Goal: Task Accomplishment & Management: Use online tool/utility

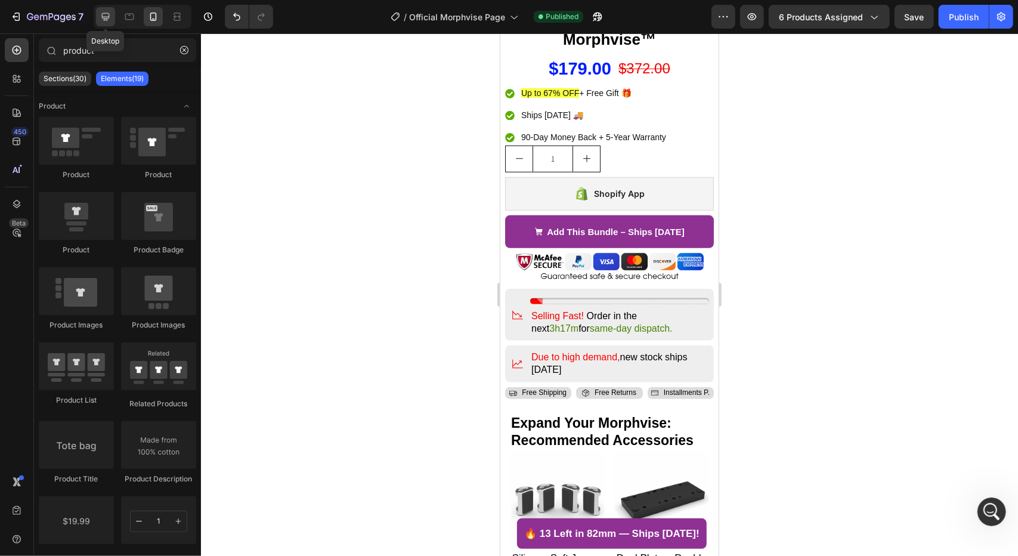
click at [105, 9] on div at bounding box center [105, 16] width 19 height 19
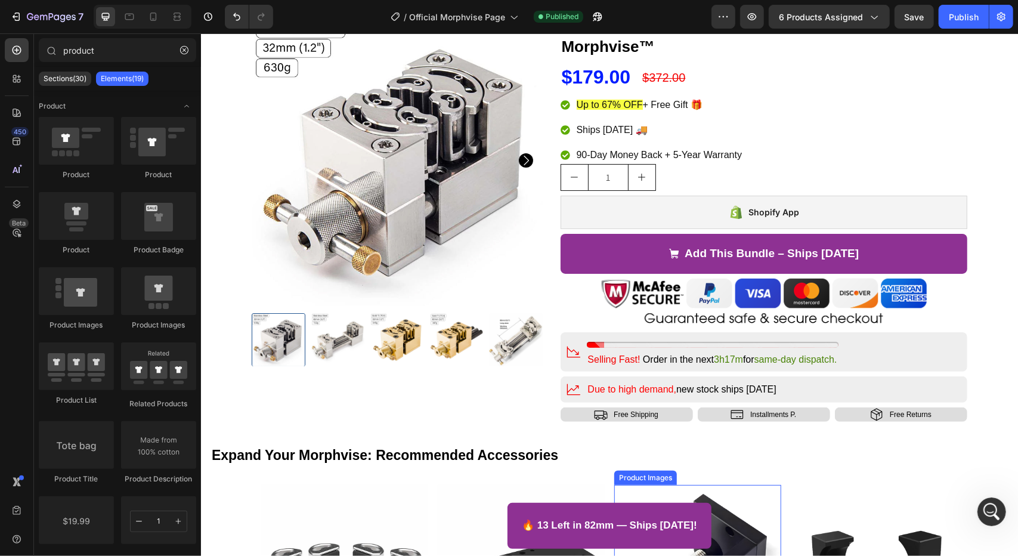
scroll to position [20, 0]
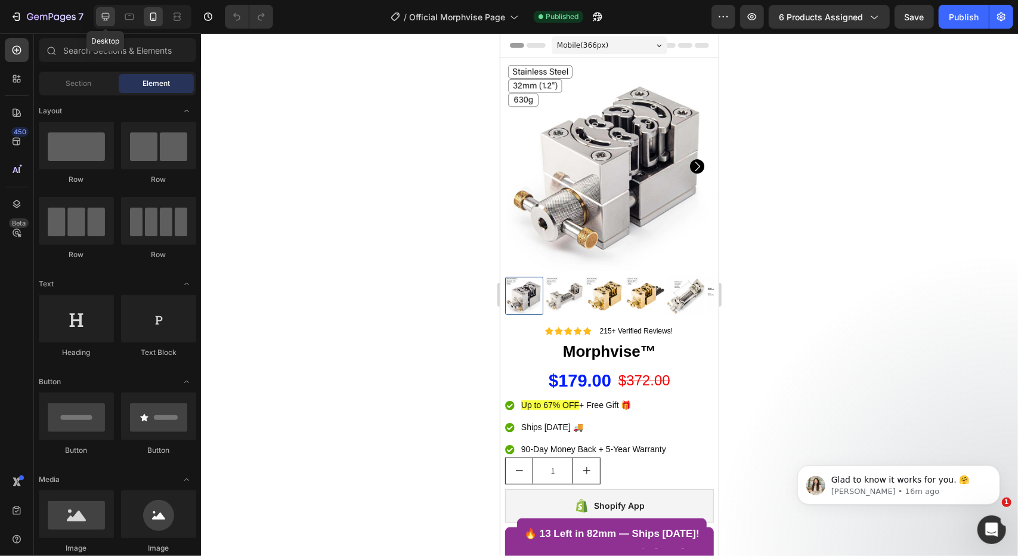
click at [109, 24] on div at bounding box center [105, 16] width 19 height 19
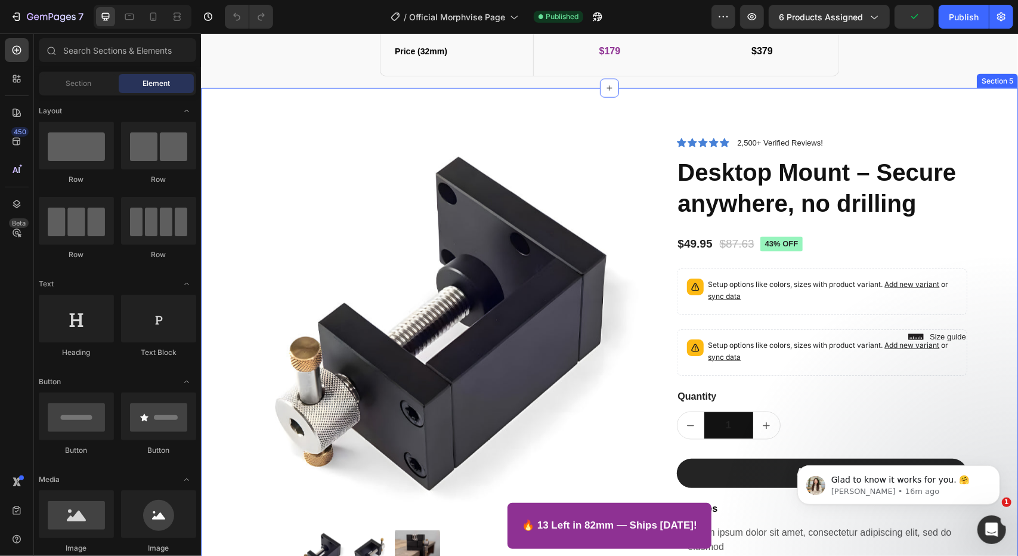
scroll to position [1191, 0]
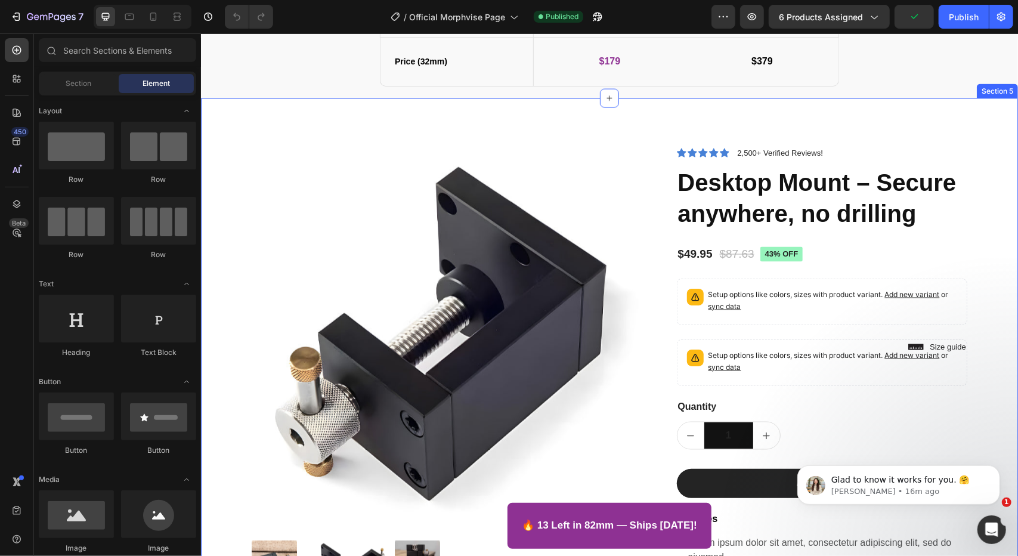
click at [668, 117] on div "Product Images Lorem ipsum dolor sit amet, consectetur Text Block 150+ Text Blo…" at bounding box center [608, 433] width 817 height 670
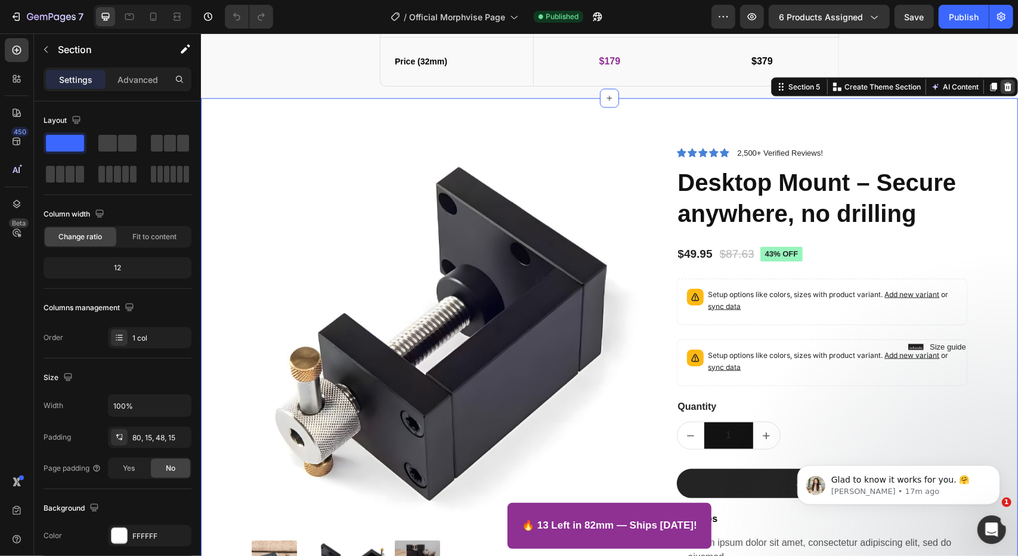
click at [1002, 88] on icon at bounding box center [1007, 87] width 10 height 10
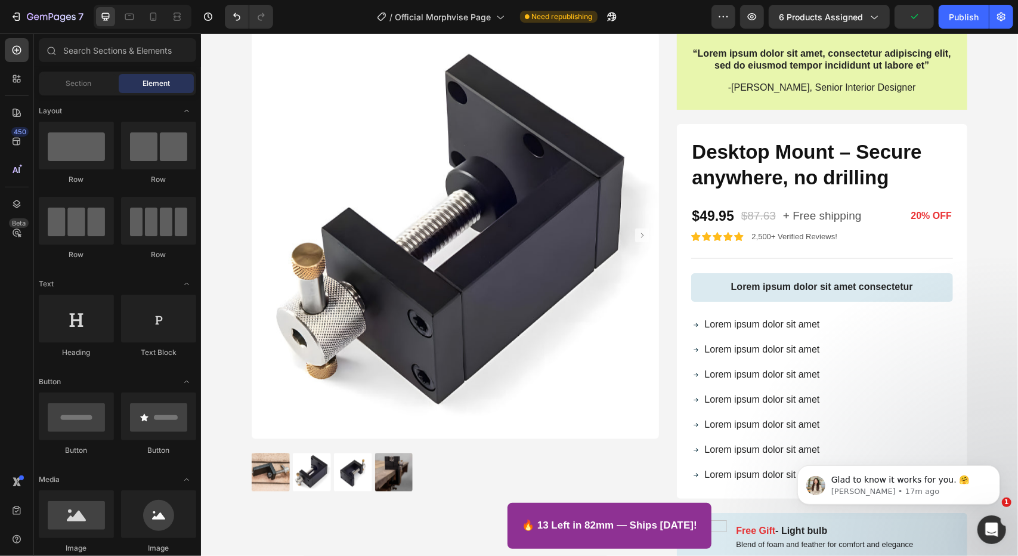
scroll to position [1111, 0]
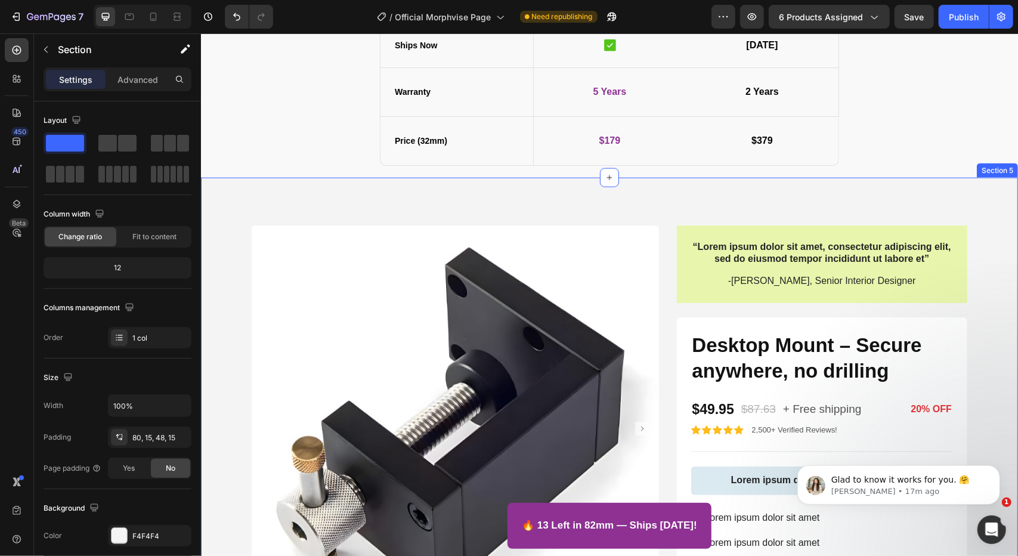
click at [1002, 164] on icon at bounding box center [1007, 166] width 10 height 10
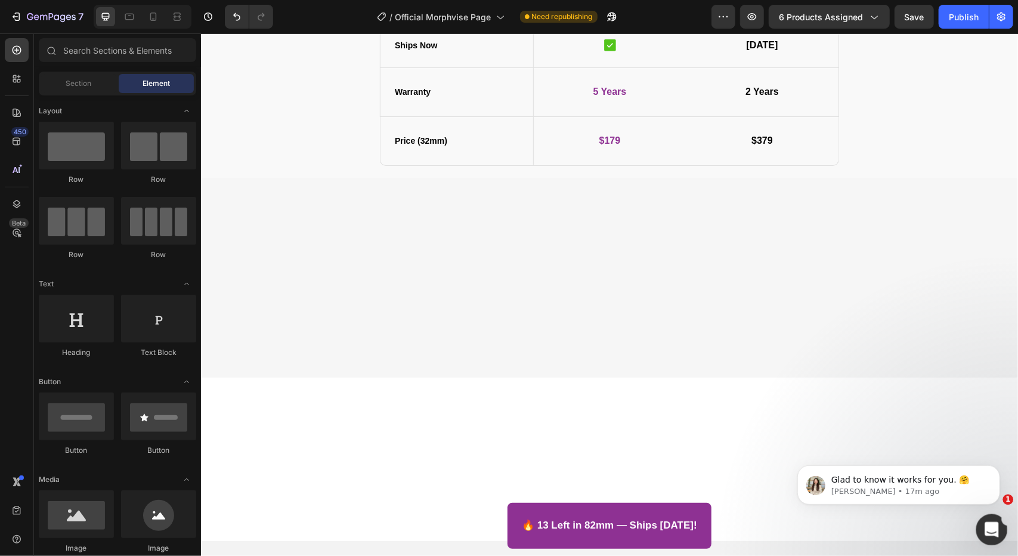
click at [985, 515] on div "Open Intercom Messenger" at bounding box center [989, 527] width 39 height 39
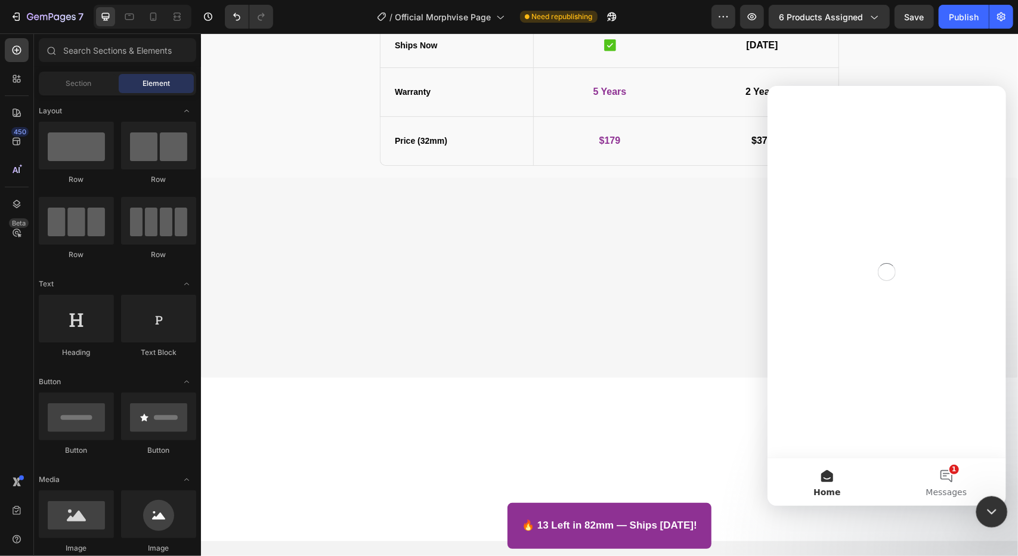
scroll to position [0, 0]
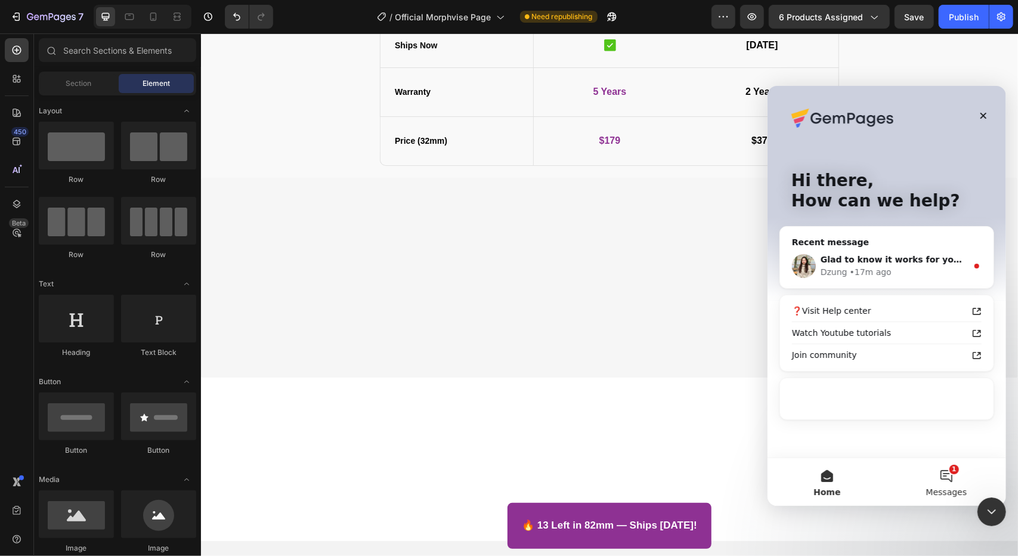
click at [963, 484] on button "1 Messages" at bounding box center [945, 481] width 119 height 48
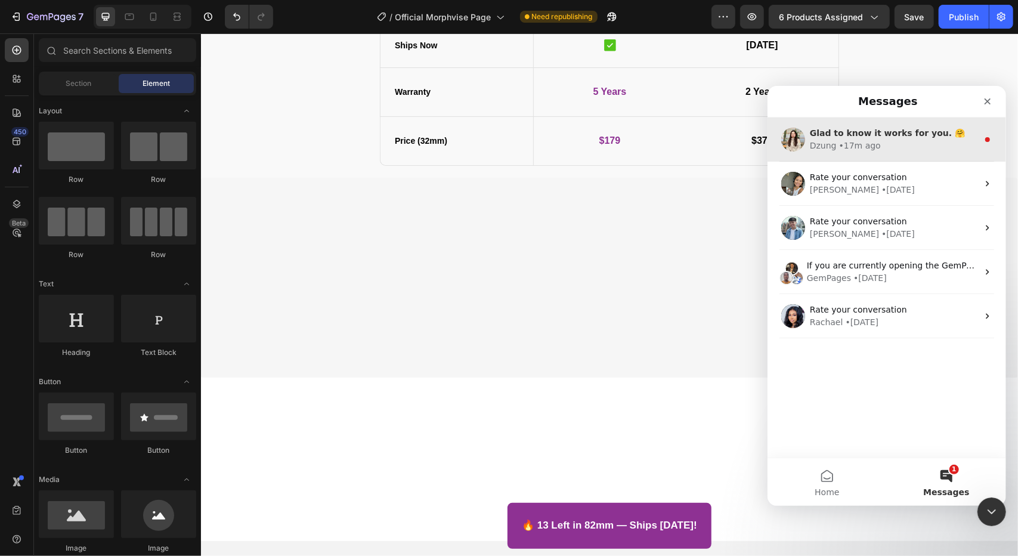
click at [951, 141] on div "[PERSON_NAME] • 17m ago" at bounding box center [893, 145] width 168 height 13
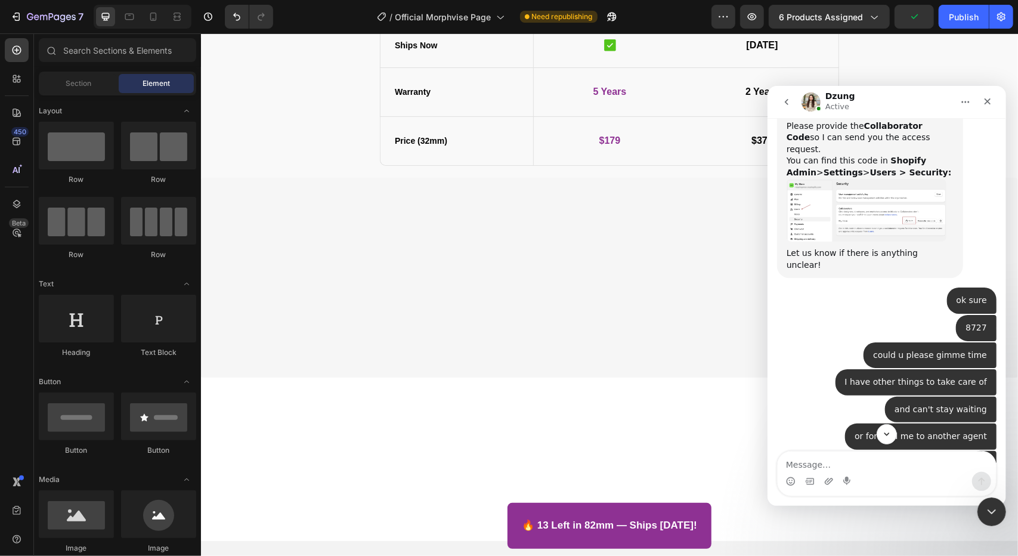
scroll to position [1456, 0]
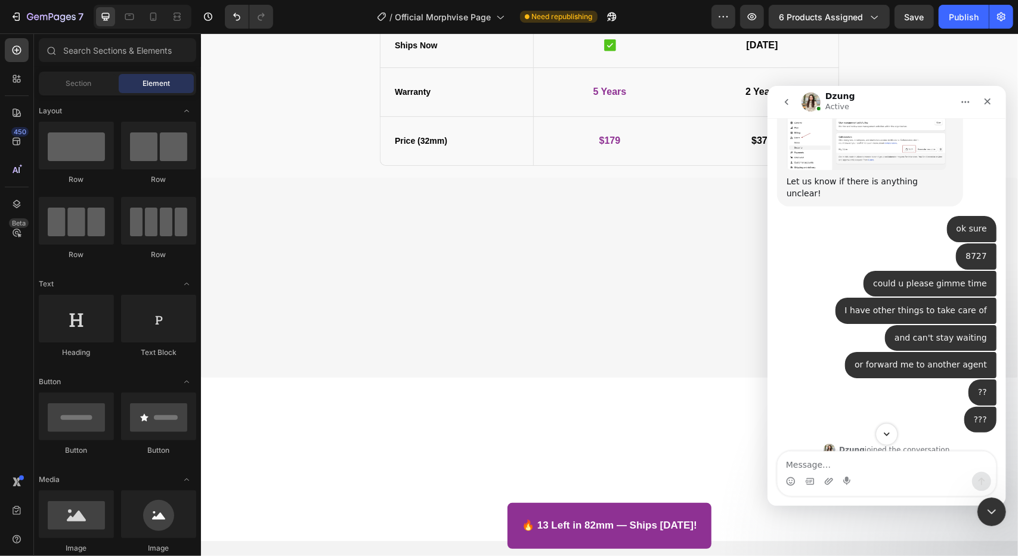
click at [885, 434] on icon "Scroll to bottom" at bounding box center [886, 434] width 6 height 4
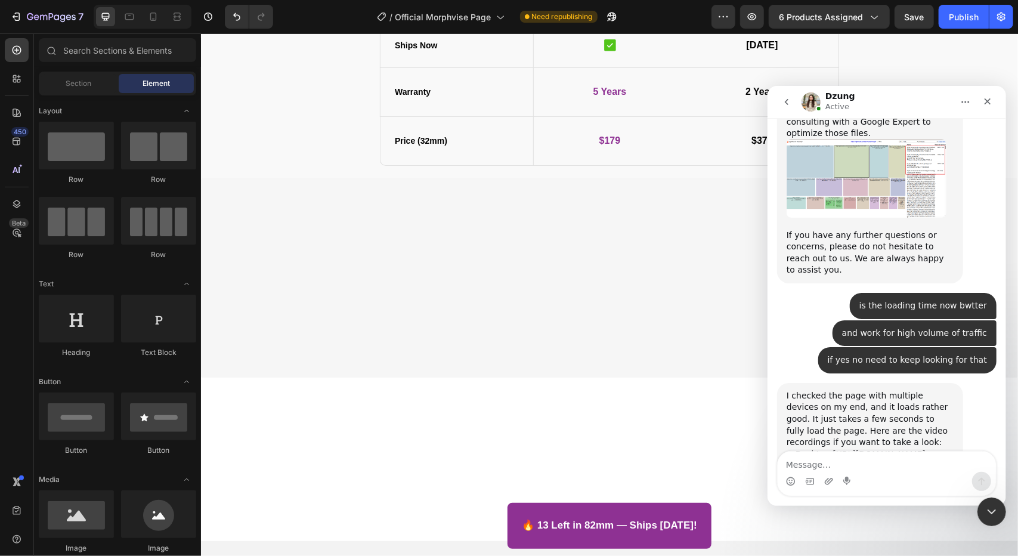
scroll to position [3588, 0]
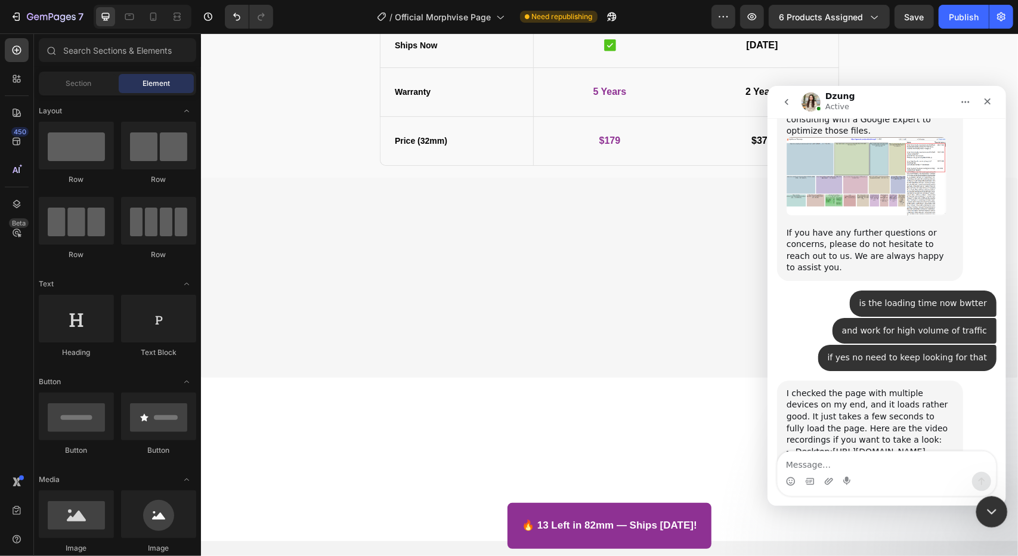
click at [993, 516] on icon "Close Intercom Messenger" at bounding box center [989, 510] width 14 height 14
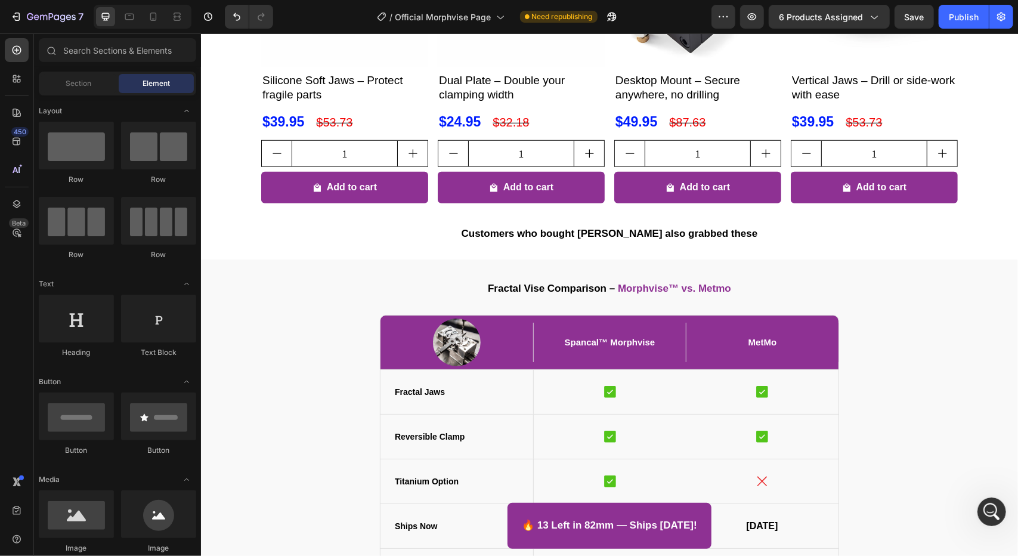
scroll to position [510, 0]
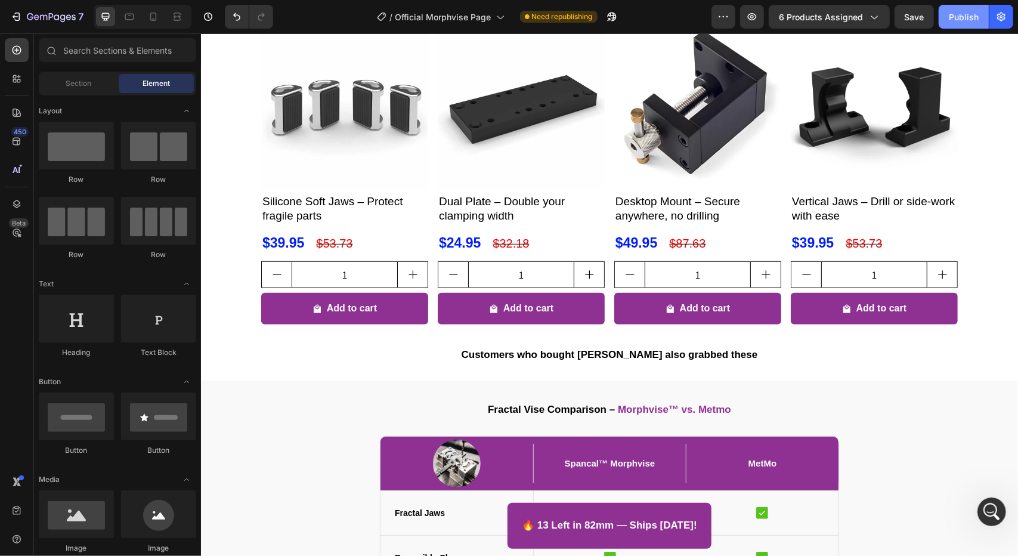
click at [946, 23] on button "Publish" at bounding box center [963, 17] width 50 height 24
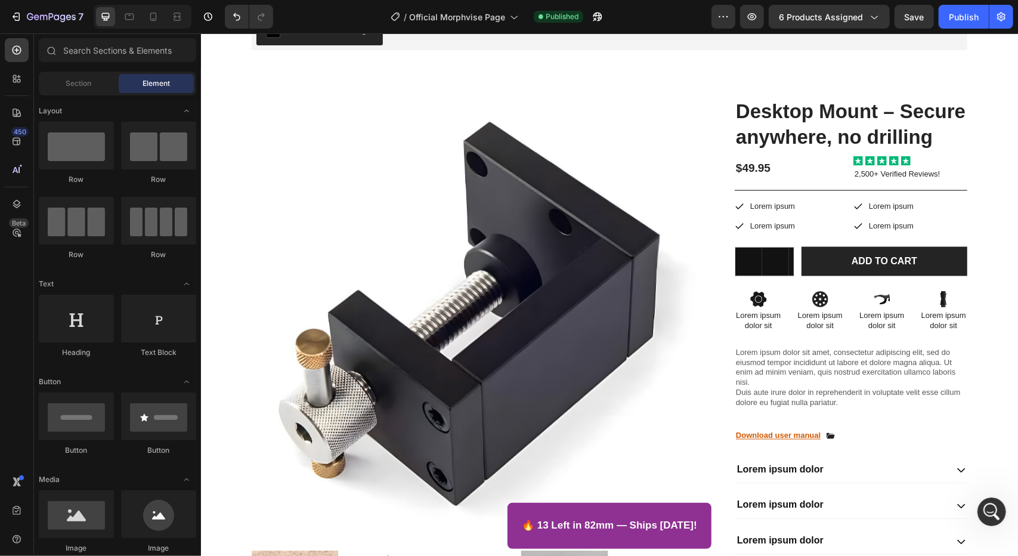
scroll to position [4308, 0]
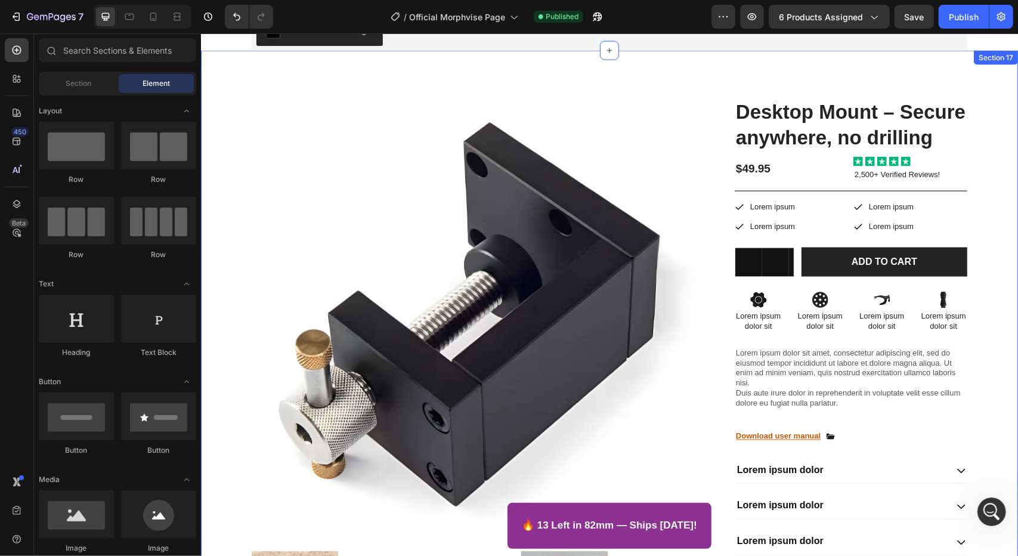
click at [991, 97] on div "Product Images Image Image Row Image Image Row Image Image Row Row Desktop Moun…" at bounding box center [608, 378] width 817 height 657
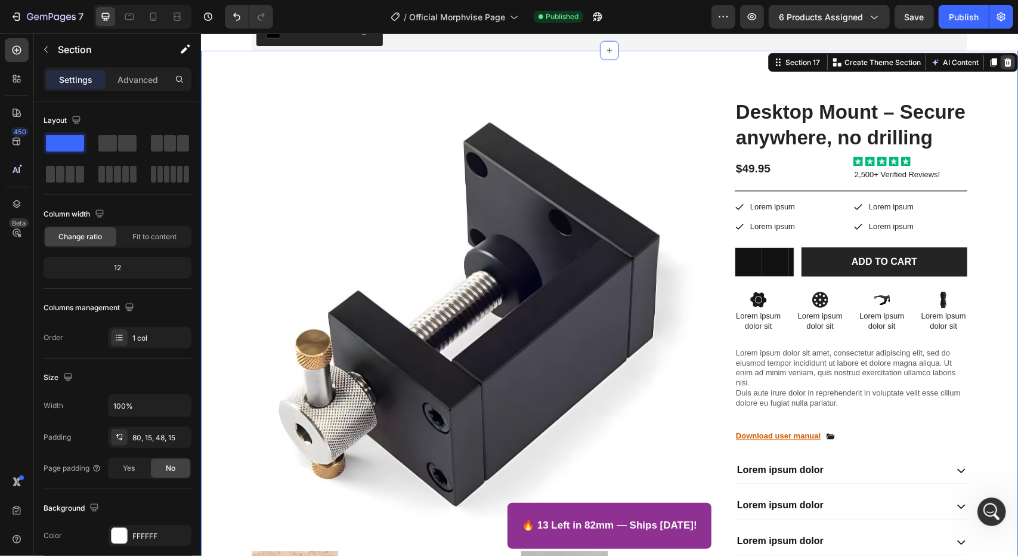
click at [1002, 64] on icon at bounding box center [1007, 62] width 10 height 10
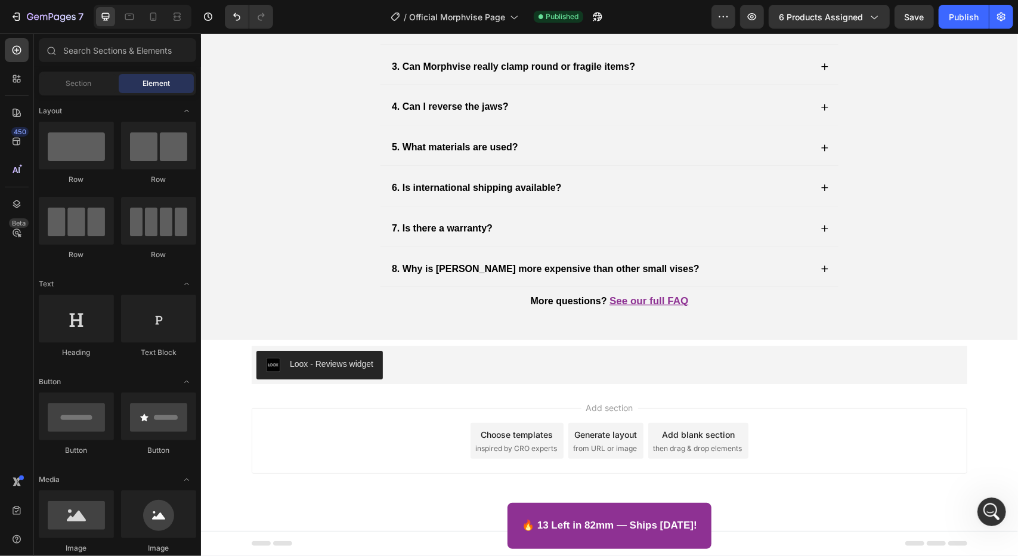
scroll to position [3974, 0]
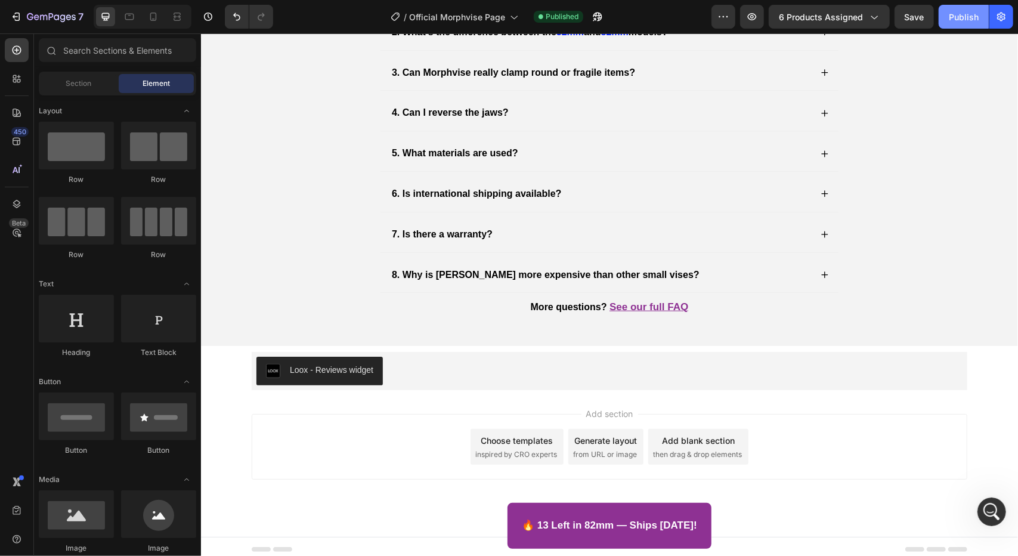
click at [960, 28] on button "Publish" at bounding box center [963, 17] width 50 height 24
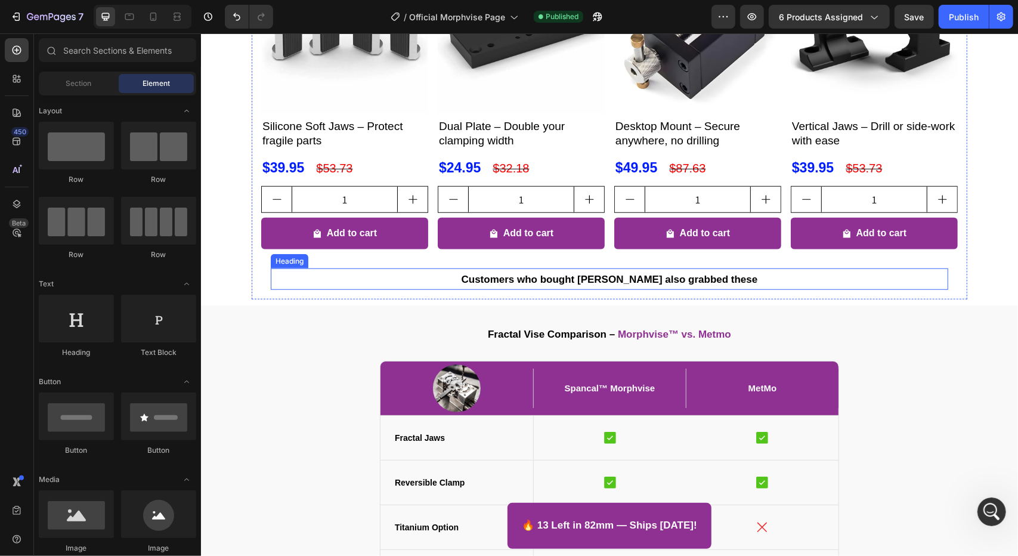
scroll to position [596, 0]
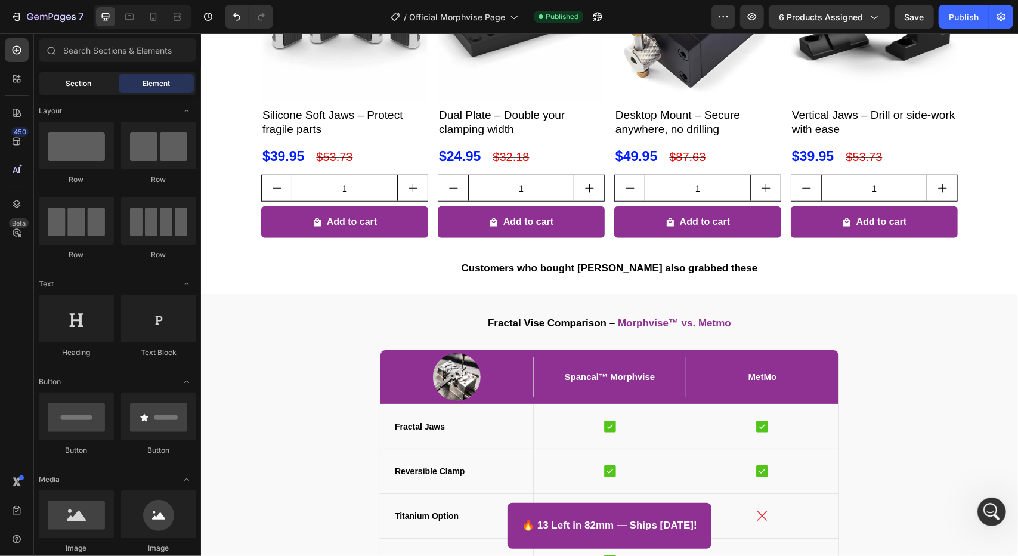
click at [78, 79] on span "Section" at bounding box center [79, 83] width 26 height 11
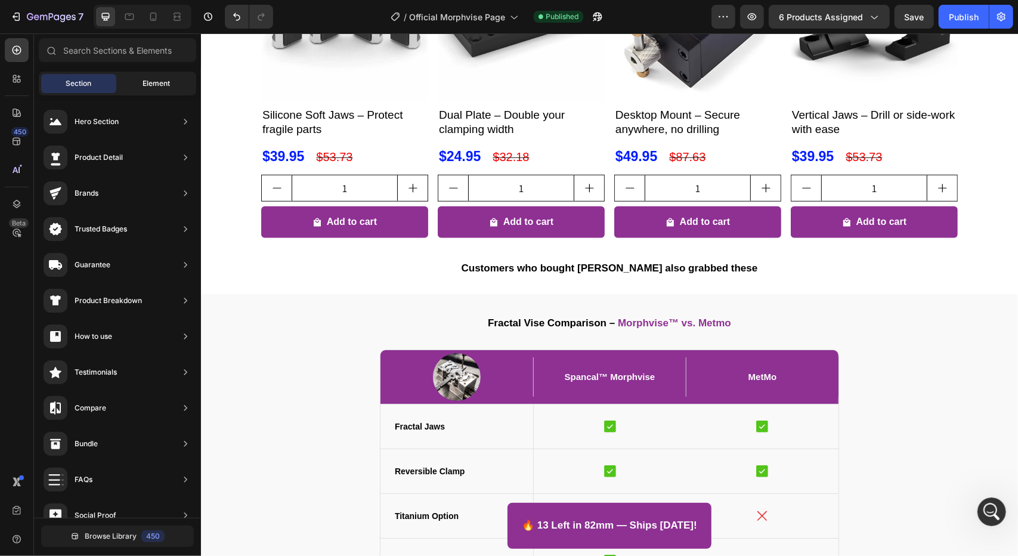
click at [156, 86] on span "Element" at bounding box center [155, 83] width 27 height 11
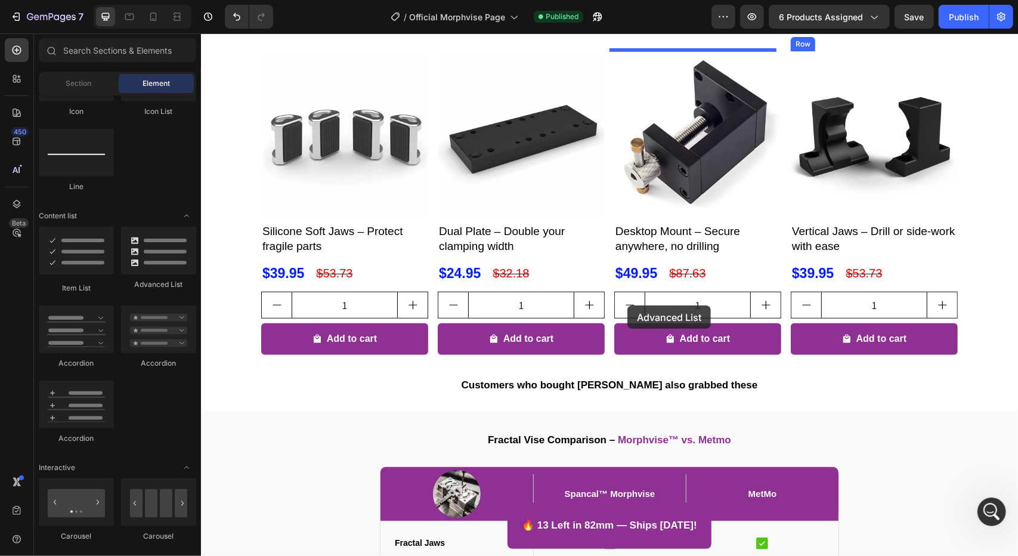
scroll to position [414, 0]
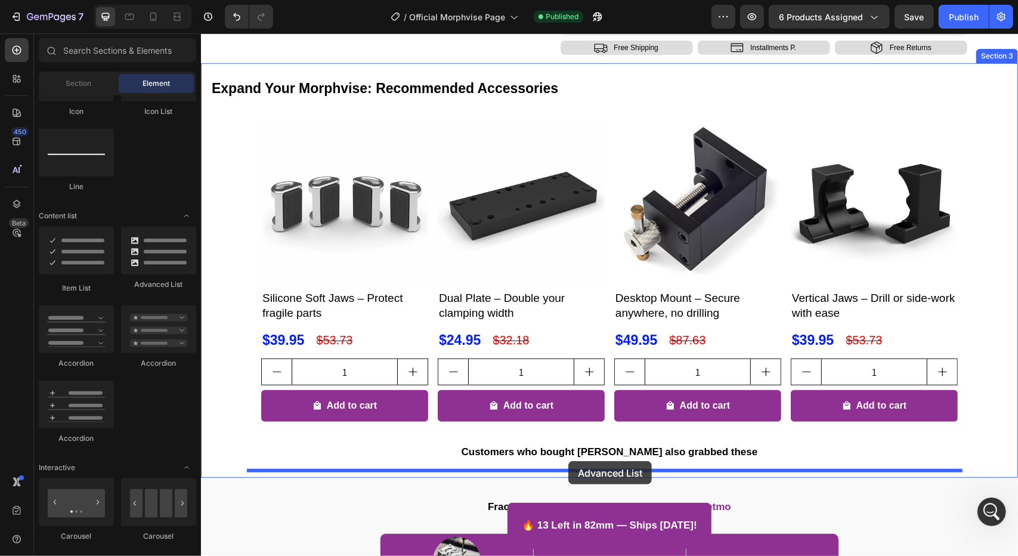
drag, startPoint x: 358, startPoint y: 281, endPoint x: 452, endPoint y: 319, distance: 101.4
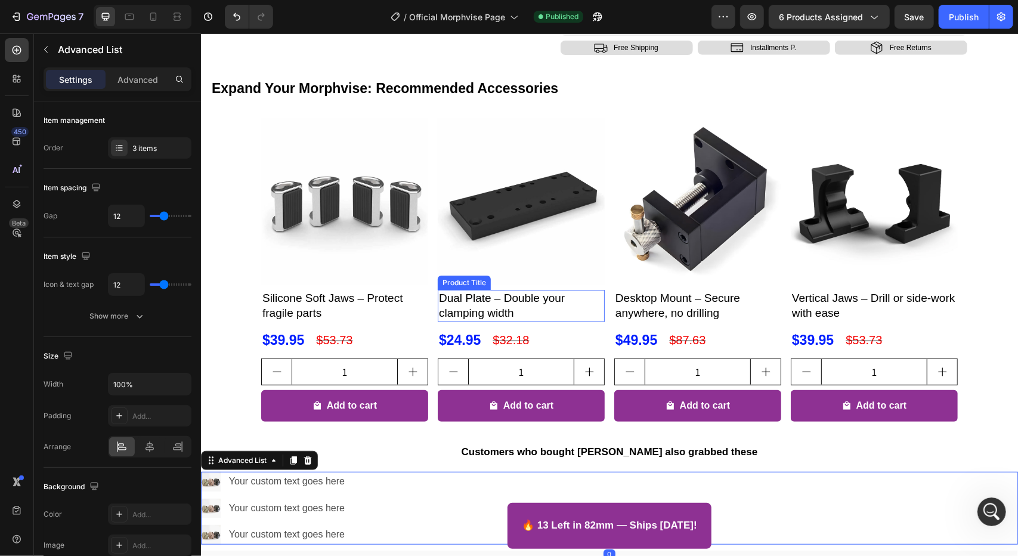
scroll to position [593, 0]
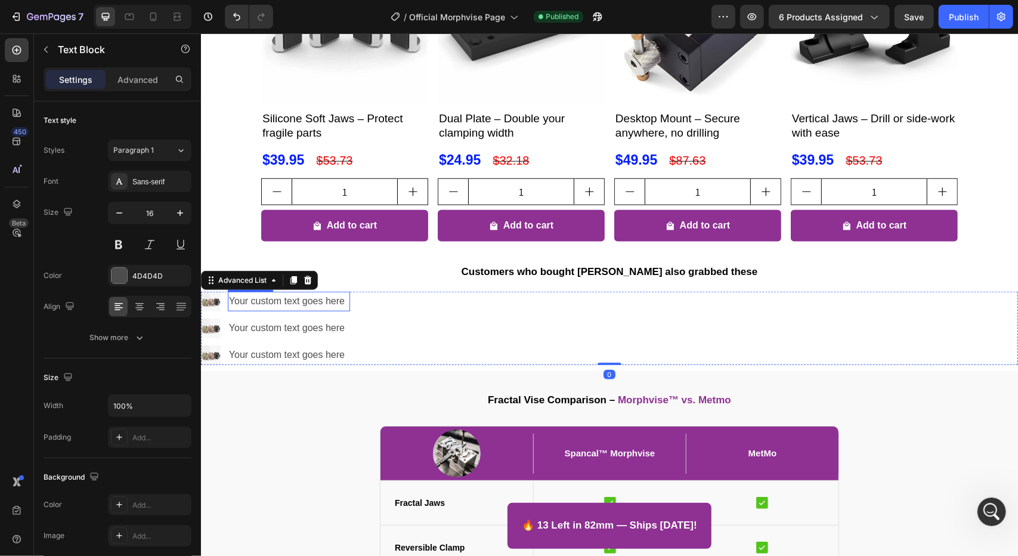
click at [297, 304] on div "Your custom text goes here" at bounding box center [288, 301] width 122 height 20
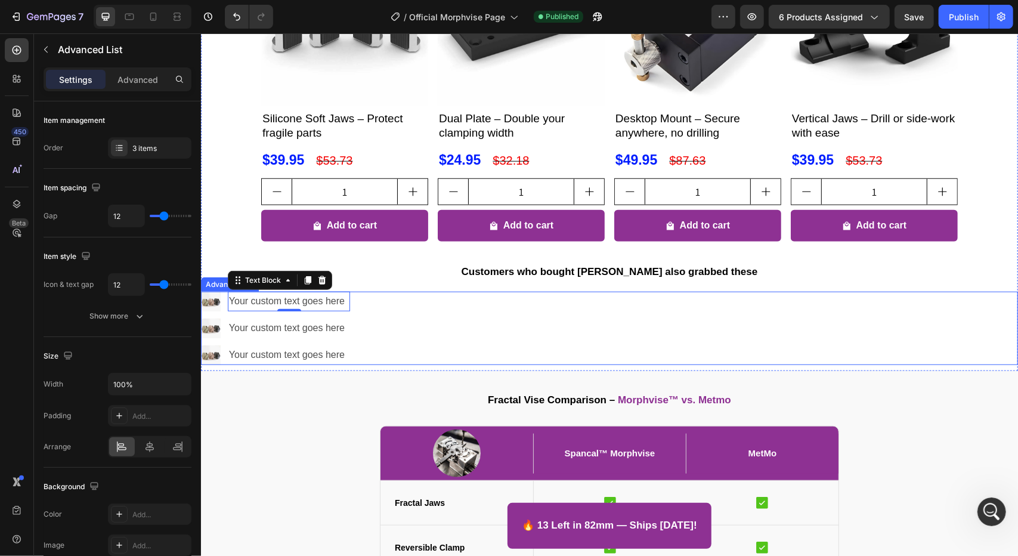
click at [222, 306] on li "Image Your custom text goes here Text Block 0" at bounding box center [274, 301] width 149 height 20
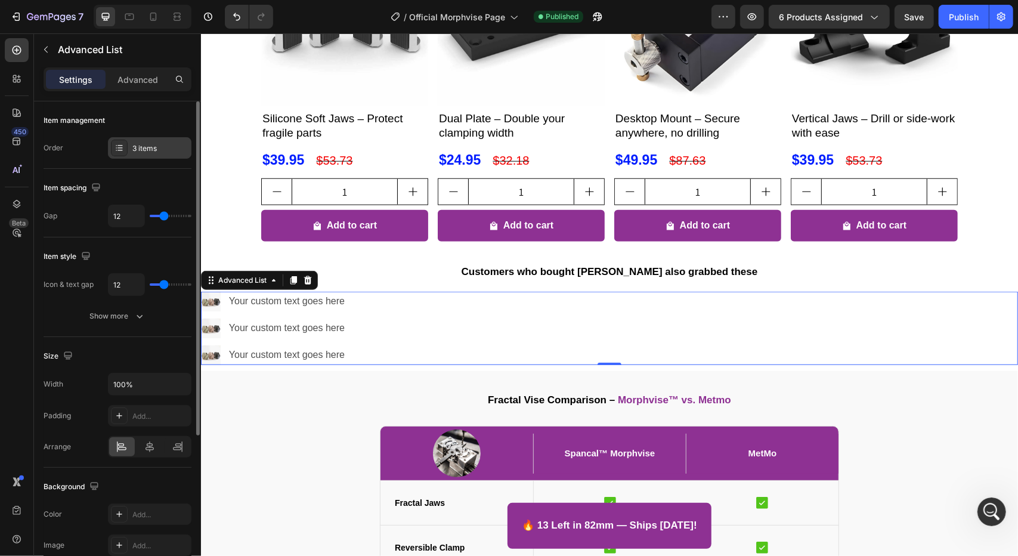
click at [153, 141] on div "3 items" at bounding box center [149, 147] width 83 height 21
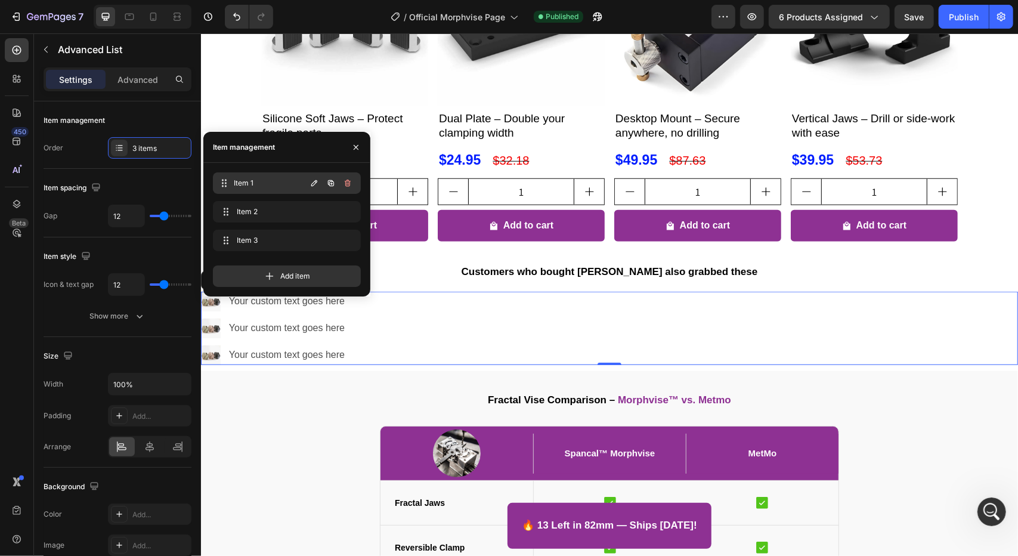
click at [238, 181] on span "Item 1" at bounding box center [270, 183] width 72 height 11
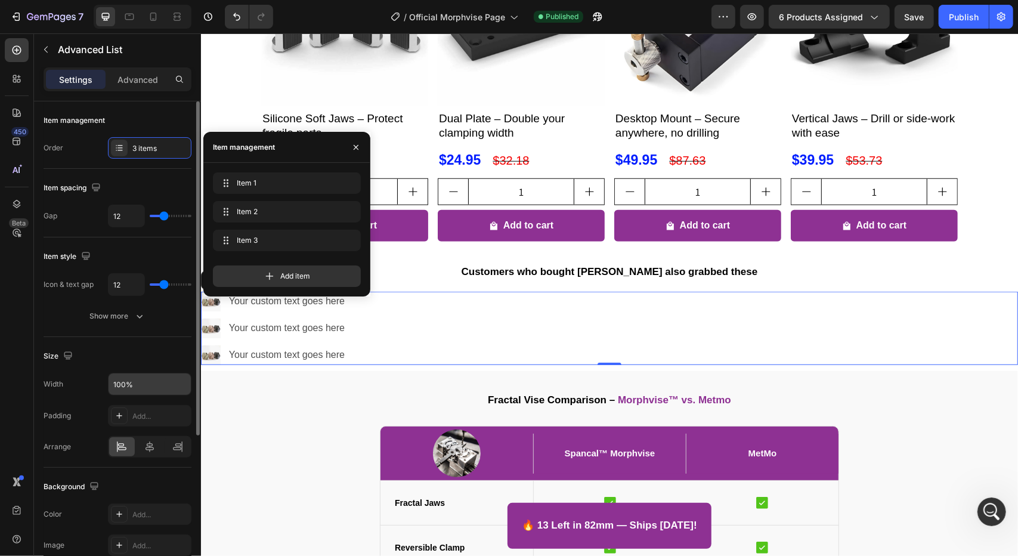
scroll to position [119, 0]
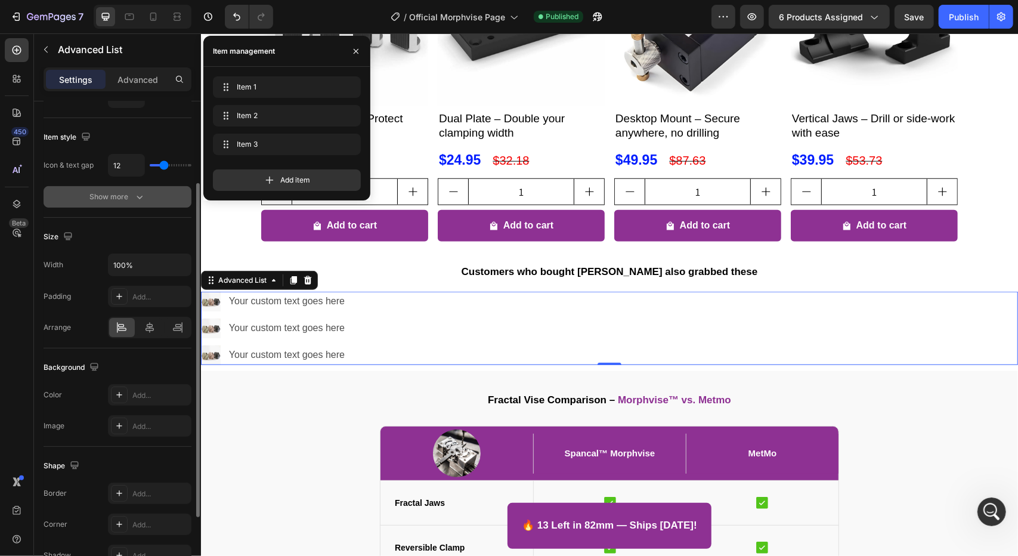
click at [137, 197] on icon "button" at bounding box center [140, 197] width 12 height 12
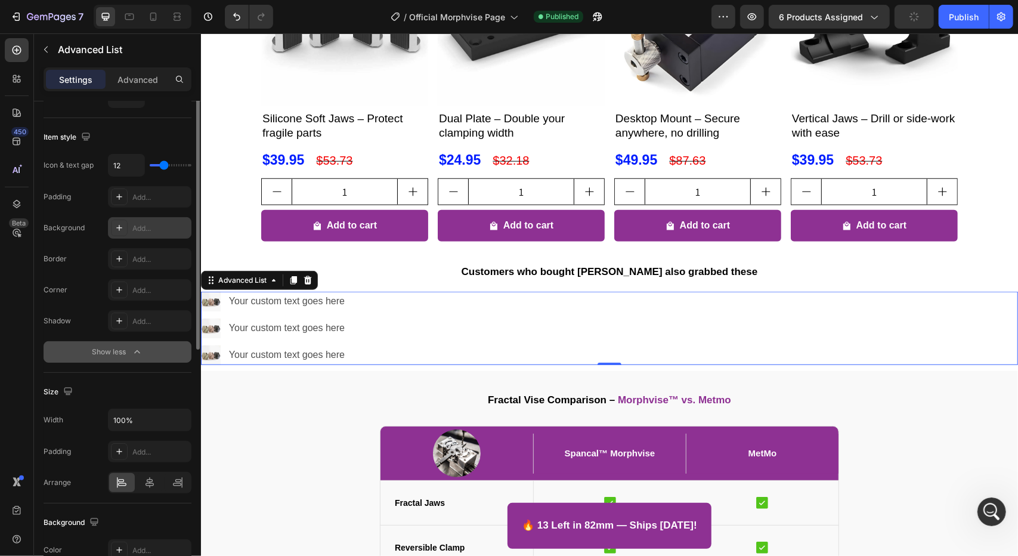
scroll to position [0, 0]
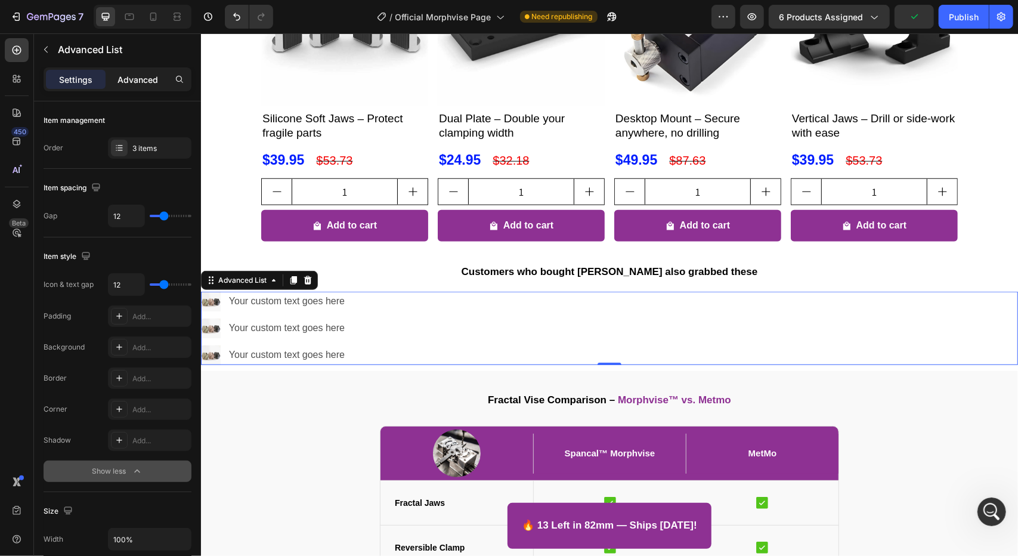
click at [132, 77] on p "Advanced" at bounding box center [137, 79] width 41 height 13
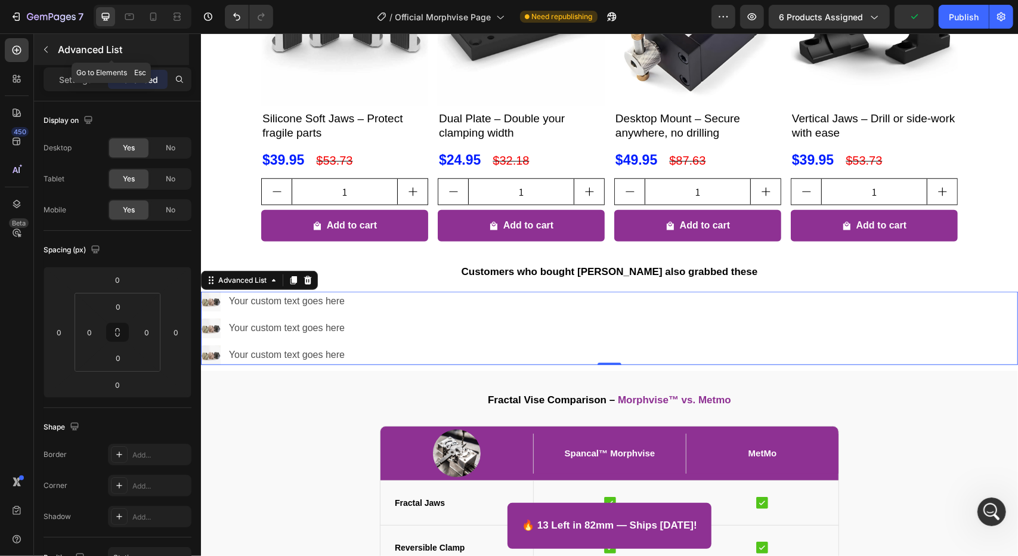
click at [46, 49] on icon "button" at bounding box center [46, 50] width 10 height 10
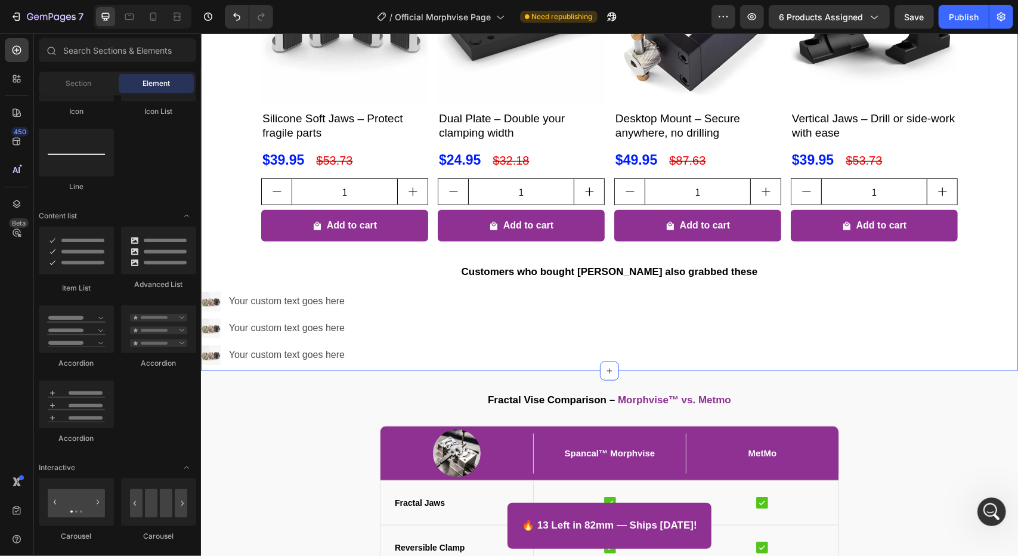
click at [379, 365] on div "Expand Your Morphvise: Recommended Accessories Heading Product Images Silicone …" at bounding box center [608, 126] width 817 height 487
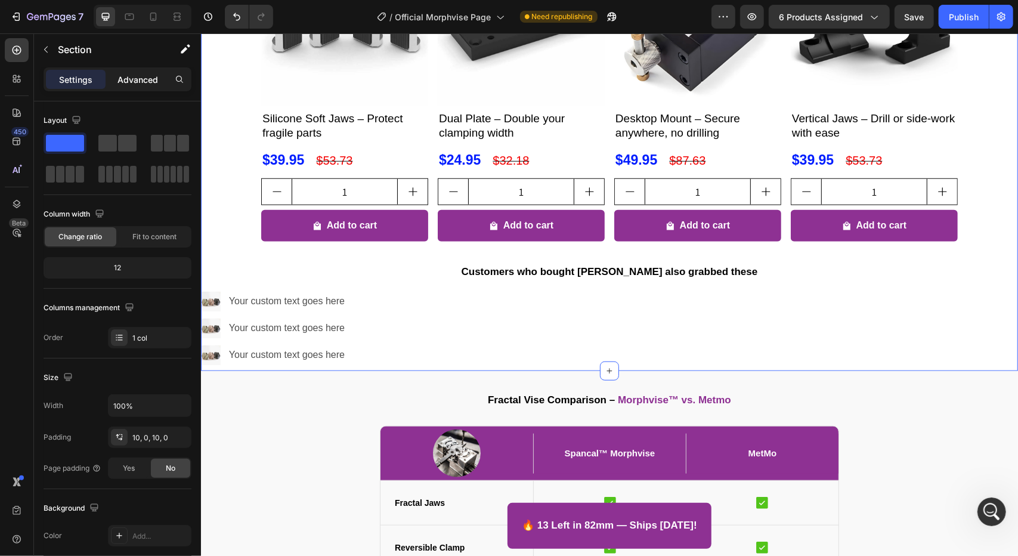
click at [134, 70] on div "Advanced" at bounding box center [138, 79] width 60 height 19
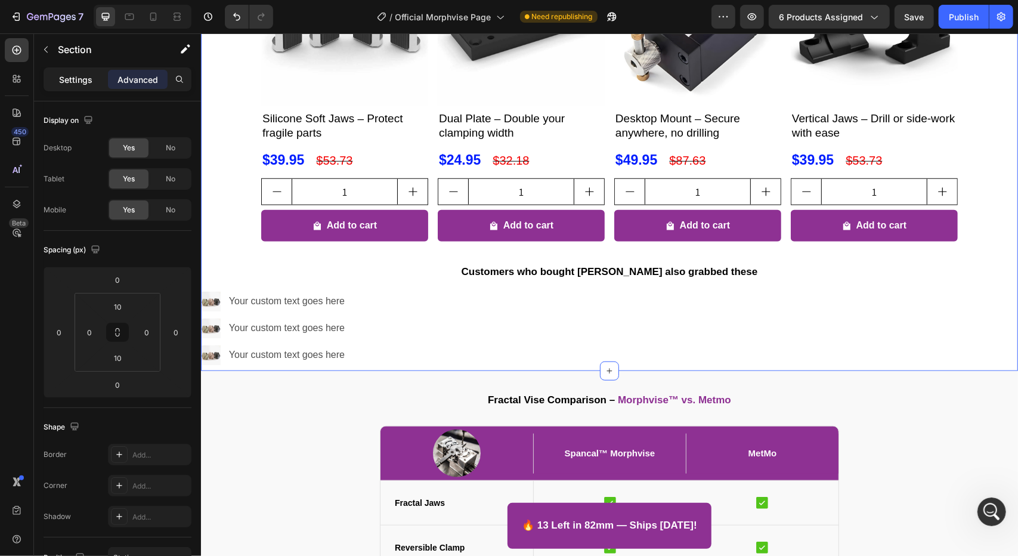
click at [85, 76] on p "Settings" at bounding box center [75, 79] width 33 height 13
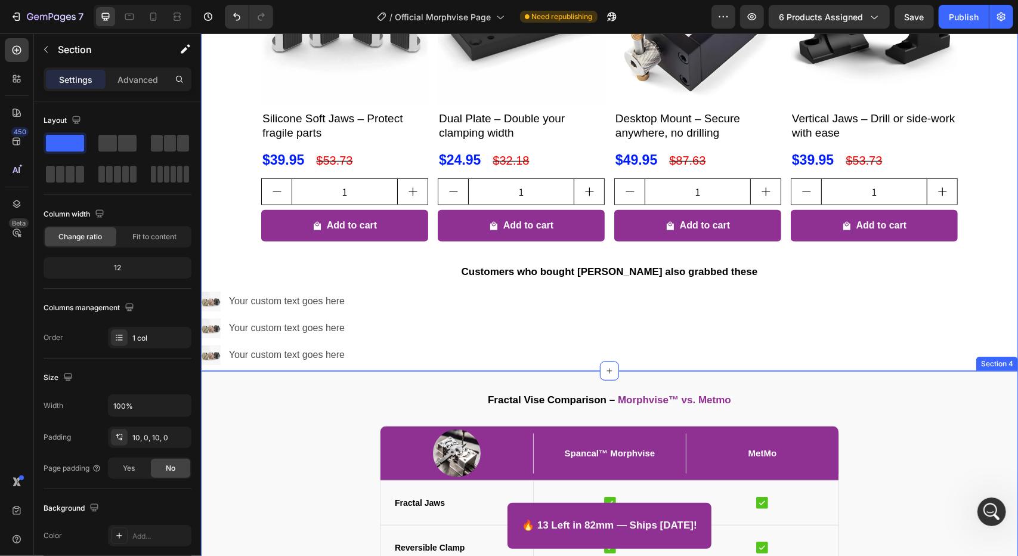
click at [378, 336] on div "Image Your custom text goes here Text Block Image Your custom text goes here Te…" at bounding box center [608, 327] width 817 height 73
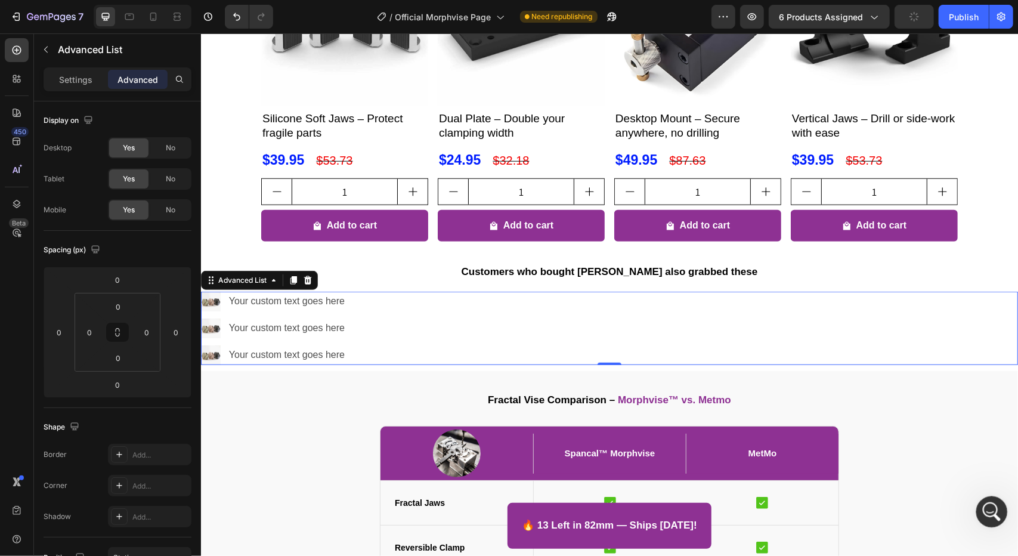
click at [987, 502] on icon "Open Intercom Messenger" at bounding box center [990, 510] width 20 height 20
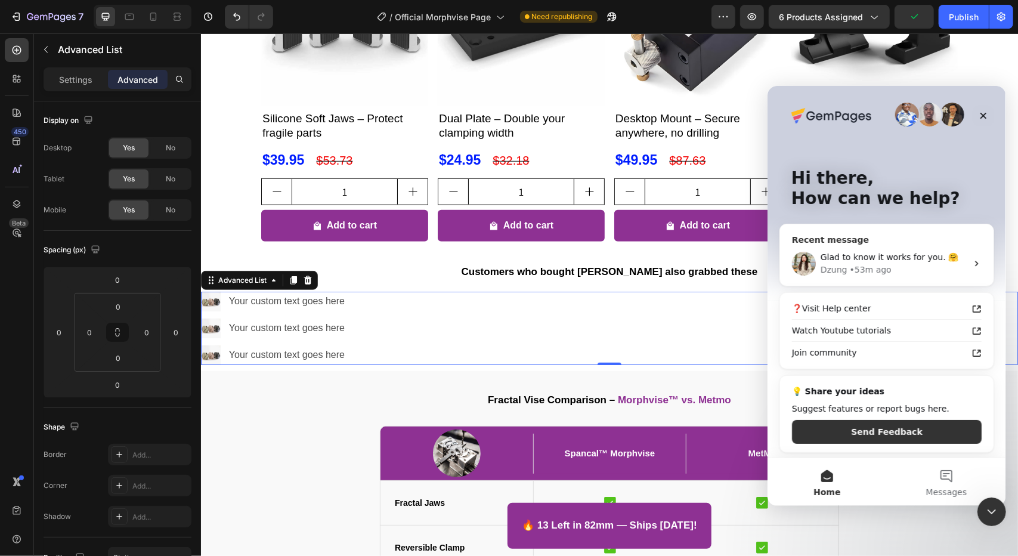
scroll to position [2, 0]
click at [881, 275] on div "Glad to know it works for you. 🤗 [PERSON_NAME] • 53m ago" at bounding box center [885, 263] width 213 height 44
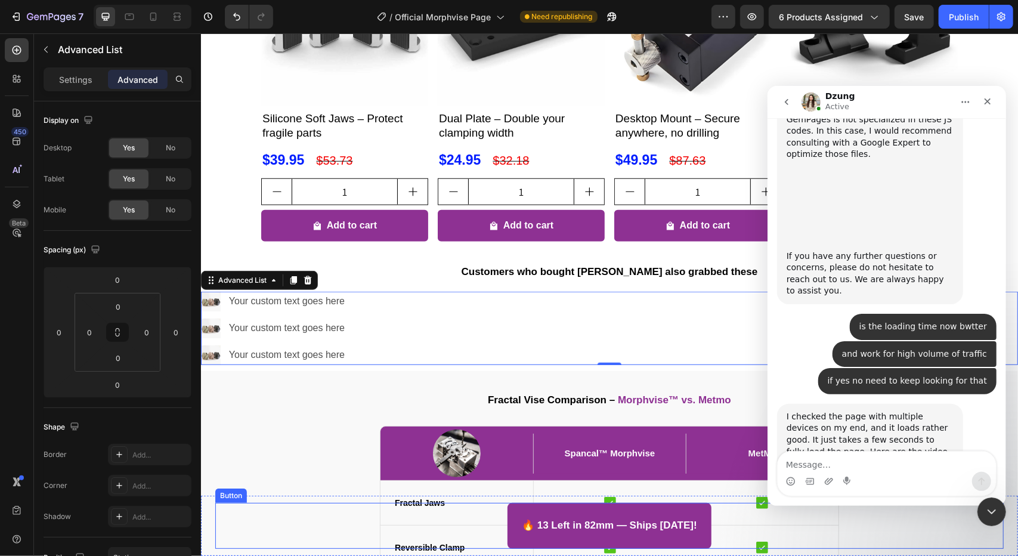
scroll to position [3588, 0]
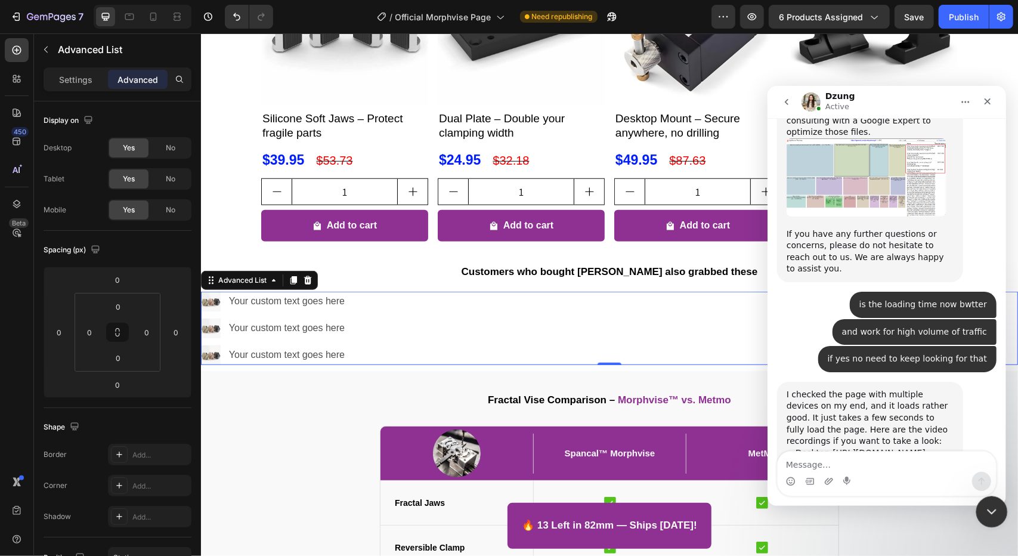
click at [988, 510] on icon "Close Intercom Messenger" at bounding box center [989, 510] width 14 height 14
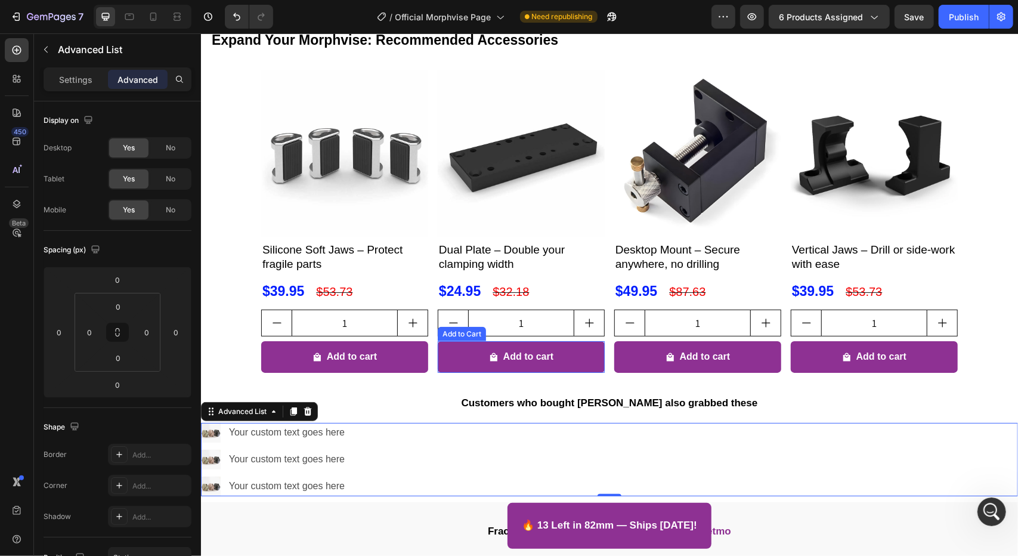
scroll to position [533, 0]
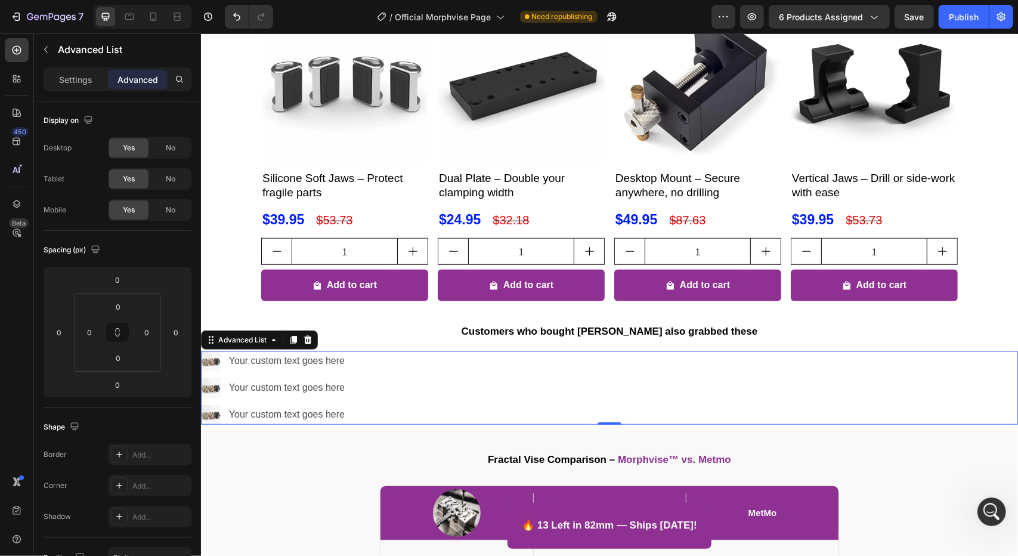
click at [414, 398] on div "Image Your custom text goes here Text Block Image Your custom text goes here Te…" at bounding box center [608, 387] width 817 height 73
click at [76, 86] on div "Settings" at bounding box center [76, 79] width 60 height 19
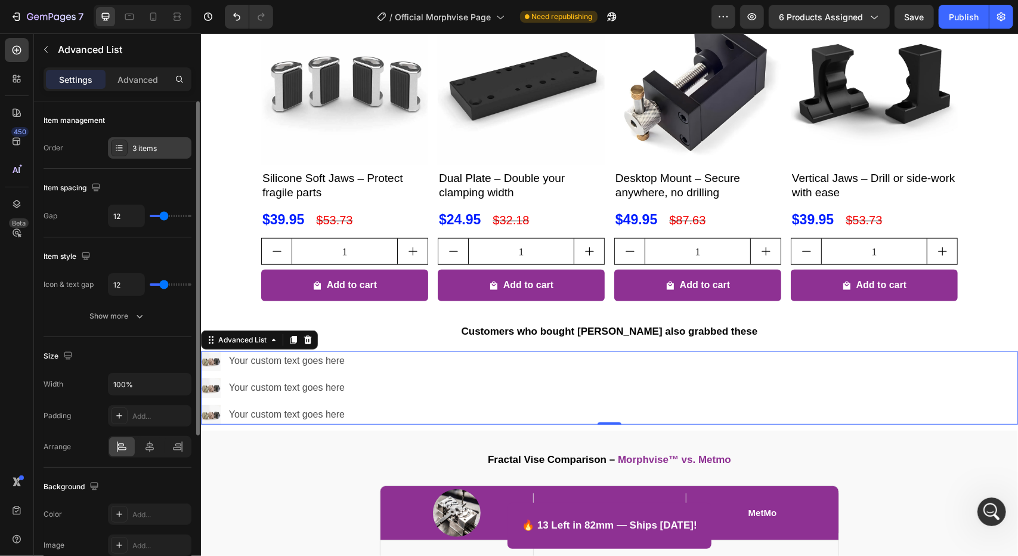
click at [137, 145] on div "3 items" at bounding box center [160, 148] width 56 height 11
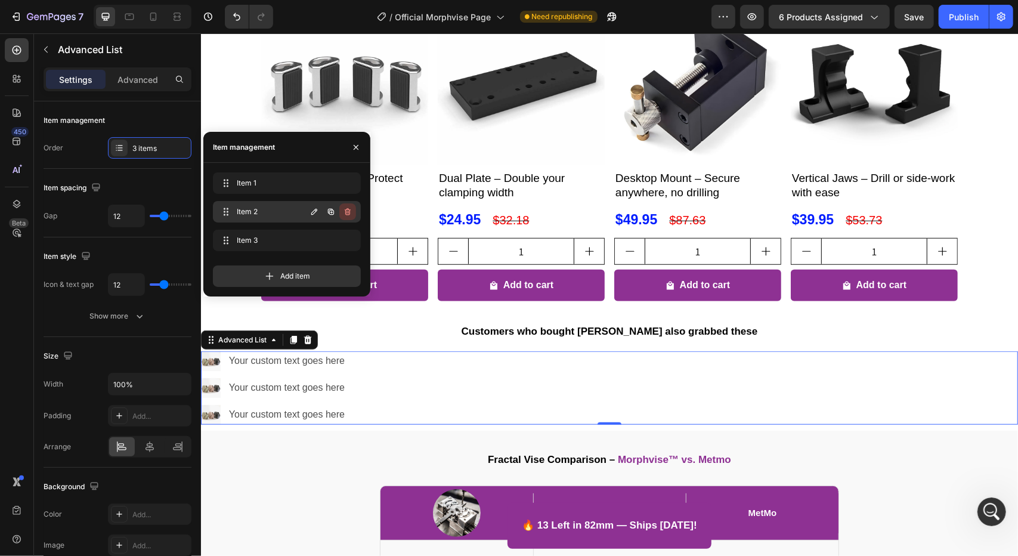
click at [352, 211] on button "button" at bounding box center [347, 211] width 17 height 17
click at [347, 213] on div "Delete" at bounding box center [339, 211] width 22 height 11
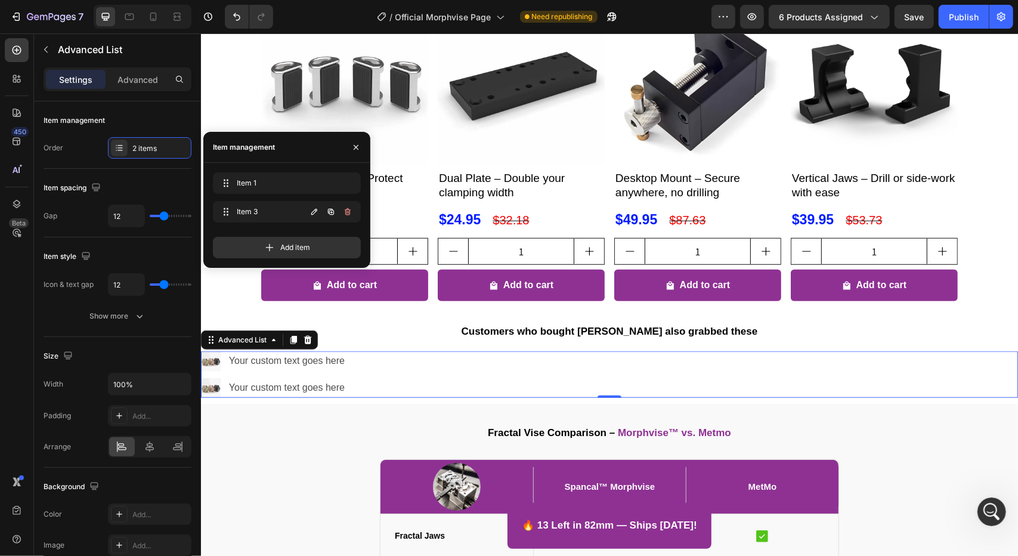
click at [347, 213] on icon "button" at bounding box center [346, 212] width 1 height 3
click at [347, 213] on div "Delete" at bounding box center [339, 211] width 22 height 11
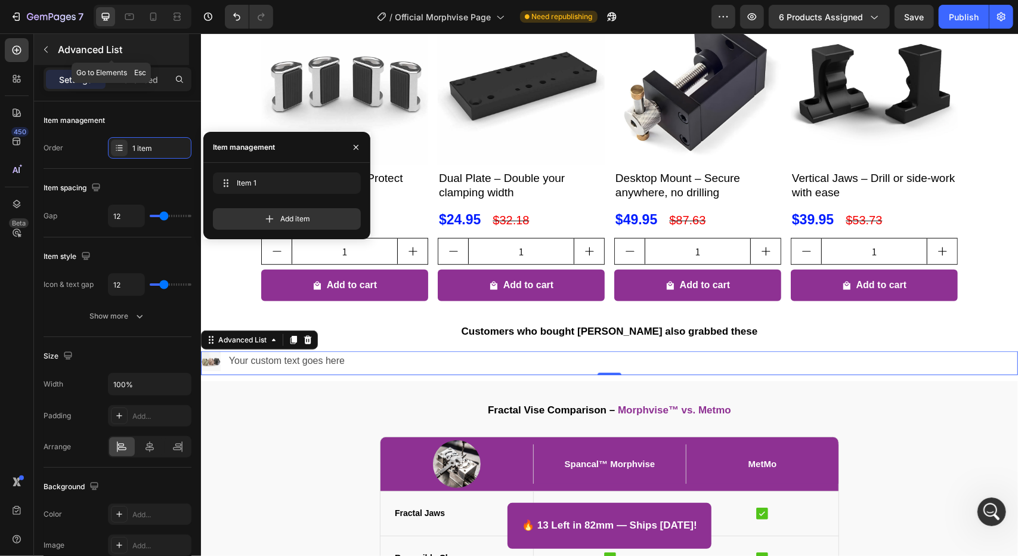
click at [51, 48] on button "button" at bounding box center [45, 49] width 19 height 19
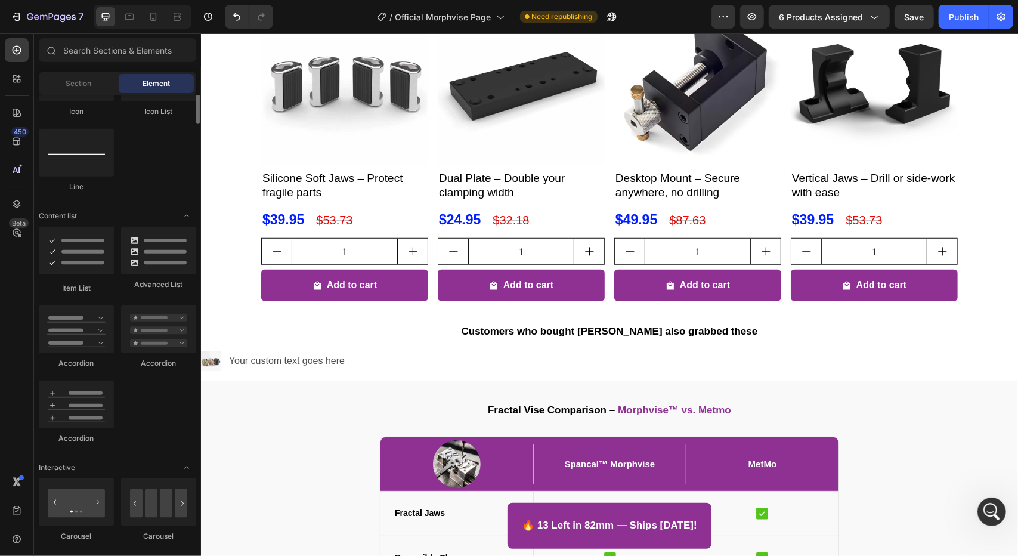
scroll to position [656, 0]
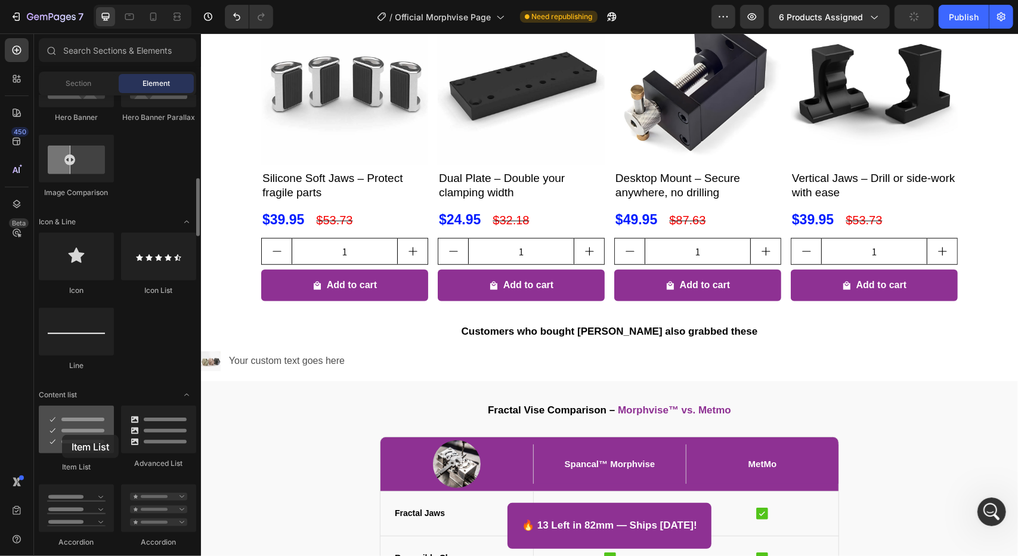
click at [62, 435] on div at bounding box center [76, 429] width 75 height 48
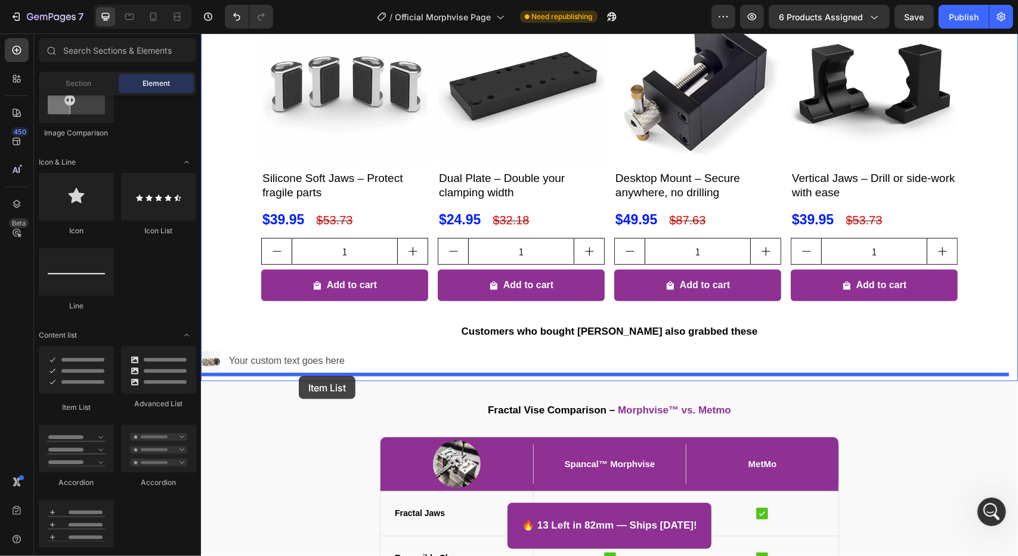
drag, startPoint x: 266, startPoint y: 404, endPoint x: 298, endPoint y: 375, distance: 43.5
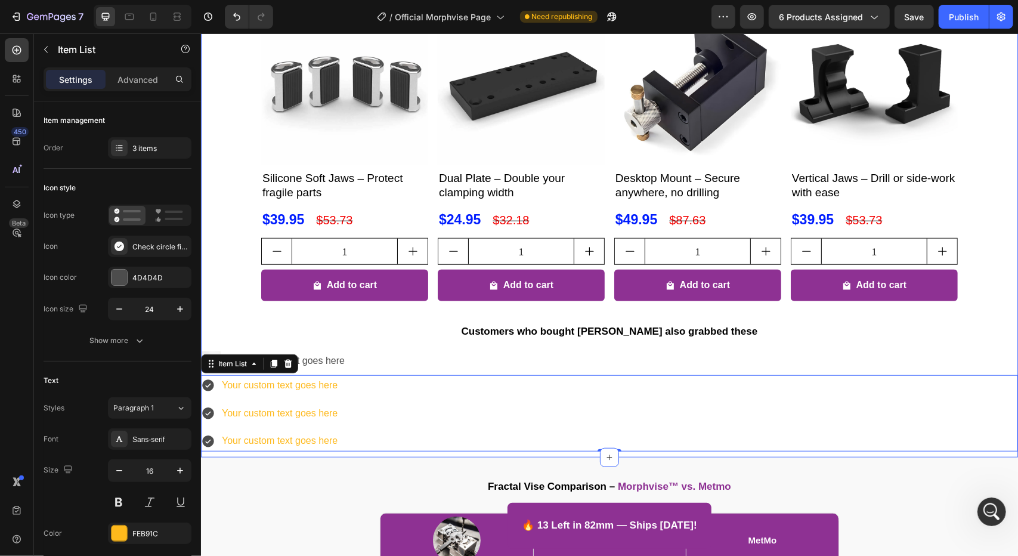
click at [230, 319] on div "Expand Your Morphvise: Recommended Accessories Heading Product Images Silicone …" at bounding box center [608, 200] width 817 height 503
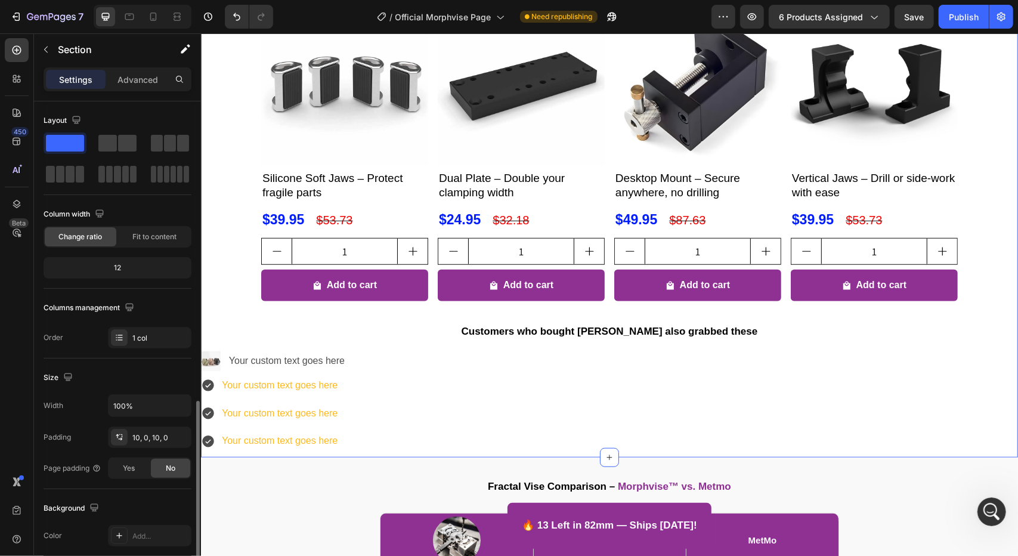
scroll to position [237, 0]
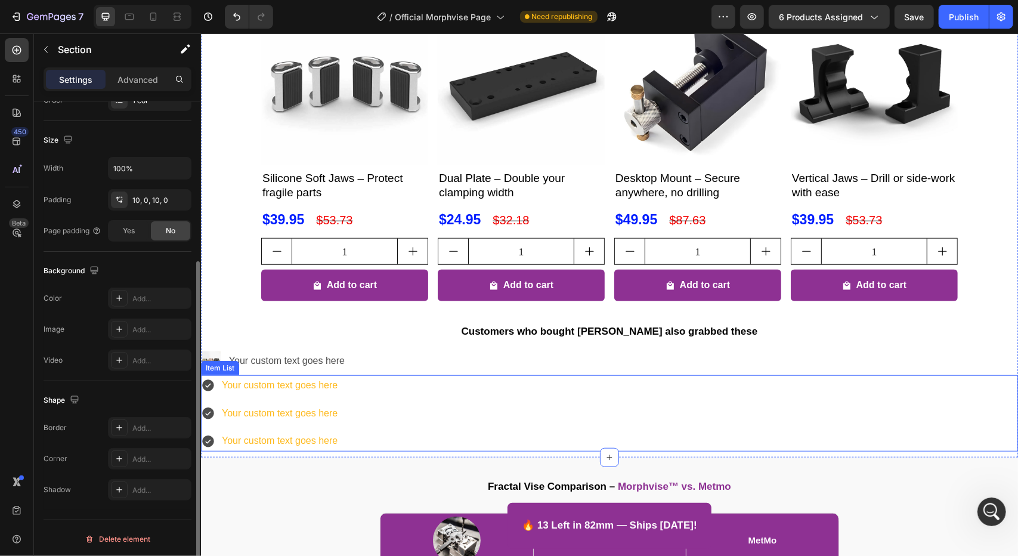
click at [585, 415] on div "Your custom text goes here Your custom text goes here Your custom text goes here" at bounding box center [608, 412] width 817 height 76
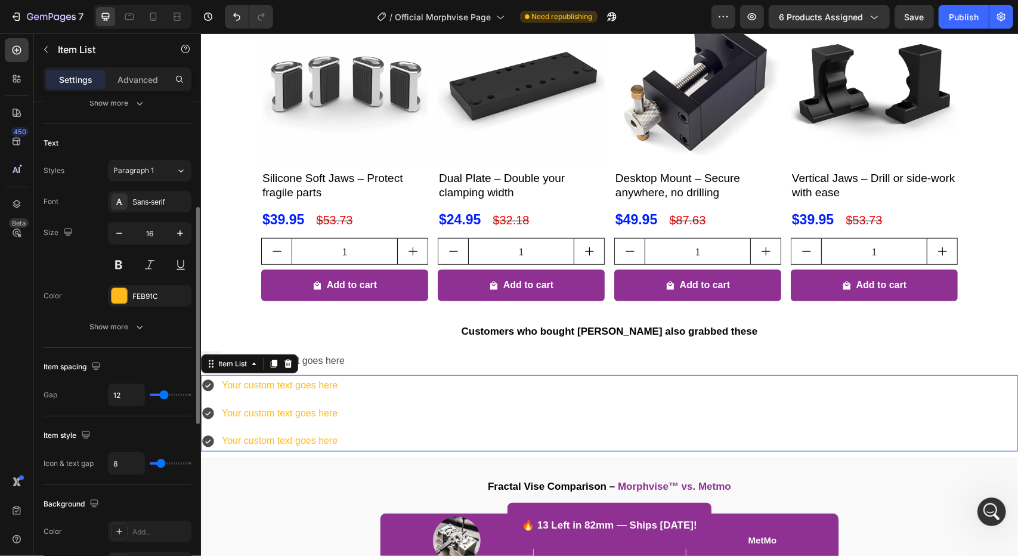
scroll to position [0, 0]
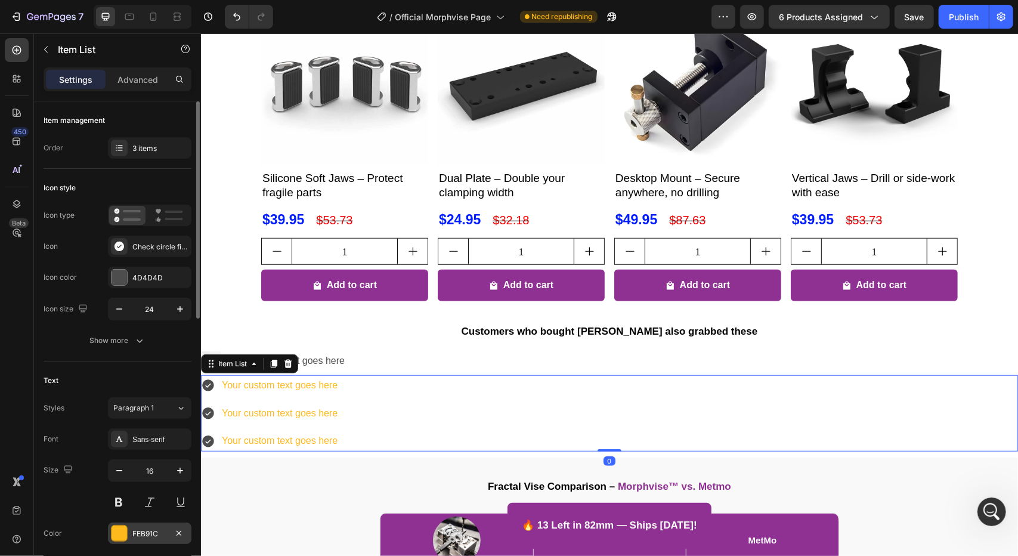
click at [151, 534] on div "FEB91C" at bounding box center [149, 533] width 35 height 11
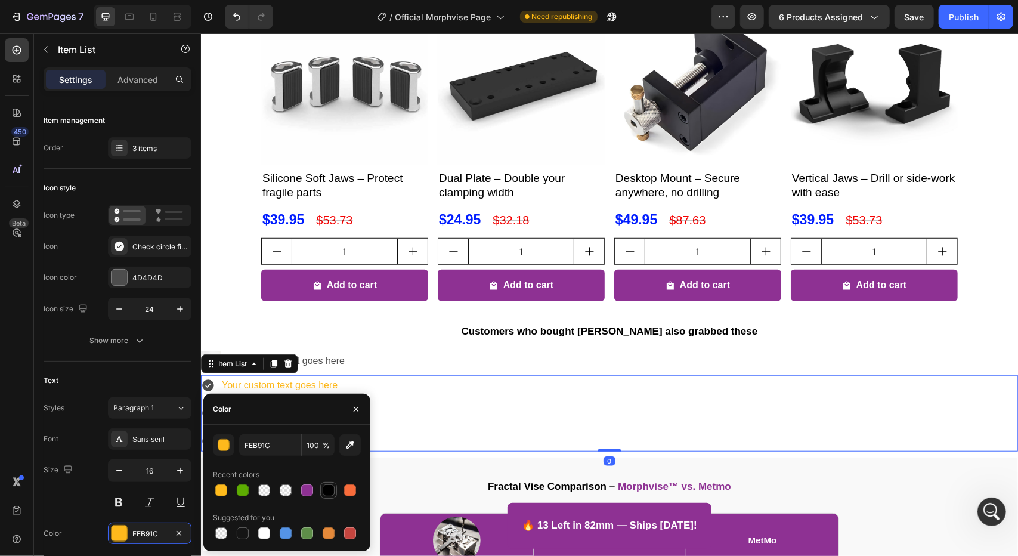
click at [321, 492] on div at bounding box center [328, 490] width 14 height 14
type input "000000"
click at [489, 358] on div "Image Your custom text goes here Text Block" at bounding box center [608, 363] width 817 height 24
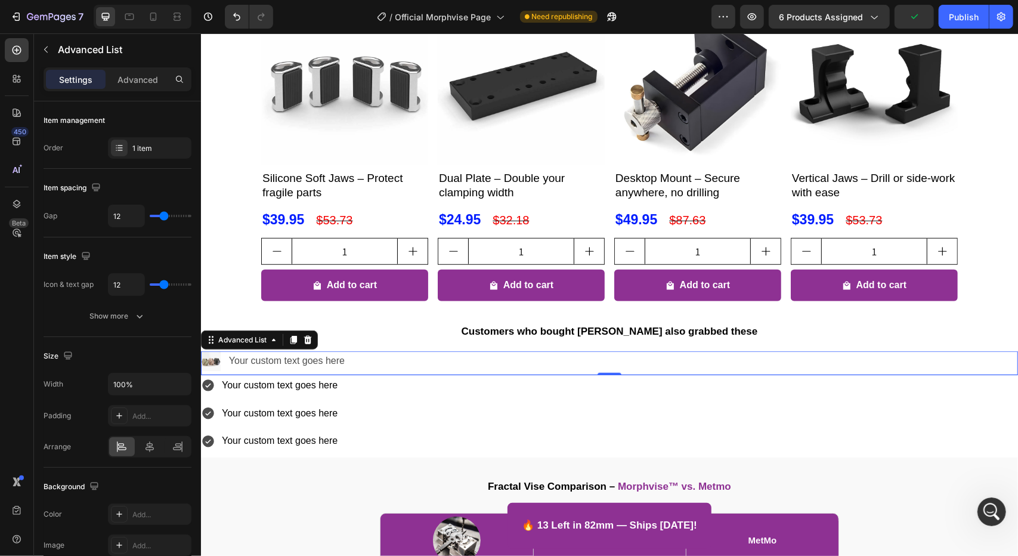
click at [397, 360] on div "Image Your custom text goes here Text Block" at bounding box center [608, 363] width 817 height 24
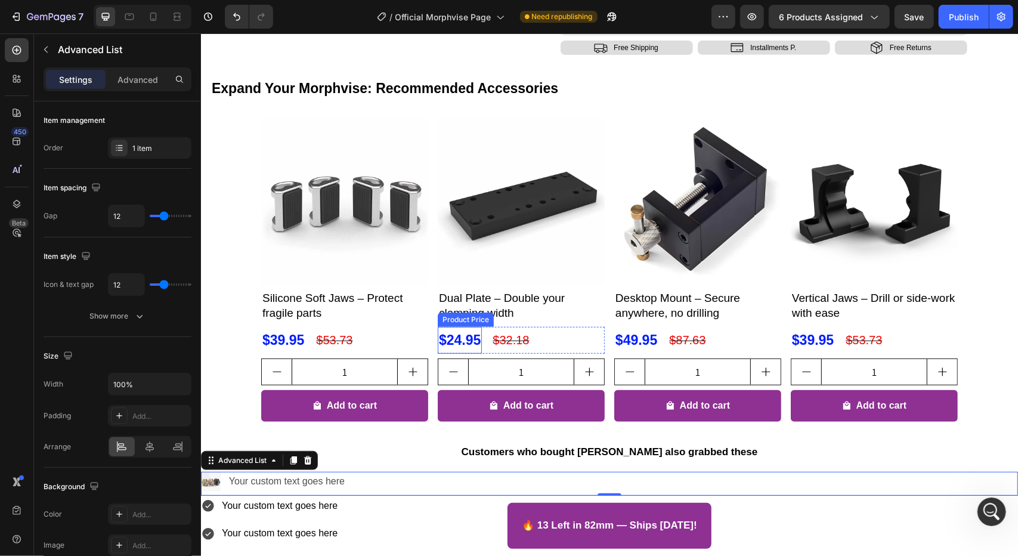
scroll to position [473, 0]
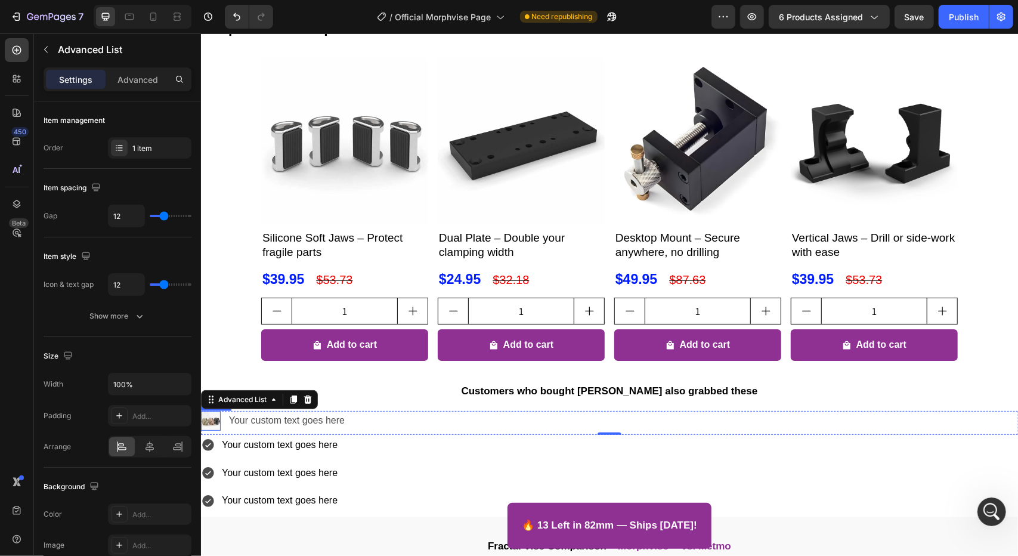
click at [212, 423] on img at bounding box center [210, 420] width 20 height 20
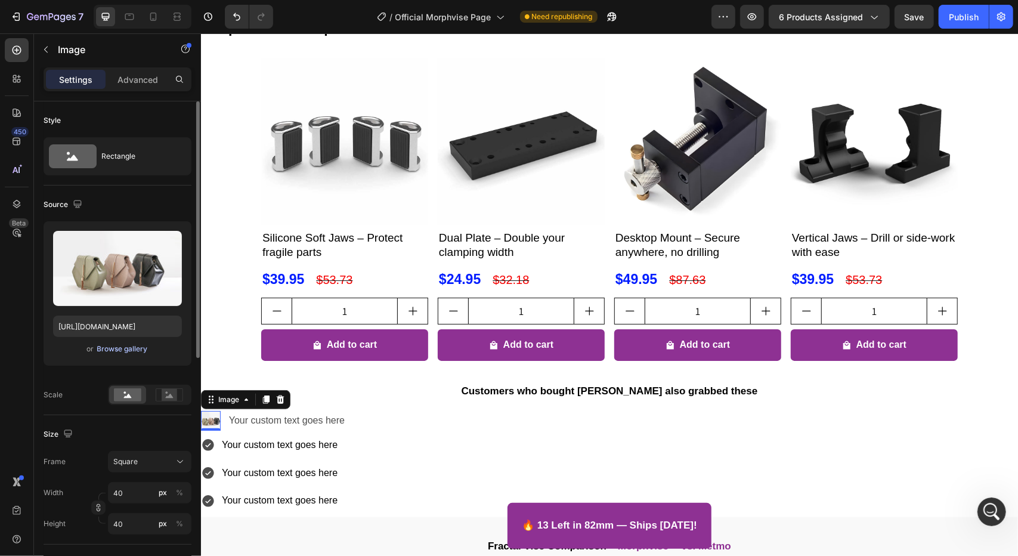
click at [109, 349] on div "Browse gallery" at bounding box center [122, 348] width 51 height 11
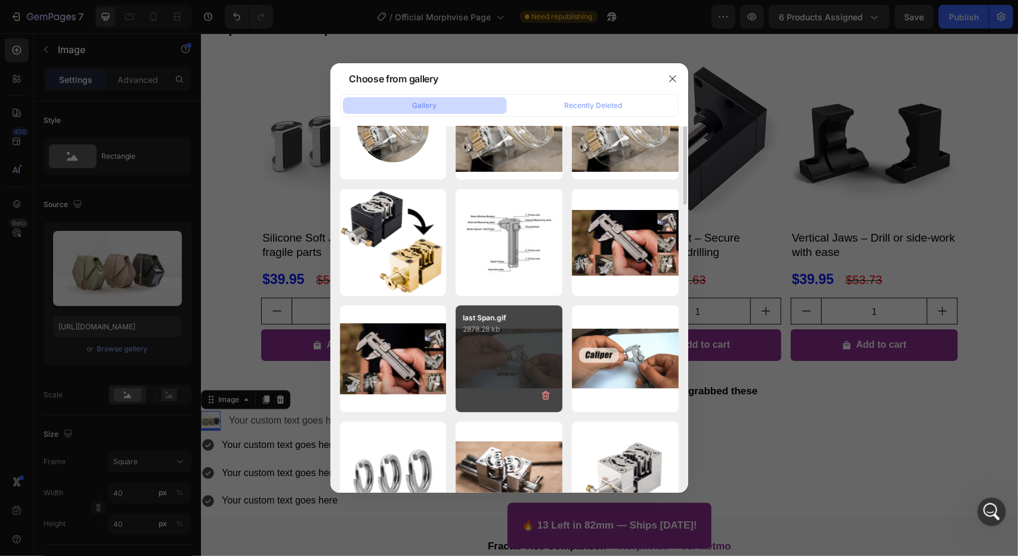
scroll to position [119, 0]
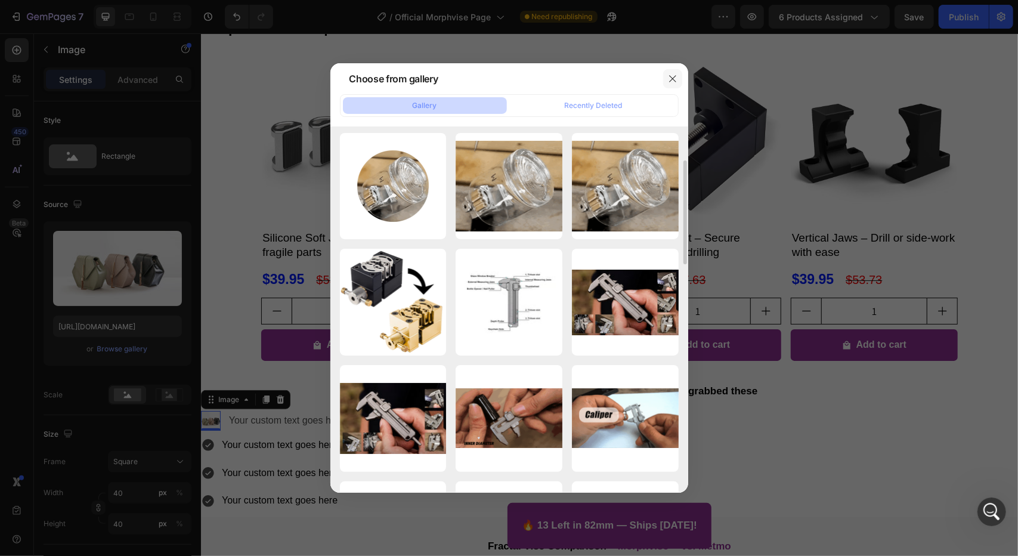
click at [672, 79] on icon "button" at bounding box center [673, 79] width 10 height 10
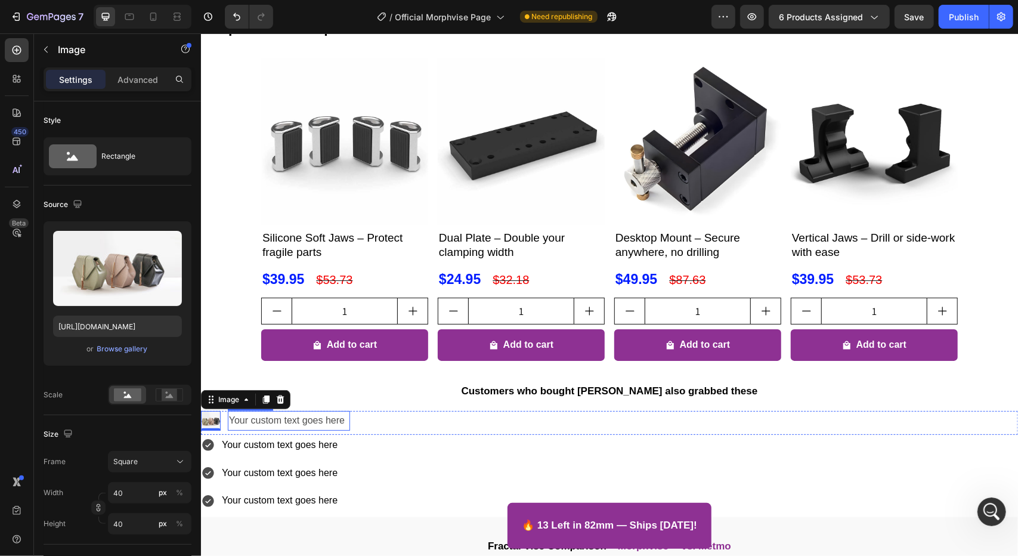
click at [246, 421] on div "Your custom text goes here" at bounding box center [288, 420] width 122 height 20
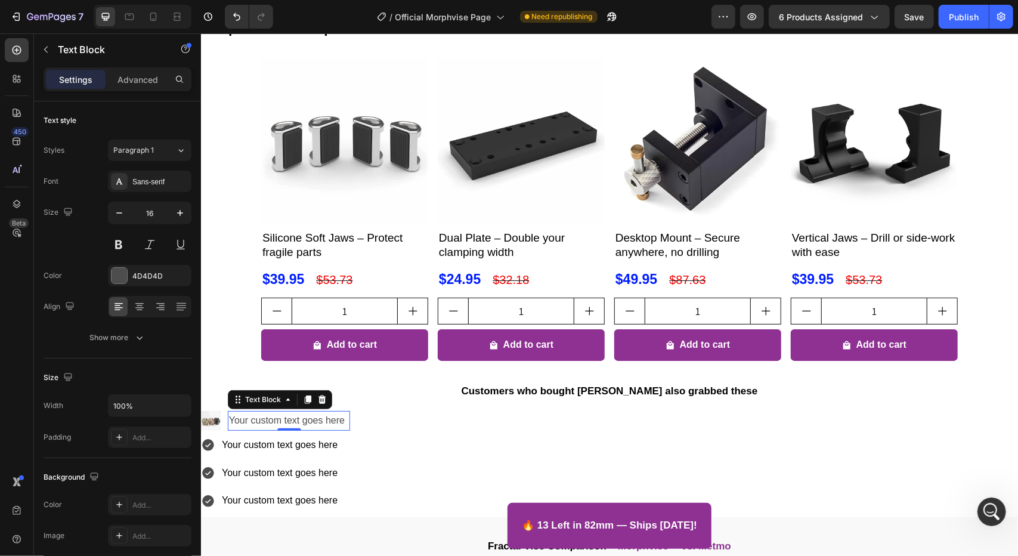
click at [246, 421] on p "Your custom text goes here" at bounding box center [288, 419] width 120 height 17
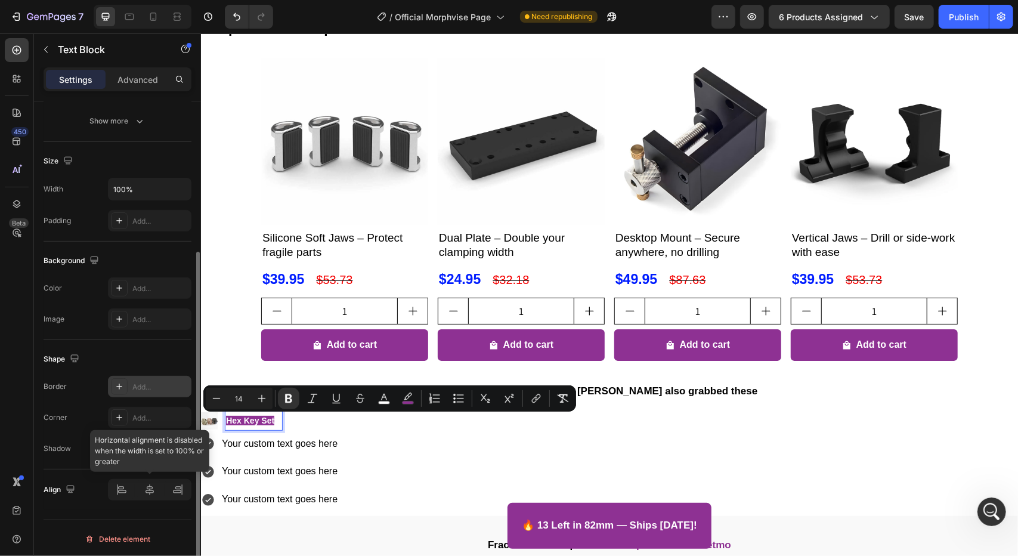
scroll to position [0, 0]
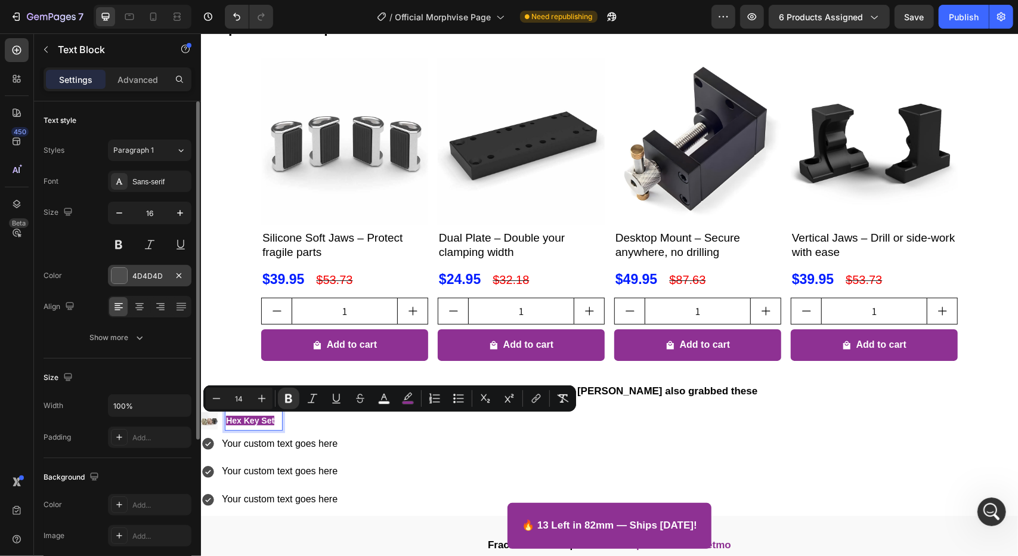
click at [123, 276] on div at bounding box center [119, 276] width 16 height 16
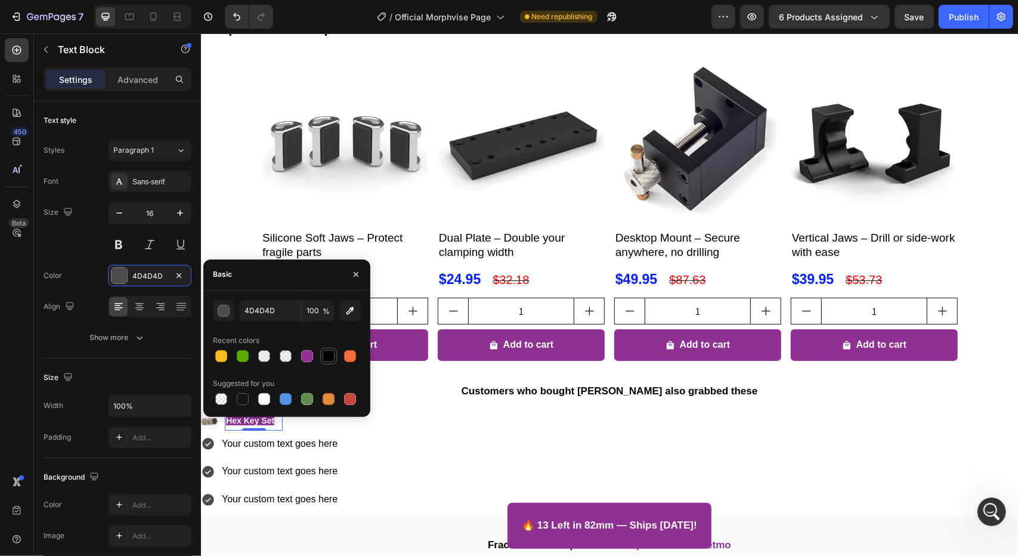
click at [328, 352] on div at bounding box center [329, 356] width 12 height 12
type input "000000"
click at [78, 265] on div "Color 000000" at bounding box center [118, 275] width 148 height 21
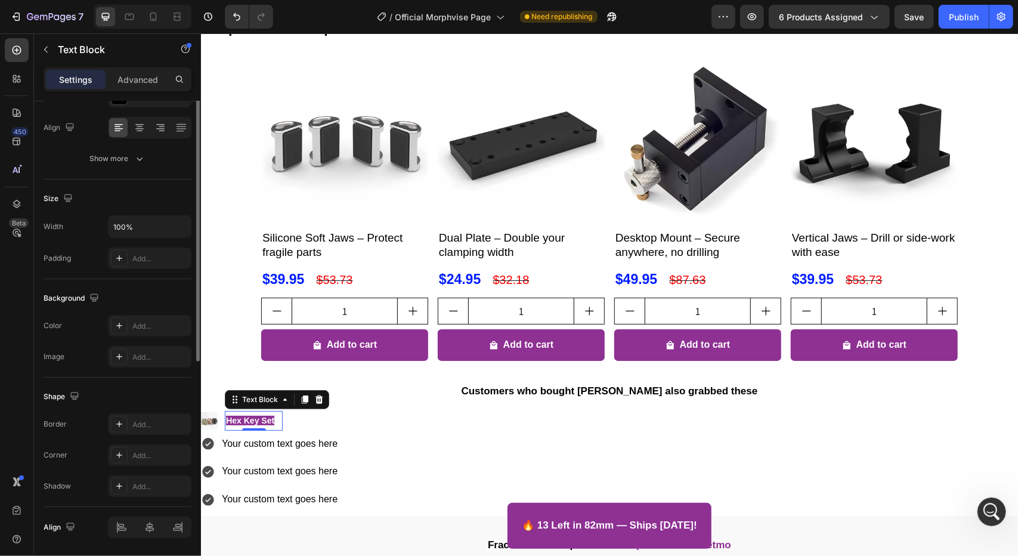
scroll to position [216, 0]
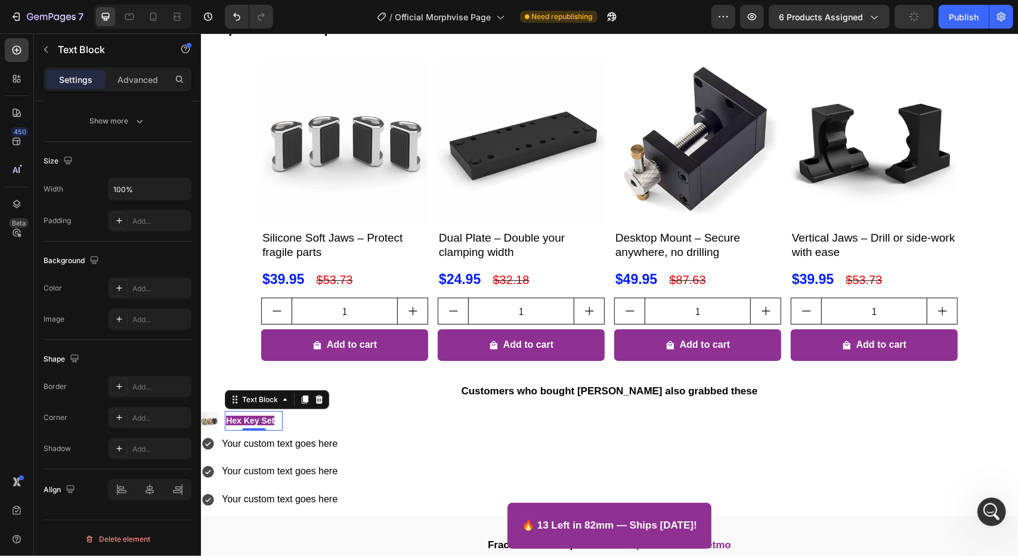
click at [341, 417] on div "Image Hex Key Set Text Block 0" at bounding box center [608, 421] width 817 height 23
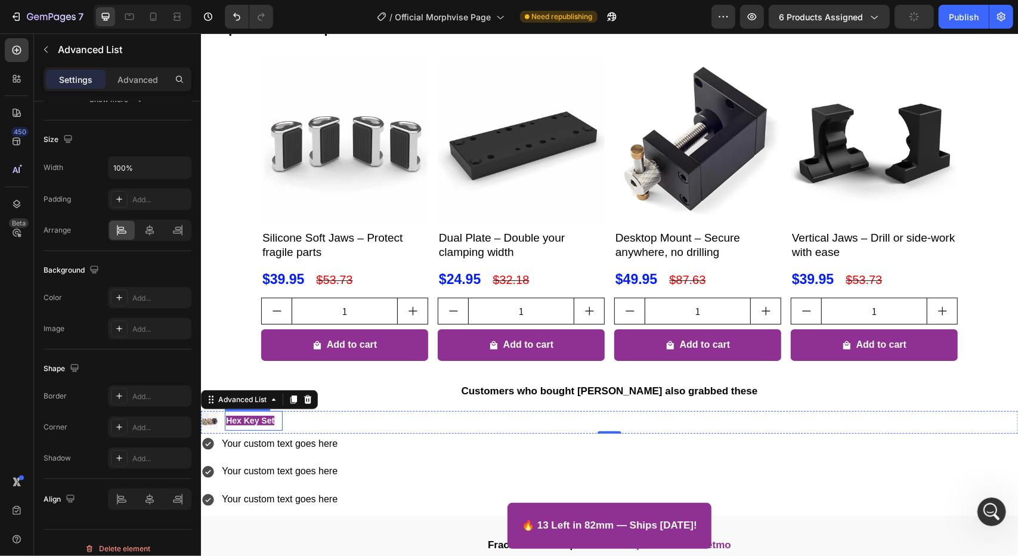
scroll to position [0, 0]
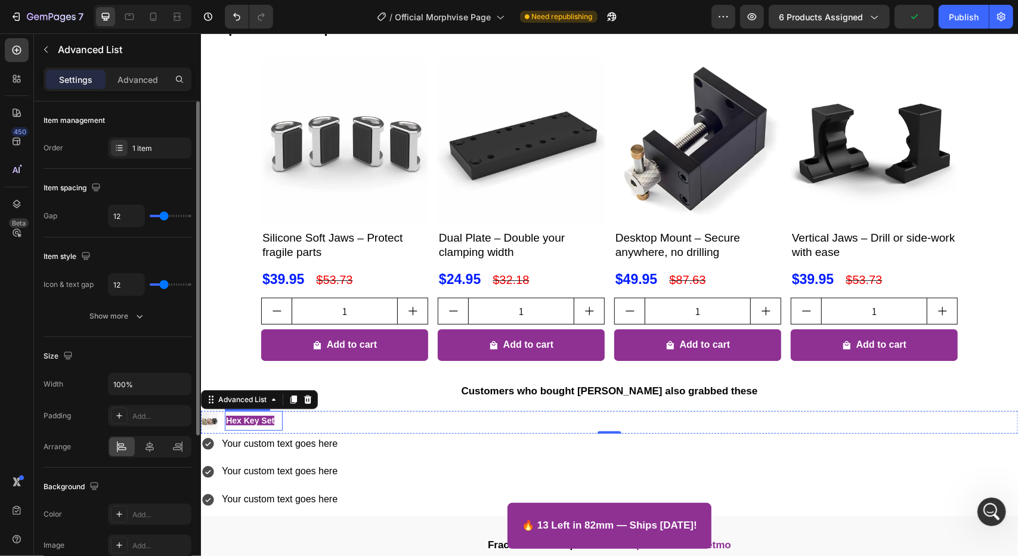
click at [244, 421] on strong "Hex Key Set" at bounding box center [249, 420] width 48 height 10
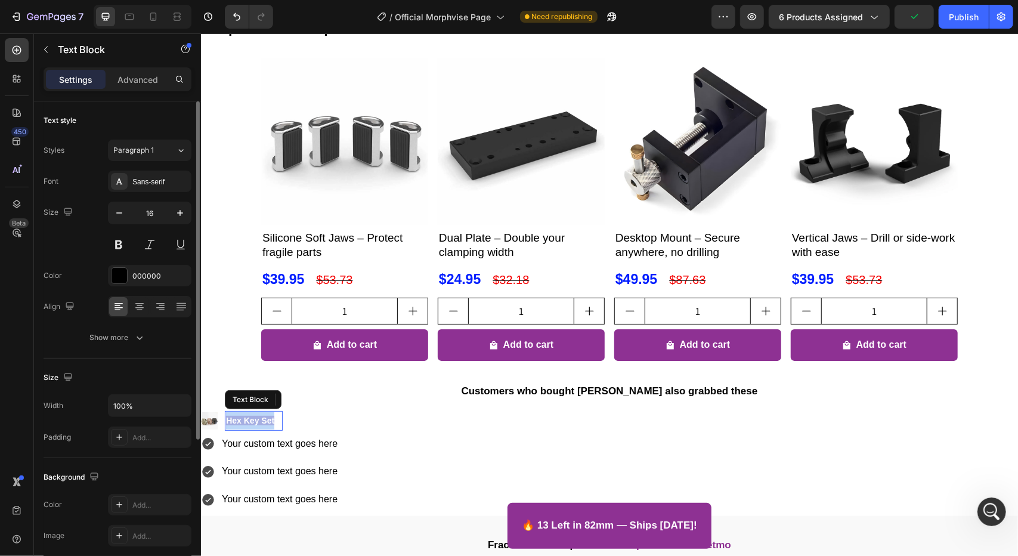
click at [244, 421] on strong "Hex Key Set" at bounding box center [249, 420] width 48 height 10
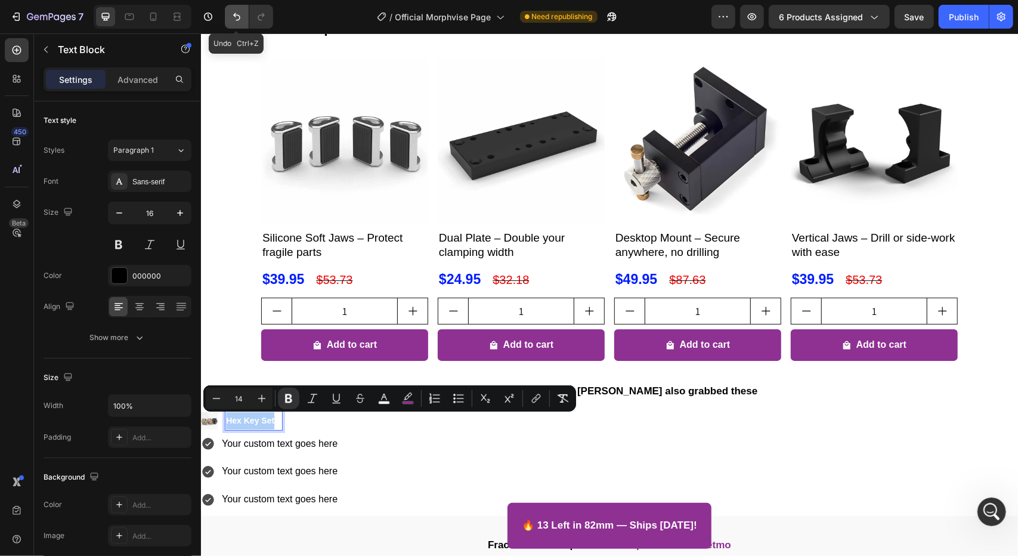
click at [236, 5] on button "Undo/Redo" at bounding box center [237, 17] width 24 height 24
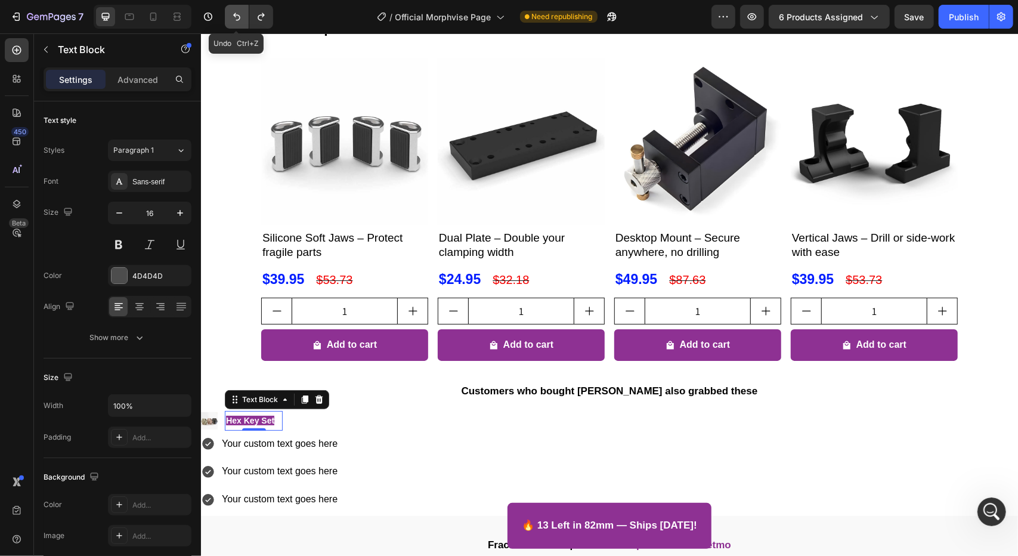
click at [237, 11] on icon "Undo/Redo" at bounding box center [237, 17] width 12 height 12
click at [238, 10] on button "Undo/Redo" at bounding box center [237, 17] width 24 height 24
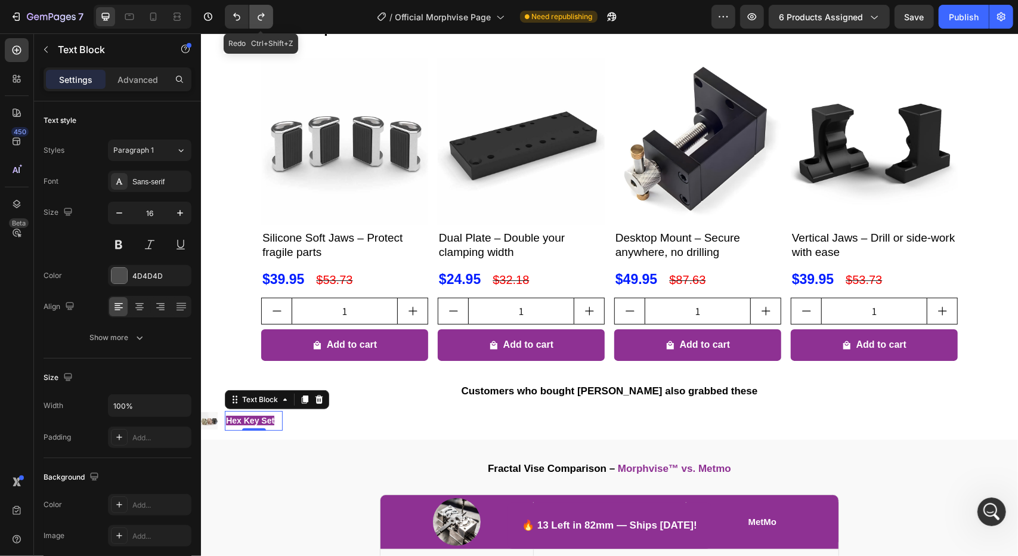
click at [266, 11] on icon "Undo/Redo" at bounding box center [261, 17] width 12 height 12
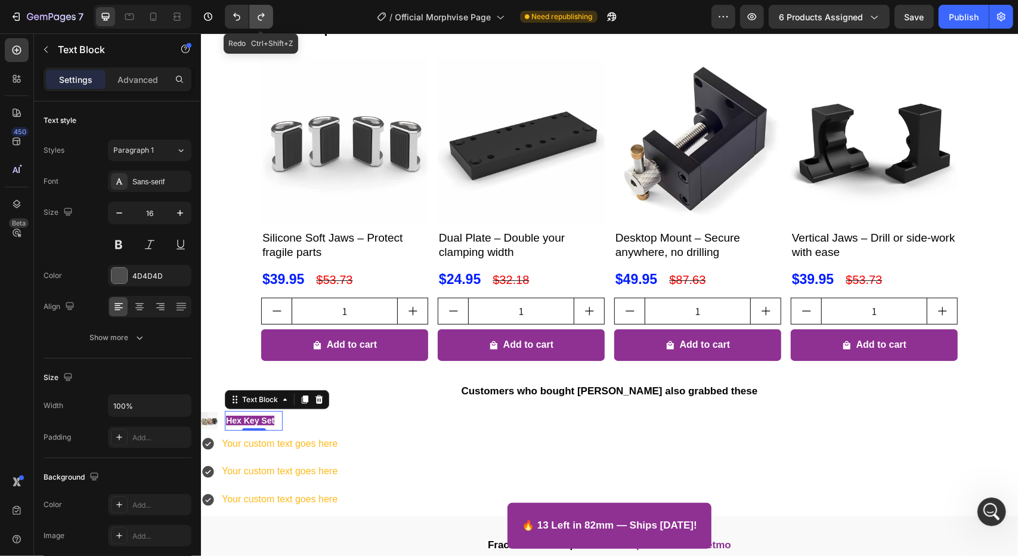
click at [266, 11] on icon "Undo/Redo" at bounding box center [261, 17] width 12 height 12
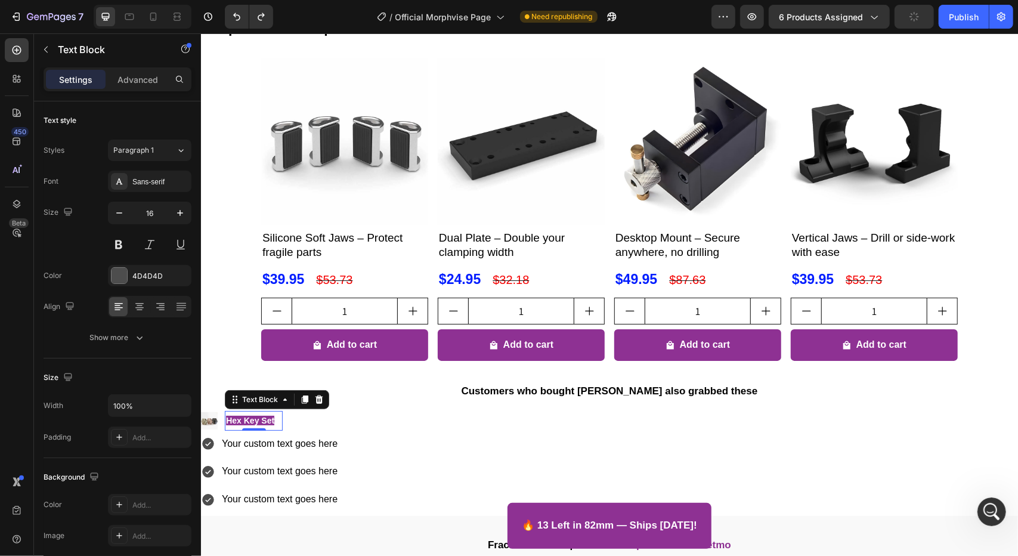
click at [272, 423] on strong "Hex Key Set" at bounding box center [249, 420] width 48 height 10
click at [207, 417] on img at bounding box center [208, 419] width 17 height 17
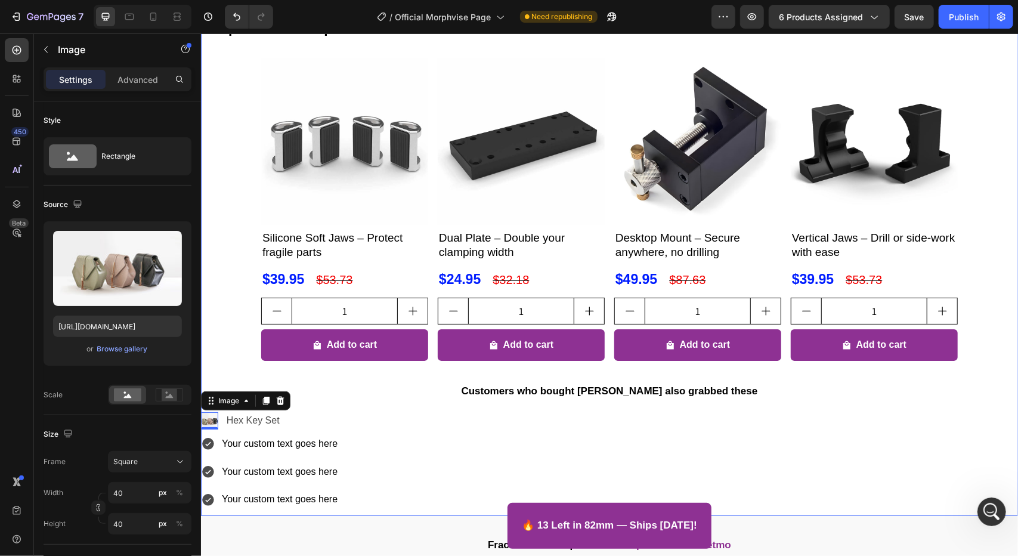
click at [223, 327] on div "Expand Your Morphvise: Recommended Accessories Heading Product Images Silicone …" at bounding box center [608, 258] width 817 height 501
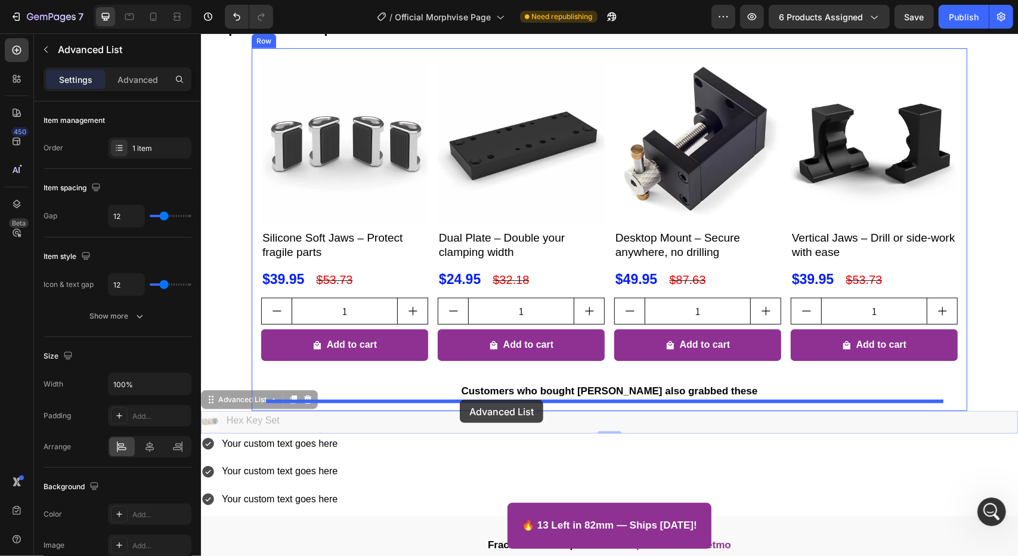
drag, startPoint x: 376, startPoint y: 425, endPoint x: 459, endPoint y: 399, distance: 87.5
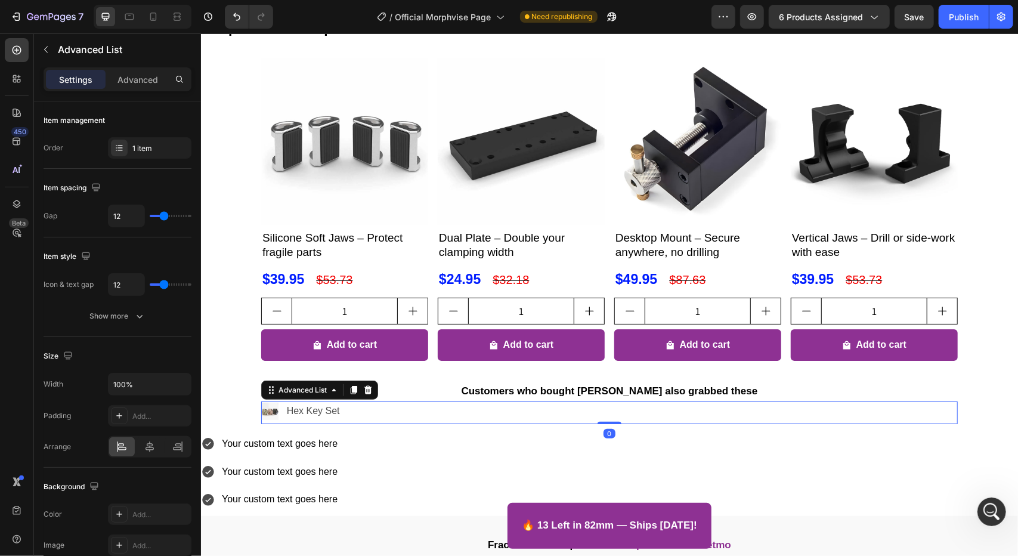
click at [775, 392] on h2 "Customers who bought [PERSON_NAME] also grabbed these" at bounding box center [608, 389] width 677 height 21
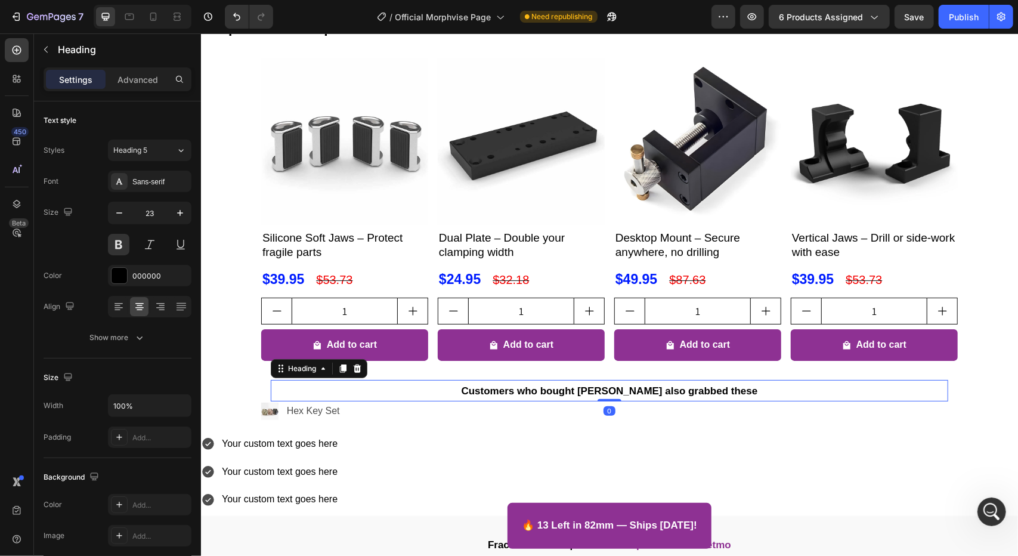
click at [777, 368] on div "Product Images Silicone Soft Jaws – Protect fragile parts Product Title $39.95 …" at bounding box center [609, 213] width 696 height 313
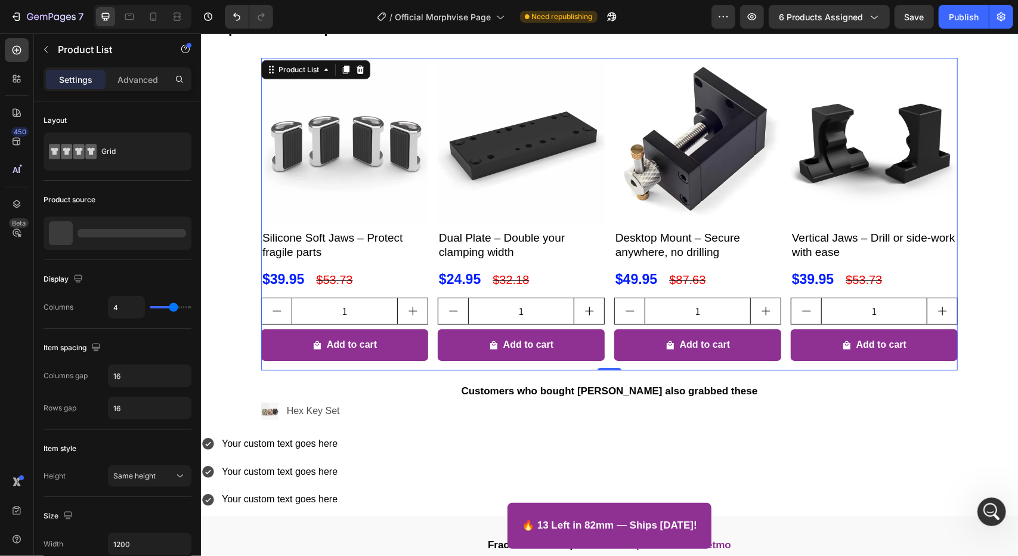
click at [778, 361] on div "Product Images Silicone Soft Jaws – Protect fragile parts Product Title $39.95 …" at bounding box center [609, 213] width 696 height 313
click at [603, 316] on div "Product Images Silicone Soft Jaws – Protect fragile parts Product Title $39.95 …" at bounding box center [609, 213] width 696 height 313
click at [122, 80] on p "Advanced" at bounding box center [137, 79] width 41 height 13
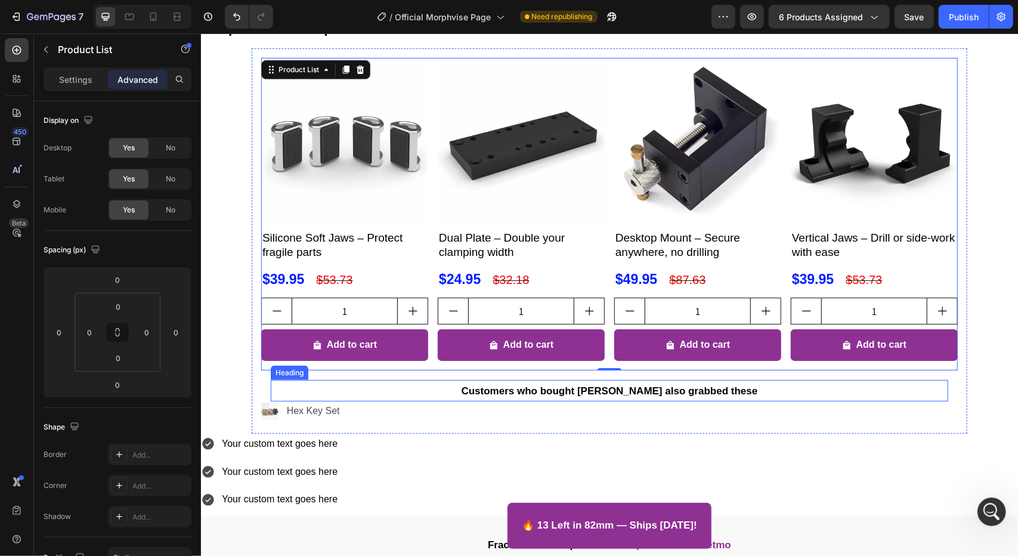
click at [747, 382] on h2 "Customers who bought [PERSON_NAME] also grabbed these" at bounding box center [608, 389] width 677 height 21
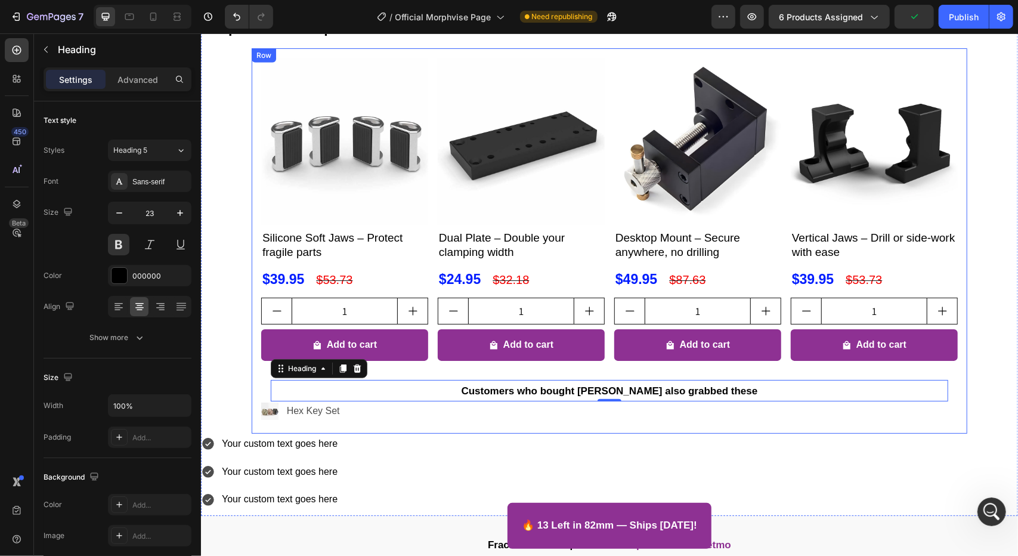
click at [251, 380] on div "Product Images Silicone Soft Jaws – Protect fragile parts Product Title $39.95 …" at bounding box center [608, 240] width 715 height 385
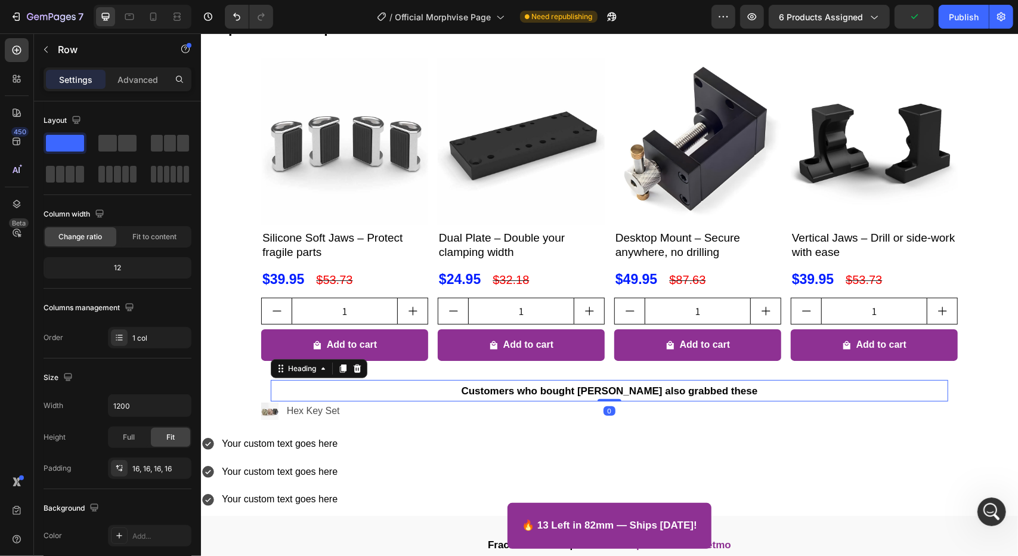
click at [305, 390] on h2 "Customers who bought [PERSON_NAME] also grabbed these" at bounding box center [608, 389] width 677 height 21
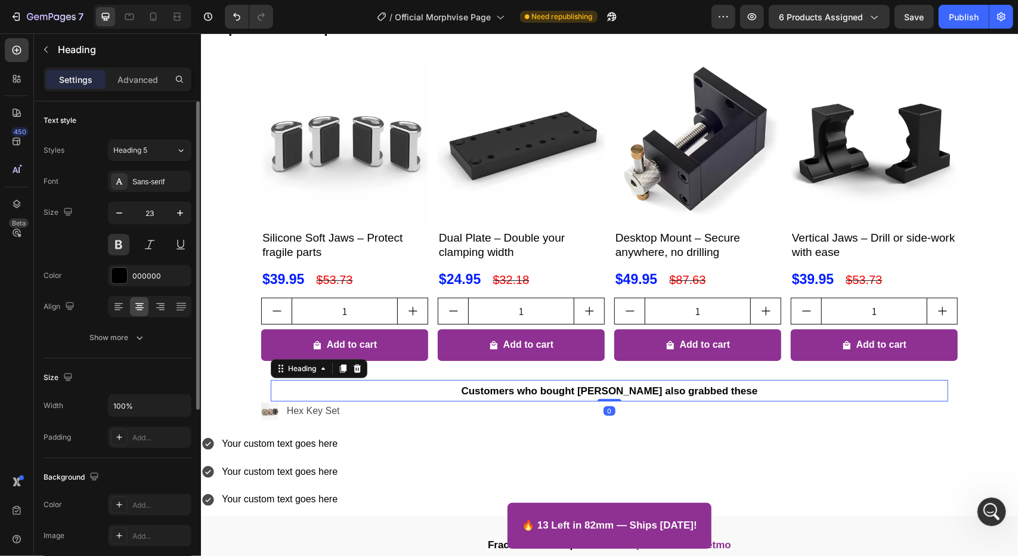
scroll to position [284, 0]
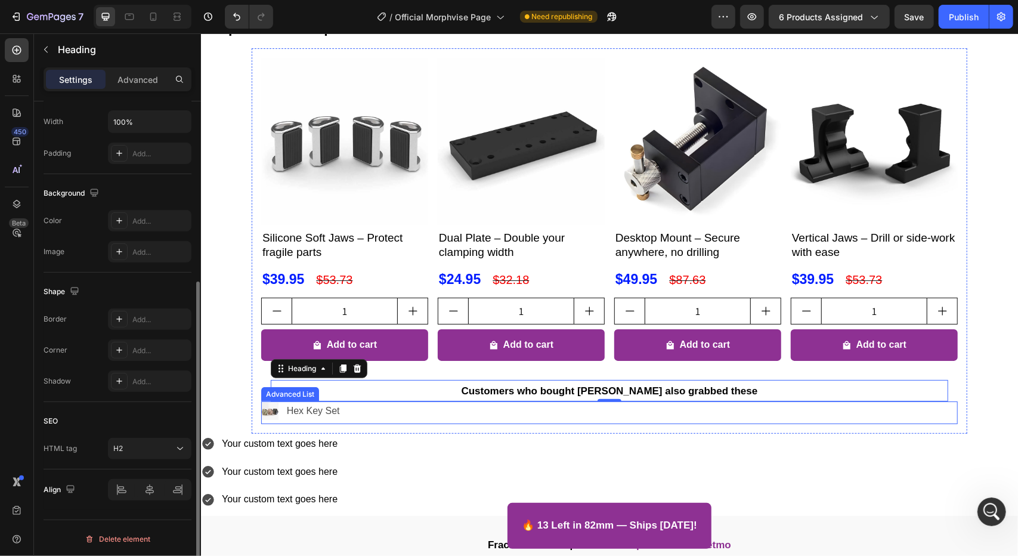
click at [357, 418] on div "Image Hex Key Set Text Block" at bounding box center [609, 412] width 696 height 23
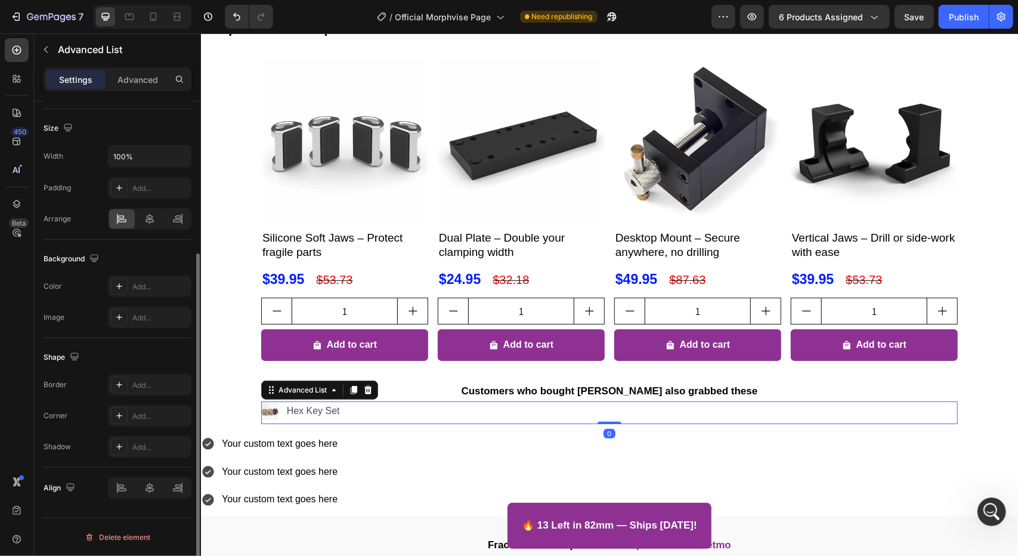
scroll to position [0, 0]
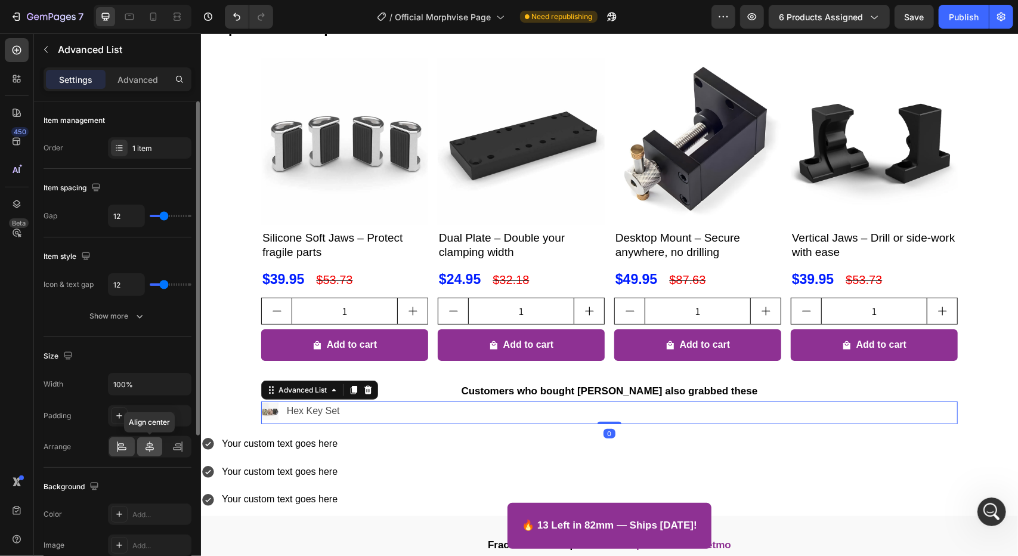
click at [147, 442] on icon at bounding box center [150, 447] width 12 height 12
click at [118, 443] on icon at bounding box center [121, 444] width 6 height 3
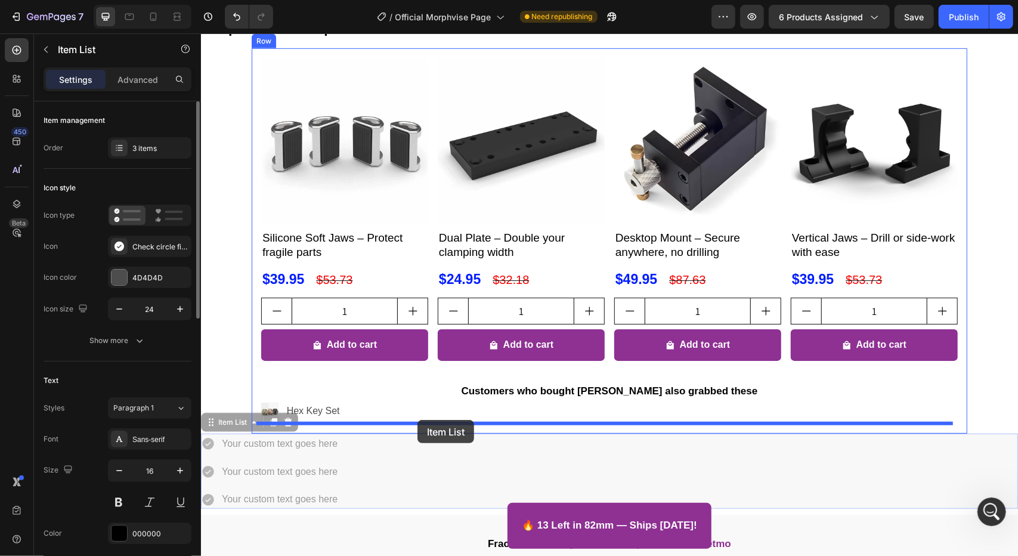
drag, startPoint x: 391, startPoint y: 443, endPoint x: 417, endPoint y: 419, distance: 35.0
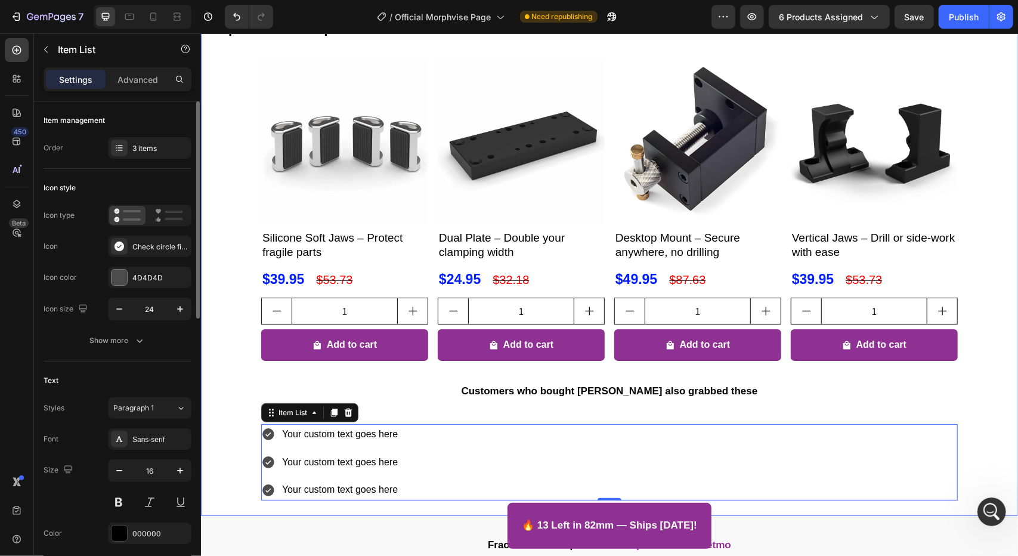
click at [228, 464] on div "Expand Your Morphvise: Recommended Accessories Heading Product Images Silicone …" at bounding box center [608, 258] width 817 height 501
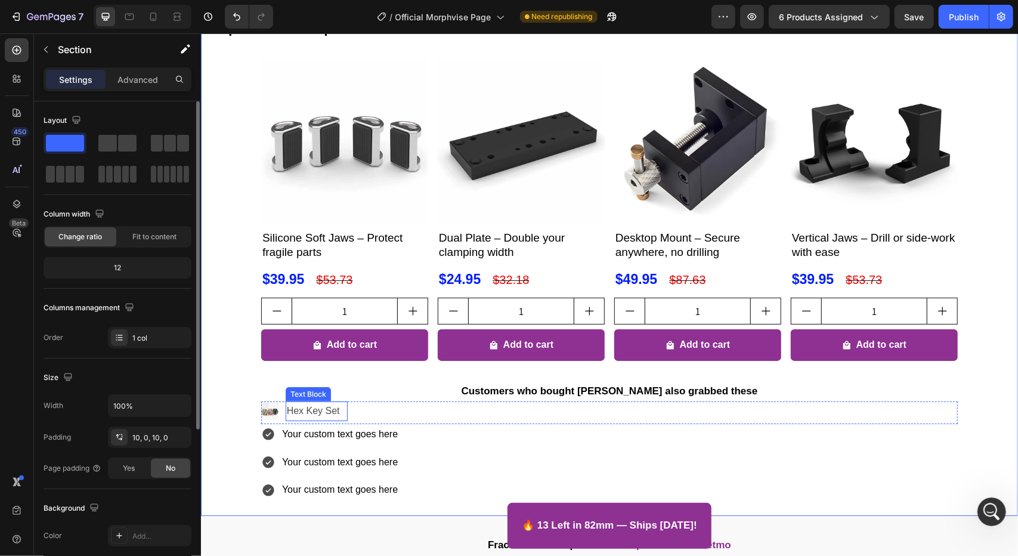
click at [289, 415] on p "Hex Key Set" at bounding box center [316, 410] width 60 height 17
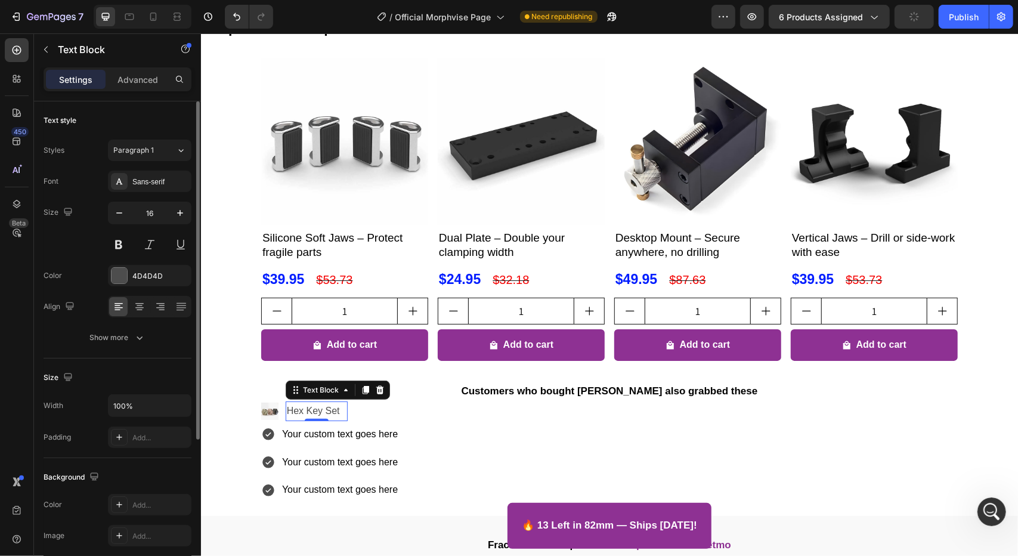
click at [286, 413] on p "Hex Key Set" at bounding box center [316, 410] width 60 height 17
click at [303, 417] on p "Free Hex Key Set" at bounding box center [327, 410] width 81 height 17
click at [308, 415] on p "Free Hex Key Set" at bounding box center [327, 410] width 81 height 17
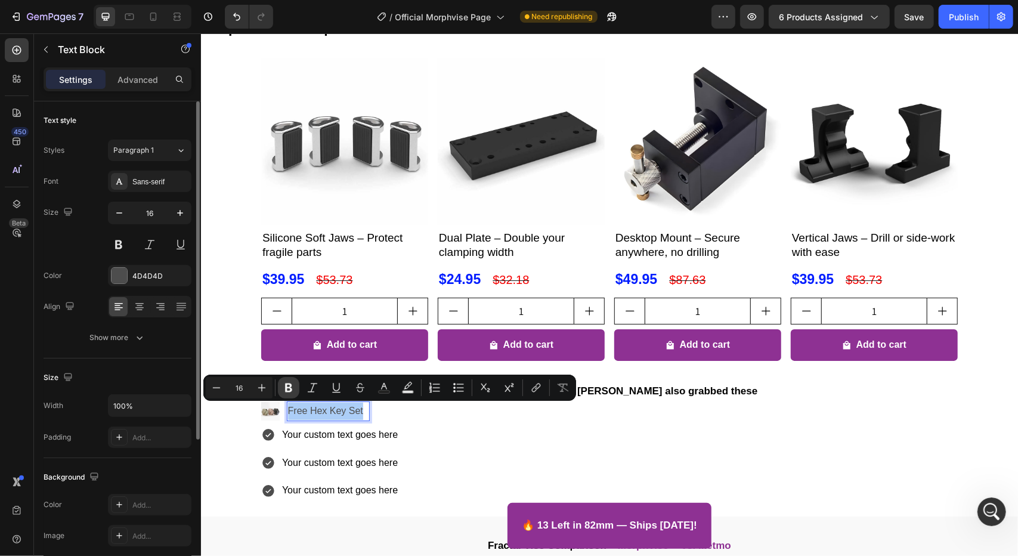
click at [289, 382] on icon "Editor contextual toolbar" at bounding box center [289, 388] width 12 height 12
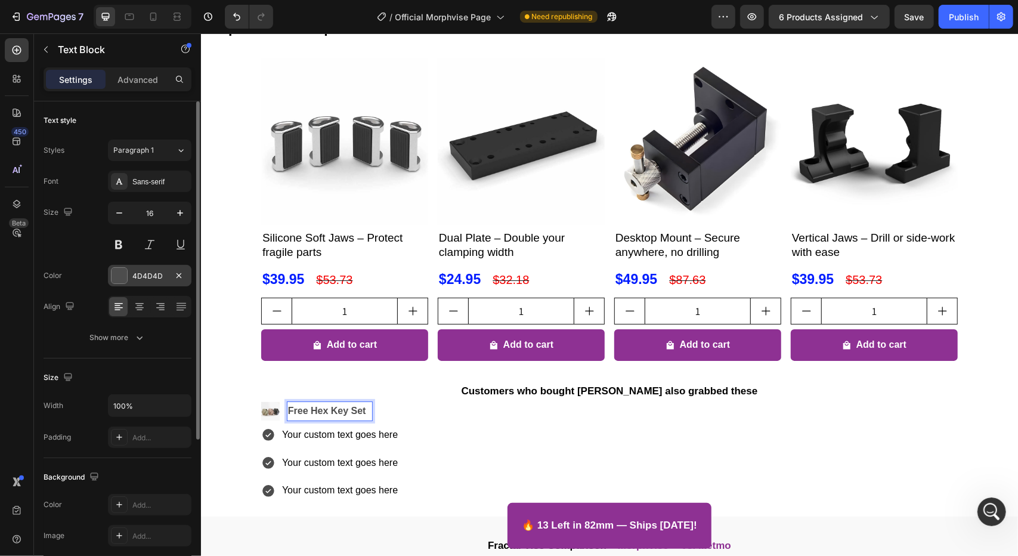
drag, startPoint x: 135, startPoint y: 261, endPoint x: 138, endPoint y: 267, distance: 7.5
click at [137, 265] on div "Font Sans-serif Size 16 Color 4D4D4D Align Show more" at bounding box center [118, 260] width 148 height 178
click at [139, 271] on div "4D4D4D" at bounding box center [149, 276] width 35 height 11
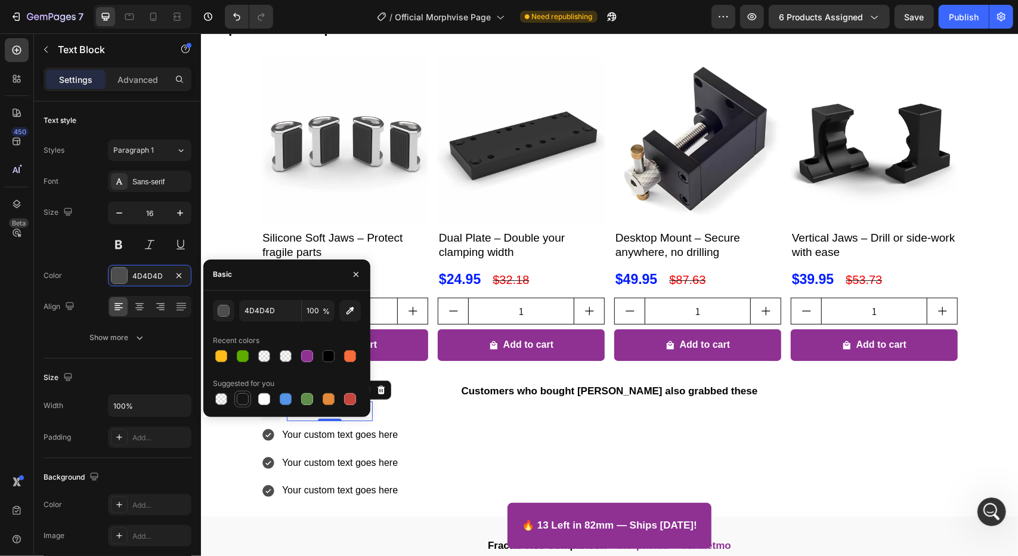
click at [243, 401] on div at bounding box center [243, 399] width 12 height 12
click at [335, 354] on div at bounding box center [328, 356] width 14 height 14
type input "000000"
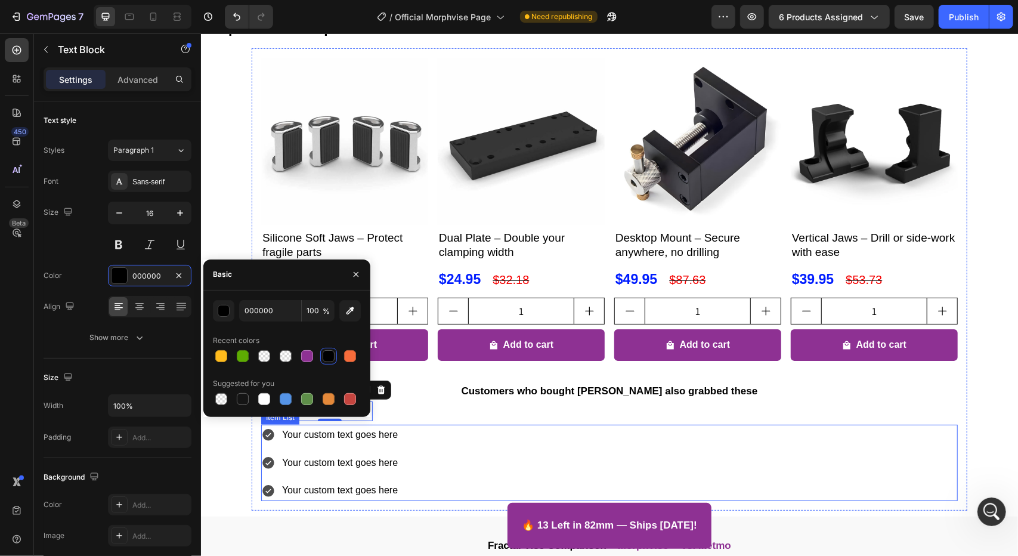
click at [355, 432] on div "Your custom text goes here" at bounding box center [339, 434] width 119 height 21
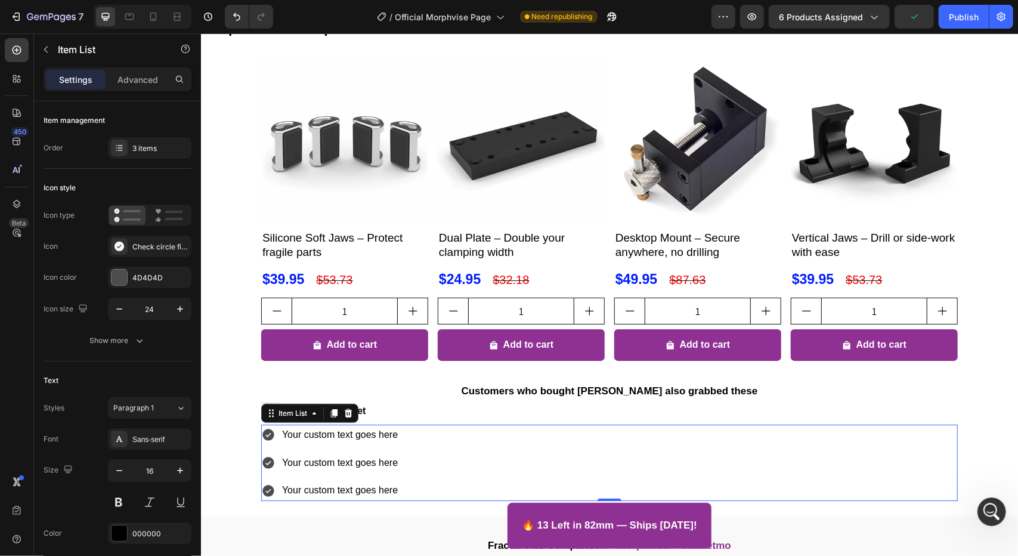
click at [203, 433] on div "Expand Your Morphvise: Recommended Accessories Heading Product Images Silicone …" at bounding box center [608, 259] width 817 height 502
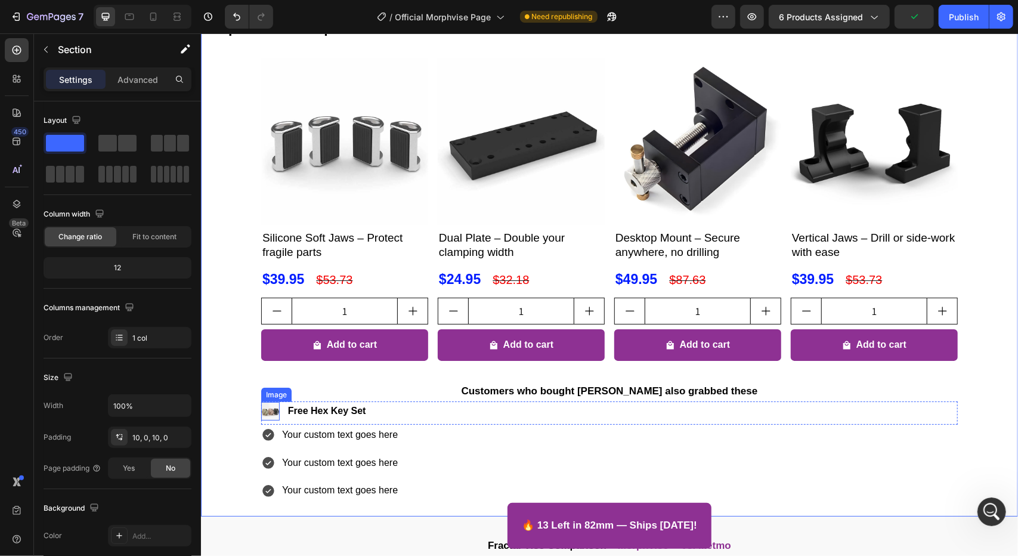
click at [261, 401] on div "Image" at bounding box center [270, 410] width 18 height 18
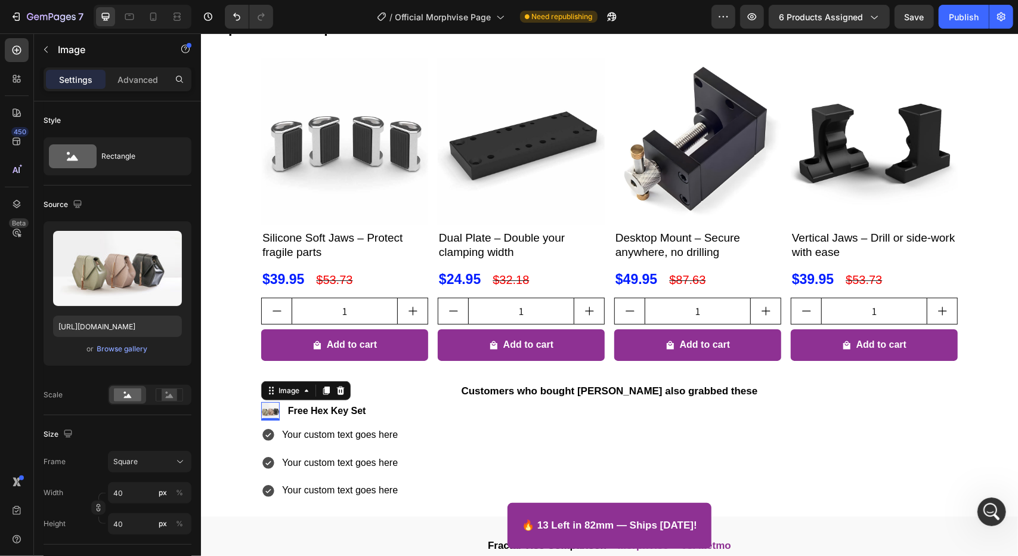
click at [268, 416] on div "0" at bounding box center [270, 420] width 12 height 10
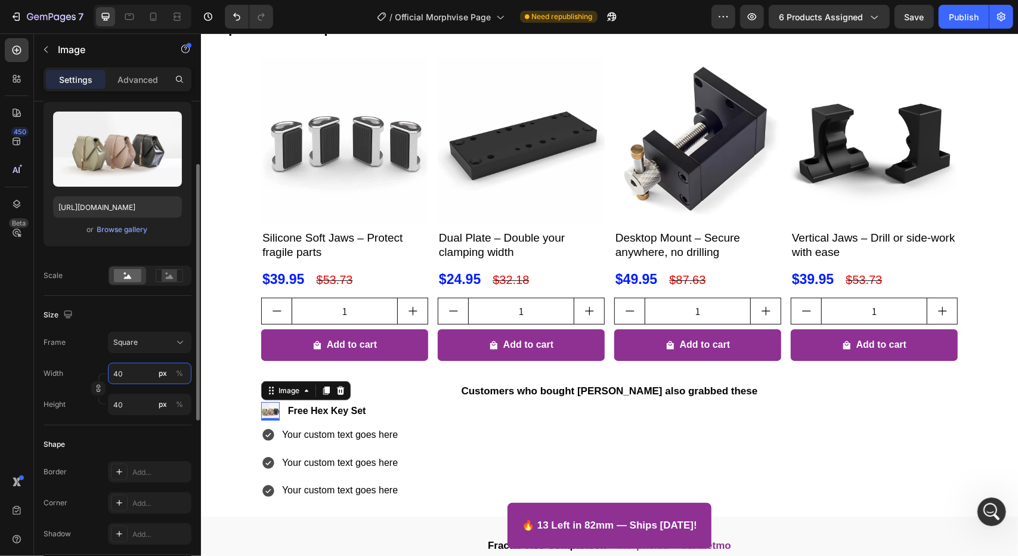
click at [130, 374] on input "40" at bounding box center [149, 372] width 83 height 21
click at [138, 401] on p "Full 100%" at bounding box center [147, 401] width 69 height 11
type input "100"
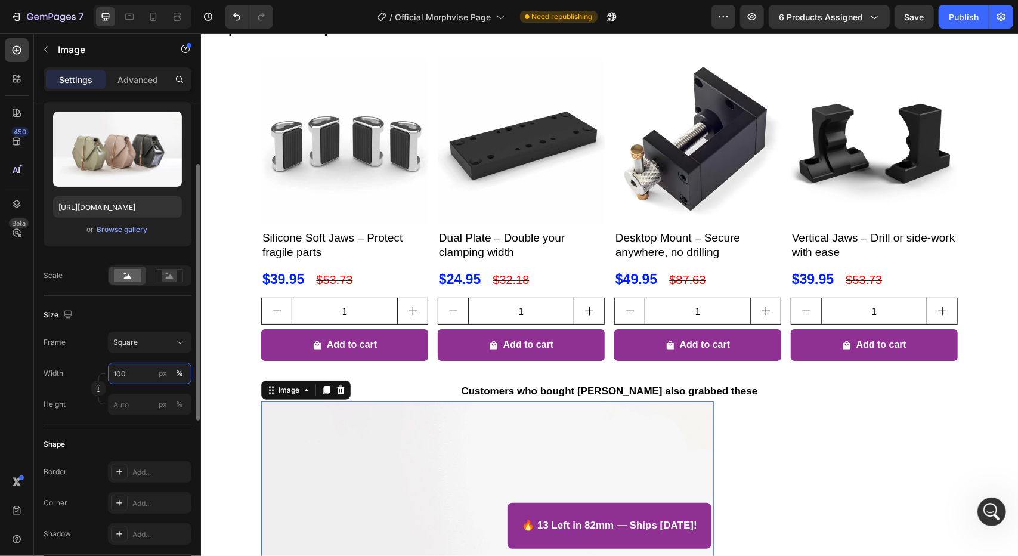
click at [132, 373] on input "100" at bounding box center [149, 372] width 83 height 21
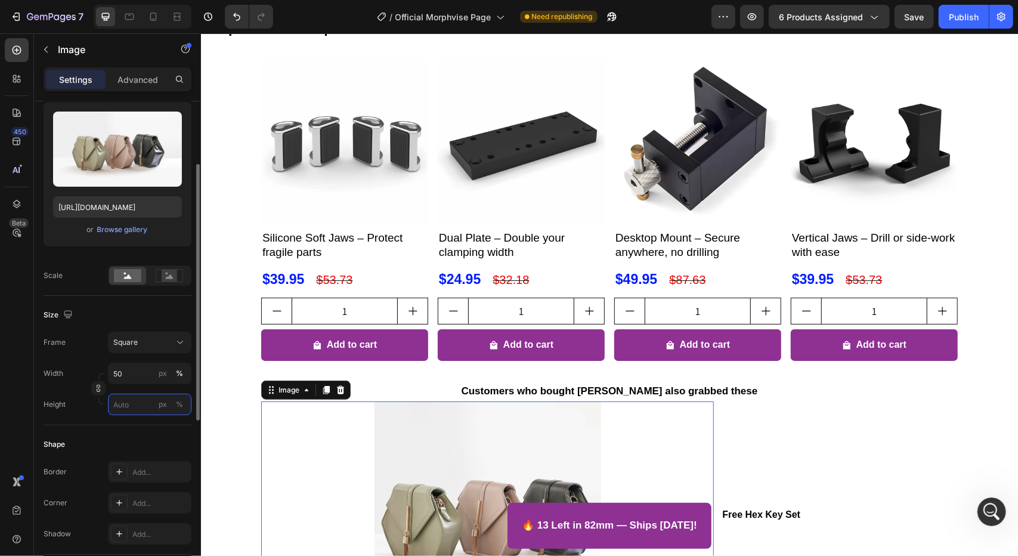
click at [126, 411] on input "px %" at bounding box center [149, 403] width 83 height 21
type input "5"
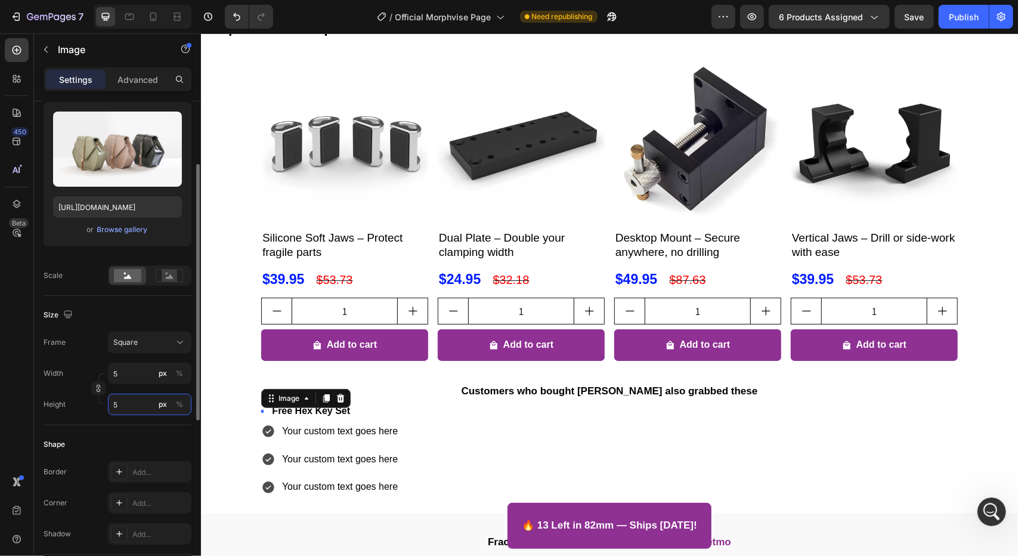
type input "50"
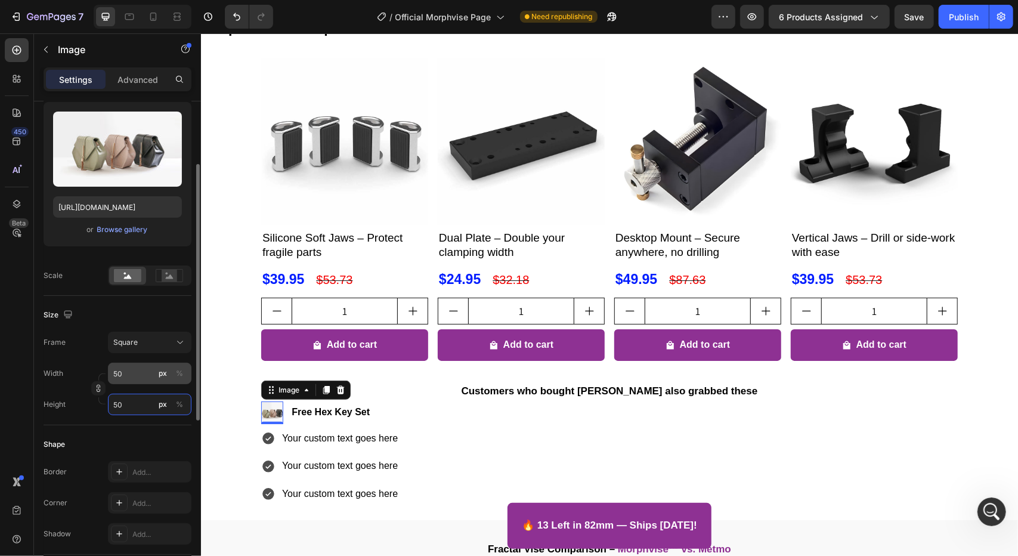
type input "50"
type input "8"
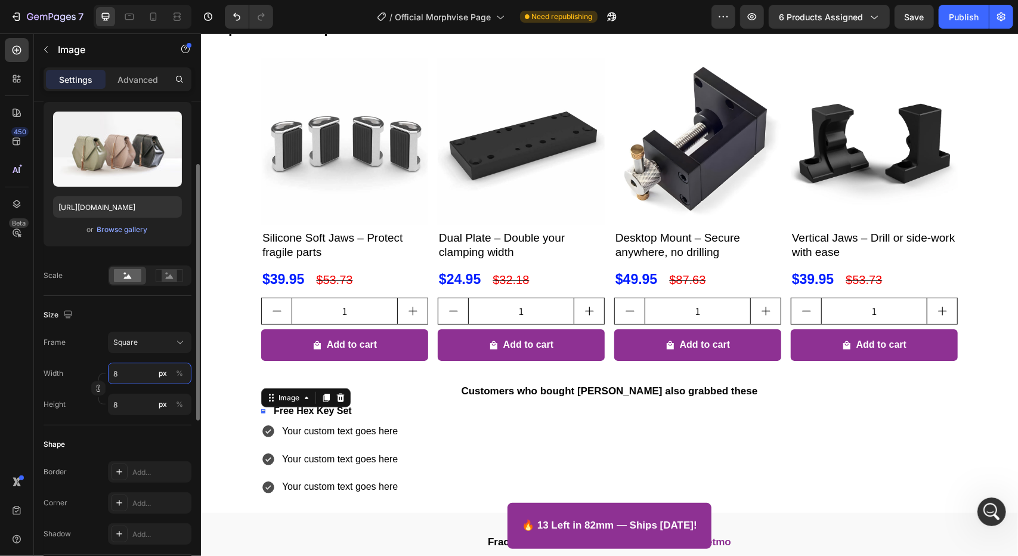
type input "80"
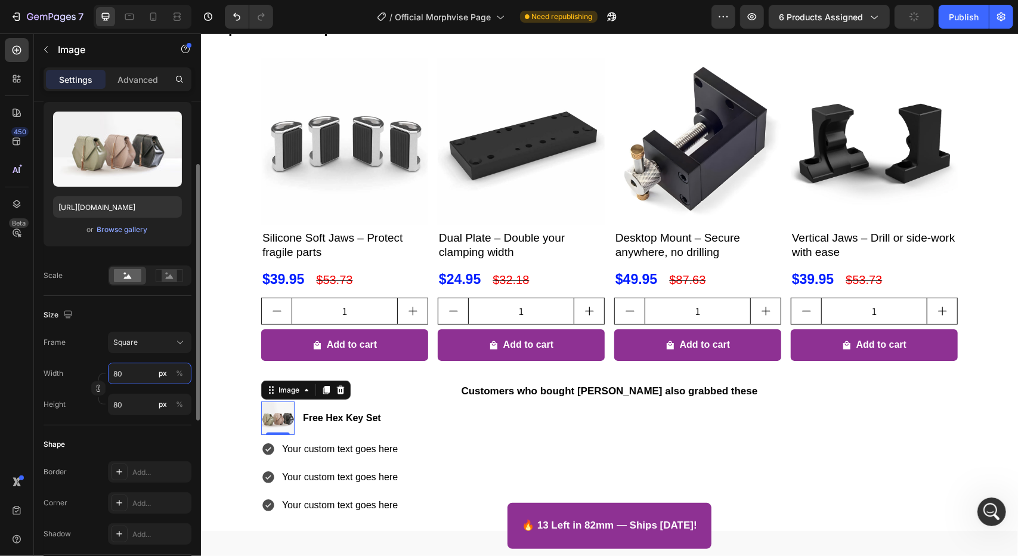
drag, startPoint x: 134, startPoint y: 368, endPoint x: 110, endPoint y: 377, distance: 24.9
click at [110, 377] on input "80" at bounding box center [149, 372] width 83 height 21
type input "1"
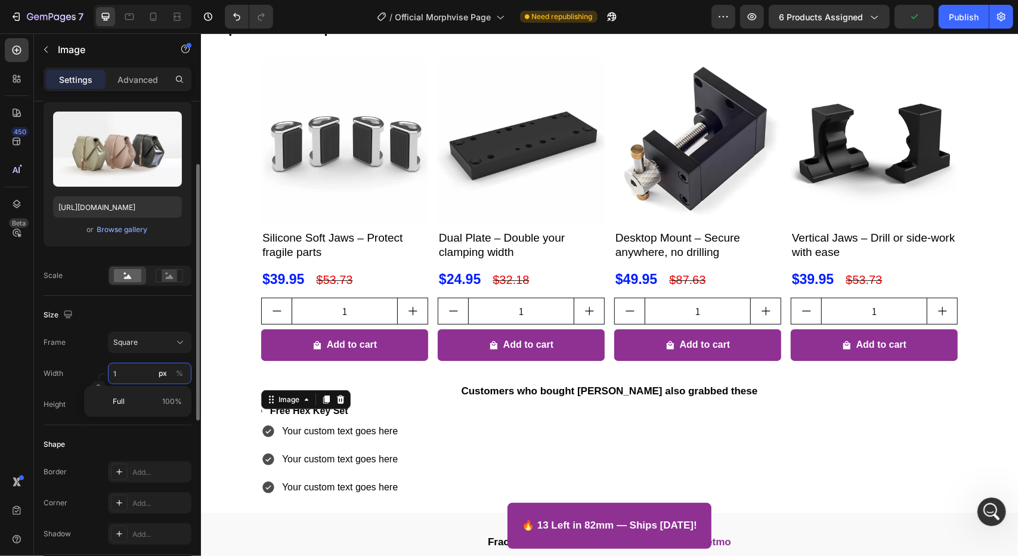
type input "10"
type input "100"
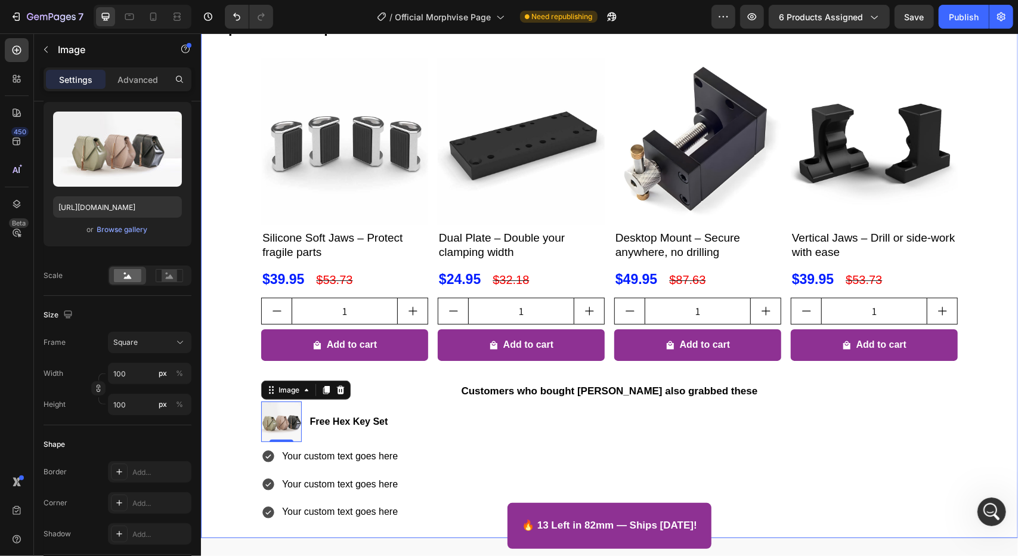
click at [230, 415] on div "Expand Your Morphvise: Recommended Accessories Heading Product Images Silicone …" at bounding box center [608, 269] width 817 height 523
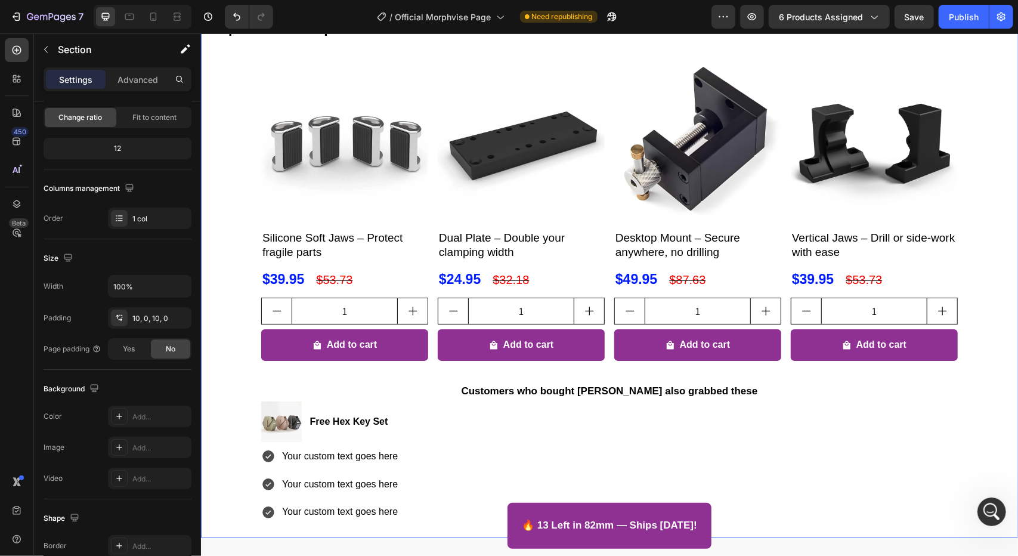
scroll to position [0, 0]
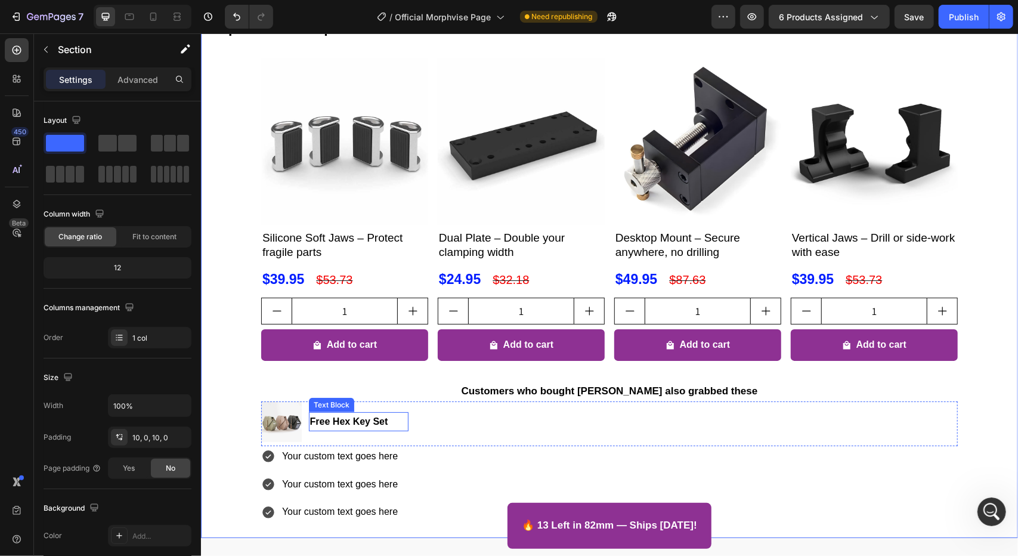
click at [317, 421] on strong "Free Hex Key Set" at bounding box center [348, 421] width 78 height 10
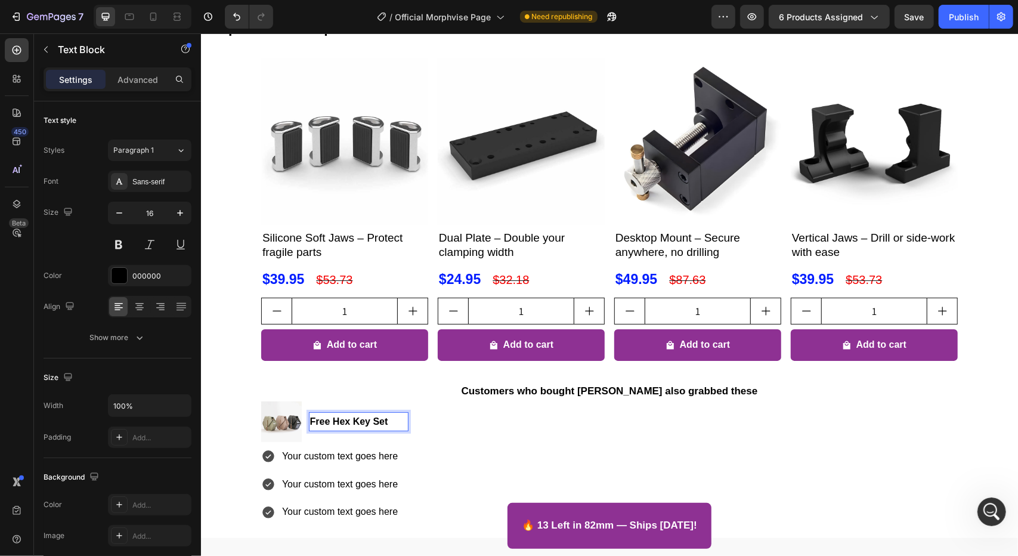
click at [387, 423] on p "Free Hex Key Set" at bounding box center [357, 421] width 97 height 17
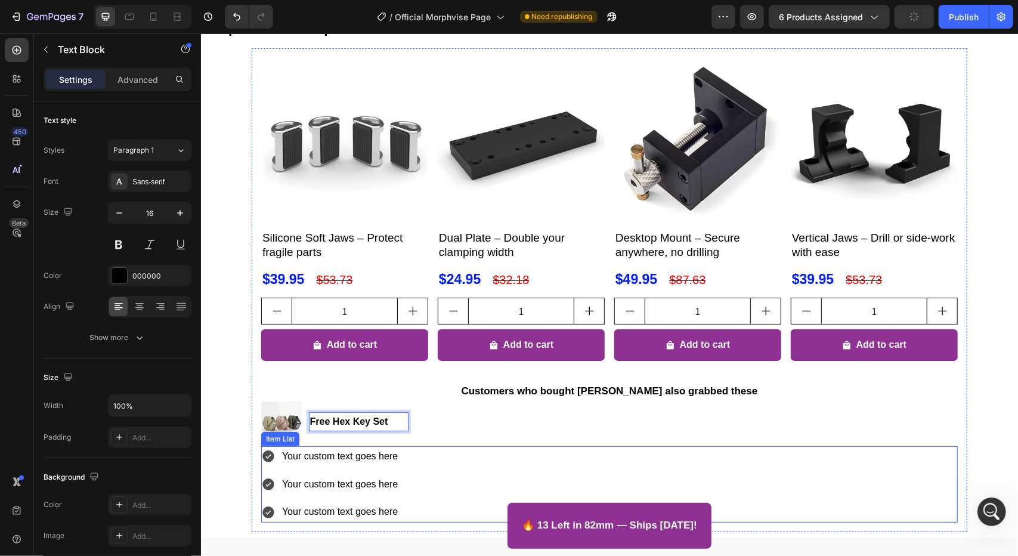
scroll to position [533, 0]
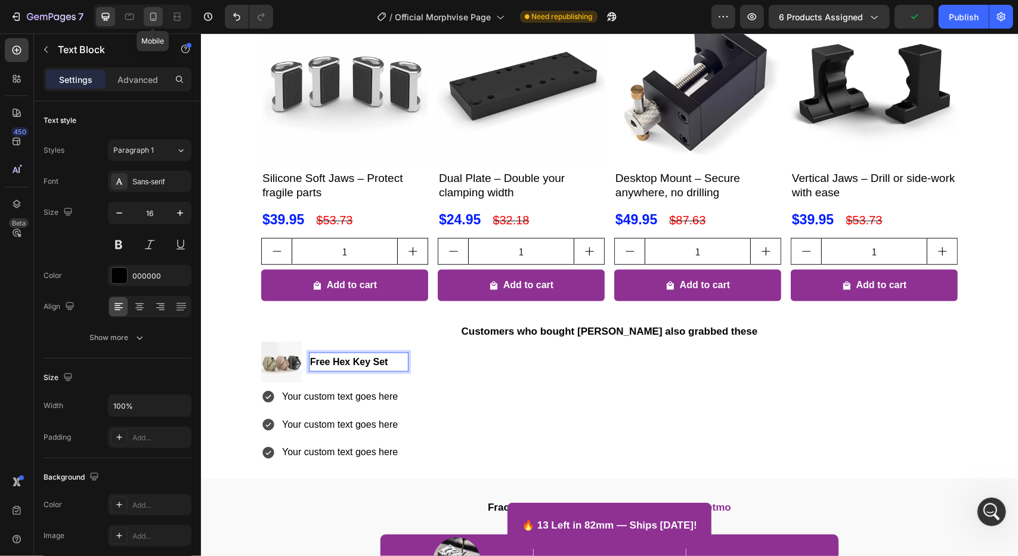
click at [153, 14] on icon at bounding box center [153, 17] width 12 height 12
type input "14"
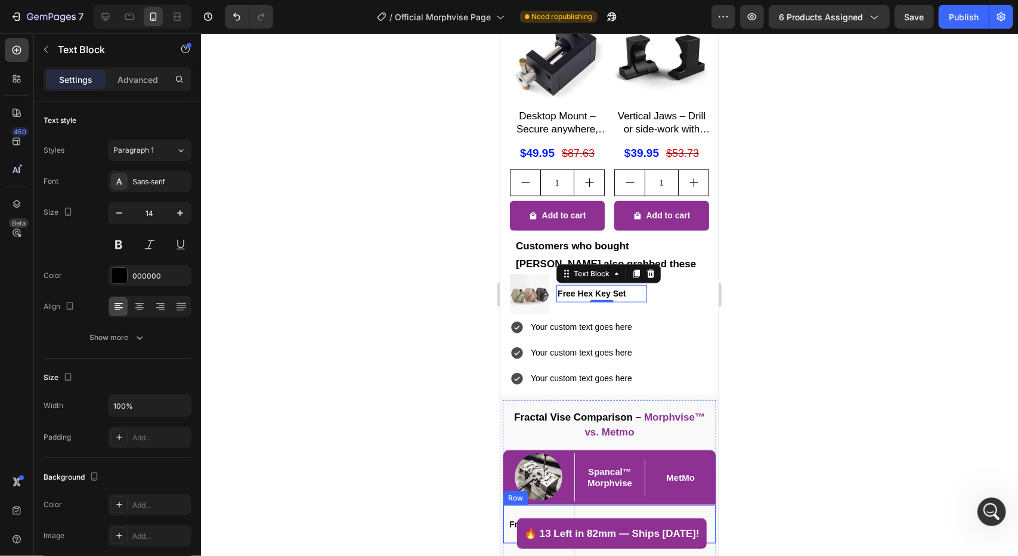
scroll to position [738, 0]
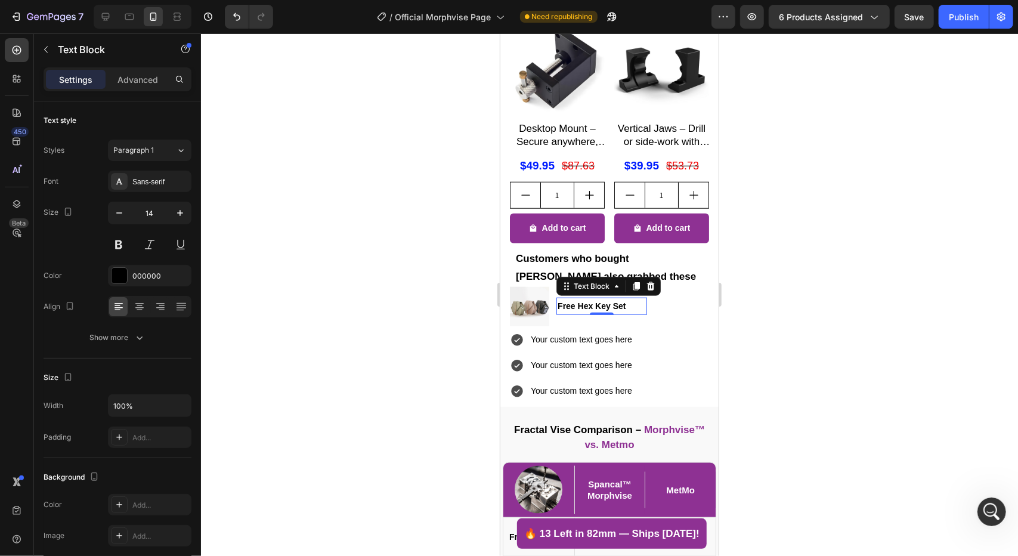
click at [405, 346] on div at bounding box center [609, 294] width 817 height 522
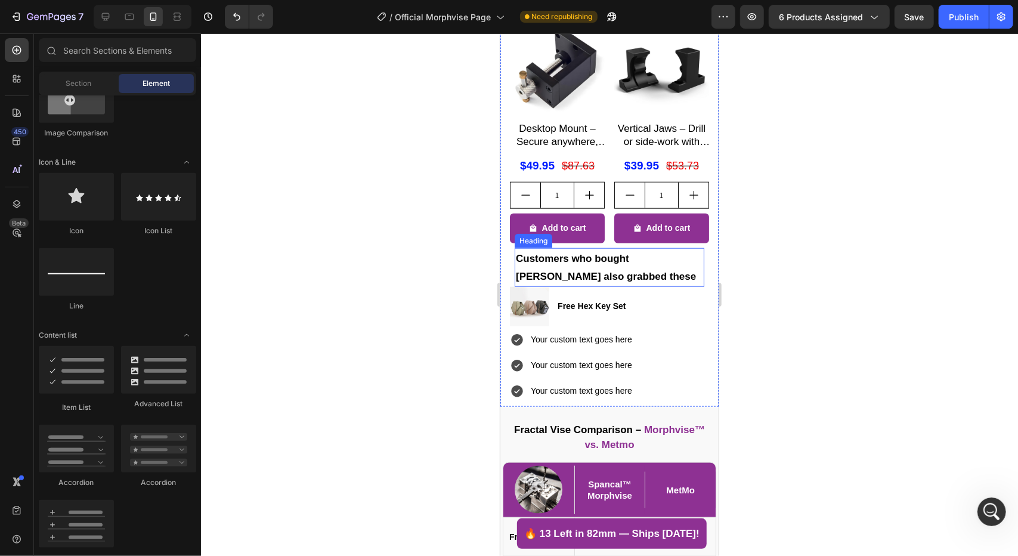
click at [689, 252] on h2 "Customers who bought [PERSON_NAME] also grabbed these" at bounding box center [609, 266] width 190 height 39
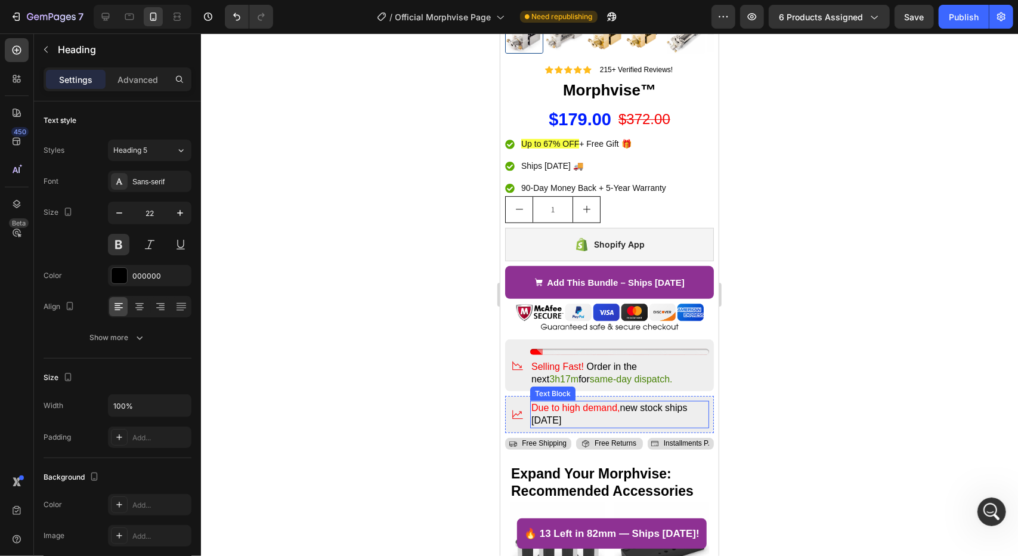
scroll to position [142, 0]
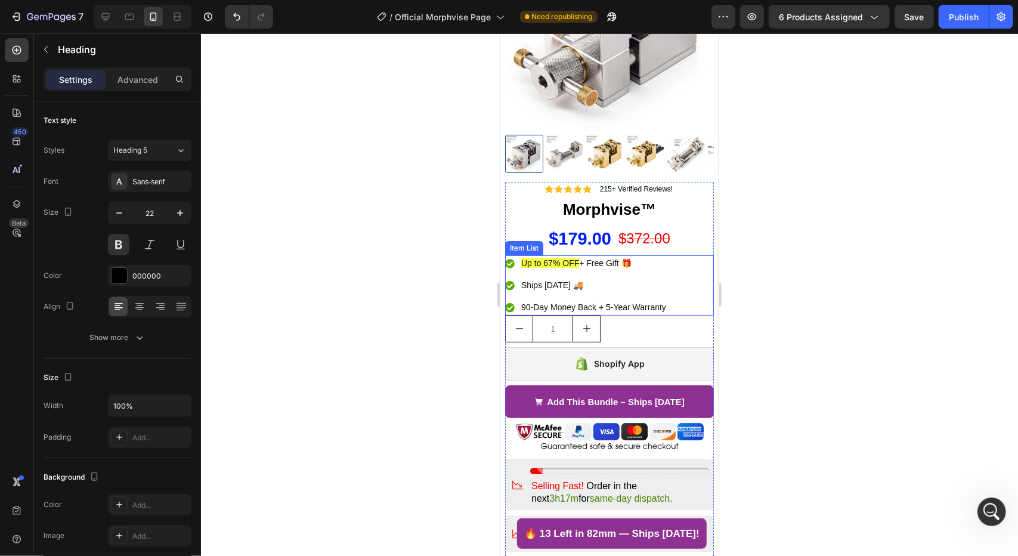
click at [546, 258] on span "Up to 67% OFF" at bounding box center [549, 263] width 58 height 10
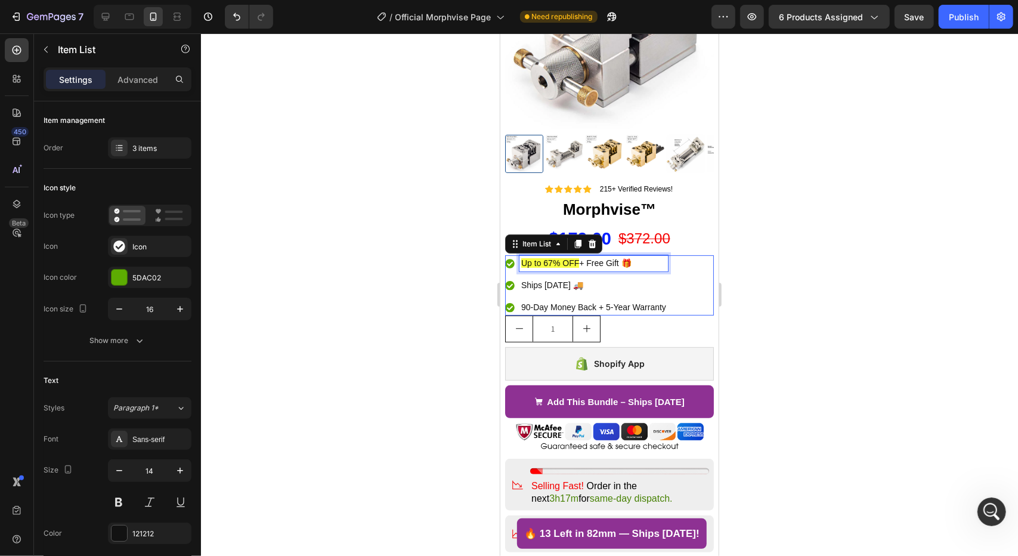
click at [546, 258] on span "Up to 67% OFF" at bounding box center [549, 263] width 58 height 10
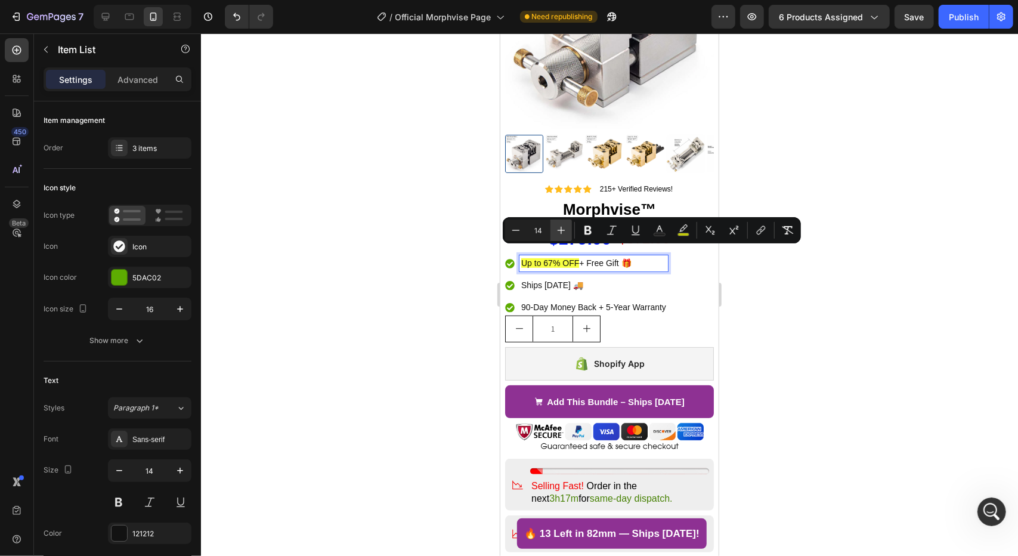
click at [556, 227] on icon "Editor contextual toolbar" at bounding box center [561, 230] width 12 height 12
type input "15"
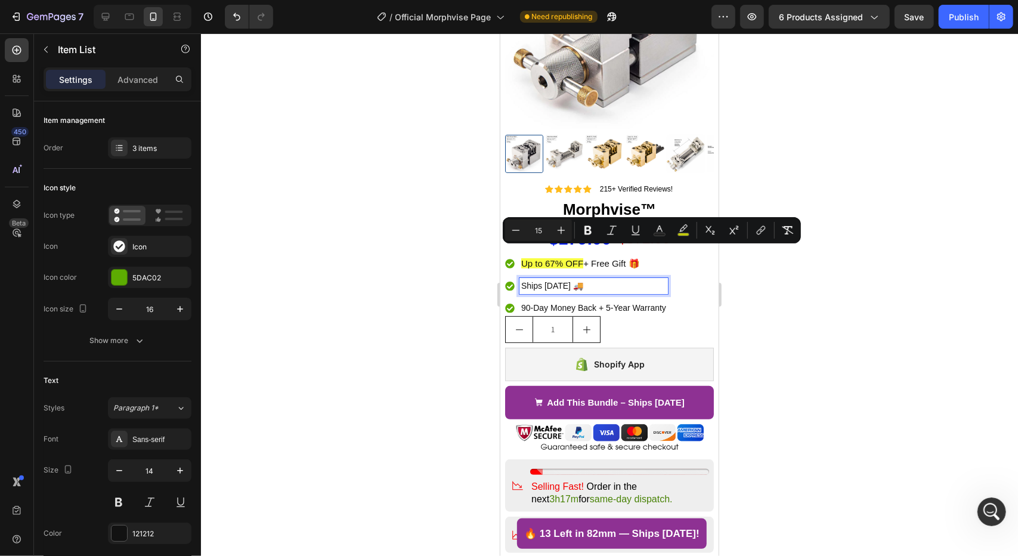
click at [558, 279] on p "Ships [DATE] 🚚" at bounding box center [592, 285] width 145 height 13
click at [559, 279] on p "Ships [DATE] 🚚" at bounding box center [592, 285] width 145 height 13
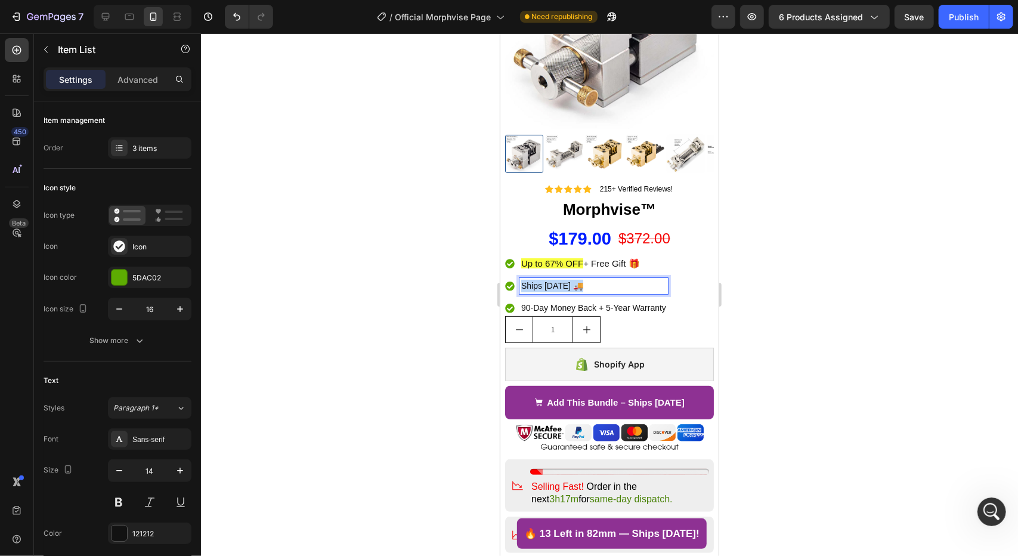
click at [559, 279] on p "Ships [DATE] 🚚" at bounding box center [592, 285] width 145 height 13
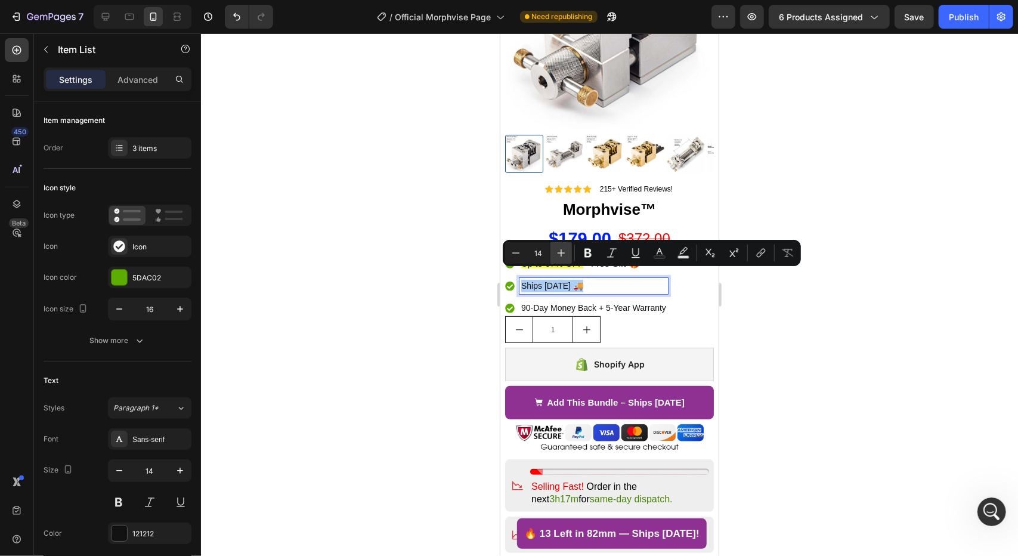
click at [560, 256] on icon "Editor contextual toolbar" at bounding box center [561, 253] width 12 height 12
type input "15"
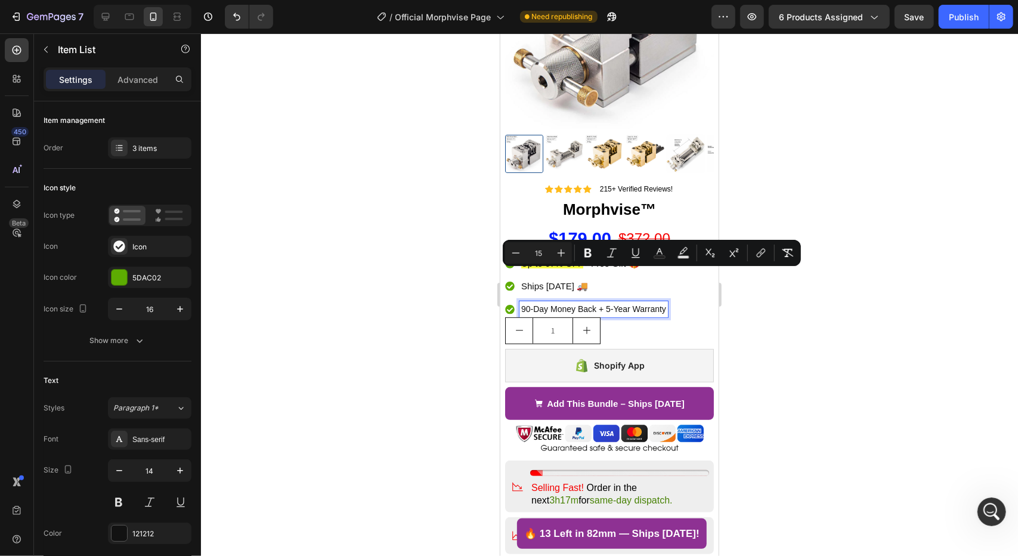
click at [592, 302] on p "90-Day Money Back + 5-Year Warranty" at bounding box center [592, 308] width 145 height 13
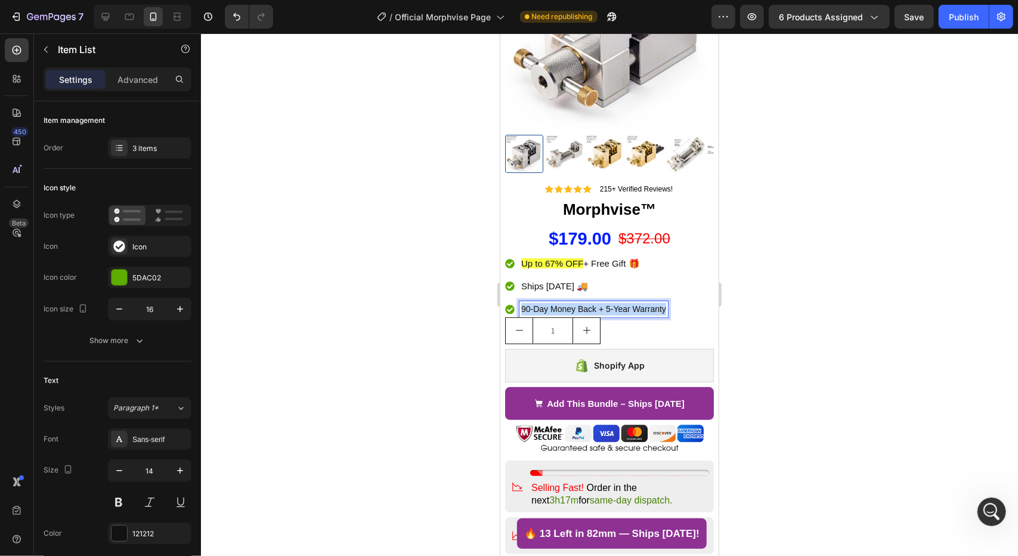
click at [592, 302] on p "90-Day Money Back + 5-Year Warranty" at bounding box center [592, 308] width 145 height 13
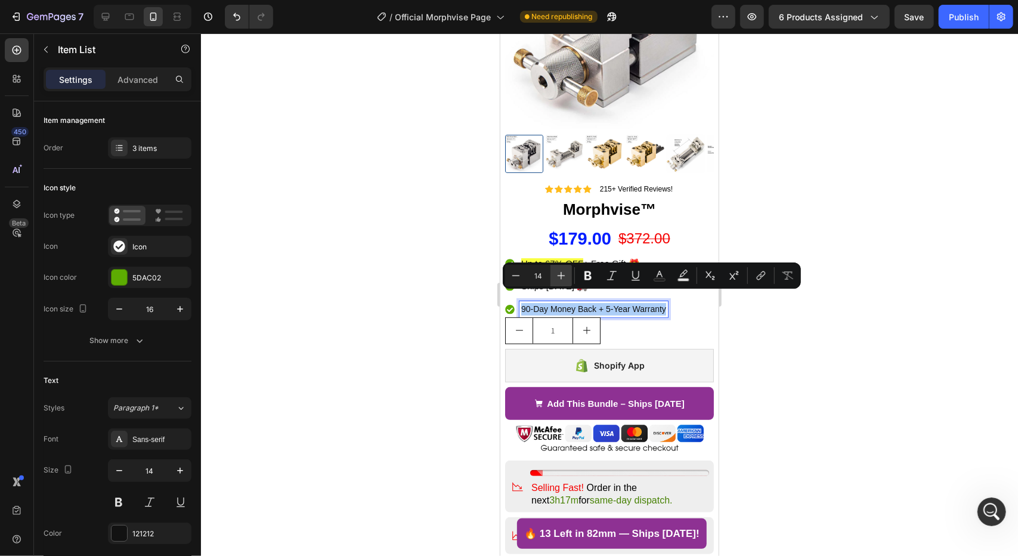
click at [565, 277] on icon "Editor contextual toolbar" at bounding box center [561, 275] width 12 height 12
type input "15"
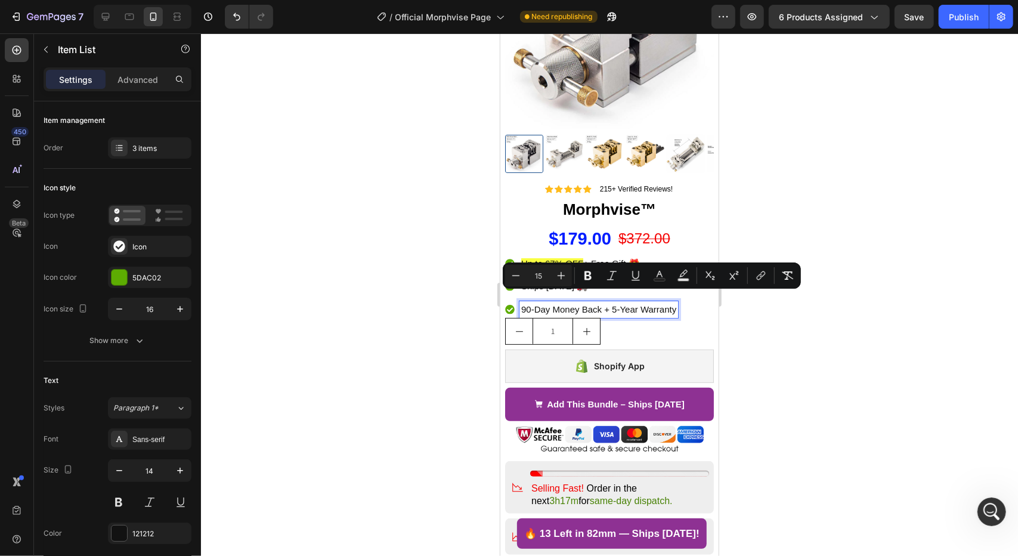
click at [390, 340] on div at bounding box center [609, 294] width 817 height 522
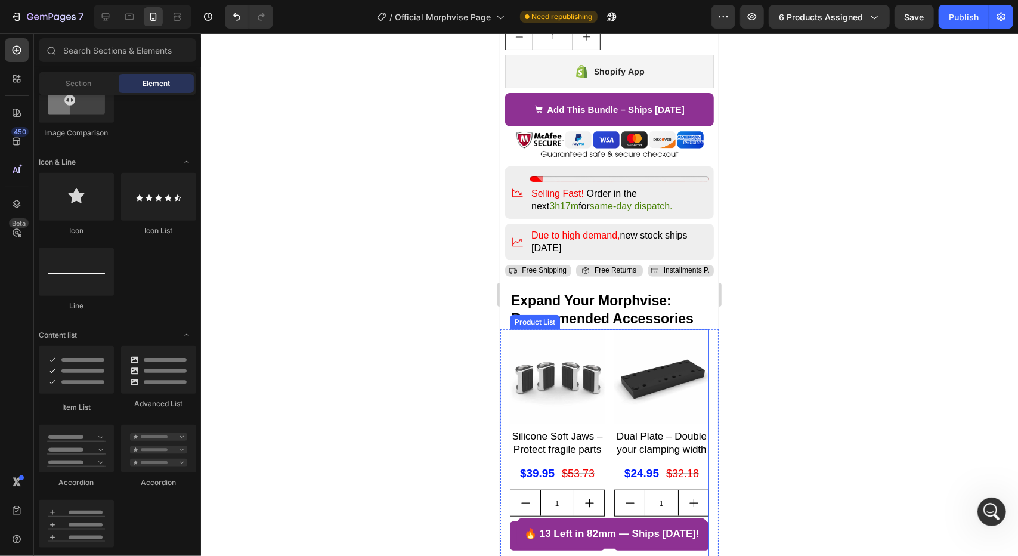
scroll to position [440, 0]
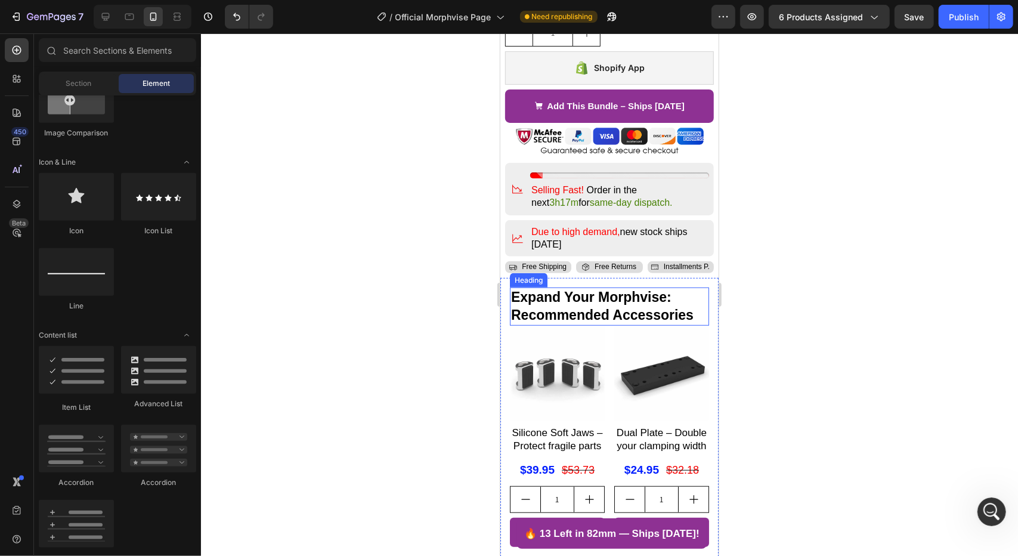
click at [682, 291] on h2 "Expand Your Morphvise: Recommended Accessories" at bounding box center [608, 306] width 199 height 38
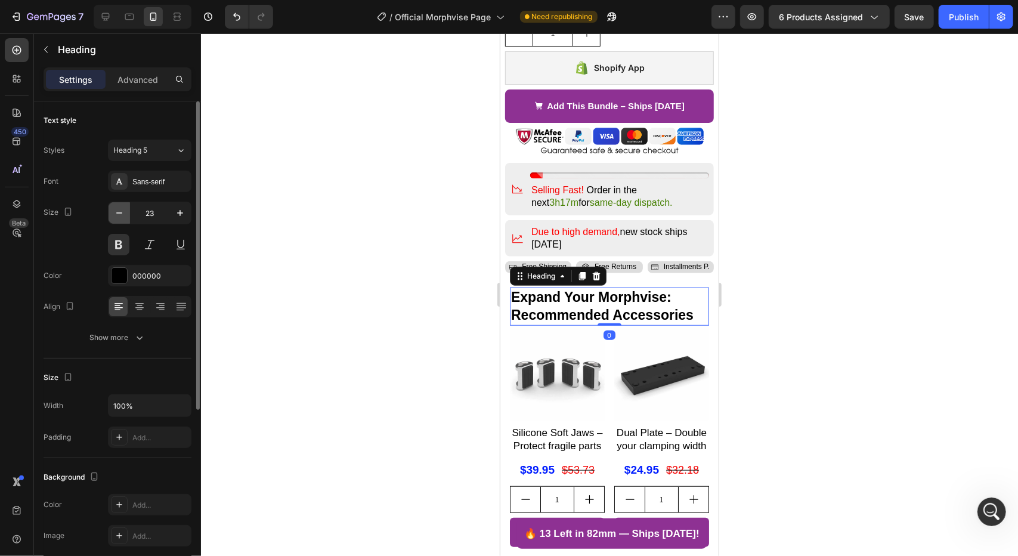
click at [120, 207] on icon "button" at bounding box center [119, 213] width 12 height 12
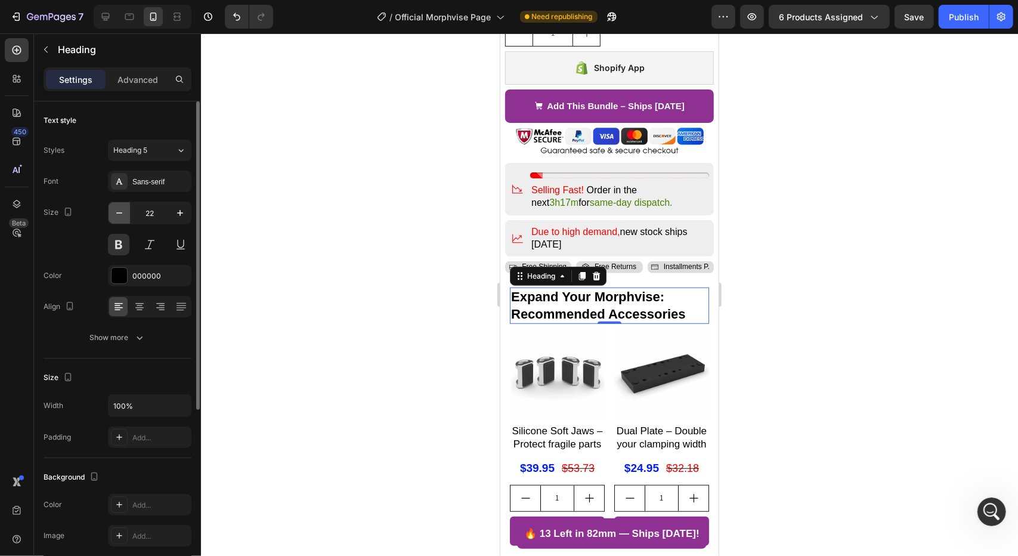
click at [120, 215] on icon "button" at bounding box center [119, 213] width 12 height 12
type input "21"
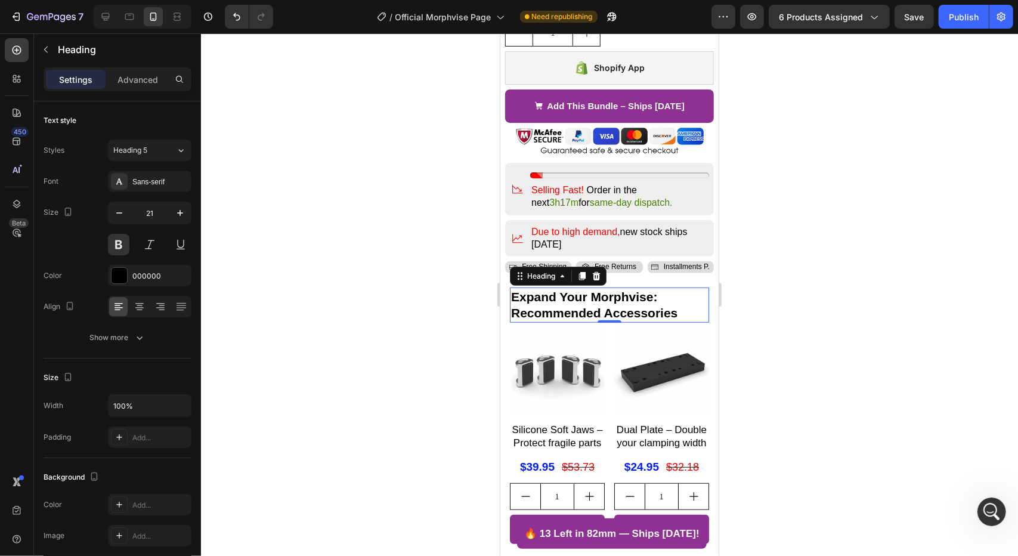
click at [343, 356] on div at bounding box center [609, 294] width 817 height 522
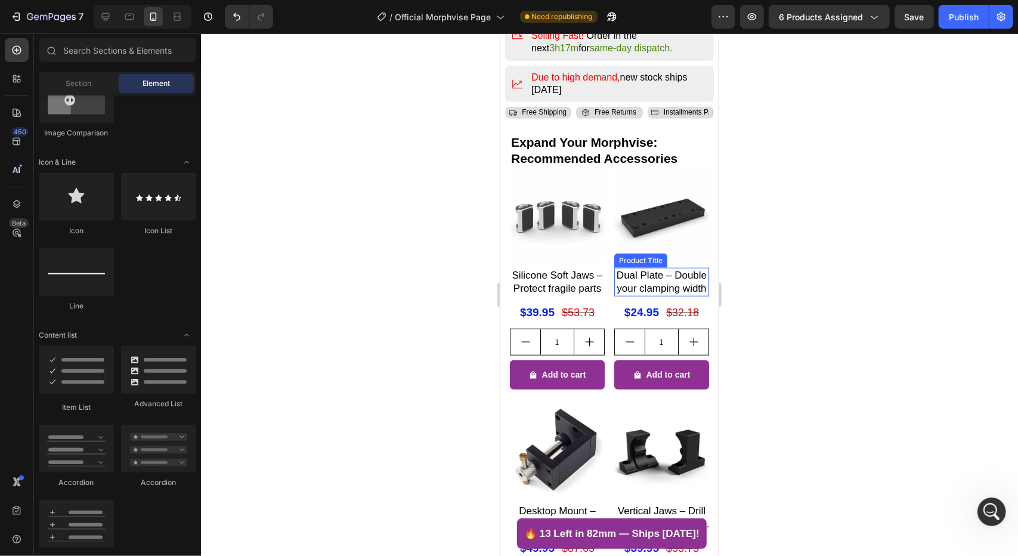
scroll to position [500, 0]
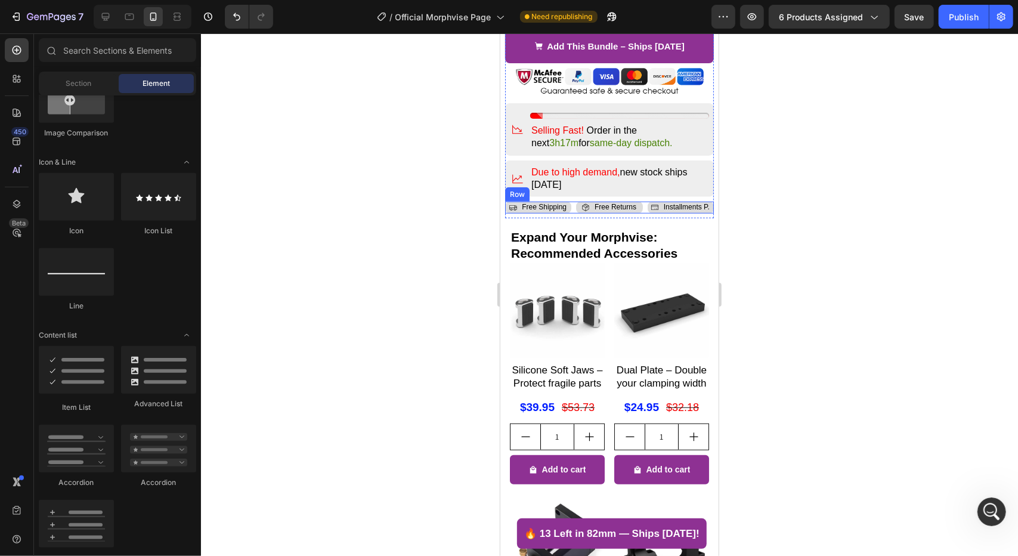
click at [569, 201] on div "Icon Free Shipping Text Block Row Icon Installments P. Text Block Row Icon Free…" at bounding box center [608, 207] width 209 height 12
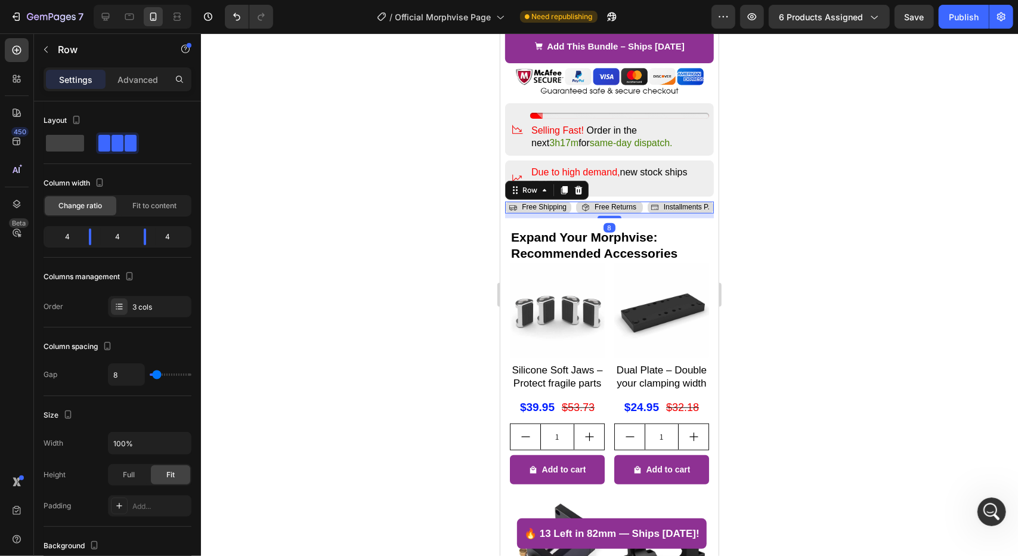
click at [432, 240] on div at bounding box center [609, 294] width 817 height 522
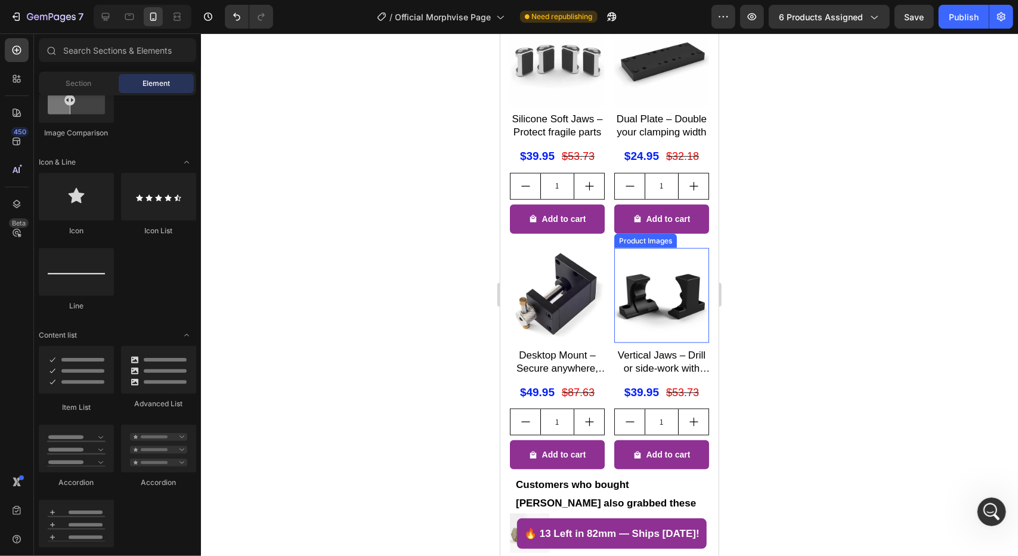
scroll to position [917, 0]
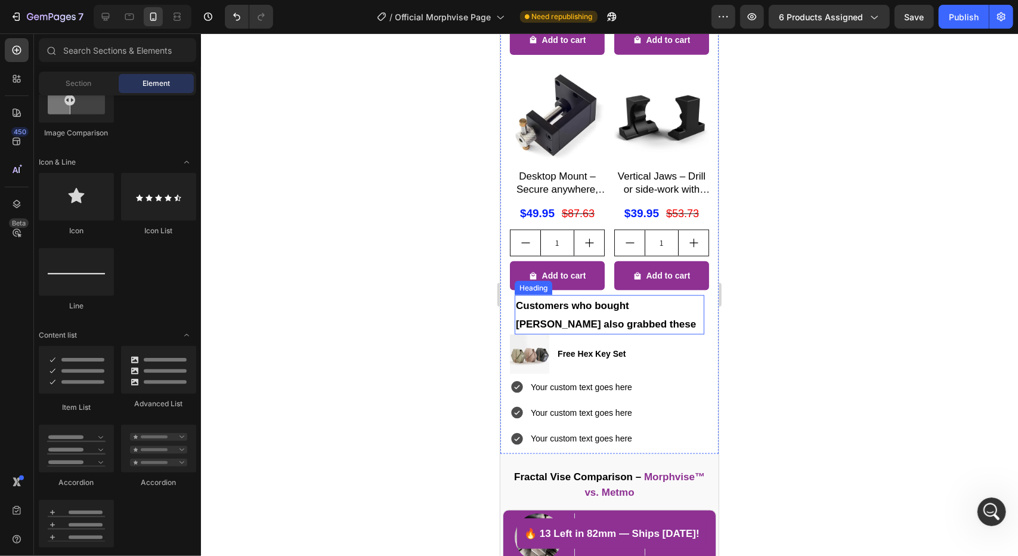
click at [639, 305] on h2 "Customers who bought [PERSON_NAME] also grabbed these" at bounding box center [609, 314] width 190 height 39
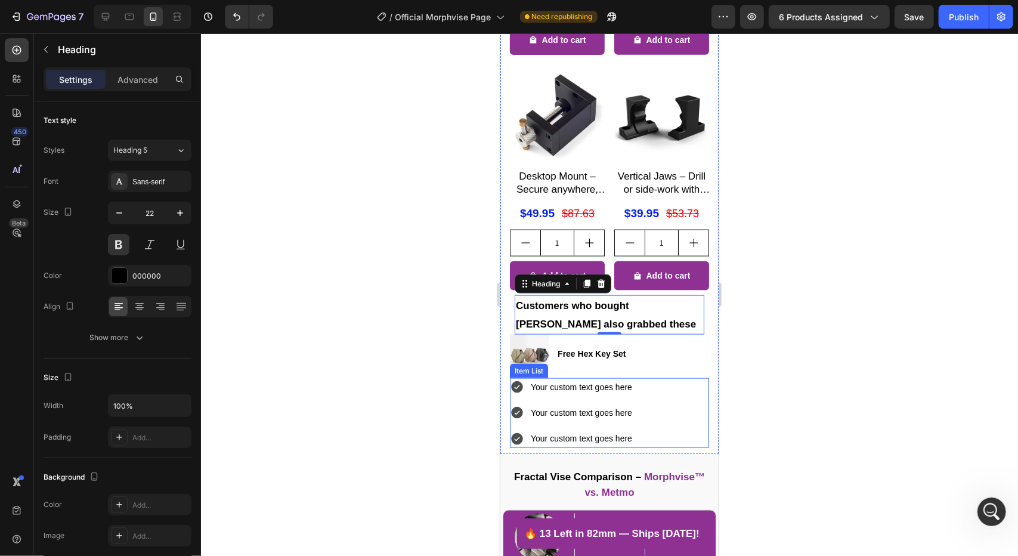
click at [651, 396] on div "Your custom text goes here Your custom text goes here Your custom text goes here" at bounding box center [608, 412] width 199 height 70
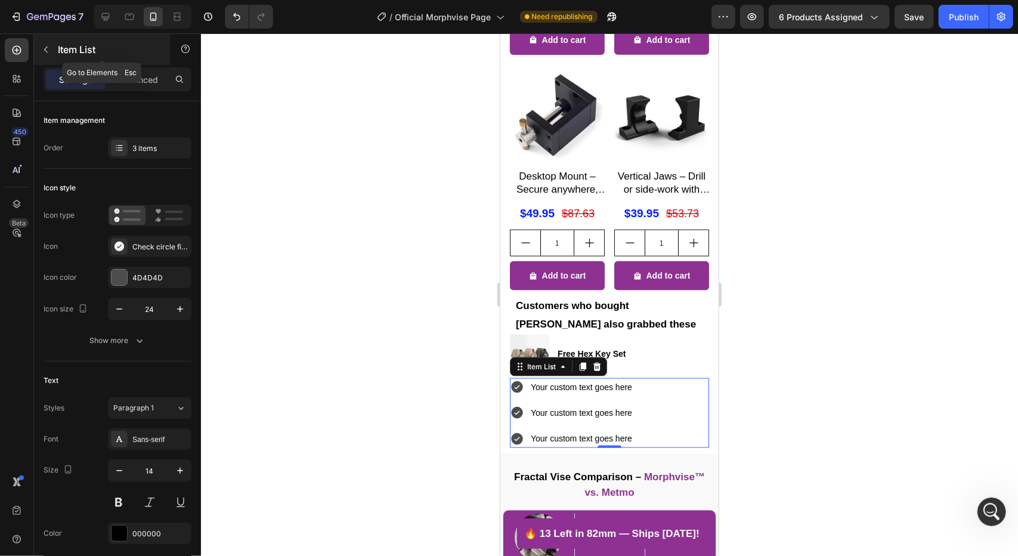
click at [41, 45] on button "button" at bounding box center [45, 49] width 19 height 19
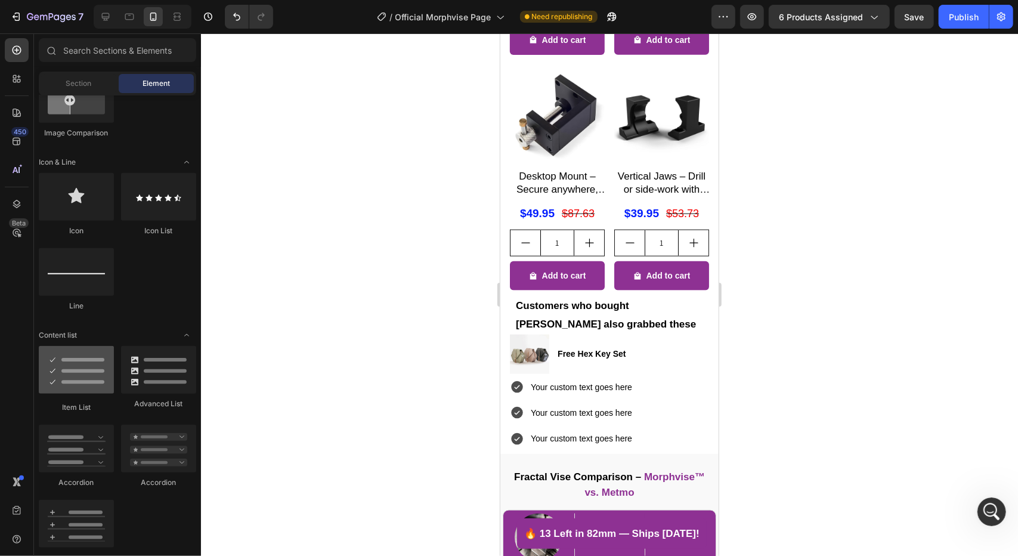
scroll to position [835, 0]
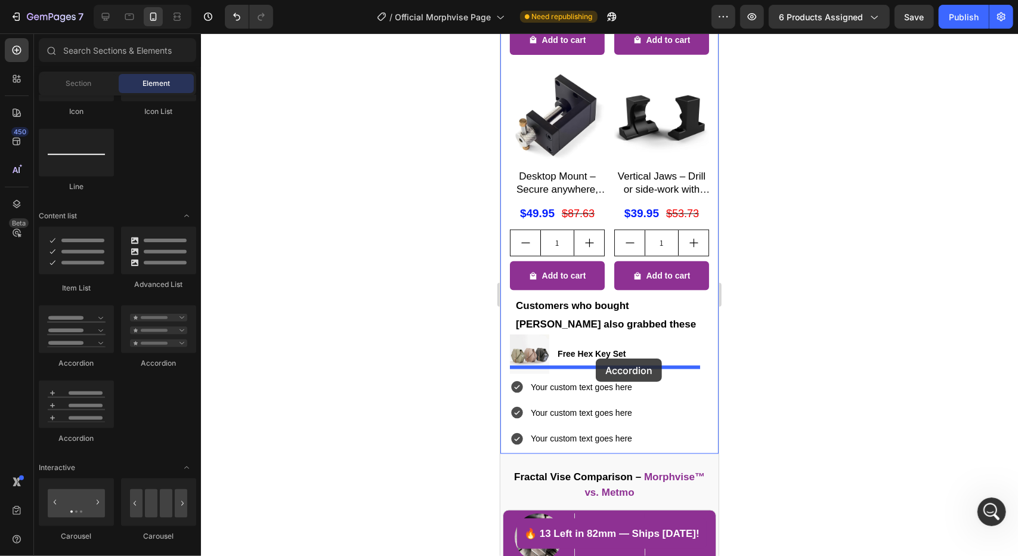
drag, startPoint x: 661, startPoint y: 359, endPoint x: 595, endPoint y: 358, distance: 66.2
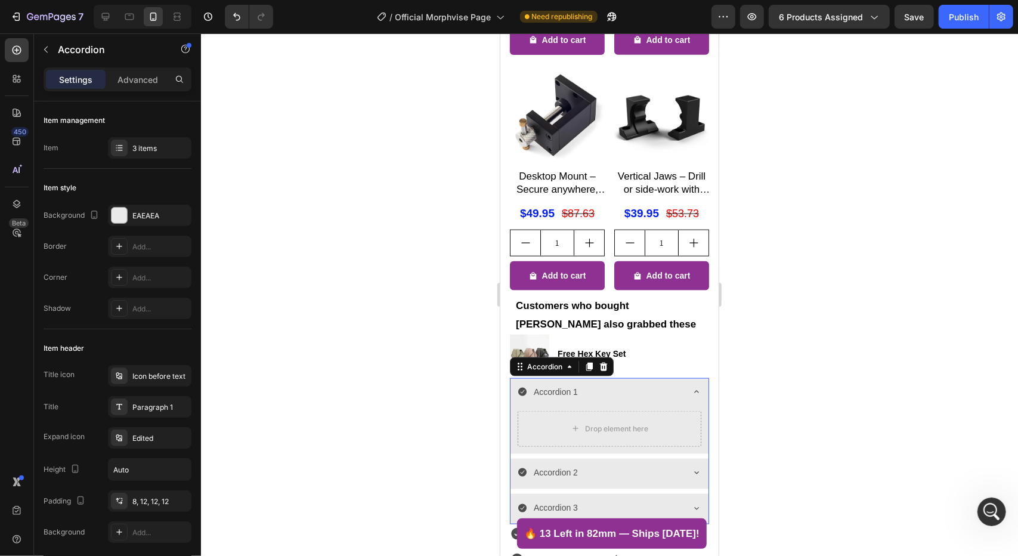
scroll to position [1096, 0]
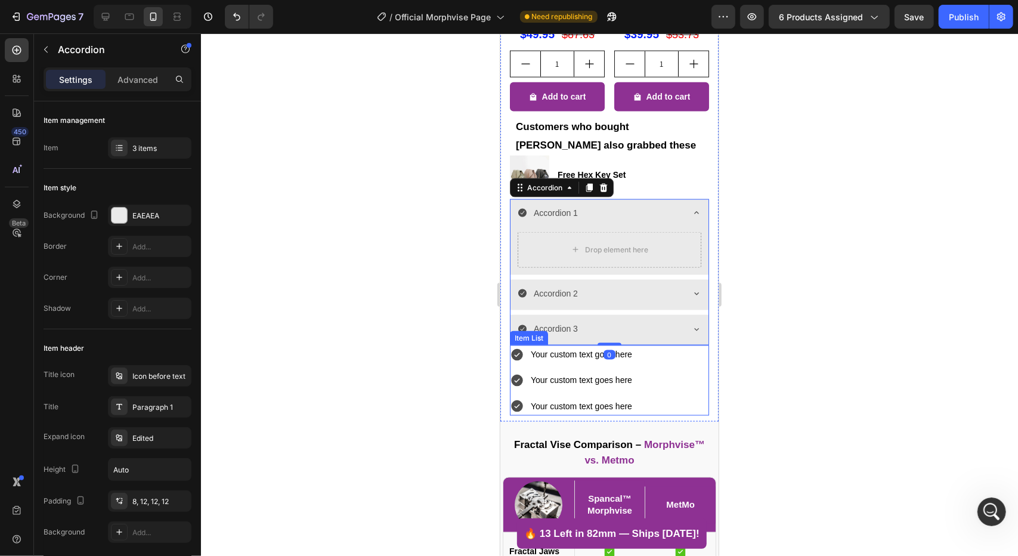
click at [698, 363] on div "Your custom text goes here Your custom text goes here Your custom text goes here" at bounding box center [608, 380] width 199 height 70
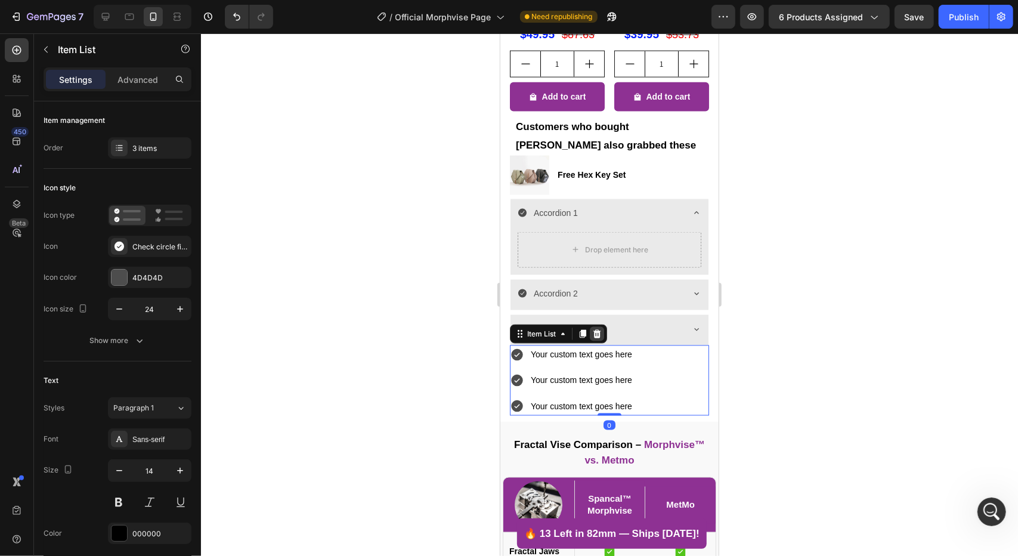
click at [597, 328] on icon at bounding box center [596, 333] width 10 height 10
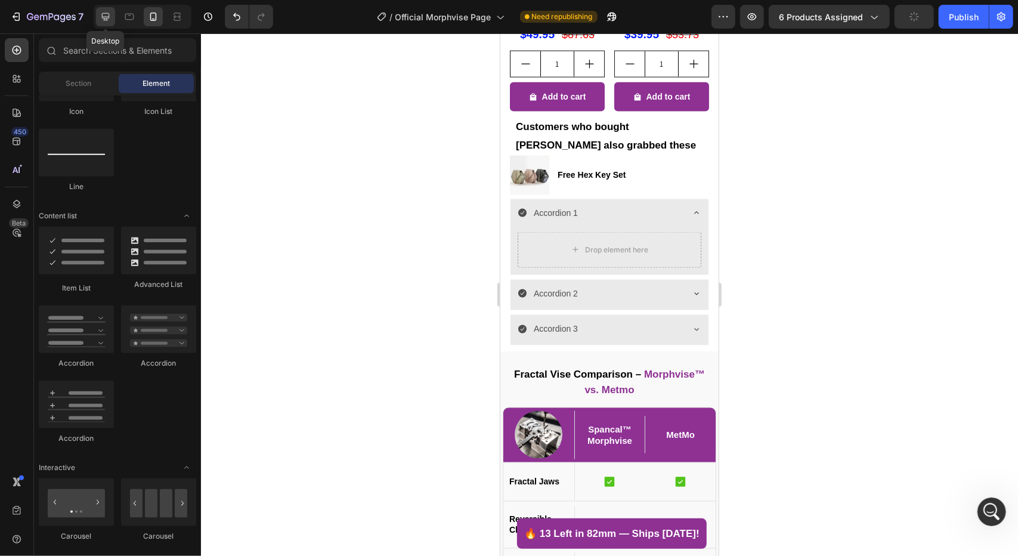
click at [109, 13] on icon at bounding box center [106, 17] width 12 height 12
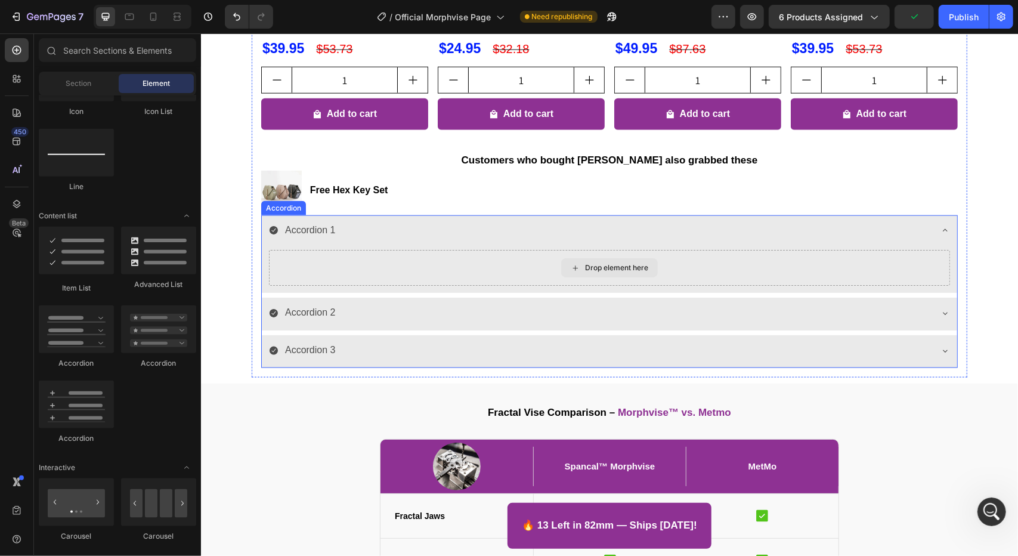
scroll to position [917, 0]
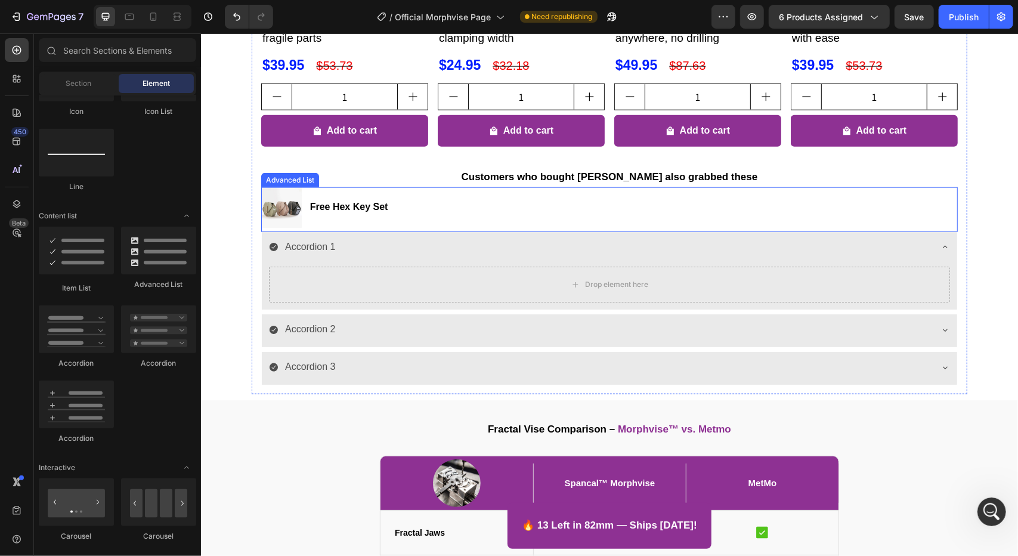
click at [436, 212] on div "Image Free Hex Key Set Text Block" at bounding box center [609, 209] width 696 height 45
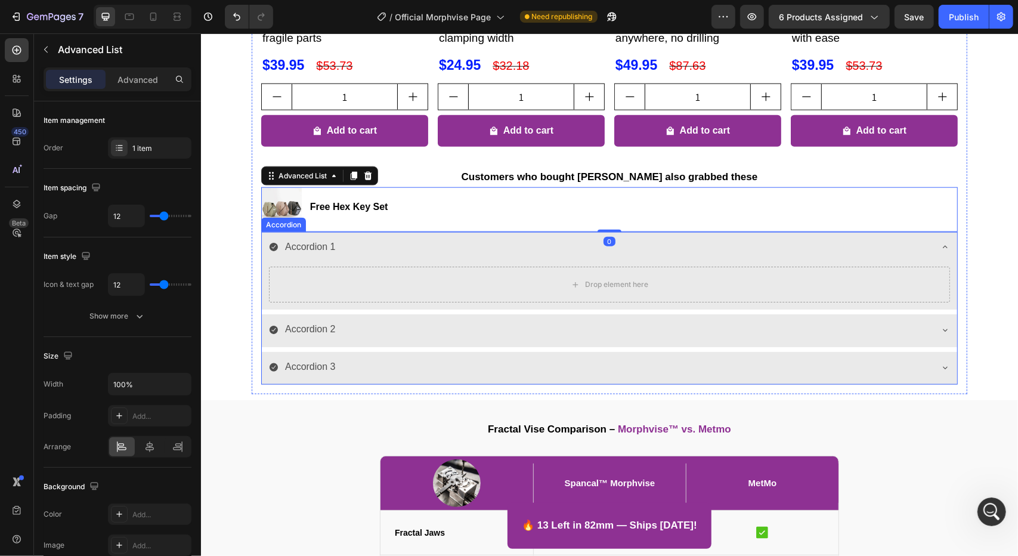
click at [451, 238] on div "Accordion 1" at bounding box center [599, 246] width 662 height 21
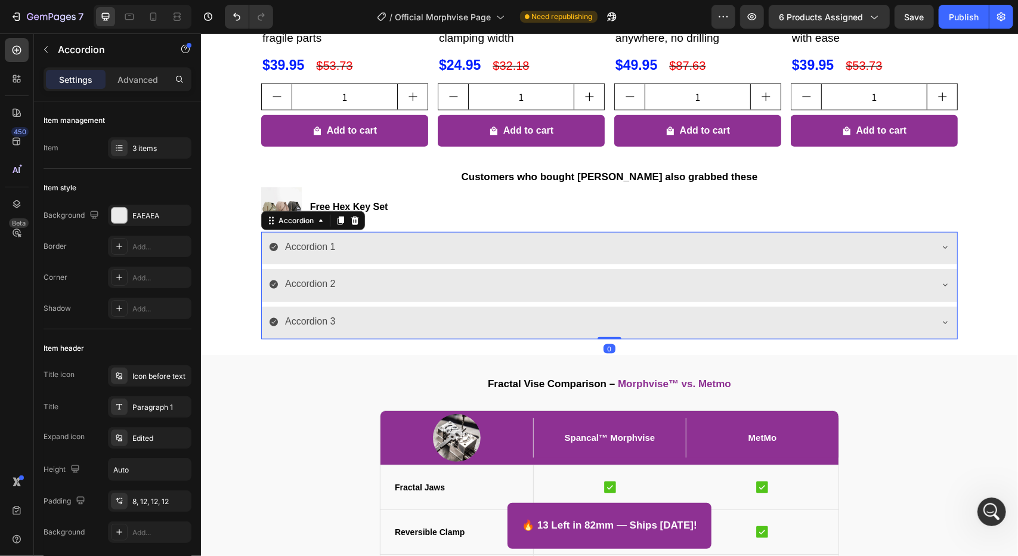
click at [453, 242] on div "Accordion 1" at bounding box center [599, 246] width 662 height 21
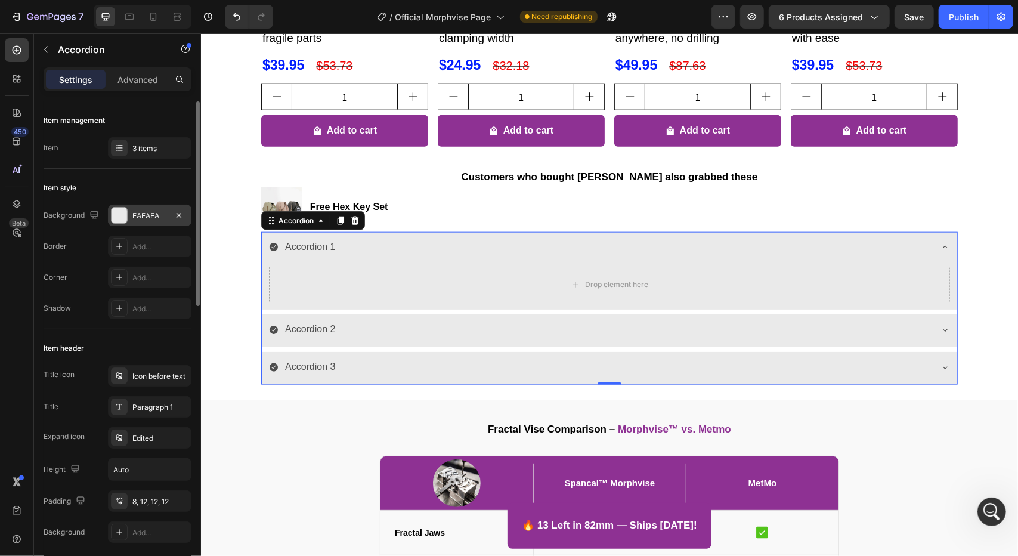
click at [145, 219] on div "EAEAEA" at bounding box center [149, 215] width 35 height 11
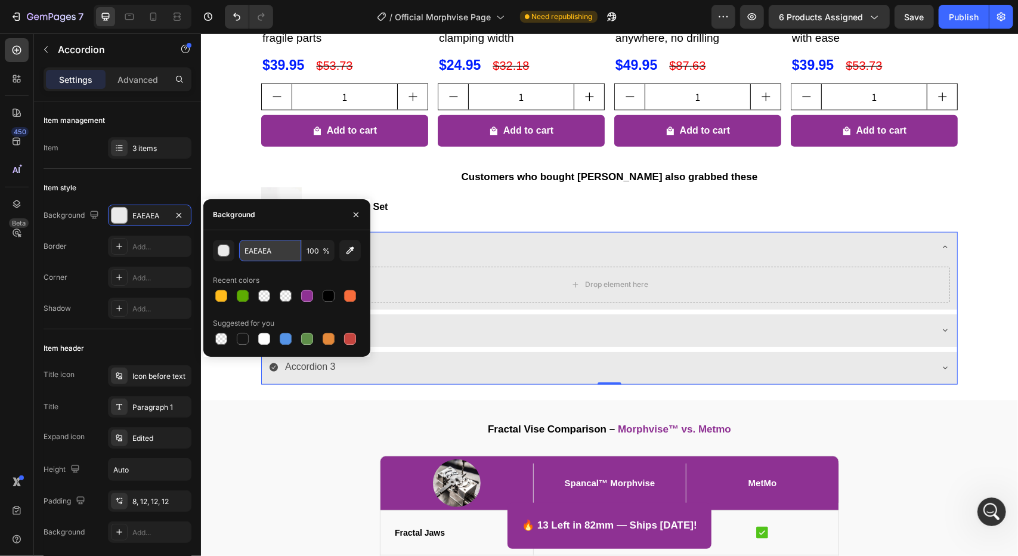
click at [259, 248] on input "EAEAEA" at bounding box center [270, 250] width 62 height 21
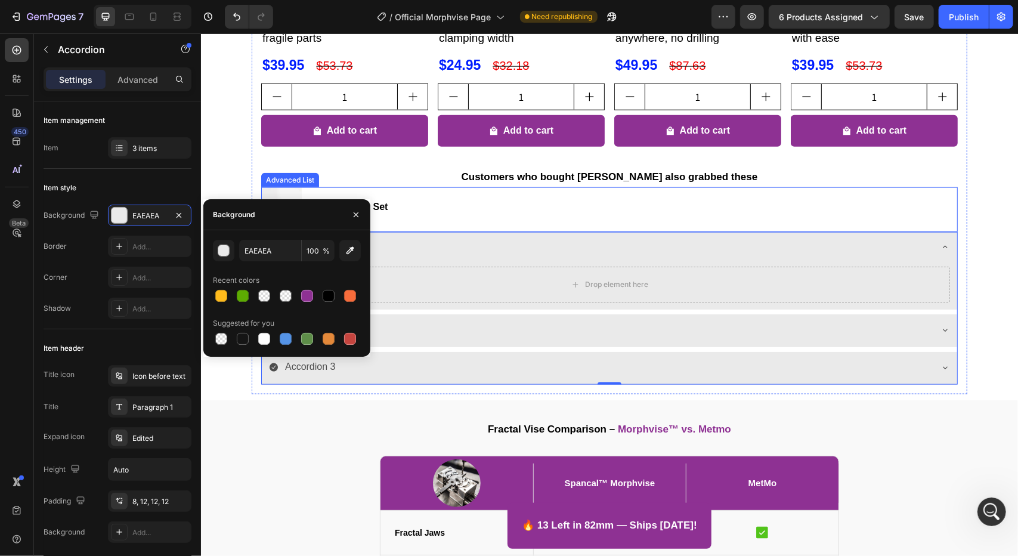
click at [442, 213] on div "Image Free Hex Key Set Text Block" at bounding box center [609, 209] width 696 height 45
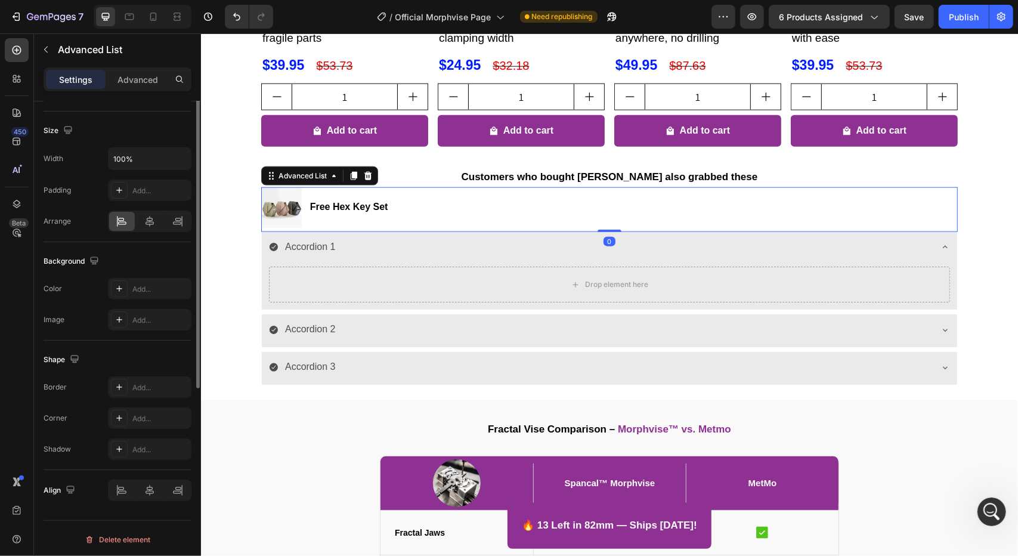
scroll to position [0, 0]
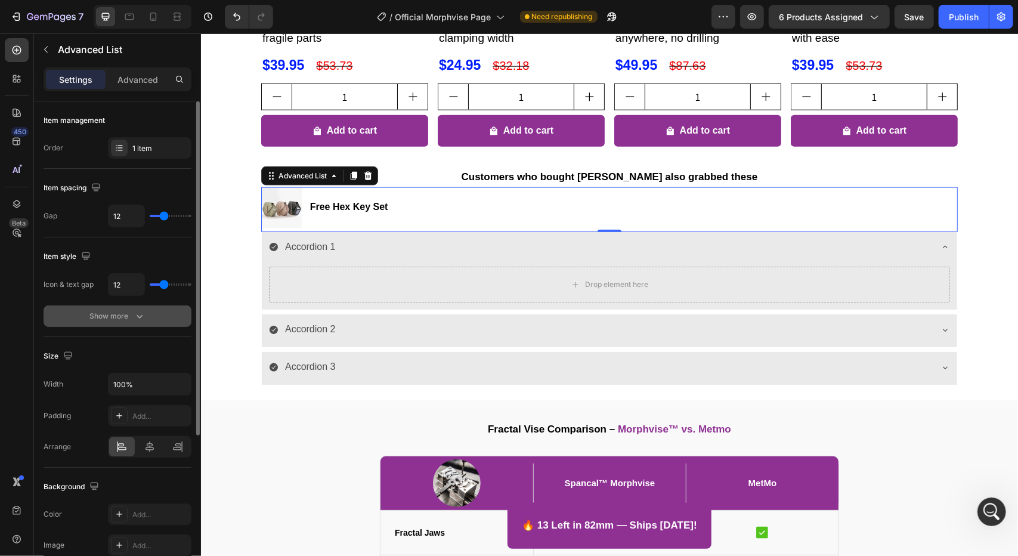
click at [111, 311] on div "Show more" at bounding box center [117, 316] width 55 height 12
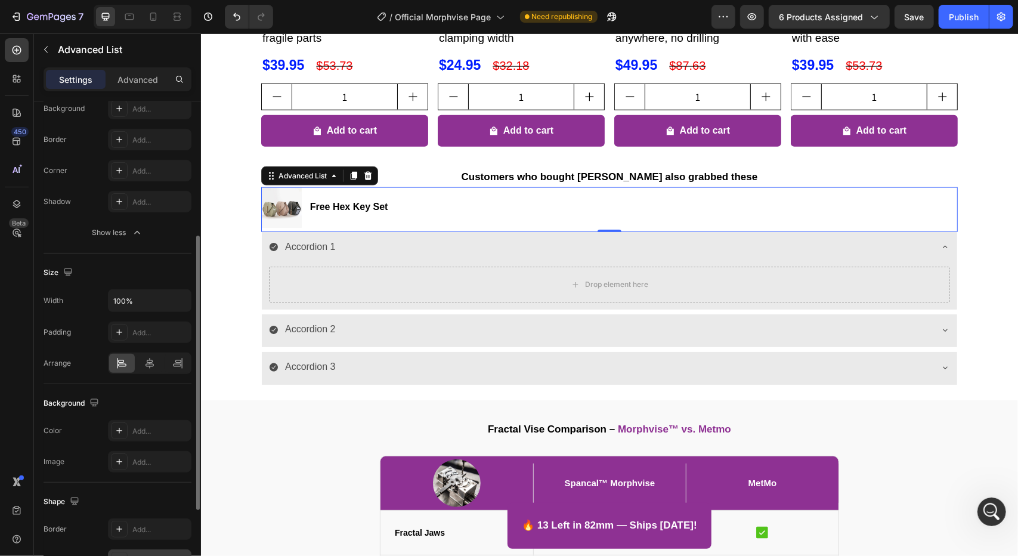
scroll to position [380, 0]
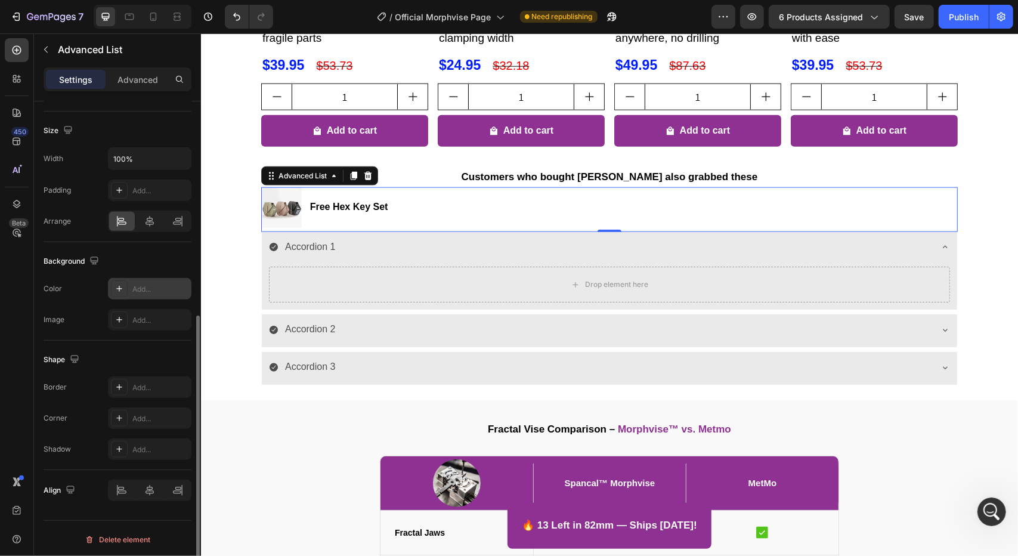
click at [148, 284] on div "Add..." at bounding box center [160, 289] width 56 height 11
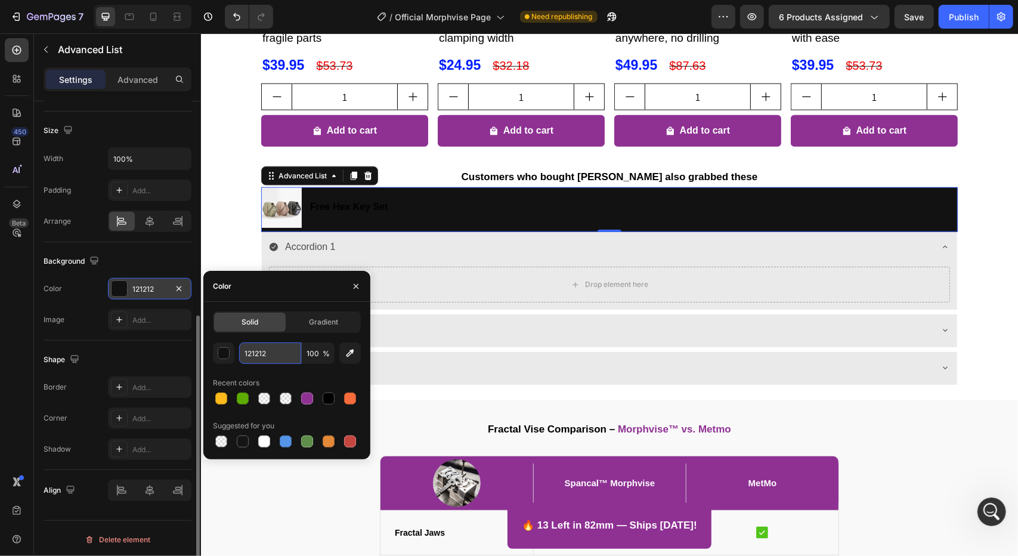
click at [268, 352] on input "121212" at bounding box center [270, 352] width 62 height 21
paste input "EAEAEA"
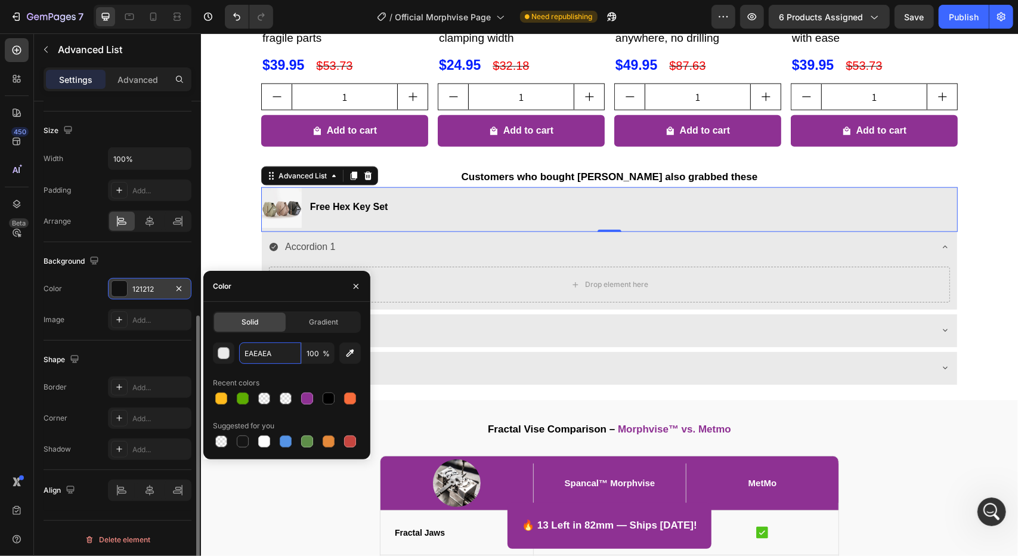
type input "EAEAEA"
click at [290, 293] on div "Color" at bounding box center [286, 286] width 167 height 31
click at [231, 216] on div "Expand Your Morphvise: Recommended Accessories Heading Product Images Silicone …" at bounding box center [608, 94] width 817 height 600
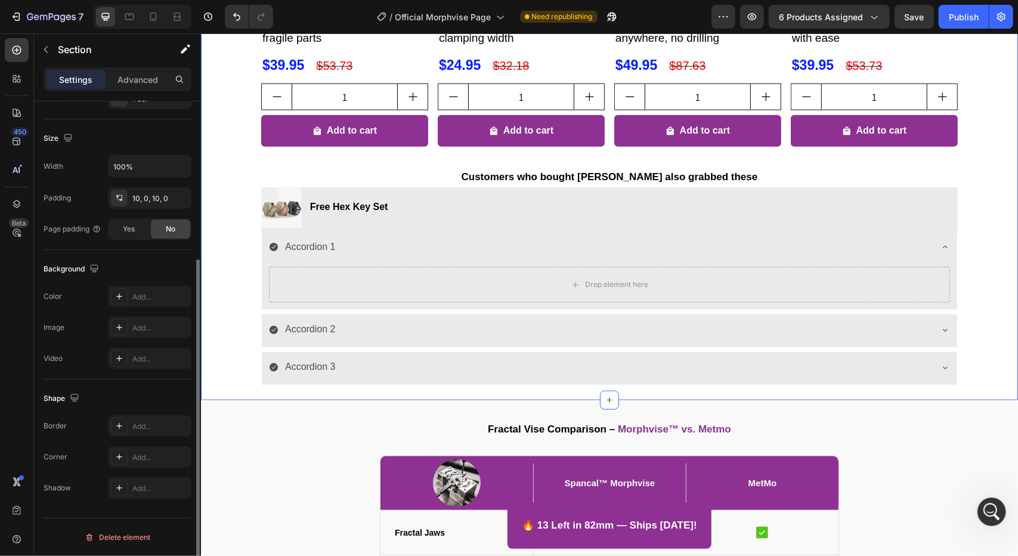
scroll to position [0, 0]
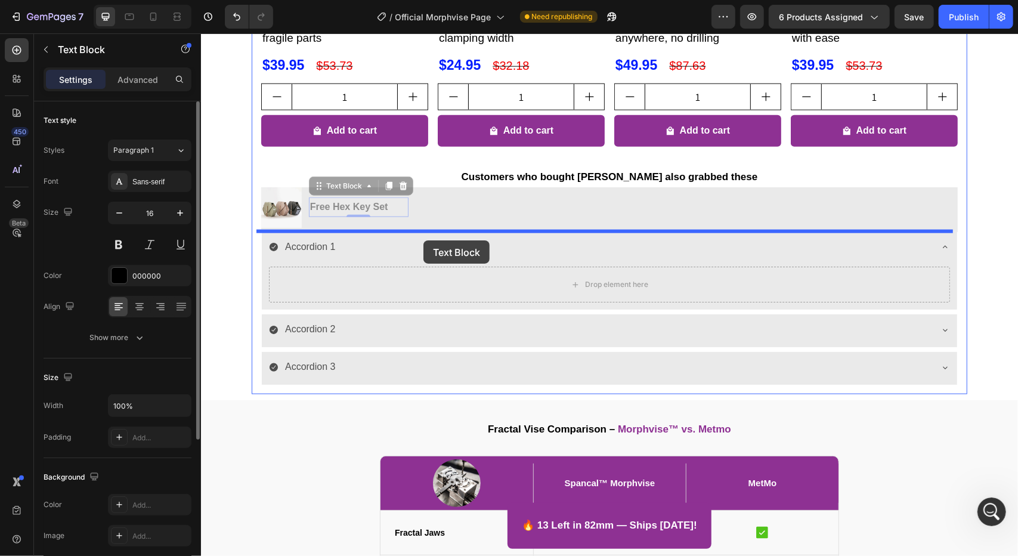
drag, startPoint x: 404, startPoint y: 217, endPoint x: 423, endPoint y: 240, distance: 29.6
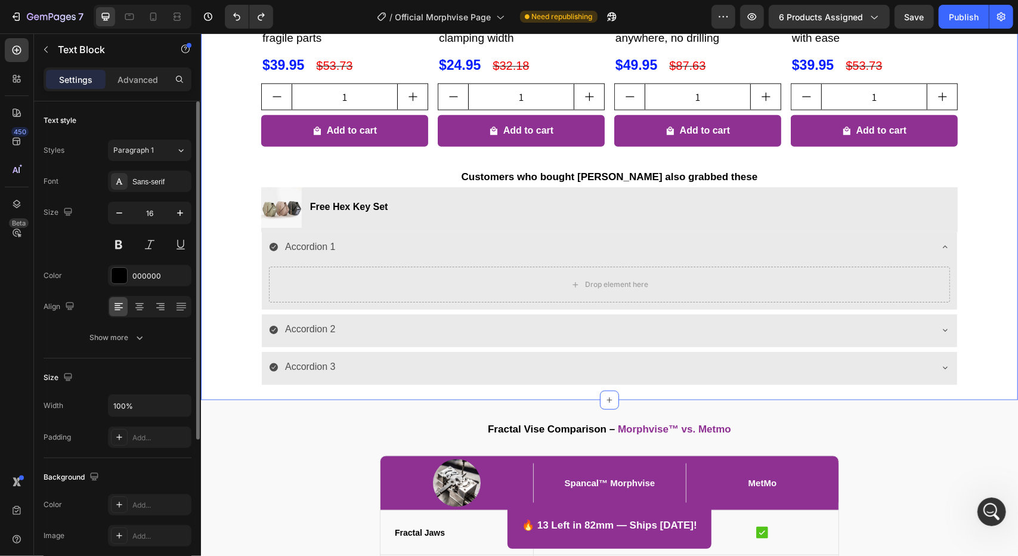
click at [237, 250] on div "Expand Your Morphvise: Recommended Accessories Heading Product Images Silicone …" at bounding box center [608, 94] width 817 height 600
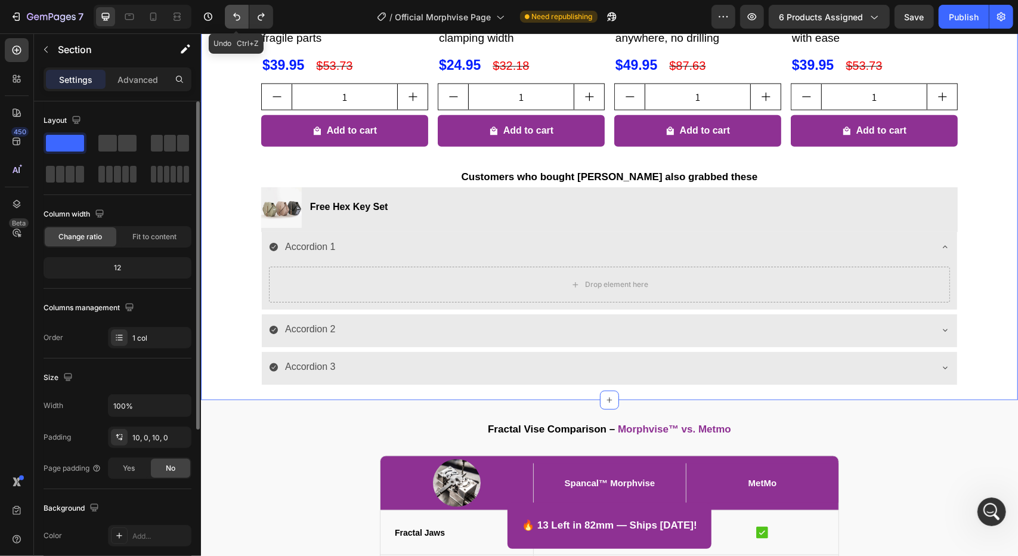
click at [229, 11] on button "Undo/Redo" at bounding box center [237, 17] width 24 height 24
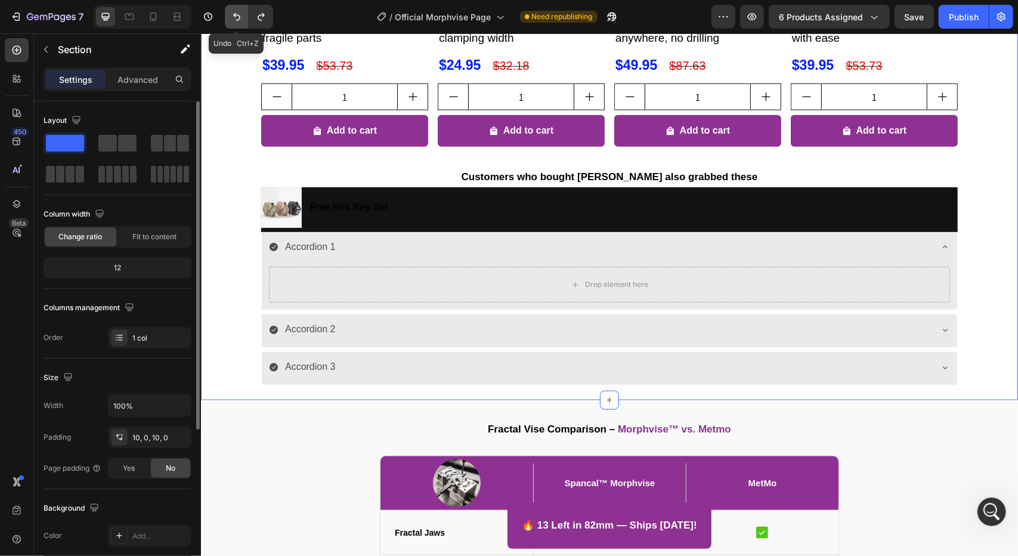
click at [229, 11] on button "Undo/Redo" at bounding box center [237, 17] width 24 height 24
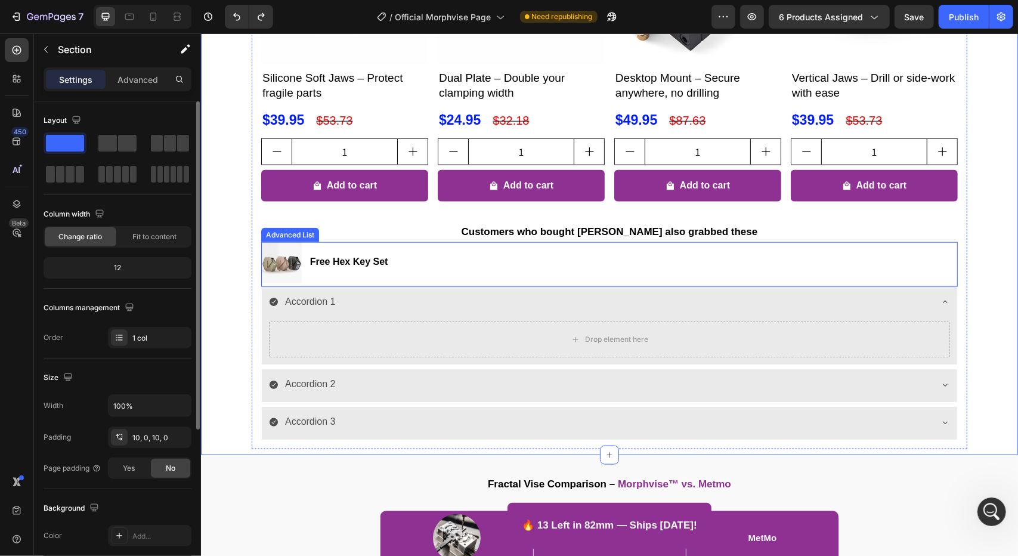
scroll to position [857, 0]
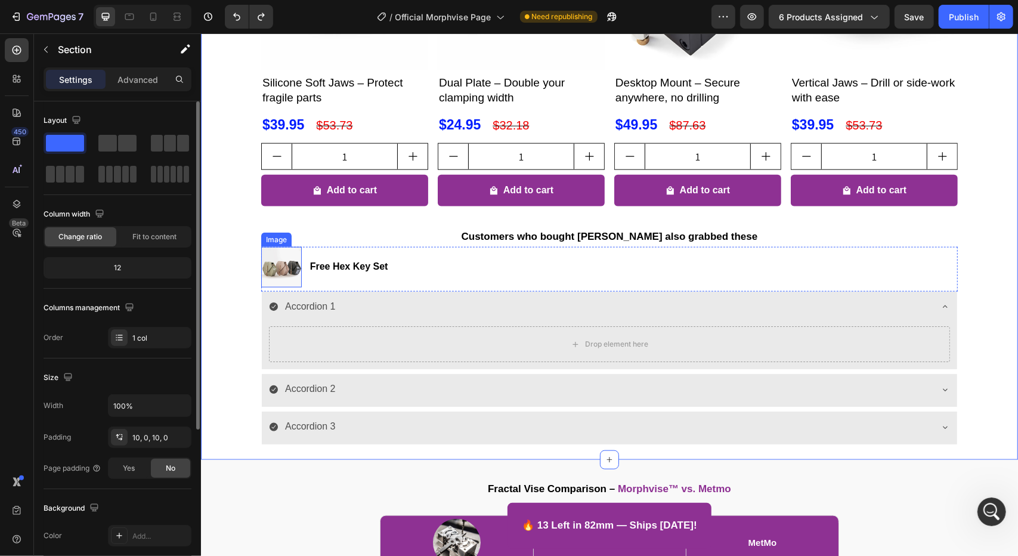
click at [270, 262] on img at bounding box center [281, 266] width 41 height 41
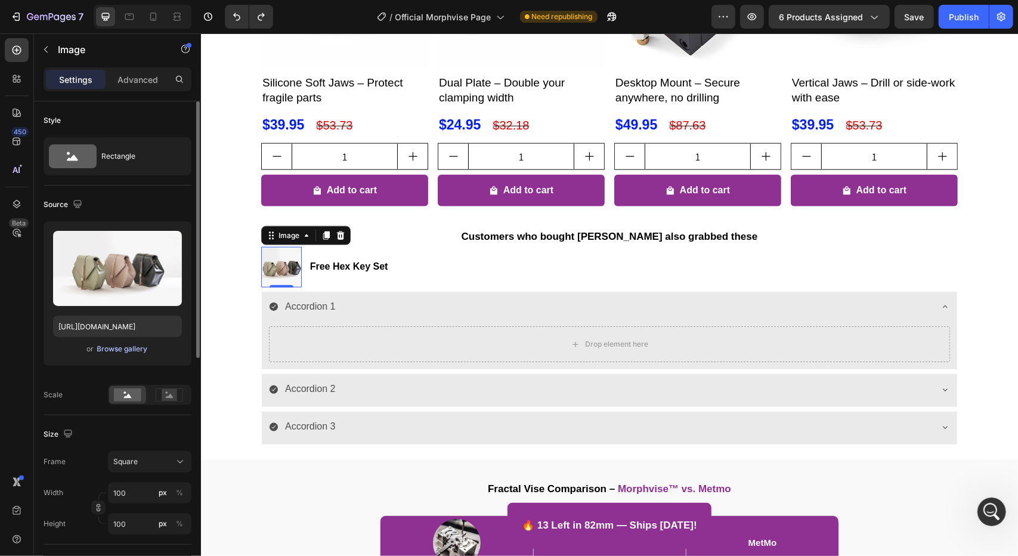
click at [125, 350] on div "Browse gallery" at bounding box center [122, 348] width 51 height 11
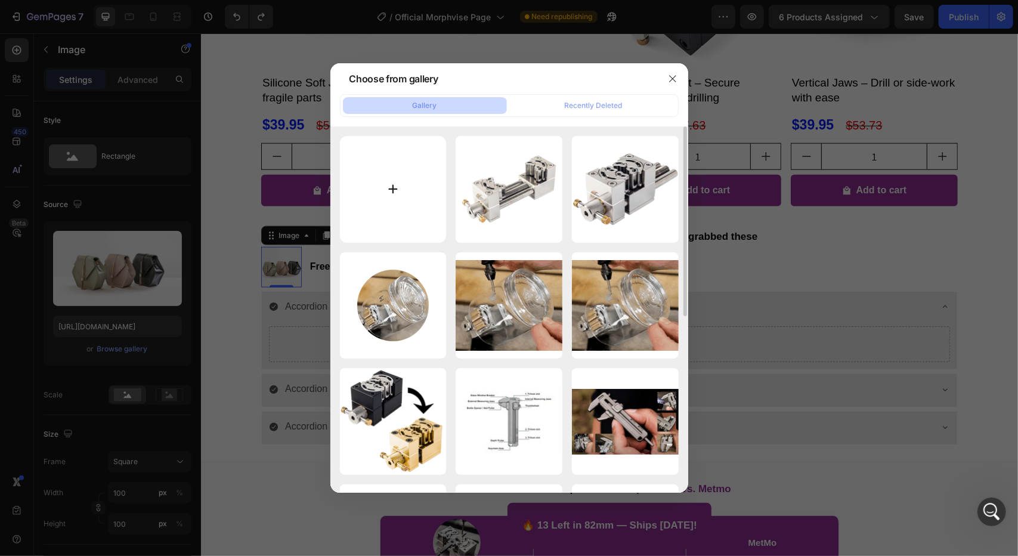
click at [375, 212] on input "file" at bounding box center [393, 189] width 107 height 107
type input "C:\fakepath\Hex Key Set.jpg"
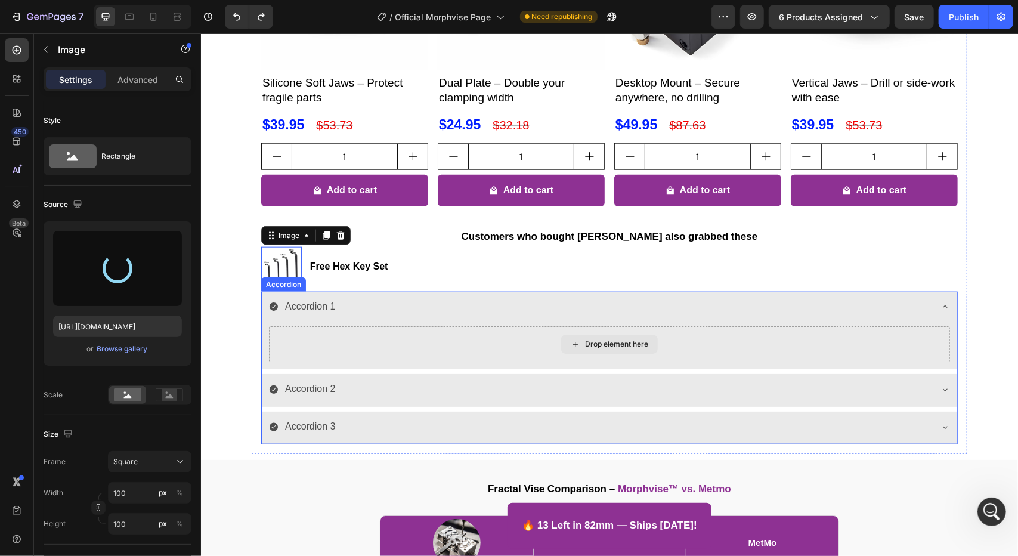
type input "[URL][DOMAIN_NAME]"
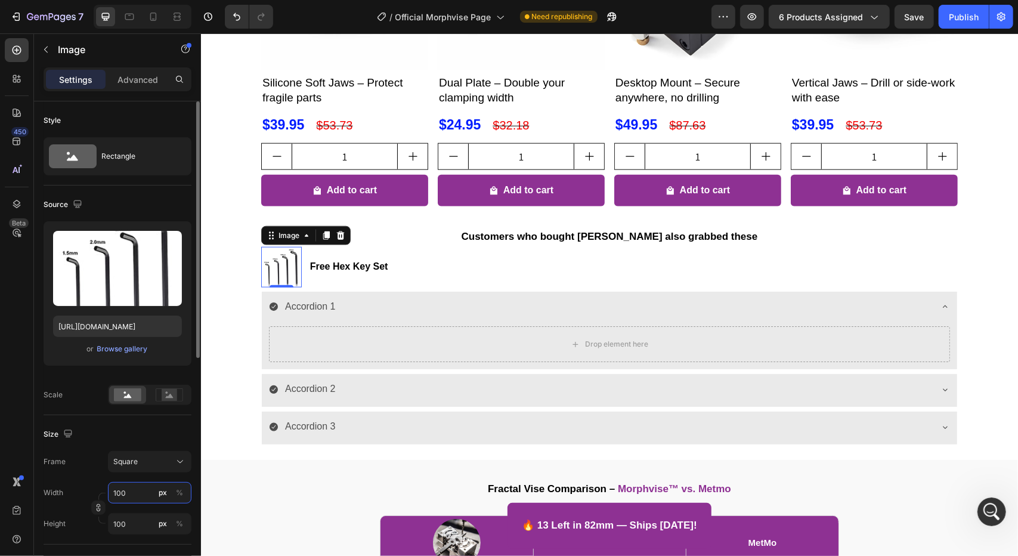
click at [128, 493] on input "100" at bounding box center [149, 492] width 83 height 21
type input "2"
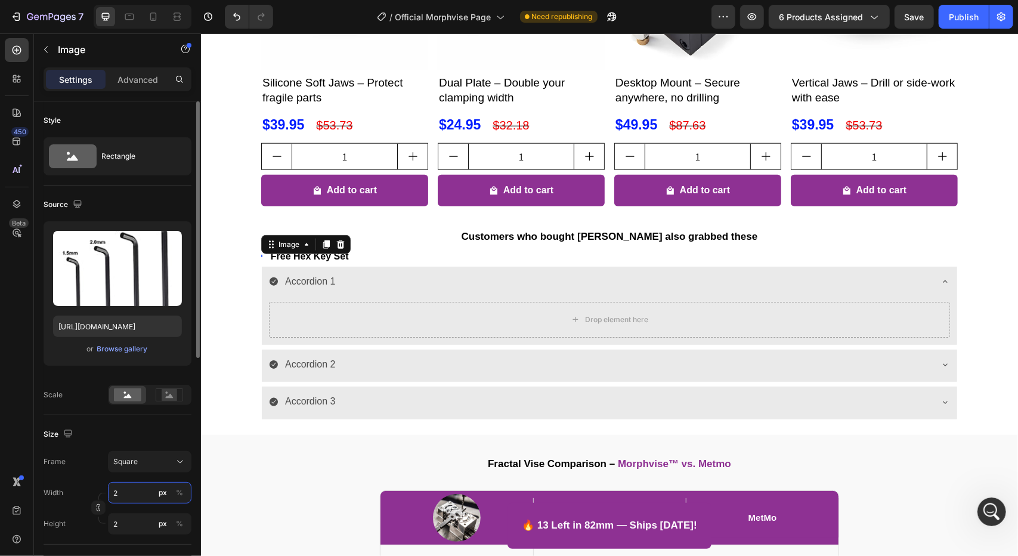
type input "20"
type input "200"
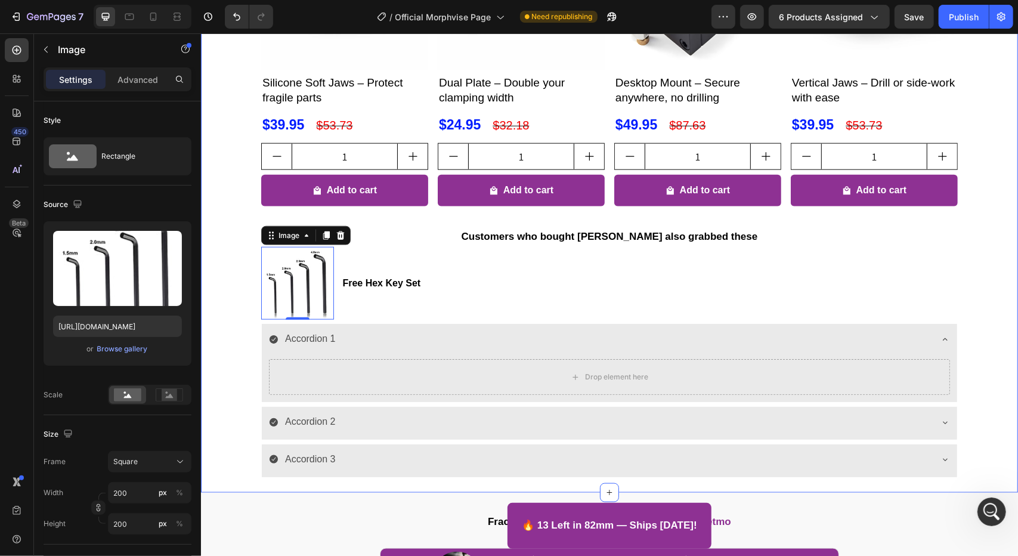
click at [225, 320] on div "Expand Your Morphvise: Recommended Accessories Heading Product Images Silicone …" at bounding box center [608, 170] width 817 height 632
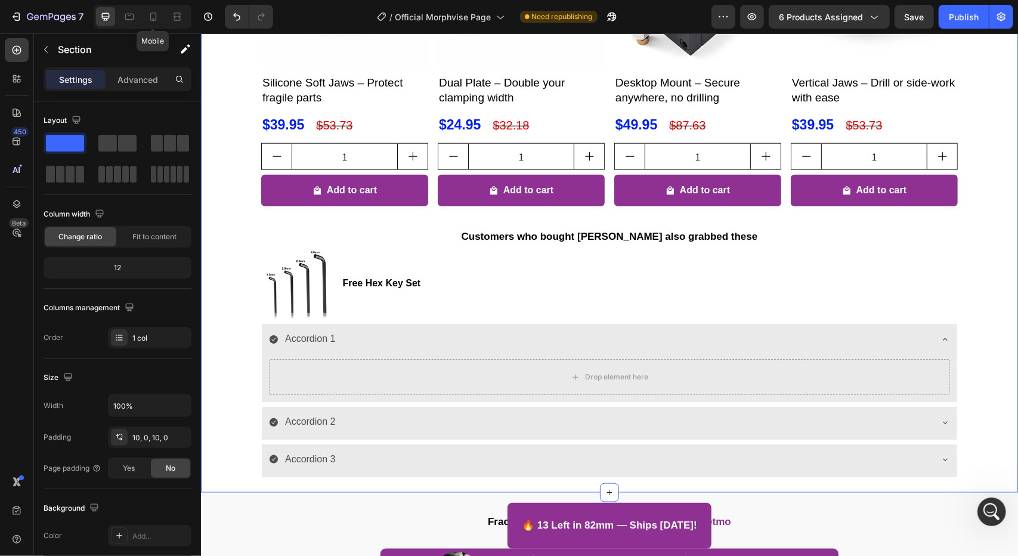
drag, startPoint x: 151, startPoint y: 14, endPoint x: 192, endPoint y: 64, distance: 64.3
click at [151, 15] on icon at bounding box center [153, 17] width 12 height 12
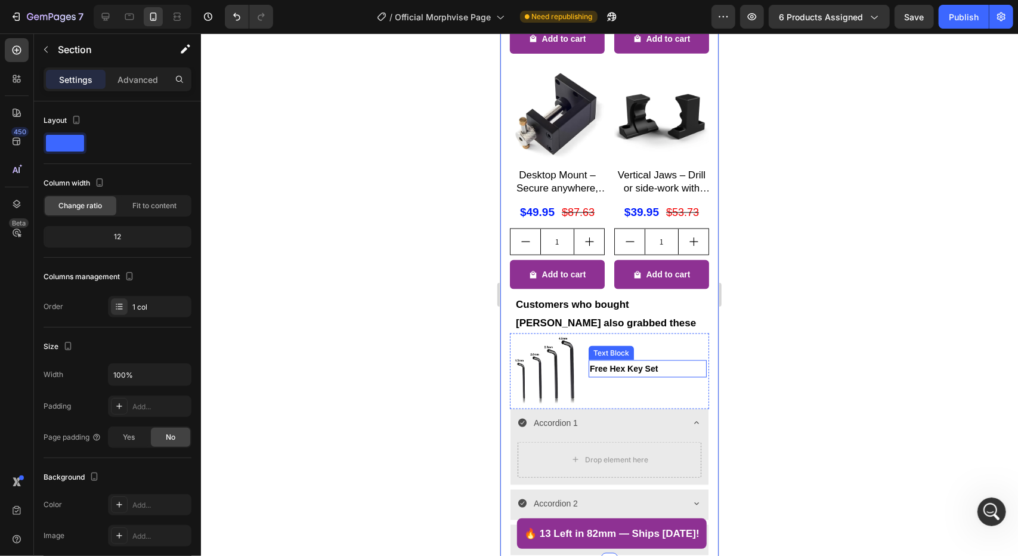
scroll to position [928, 0]
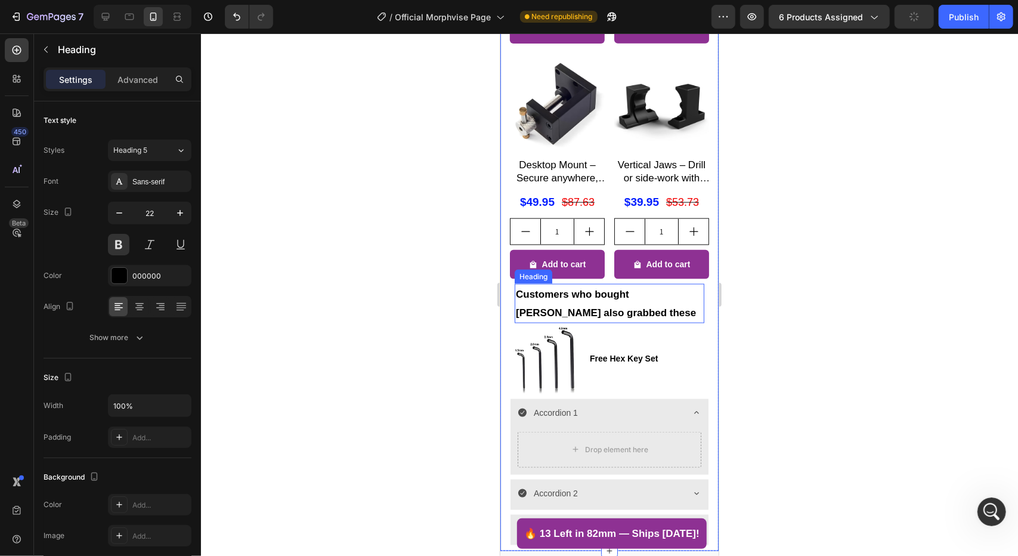
click at [613, 289] on span "Customers who bought [PERSON_NAME] also grabbed these" at bounding box center [605, 303] width 180 height 30
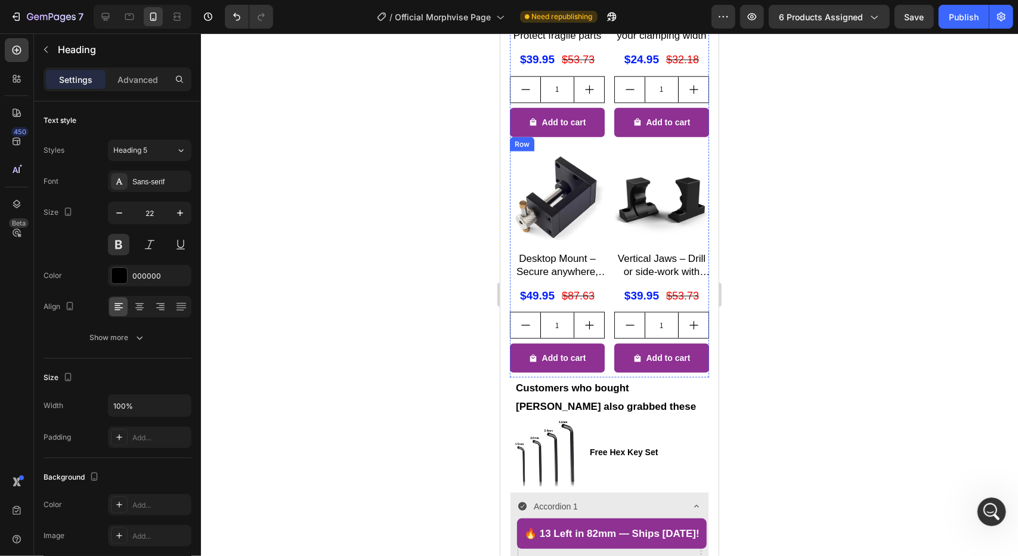
scroll to position [1073, 0]
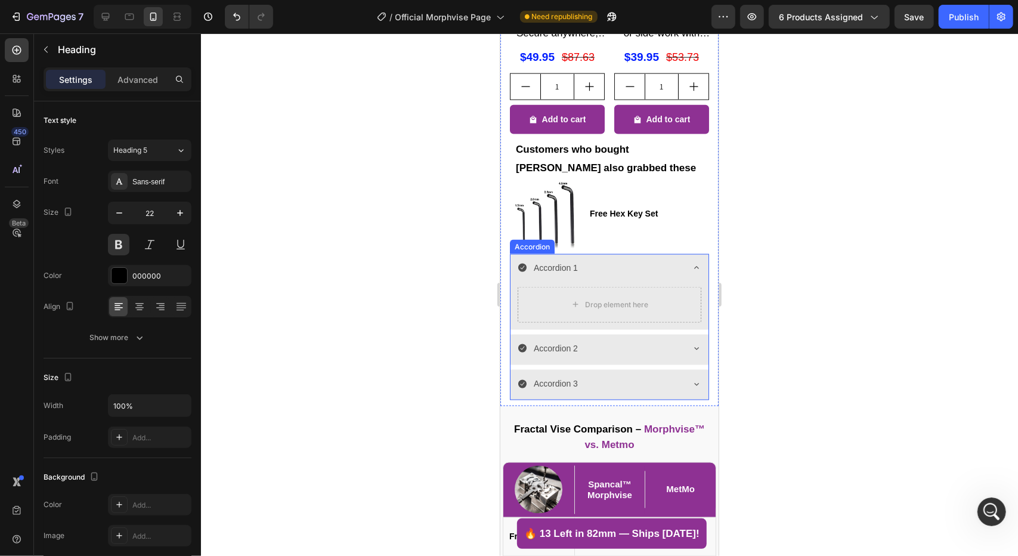
click at [613, 258] on div "Accordion 1" at bounding box center [599, 267] width 165 height 18
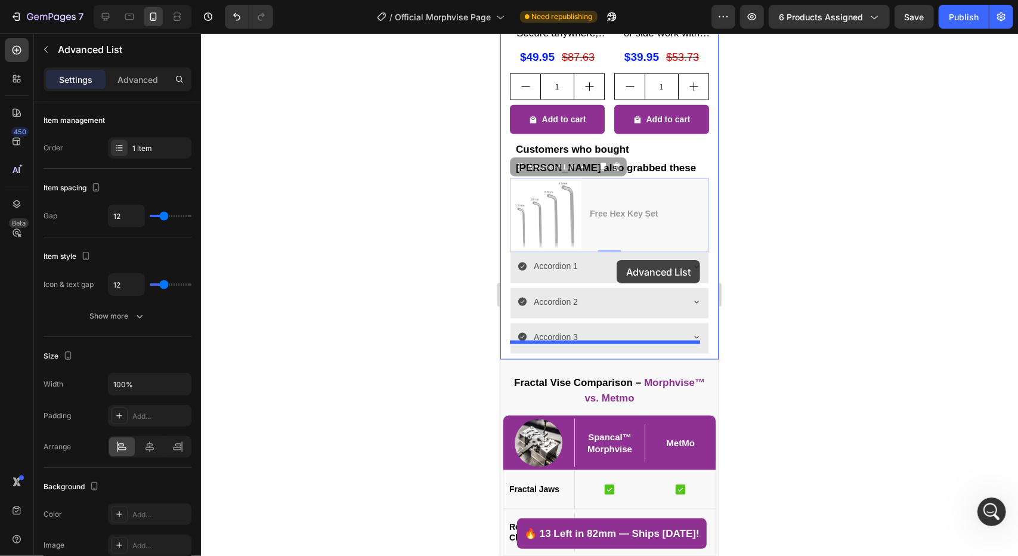
drag, startPoint x: 615, startPoint y: 214, endPoint x: 616, endPoint y: 259, distance: 45.3
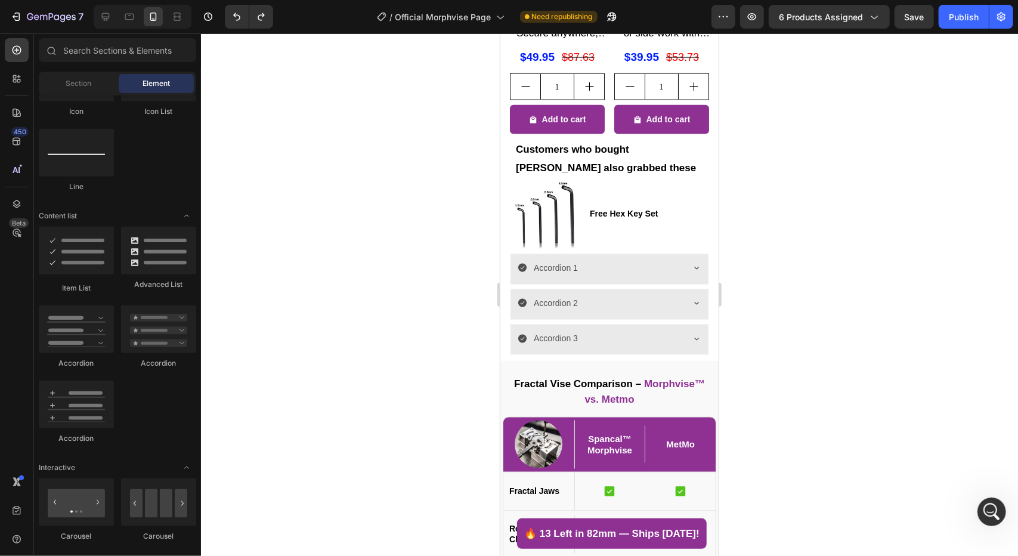
scroll to position [1033, 0]
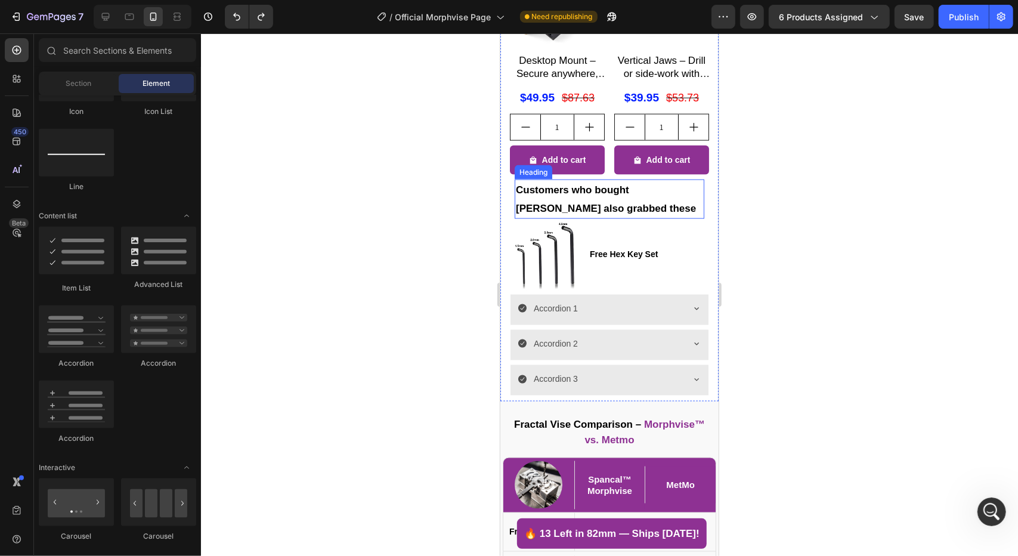
click at [647, 202] on h2 "Customers who bought [PERSON_NAME] also grabbed these" at bounding box center [609, 198] width 190 height 39
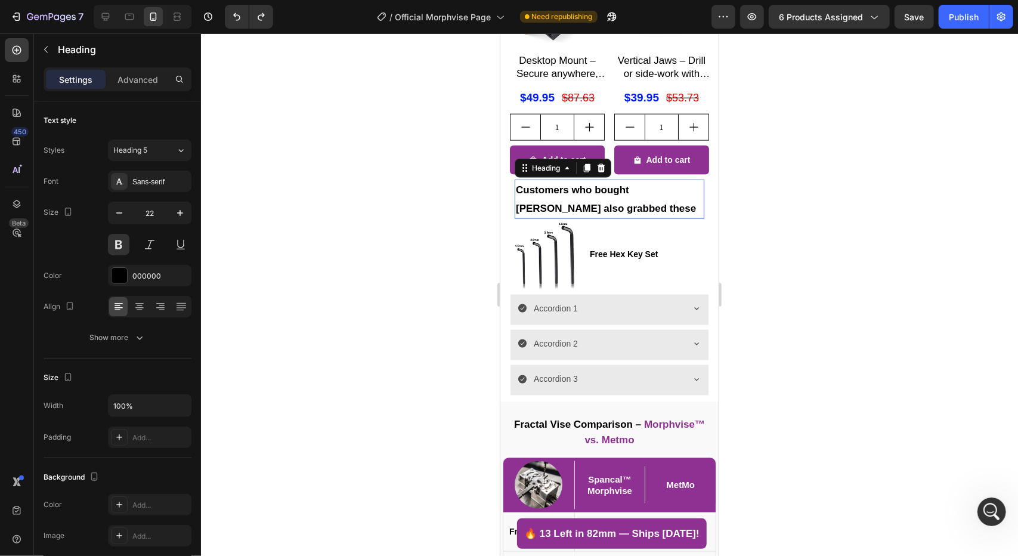
click at [647, 202] on h2 "Customers who bought [PERSON_NAME] also grabbed these" at bounding box center [609, 198] width 190 height 39
click at [647, 202] on p "Customers who bought [PERSON_NAME] also grabbed these" at bounding box center [608, 198] width 187 height 36
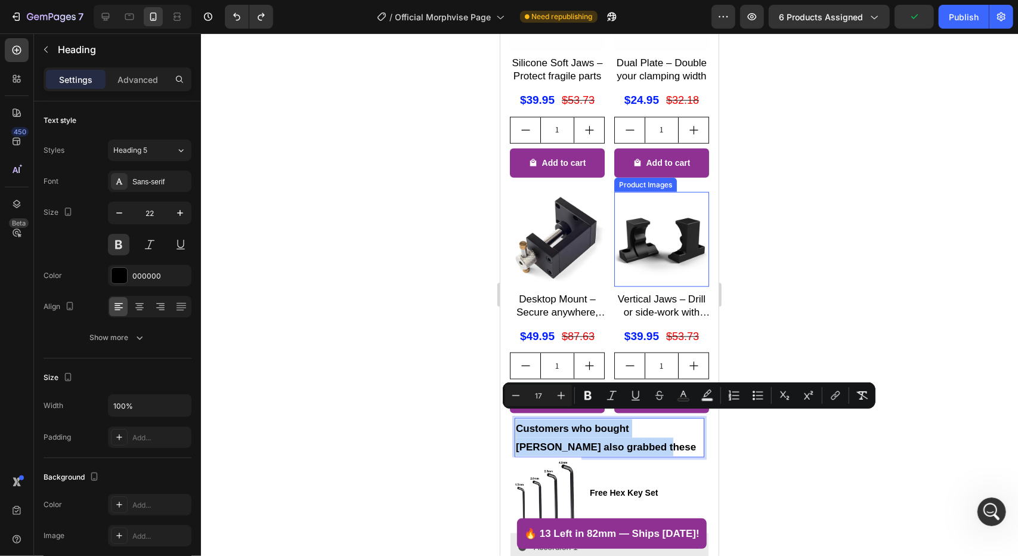
scroll to position [854, 0]
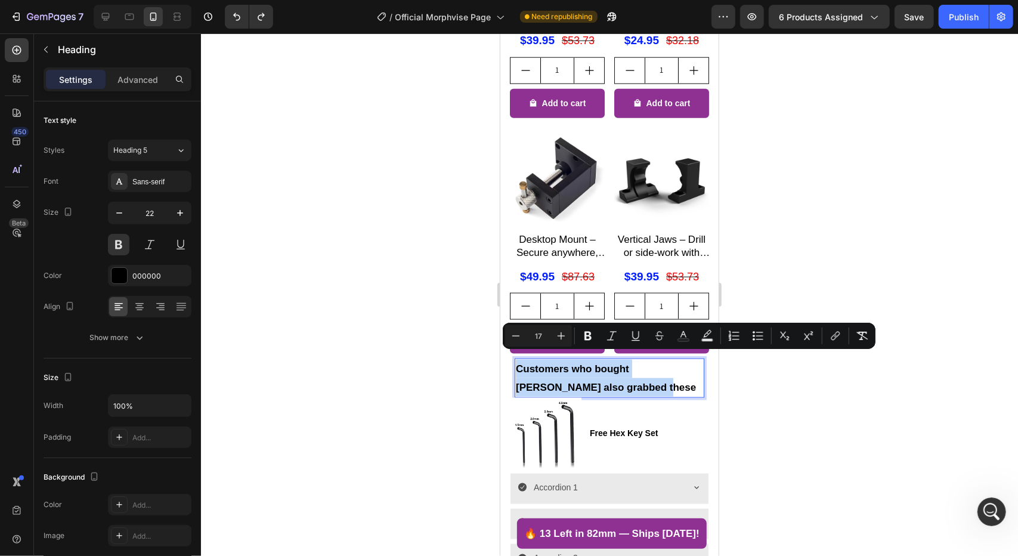
click at [650, 377] on p "Customers who bought [PERSON_NAME] also grabbed these" at bounding box center [608, 377] width 187 height 36
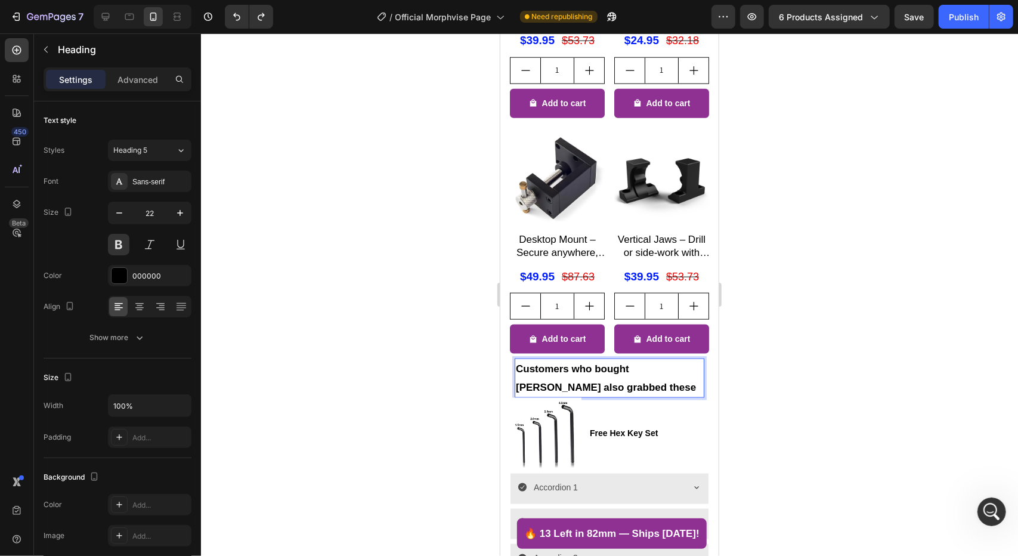
click at [650, 377] on p "Customers who bought [PERSON_NAME] also grabbed these" at bounding box center [608, 377] width 187 height 36
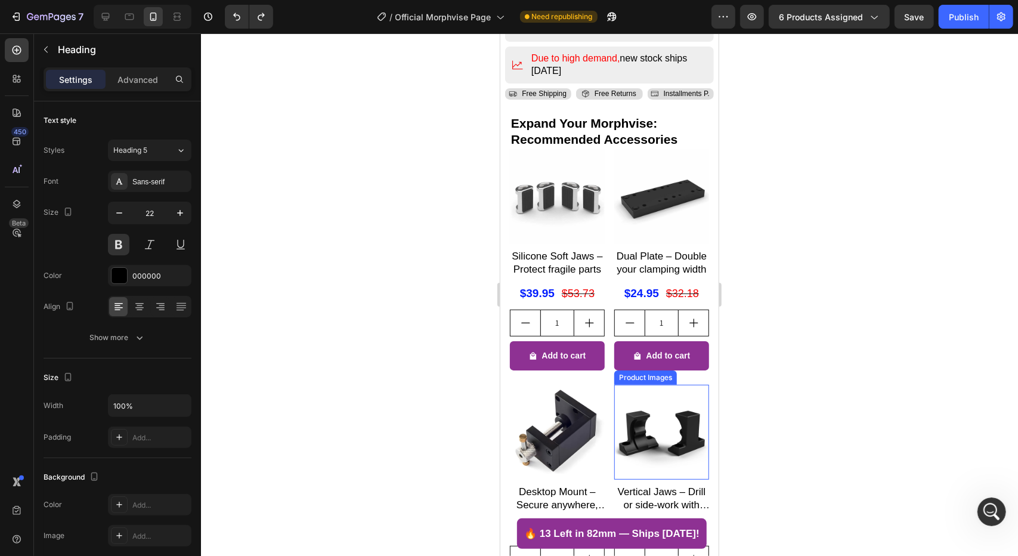
scroll to position [496, 0]
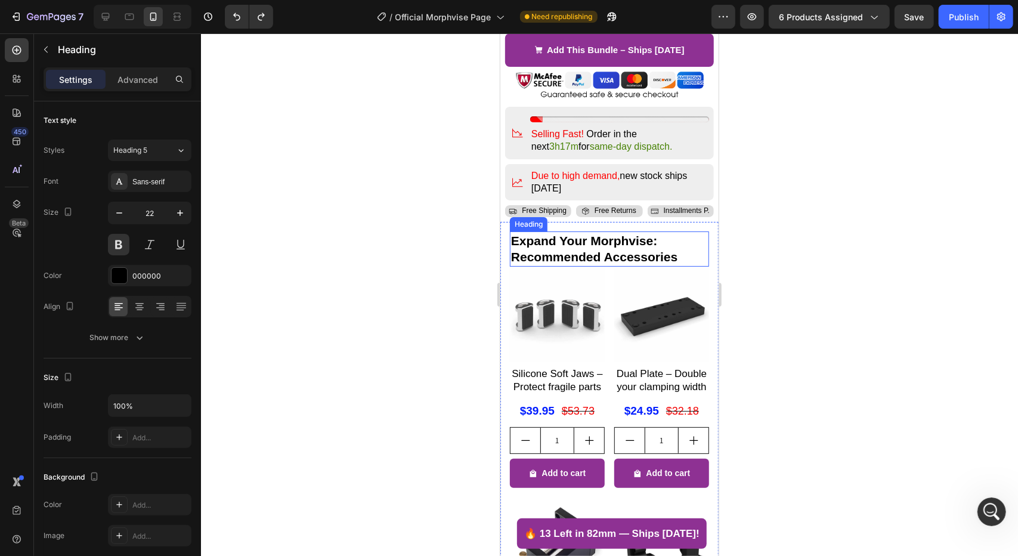
click at [571, 231] on h2 "Expand Your Morphvise: Recommended Accessories" at bounding box center [608, 248] width 199 height 35
click at [571, 232] on p "Expand Your Morphvise: Recommended Accessories" at bounding box center [608, 248] width 197 height 33
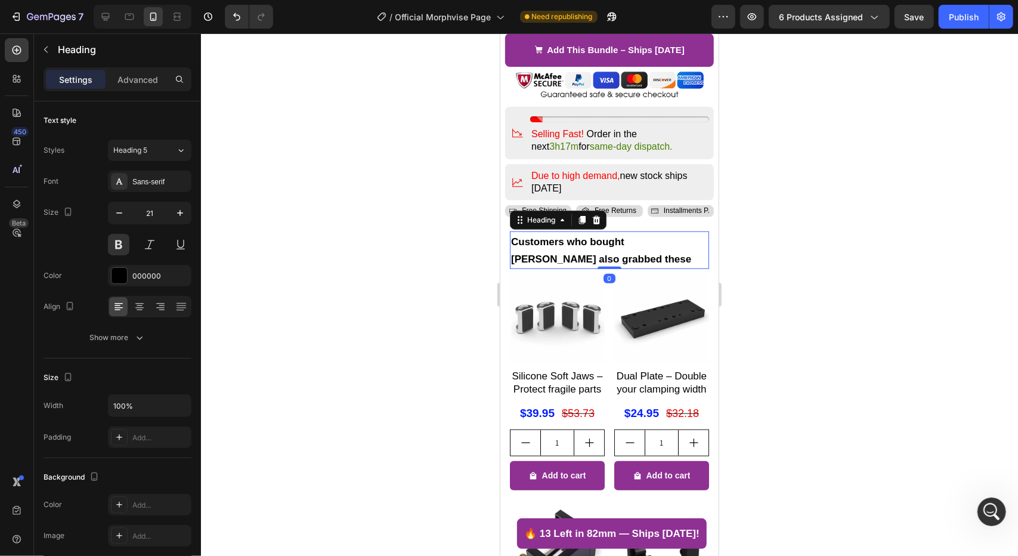
click at [435, 332] on div at bounding box center [609, 294] width 817 height 522
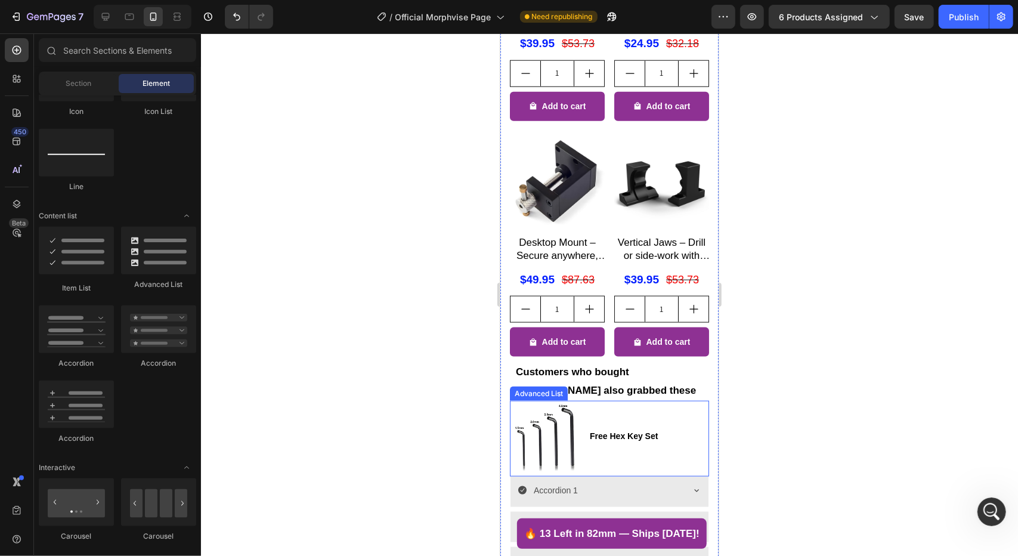
scroll to position [854, 0]
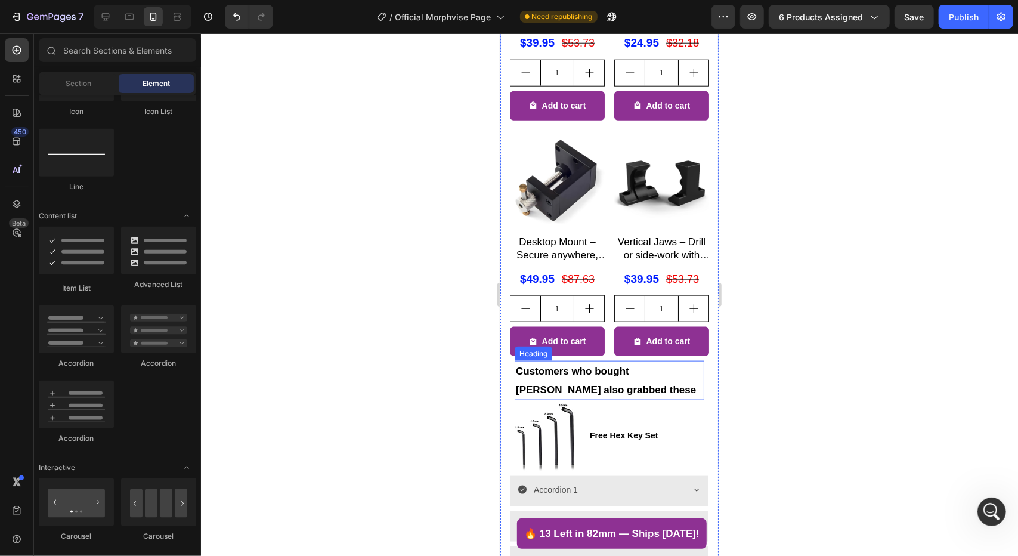
click at [679, 382] on p "⁠⁠⁠⁠⁠⁠⁠ Customers who bought [PERSON_NAME] also grabbed these" at bounding box center [608, 379] width 187 height 36
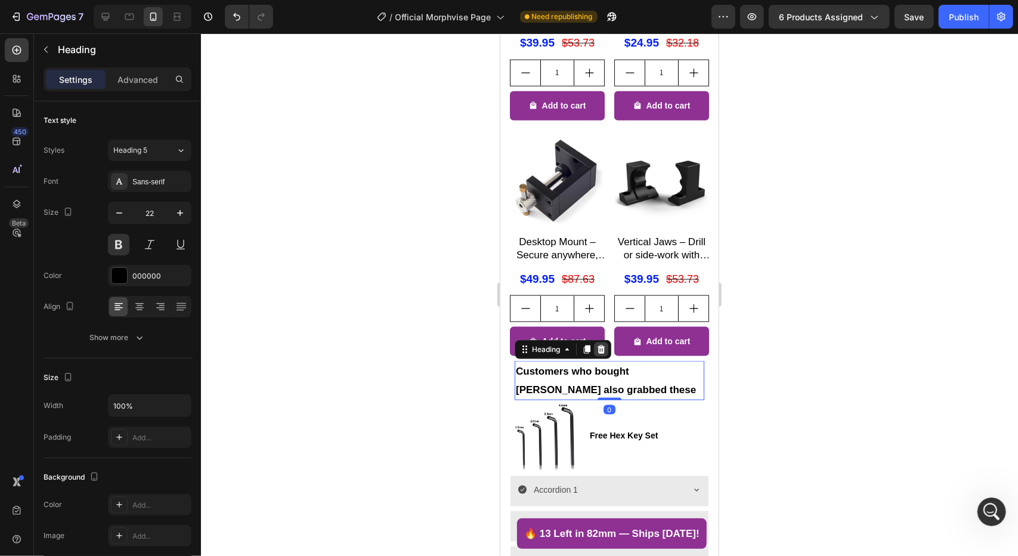
click at [597, 344] on icon at bounding box center [601, 349] width 10 height 10
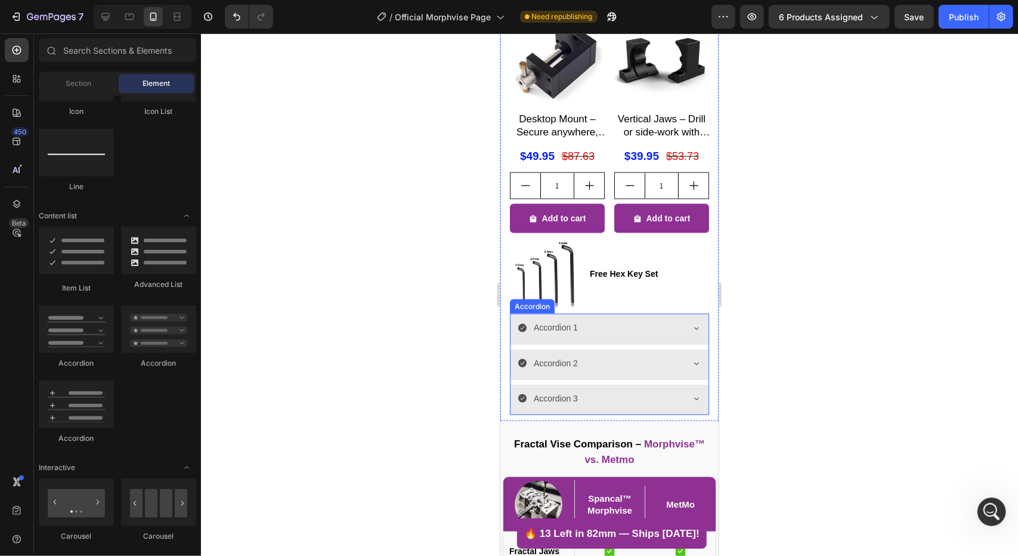
scroll to position [1092, 0]
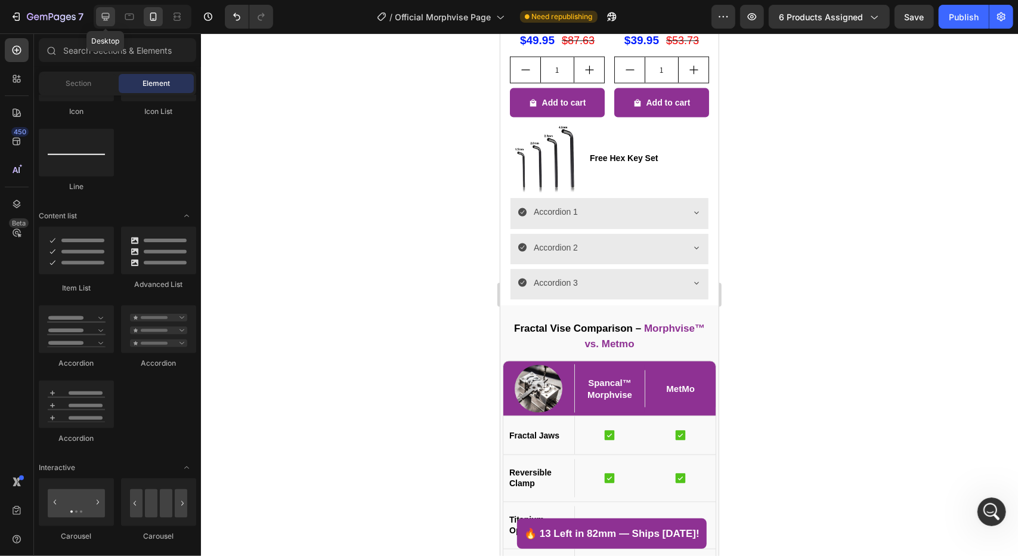
click at [103, 17] on icon at bounding box center [106, 17] width 8 height 8
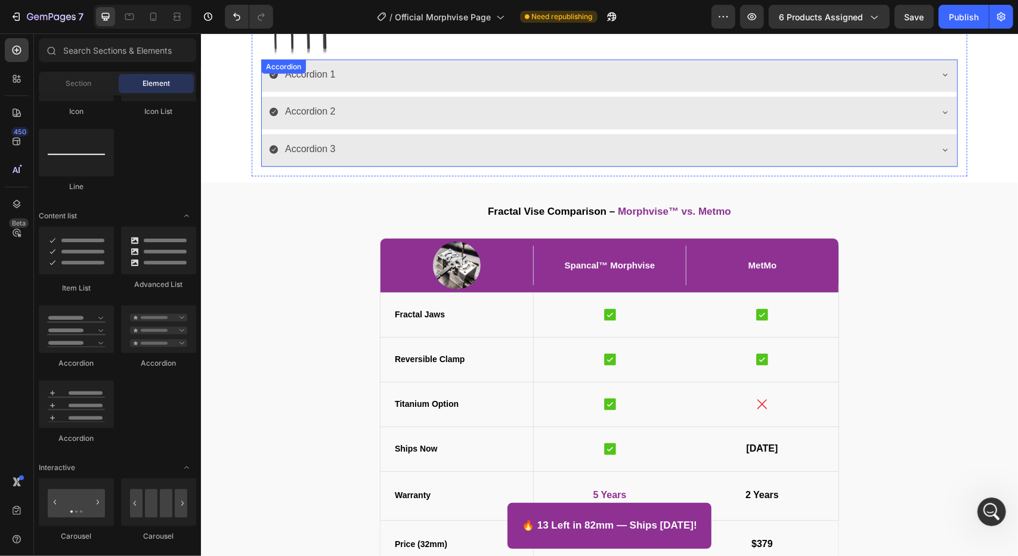
click at [328, 78] on div "Accordion 1" at bounding box center [310, 74] width 54 height 21
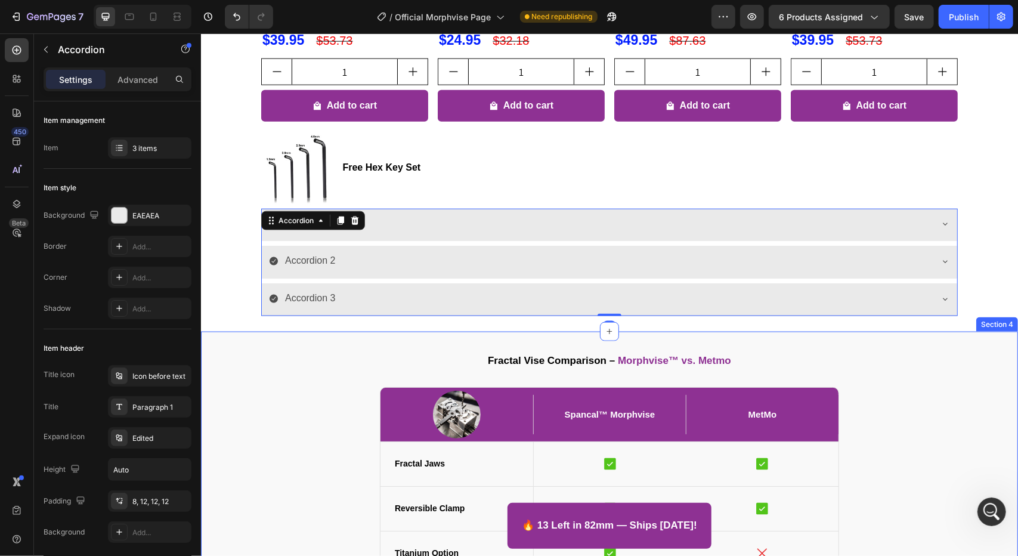
scroll to position [913, 0]
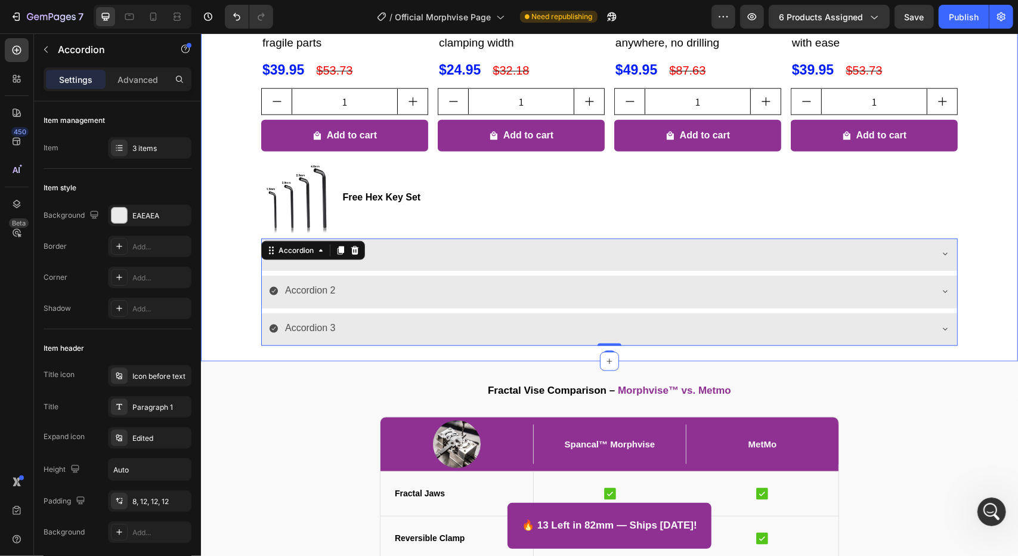
click at [227, 308] on div "⁠⁠⁠⁠⁠⁠⁠ Customers who bought Morphvise also grabbed these Heading Product Image…" at bounding box center [608, 76] width 817 height 557
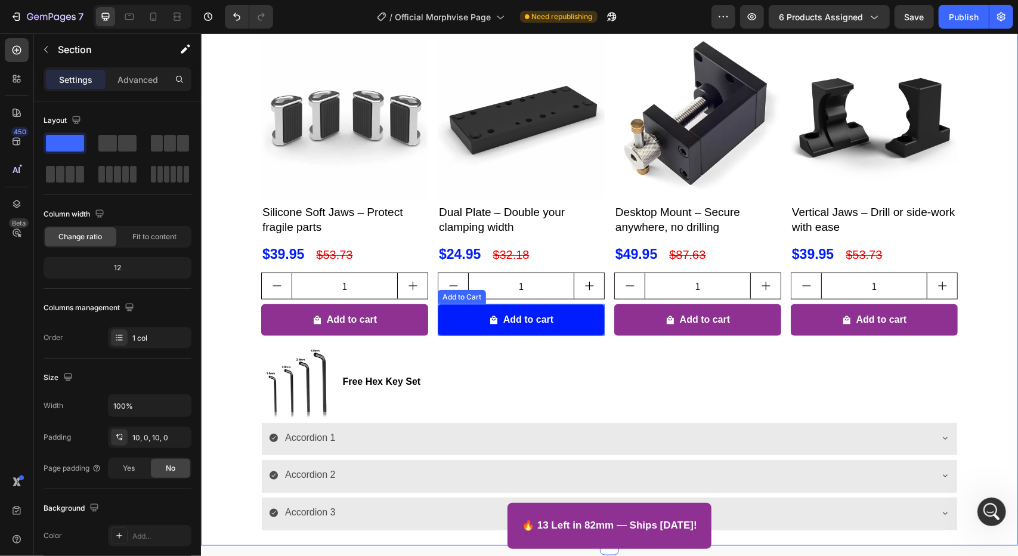
scroll to position [734, 0]
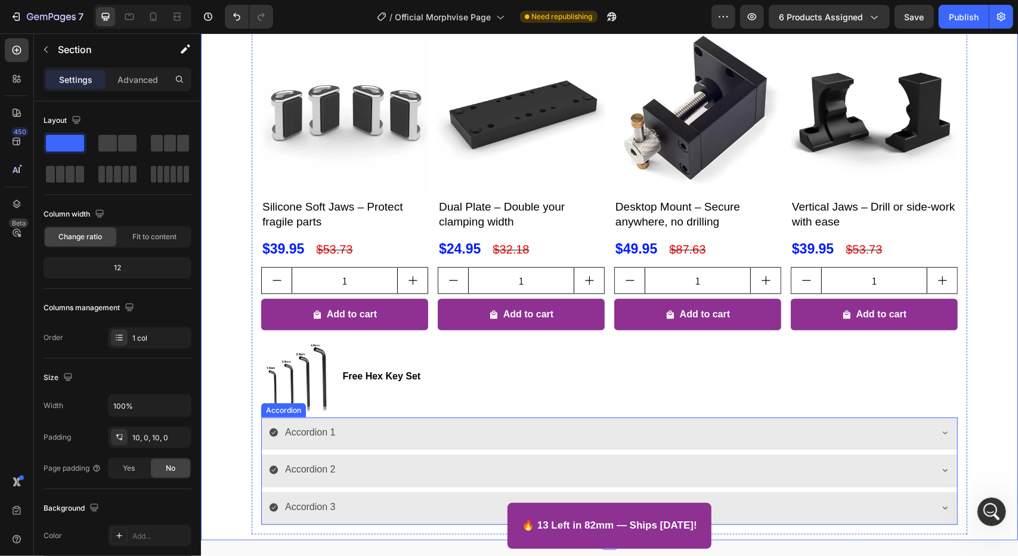
click at [269, 432] on icon at bounding box center [273, 431] width 8 height 8
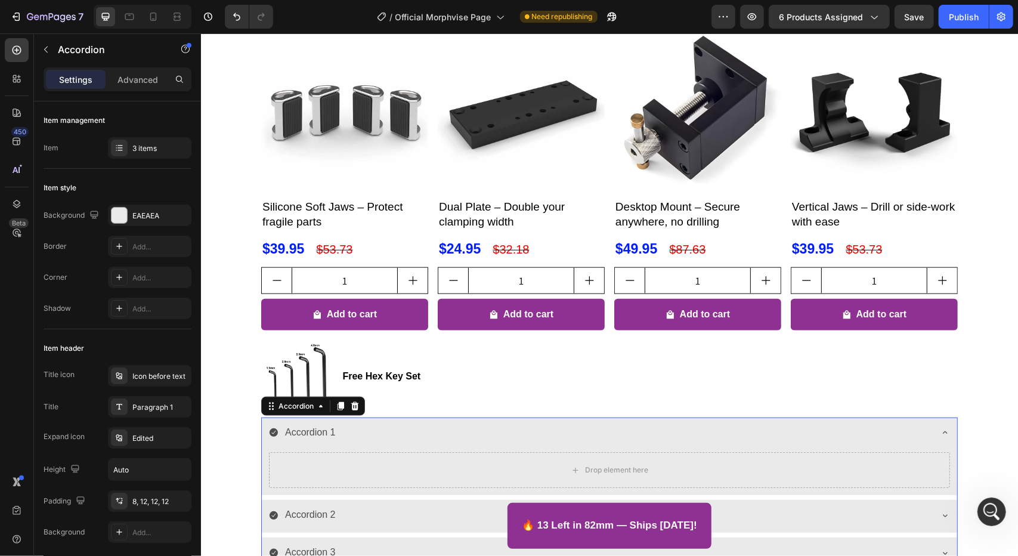
click at [268, 433] on icon at bounding box center [273, 432] width 10 height 10
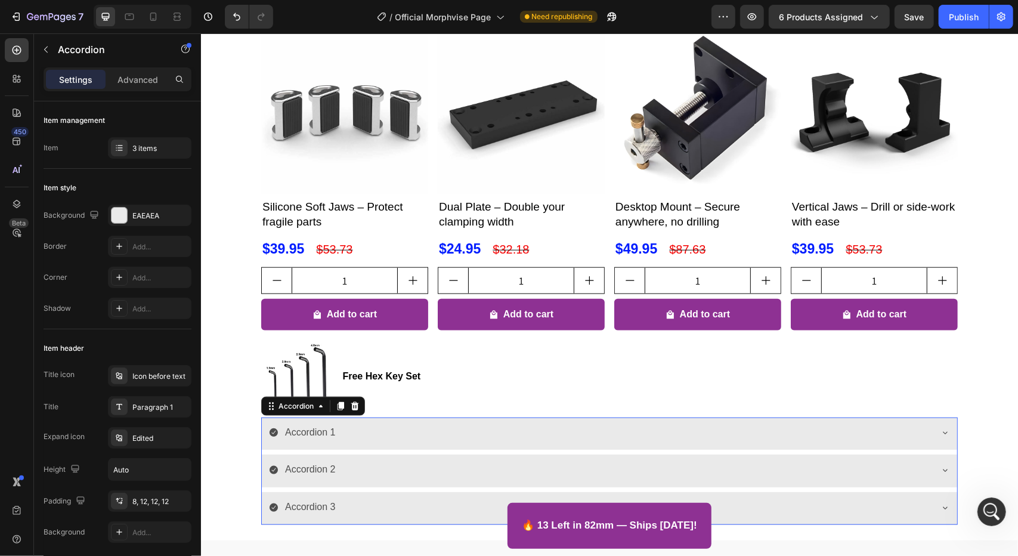
click at [449, 432] on div "Accordion 1" at bounding box center [599, 431] width 662 height 21
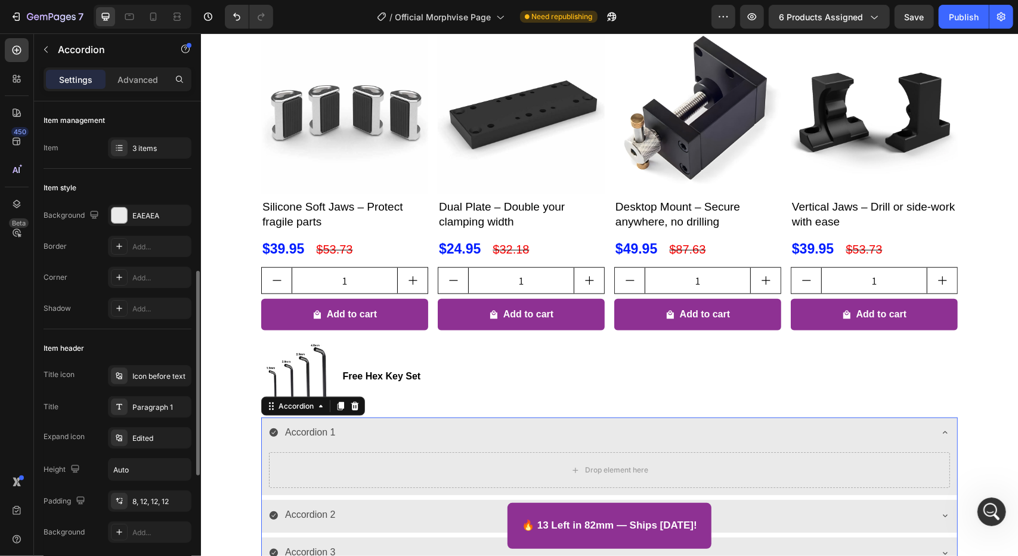
scroll to position [238, 0]
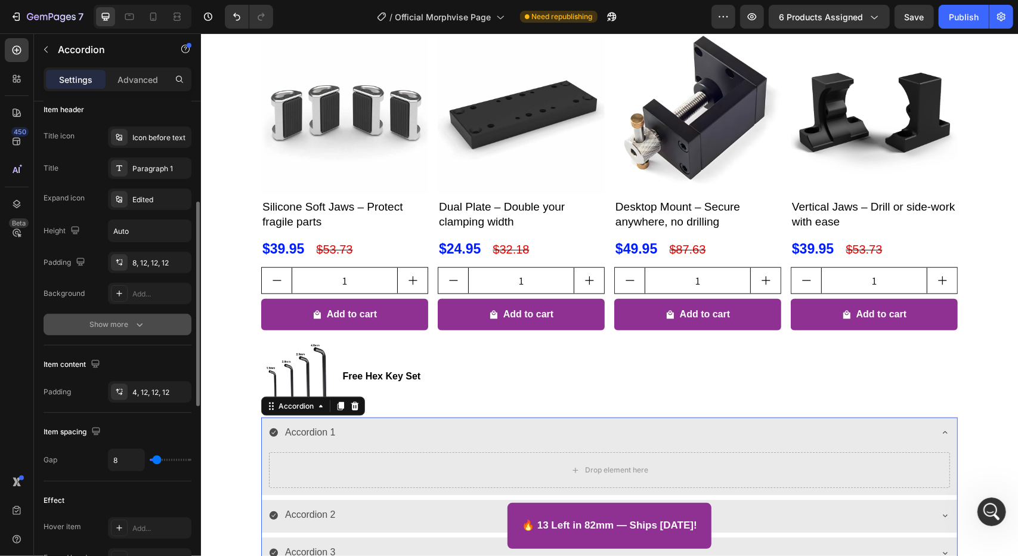
click at [119, 324] on div "Show more" at bounding box center [117, 324] width 55 height 12
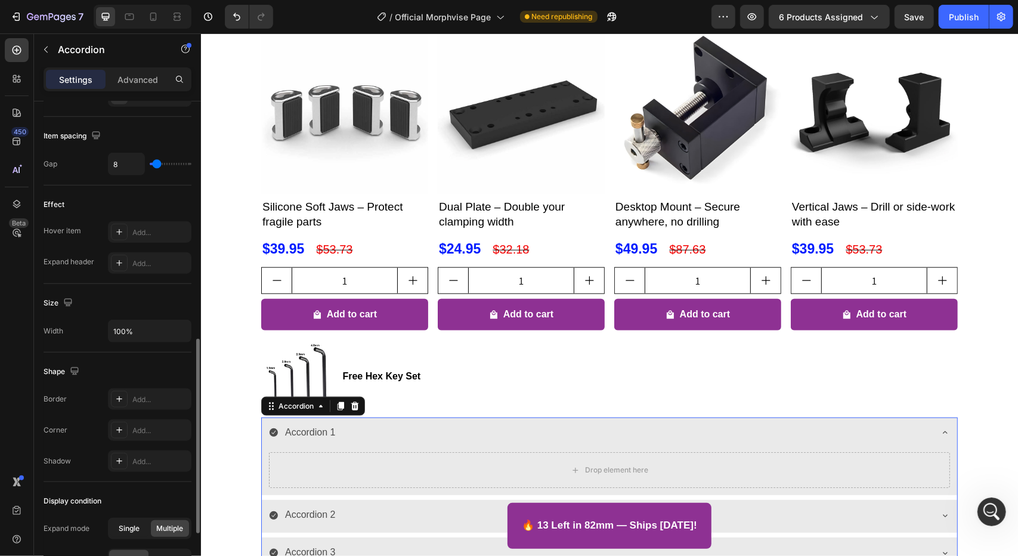
scroll to position [737, 0]
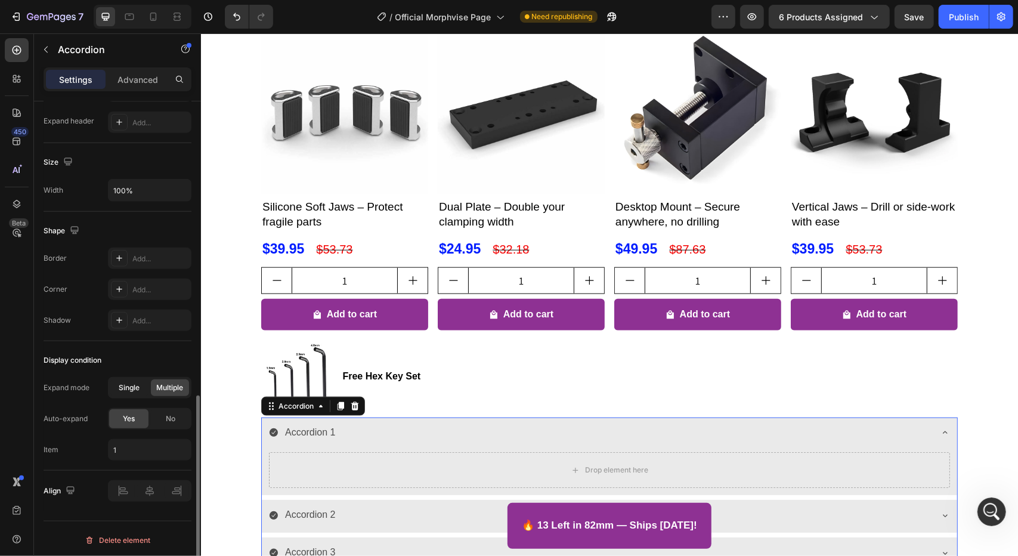
click at [131, 385] on span "Single" at bounding box center [129, 387] width 21 height 11
click at [164, 419] on div "No" at bounding box center [170, 418] width 39 height 19
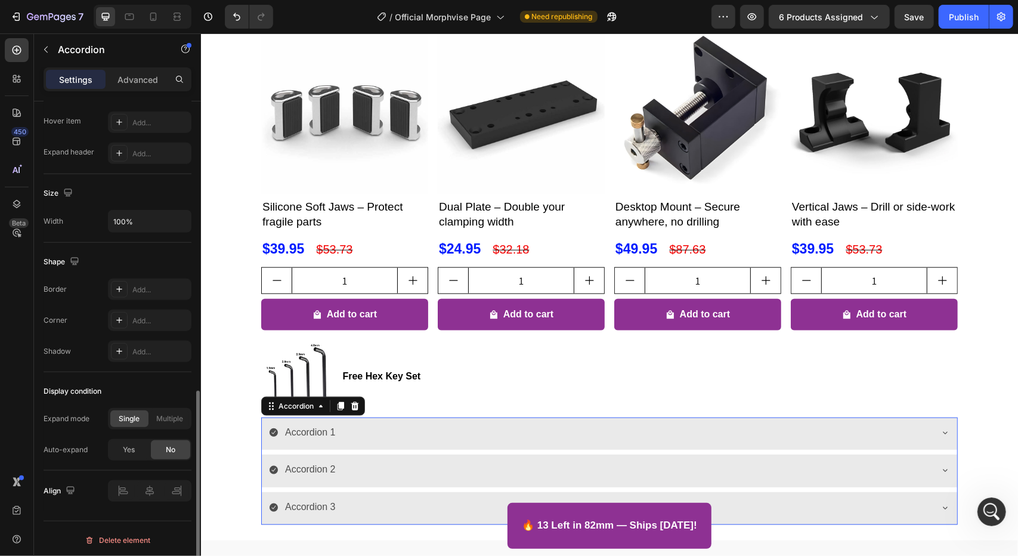
scroll to position [854, 0]
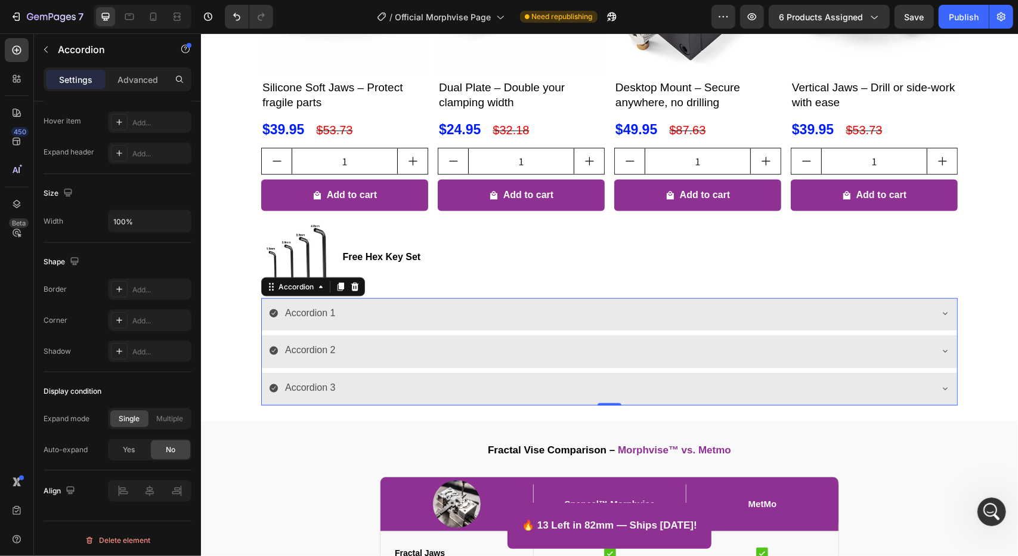
click at [992, 334] on div "⁠⁠⁠⁠⁠⁠⁠ Customers who bought Morphvise also grabbed these Heading Product Image…" at bounding box center [608, 136] width 817 height 557
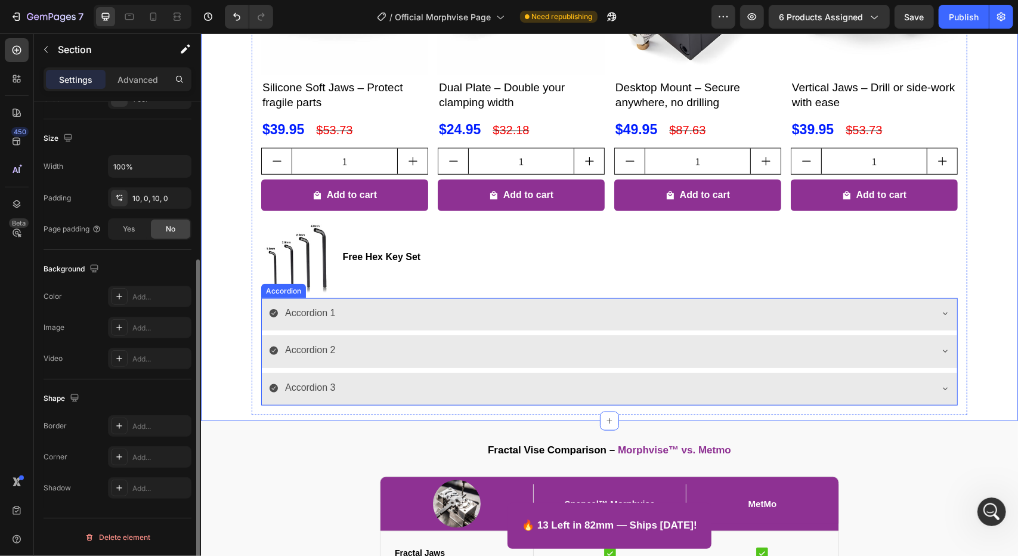
scroll to position [0, 0]
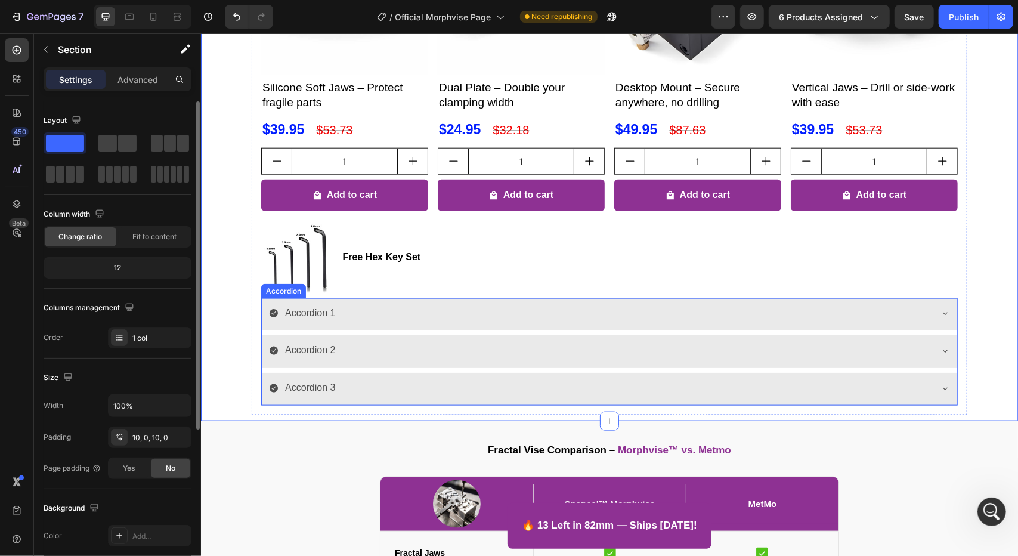
click at [300, 316] on div "Accordion 1" at bounding box center [310, 312] width 54 height 21
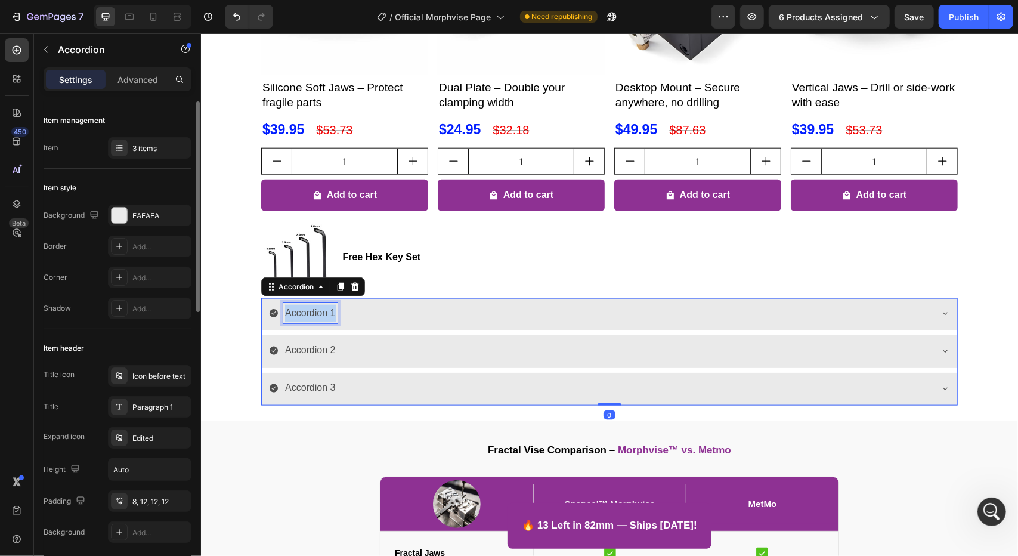
click at [300, 316] on p "Accordion 1" at bounding box center [309, 312] width 51 height 17
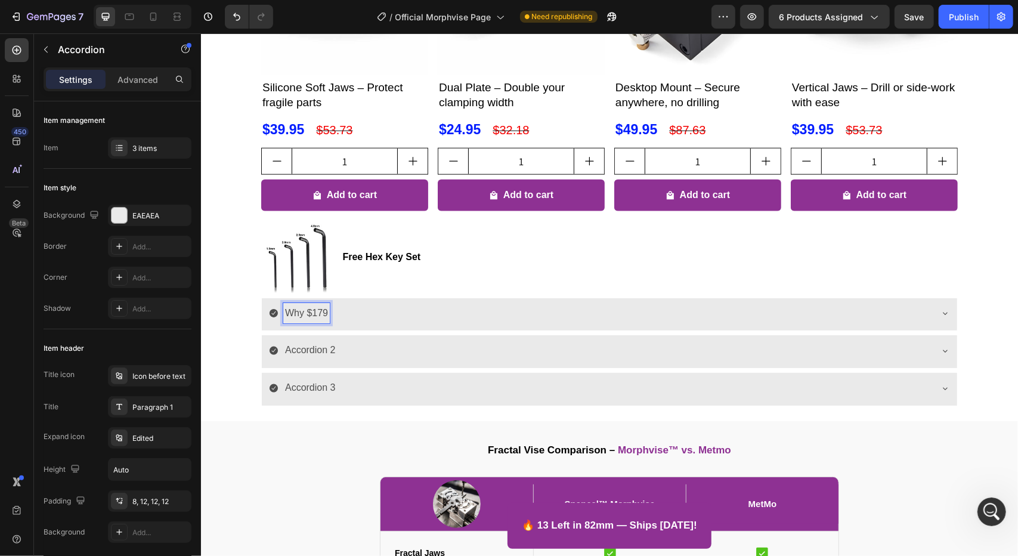
click at [300, 316] on p "Why $179" at bounding box center [305, 312] width 43 height 17
click at [302, 314] on p "Why $179" at bounding box center [305, 312] width 43 height 17
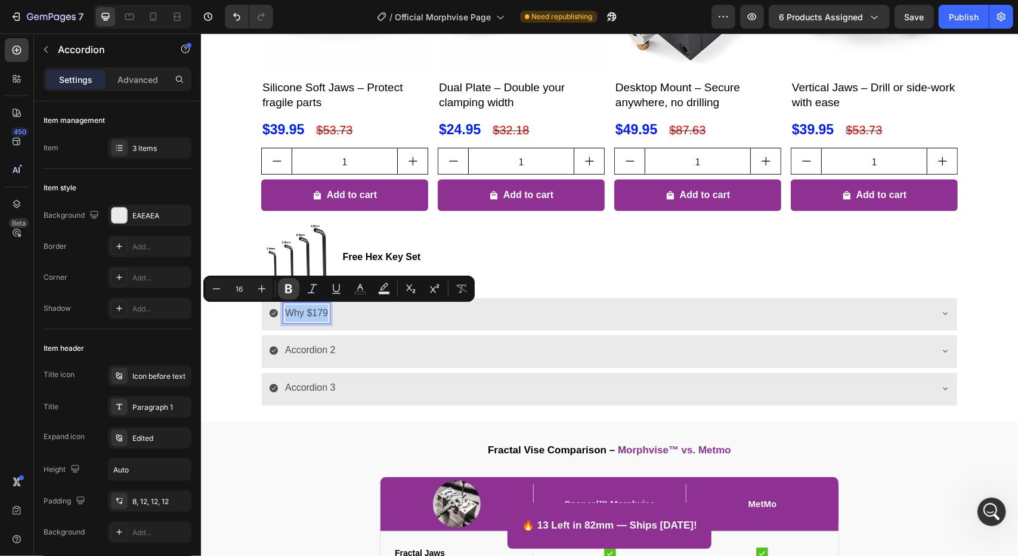
click at [284, 287] on icon "Editor contextual toolbar" at bounding box center [289, 289] width 12 height 12
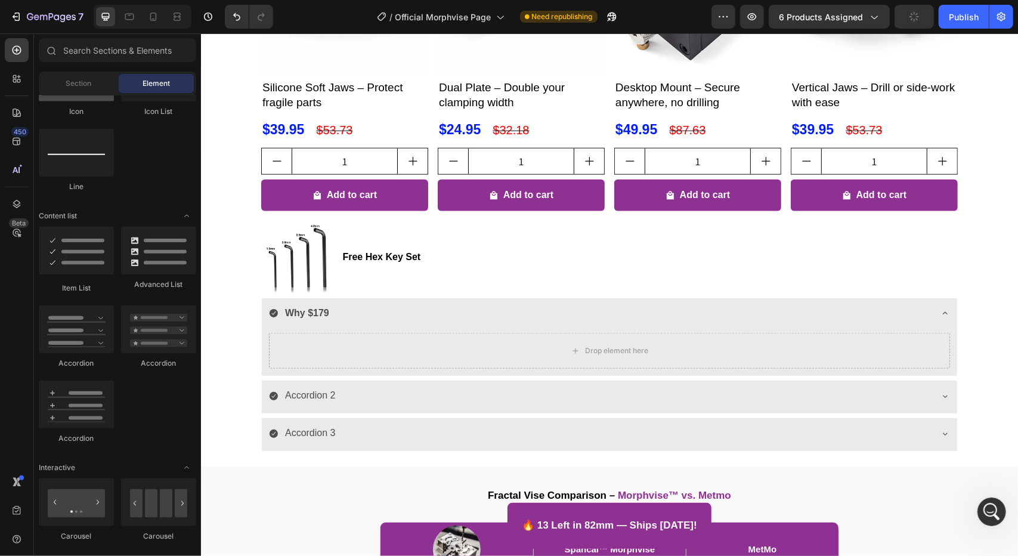
scroll to position [3588, 0]
click at [13, 78] on icon at bounding box center [17, 79] width 12 height 12
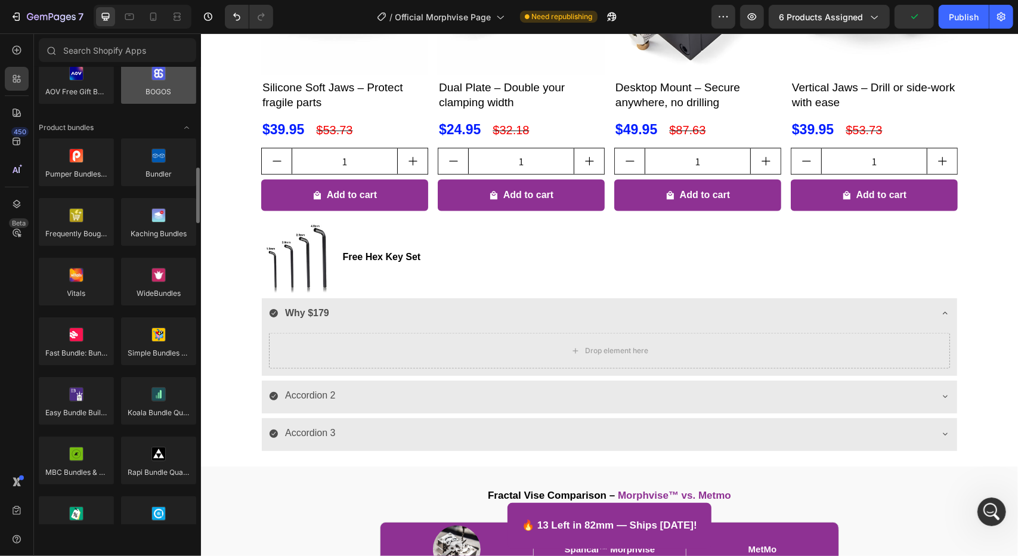
click at [152, 97] on div at bounding box center [158, 80] width 75 height 48
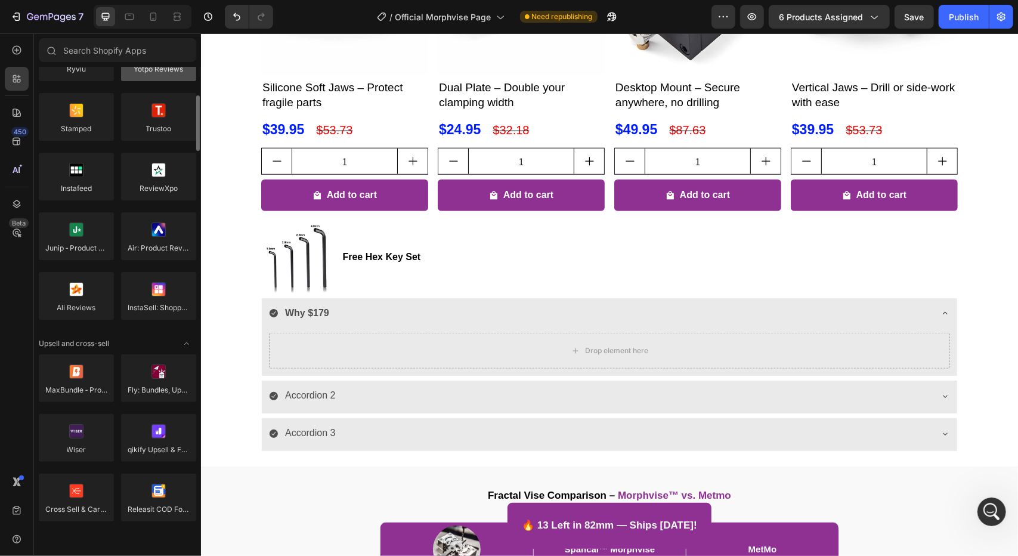
scroll to position [0, 0]
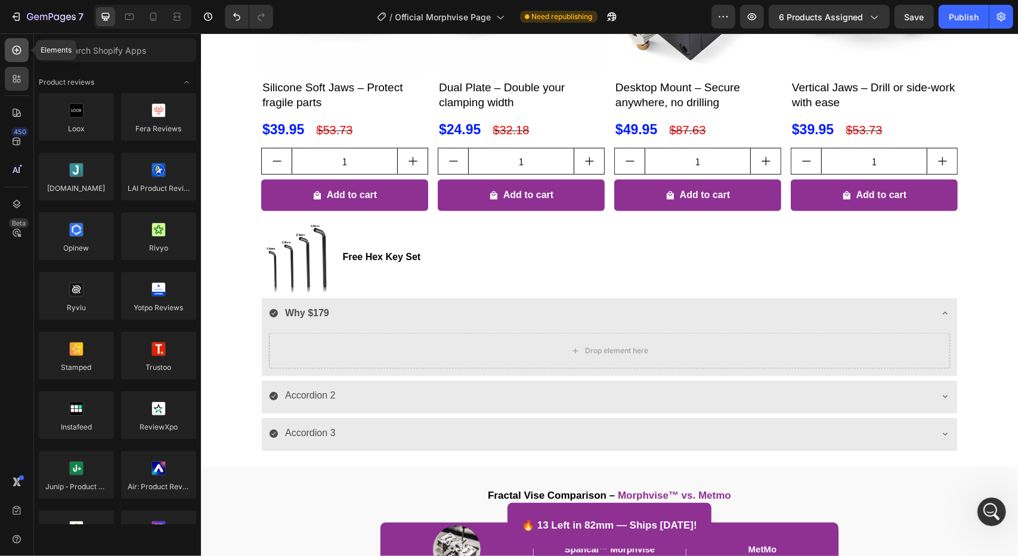
click at [21, 49] on icon at bounding box center [17, 50] width 12 height 12
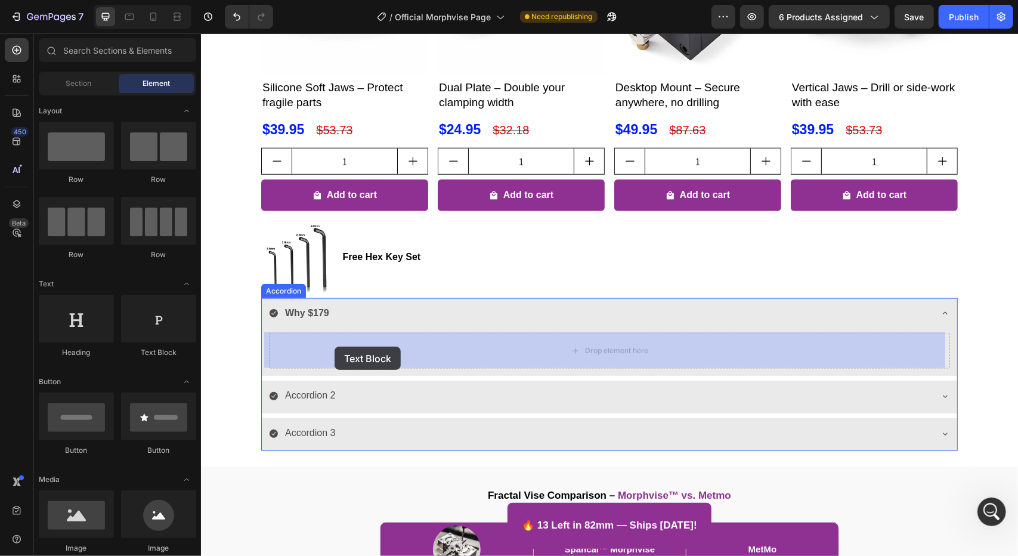
drag, startPoint x: 367, startPoint y: 361, endPoint x: 334, endPoint y: 346, distance: 36.8
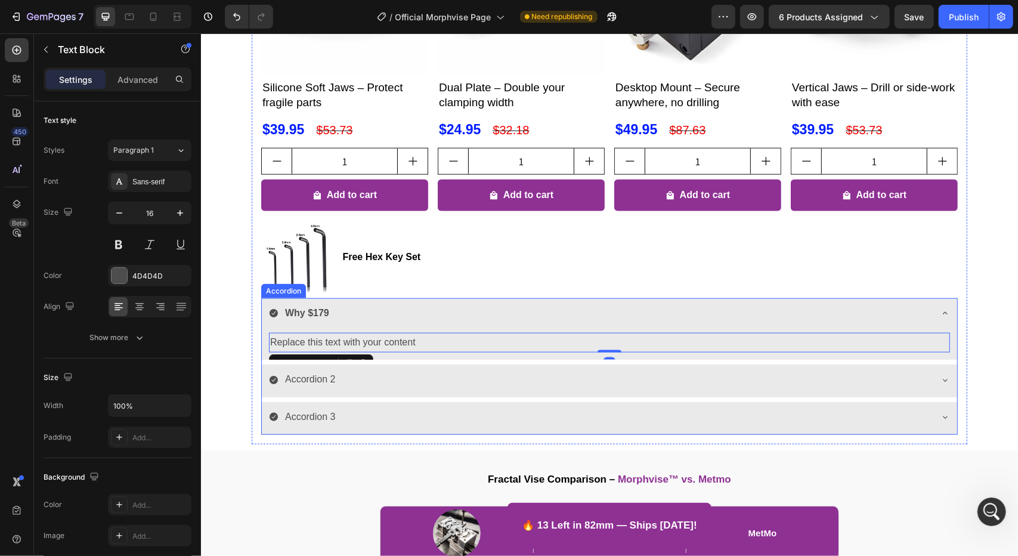
click at [826, 380] on div "Accordion 2" at bounding box center [599, 378] width 662 height 21
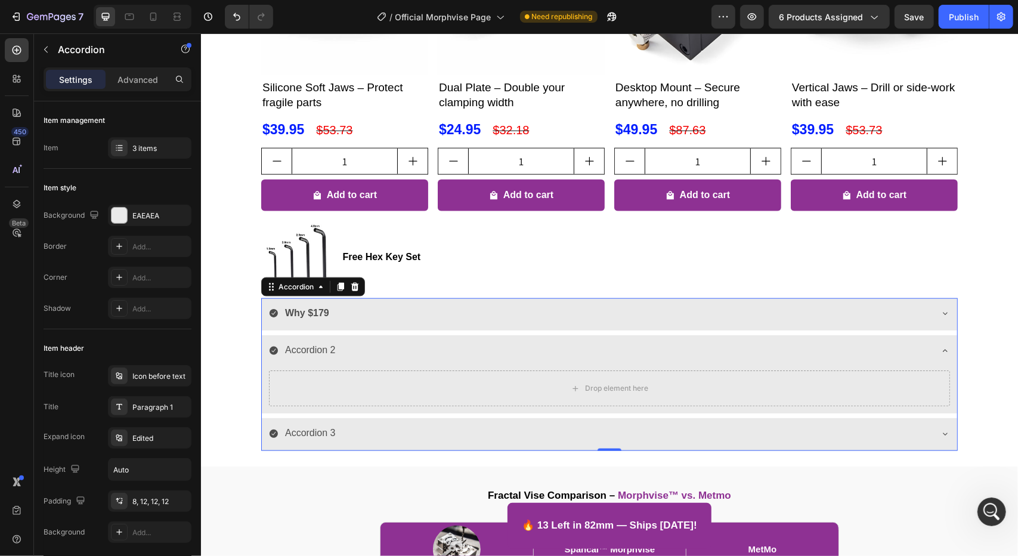
click at [405, 320] on div "Why $179" at bounding box center [599, 312] width 662 height 21
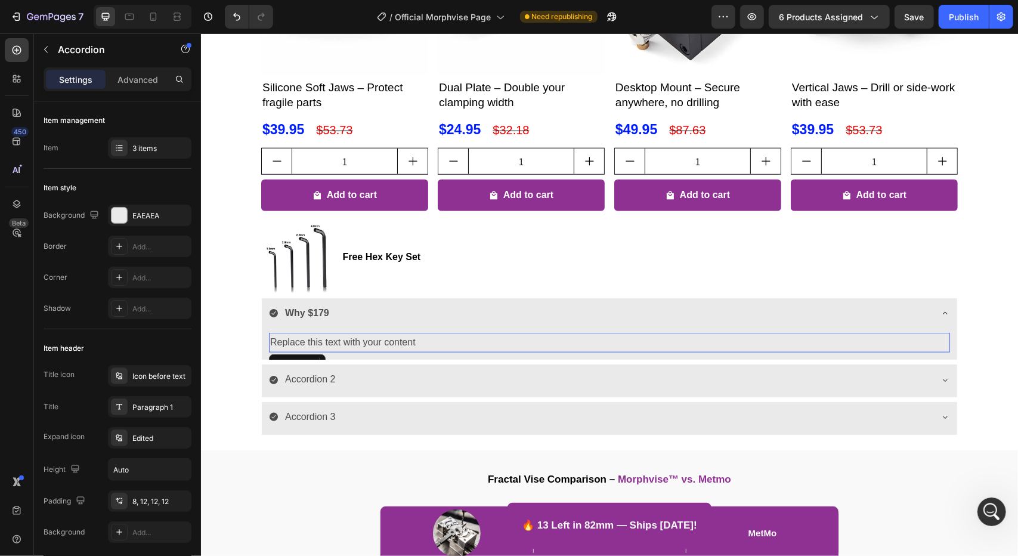
click at [427, 344] on div "Replace this text with your content" at bounding box center [608, 342] width 681 height 20
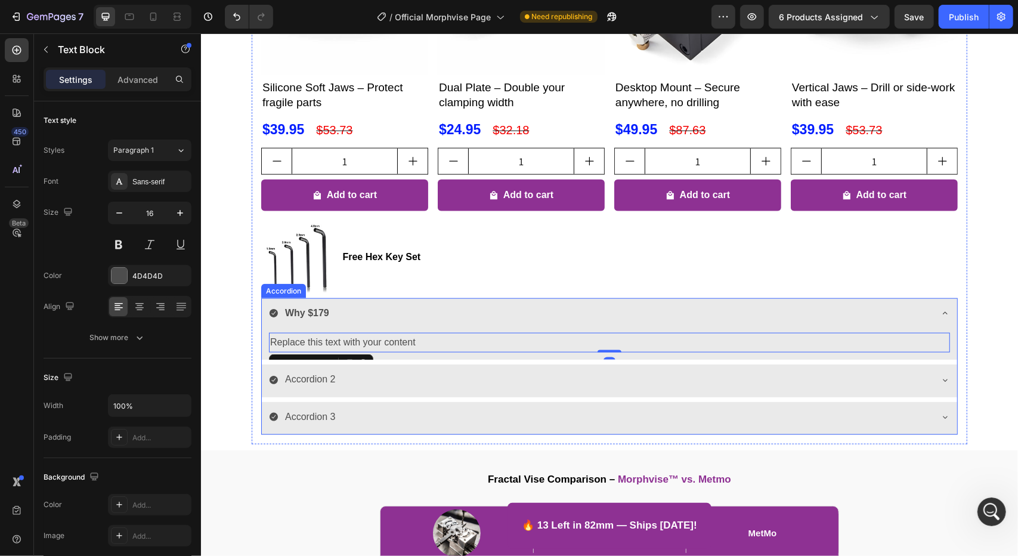
click at [386, 379] on div "Accordion 2" at bounding box center [599, 378] width 662 height 21
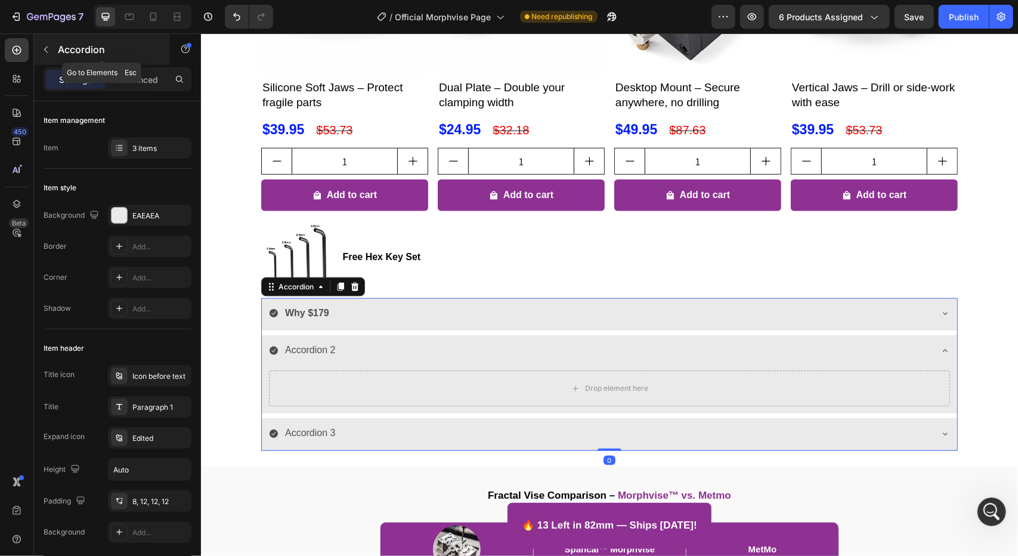
click at [48, 41] on button "button" at bounding box center [45, 49] width 19 height 19
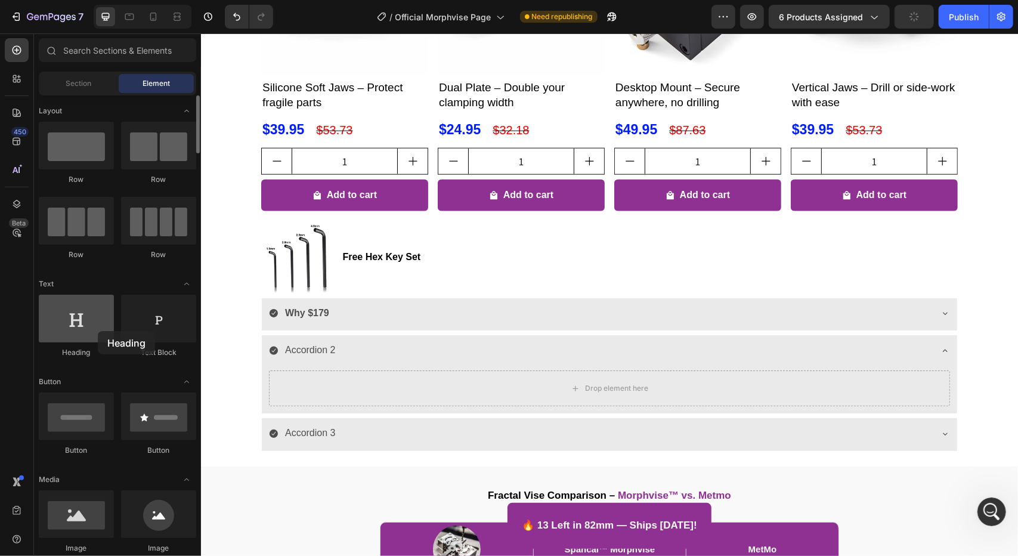
click at [93, 336] on div at bounding box center [76, 319] width 75 height 48
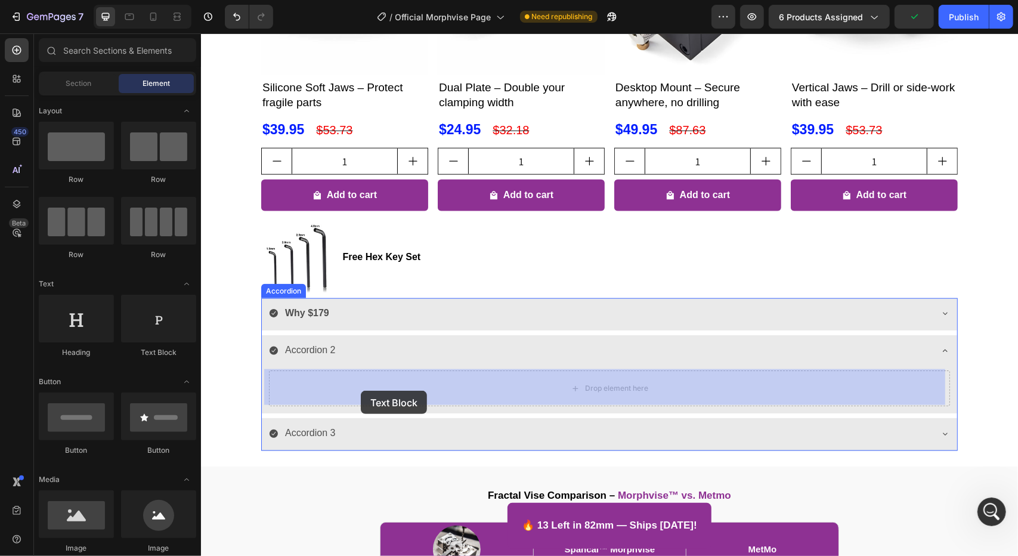
drag, startPoint x: 348, startPoint y: 379, endPoint x: 360, endPoint y: 390, distance: 16.5
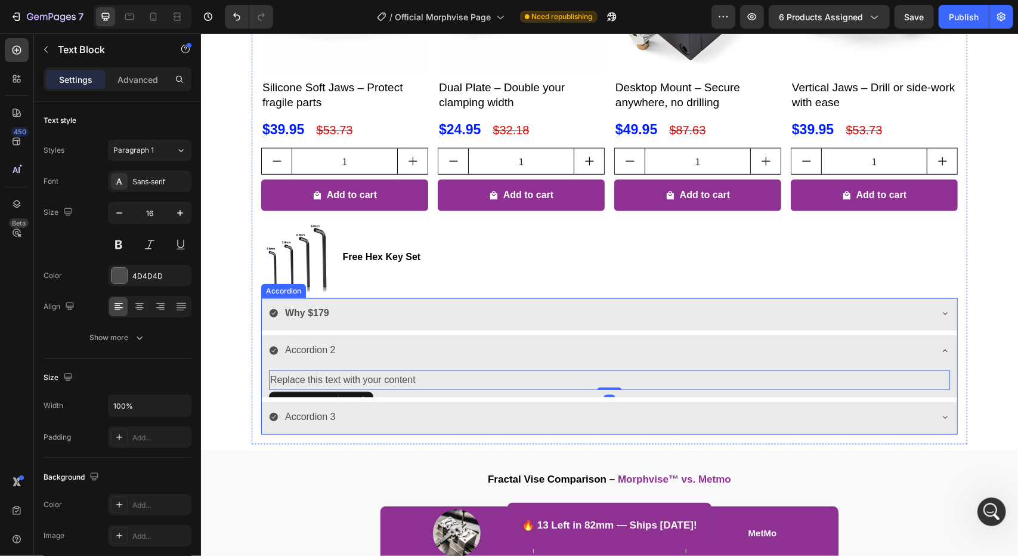
click at [404, 417] on div "Accordion 3" at bounding box center [599, 416] width 662 height 21
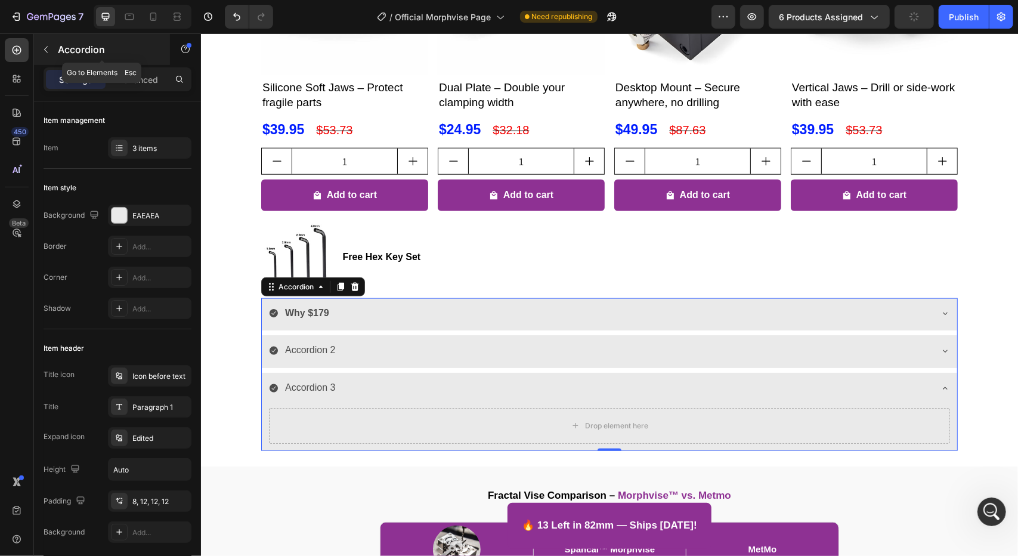
click at [44, 50] on icon "button" at bounding box center [46, 50] width 10 height 10
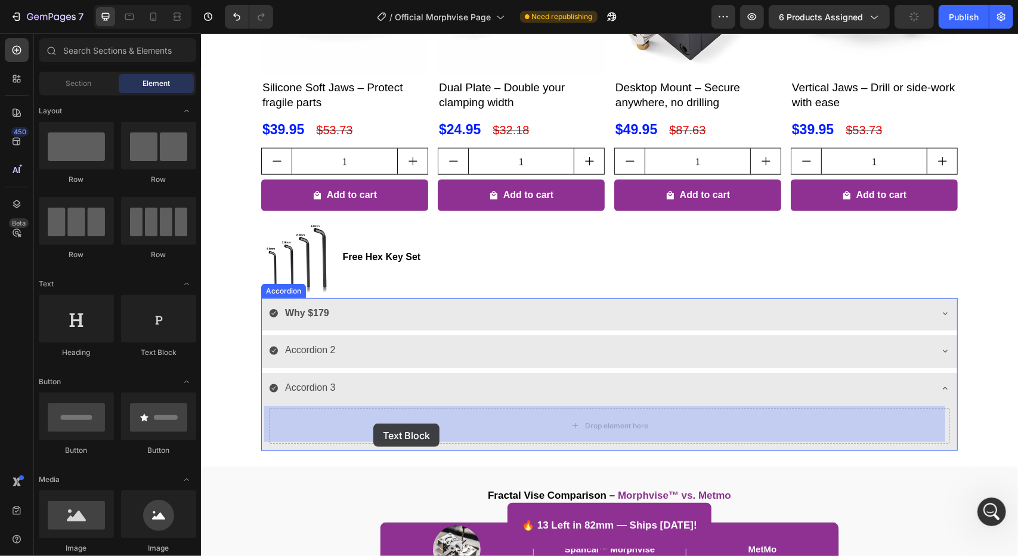
drag, startPoint x: 349, startPoint y: 360, endPoint x: 365, endPoint y: 378, distance: 23.7
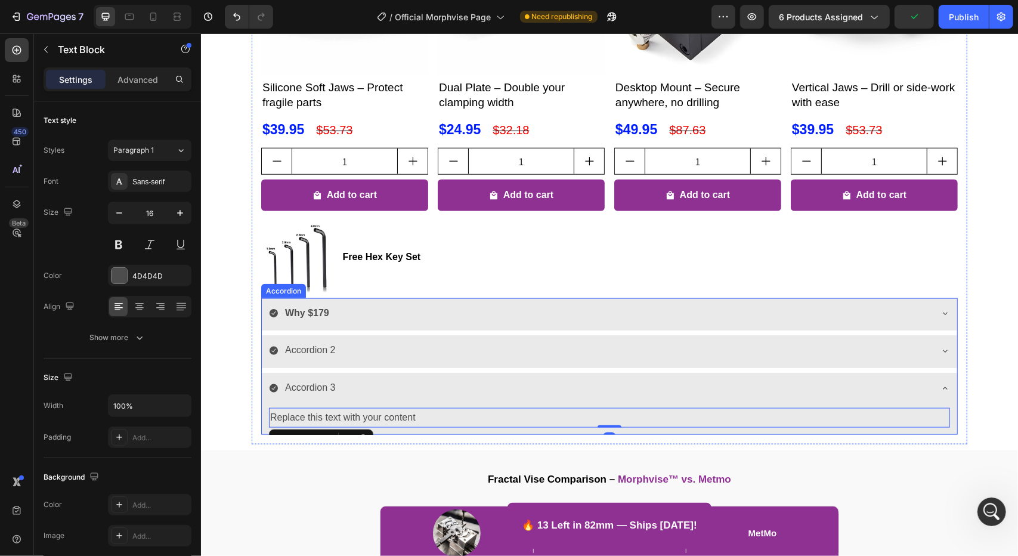
click at [300, 311] on strong "Why $179" at bounding box center [306, 312] width 44 height 10
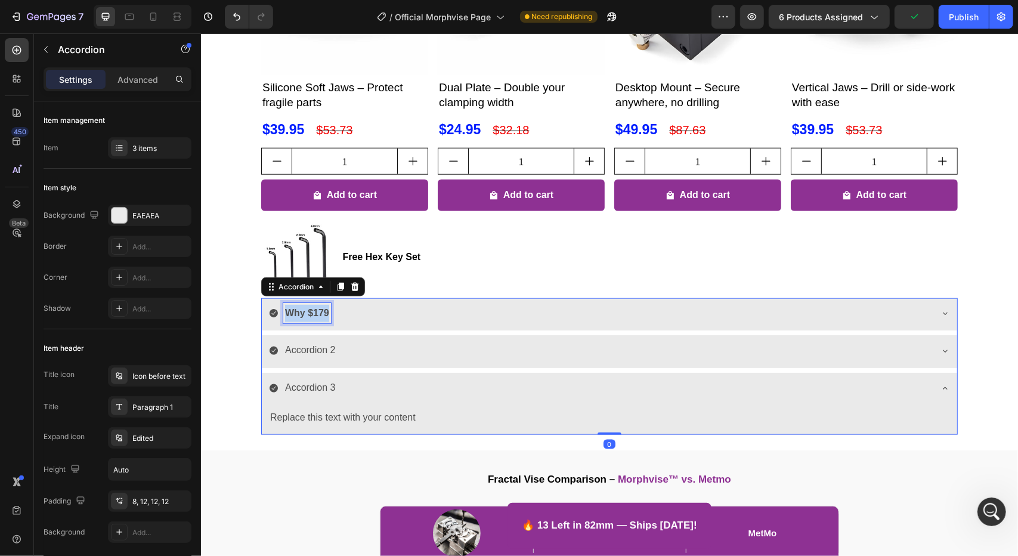
click at [300, 311] on strong "Why $179" at bounding box center [306, 312] width 44 height 10
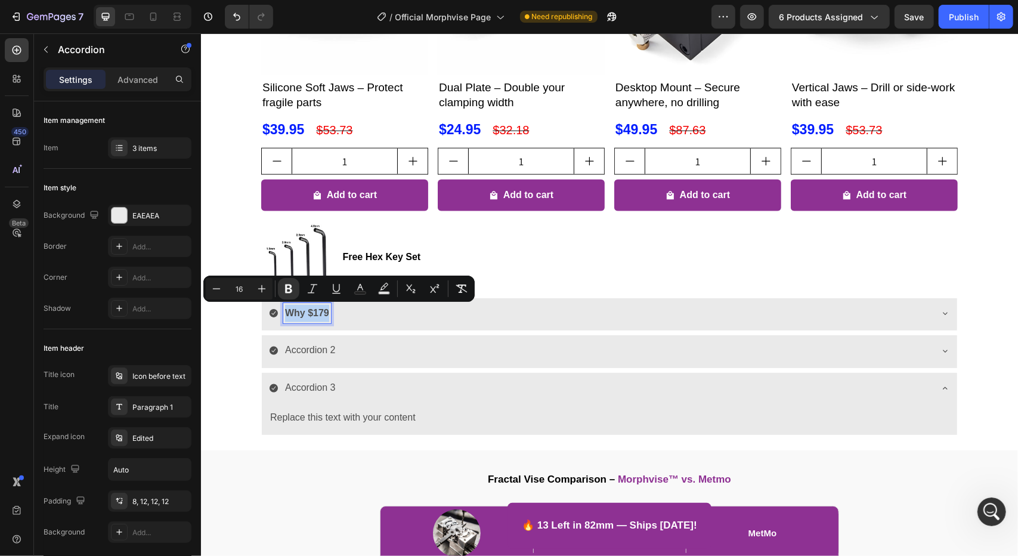
click at [359, 321] on div "Why $179" at bounding box center [599, 312] width 662 height 21
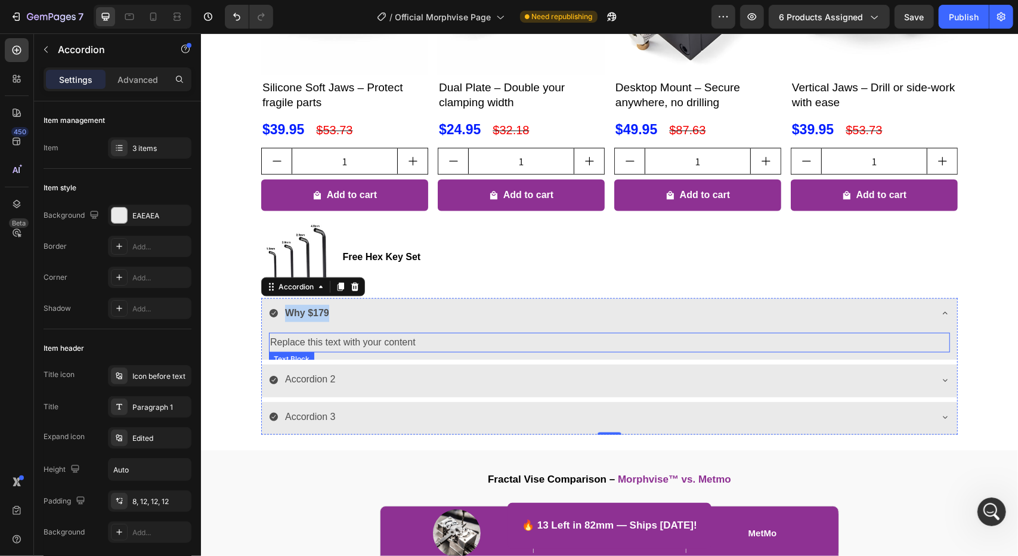
click at [344, 343] on div "Replace this text with your content" at bounding box center [608, 342] width 681 height 20
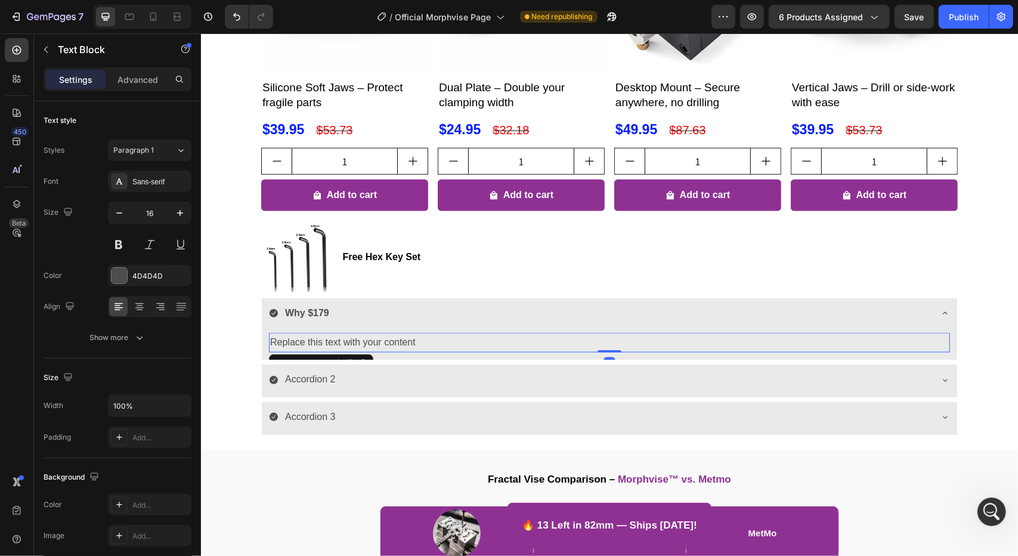
click at [344, 343] on div "Replace this text with your content" at bounding box center [608, 342] width 681 height 20
click at [344, 343] on p "Replace this text with your content" at bounding box center [608, 341] width 678 height 17
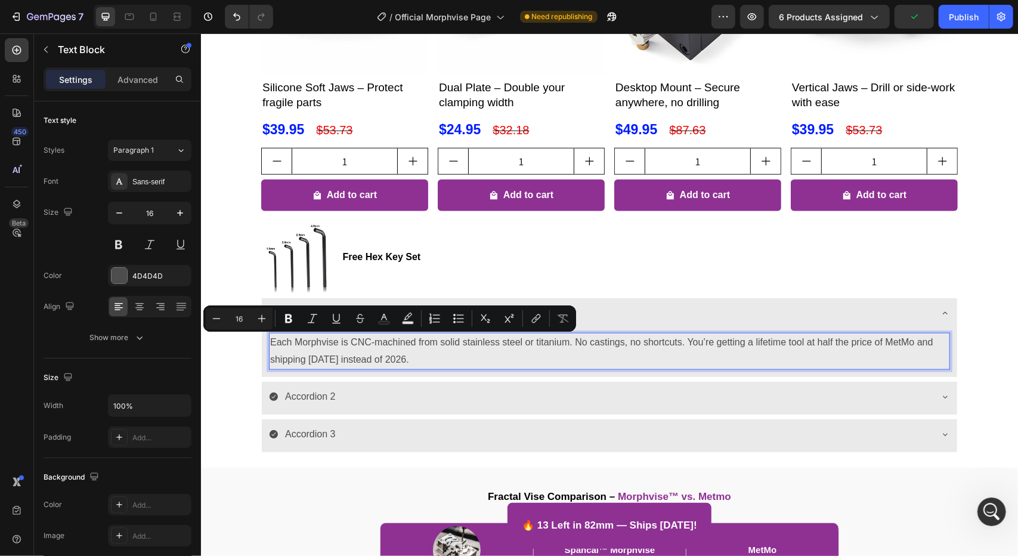
drag, startPoint x: 331, startPoint y: 341, endPoint x: 315, endPoint y: 344, distance: 17.0
click at [314, 342] on p "Each Morphvise is CNC-machined from solid stainless steel or titanium. No casti…" at bounding box center [608, 350] width 678 height 35
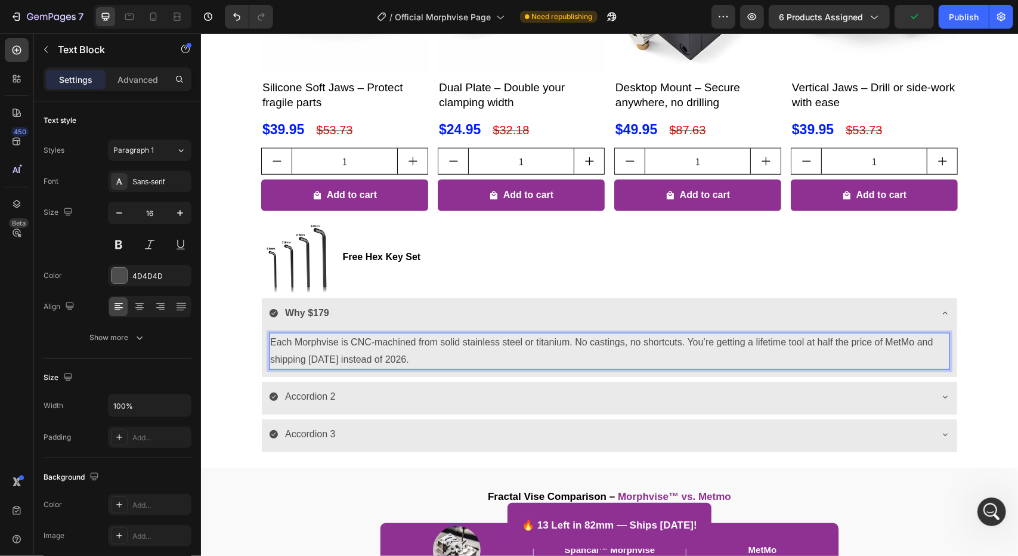
click at [302, 345] on p "Each Morphvise is CNC-machined from solid stainless steel or titanium. No casti…" at bounding box center [608, 350] width 678 height 35
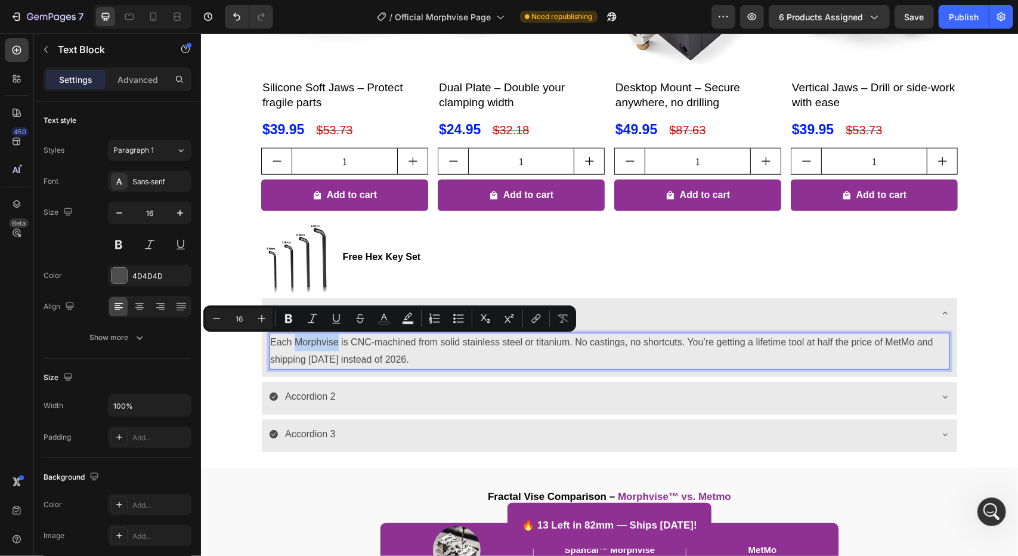
drag, startPoint x: 291, startPoint y: 339, endPoint x: 330, endPoint y: 343, distance: 39.6
click at [330, 343] on p "Each Morphvise is CNC-machined from solid stainless steel or titanium. No casti…" at bounding box center [608, 350] width 678 height 35
click at [287, 320] on icon "Editor contextual toolbar" at bounding box center [289, 318] width 12 height 12
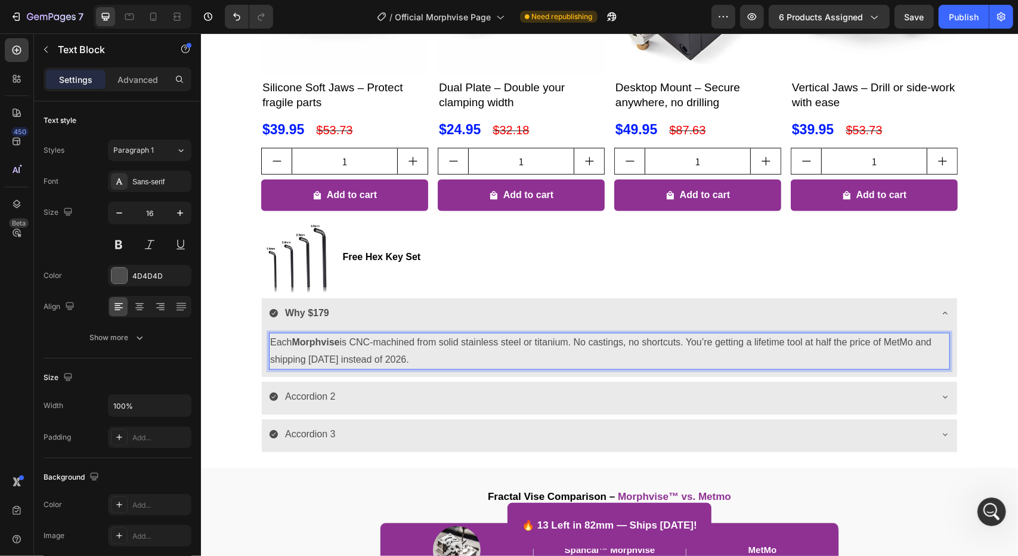
click at [814, 342] on p "Each Morphvise is CNC-machined from solid stainless steel or titanium. No casti…" at bounding box center [608, 350] width 678 height 35
drag, startPoint x: 814, startPoint y: 342, endPoint x: 911, endPoint y: 342, distance: 96.6
click at [911, 342] on p "Each Morphvise is CNC-machined from solid stainless steel or titanium. No casti…" at bounding box center [608, 350] width 678 height 35
click at [123, 241] on button at bounding box center [118, 244] width 21 height 21
click at [879, 340] on p "Each Morphvise is CNC-machined from solid stainless steel or titanium. No casti…" at bounding box center [608, 350] width 678 height 35
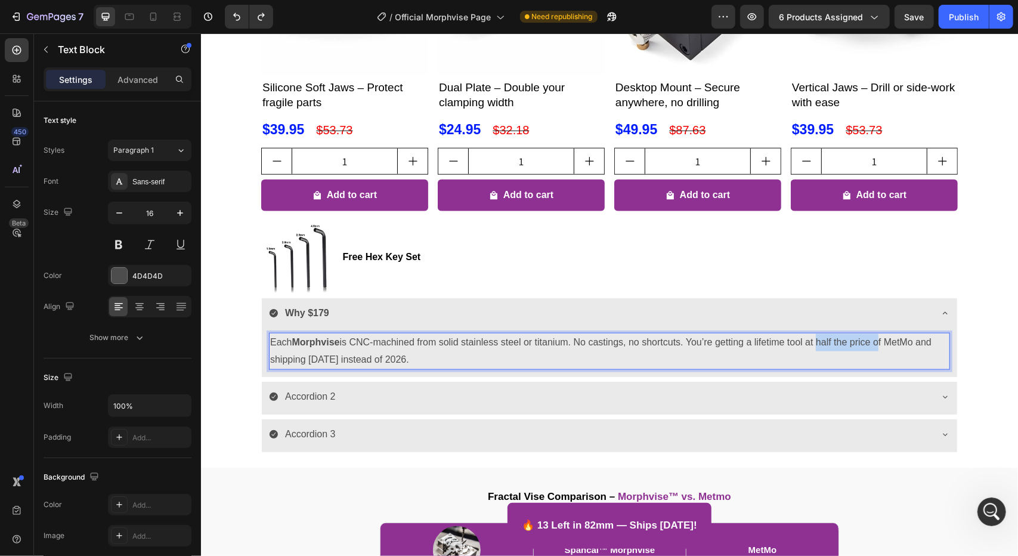
drag, startPoint x: 814, startPoint y: 341, endPoint x: 875, endPoint y: 337, distance: 60.9
click at [875, 337] on p "Each Morphvise is CNC-machined from solid stainless steel or titanium. No casti…" at bounding box center [608, 350] width 678 height 35
drag, startPoint x: 910, startPoint y: 342, endPoint x: 878, endPoint y: 345, distance: 32.3
click at [878, 345] on p "Each Morphvise is CNC-machined from solid stainless steel or titanium. No casti…" at bounding box center [608, 350] width 678 height 35
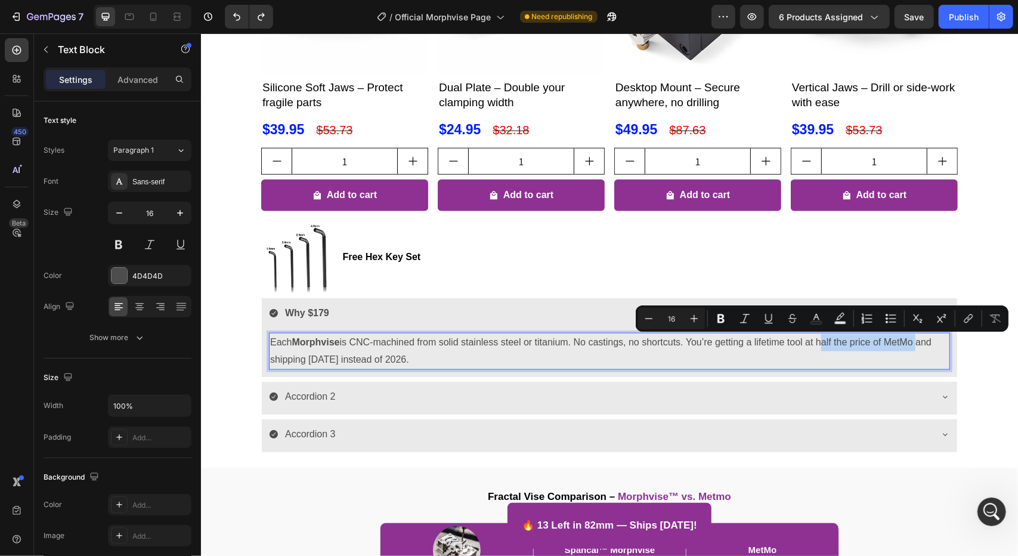
drag, startPoint x: 816, startPoint y: 340, endPoint x: 912, endPoint y: 342, distance: 95.4
click at [912, 342] on p "Each Morphvise is CNC-machined from solid stainless steel or titanium. No casti…" at bounding box center [608, 350] width 678 height 35
click at [718, 311] on button "Bold" at bounding box center [720, 318] width 21 height 21
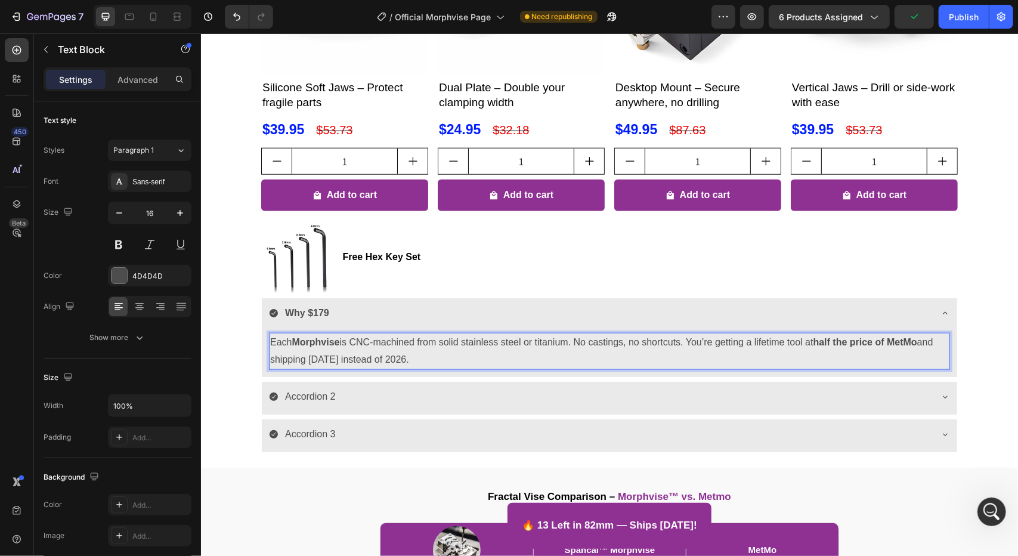
click at [717, 341] on p "Each Morphvise is CNC-machined from solid stainless steel or titanium. No casti…" at bounding box center [608, 350] width 678 height 35
click at [391, 362] on p "Each Morphvise is CNC-machined from solid stainless steel or titanium. No casti…" at bounding box center [608, 350] width 678 height 35
click at [123, 277] on div at bounding box center [119, 276] width 16 height 16
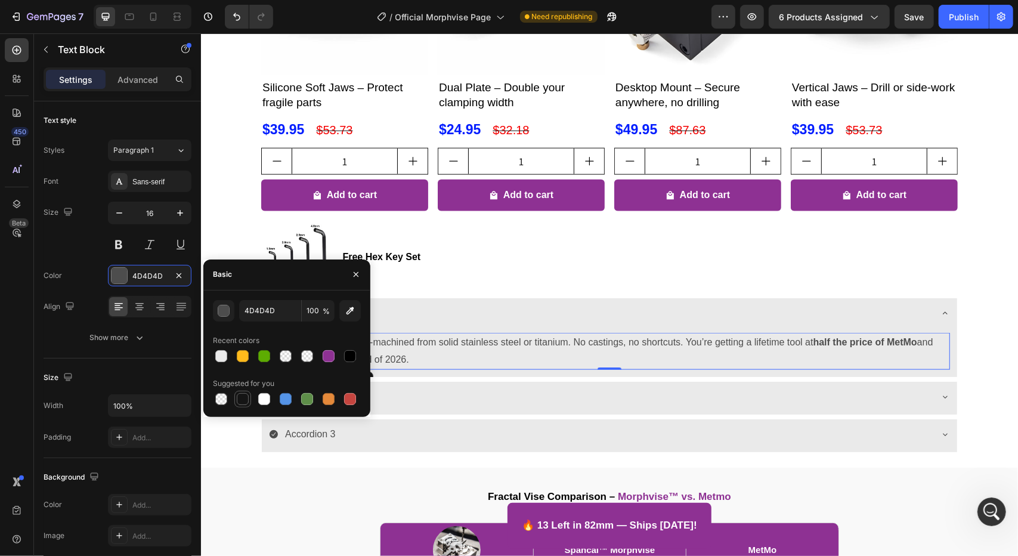
click at [244, 395] on div at bounding box center [243, 399] width 12 height 12
click at [353, 350] on div at bounding box center [350, 356] width 12 height 12
type input "000000"
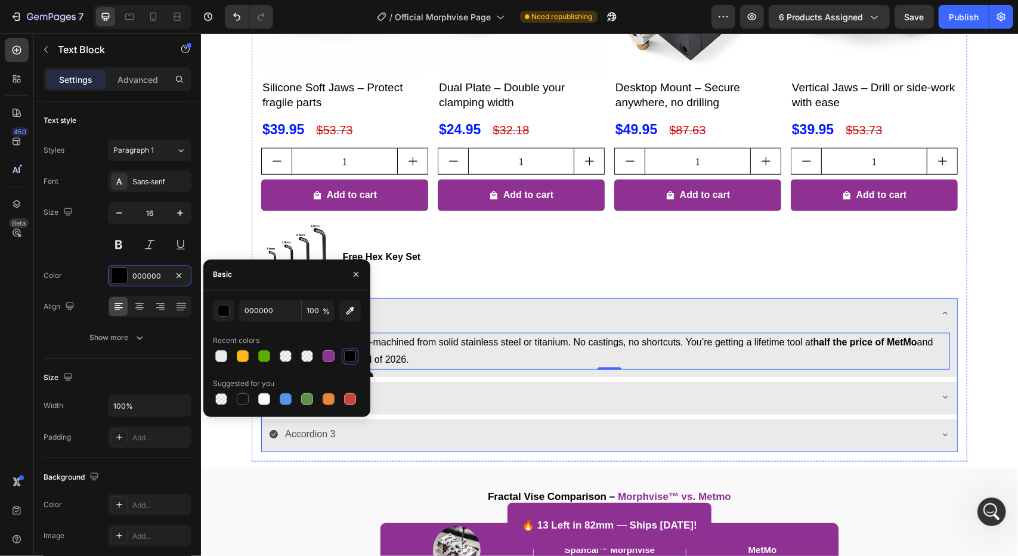
click at [497, 320] on div "Why $179" at bounding box center [599, 312] width 662 height 21
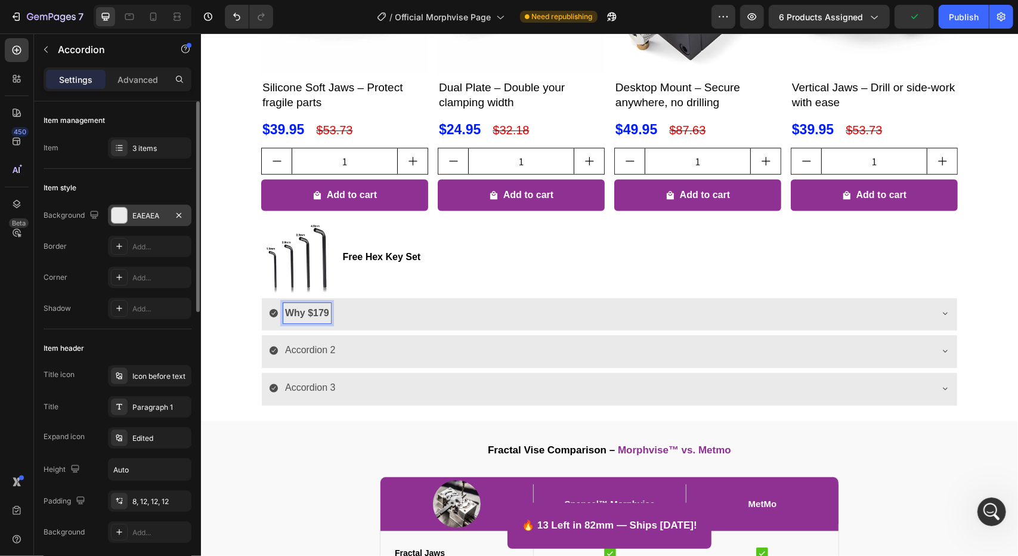
click at [144, 219] on div "EAEAEA" at bounding box center [149, 215] width 35 height 11
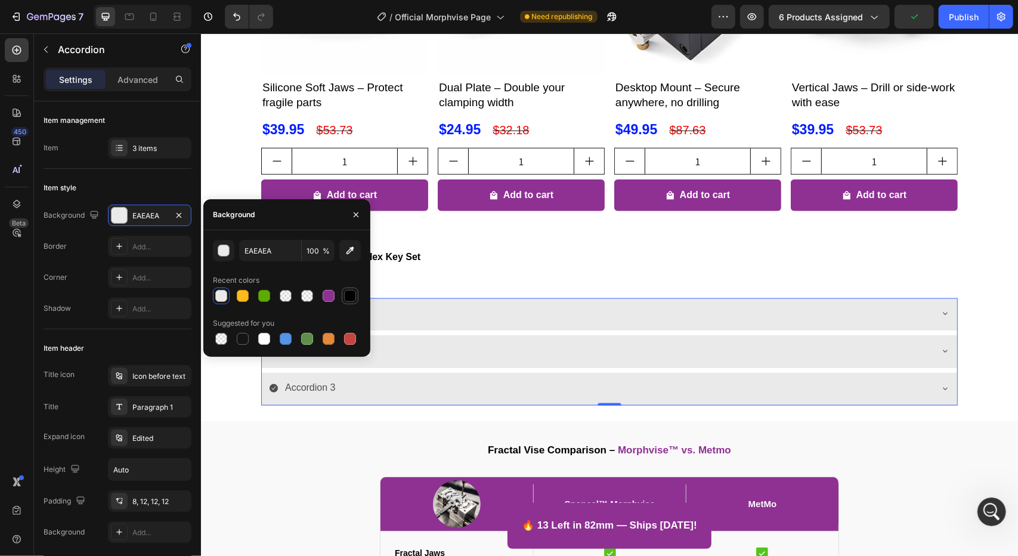
click at [355, 294] on div at bounding box center [350, 296] width 12 height 12
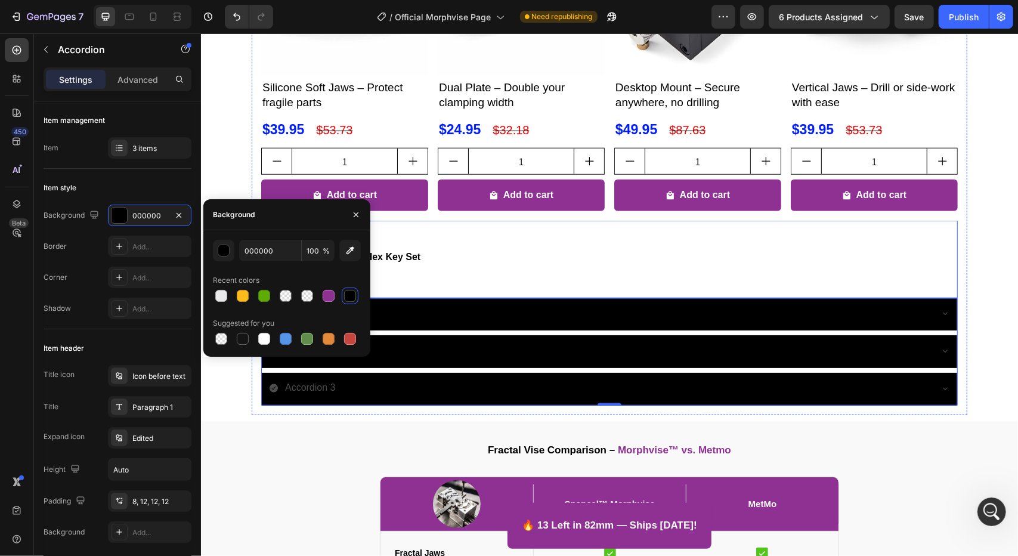
type input "EAEAEA"
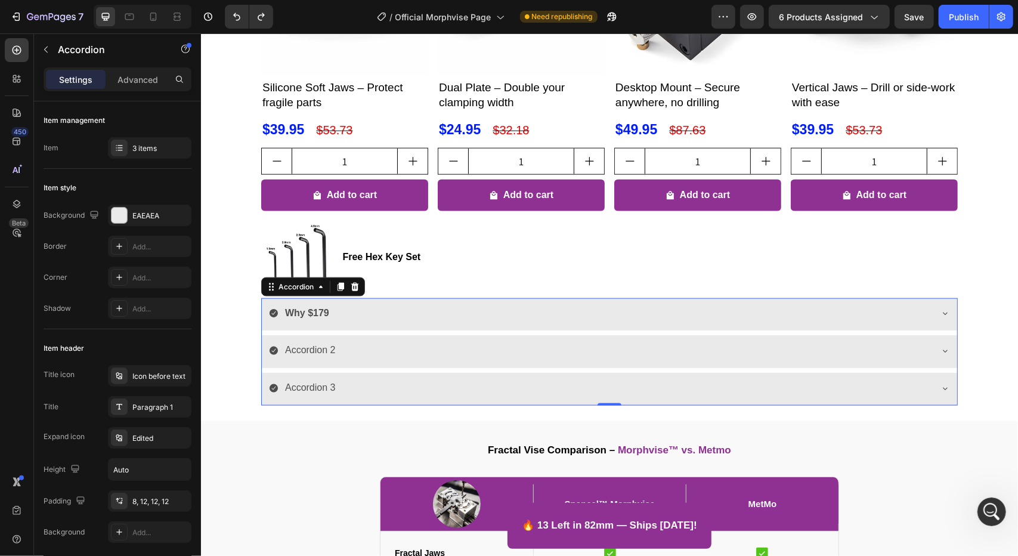
click at [32, 334] on div "450 Beta" at bounding box center [17, 294] width 34 height 522
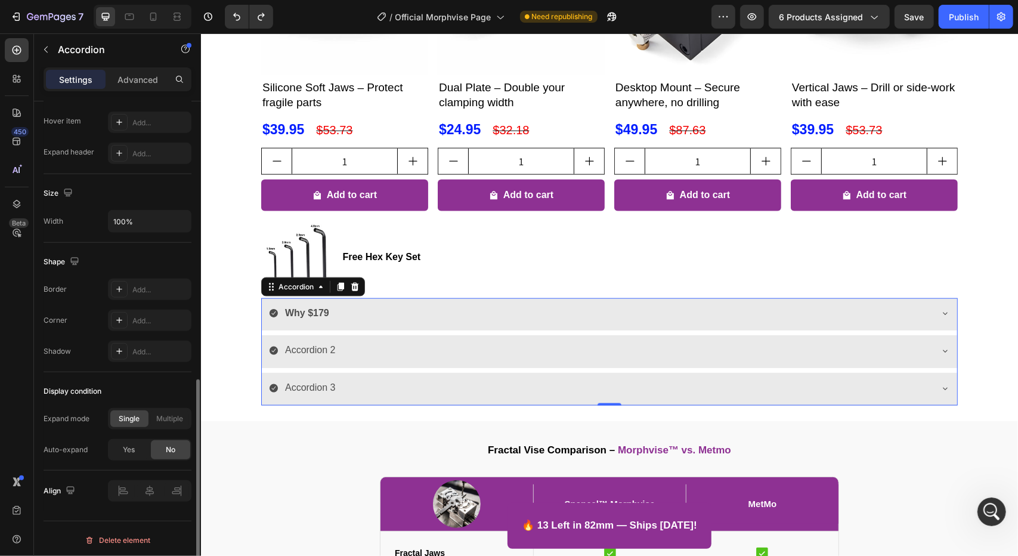
scroll to position [346, 0]
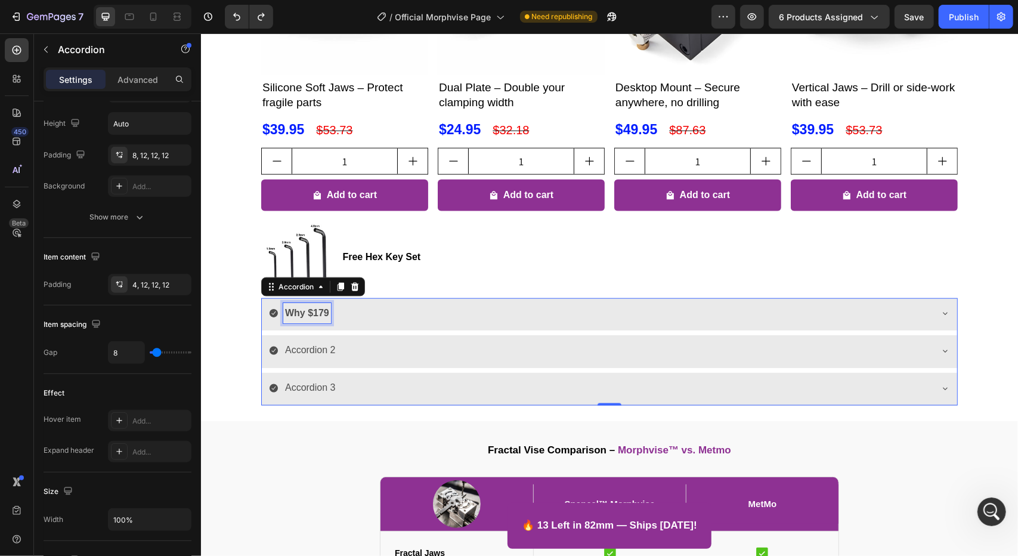
click at [299, 311] on strong "Why $179" at bounding box center [306, 312] width 44 height 10
click at [314, 324] on div "Why $179" at bounding box center [608, 313] width 695 height 33
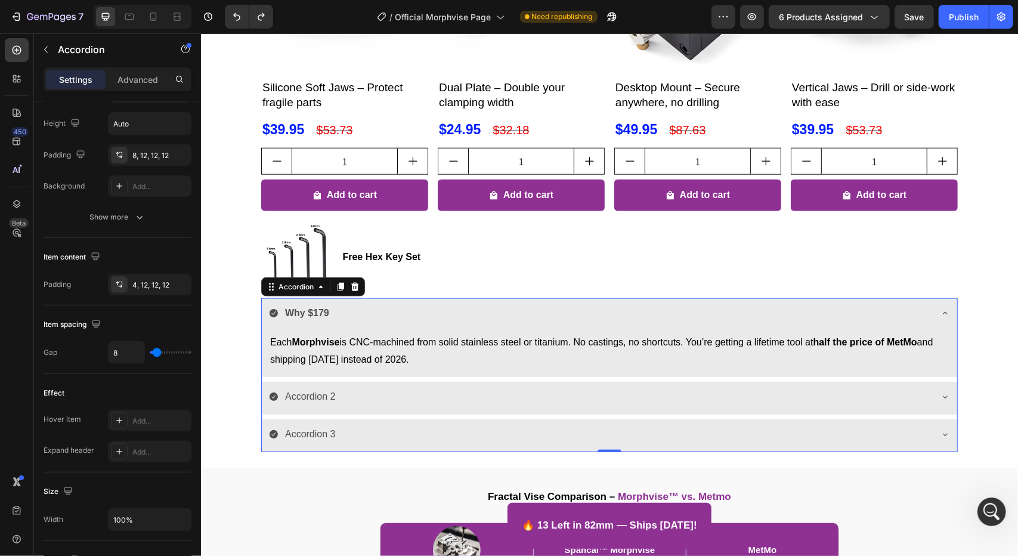
click at [312, 312] on strong "Why $179" at bounding box center [306, 312] width 44 height 10
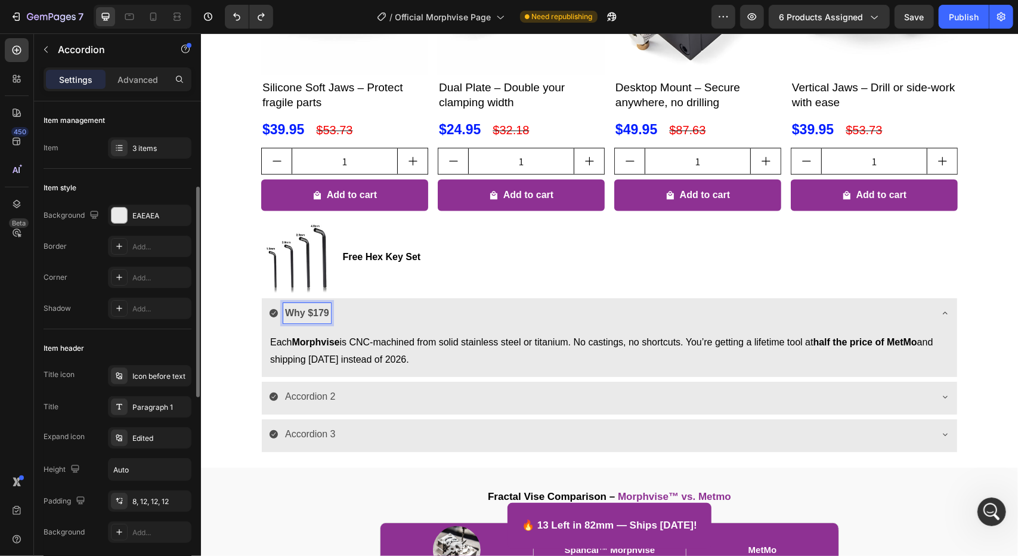
scroll to position [119, 0]
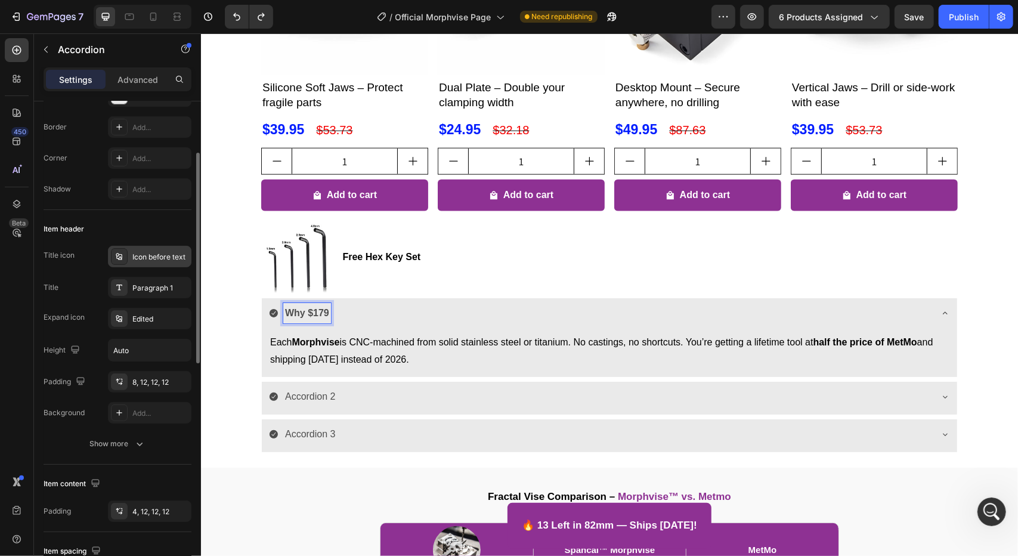
click at [138, 253] on div "Icon before text" at bounding box center [160, 257] width 56 height 11
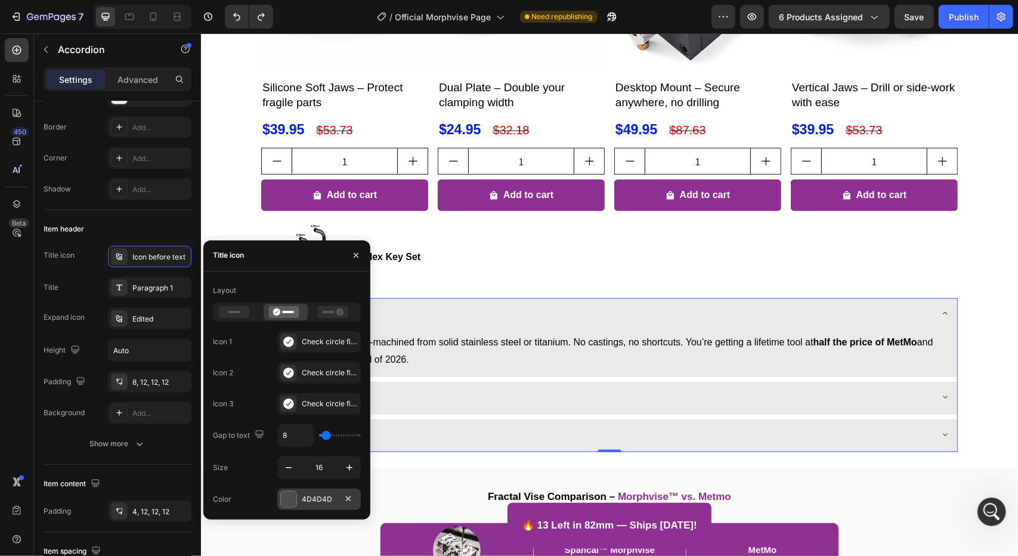
click at [311, 499] on div "4D4D4D" at bounding box center [319, 499] width 35 height 11
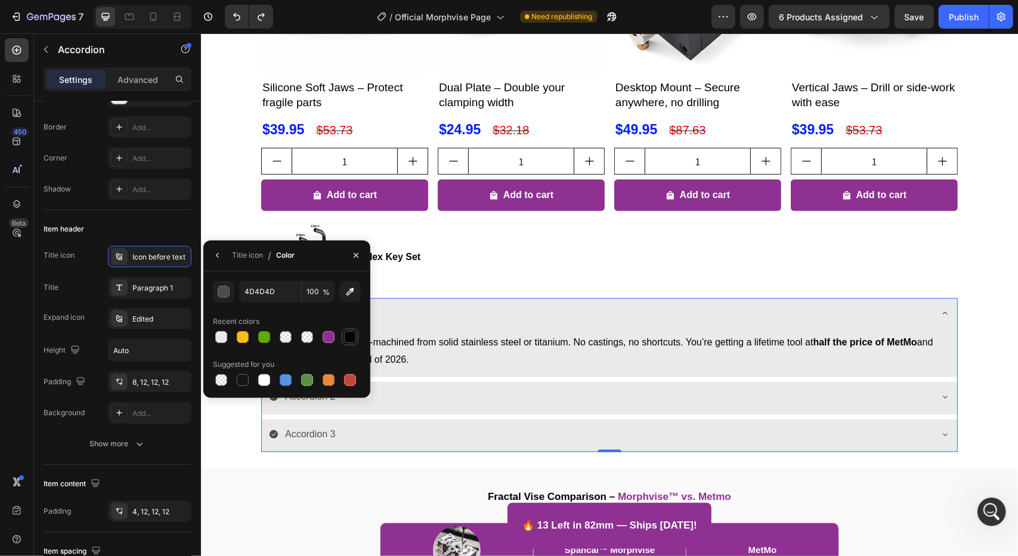
click at [345, 338] on div at bounding box center [350, 337] width 12 height 12
type input "000000"
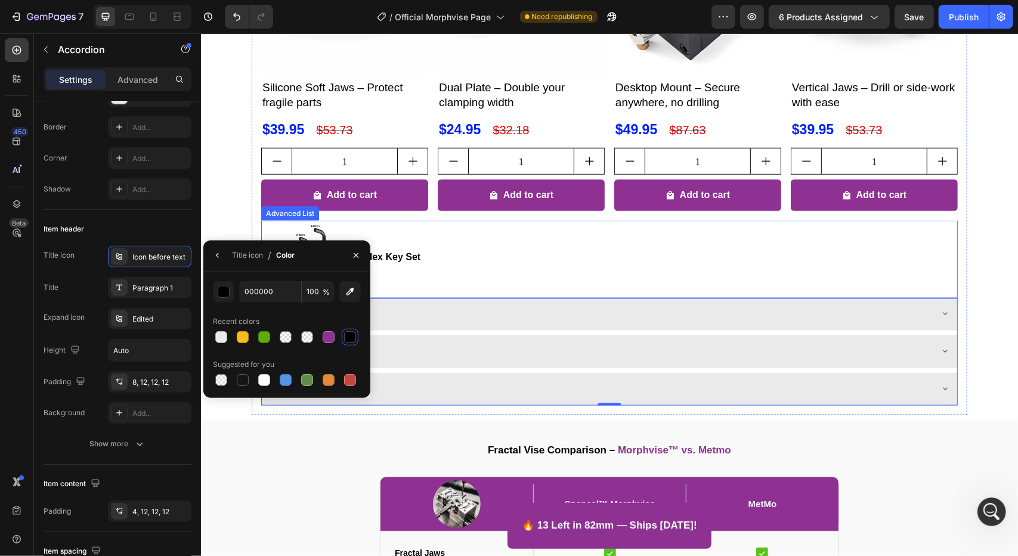
click at [461, 279] on li "Image Free Hex Key Set Text Block" at bounding box center [364, 256] width 207 height 73
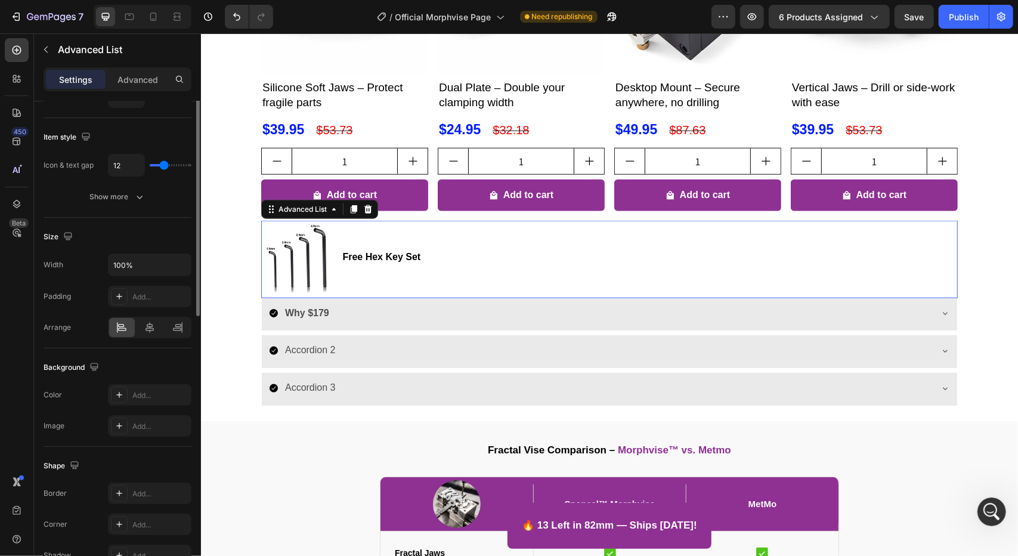
scroll to position [0, 0]
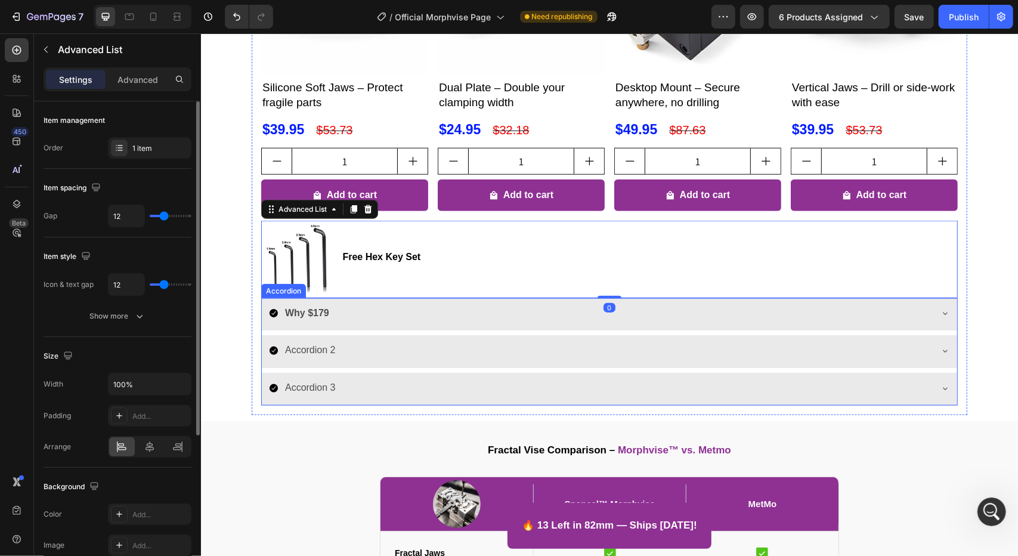
click at [306, 314] on strong "Why $179" at bounding box center [306, 312] width 44 height 10
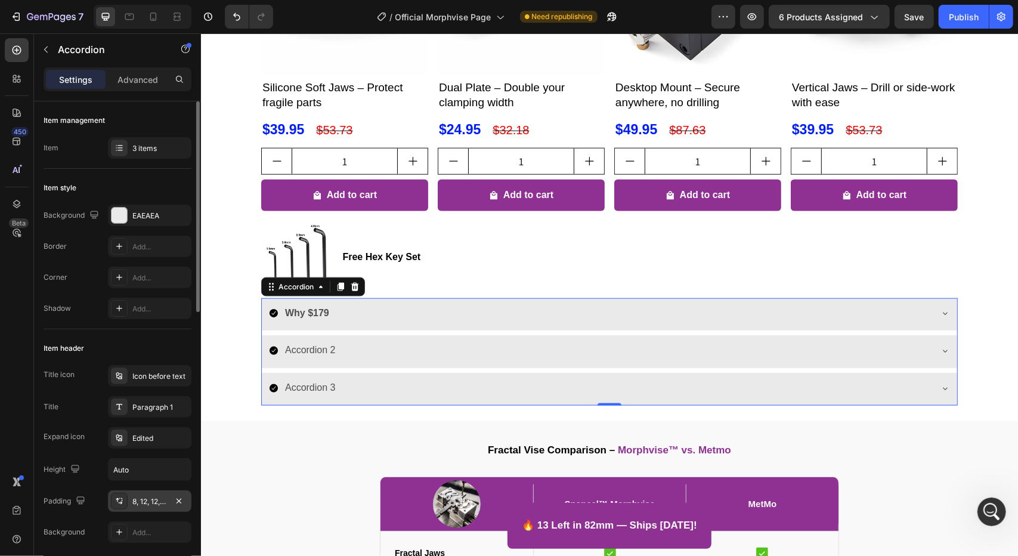
scroll to position [119, 0]
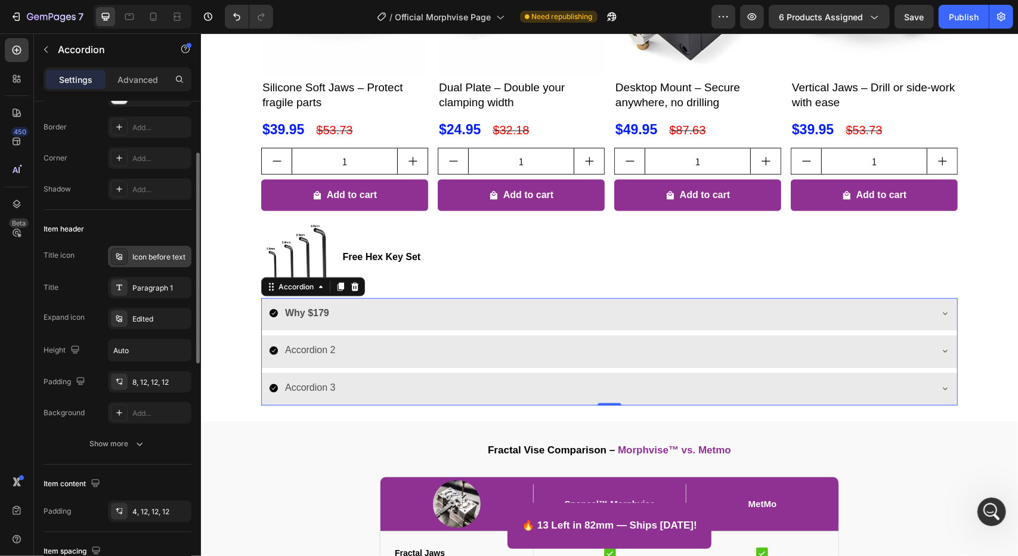
click at [149, 259] on div "Icon before text" at bounding box center [160, 257] width 56 height 11
click at [148, 289] on div "Paragraph 1" at bounding box center [160, 288] width 56 height 11
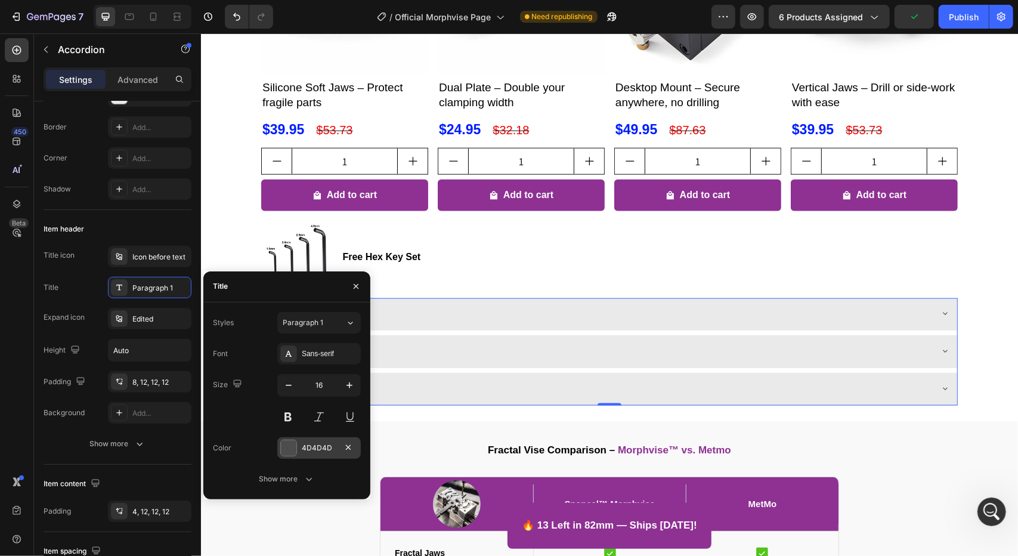
click at [306, 449] on div "4D4D4D" at bounding box center [319, 447] width 35 height 11
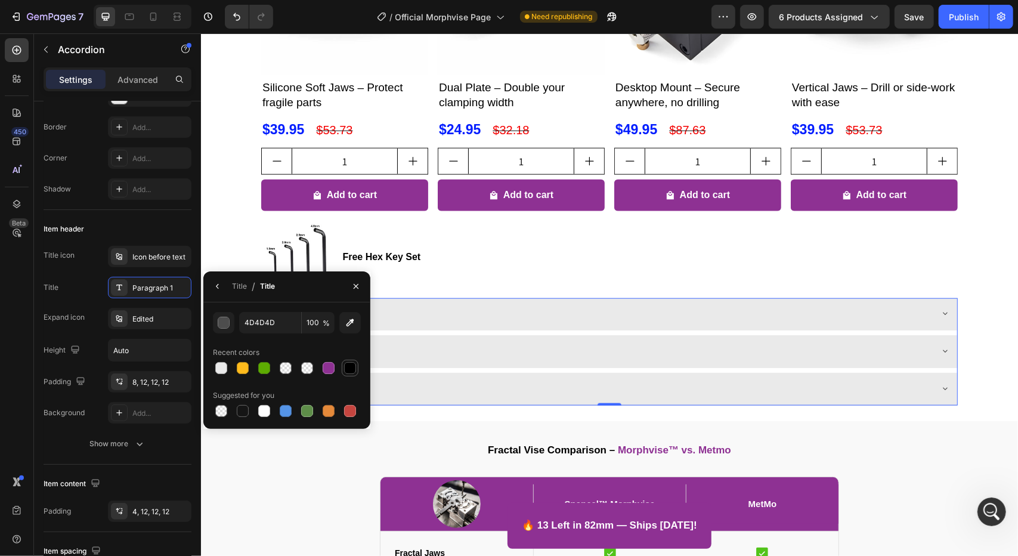
click at [347, 367] on div at bounding box center [350, 368] width 12 height 12
type input "000000"
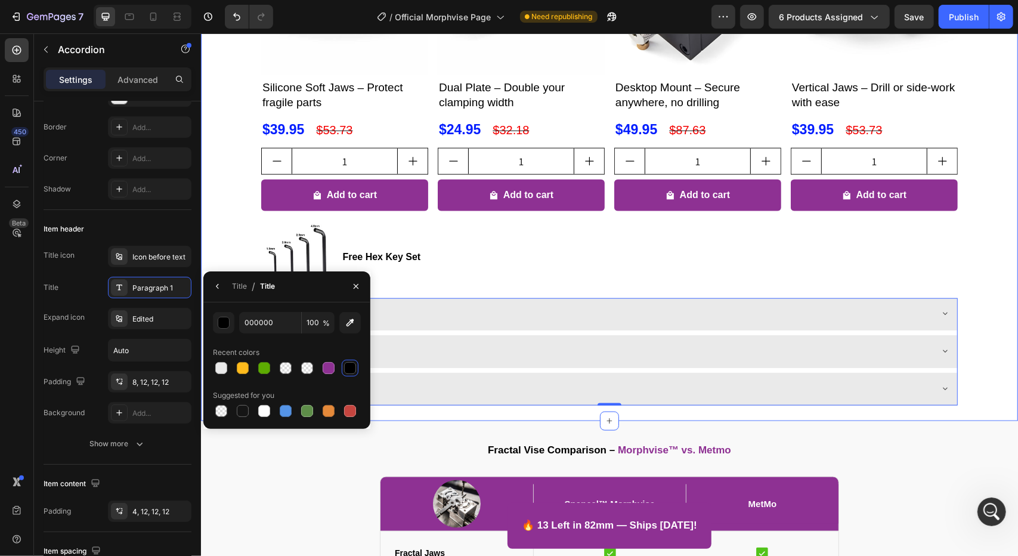
click at [218, 241] on div "⁠⁠⁠⁠⁠⁠⁠ Customers who bought Morphvise also grabbed these Heading Product Image…" at bounding box center [608, 136] width 817 height 557
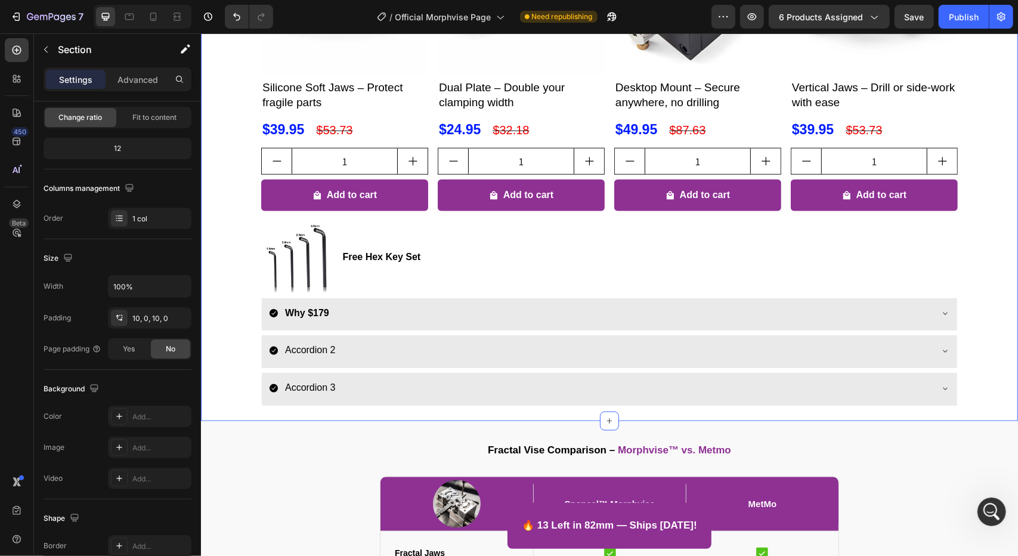
scroll to position [0, 0]
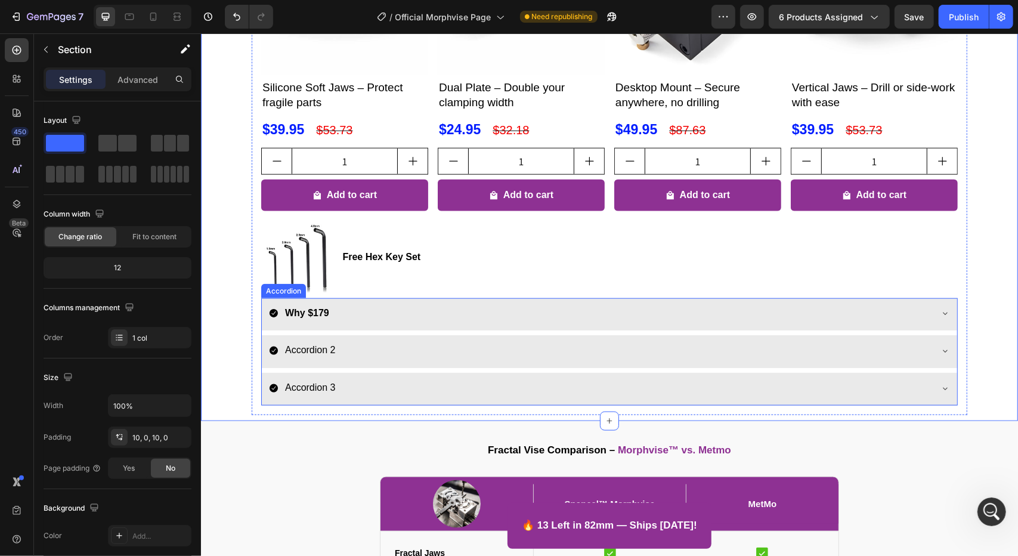
click at [343, 316] on div "Why $179" at bounding box center [599, 312] width 662 height 21
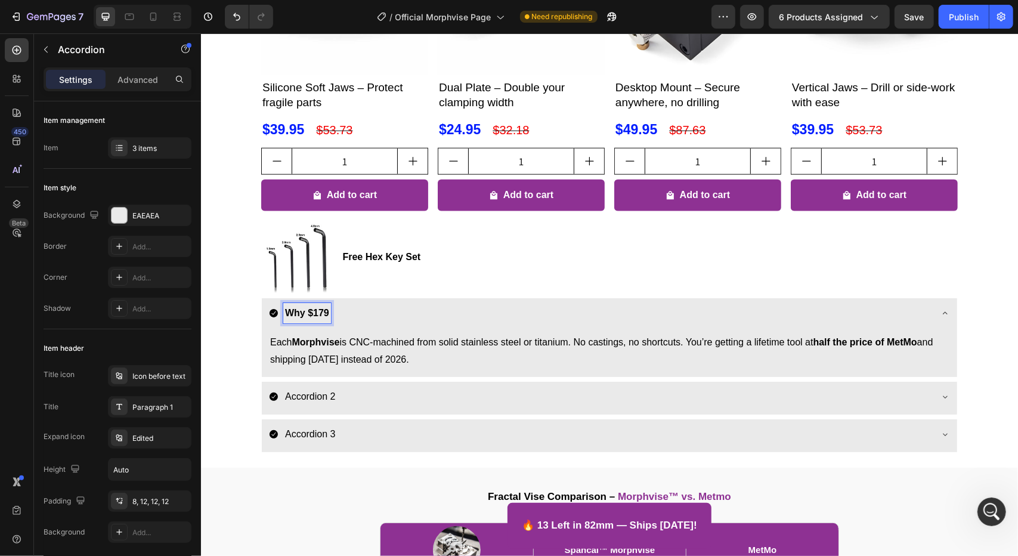
click at [327, 313] on div "Why $179" at bounding box center [599, 312] width 662 height 21
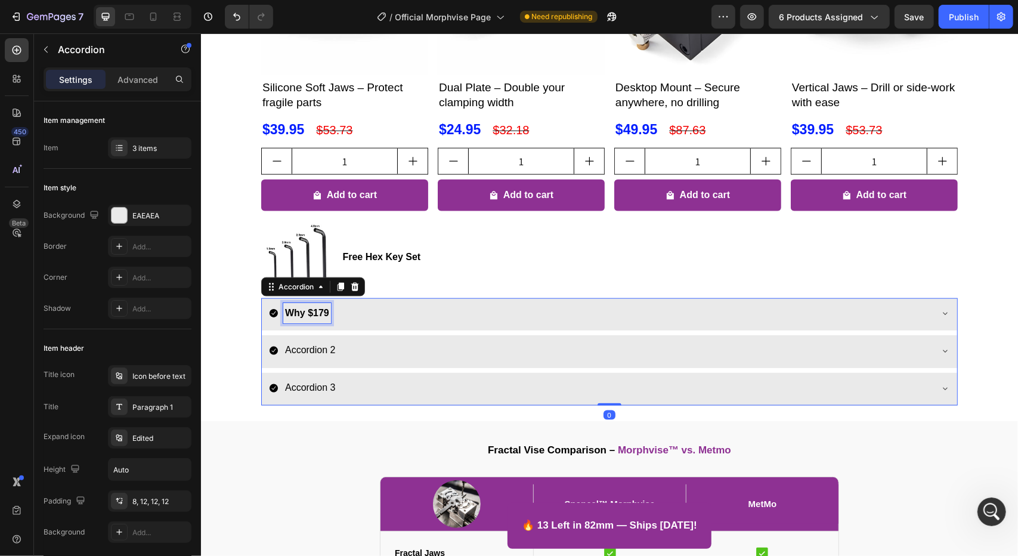
click at [318, 311] on strong "Why $179" at bounding box center [306, 312] width 44 height 10
click at [322, 311] on strong "Why $179" at bounding box center [306, 312] width 44 height 10
click at [395, 311] on div "Why $179?" at bounding box center [599, 312] width 662 height 21
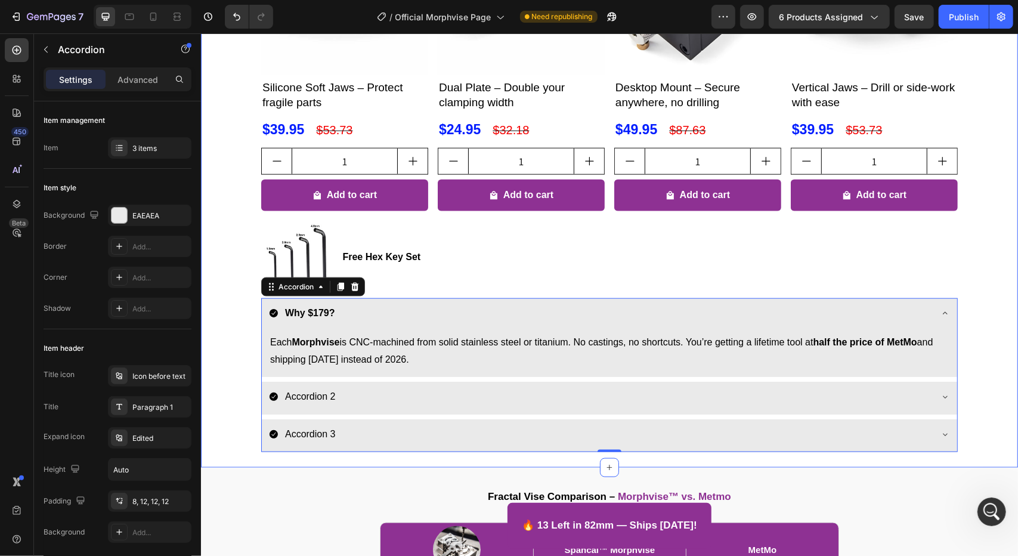
click at [234, 343] on div "⁠⁠⁠⁠⁠⁠⁠ Customers who bought Morphvise also grabbed these Heading Product Image…" at bounding box center [608, 159] width 817 height 603
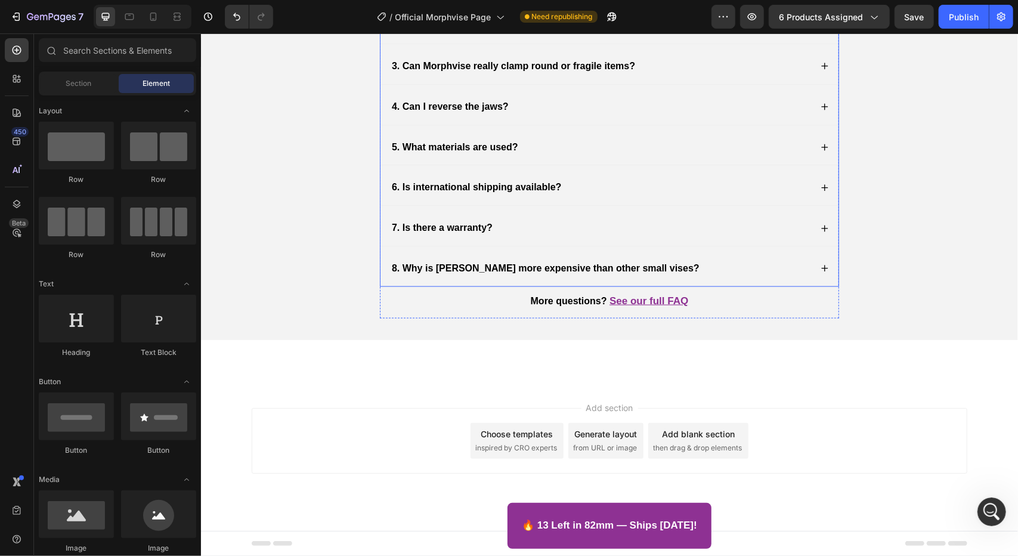
scroll to position [3811, 0]
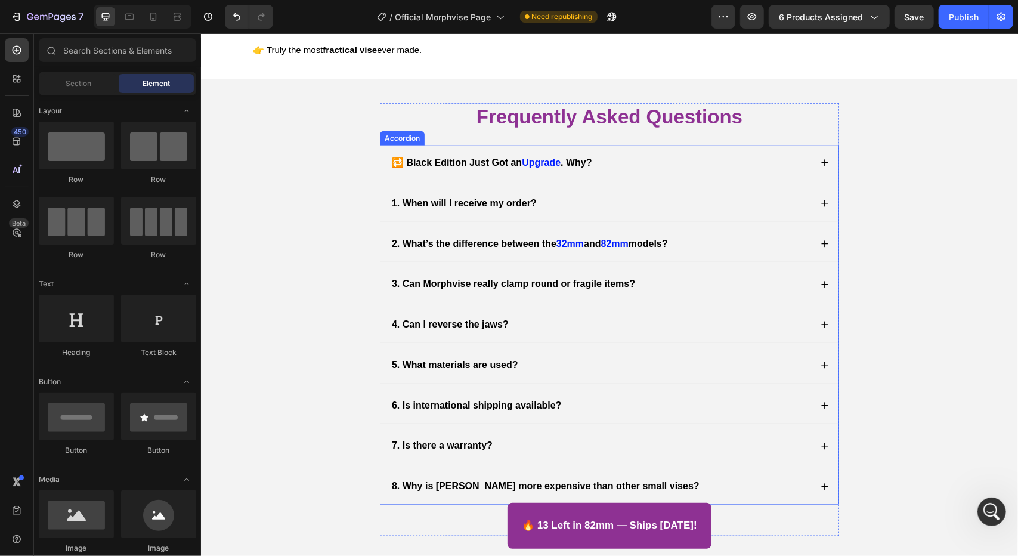
click at [477, 207] on strong "1. When will I receive my order?" at bounding box center [463, 202] width 145 height 10
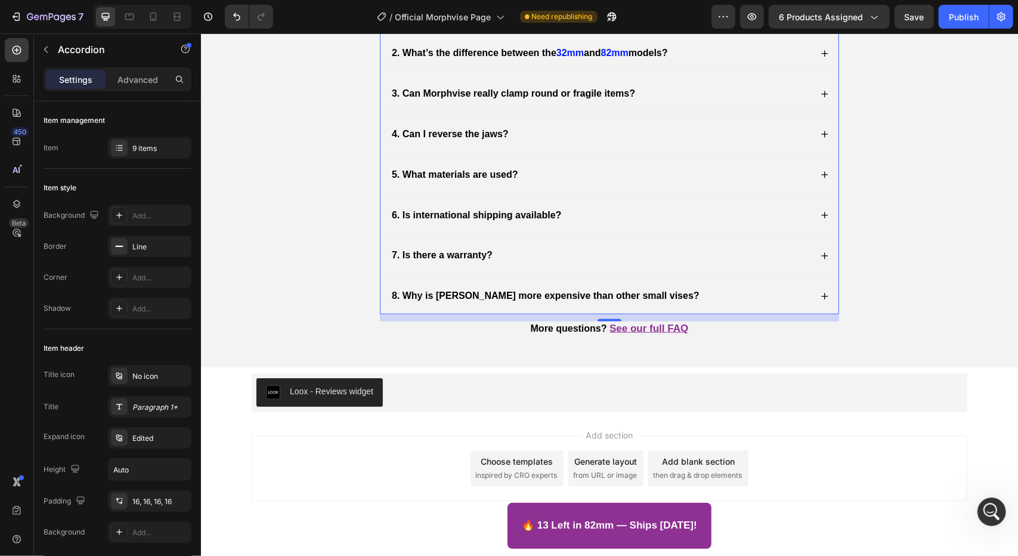
scroll to position [4109, 0]
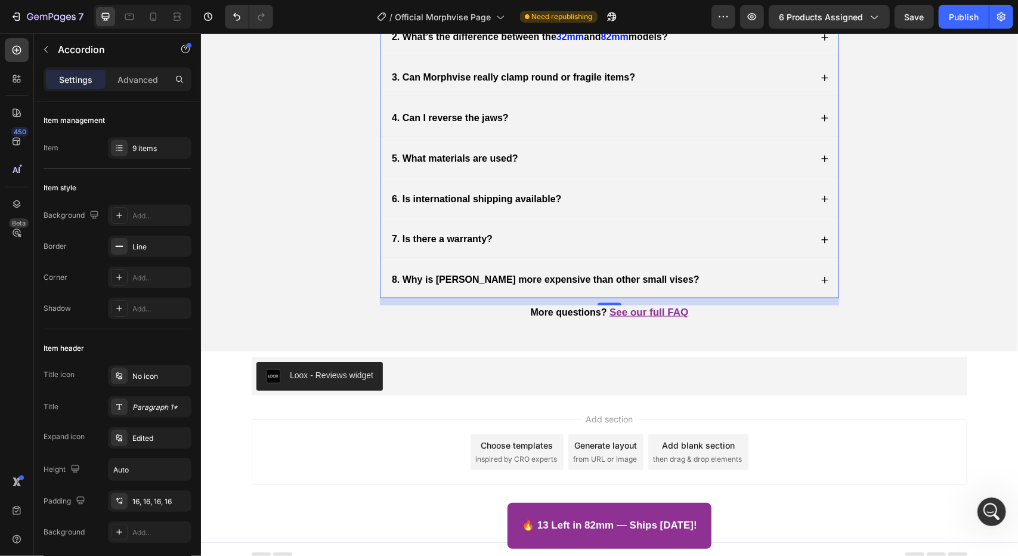
click at [715, 274] on div "8. Why is [PERSON_NAME] more expensive than other small vises?" at bounding box center [599, 279] width 421 height 16
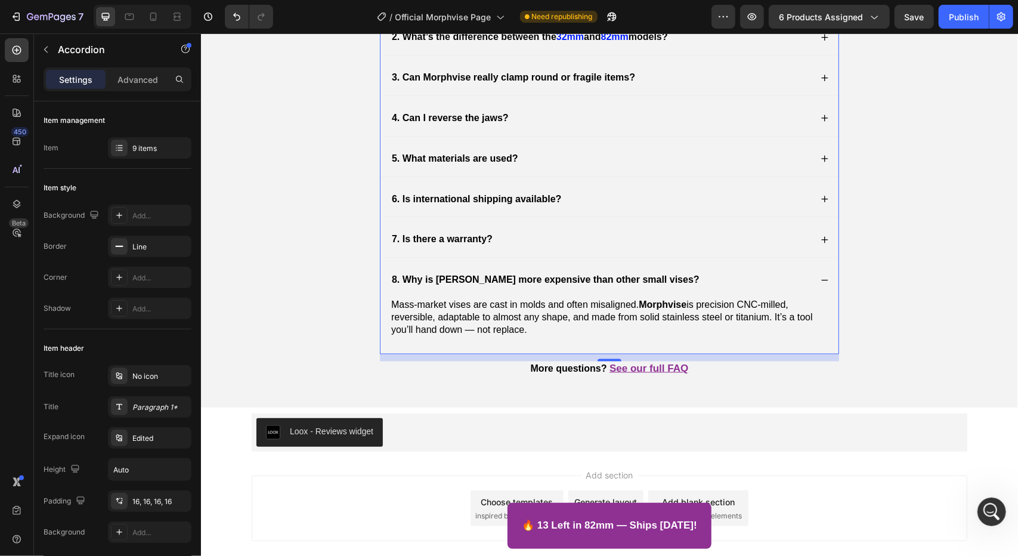
click at [712, 274] on div "8. Why is [PERSON_NAME] more expensive than other small vises?" at bounding box center [599, 279] width 421 height 16
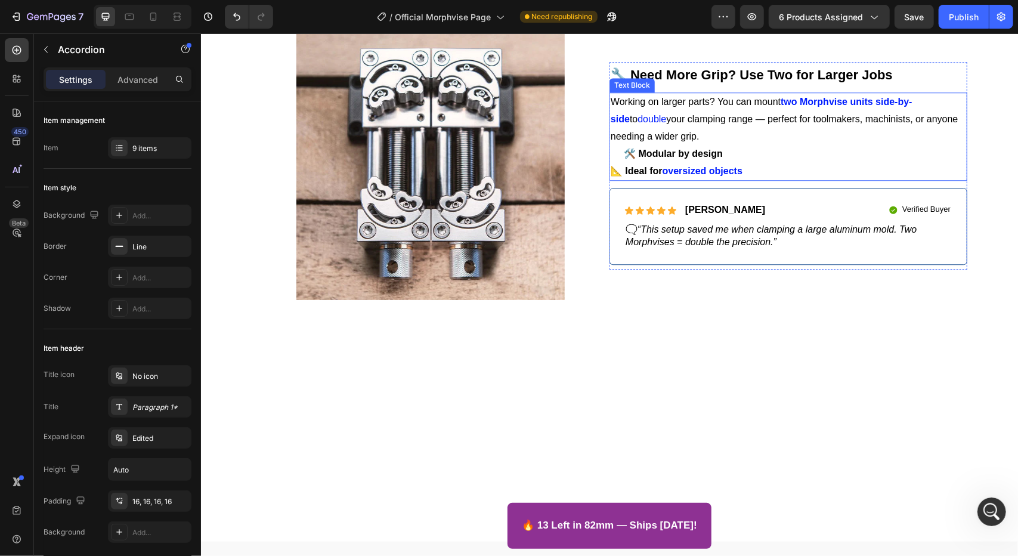
scroll to position [2206, 0]
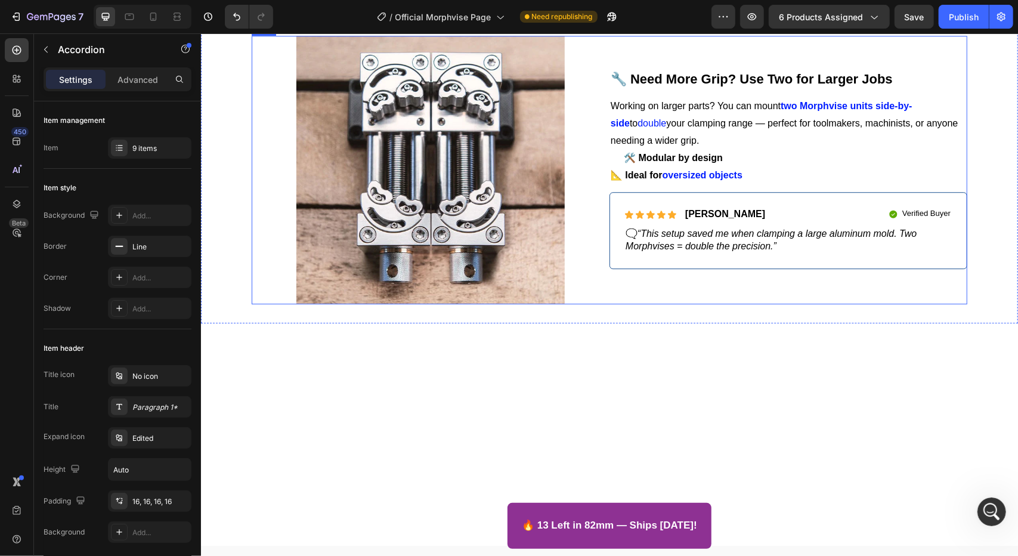
click at [681, 212] on div "🔧 Need More Grip? Use Two for Larger Jobs Text Block Working on larger parts? Y…" at bounding box center [788, 169] width 358 height 268
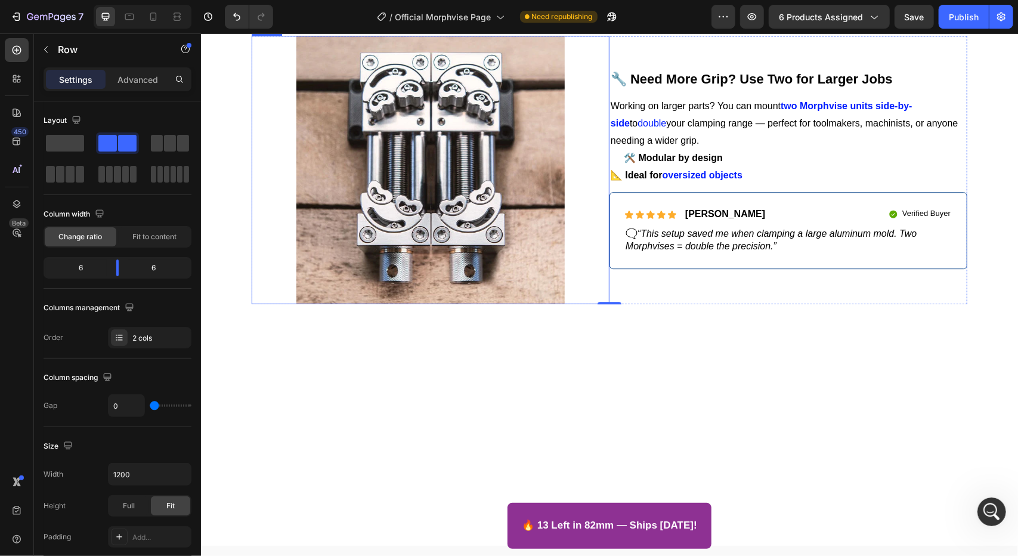
click at [591, 303] on div at bounding box center [430, 169] width 358 height 268
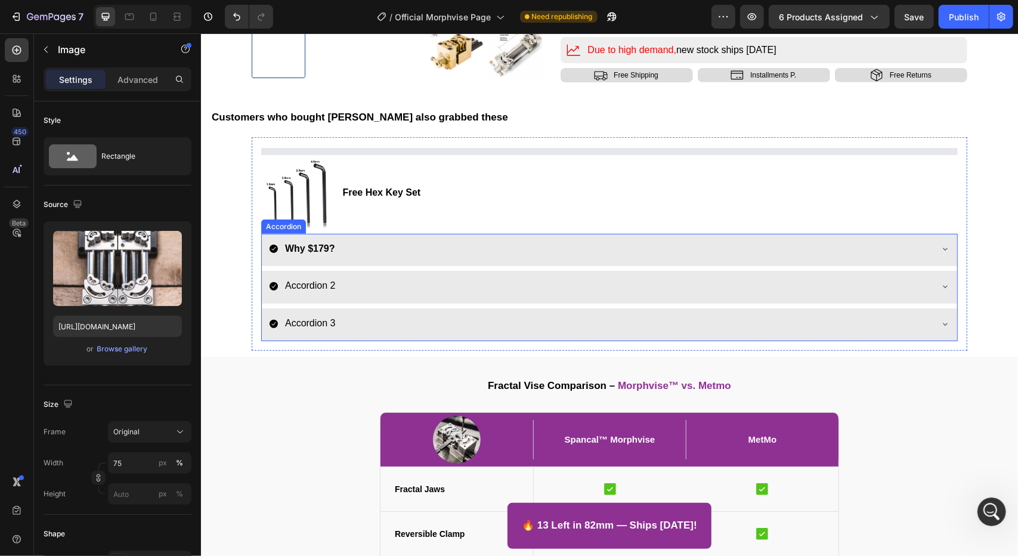
scroll to position [299, 0]
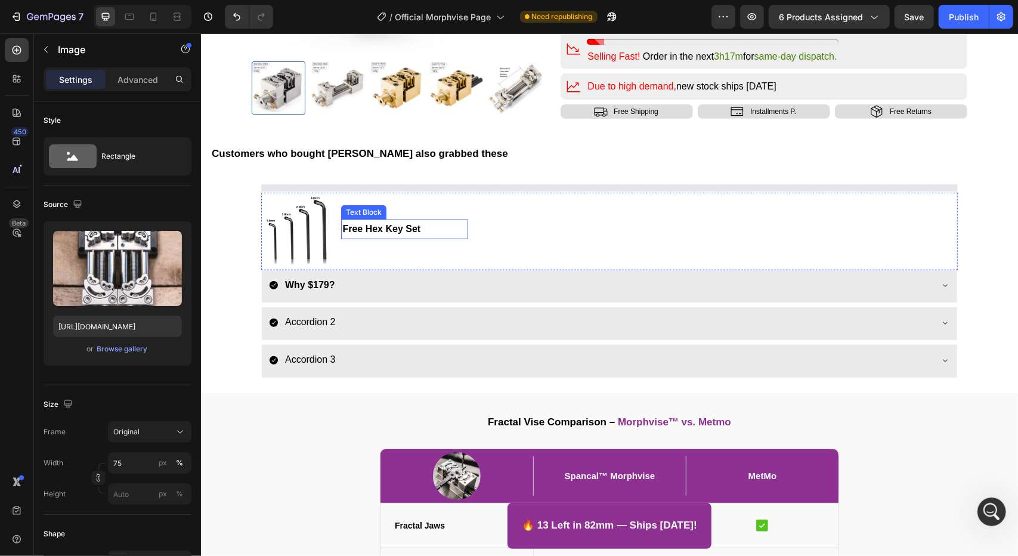
click at [357, 228] on strong "Free Hex Key Set" at bounding box center [381, 228] width 78 height 10
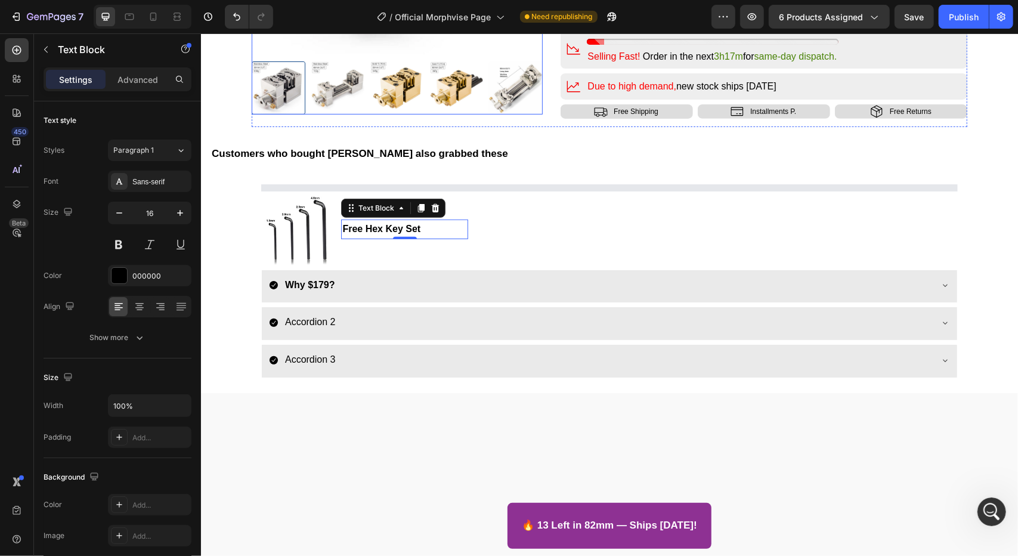
scroll to position [0, 0]
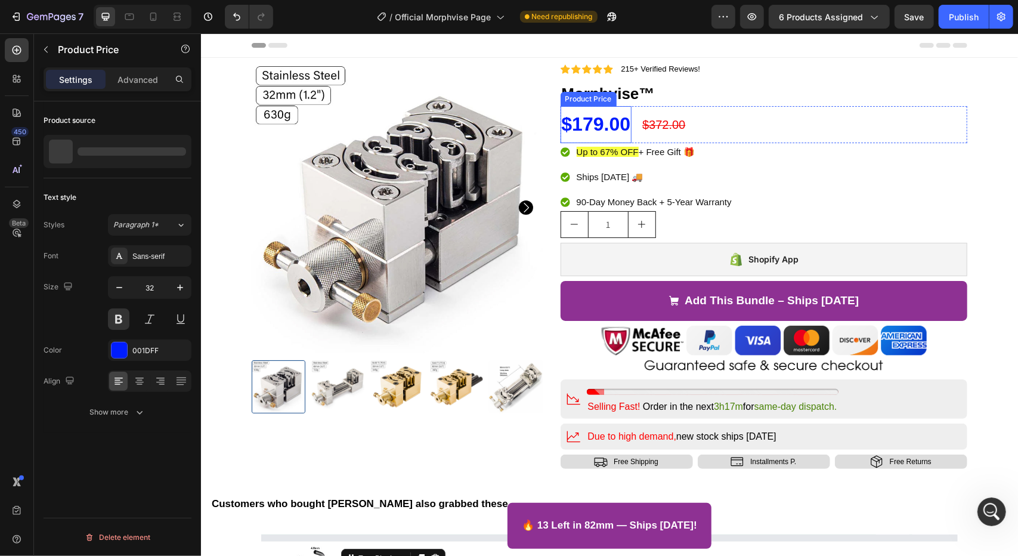
click at [585, 125] on div "$179.00" at bounding box center [596, 124] width 72 height 37
click at [142, 354] on div "001DFF" at bounding box center [149, 350] width 35 height 11
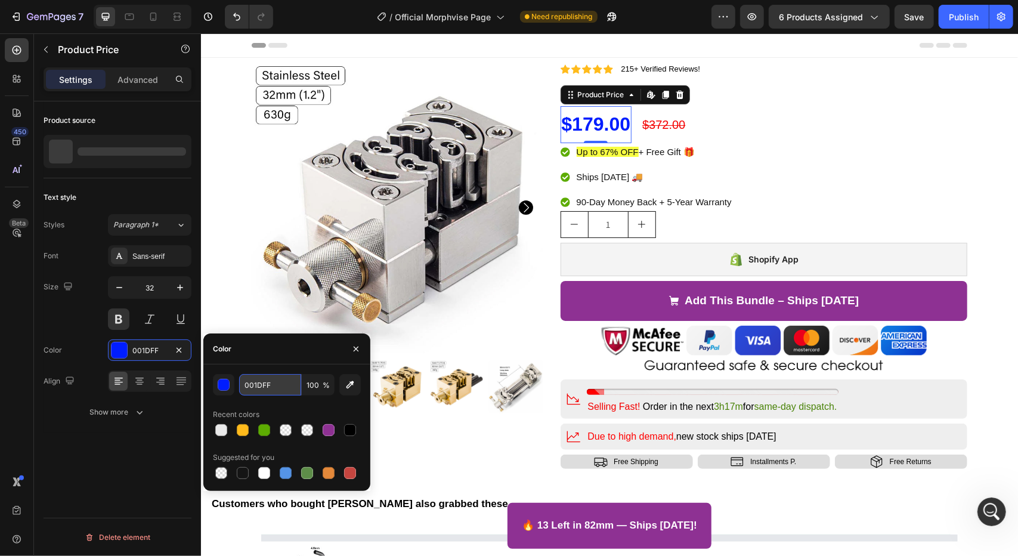
click at [257, 390] on input "001DFF" at bounding box center [270, 384] width 62 height 21
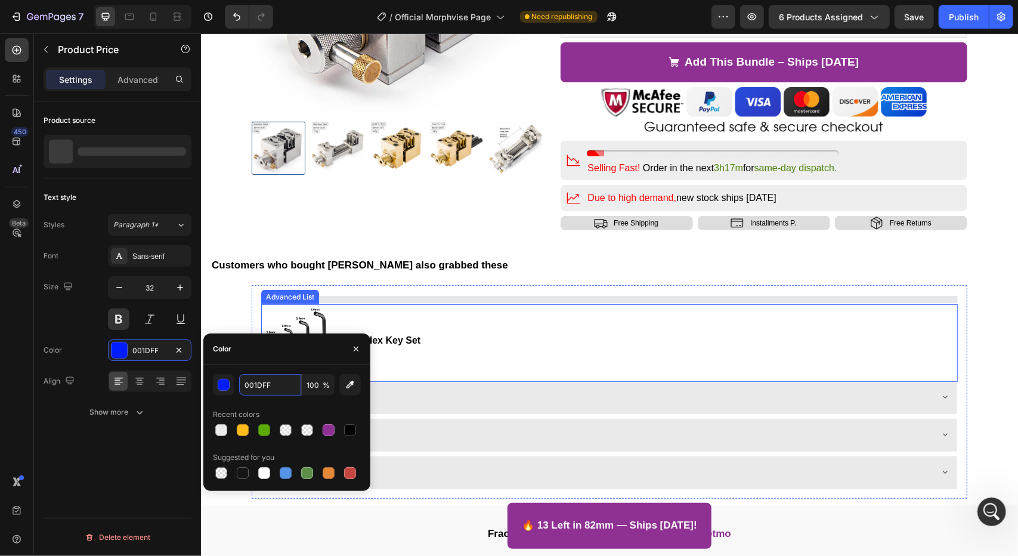
scroll to position [417, 0]
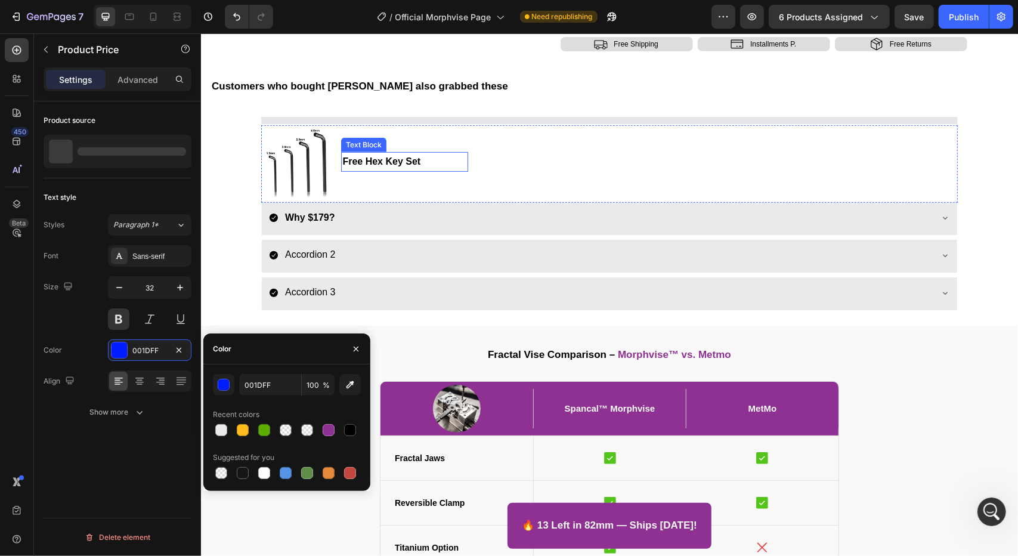
click at [355, 153] on p "Free Hex Key Set" at bounding box center [404, 161] width 124 height 17
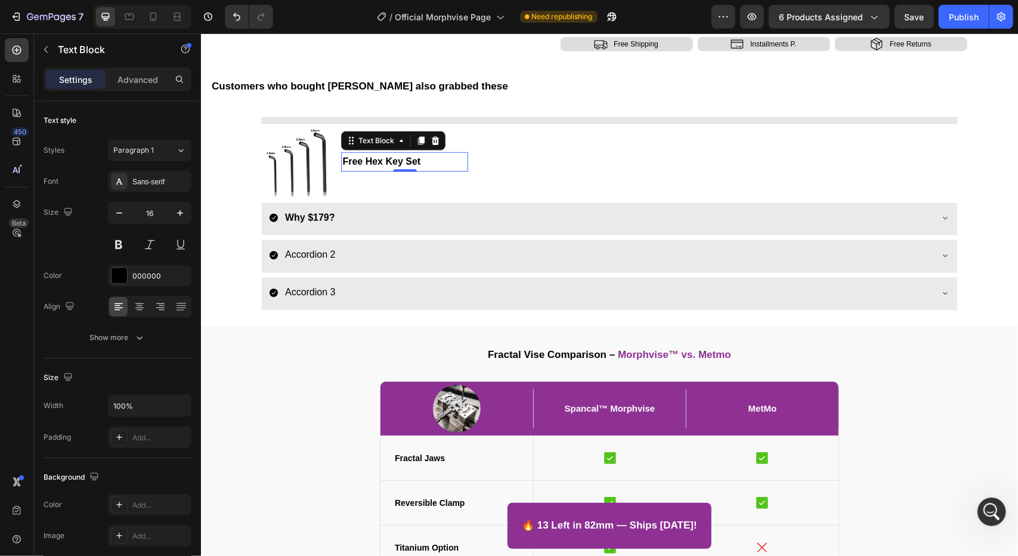
click at [358, 159] on strong "Free Hex Key Set" at bounding box center [381, 161] width 78 height 10
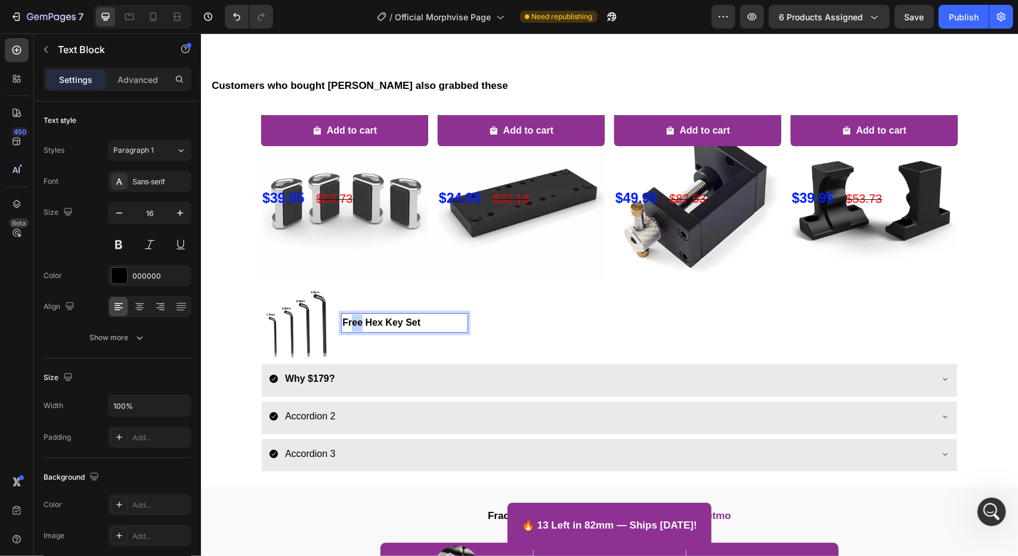
scroll to position [720, 0]
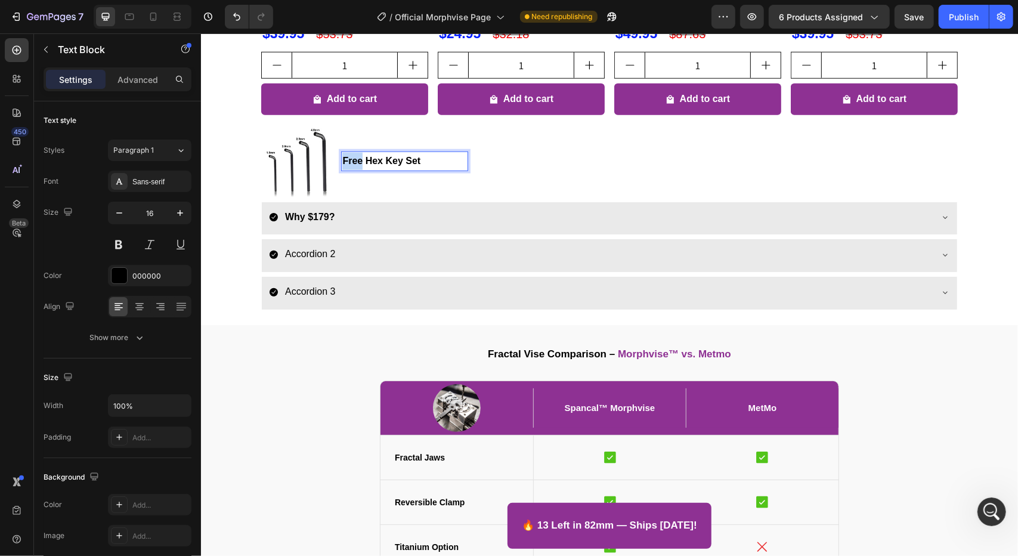
drag, startPoint x: 357, startPoint y: 160, endPoint x: 336, endPoint y: 165, distance: 20.8
click at [340, 165] on div "Free Hex Key Set" at bounding box center [403, 161] width 126 height 20
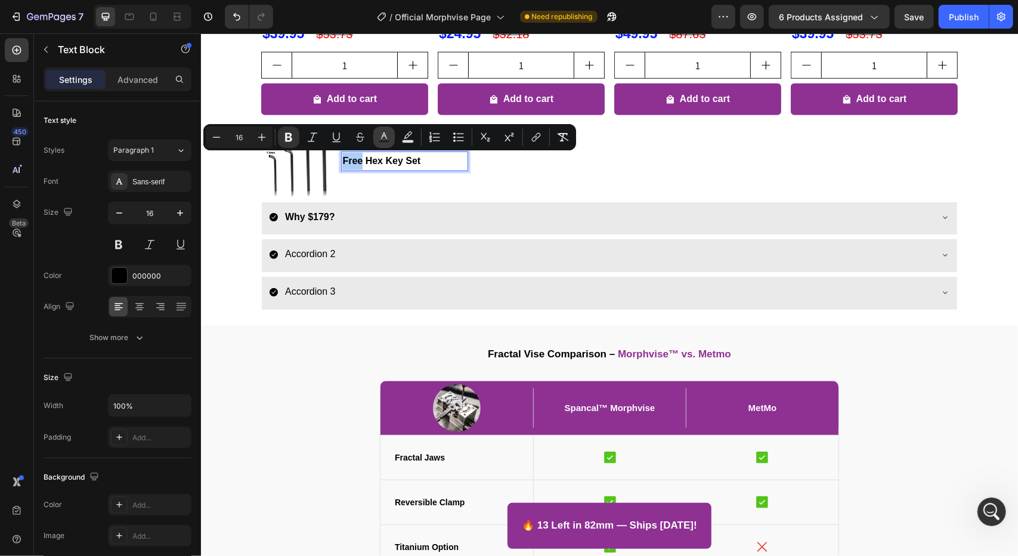
click at [379, 134] on icon "Editor contextual toolbar" at bounding box center [384, 137] width 12 height 12
type input "000000"
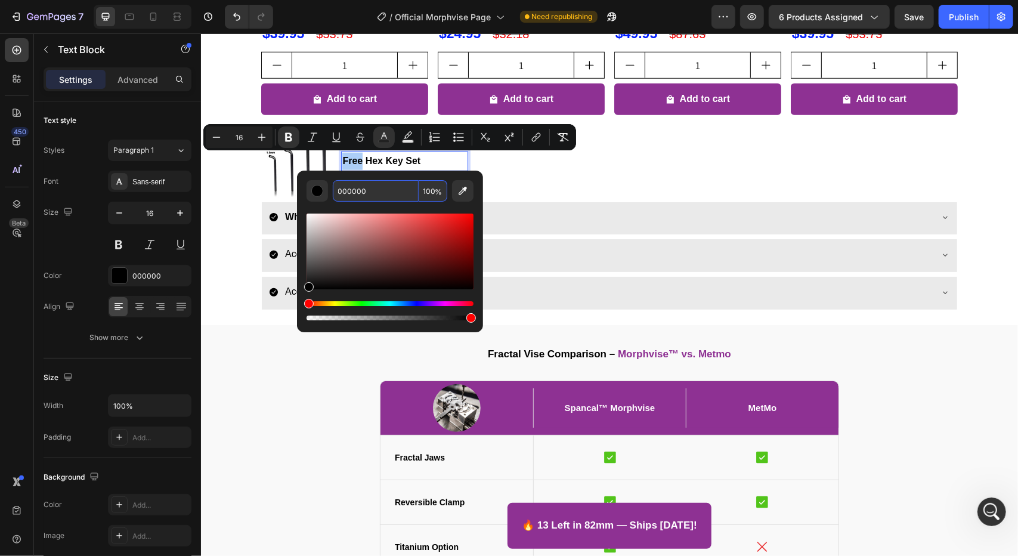
click at [379, 184] on input "000000" at bounding box center [376, 190] width 86 height 21
paste input "1DFF"
type input "001DFF"
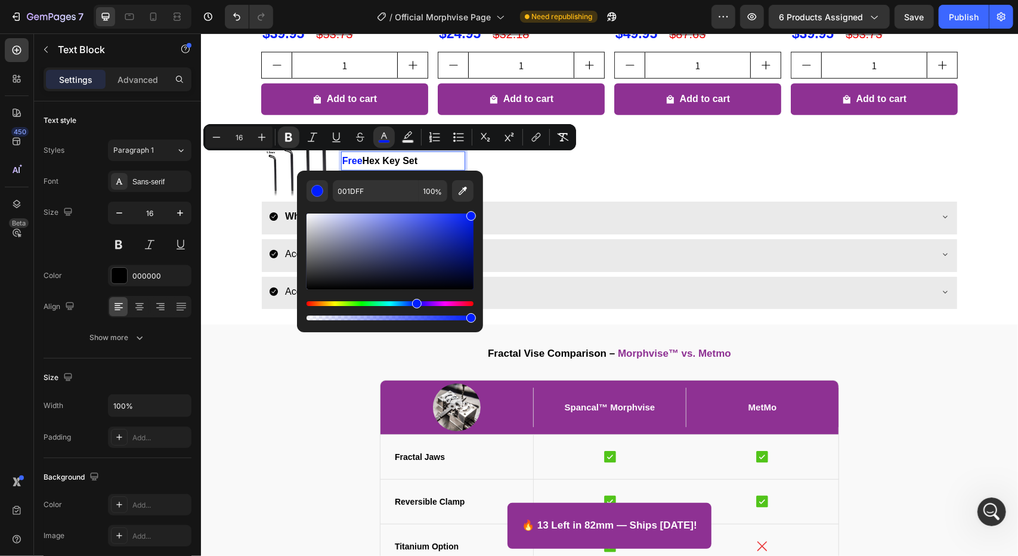
click at [466, 206] on div "Editor contextual toolbar" at bounding box center [389, 262] width 167 height 121
click at [544, 178] on div "Image Free Hex Key Set Text Block 0" at bounding box center [609, 162] width 696 height 77
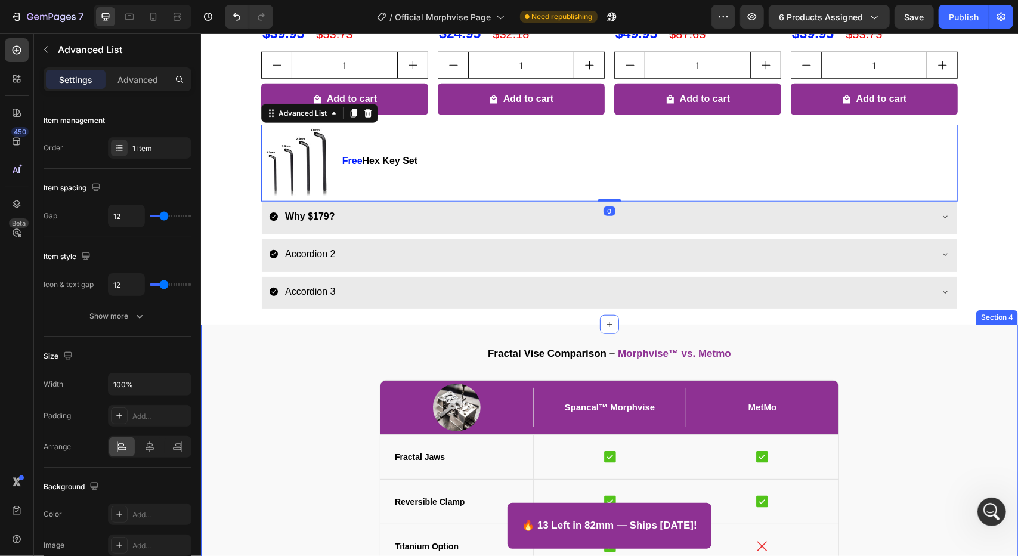
click at [265, 416] on div "Fractal Vise Comparison – Morphvise™ vs. Metmo Heading Image Spancal™ Morphvise…" at bounding box center [608, 523] width 799 height 375
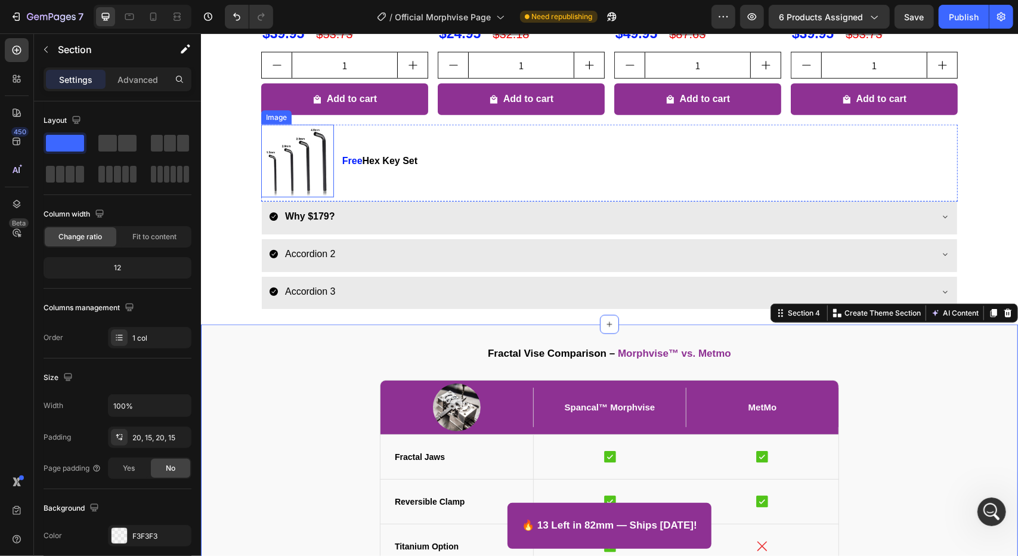
click at [297, 160] on img at bounding box center [297, 160] width 73 height 73
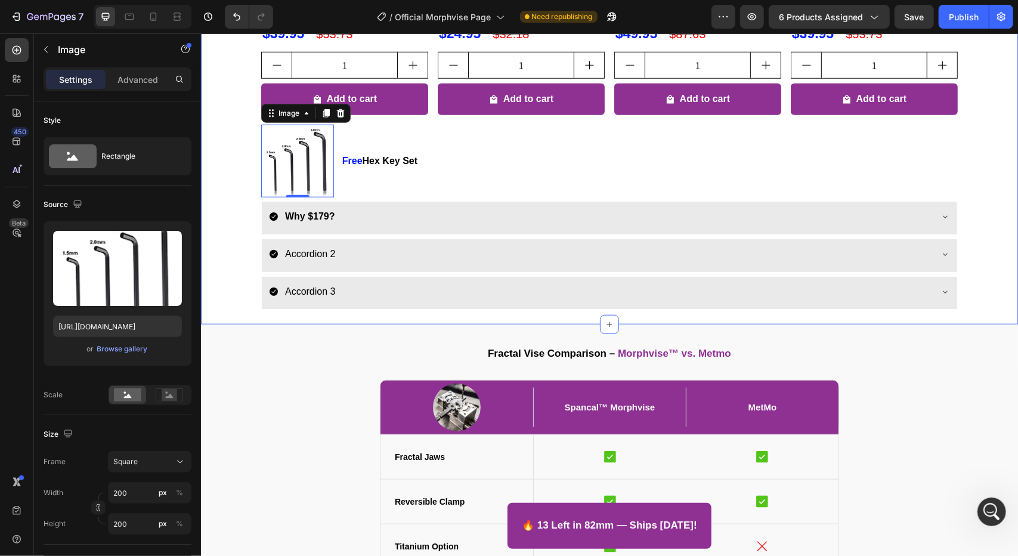
click at [237, 209] on div "Customers who bought Morphvise also grabbed these Heading Product Images Silico…" at bounding box center [608, 40] width 817 height 557
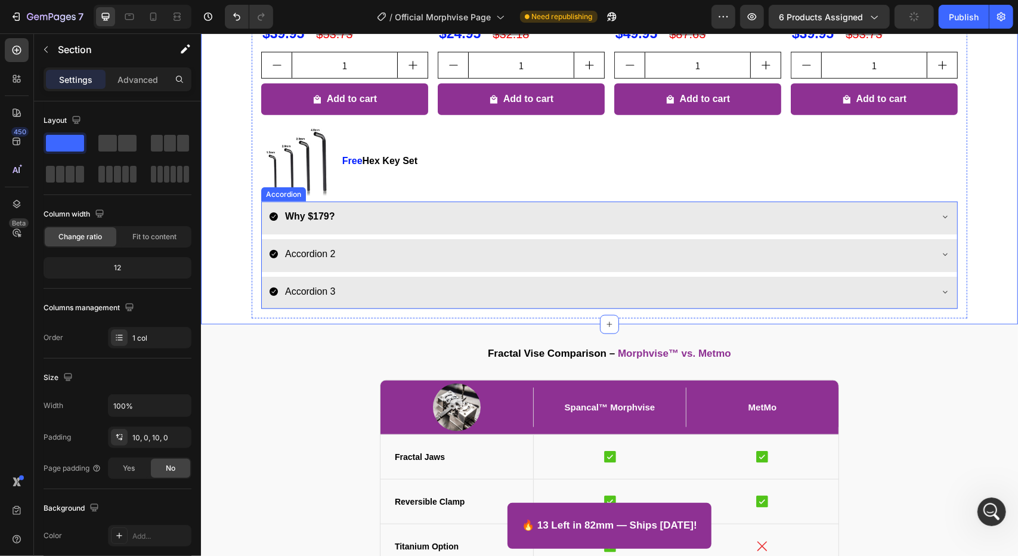
click at [372, 222] on div "Why $179?" at bounding box center [599, 216] width 662 height 21
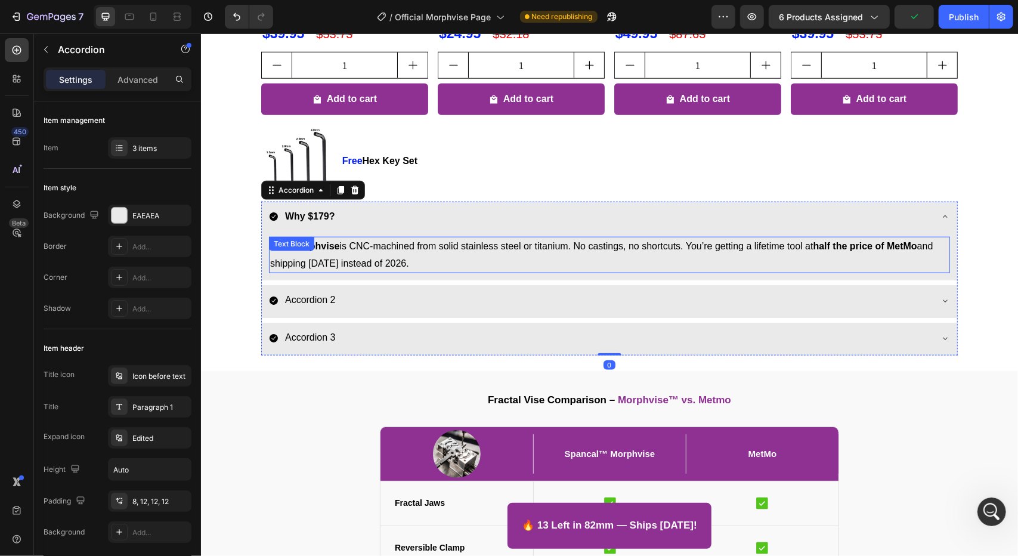
click at [337, 255] on p "Each Morphvise is CNC-machined from solid stainless steel or titanium. No casti…" at bounding box center [608, 254] width 678 height 35
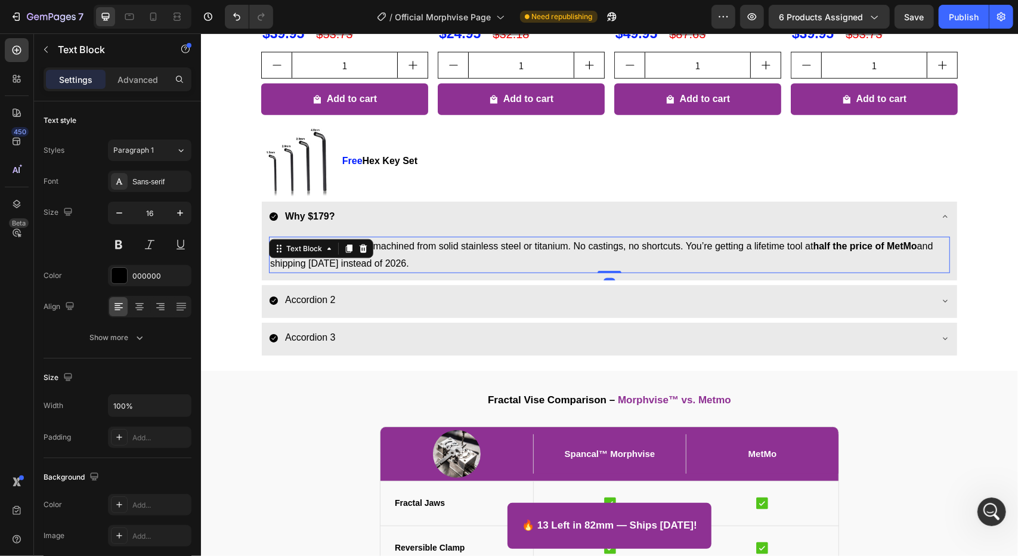
click at [408, 252] on p "Each Morphvise is CNC-machined from solid stainless steel or titanium. No casti…" at bounding box center [608, 254] width 678 height 35
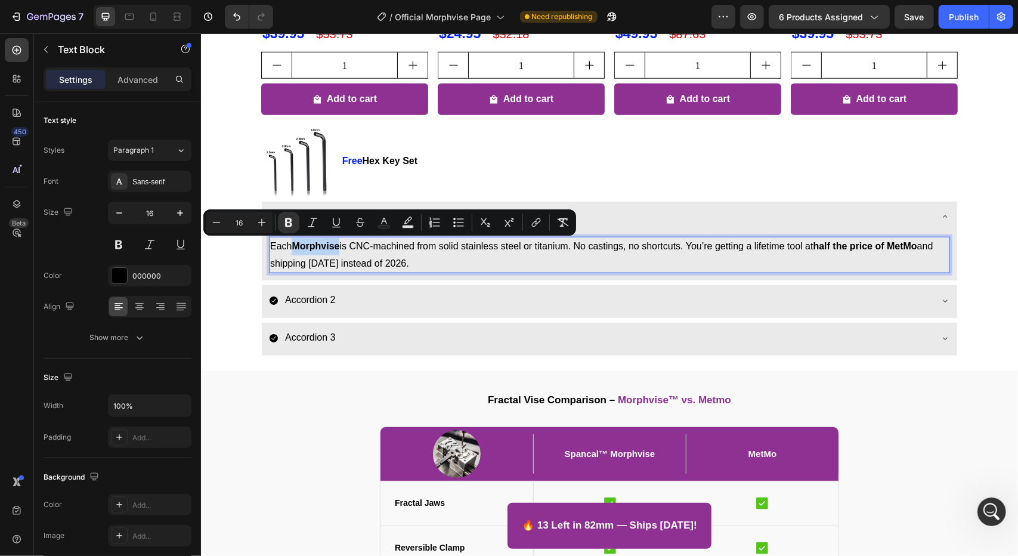
drag, startPoint x: 336, startPoint y: 241, endPoint x: 289, endPoint y: 247, distance: 48.1
click at [289, 247] on p "Each Morphvise is CNC-machined from solid stainless steel or titanium. No casti…" at bounding box center [608, 254] width 678 height 35
click at [388, 227] on rect "Editor contextual toolbar" at bounding box center [384, 226] width 11 height 3
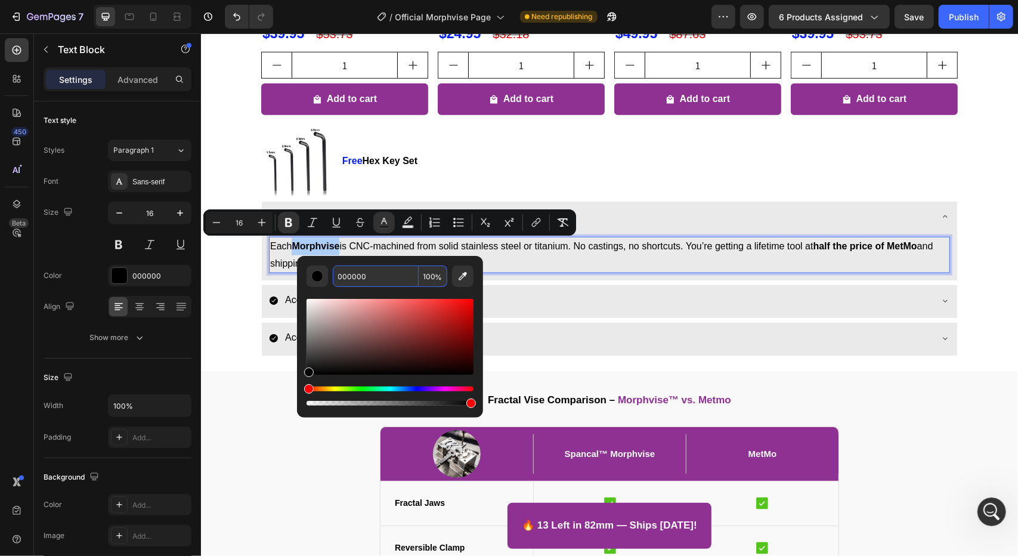
click at [372, 270] on input "000000" at bounding box center [376, 275] width 86 height 21
paste input "1DFF"
type input "001DFF"
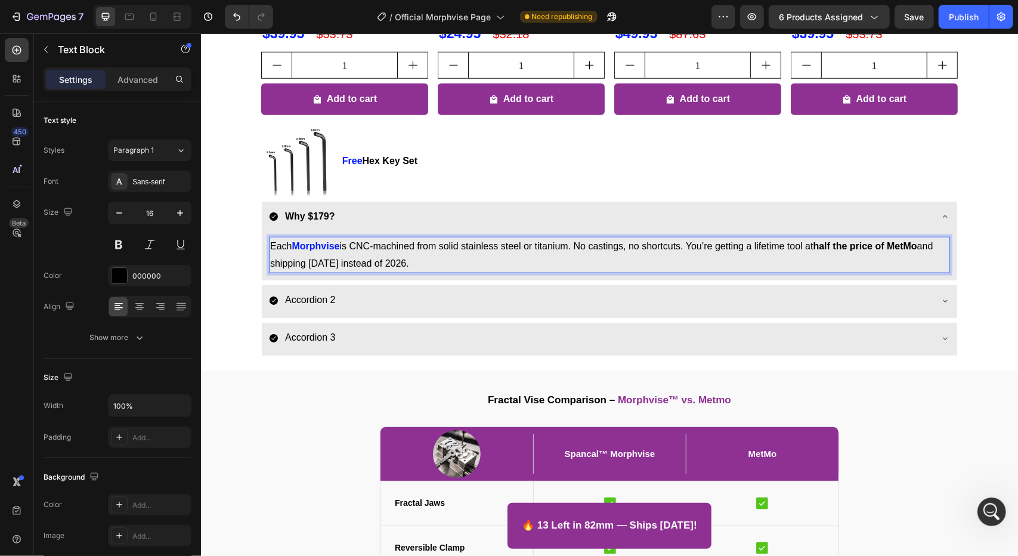
click at [711, 264] on p "Each Morphvise is CNC-machined from solid stainless steel or titanium. No casti…" at bounding box center [608, 254] width 678 height 35
click at [813, 246] on p "Each Morphvise is CNC-machined from solid stainless steel or titanium. No casti…" at bounding box center [608, 254] width 678 height 35
drag, startPoint x: 816, startPoint y: 247, endPoint x: 917, endPoint y: 247, distance: 101.3
click at [916, 247] on strong "half the price of MetMo" at bounding box center [865, 245] width 104 height 10
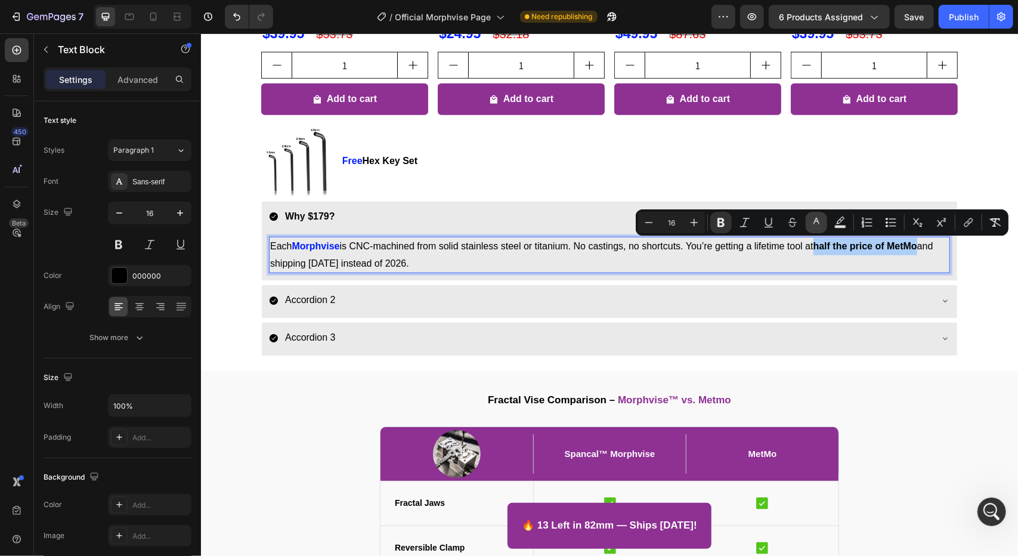
click at [817, 227] on icon "Editor contextual toolbar" at bounding box center [816, 222] width 12 height 12
type input "000000"
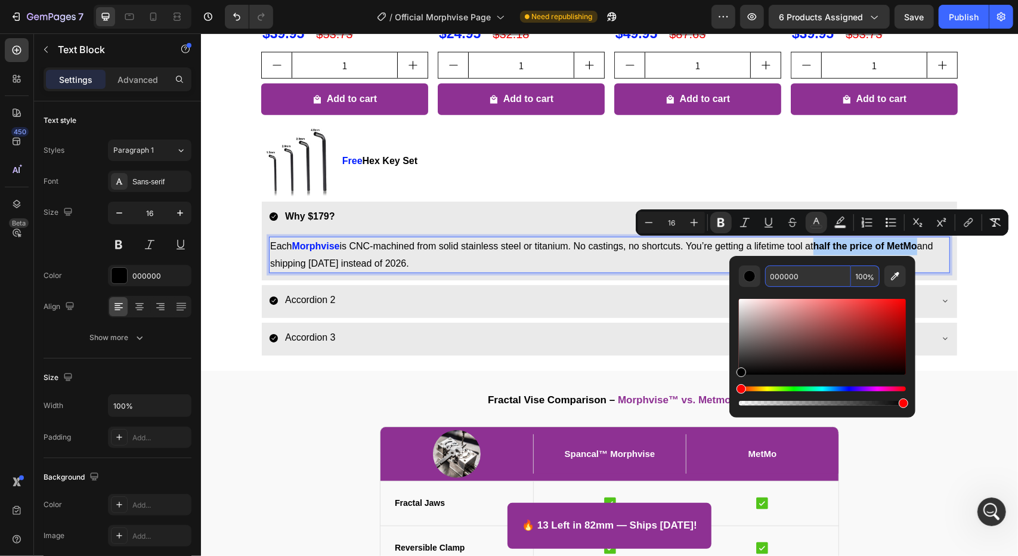
click at [792, 275] on input "000000" at bounding box center [808, 275] width 86 height 21
paste input "1DFF"
type input "001DFF"
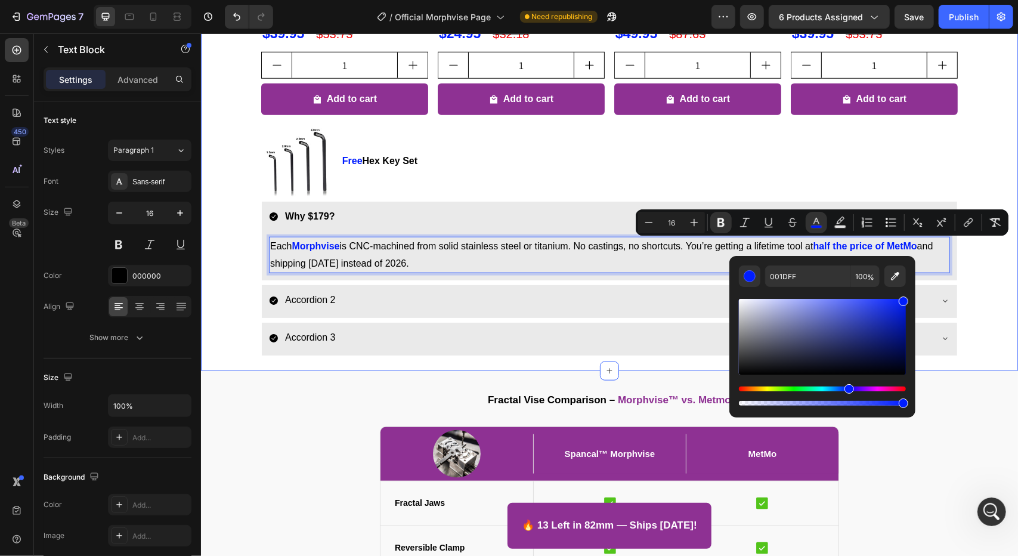
click at [968, 265] on div "Customers who bought Morphvise also grabbed these Heading Product Images Silico…" at bounding box center [608, 63] width 817 height 603
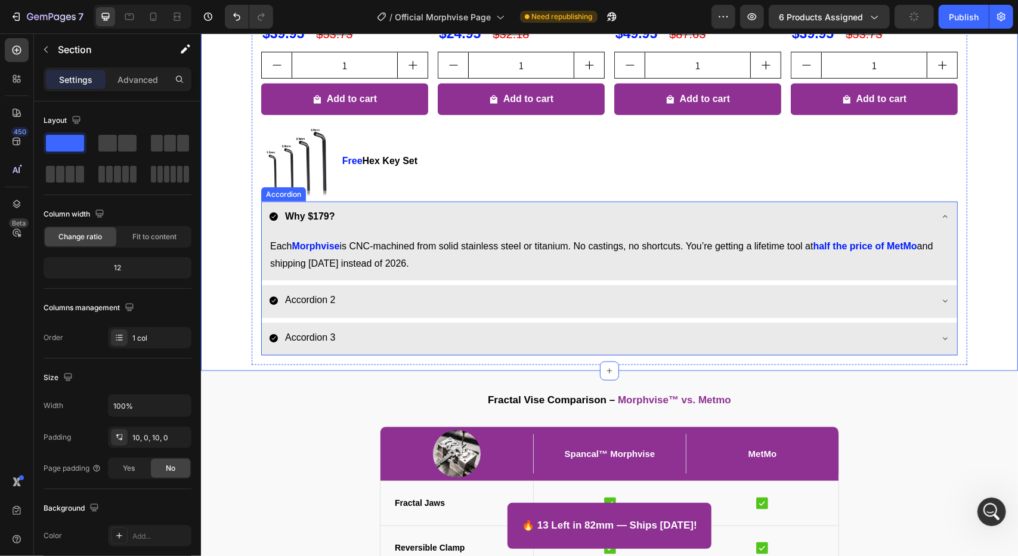
click at [427, 210] on div "Why $179?" at bounding box center [599, 216] width 662 height 21
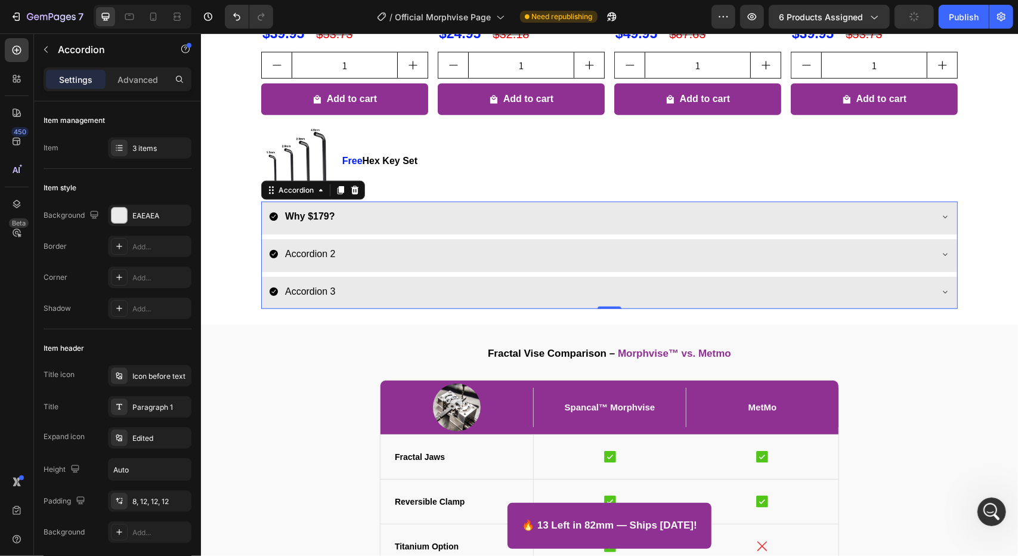
click at [268, 219] on icon at bounding box center [273, 216] width 10 height 10
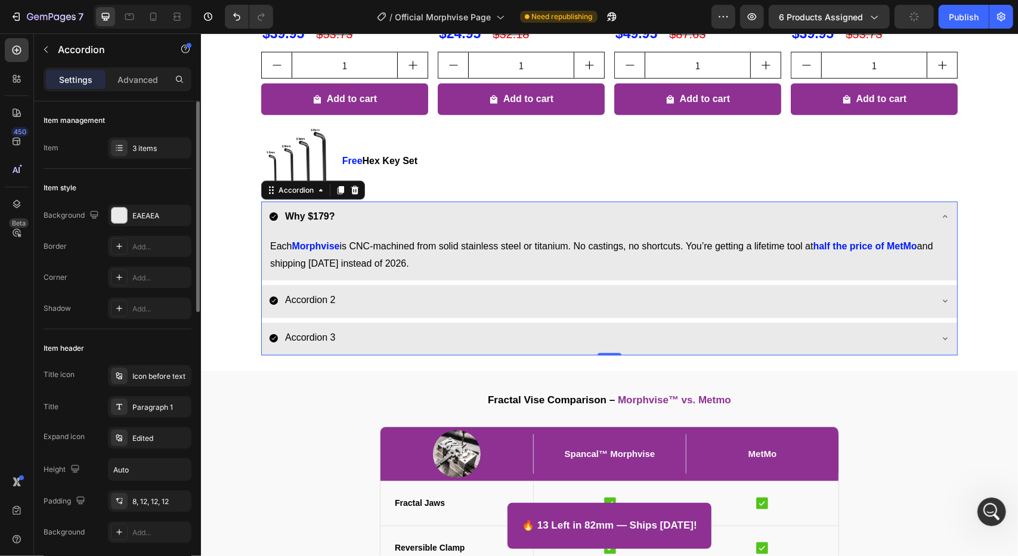
scroll to position [119, 0]
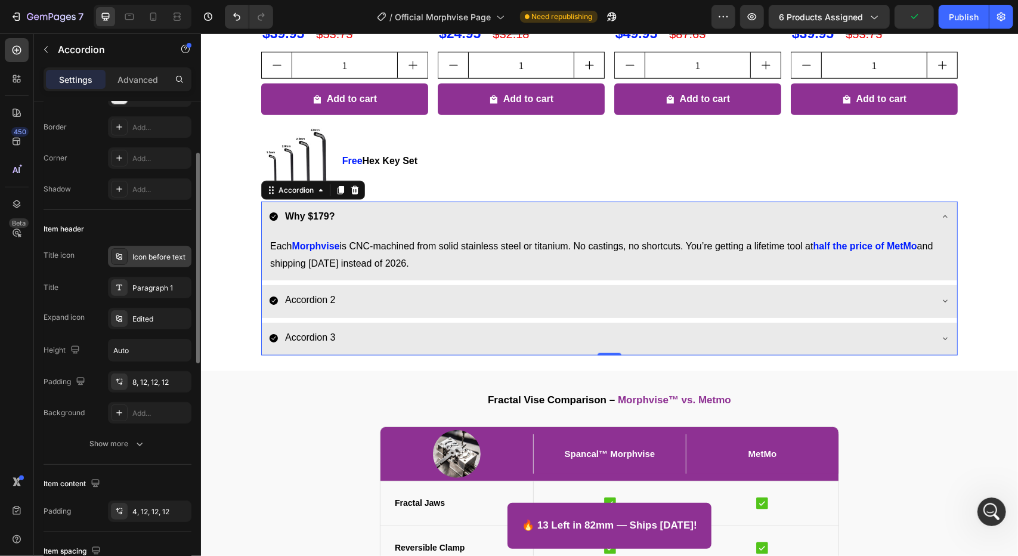
click at [142, 255] on div "Icon before text" at bounding box center [160, 257] width 56 height 11
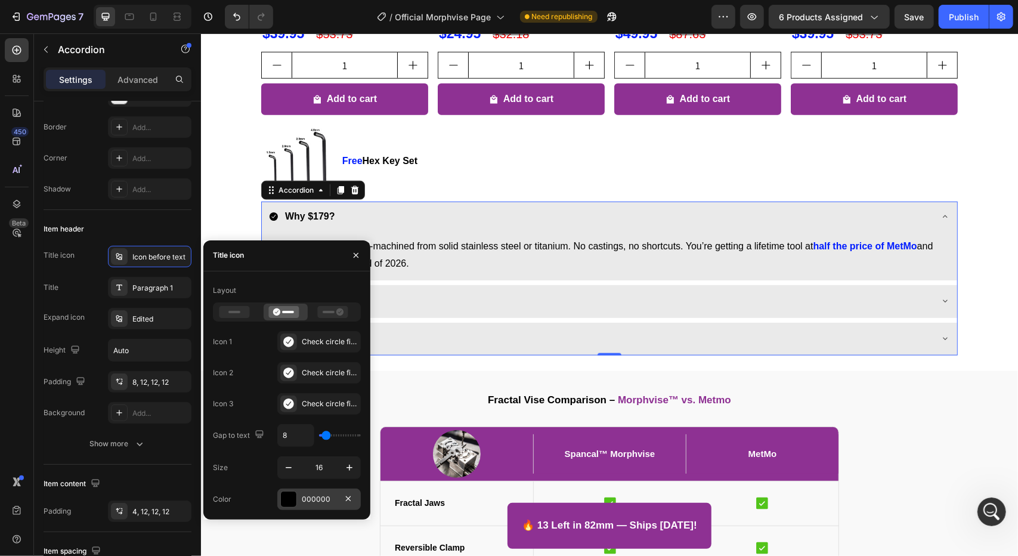
click at [313, 498] on div "000000" at bounding box center [319, 499] width 35 height 11
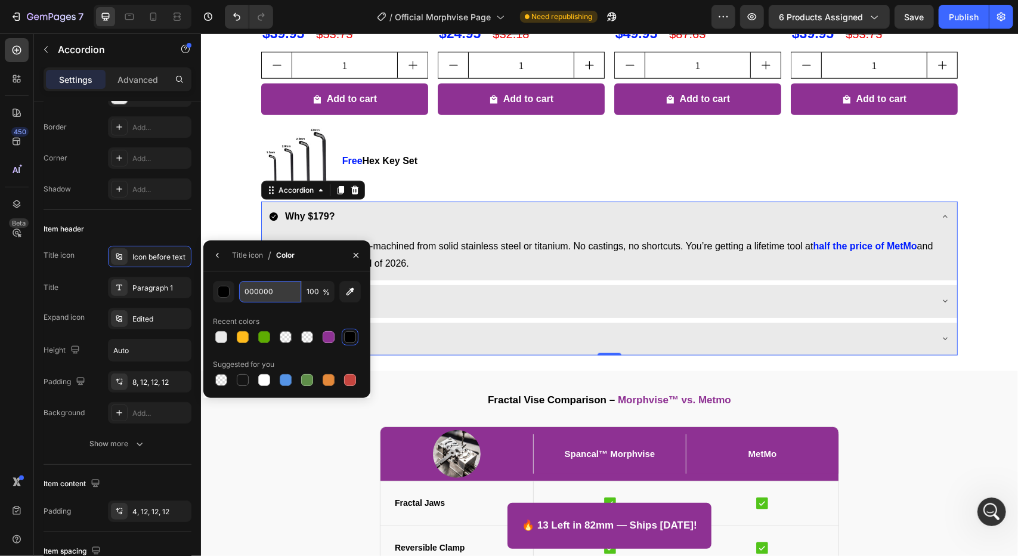
click at [273, 291] on input "000000" at bounding box center [270, 291] width 62 height 21
paste input "1DFF"
type input "001DFF"
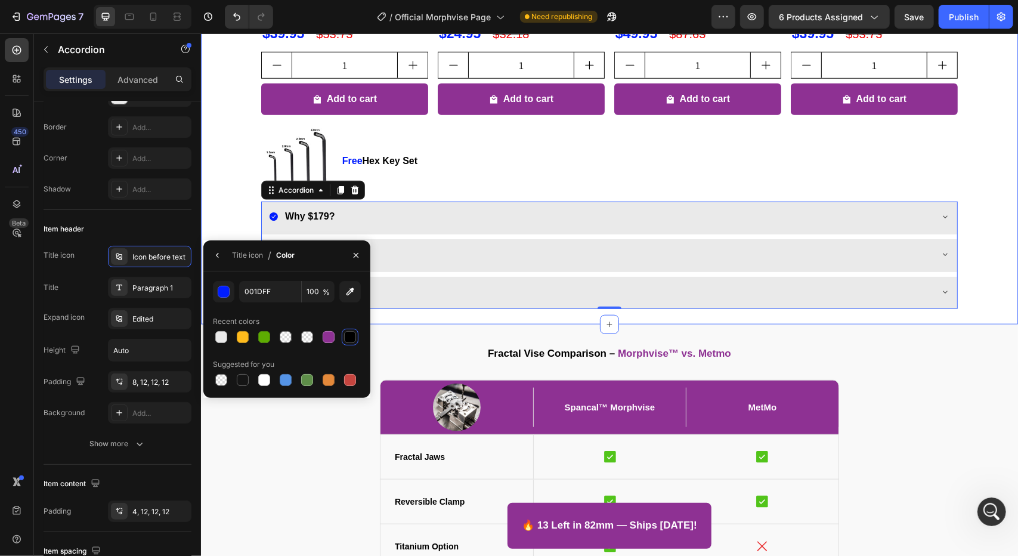
click at [219, 184] on div "Customers who bought Morphvise also grabbed these Heading Product Images Silico…" at bounding box center [608, 40] width 817 height 557
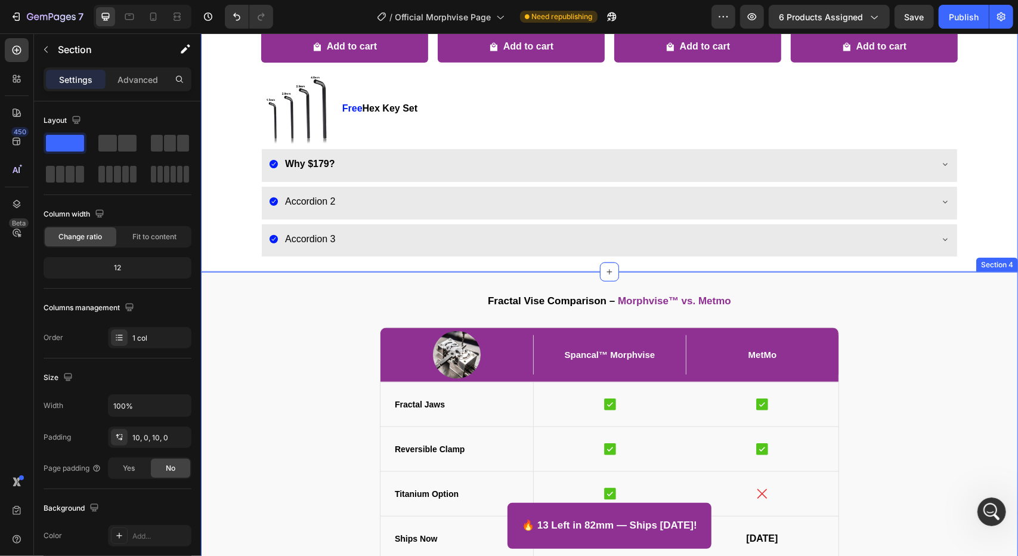
scroll to position [720, 0]
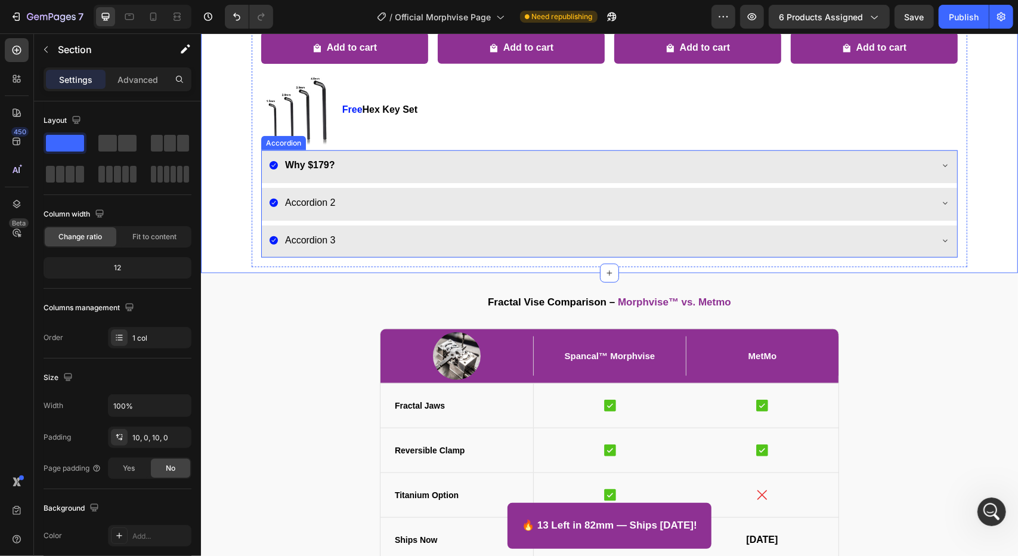
click at [359, 206] on div "Accordion 2" at bounding box center [599, 202] width 662 height 21
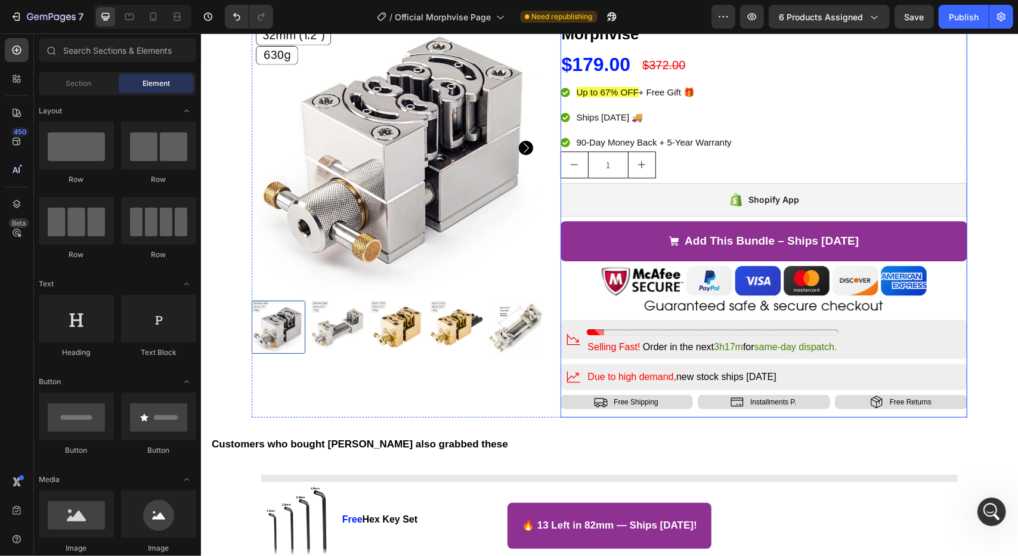
scroll to position [179, 0]
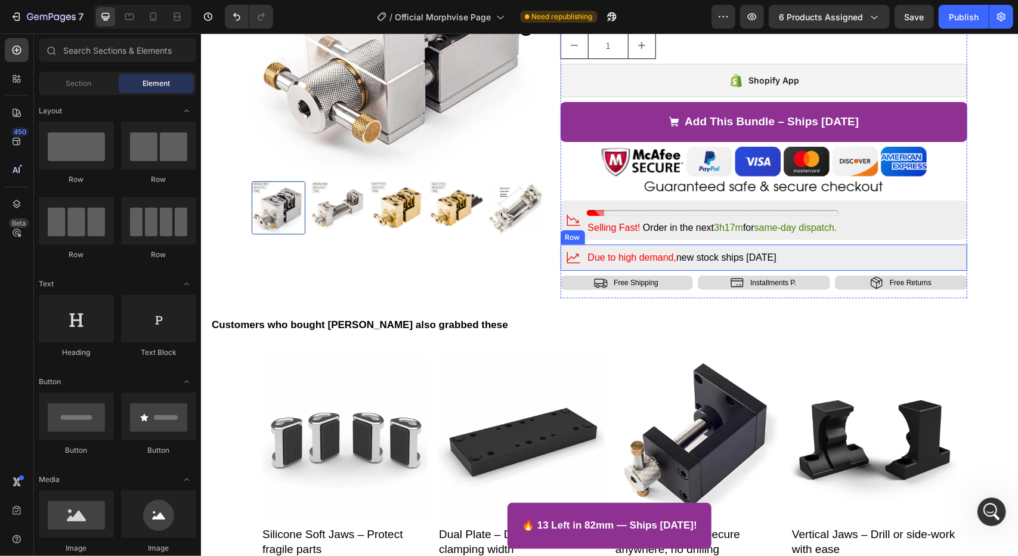
click at [936, 257] on div "Icon Due to high demand, new stock ships in 2 weeks Text Block Row" at bounding box center [763, 257] width 407 height 26
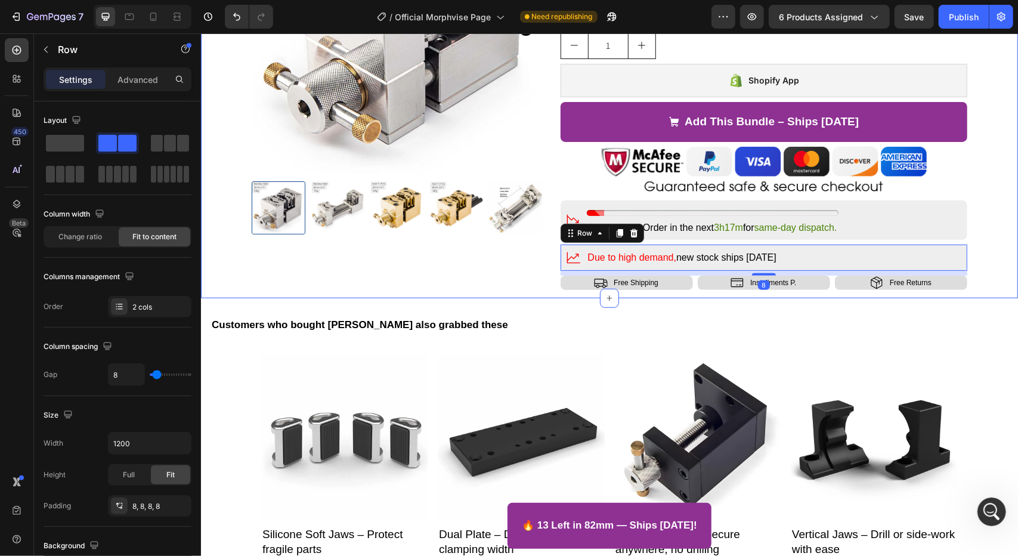
click at [998, 224] on div "Product Images Icon Icon Icon Icon Icon Icon List 215+ Verified Reviews! Text B…" at bounding box center [609, 90] width 812 height 415
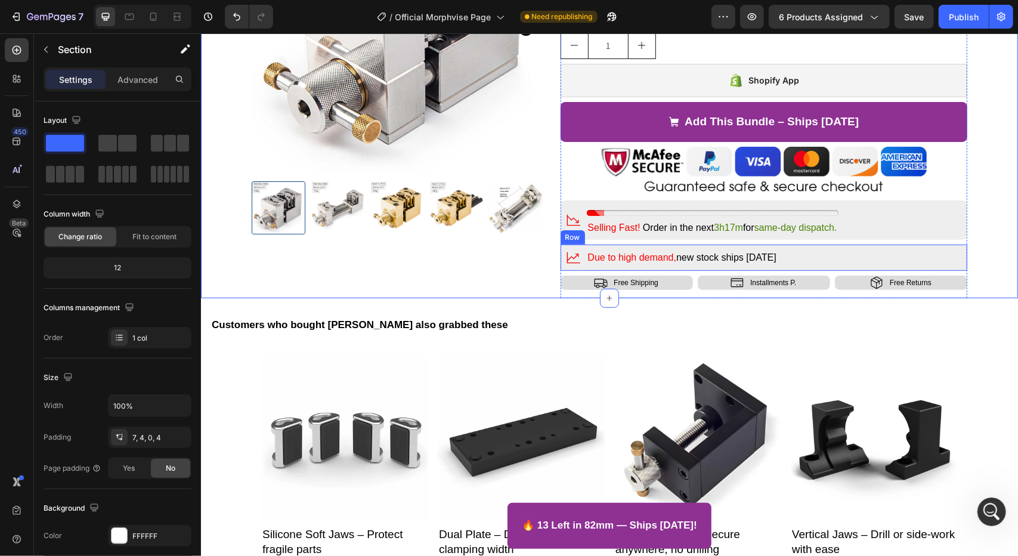
click at [925, 258] on div "Icon Due to high demand, new stock ships in 2 weeks Text Block Row" at bounding box center [763, 257] width 407 height 26
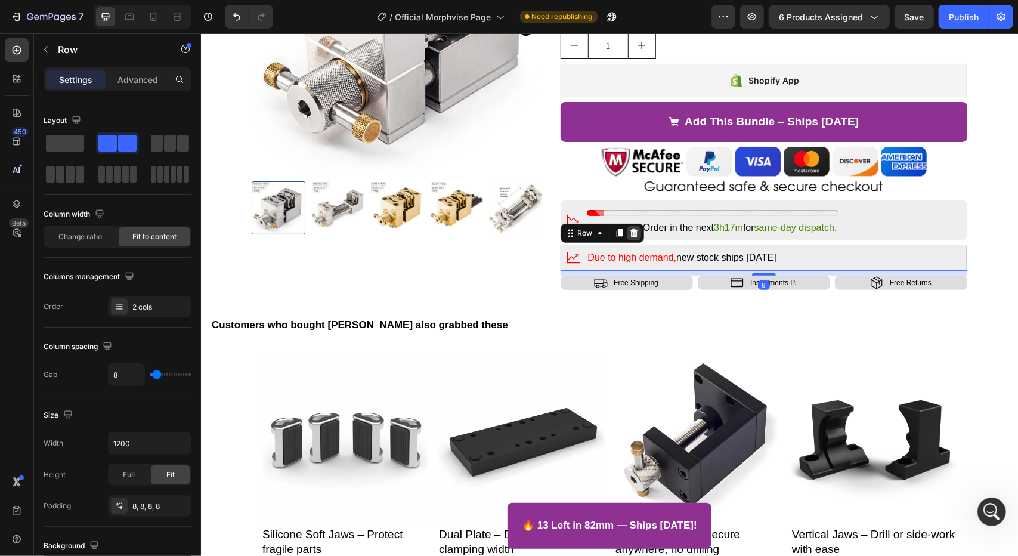
click at [626, 229] on div at bounding box center [633, 232] width 14 height 14
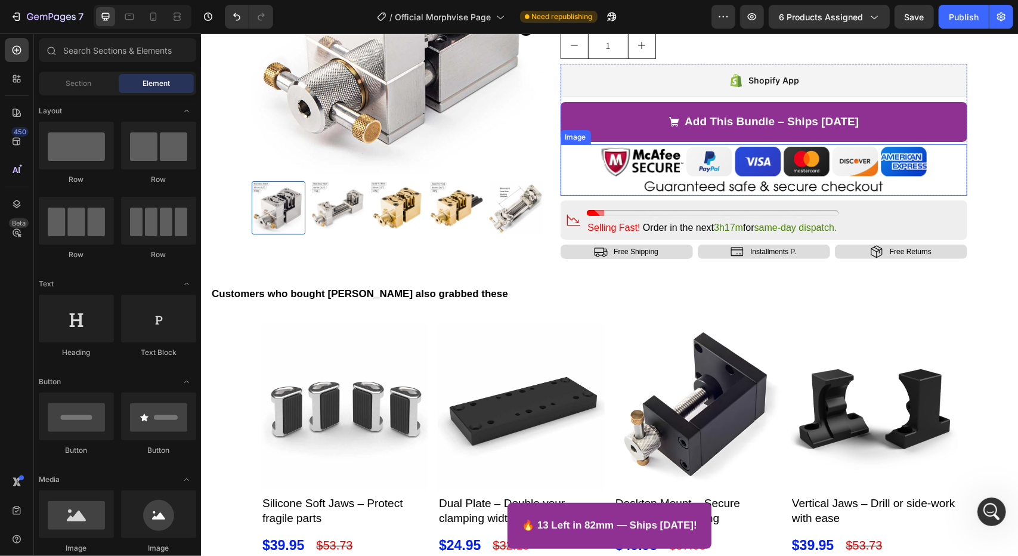
click at [884, 150] on img at bounding box center [763, 169] width 326 height 51
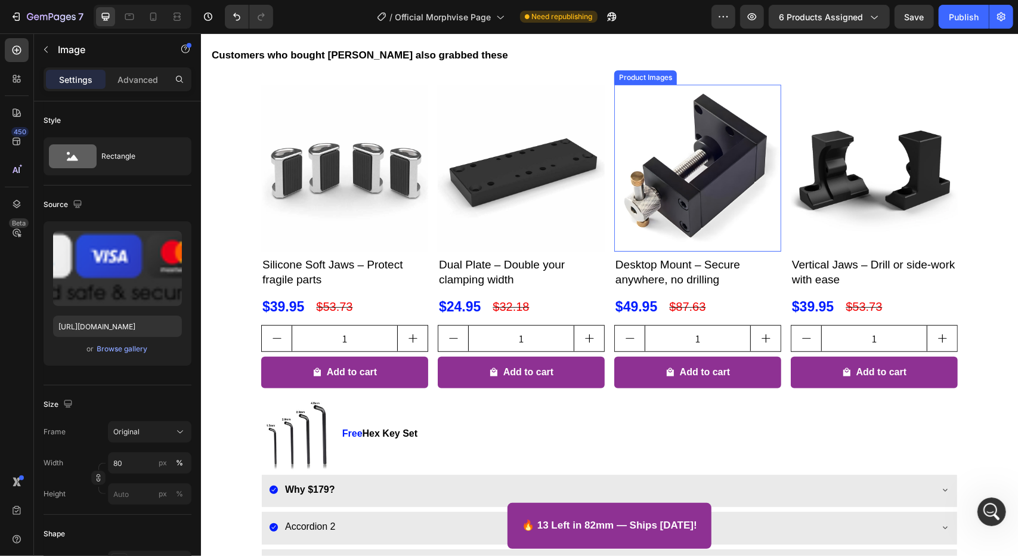
scroll to position [238, 0]
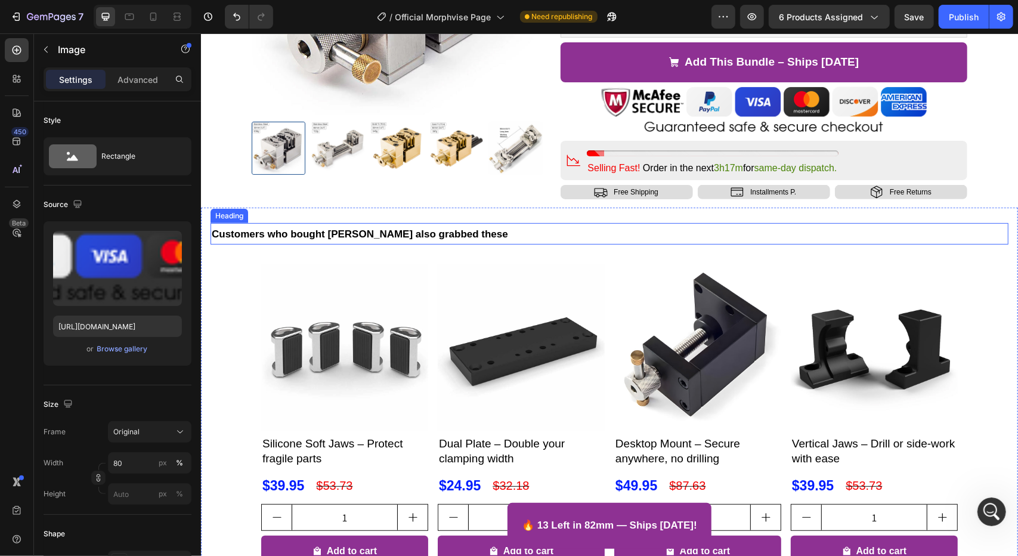
click at [395, 240] on h2 "Customers who bought [PERSON_NAME] also grabbed these" at bounding box center [609, 232] width 798 height 21
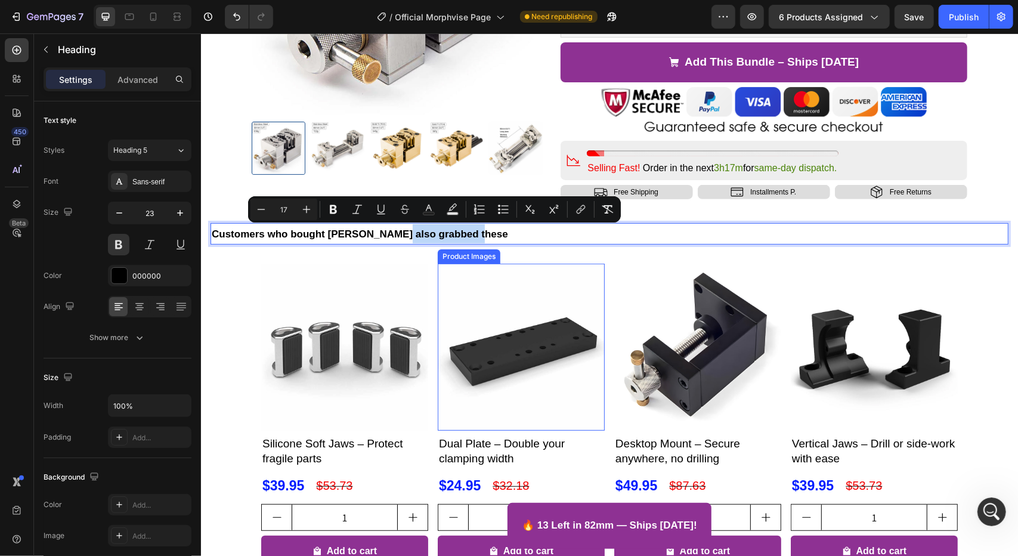
drag, startPoint x: 392, startPoint y: 236, endPoint x: 528, endPoint y: 261, distance: 138.2
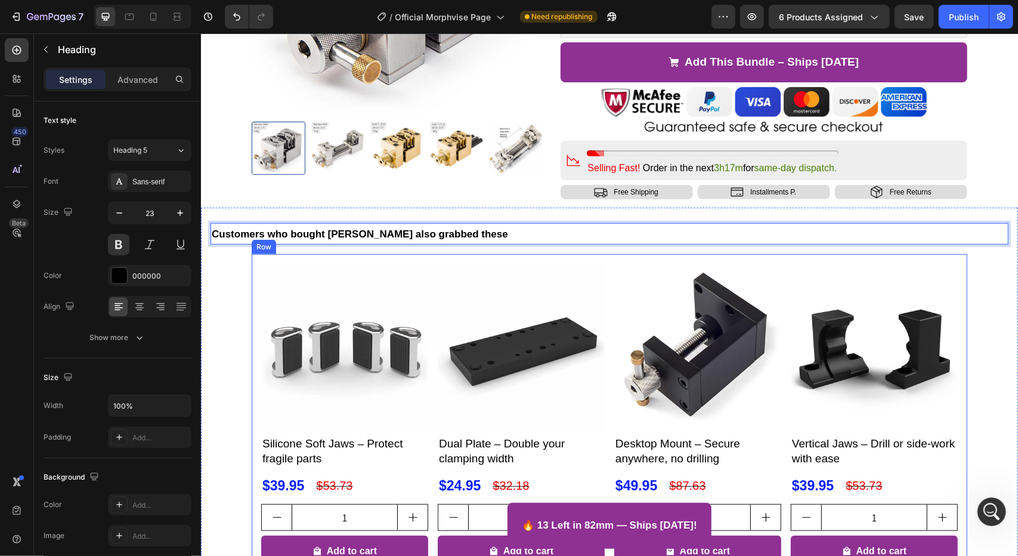
drag, startPoint x: 531, startPoint y: 235, endPoint x: 569, endPoint y: 255, distance: 43.2
click at [569, 255] on div "Customers who bought Morphvise also grabbed these Heading 16 Product Images Sil…" at bounding box center [608, 491] width 817 height 557
click at [545, 229] on p "Customers who bought [PERSON_NAME] also grabbed these" at bounding box center [608, 233] width 795 height 19
click at [488, 202] on div "Product Images" at bounding box center [396, 15] width 291 height 384
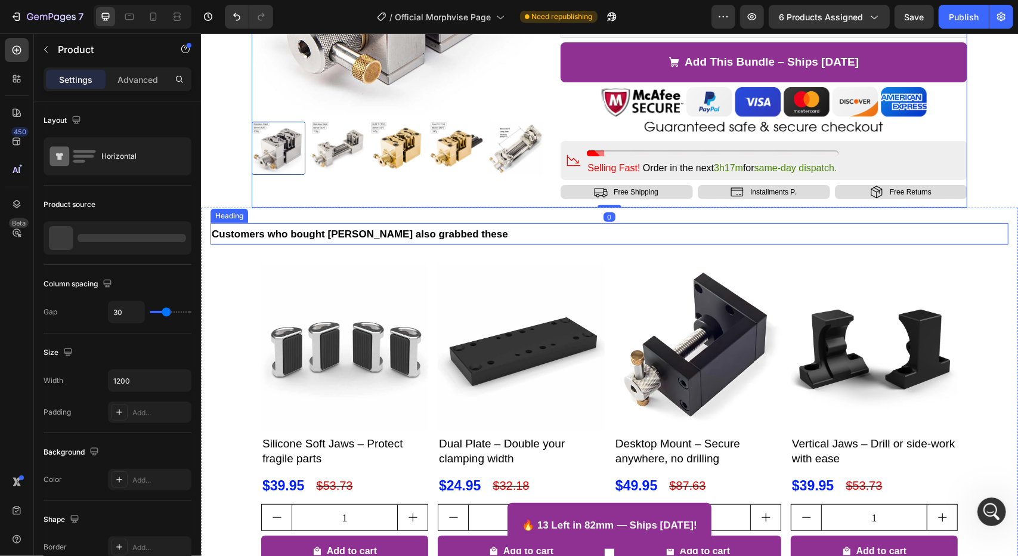
click at [501, 230] on p "⁠⁠⁠⁠⁠⁠⁠ Customers who bought [PERSON_NAME] also grabbed these" at bounding box center [608, 233] width 795 height 19
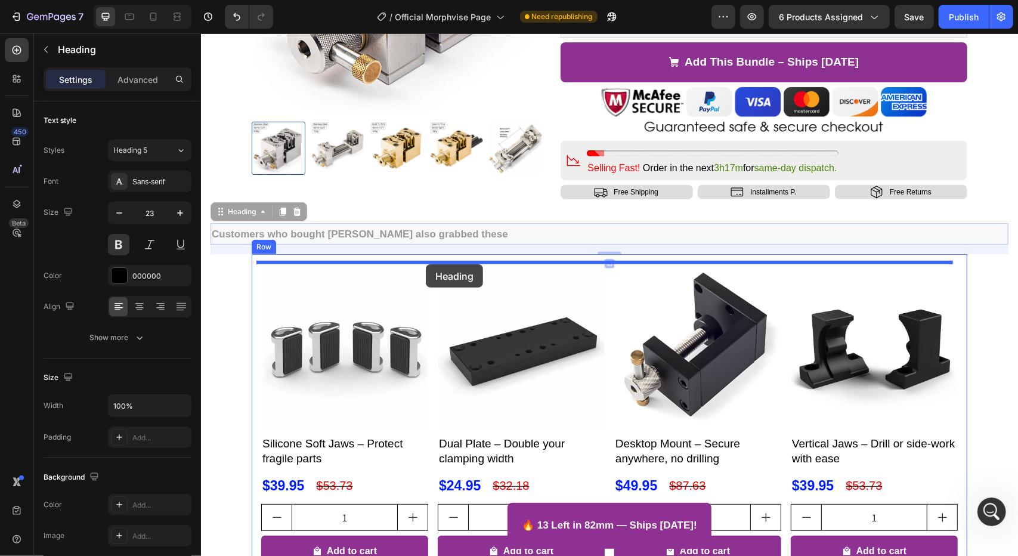
drag, startPoint x: 234, startPoint y: 215, endPoint x: 425, endPoint y: 264, distance: 196.9
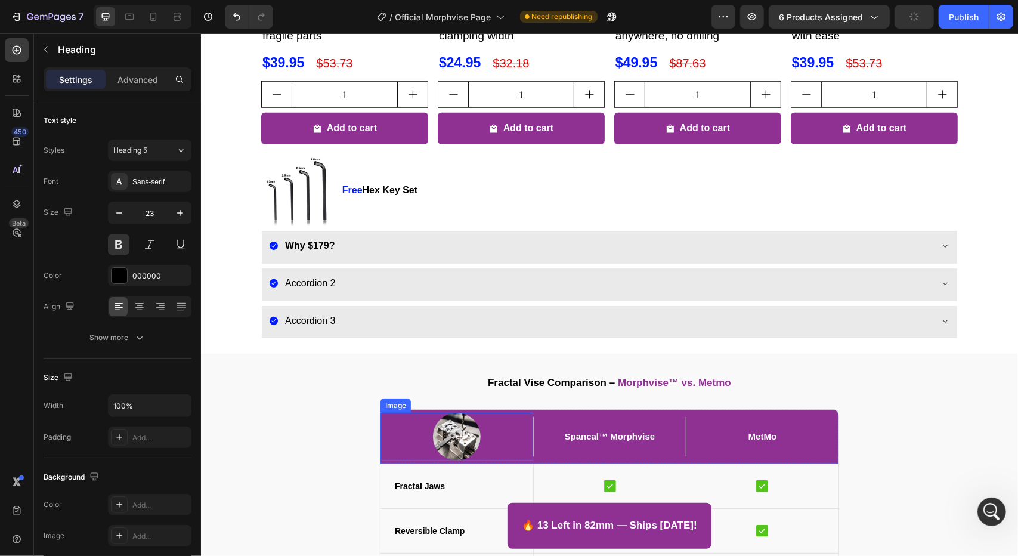
scroll to position [656, 0]
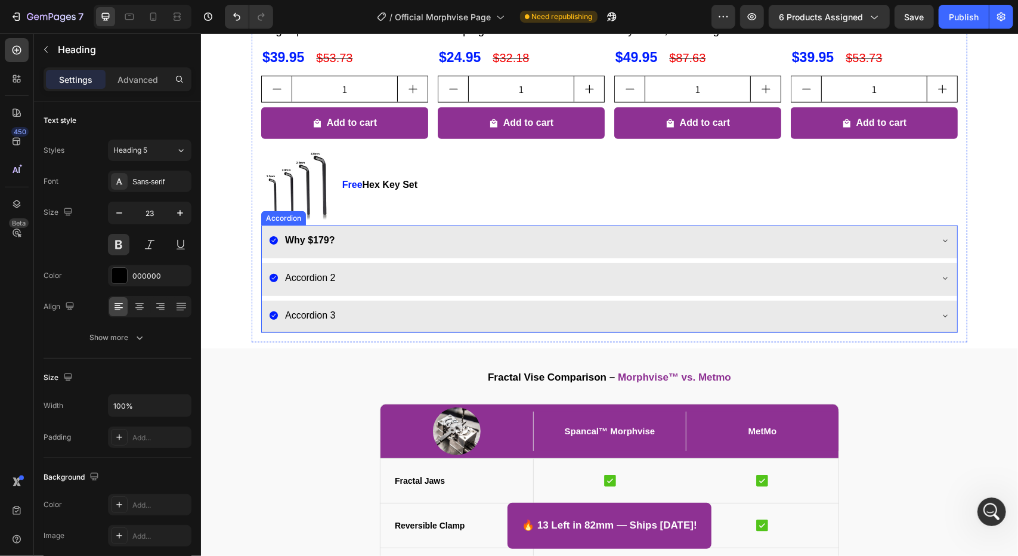
click at [314, 274] on p "Accordion 2" at bounding box center [309, 277] width 51 height 17
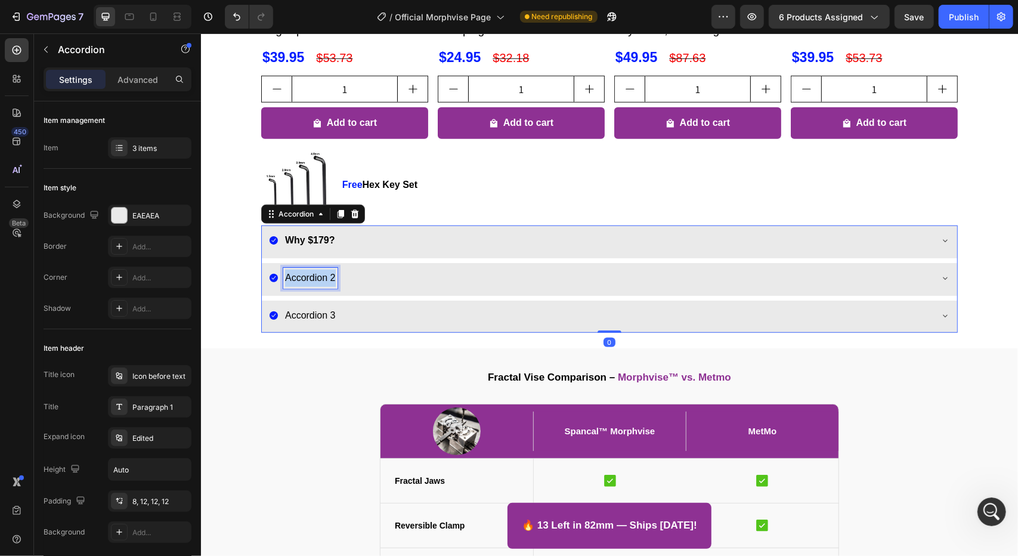
click at [314, 274] on p "Accordion 2" at bounding box center [309, 277] width 51 height 17
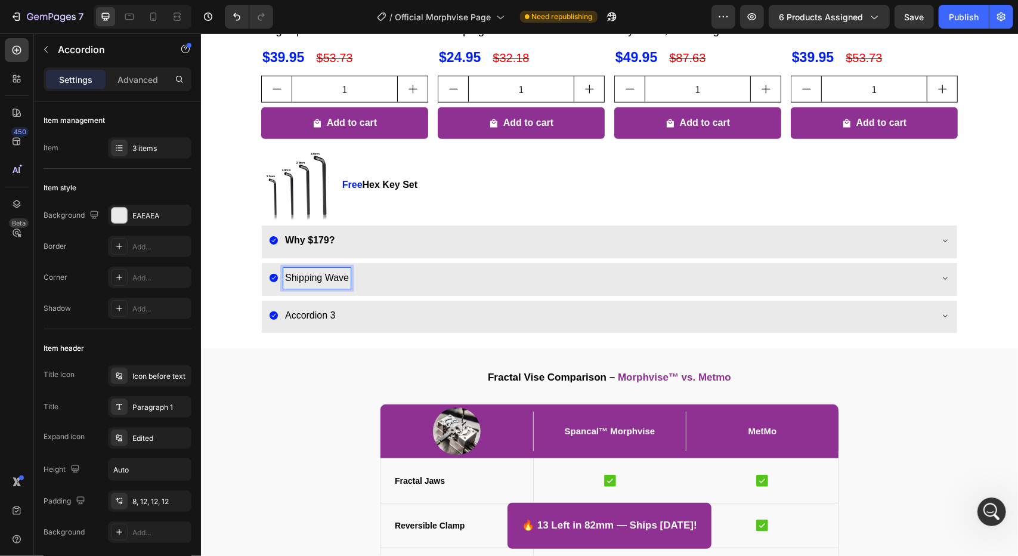
click at [329, 282] on p "Shipping Wave" at bounding box center [316, 277] width 64 height 17
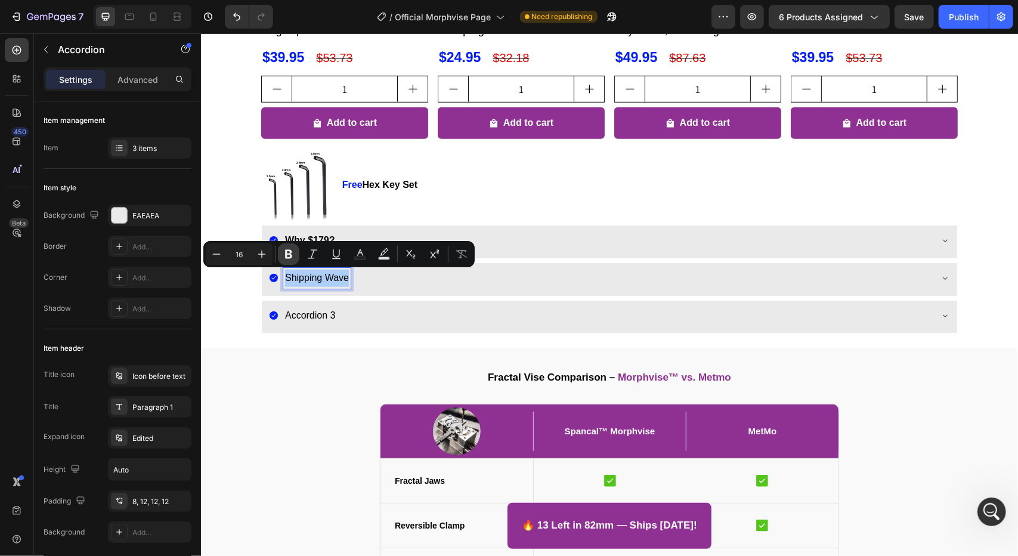
click at [289, 254] on icon "Editor contextual toolbar" at bounding box center [288, 254] width 7 height 9
click at [448, 312] on div "Accordion 3" at bounding box center [599, 315] width 662 height 21
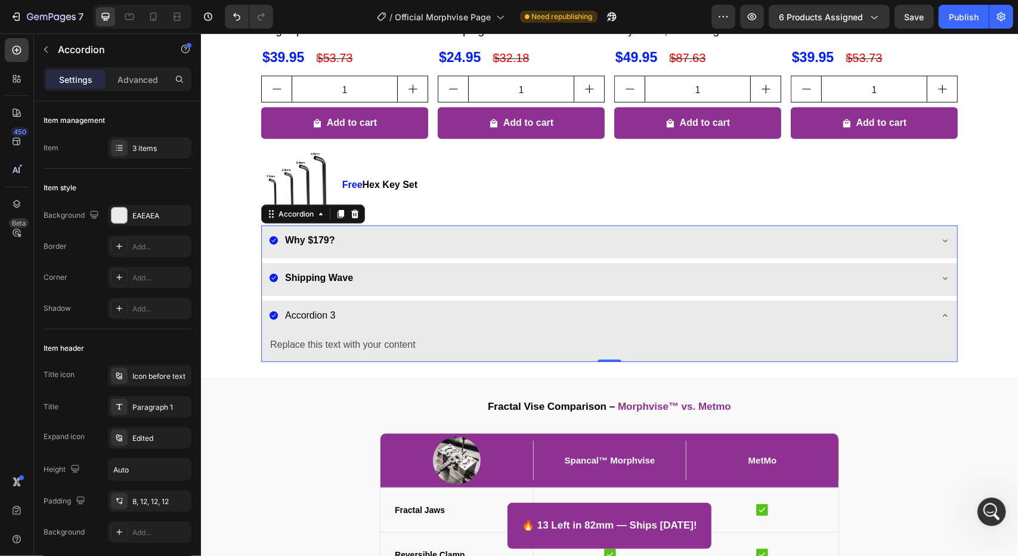
click at [334, 244] on div "Why $179?" at bounding box center [599, 240] width 662 height 21
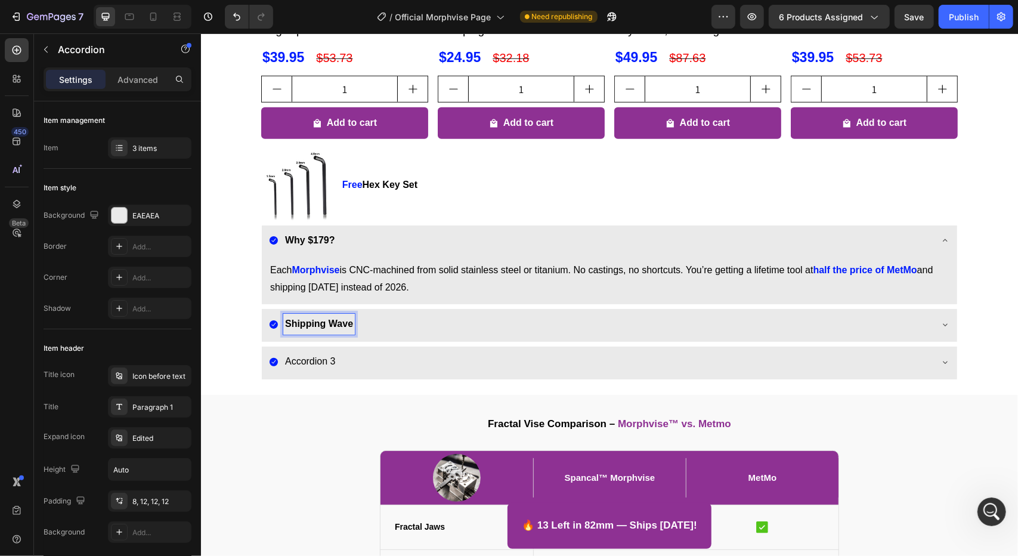
click at [328, 313] on div "Shipping Wave" at bounding box center [319, 323] width 72 height 21
click at [317, 361] on p "Accordion 3" at bounding box center [309, 360] width 51 height 17
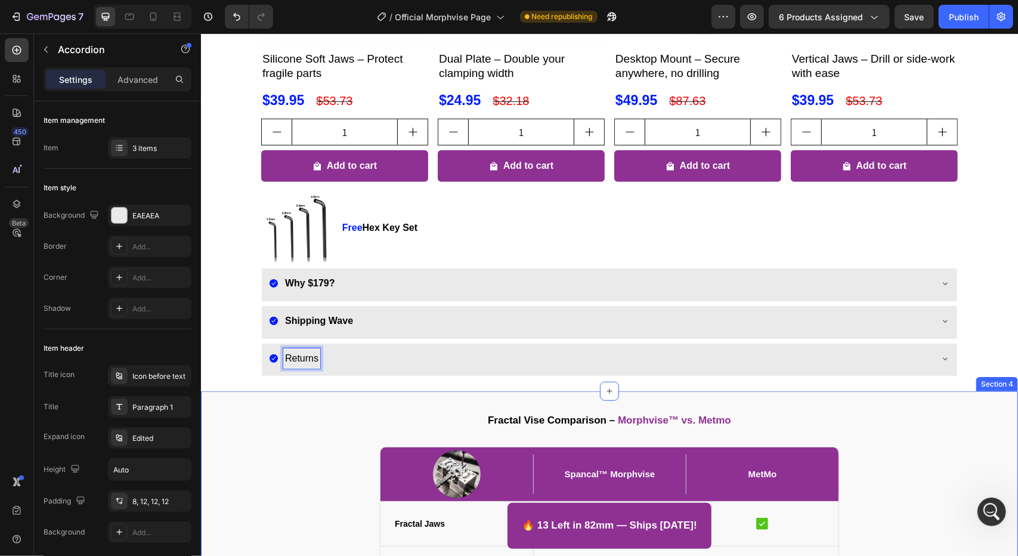
scroll to position [609, 0]
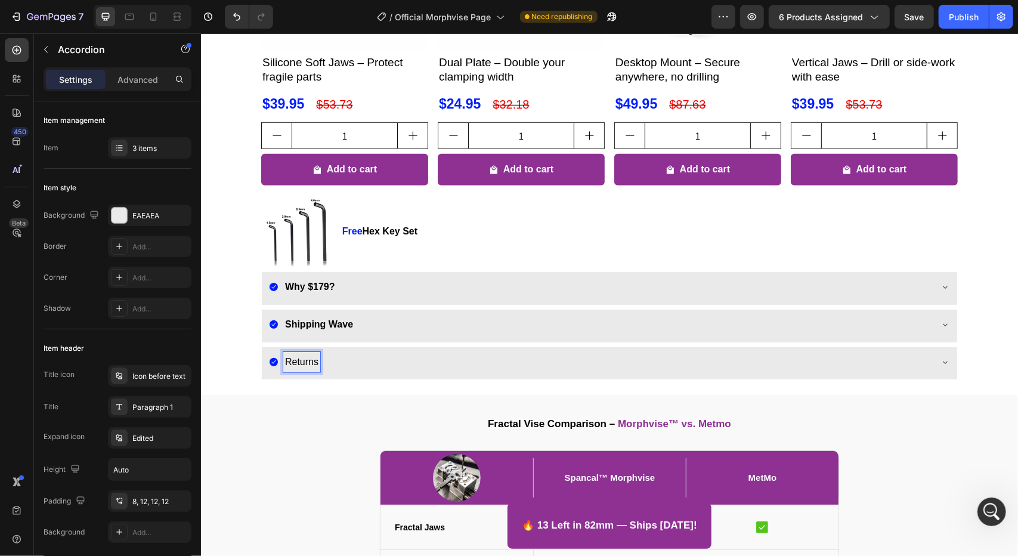
click at [296, 362] on p "Returns" at bounding box center [300, 361] width 33 height 17
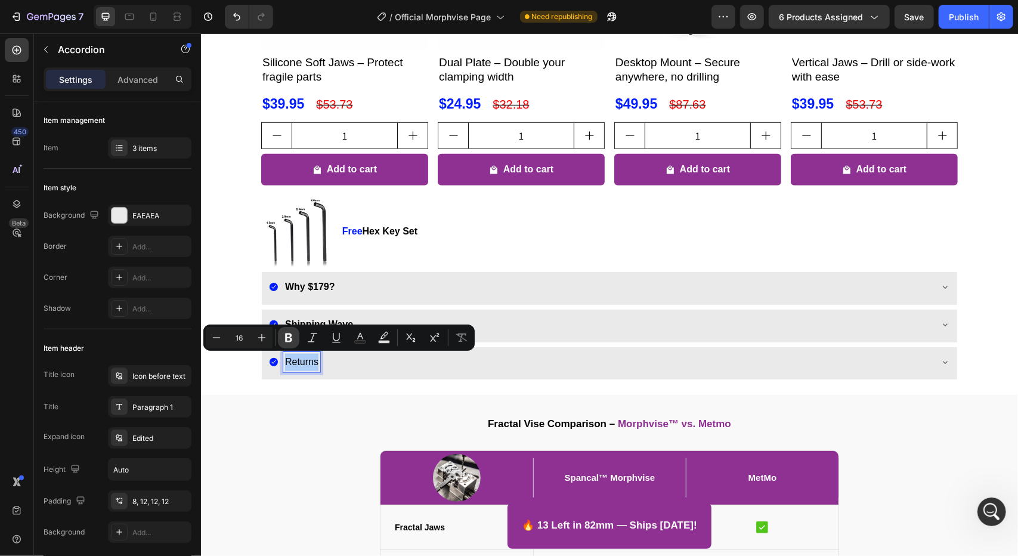
click at [291, 336] on icon "Editor contextual toolbar" at bounding box center [288, 337] width 7 height 9
click at [237, 371] on div "Customers who bought Morphvise also grabbed these Heading Product Images Silico…" at bounding box center [608, 114] width 817 height 547
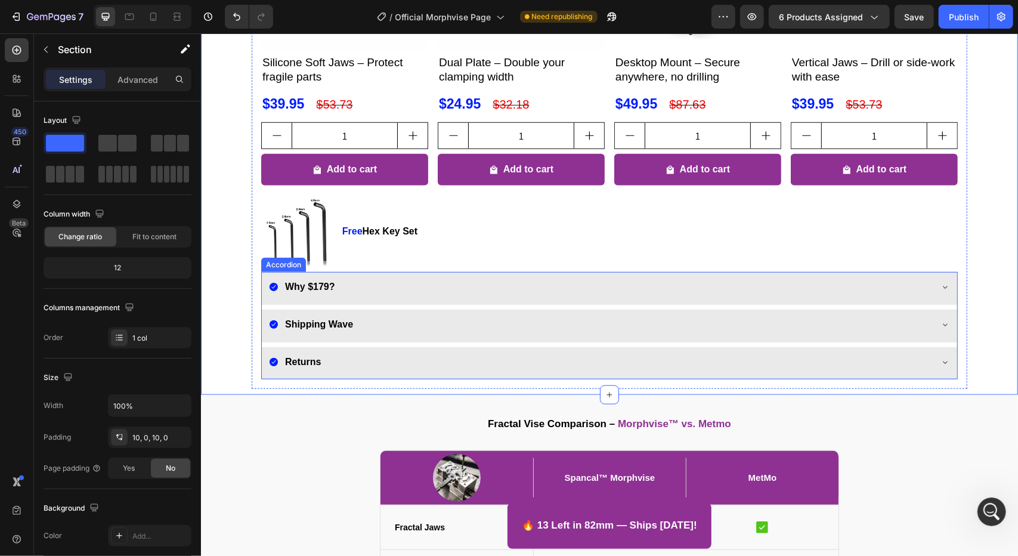
click at [277, 279] on div "Why $179?" at bounding box center [599, 286] width 662 height 21
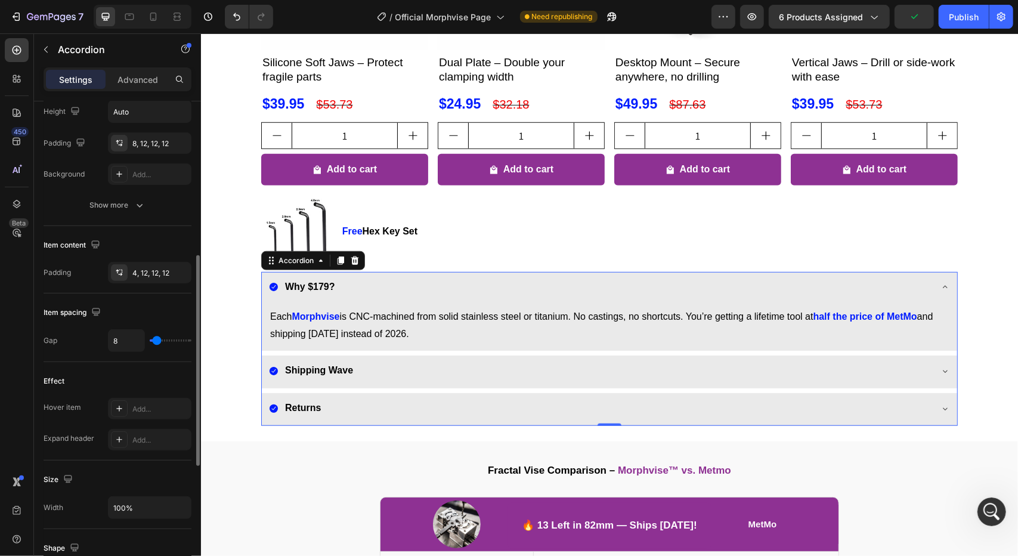
scroll to position [179, 0]
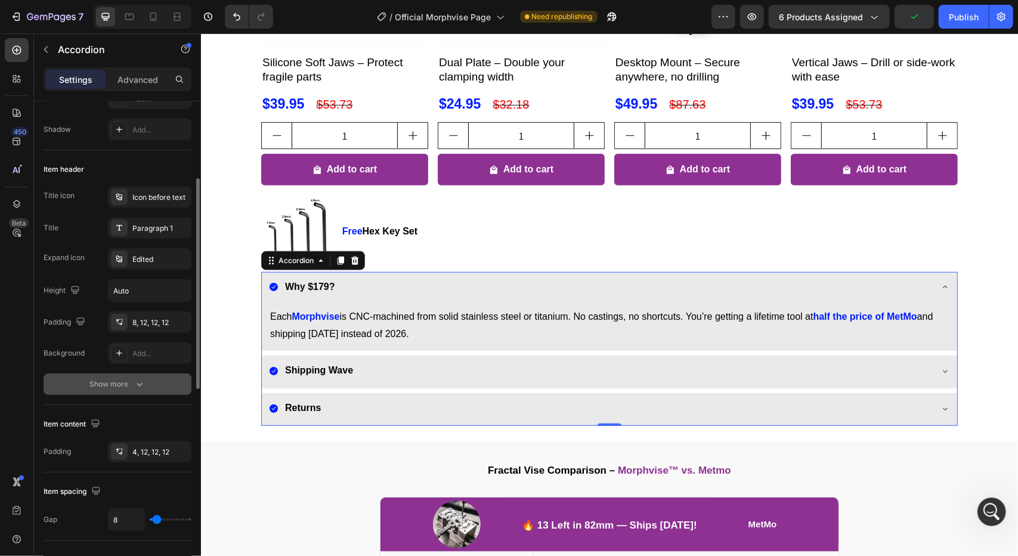
click at [136, 379] on icon "button" at bounding box center [140, 384] width 12 height 12
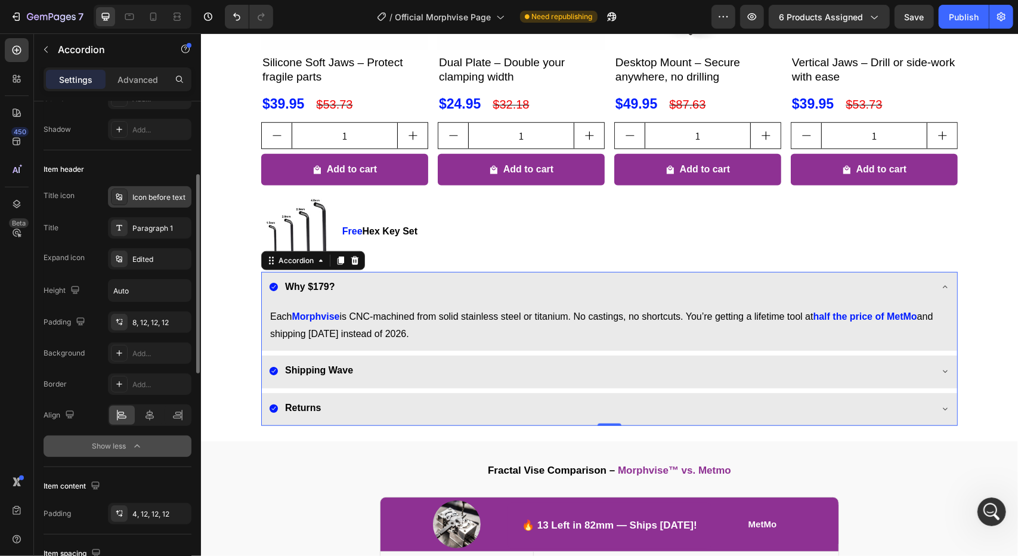
click at [149, 202] on div "Icon before text" at bounding box center [149, 196] width 83 height 21
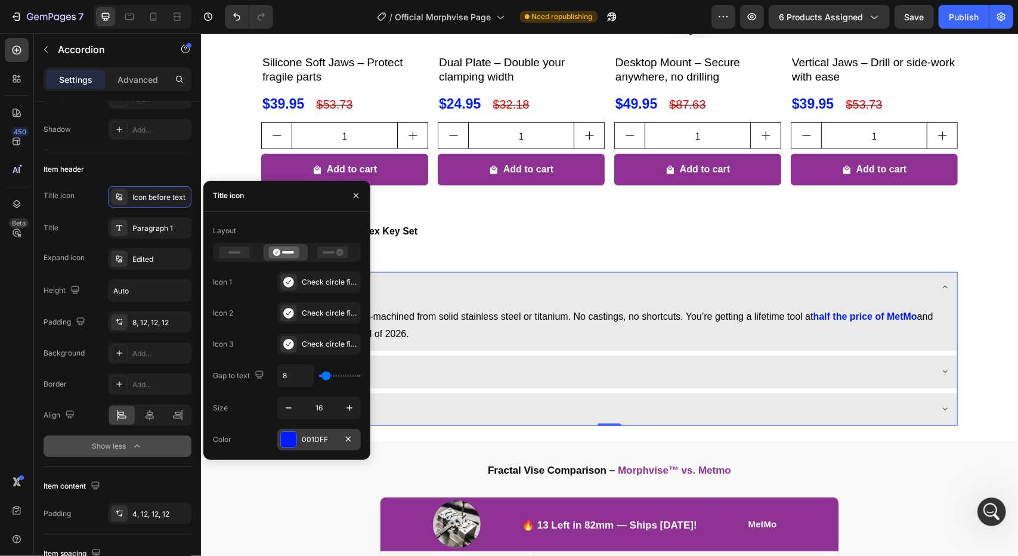
click at [314, 438] on div "001DFF" at bounding box center [319, 439] width 35 height 11
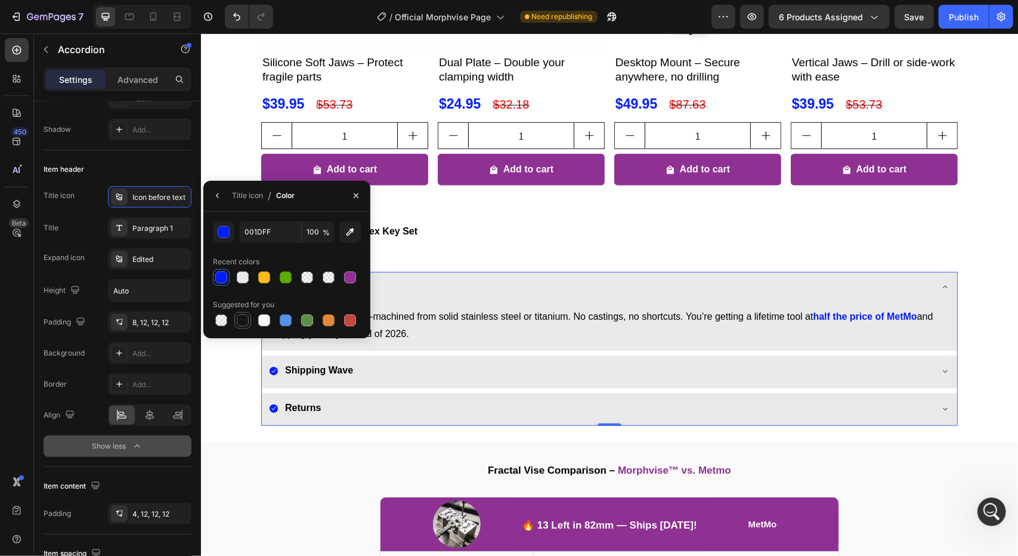
click at [241, 320] on div at bounding box center [243, 320] width 12 height 12
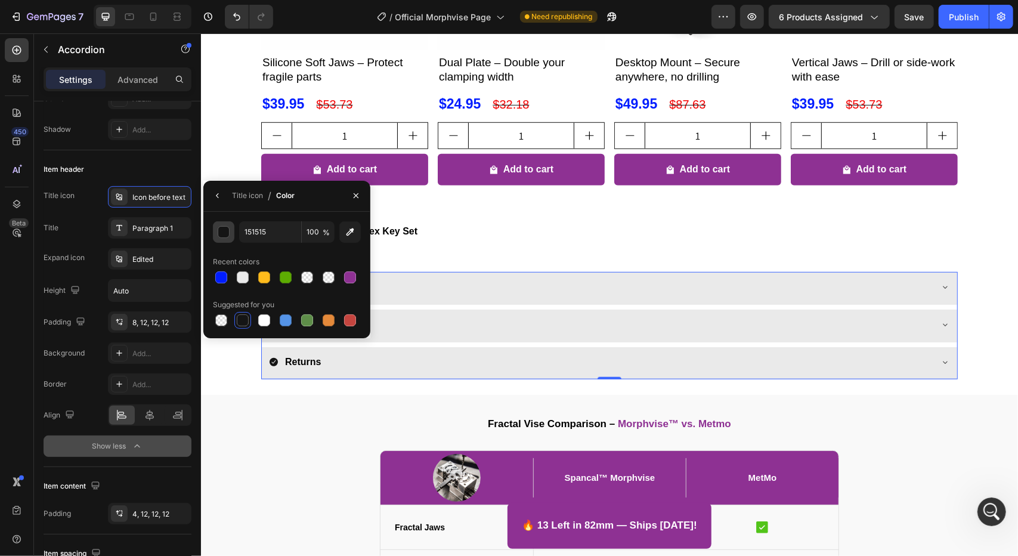
click at [228, 232] on div "button" at bounding box center [224, 233] width 12 height 12
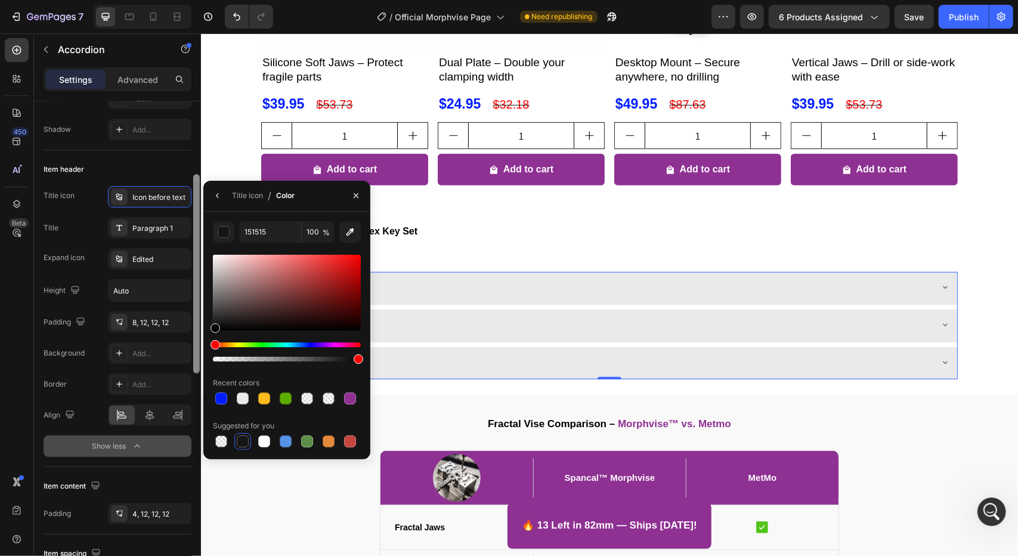
drag, startPoint x: 216, startPoint y: 338, endPoint x: 193, endPoint y: 358, distance: 30.4
click at [192, 357] on div "450 Beta Sections(18) Elements(84) Section Element Hero Section Product Detail …" at bounding box center [100, 294] width 201 height 522
type input "000000"
click at [354, 198] on icon "button" at bounding box center [356, 196] width 10 height 10
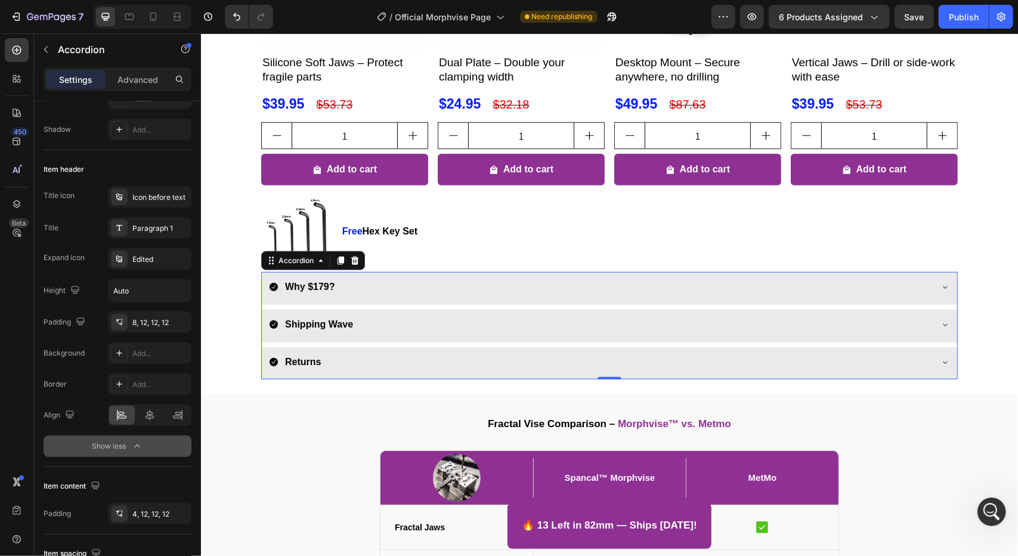
click at [346, 280] on div "Why $179?" at bounding box center [599, 286] width 662 height 21
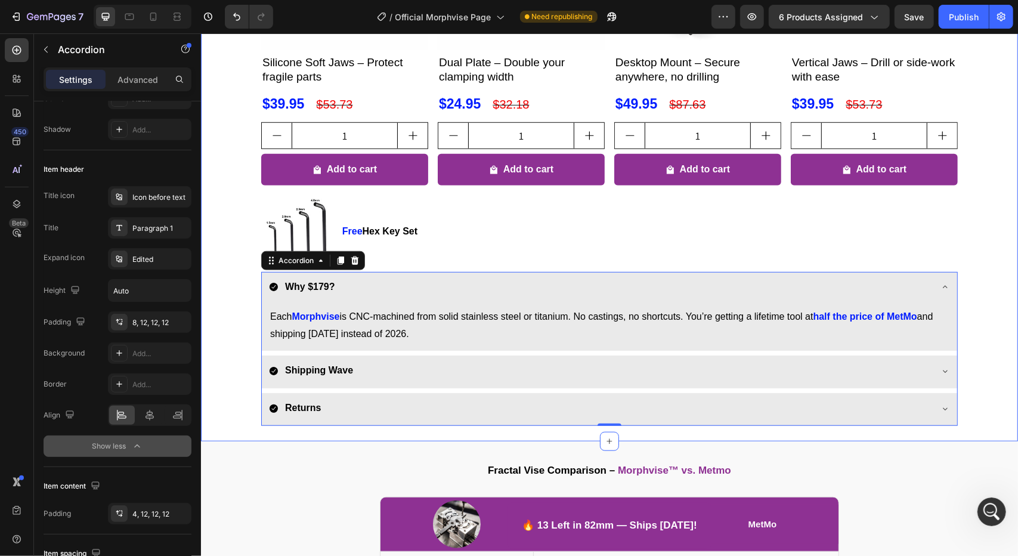
click at [224, 321] on div "Customers who bought Morphvise also grabbed these Heading Product Images Silico…" at bounding box center [608, 137] width 817 height 593
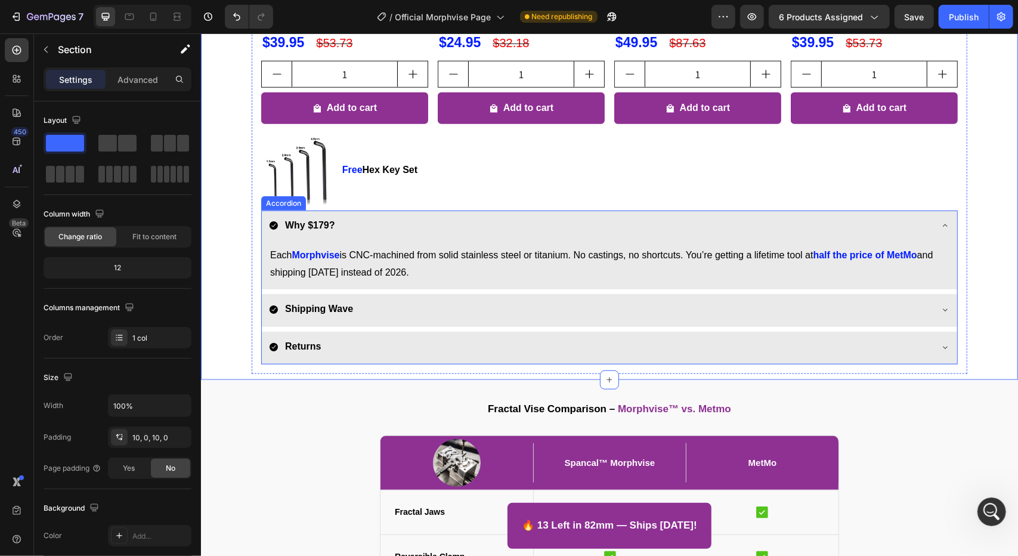
scroll to position [669, 0]
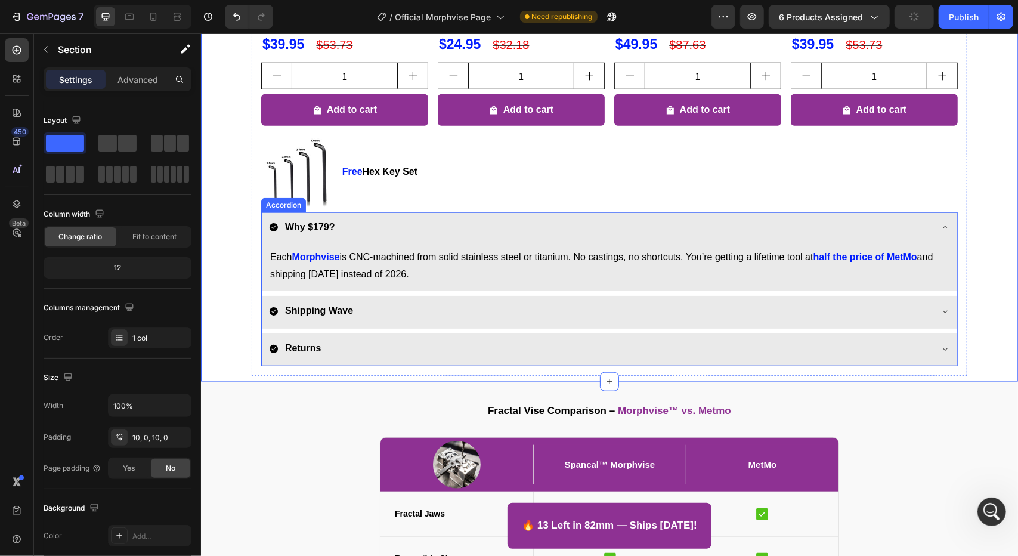
click at [294, 354] on p "Returns" at bounding box center [302, 347] width 36 height 17
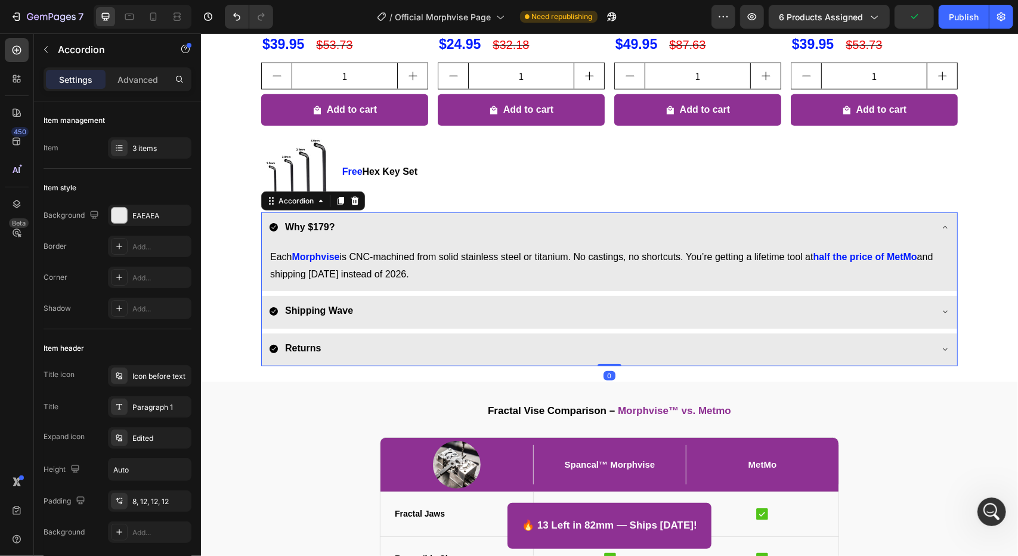
click at [371, 342] on div "Returns" at bounding box center [599, 347] width 662 height 21
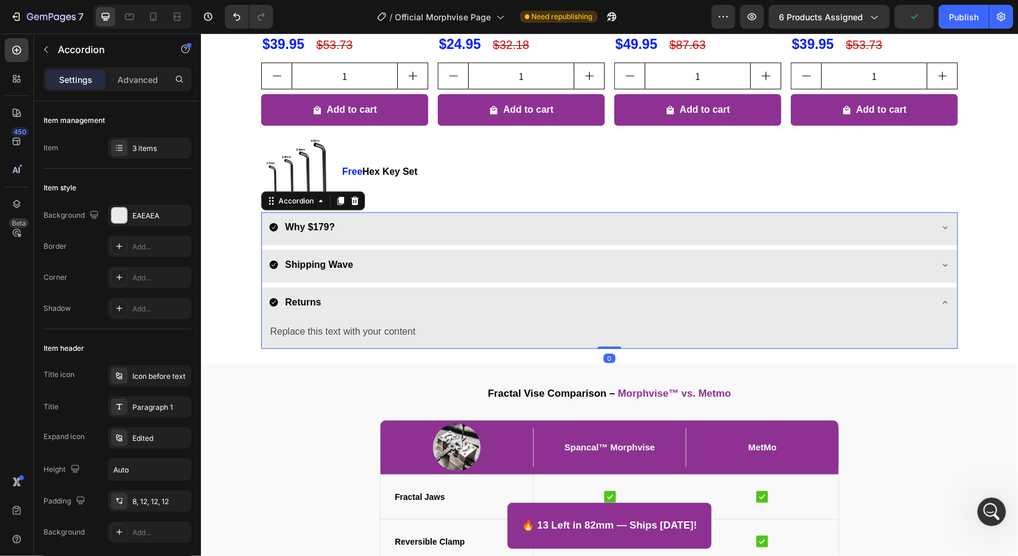
click at [402, 261] on div "Shipping Wave" at bounding box center [599, 264] width 662 height 21
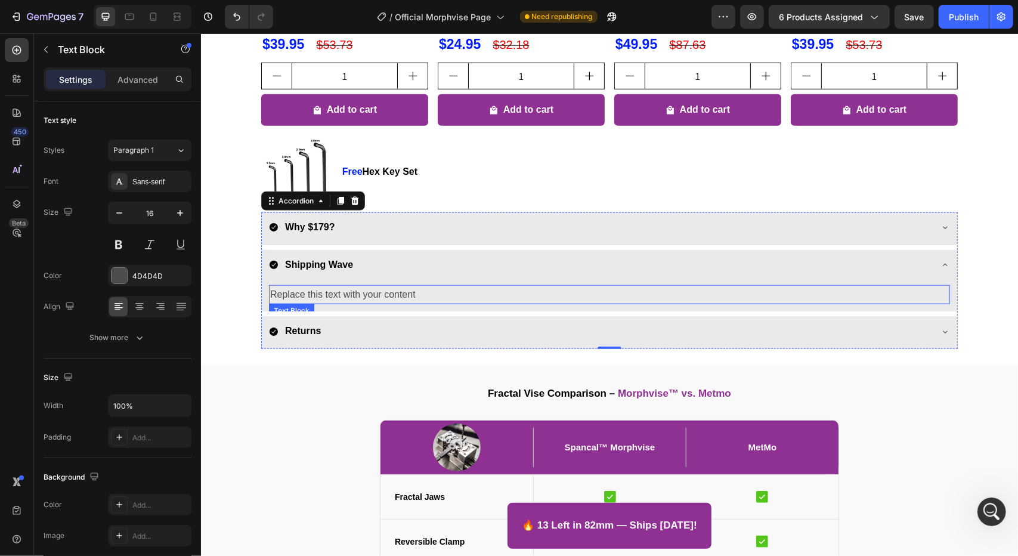
click at [401, 290] on div "Replace this text with your content" at bounding box center [608, 294] width 681 height 20
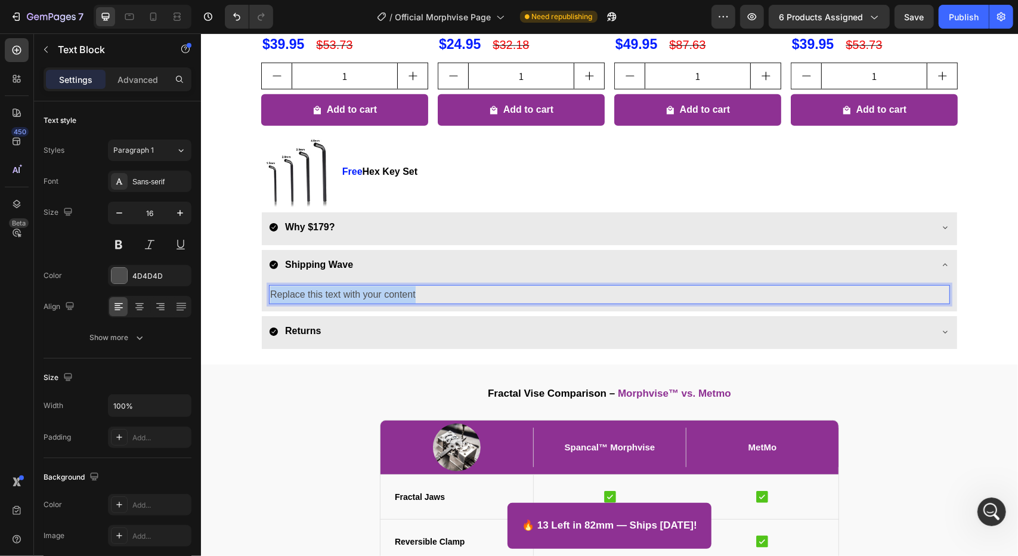
click at [401, 290] on p "Replace this text with your content" at bounding box center [608, 294] width 678 height 17
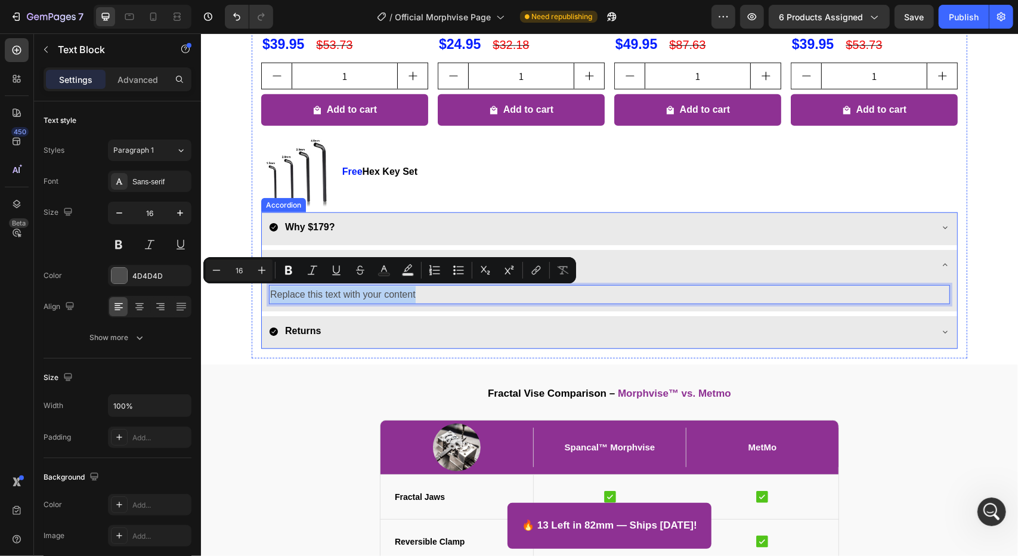
click at [417, 222] on div "Why $179?" at bounding box center [599, 226] width 662 height 21
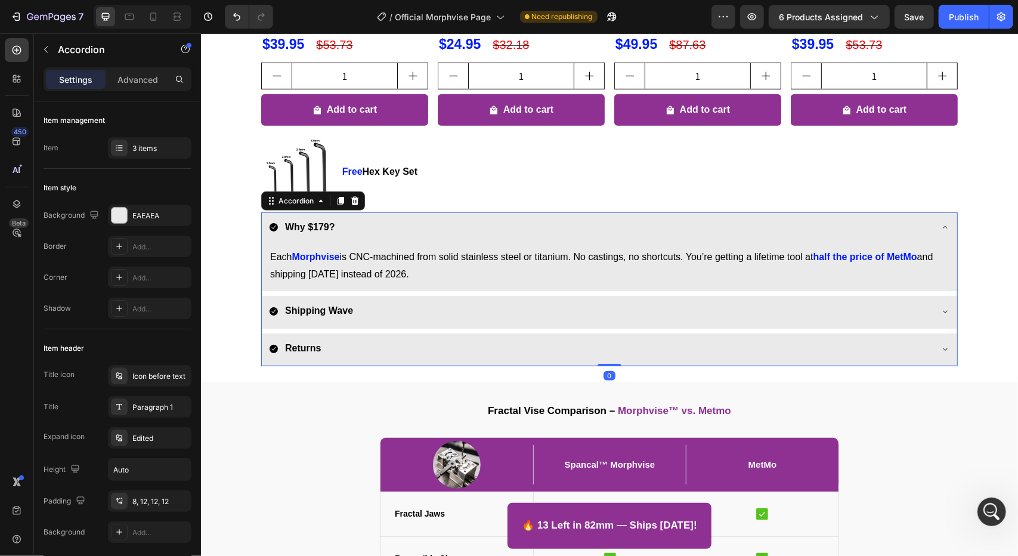
click at [419, 309] on div "Shipping Wave" at bounding box center [599, 310] width 662 height 21
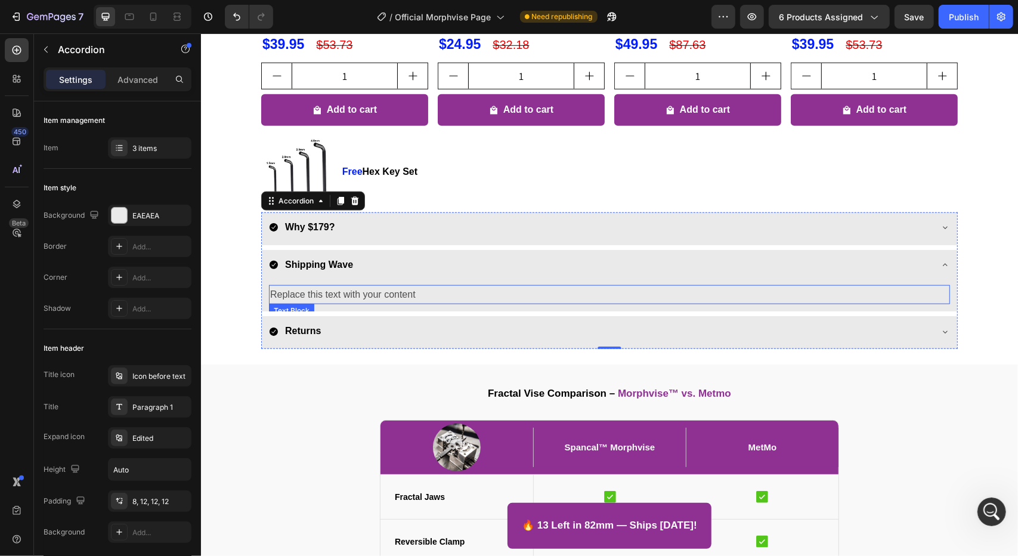
click at [303, 296] on div "Replace this text with your content" at bounding box center [608, 294] width 681 height 20
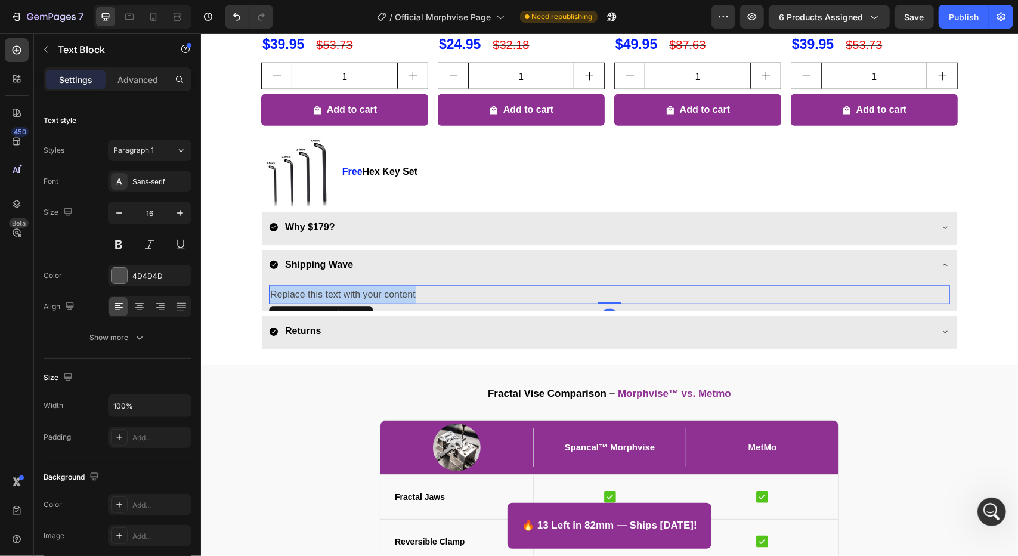
click at [303, 296] on p "Replace this text with your content" at bounding box center [608, 294] width 678 height 17
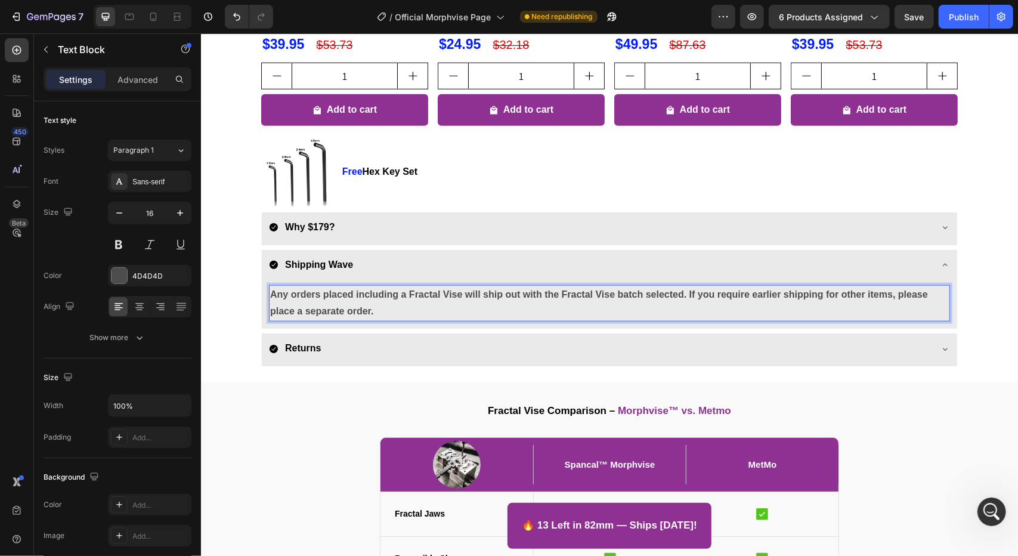
click at [672, 296] on strong "Any orders placed including a Fractal Vise will ship out with the Fractal Vise …" at bounding box center [598, 302] width 658 height 27
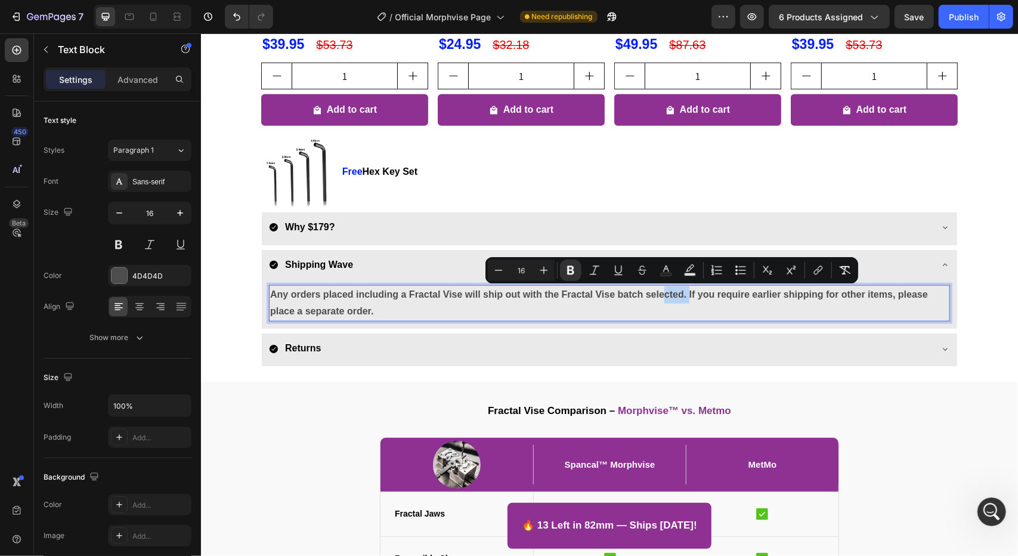
drag, startPoint x: 684, startPoint y: 295, endPoint x: 658, endPoint y: 300, distance: 26.8
click at [658, 300] on p "Any orders placed including a Fractal Vise will ship out with the Fractal Vise …" at bounding box center [608, 303] width 678 height 35
click at [658, 299] on p "Any orders placed including a Fractal Vise will ship out with the Fractal Vise …" at bounding box center [608, 303] width 678 height 35
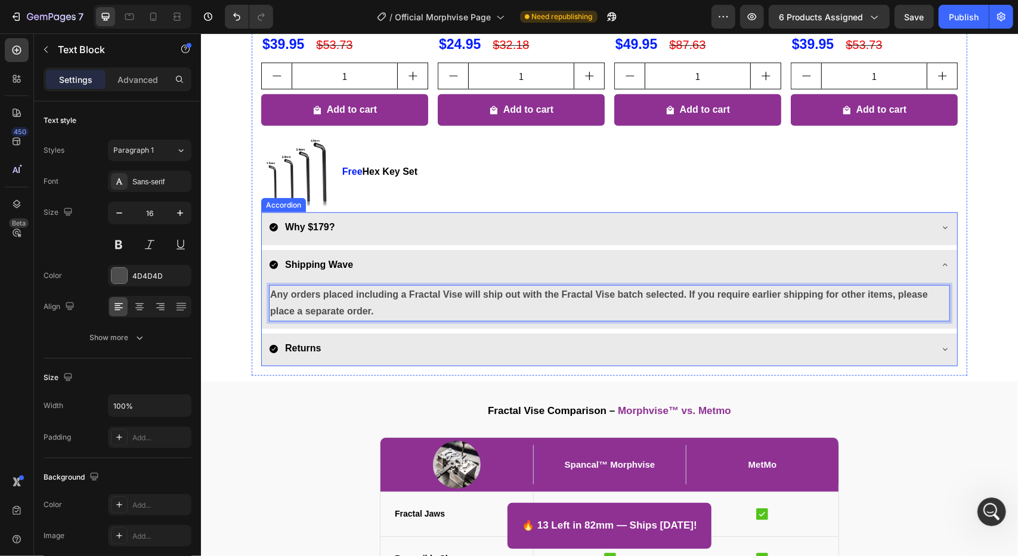
click at [484, 293] on strong "Any orders placed including a Fractal Vise will ship out with the Fractal Vise …" at bounding box center [598, 302] width 658 height 27
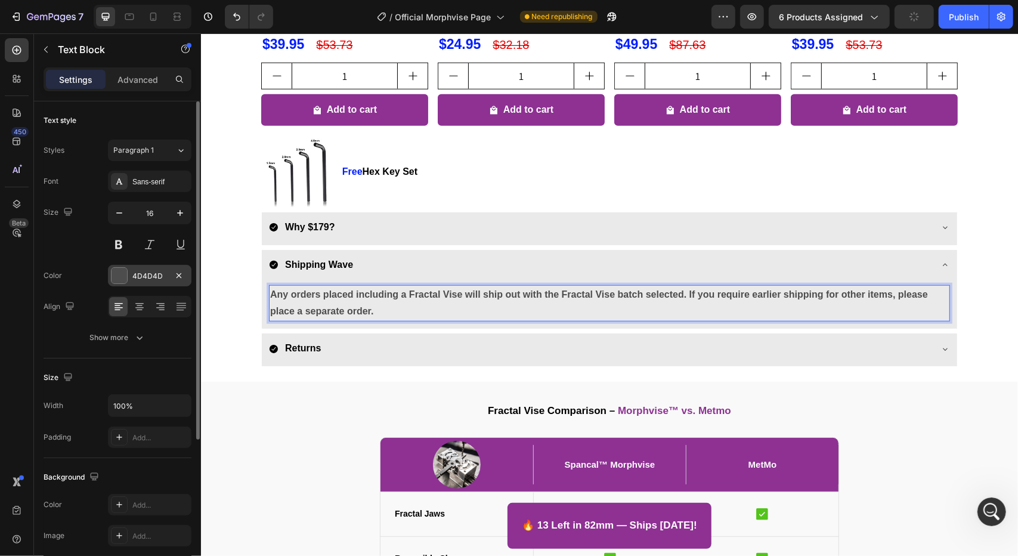
click at [146, 277] on div "4D4D4D" at bounding box center [149, 276] width 35 height 11
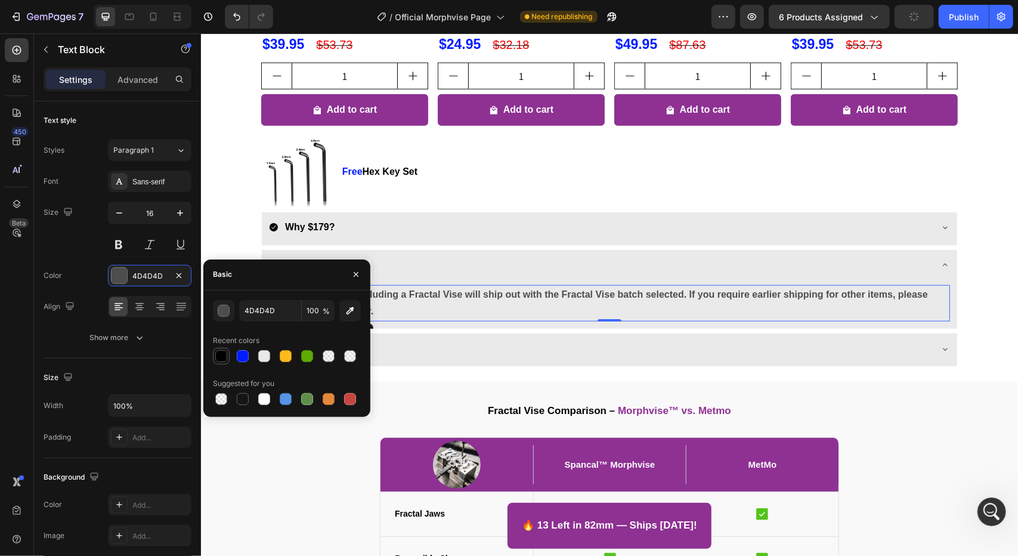
click at [223, 356] on div at bounding box center [221, 356] width 12 height 12
type input "000000"
click at [259, 283] on div "Basic" at bounding box center [286, 274] width 167 height 31
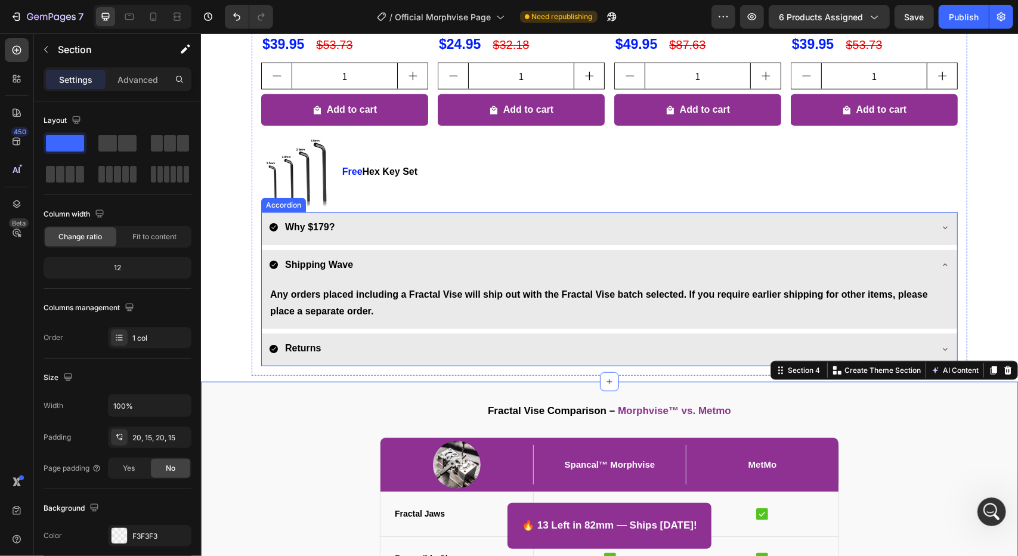
click at [391, 236] on div "Why $179?" at bounding box center [599, 226] width 662 height 21
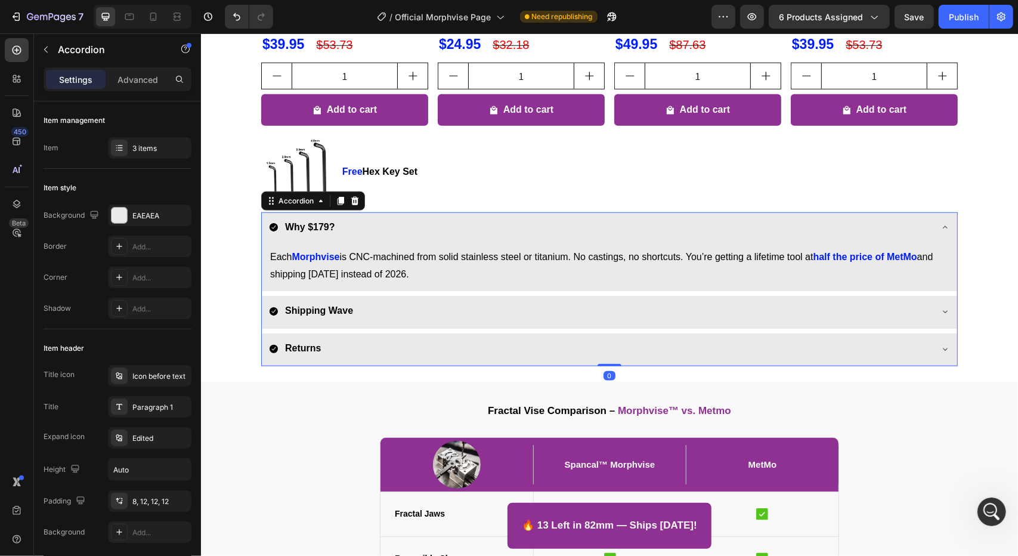
drag, startPoint x: 382, startPoint y: 314, endPoint x: 386, endPoint y: 304, distance: 10.7
click at [381, 326] on div "Shipping Wave" at bounding box center [608, 311] width 695 height 33
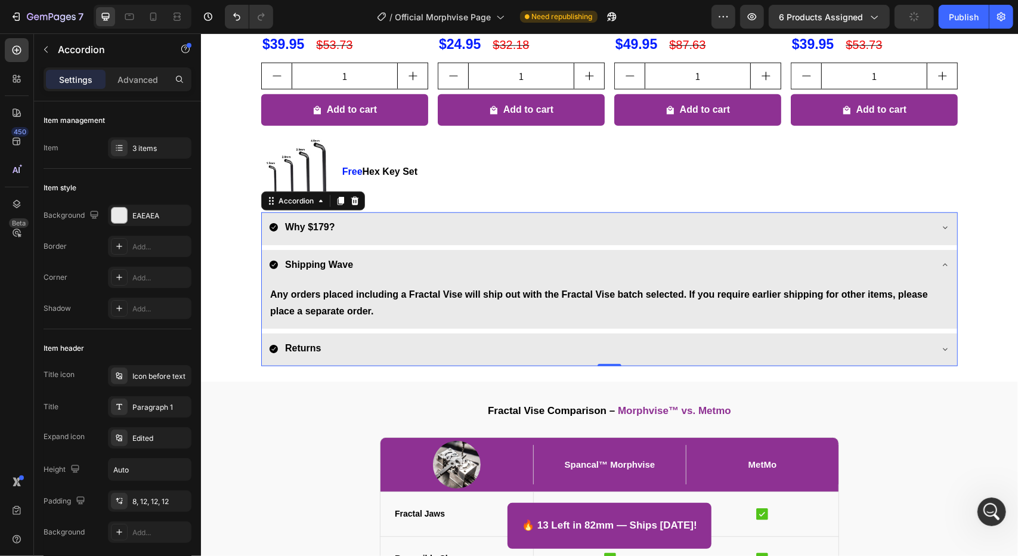
click at [423, 274] on div "Shipping Wave" at bounding box center [608, 265] width 695 height 33
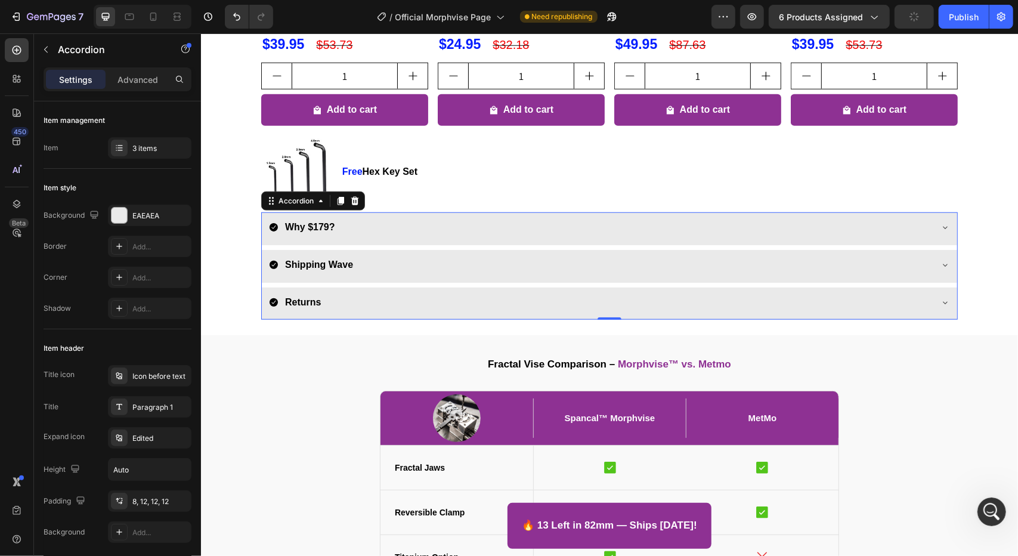
click at [427, 284] on div "Why $179? Shipping Wave Returns" at bounding box center [609, 265] width 696 height 107
click at [416, 263] on div "Shipping Wave" at bounding box center [599, 264] width 662 height 21
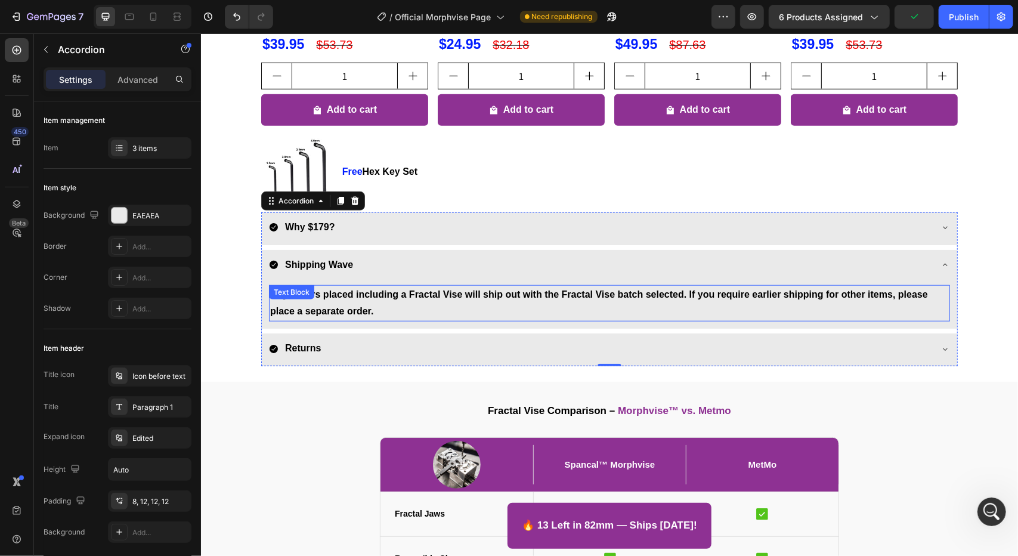
click at [389, 302] on p "Any orders placed including a Fractal Vise will ship out with the Fractal Vise …" at bounding box center [608, 303] width 678 height 35
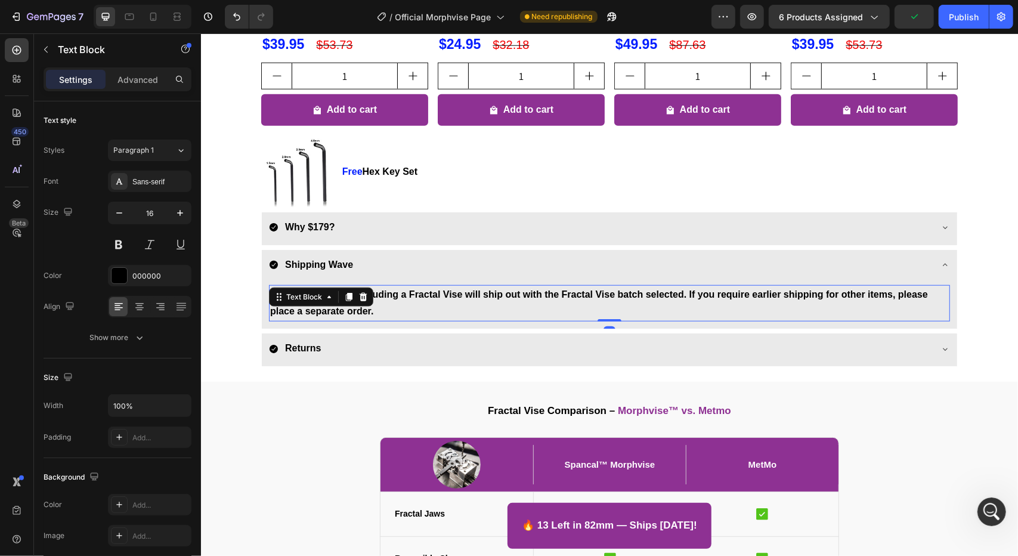
click at [389, 302] on p "Any orders placed including a Fractal Vise will ship out with the Fractal Vise …" at bounding box center [608, 303] width 678 height 35
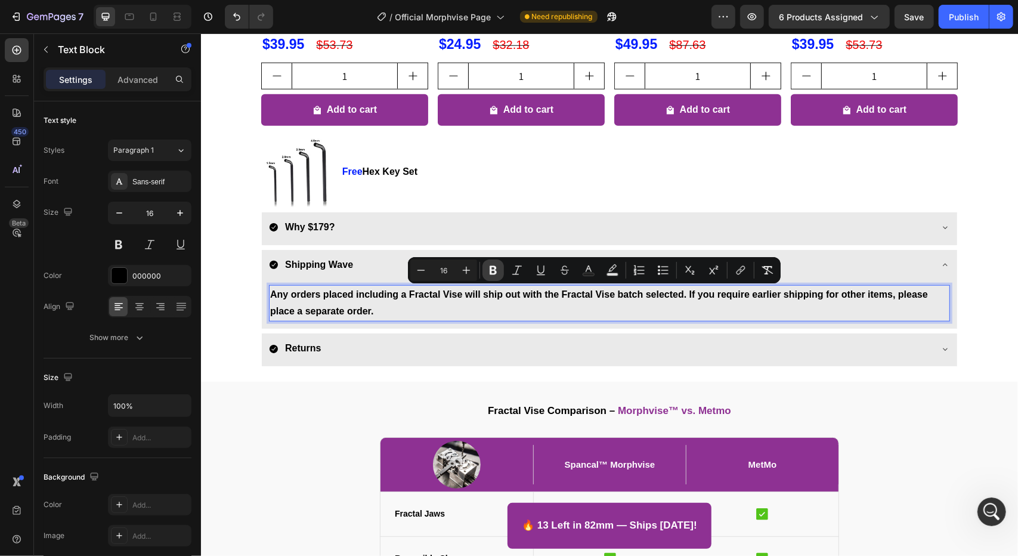
drag, startPoint x: 497, startPoint y: 269, endPoint x: 293, endPoint y: 289, distance: 204.9
click at [497, 269] on icon "Editor contextual toolbar" at bounding box center [493, 270] width 12 height 12
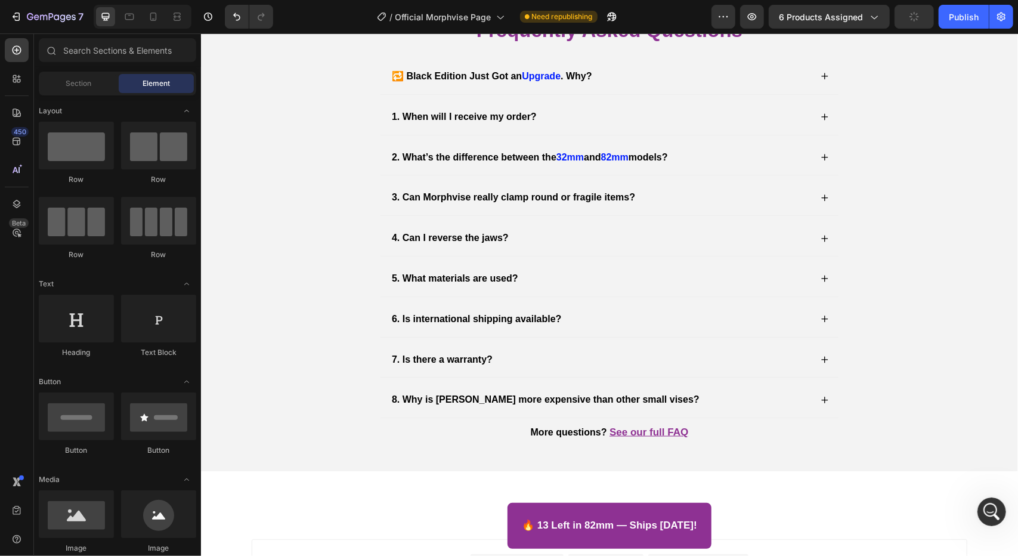
scroll to position [4084, 0]
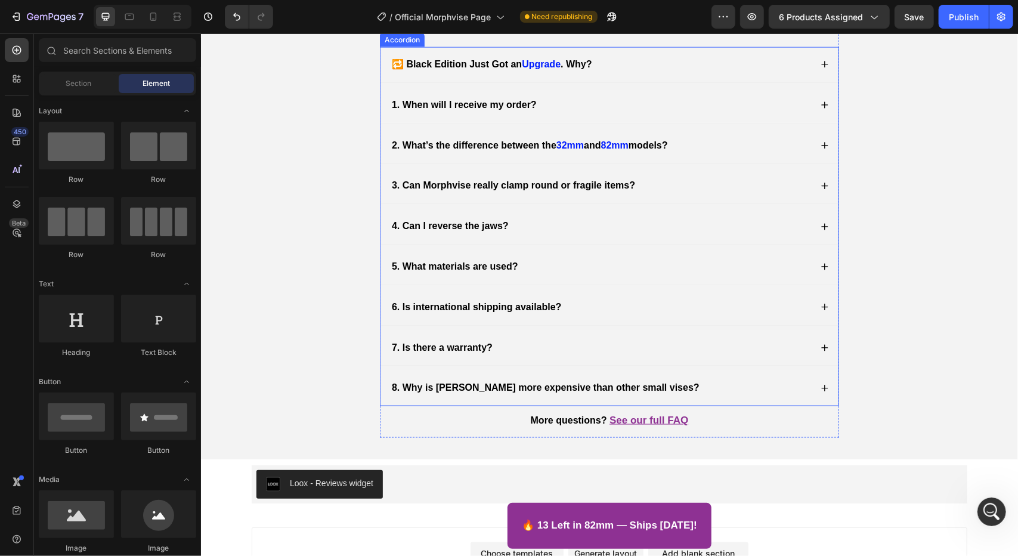
click at [526, 311] on strong "6. Is international shipping available?" at bounding box center [476, 306] width 170 height 10
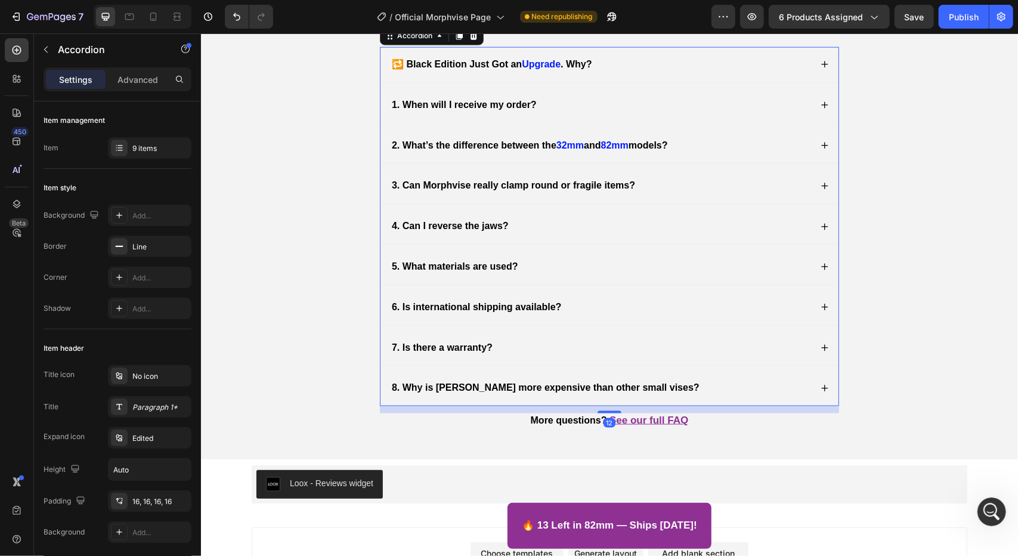
click at [820, 311] on icon at bounding box center [824, 306] width 8 height 8
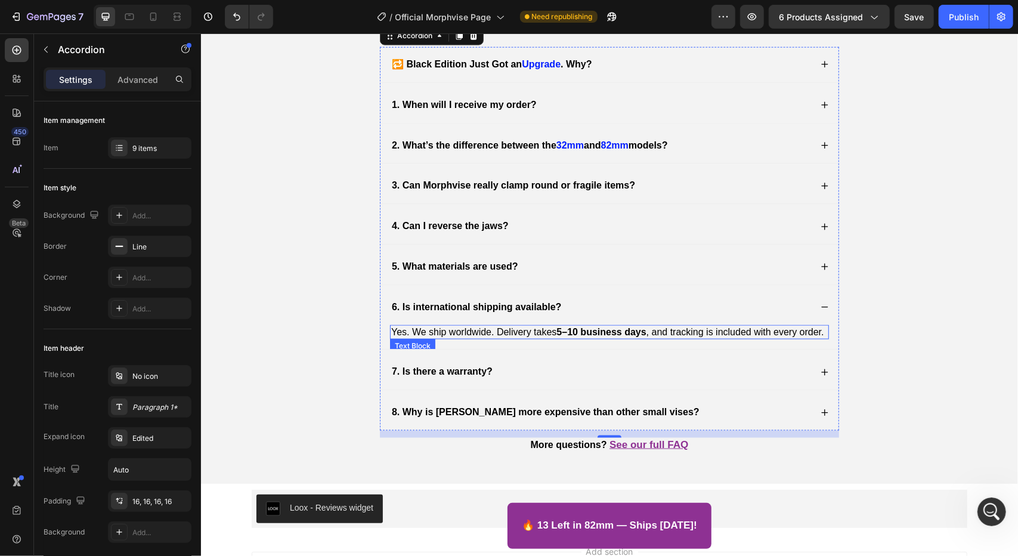
click at [409, 338] on p "Yes. We ship worldwide. Delivery takes 5–10 business days , and tracking is inc…" at bounding box center [608, 332] width 436 height 13
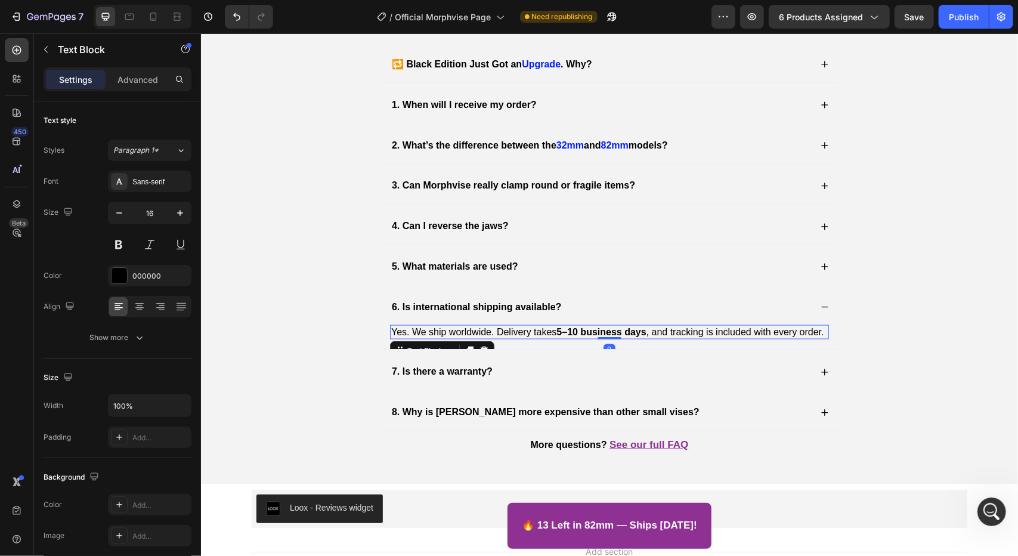
click at [410, 338] on p "Yes. We ship worldwide. Delivery takes 5–10 business days , and tracking is inc…" at bounding box center [608, 332] width 436 height 13
drag, startPoint x: 410, startPoint y: 417, endPoint x: 543, endPoint y: 422, distance: 132.4
click at [543, 338] on p "Yes. We ship worldwide. Delivery takes 5–10 business days , and tracking is inc…" at bounding box center [608, 332] width 436 height 13
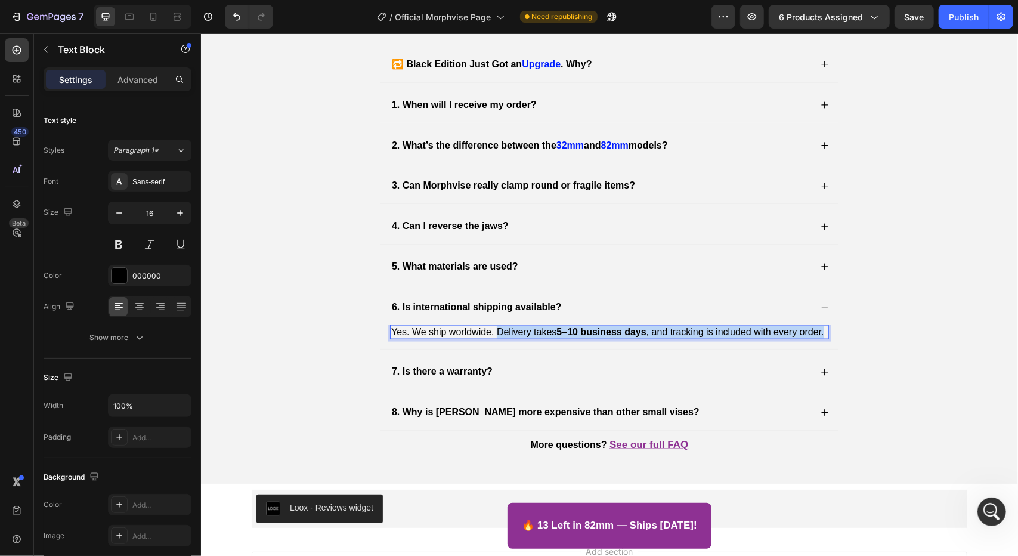
drag, startPoint x: 491, startPoint y: 421, endPoint x: 822, endPoint y: 422, distance: 330.9
click at [822, 338] on p "Yes. We ship worldwide. Delivery takes 5–10 business days , and tracking is inc…" at bounding box center [608, 332] width 436 height 13
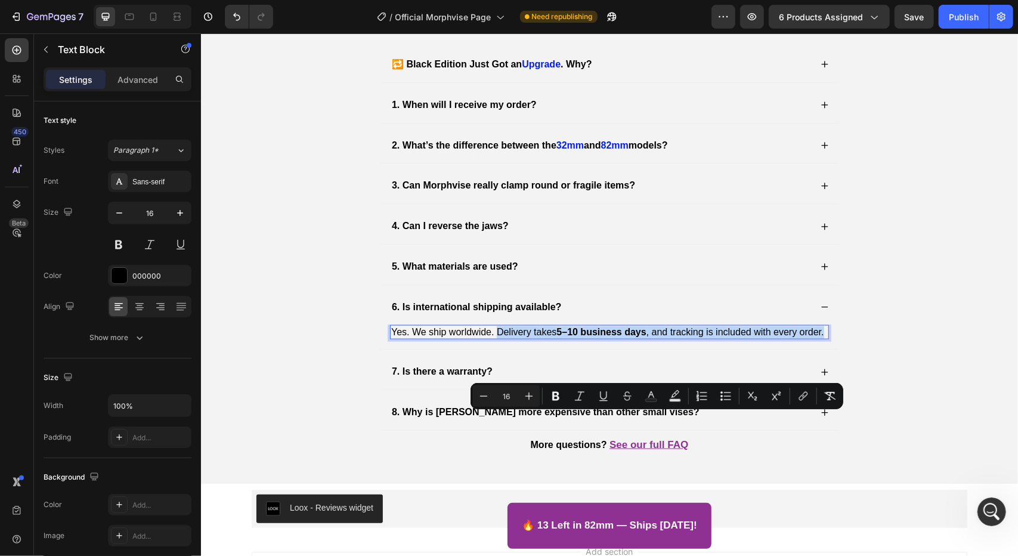
copy p "Delivery takes 5–10 business days , and tracking is included with every order."
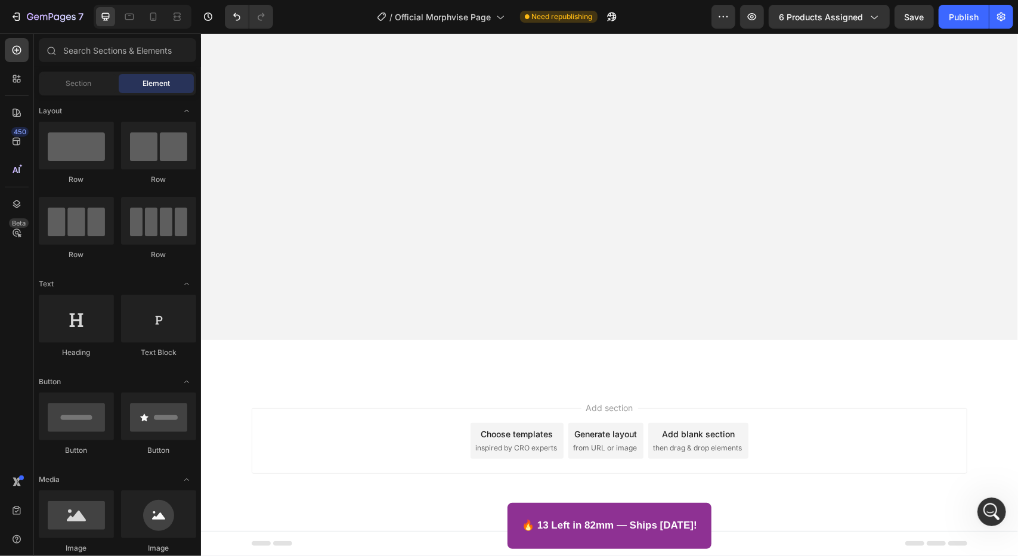
scroll to position [233, 0]
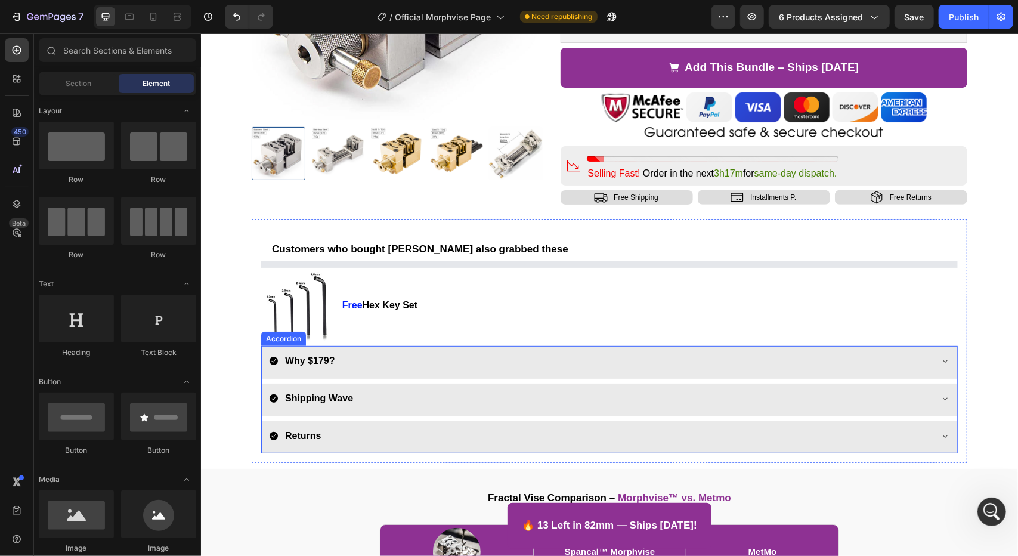
click at [302, 405] on div "Shipping Wave" at bounding box center [319, 398] width 72 height 21
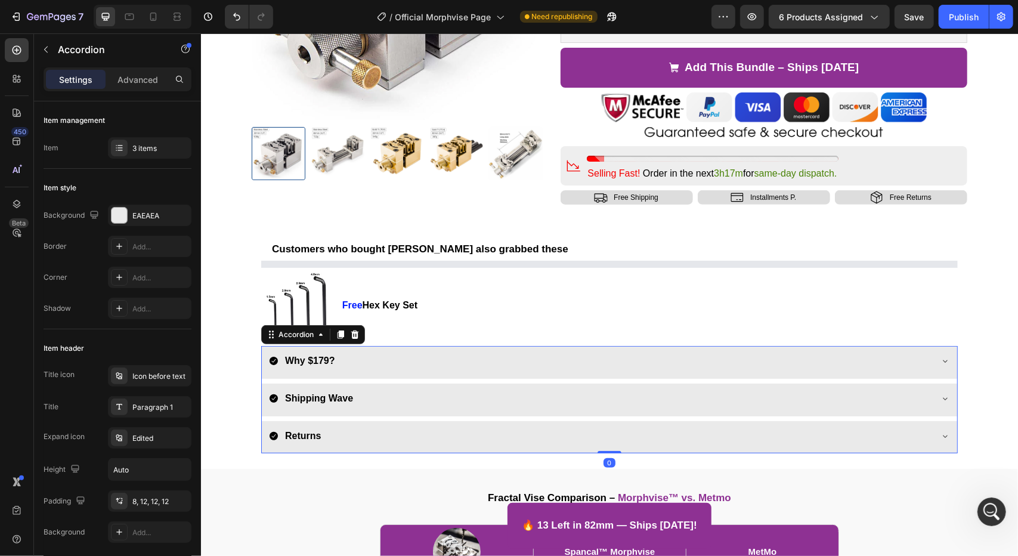
click at [396, 401] on div "Shipping Wave" at bounding box center [599, 398] width 662 height 21
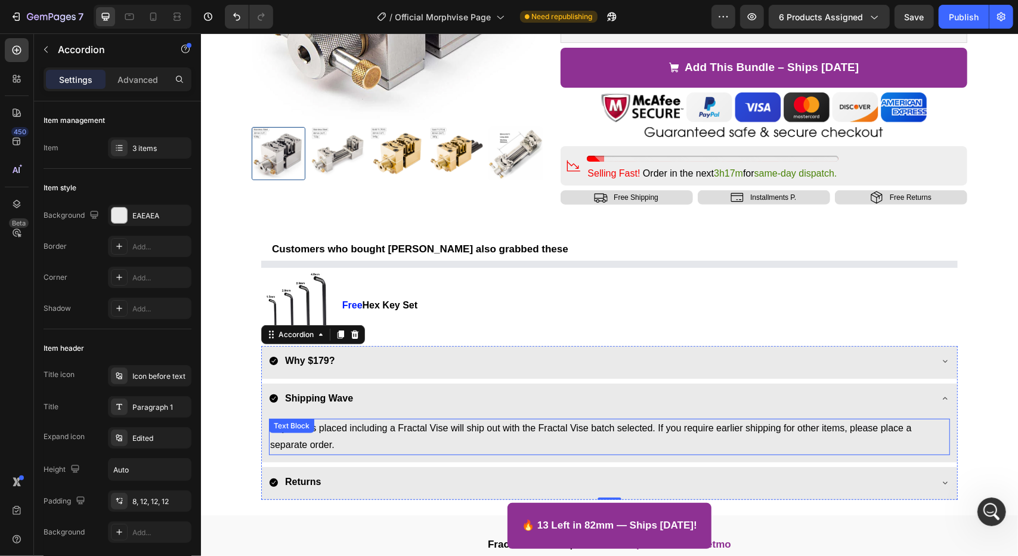
click at [370, 435] on p "Any orders placed including a Fractal Vise will ship out with the Fractal Vise …" at bounding box center [608, 436] width 678 height 35
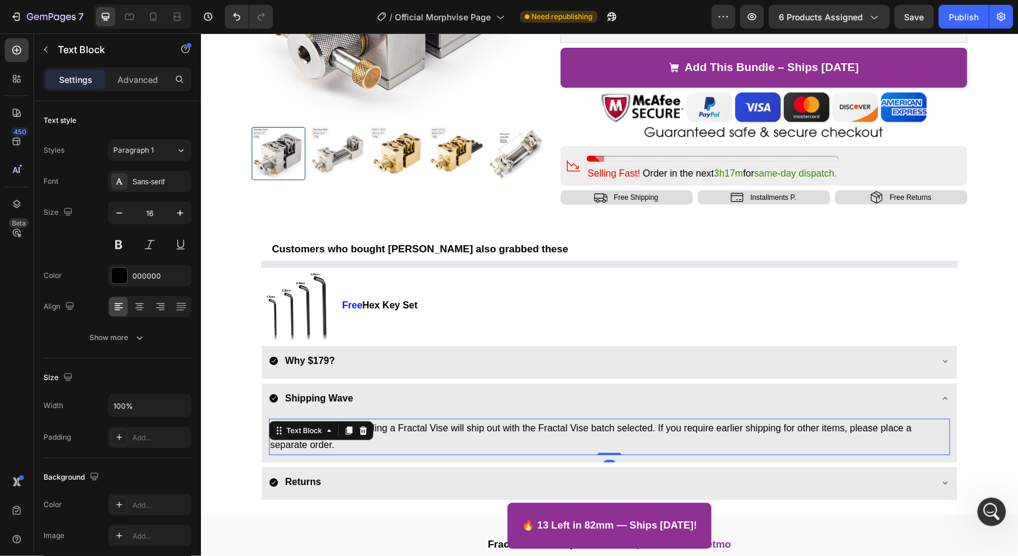
click at [370, 435] on p "Any orders placed including a Fractal Vise will ship out with the Fractal Vise …" at bounding box center [608, 436] width 678 height 35
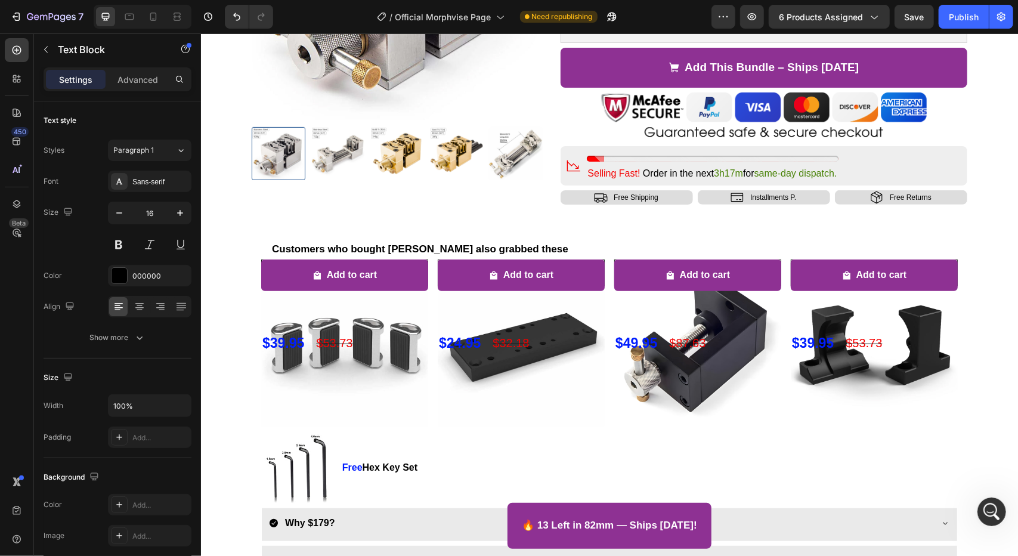
scroll to position [537, 0]
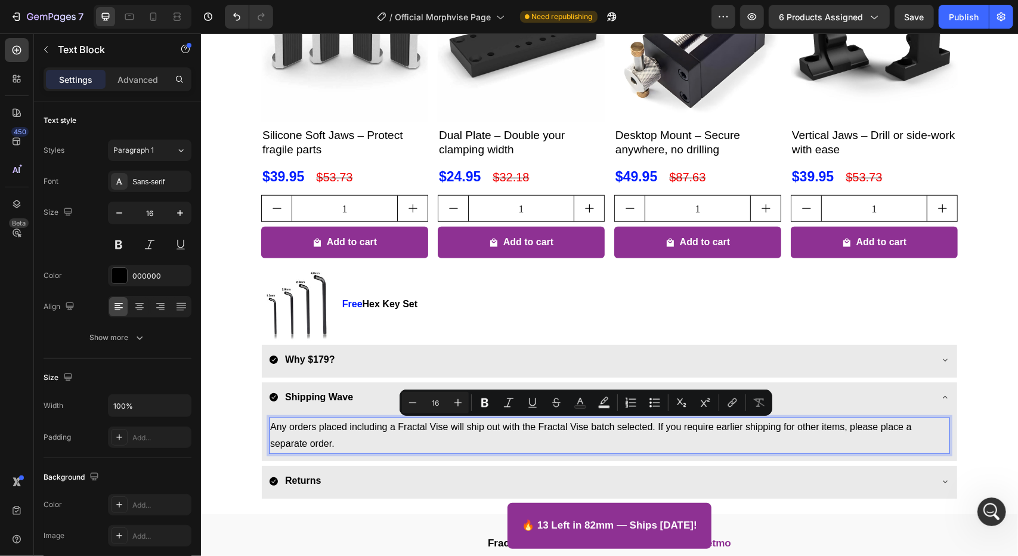
copy p "Any orders placed including a Fractal Vise will ship out with the Fractal Vise …"
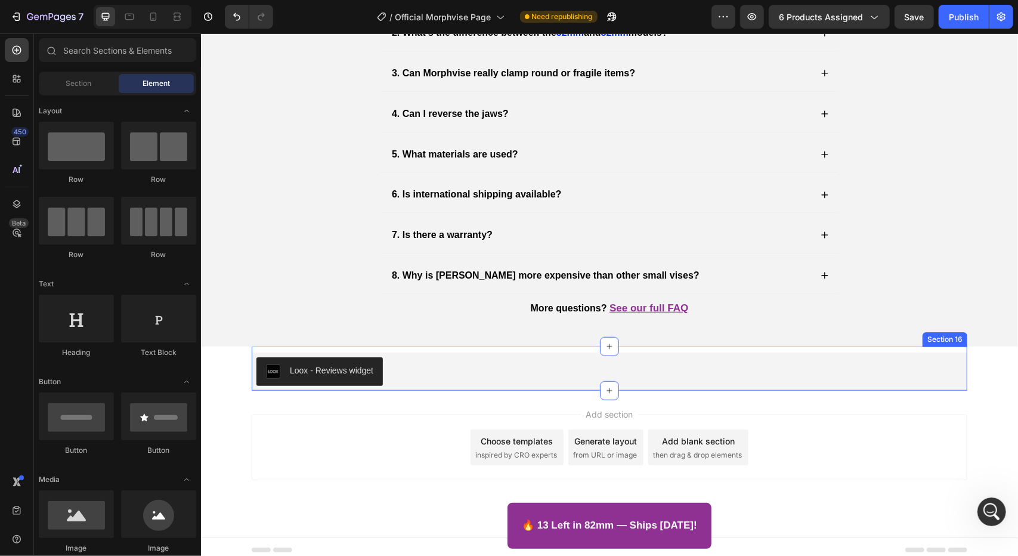
scroll to position [3610, 0]
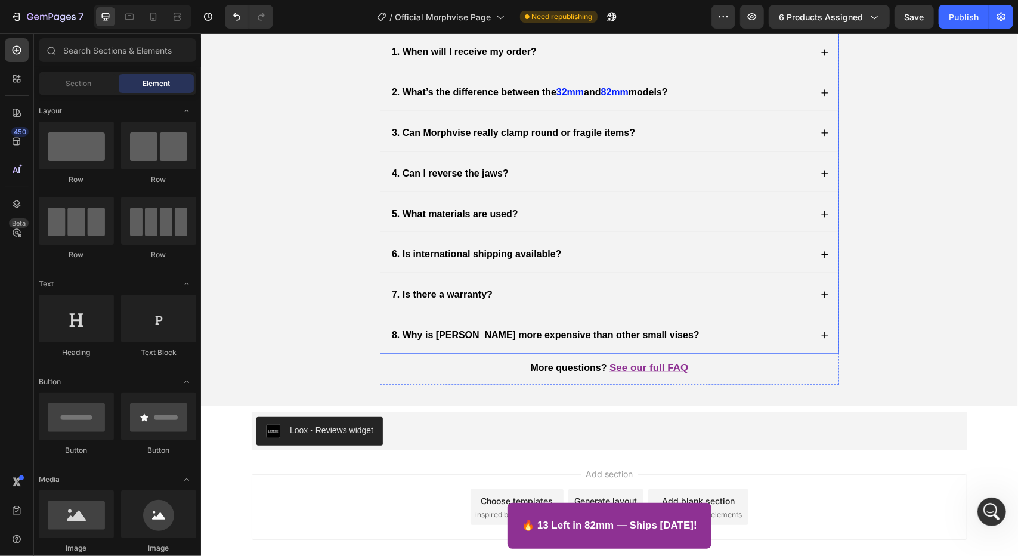
click at [444, 248] on strong "6. Is international shipping available?" at bounding box center [476, 253] width 170 height 10
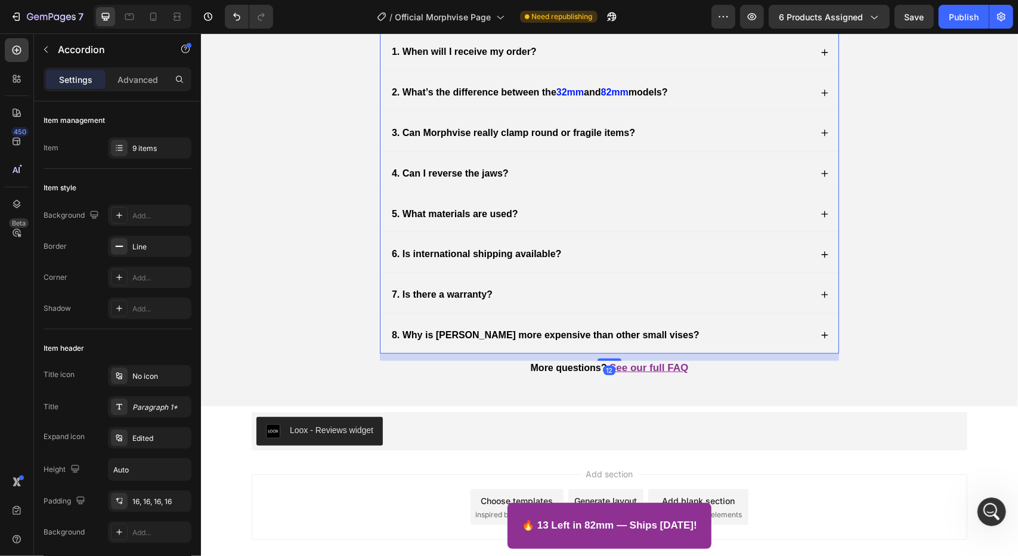
click at [643, 256] on div "6. Is international shipping available?" at bounding box center [599, 254] width 421 height 16
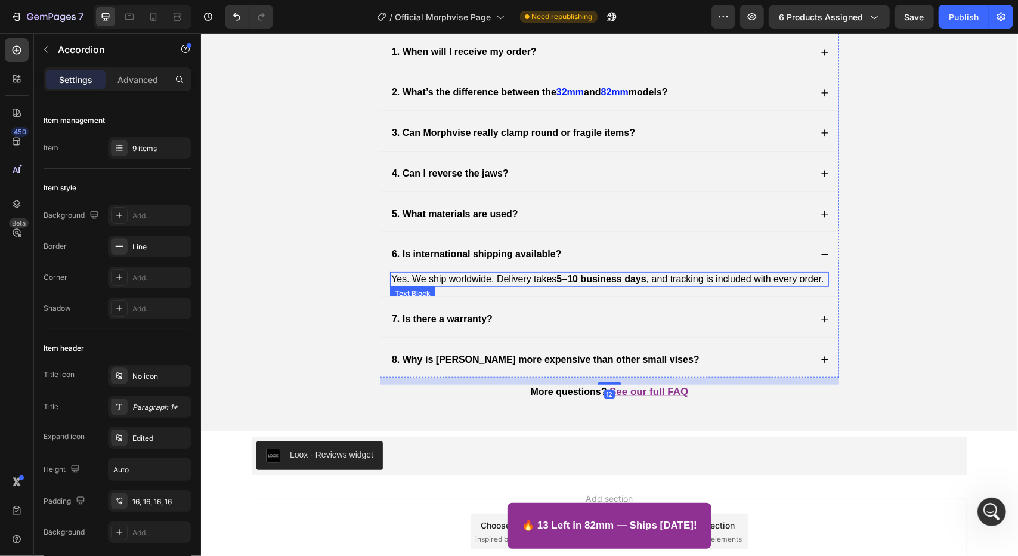
click at [418, 274] on p "Yes. We ship worldwide. Delivery takes 5–10 business days , and tracking is inc…" at bounding box center [608, 278] width 436 height 13
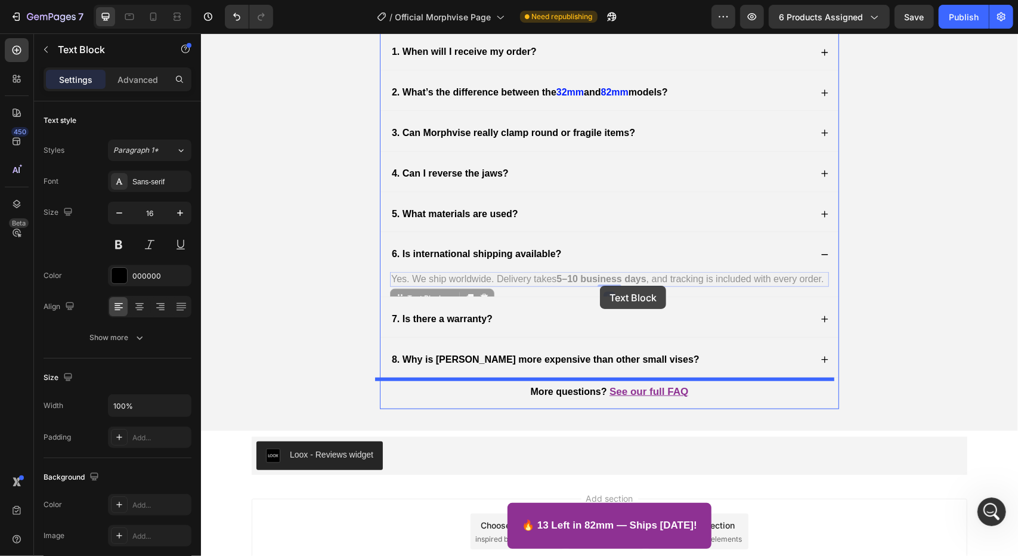
drag, startPoint x: 410, startPoint y: 274, endPoint x: 593, endPoint y: 284, distance: 183.3
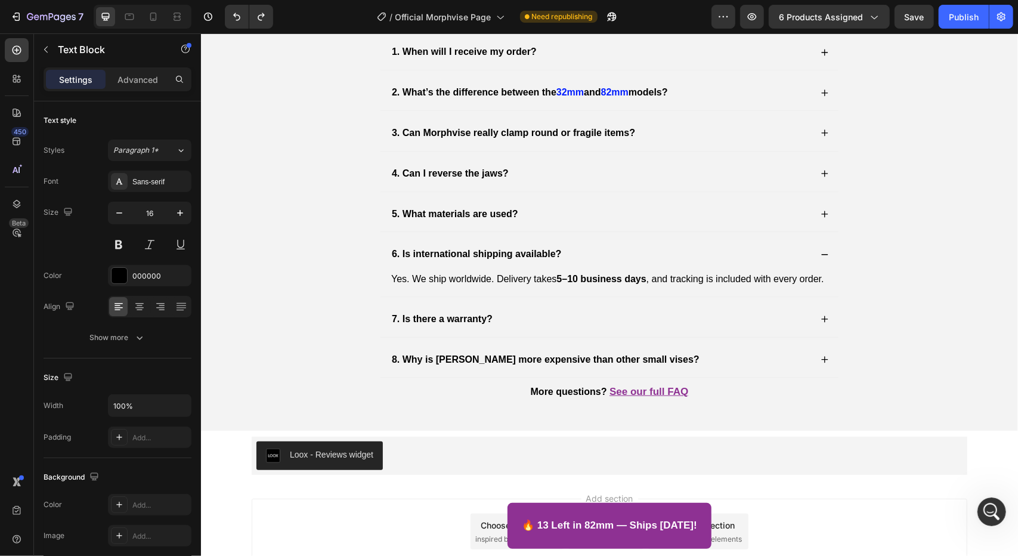
click at [521, 278] on p "Yes. We ship worldwide. Delivery takes 5–10 business days , and tracking is inc…" at bounding box center [608, 278] width 436 height 13
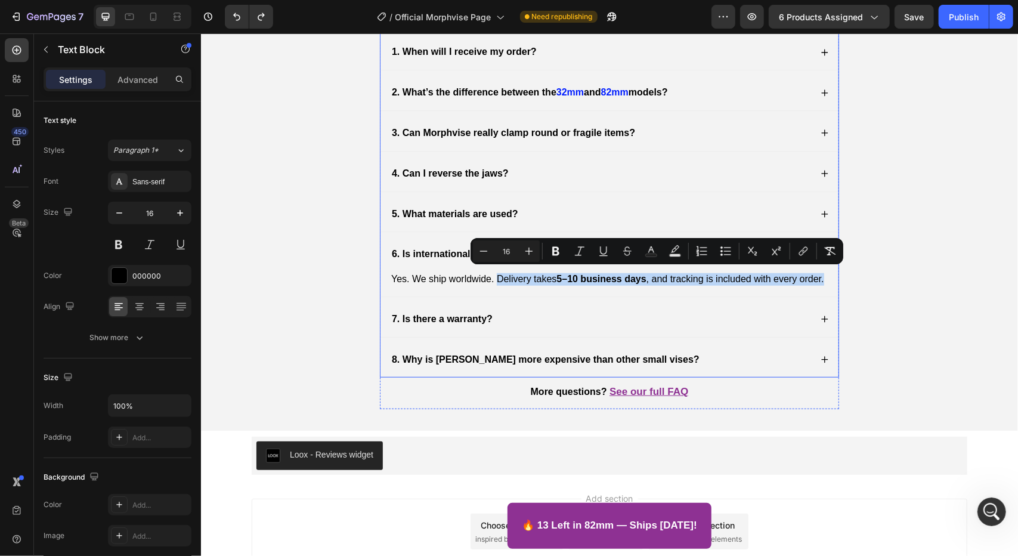
drag, startPoint x: 492, startPoint y: 274, endPoint x: 824, endPoint y: 276, distance: 332.1
click at [824, 276] on div "Yes. We ship worldwide. Delivery takes 5–10 business days , and tracking is inc…" at bounding box center [609, 283] width 458 height 24
copy p "Delivery takes 5–10 business days , and tracking is included with every order."
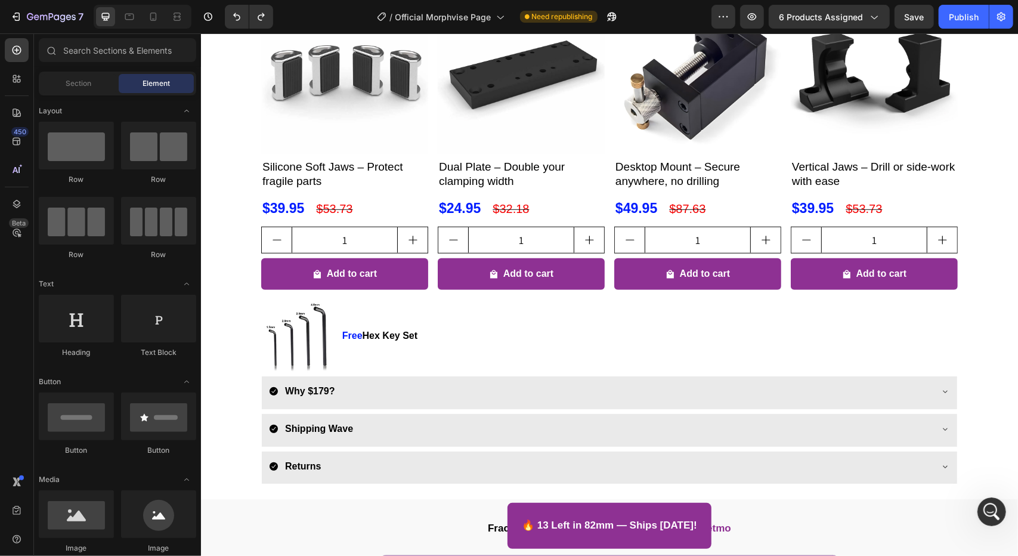
scroll to position [694, 0]
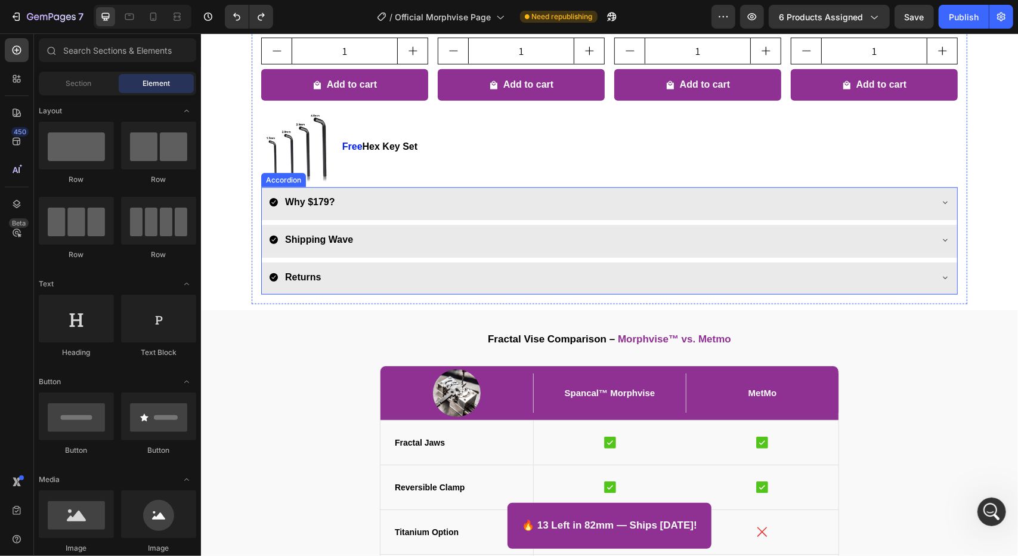
click at [327, 248] on div "Shipping Wave" at bounding box center [319, 239] width 72 height 21
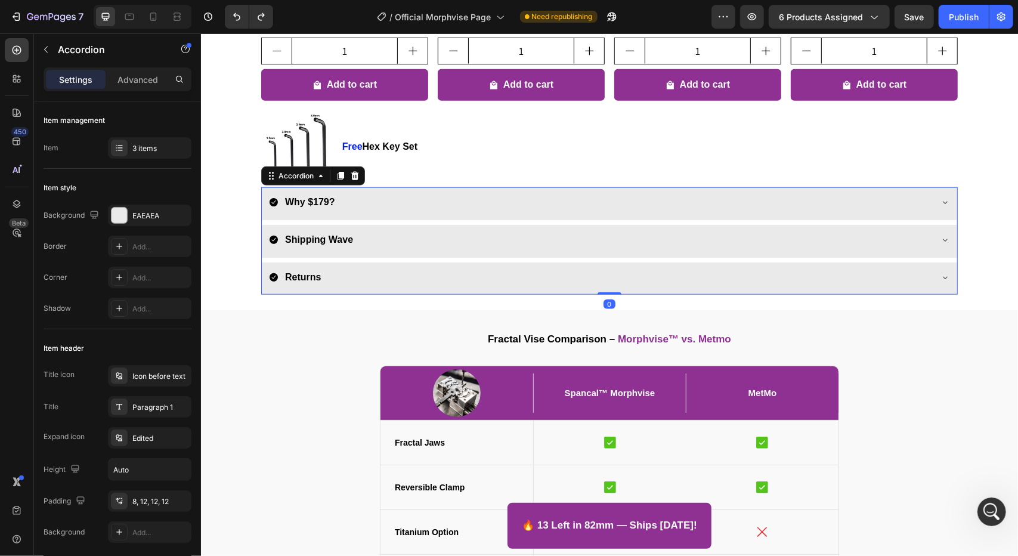
click at [433, 235] on div "Shipping Wave" at bounding box center [599, 239] width 662 height 21
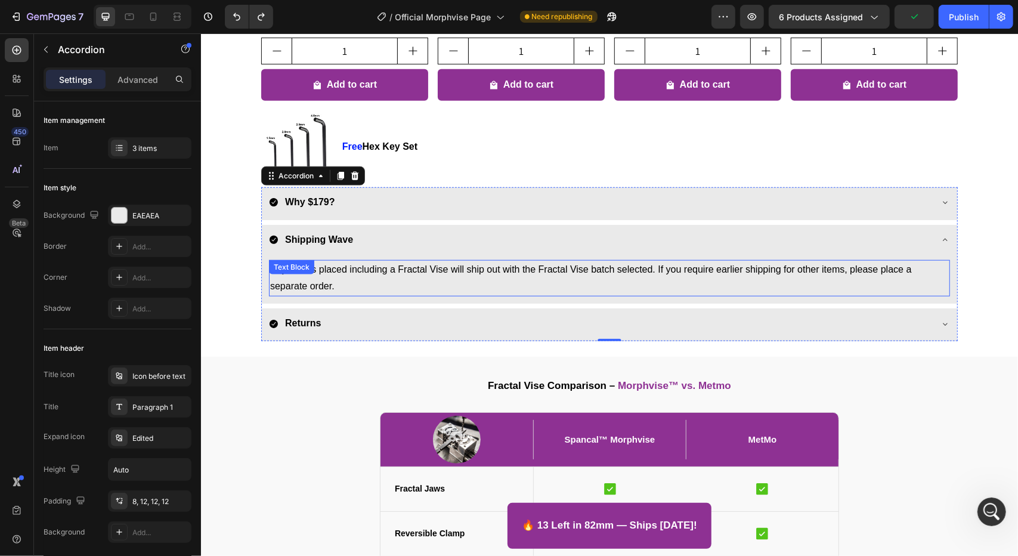
click at [399, 273] on p "Any orders placed including a Fractal Vise will ship out with the Fractal Vise …" at bounding box center [608, 278] width 678 height 35
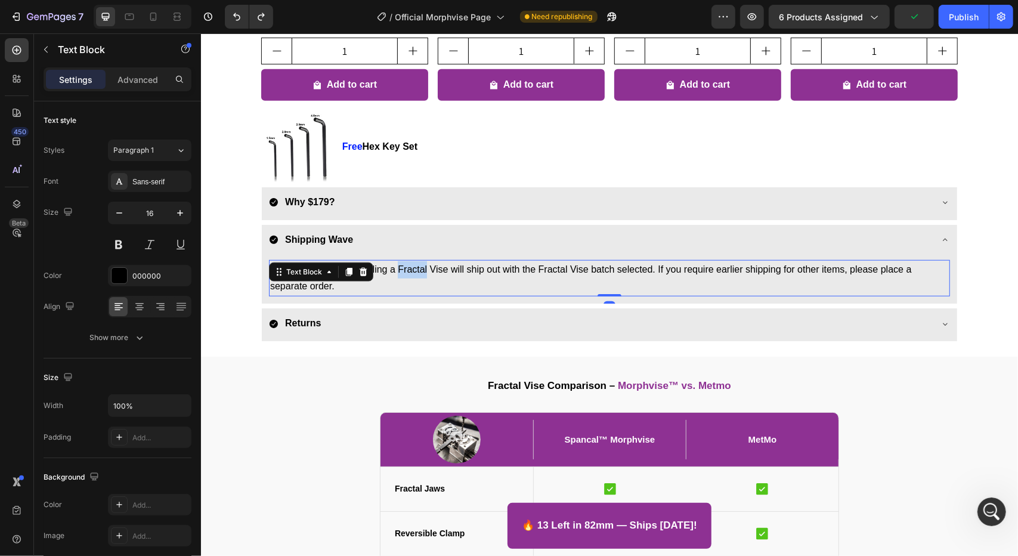
click at [399, 272] on p "Any orders placed including a Fractal Vise will ship out with the Fractal Vise …" at bounding box center [608, 278] width 678 height 35
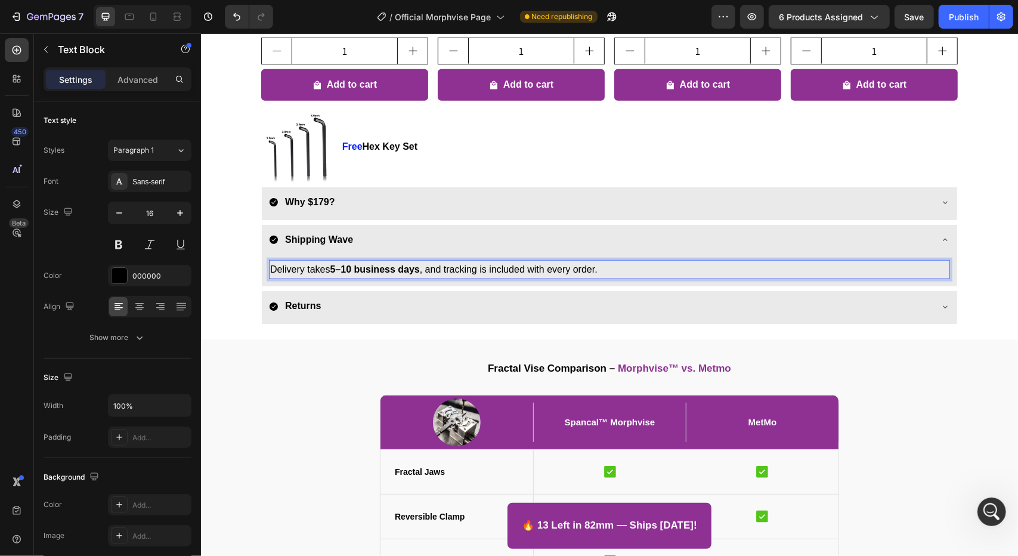
click at [333, 275] on p "Delivery takes 5–10 business days , and tracking is included with every order." at bounding box center [608, 269] width 678 height 17
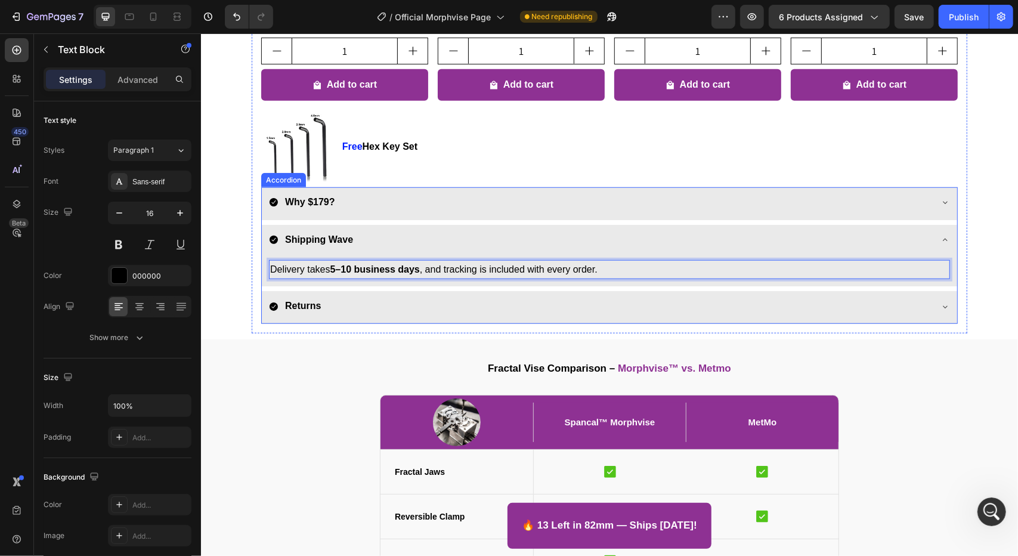
click at [323, 197] on strong "Why $179?" at bounding box center [309, 201] width 50 height 10
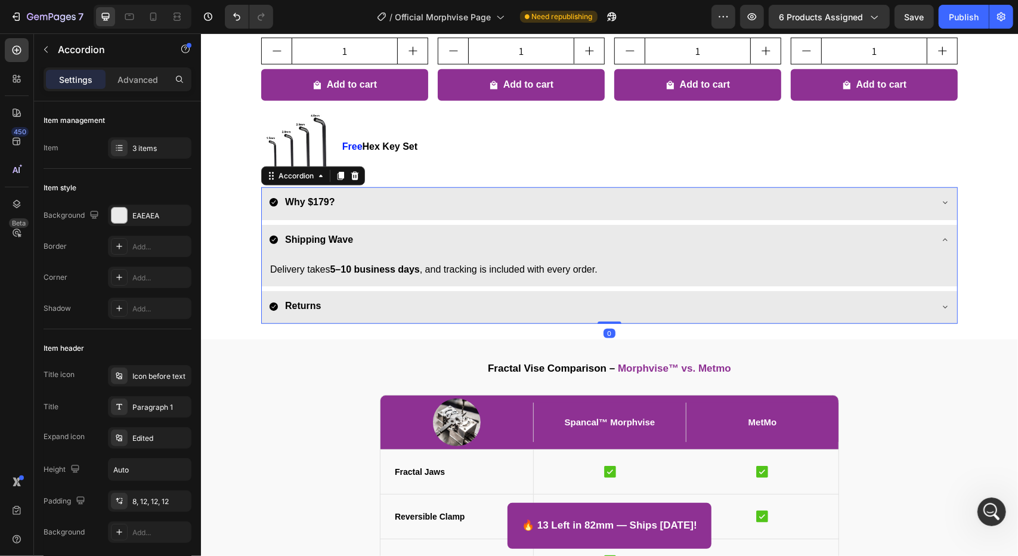
click at [379, 209] on div "Why $179?" at bounding box center [599, 201] width 662 height 21
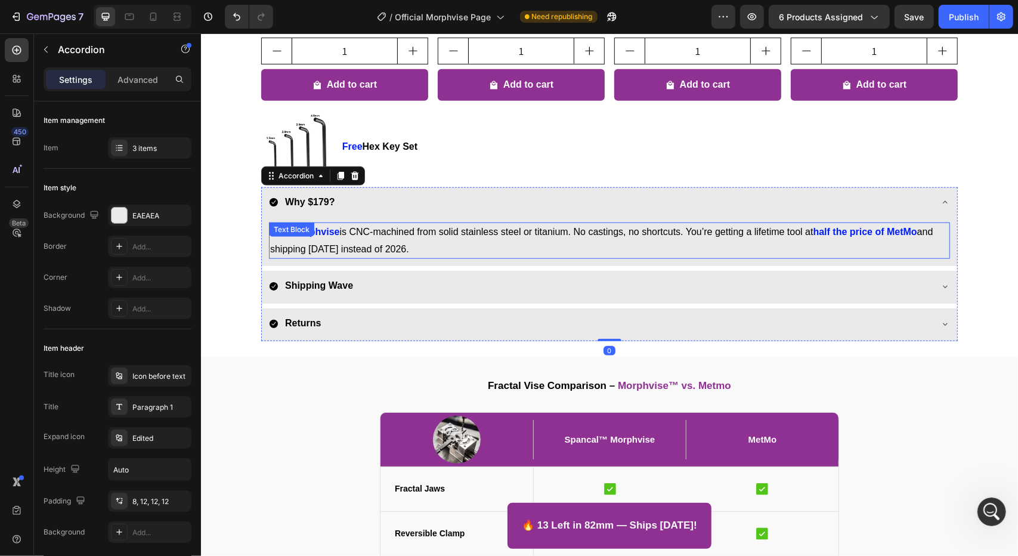
click at [323, 233] on strong "Morphvise" at bounding box center [315, 231] width 48 height 10
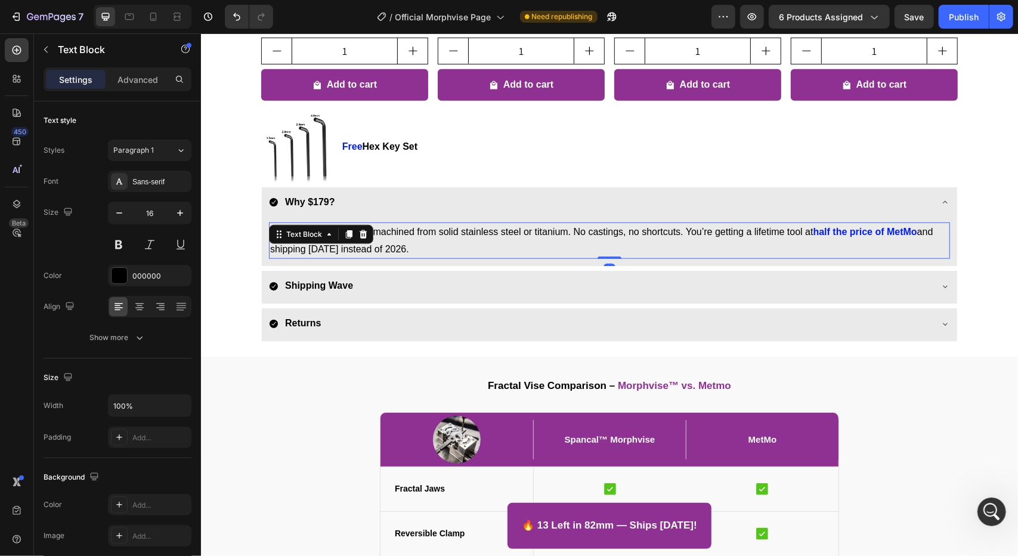
click at [327, 233] on icon at bounding box center [329, 234] width 4 height 2
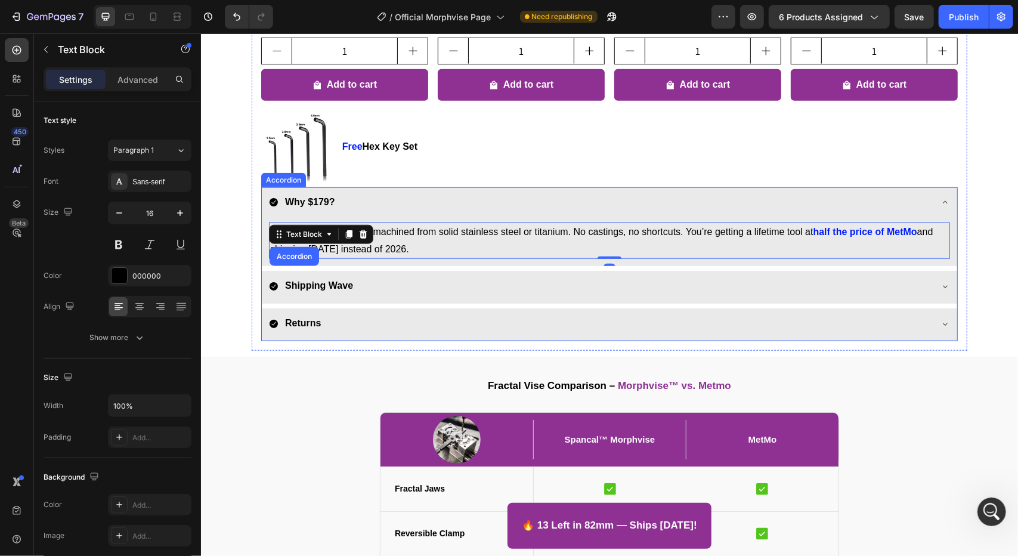
click at [315, 262] on div "Each Morphvise is CNC-machined from solid stainless steel or titanium. No casti…" at bounding box center [608, 242] width 695 height 47
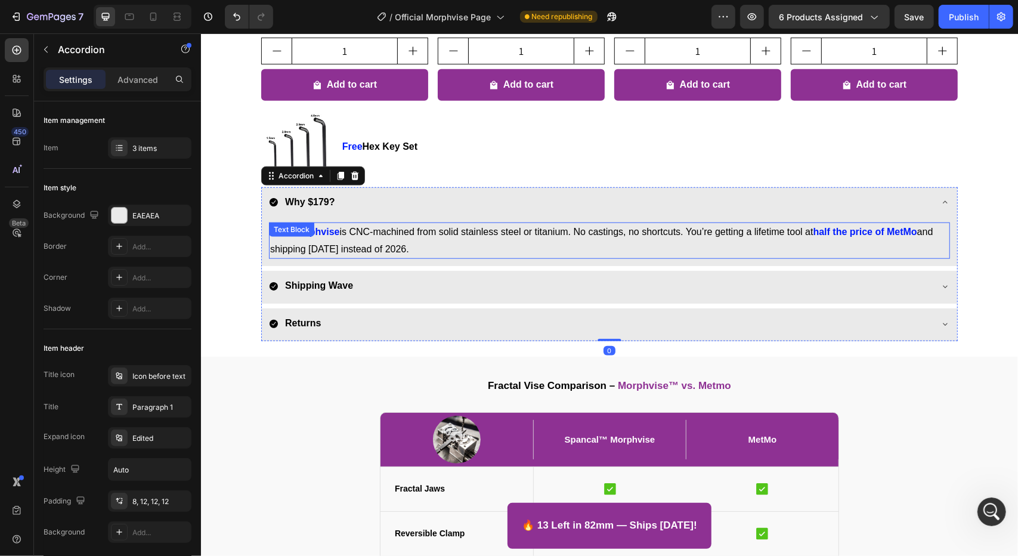
click at [317, 230] on div "Each Morphvise is CNC-machined from solid stainless steel or titanium. No casti…" at bounding box center [608, 240] width 681 height 37
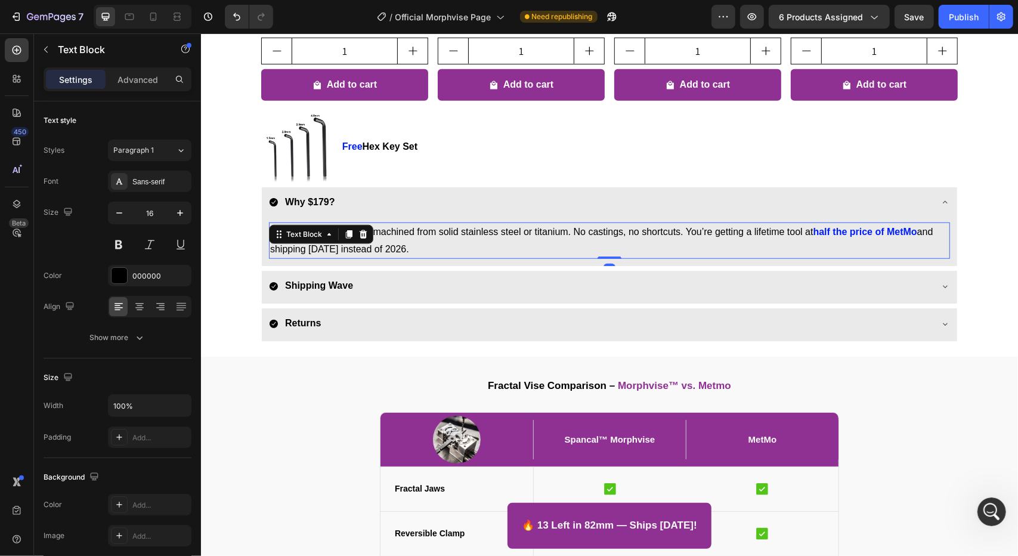
click at [317, 230] on div "Text Block" at bounding box center [303, 233] width 41 height 11
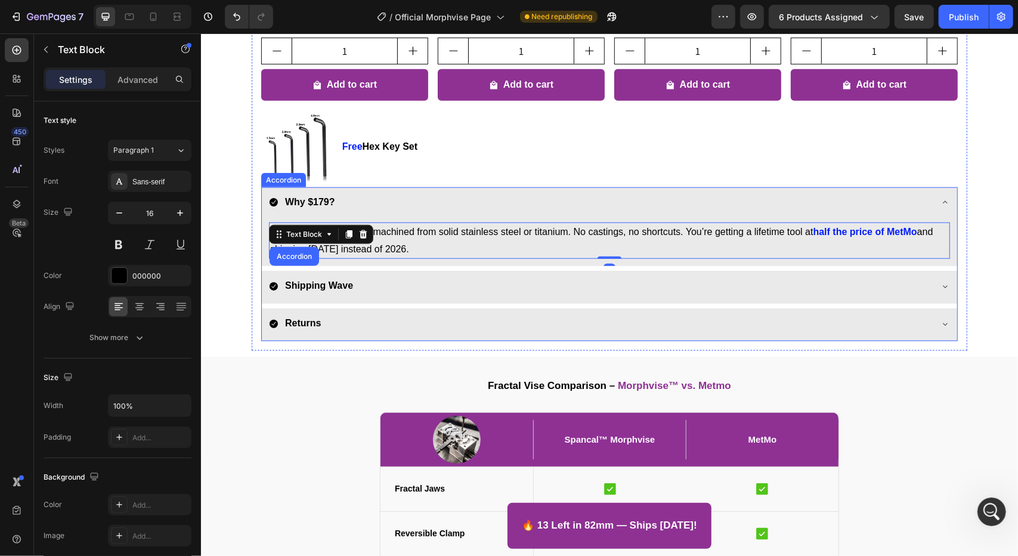
click at [347, 265] on div "Each Morphvise is CNC-machined from solid stainless steel or titanium. No casti…" at bounding box center [608, 242] width 695 height 47
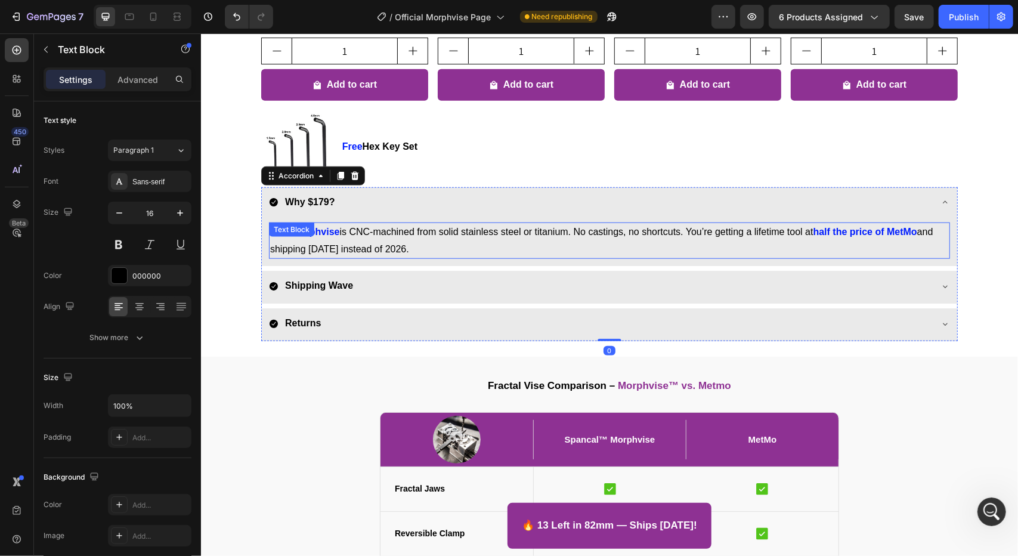
click at [830, 230] on strong "half the price of MetMo" at bounding box center [865, 231] width 104 height 10
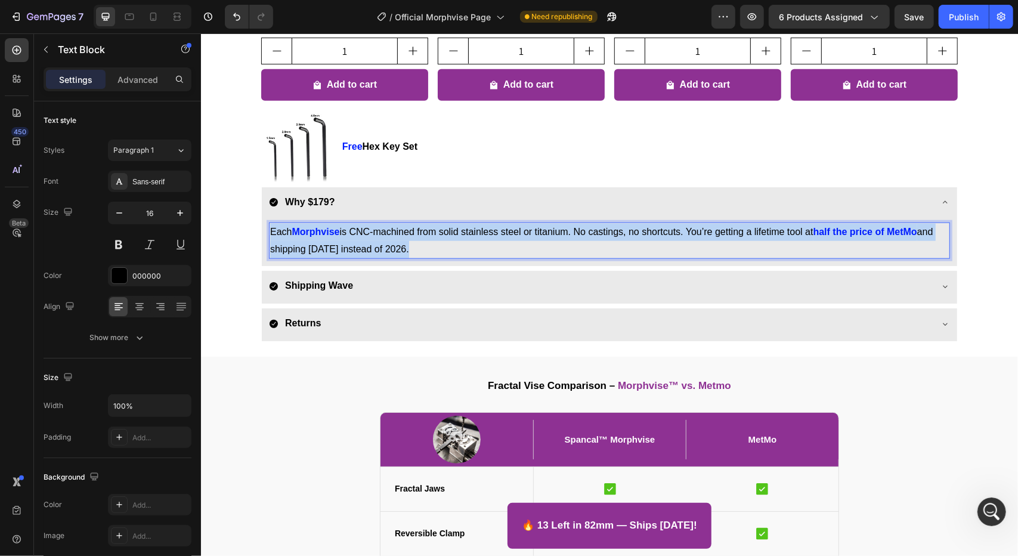
click at [830, 230] on strong "half the price of MetMo" at bounding box center [865, 231] width 104 height 10
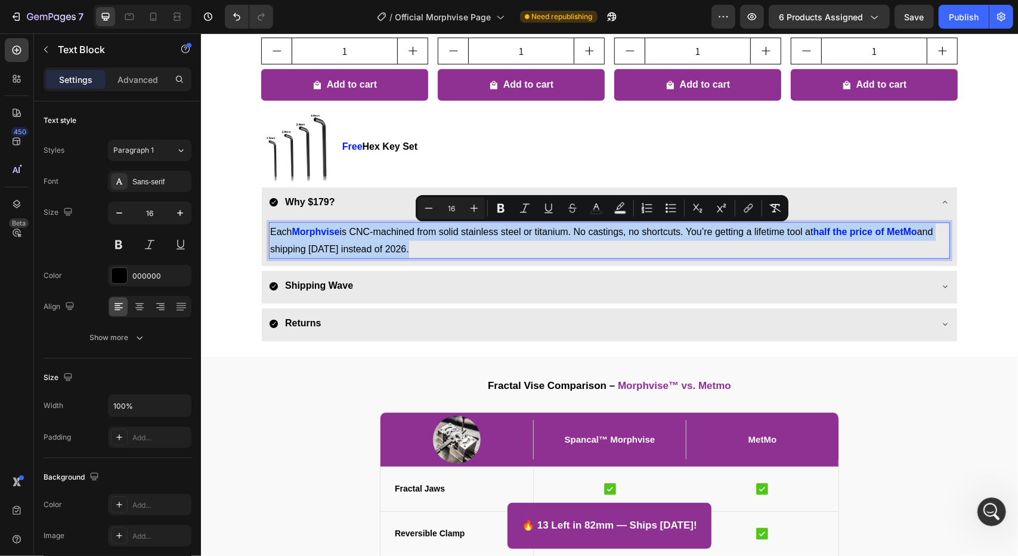
click at [858, 230] on strong "half the price of MetMo" at bounding box center [865, 231] width 104 height 10
click at [324, 234] on strong "Morphvise" at bounding box center [315, 231] width 48 height 10
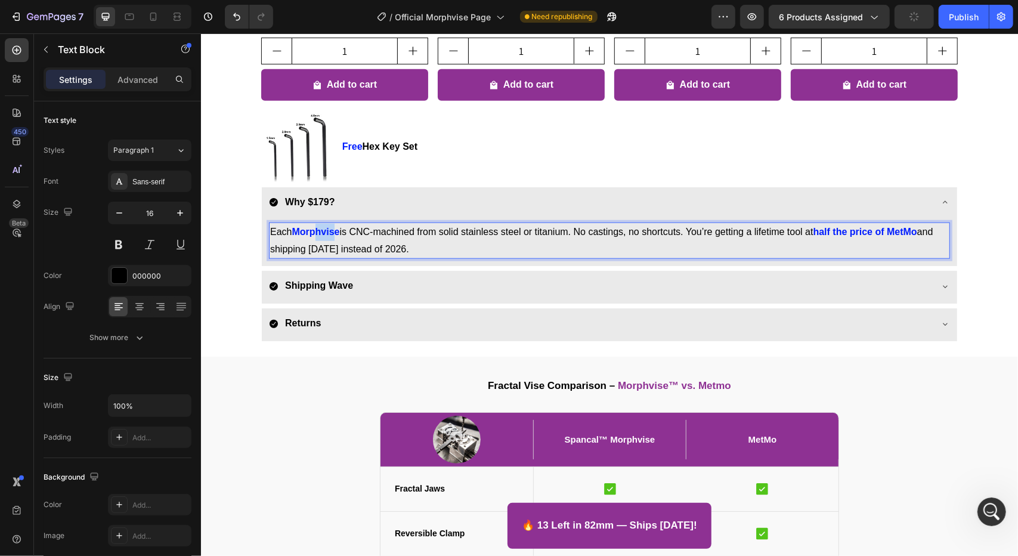
drag, startPoint x: 334, startPoint y: 230, endPoint x: 310, endPoint y: 232, distance: 24.0
click at [310, 232] on strong "Morphvise" at bounding box center [315, 231] width 48 height 10
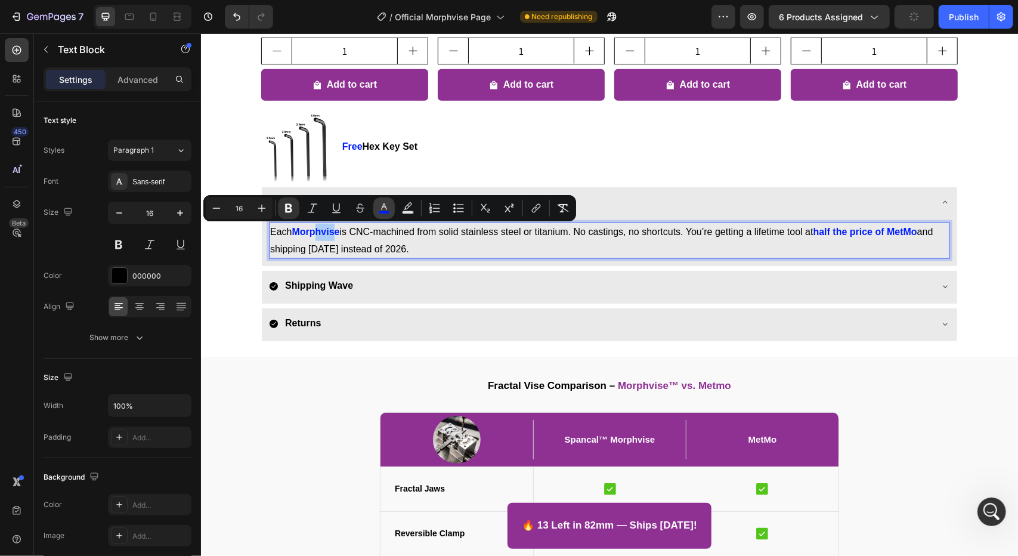
click at [386, 207] on icon "Editor contextual toolbar" at bounding box center [384, 208] width 12 height 12
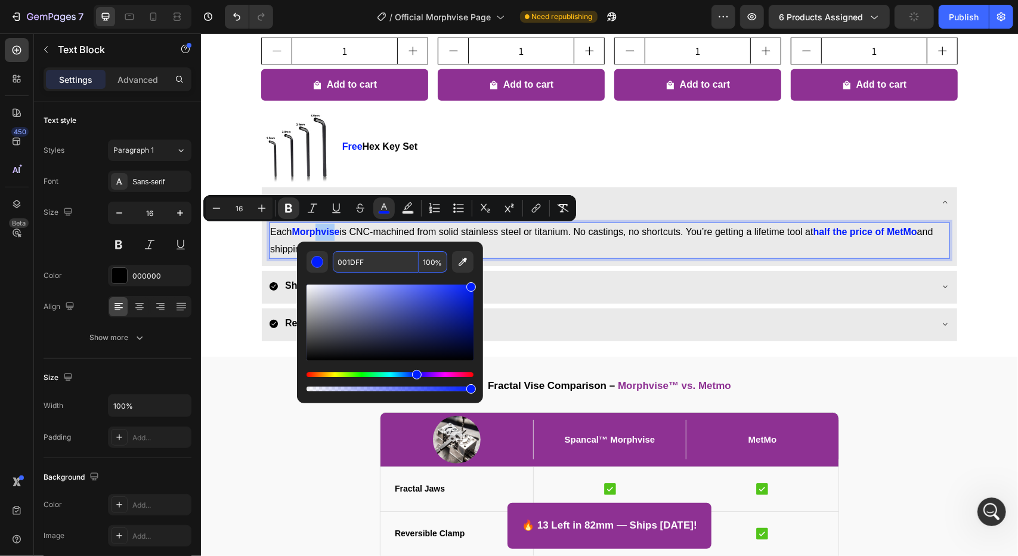
click at [380, 261] on input "001DFF" at bounding box center [376, 261] width 86 height 21
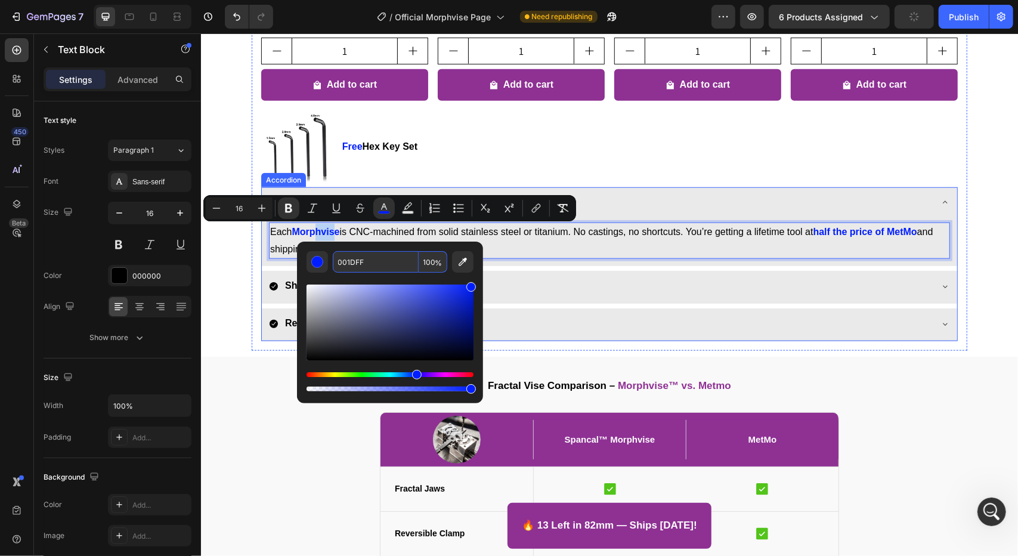
click at [529, 281] on div "Shipping Wave" at bounding box center [599, 285] width 662 height 21
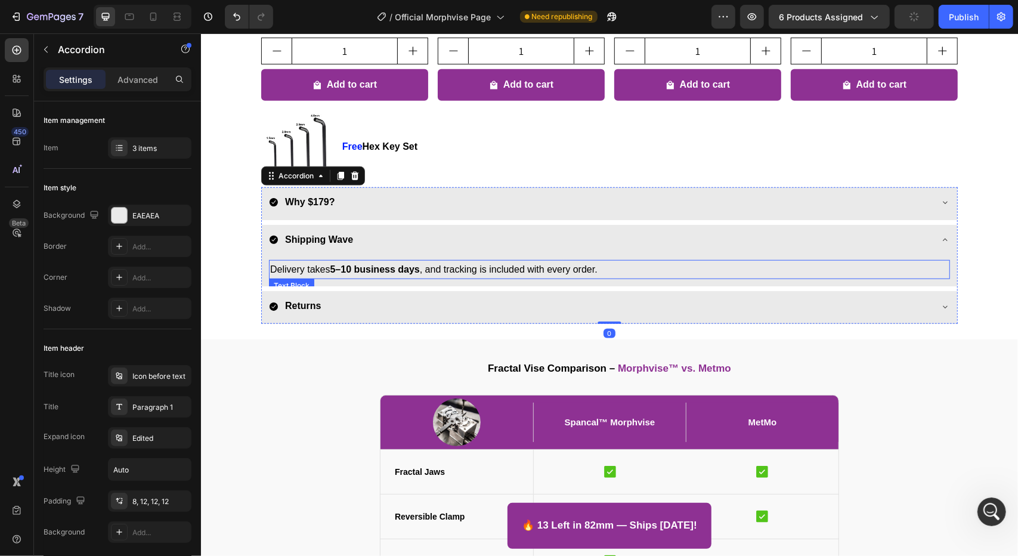
click at [352, 269] on strong "5–10 business days" at bounding box center [373, 269] width 89 height 10
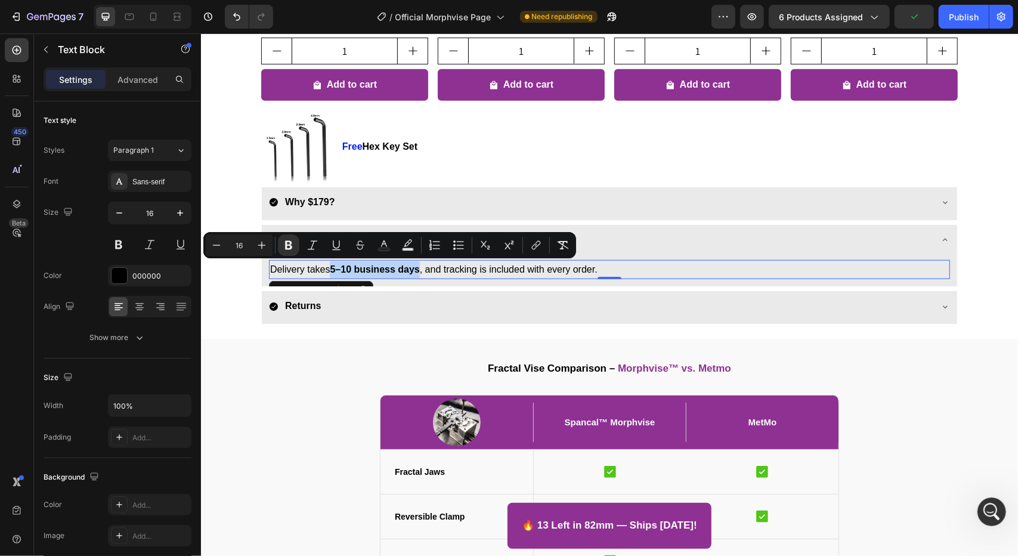
drag, startPoint x: 328, startPoint y: 266, endPoint x: 417, endPoint y: 266, distance: 88.8
click at [417, 266] on p "Delivery takes 5–10 business days , and tracking is included with every order." at bounding box center [608, 269] width 678 height 17
click at [386, 246] on icon "Editor contextual toolbar" at bounding box center [384, 243] width 6 height 7
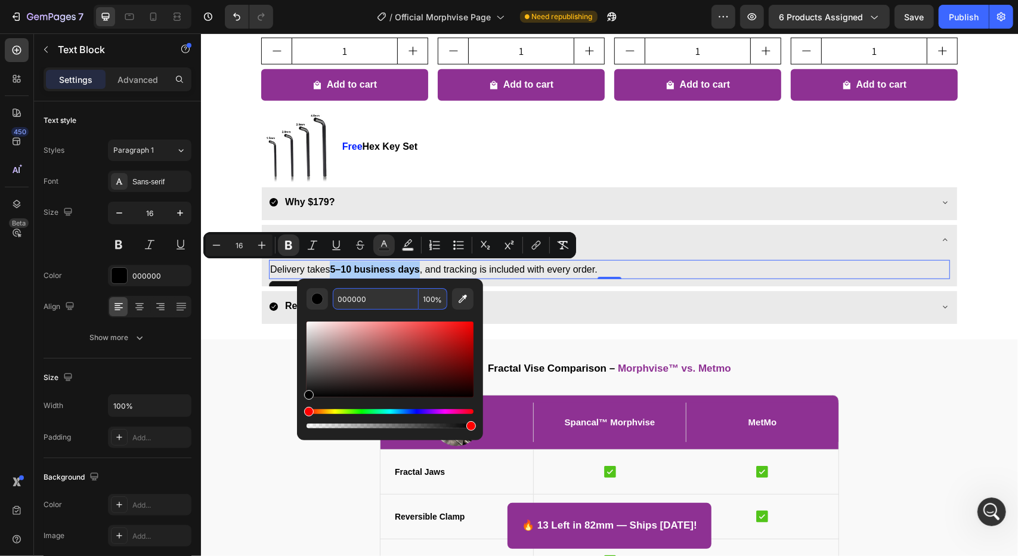
click at [399, 299] on input "000000" at bounding box center [376, 298] width 86 height 21
paste input "1DFF"
type input "001DFF"
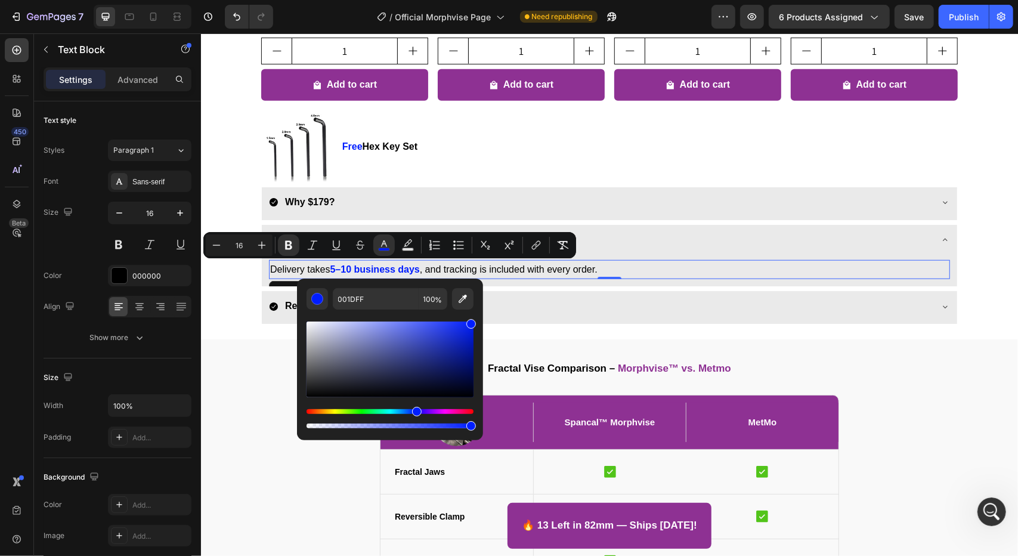
click at [432, 283] on div "001DFF 100 %" at bounding box center [390, 354] width 186 height 152
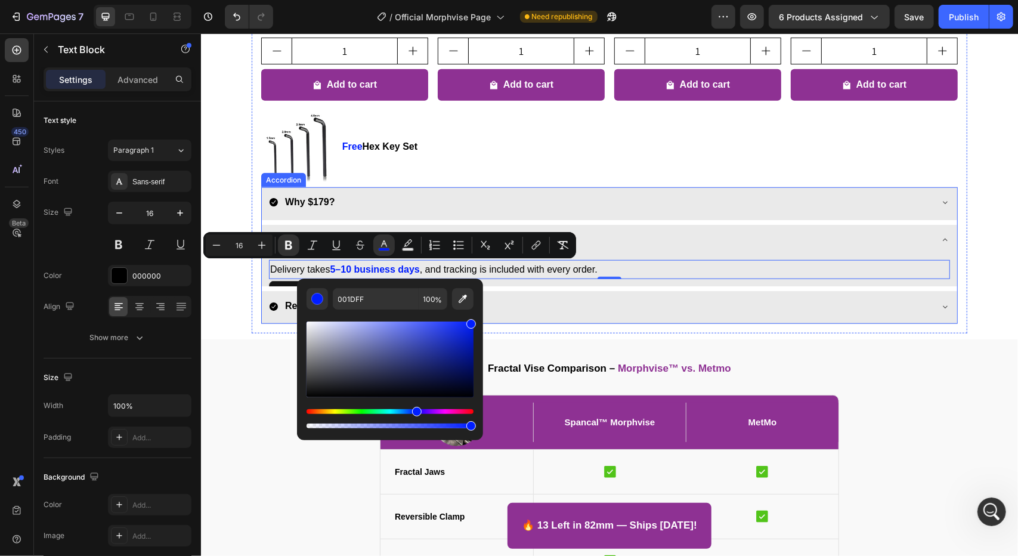
click at [230, 279] on div "Customers who bought Morphvise also grabbed these Heading Product Images Silico…" at bounding box center [608, 45] width 817 height 576
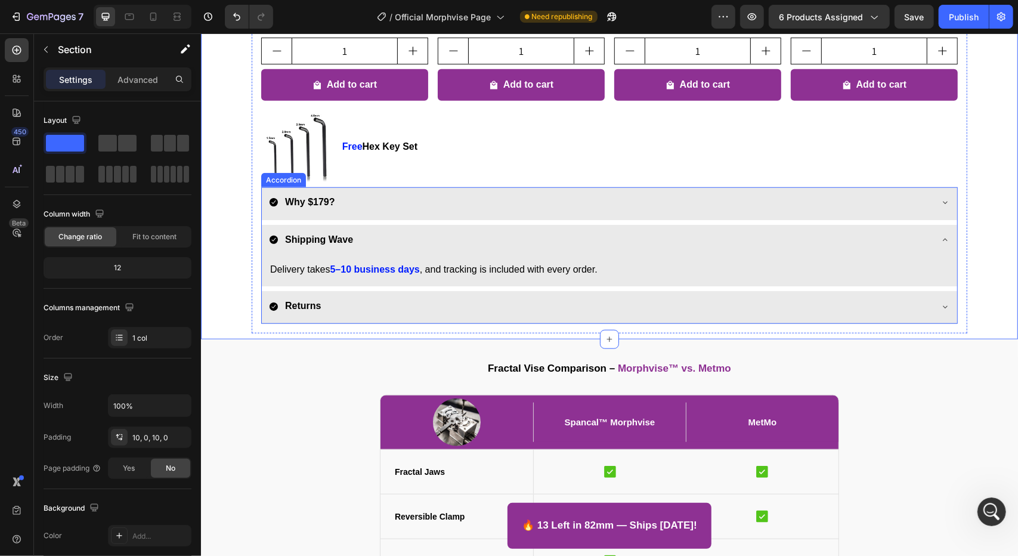
click at [458, 296] on div "Returns" at bounding box center [599, 305] width 662 height 21
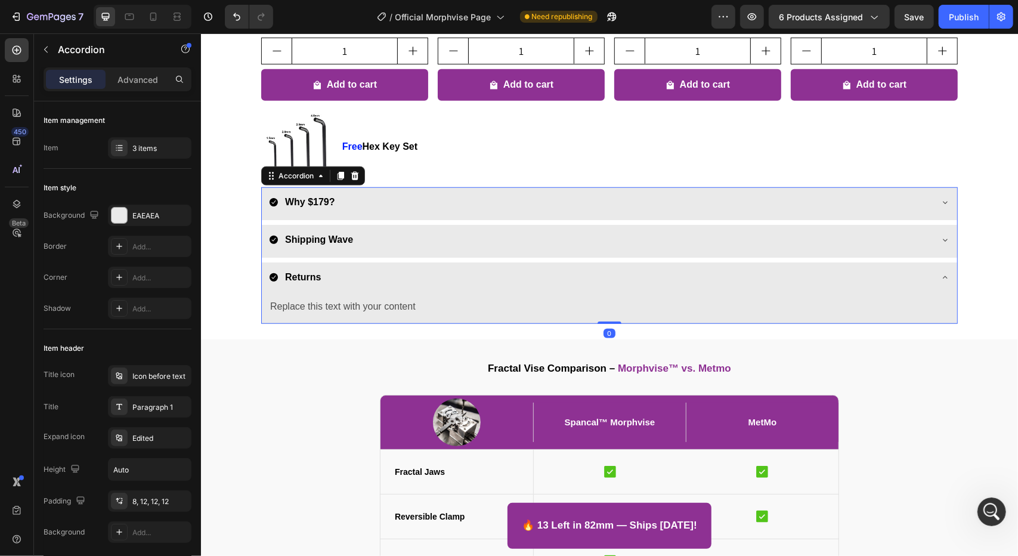
click at [383, 238] on div "Shipping Wave" at bounding box center [599, 239] width 662 height 21
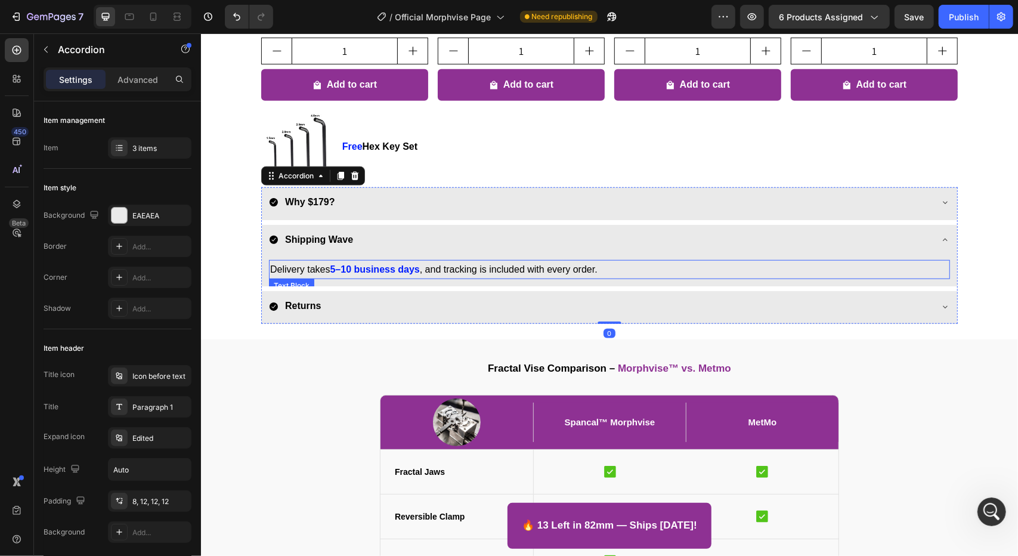
click at [467, 268] on p "Delivery takes 5–10 business days , and tracking is included with every order." at bounding box center [608, 269] width 678 height 17
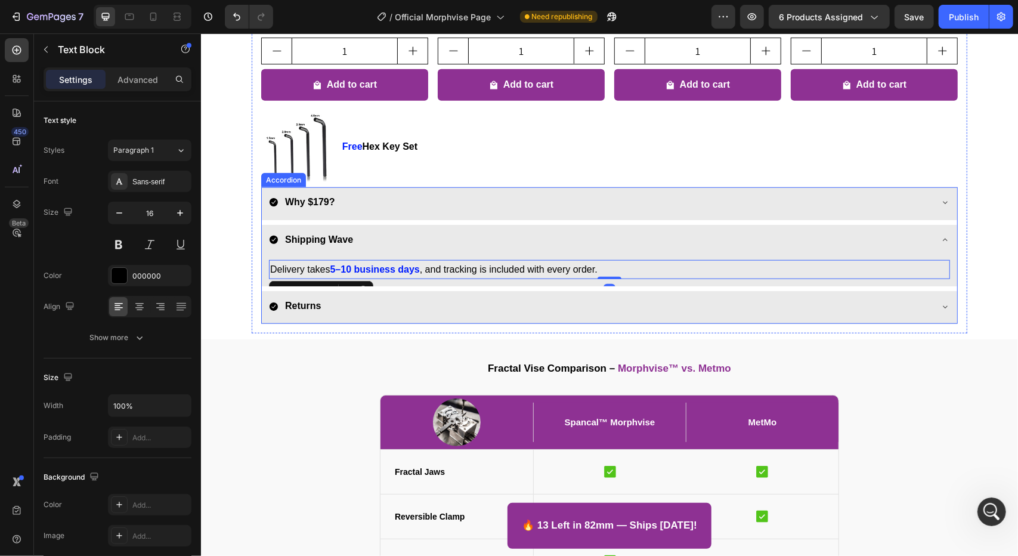
click at [466, 290] on div "Returns" at bounding box center [608, 306] width 695 height 33
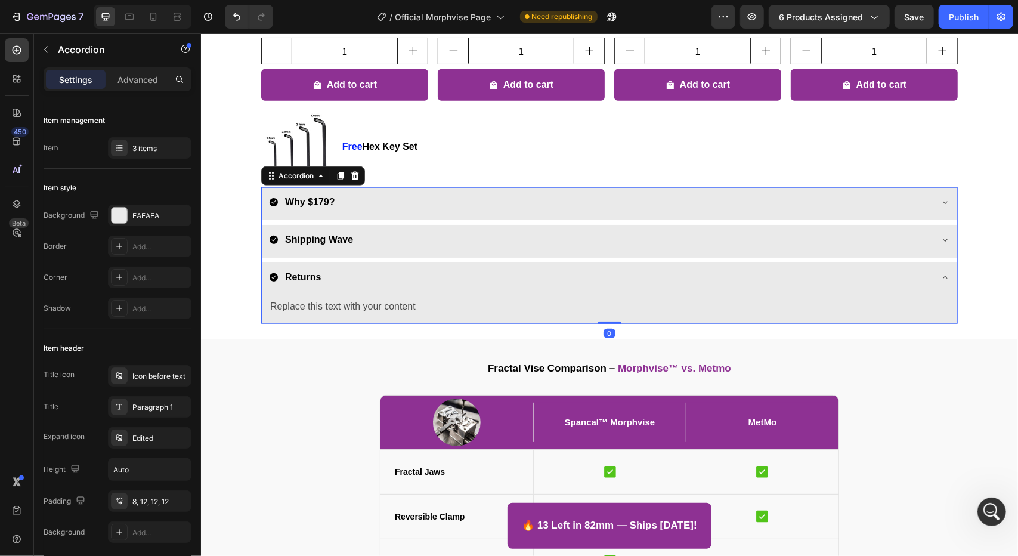
click at [465, 252] on div "Shipping Wave" at bounding box center [608, 240] width 695 height 33
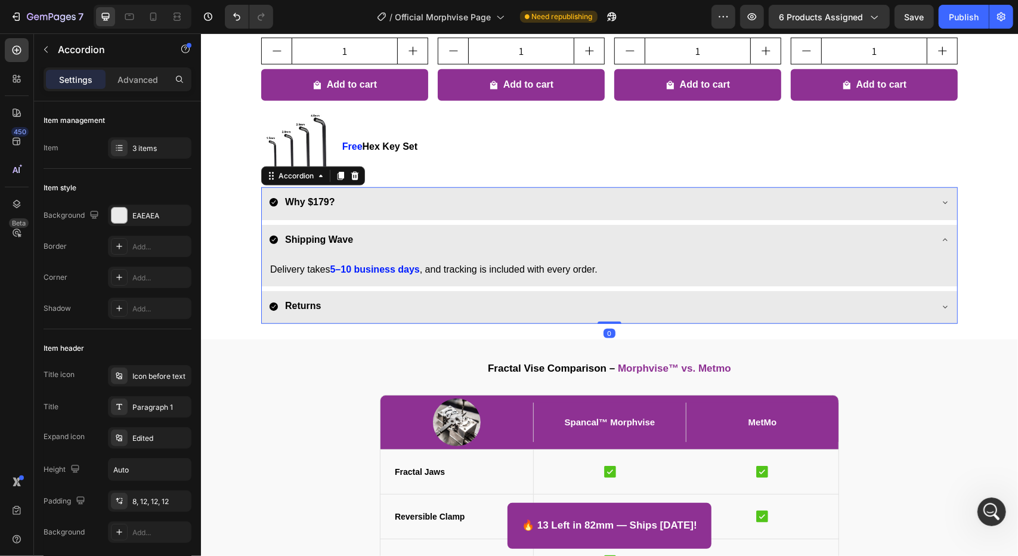
click at [466, 308] on div "Returns" at bounding box center [599, 305] width 662 height 21
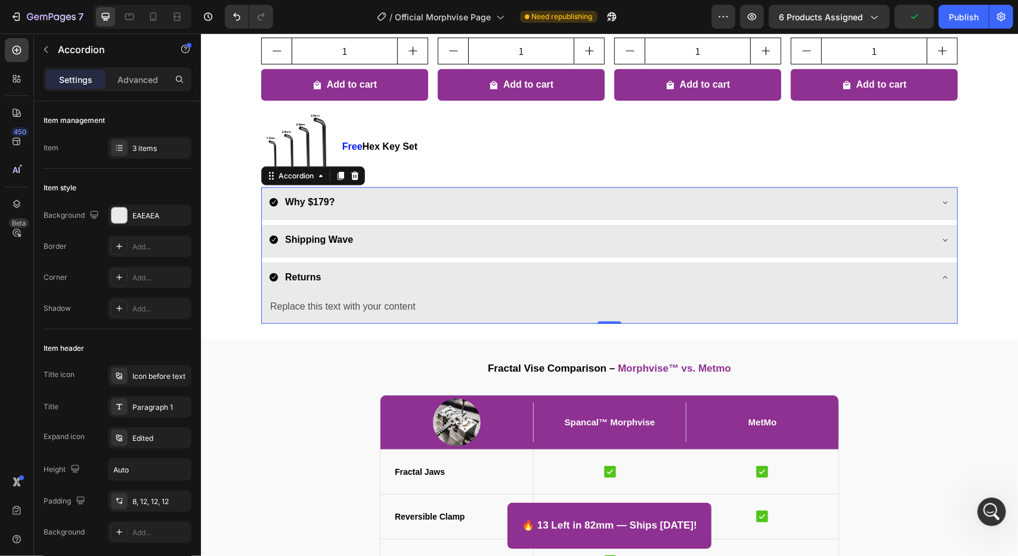
scroll to position [3588, 0]
click at [289, 262] on div "Returns" at bounding box center [608, 278] width 695 height 33
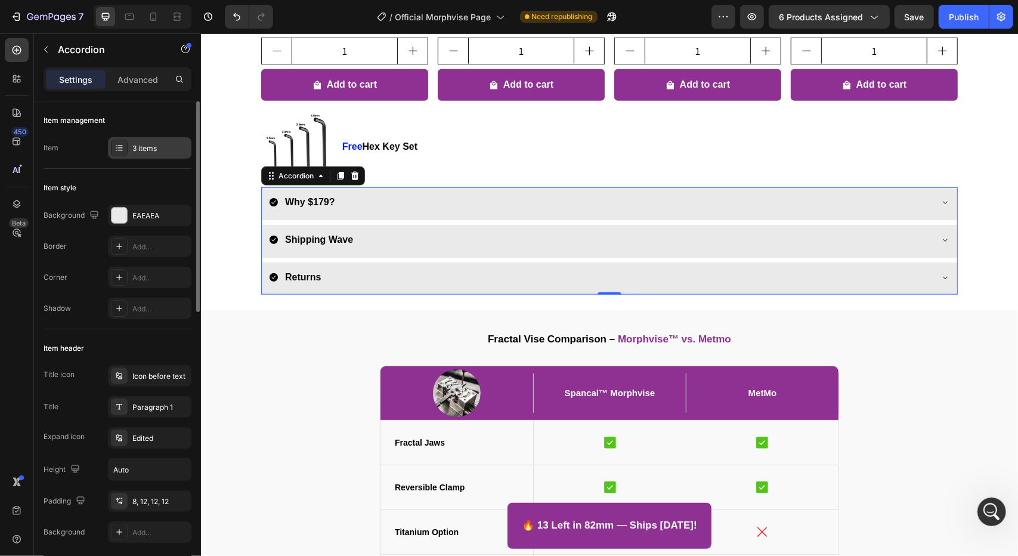
click at [149, 146] on div "3 items" at bounding box center [160, 148] width 56 height 11
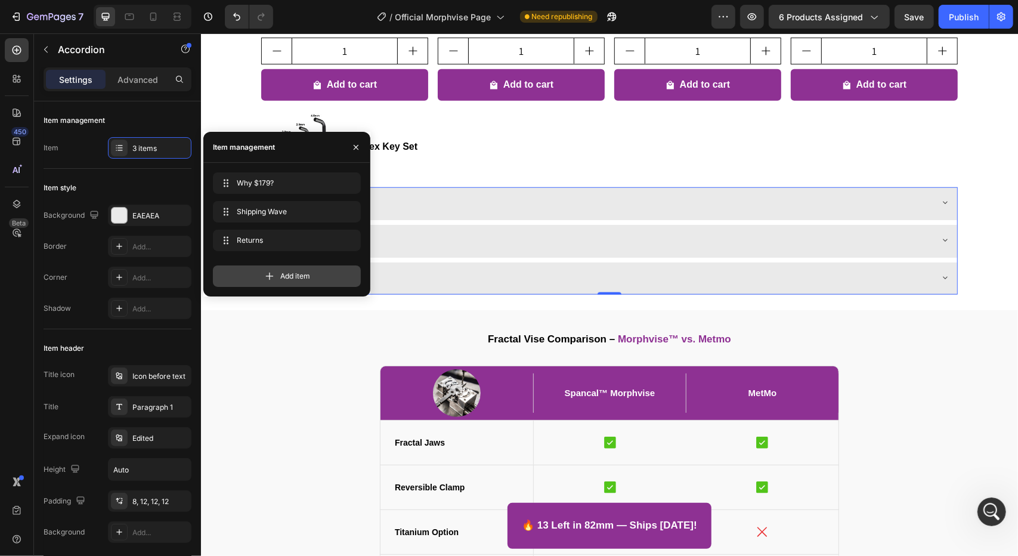
drag, startPoint x: 278, startPoint y: 277, endPoint x: 212, endPoint y: 196, distance: 105.0
click at [278, 277] on div "Add item" at bounding box center [287, 275] width 148 height 21
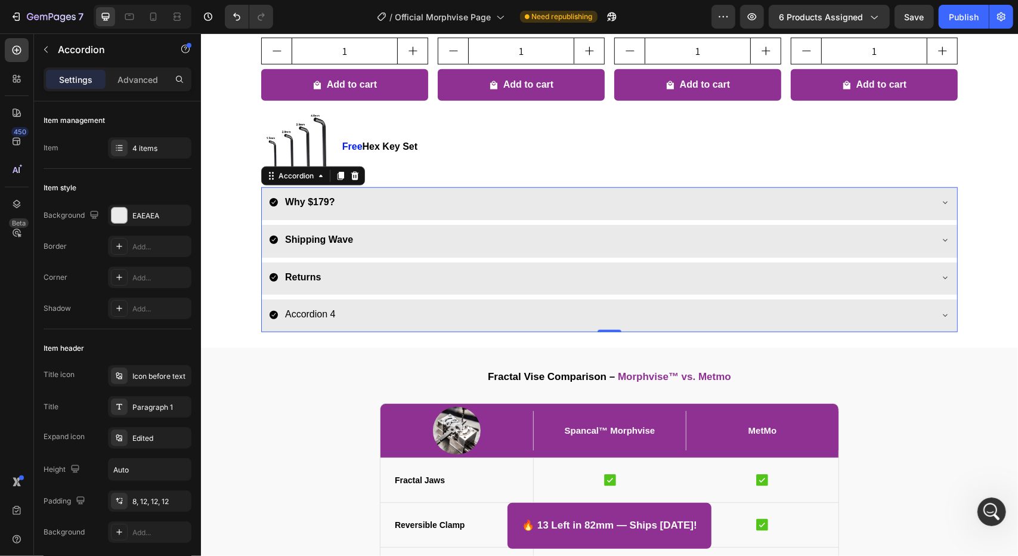
click at [427, 253] on div "Shipping Wave" at bounding box center [608, 240] width 695 height 33
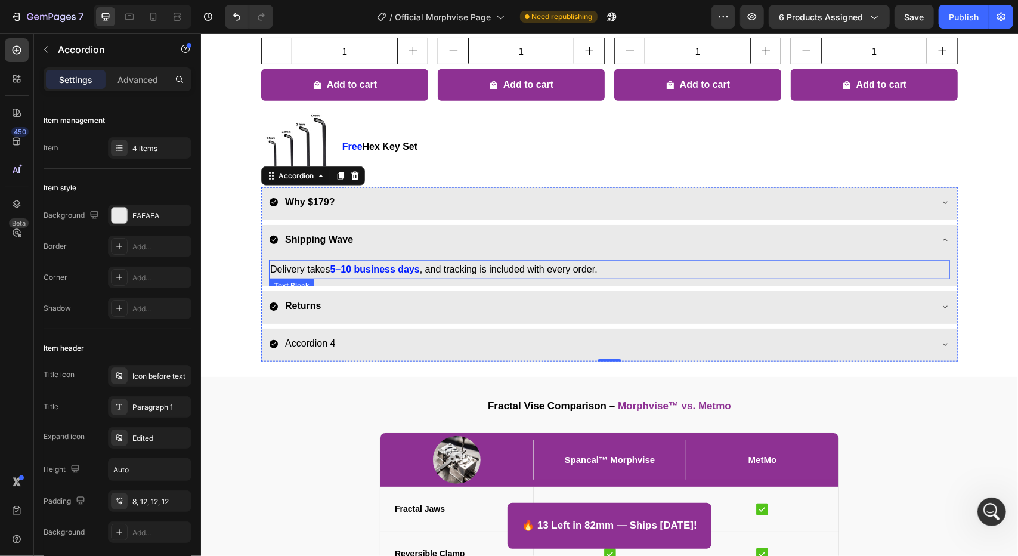
click at [336, 268] on strong "5–10 business days" at bounding box center [373, 269] width 89 height 10
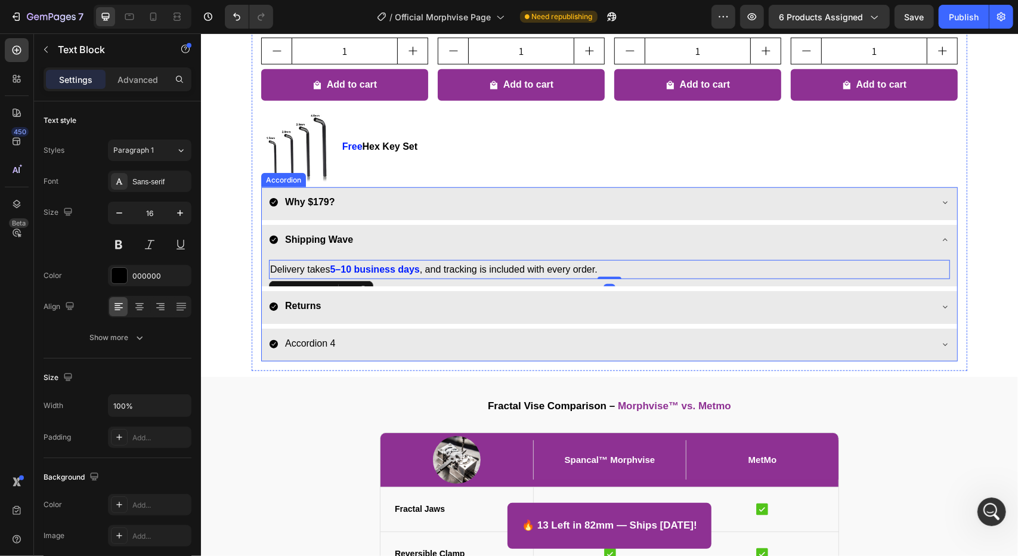
click at [607, 324] on div "Why $179? Shipping Wave Delivery takes 5–10 business days , and tracking is inc…" at bounding box center [609, 274] width 696 height 174
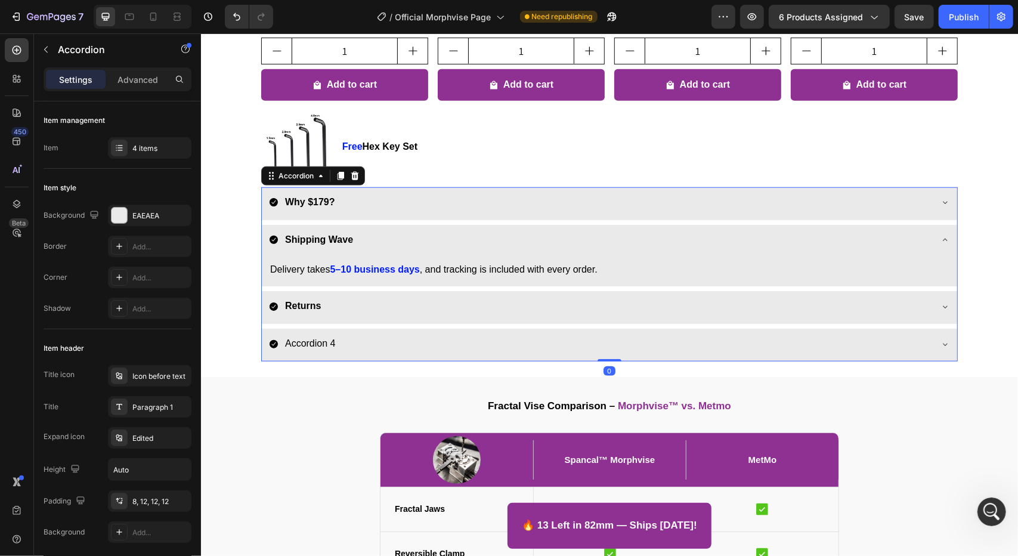
click at [619, 312] on div "Returns" at bounding box center [599, 305] width 662 height 21
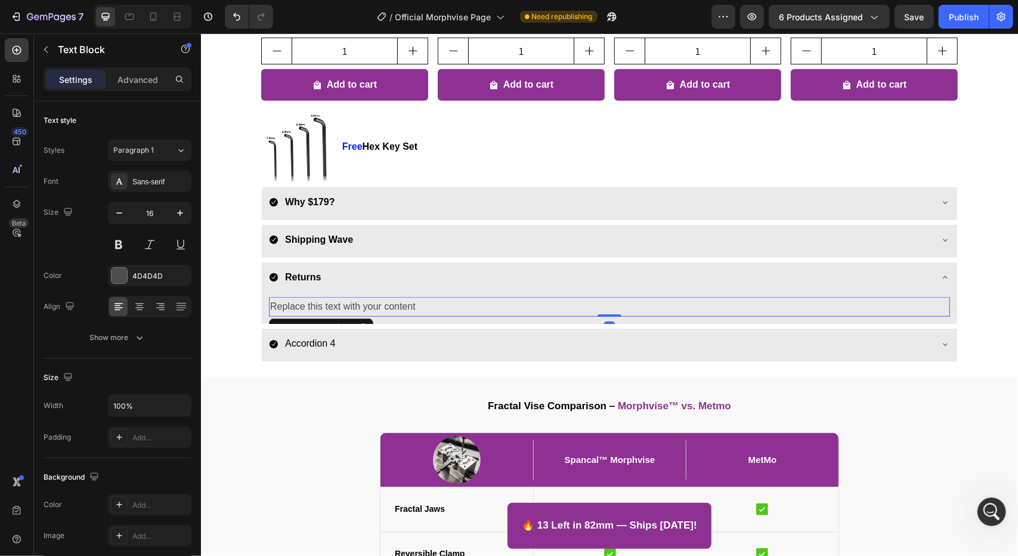
click at [355, 305] on div "Replace this text with your content" at bounding box center [608, 306] width 681 height 20
click at [355, 305] on p "Replace this text with your content" at bounding box center [608, 305] width 678 height 17
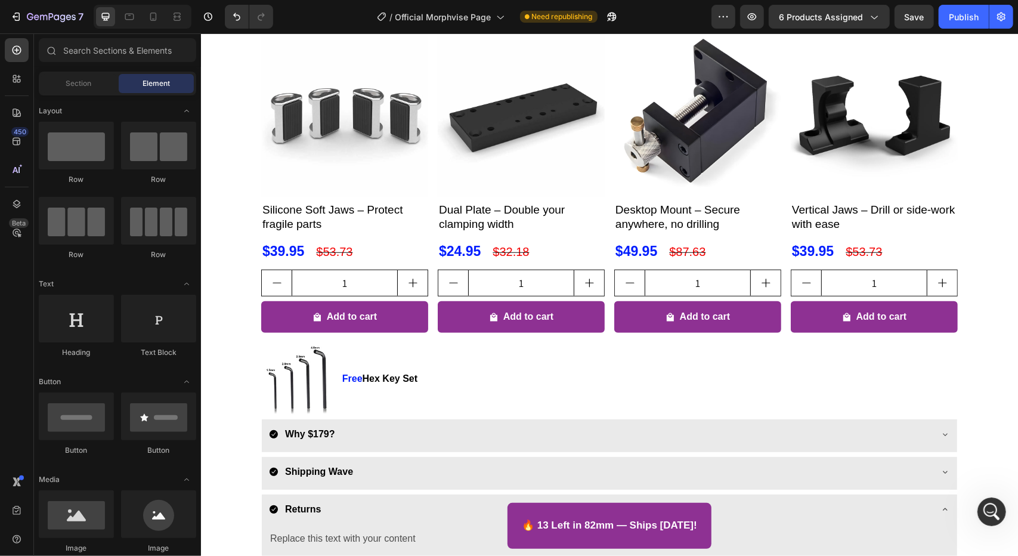
scroll to position [639, 0]
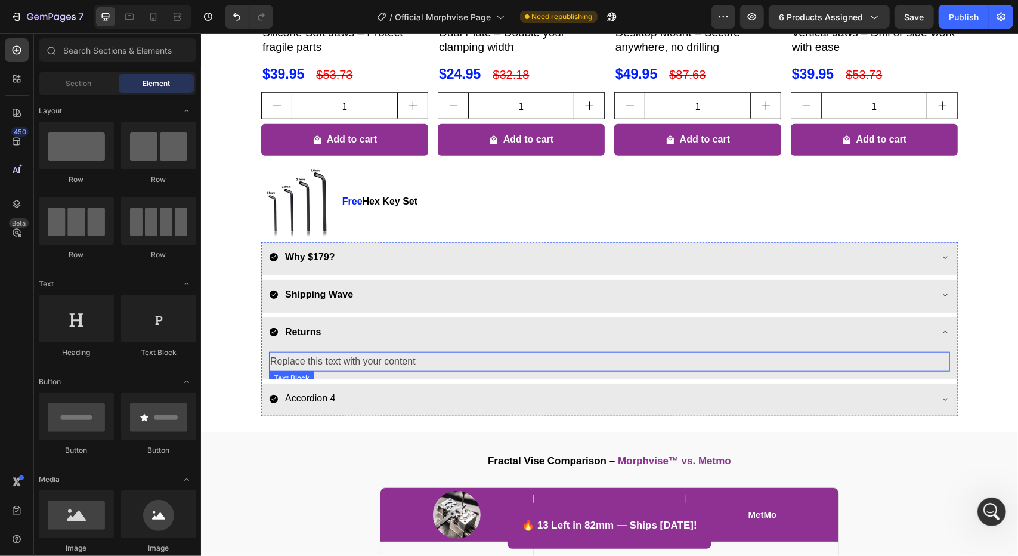
click at [311, 365] on p "Replace this text with your content" at bounding box center [608, 360] width 678 height 17
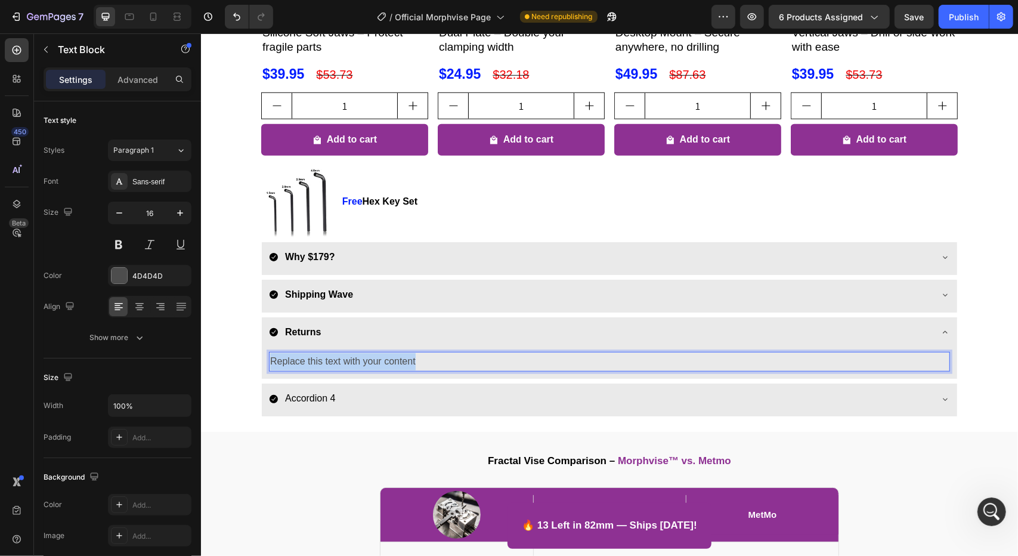
click at [311, 365] on p "Replace this text with your content" at bounding box center [608, 360] width 678 height 17
click at [321, 360] on p "30 day returns policy." at bounding box center [608, 360] width 678 height 17
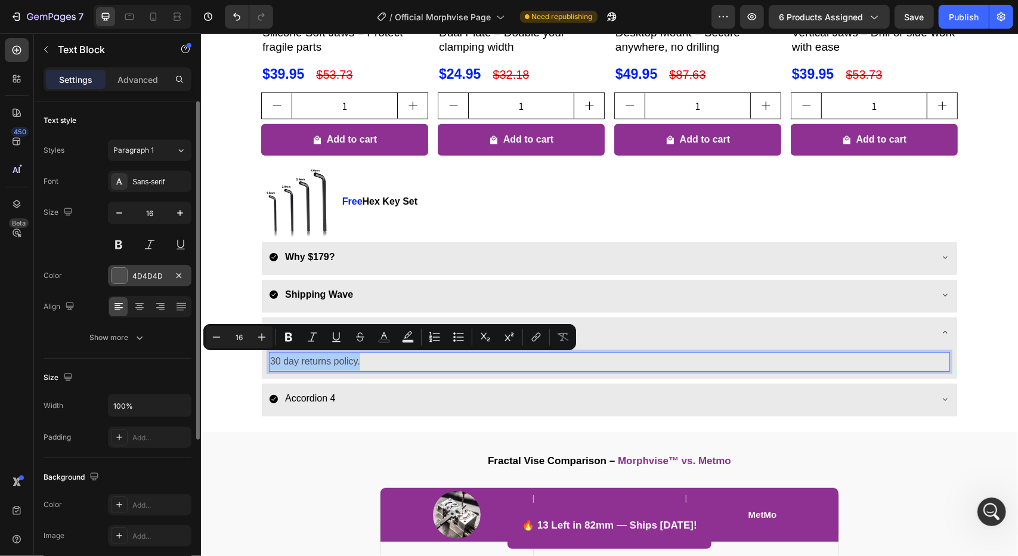
click at [154, 272] on div "4D4D4D" at bounding box center [149, 276] width 35 height 11
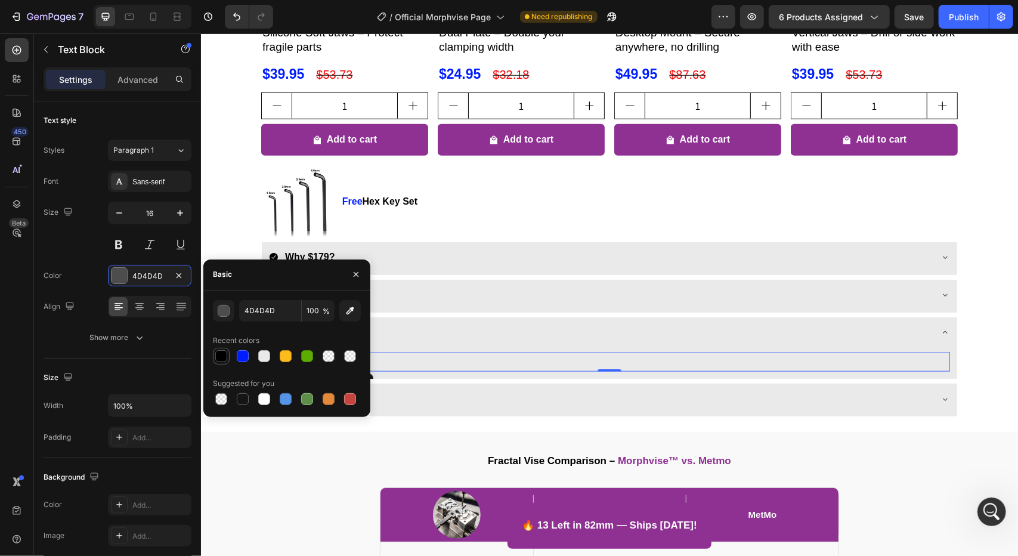
click at [222, 359] on div at bounding box center [221, 356] width 12 height 12
type input "000000"
click at [268, 280] on div "Basic" at bounding box center [286, 274] width 167 height 31
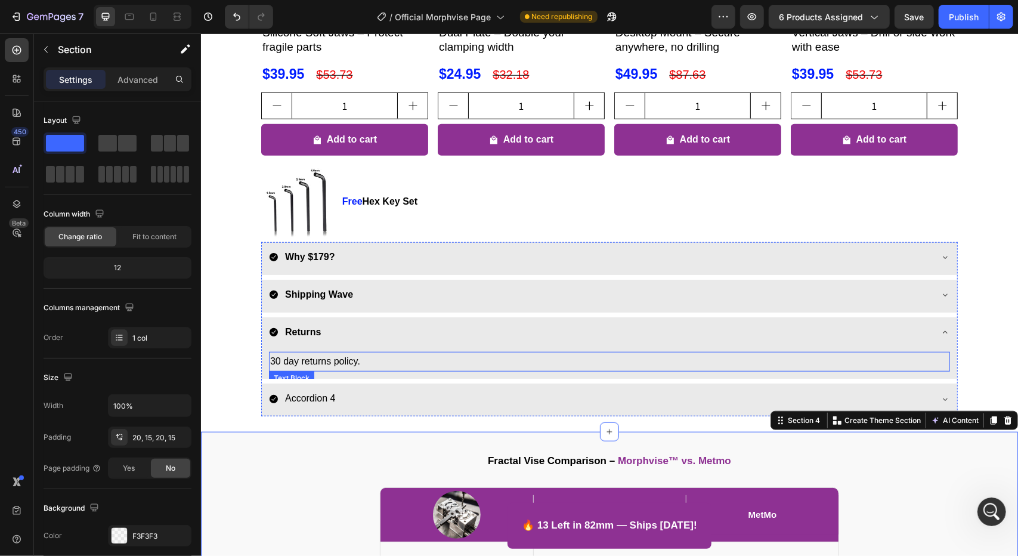
click at [278, 362] on p "30 day returns policy." at bounding box center [608, 360] width 678 height 17
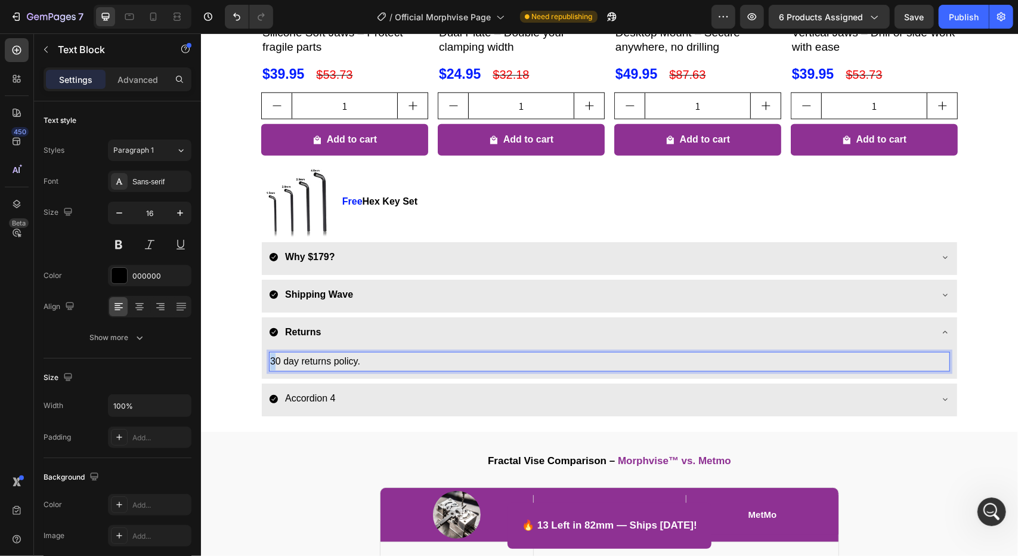
drag, startPoint x: 271, startPoint y: 359, endPoint x: 264, endPoint y: 360, distance: 7.3
click at [268, 360] on div "30 day returns policy." at bounding box center [608, 361] width 681 height 20
click at [221, 354] on div "Customers who bought Morphvise also grabbed these Heading Product Images Silico…" at bounding box center [608, 118] width 817 height 613
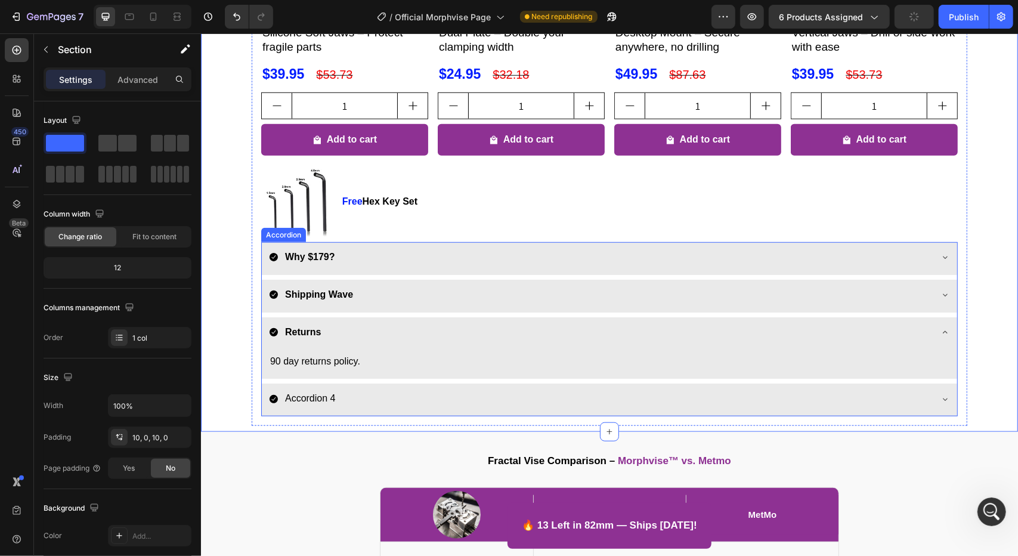
click at [293, 286] on p "Shipping Wave" at bounding box center [318, 294] width 68 height 17
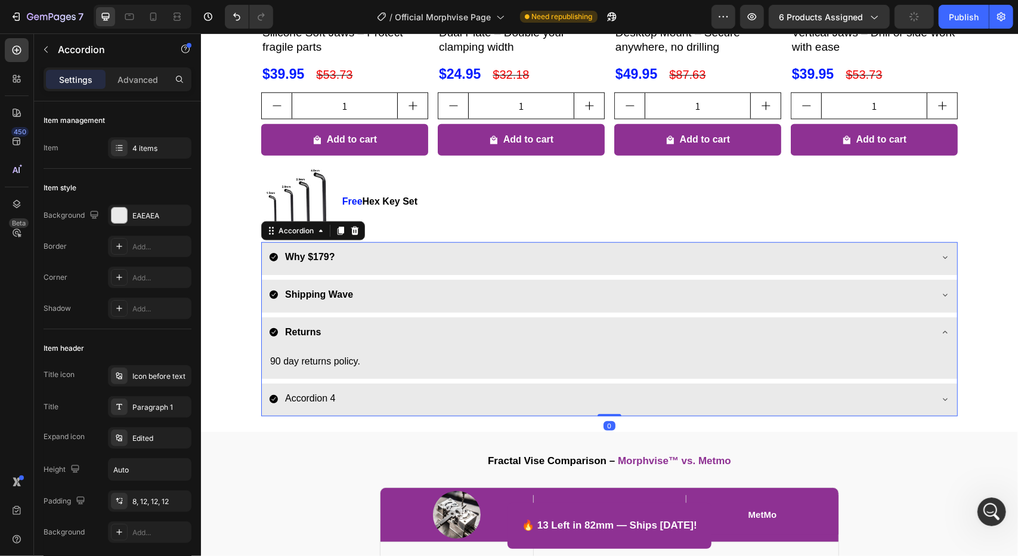
click at [447, 314] on div "Why $179? Shipping Wave Returns 90 day returns policy. Text Block Accordion 4" at bounding box center [609, 328] width 696 height 174
drag, startPoint x: 450, startPoint y: 296, endPoint x: 448, endPoint y: 290, distance: 6.4
click at [450, 293] on div "Shipping Wave" at bounding box center [599, 294] width 662 height 21
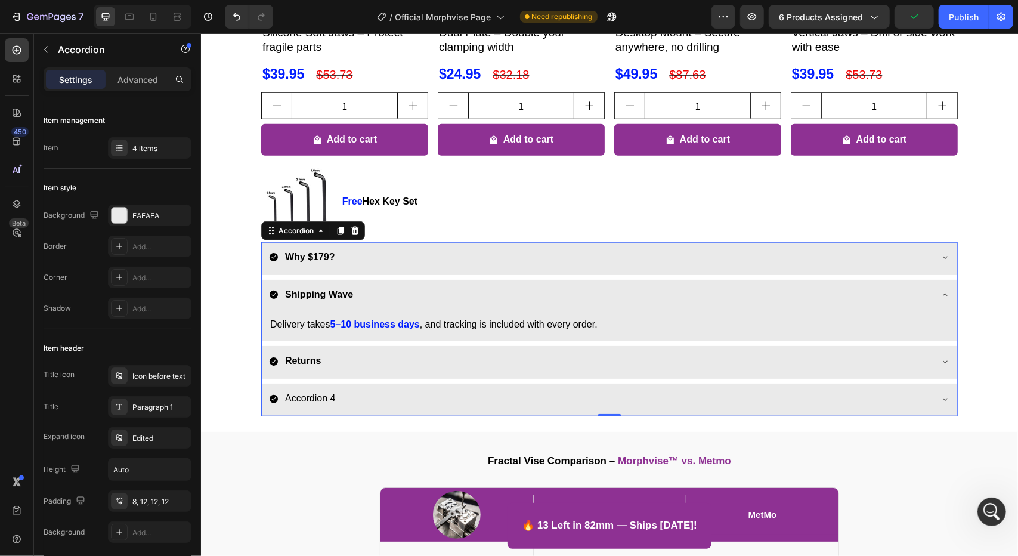
click at [430, 345] on div "Returns" at bounding box center [608, 361] width 695 height 33
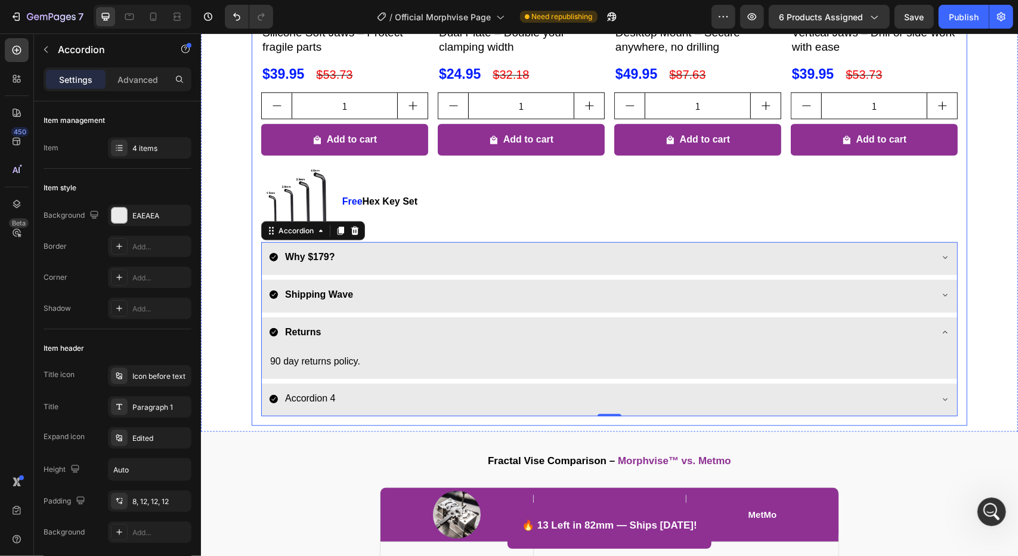
click at [275, 364] on p "90 day returns policy." at bounding box center [608, 360] width 678 height 17
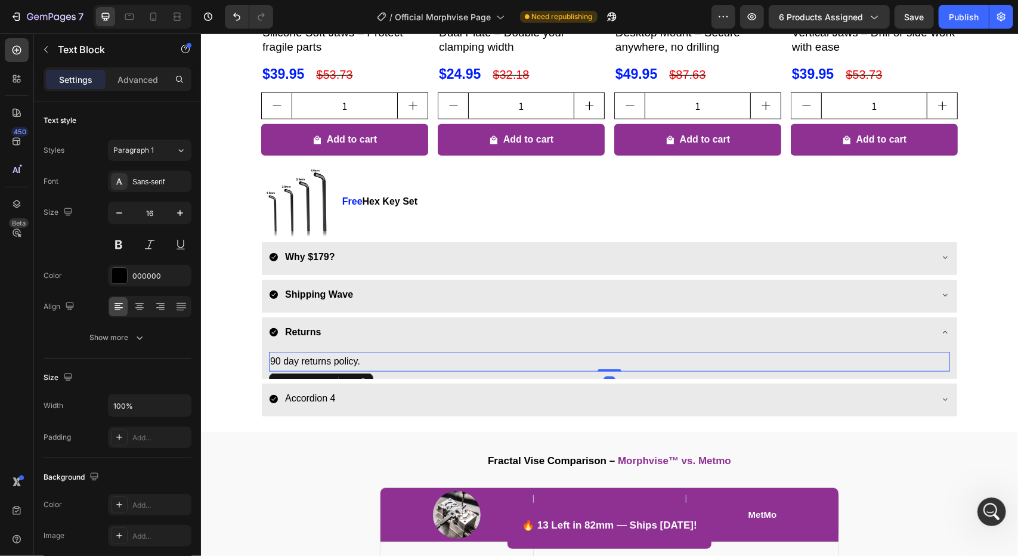
click at [280, 361] on p "90 day returns policy." at bounding box center [608, 360] width 678 height 17
click at [275, 361] on p "90 day returns policy." at bounding box center [608, 360] width 678 height 17
drag, startPoint x: 293, startPoint y: 357, endPoint x: 255, endPoint y: 366, distance: 39.3
click at [261, 366] on div "Why $179? Shipping Wave Returns 90-day returns policy. Text Block 0 Accordion 4" at bounding box center [609, 328] width 696 height 174
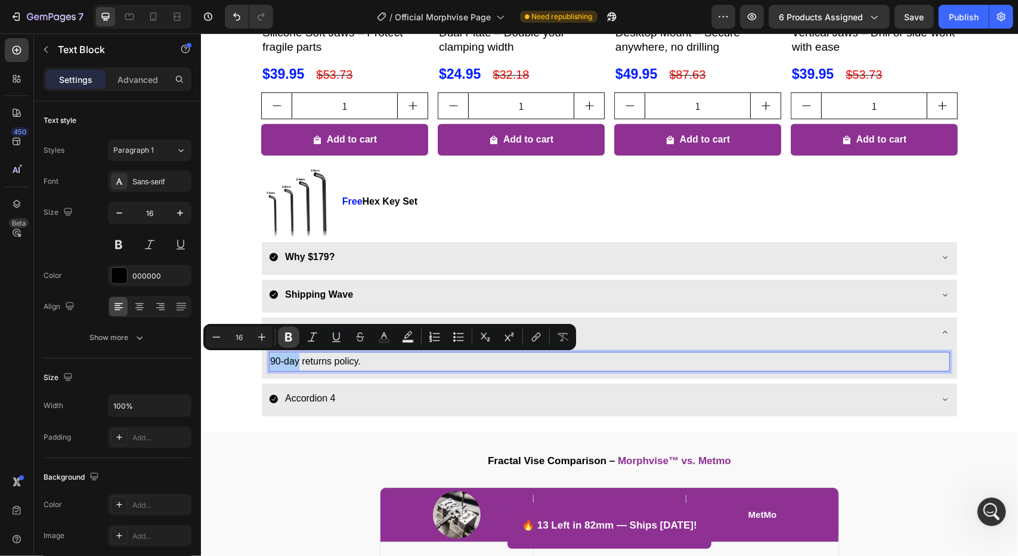
click at [290, 333] on icon "Editor contextual toolbar" at bounding box center [288, 337] width 7 height 9
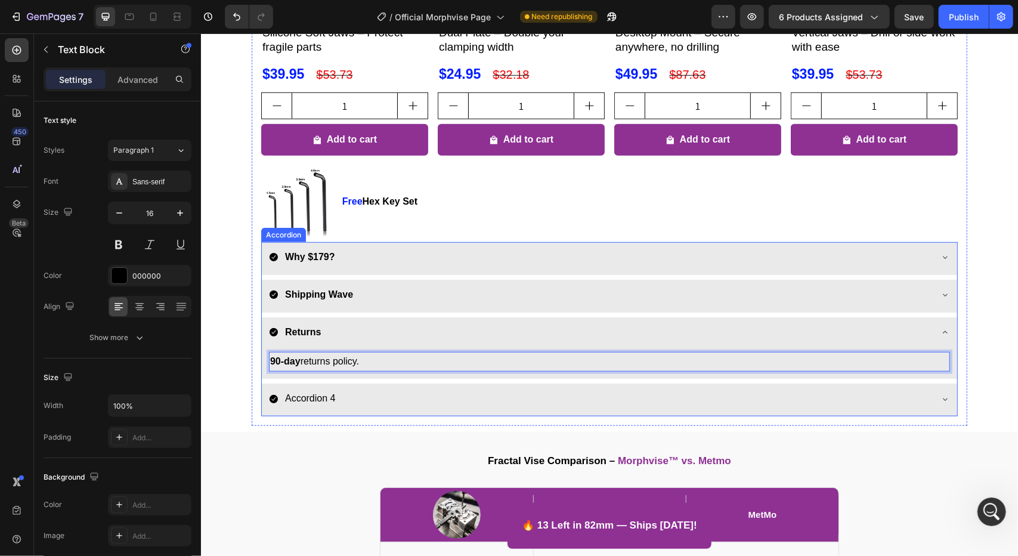
click at [372, 295] on div "Shipping Wave" at bounding box center [599, 294] width 662 height 21
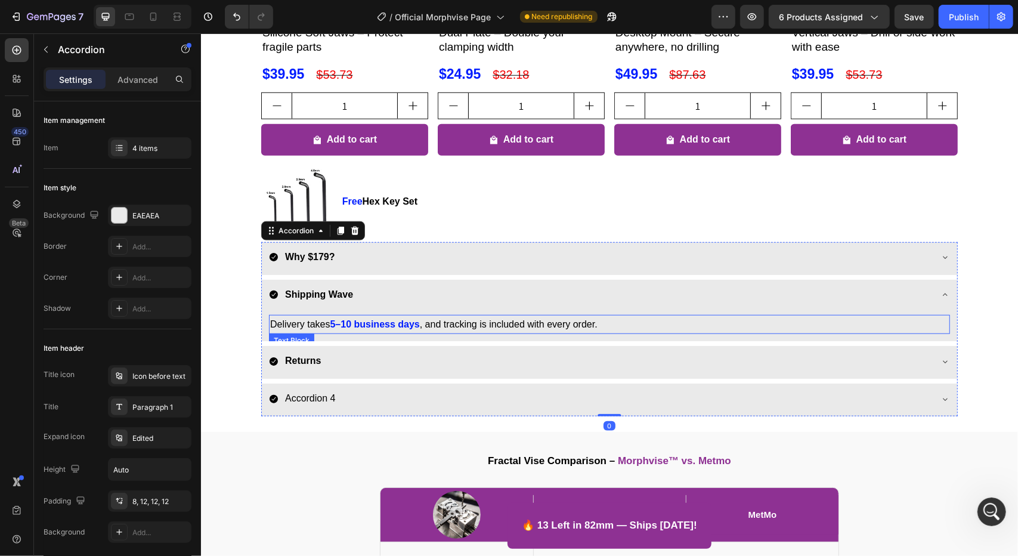
click at [352, 322] on strong "5–10 business days" at bounding box center [373, 323] width 89 height 10
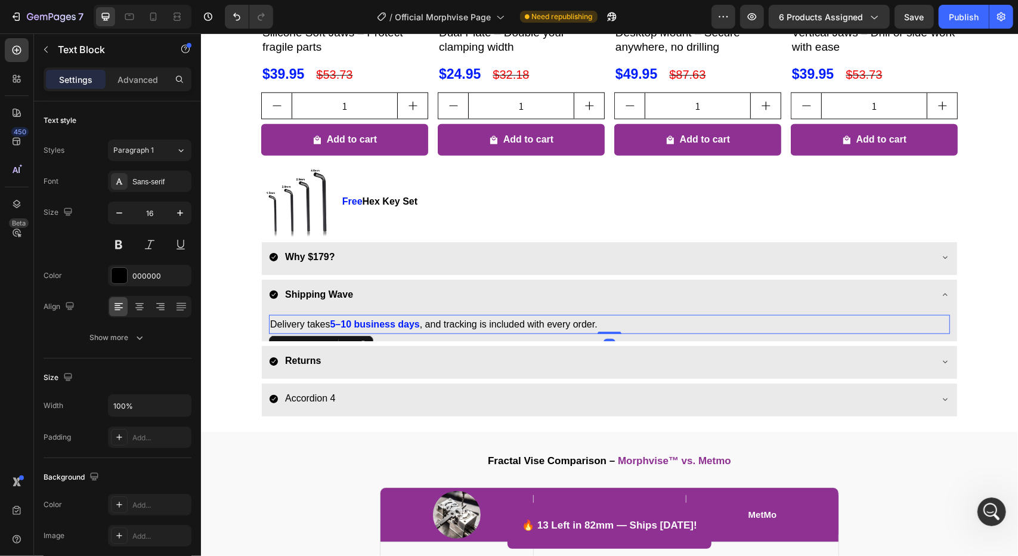
click at [352, 322] on strong "5–10 business days" at bounding box center [373, 323] width 89 height 10
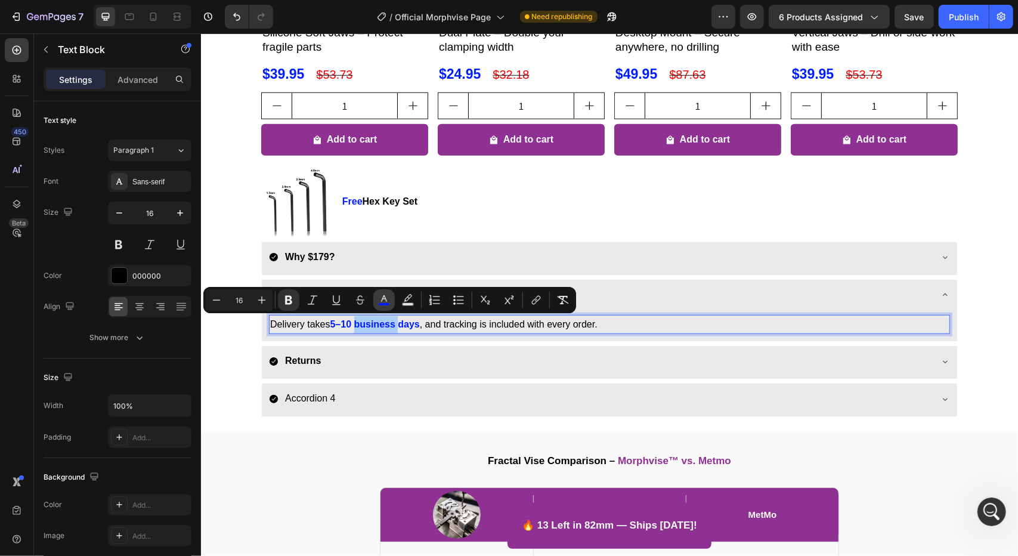
click at [380, 302] on icon "Editor contextual toolbar" at bounding box center [384, 300] width 12 height 12
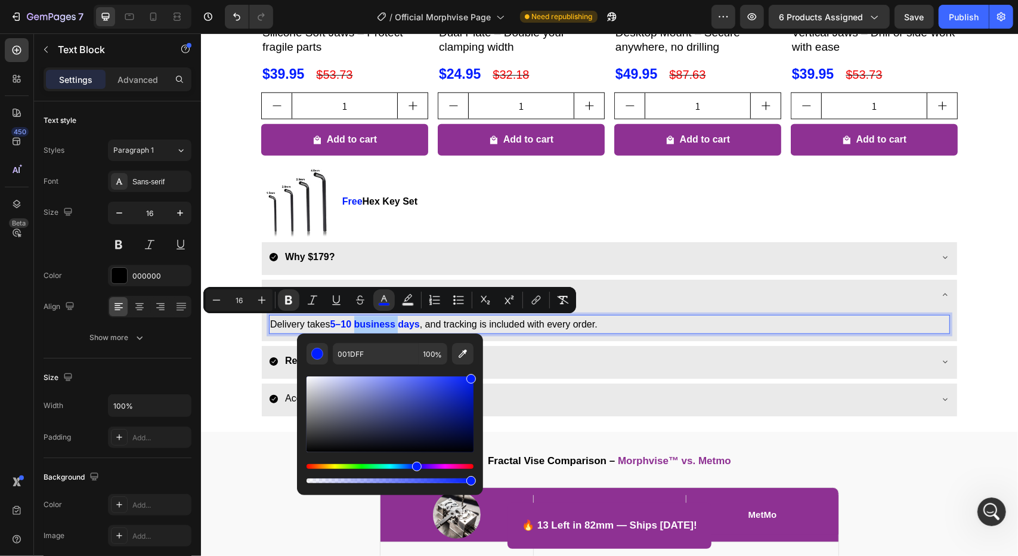
click at [355, 343] on div "001DFF 100 %" at bounding box center [390, 409] width 186 height 152
click at [354, 349] on input "001DFF" at bounding box center [376, 353] width 86 height 21
click at [212, 351] on div "Customers who bought Morphvise also grabbed these Heading Product Images Silico…" at bounding box center [608, 118] width 817 height 613
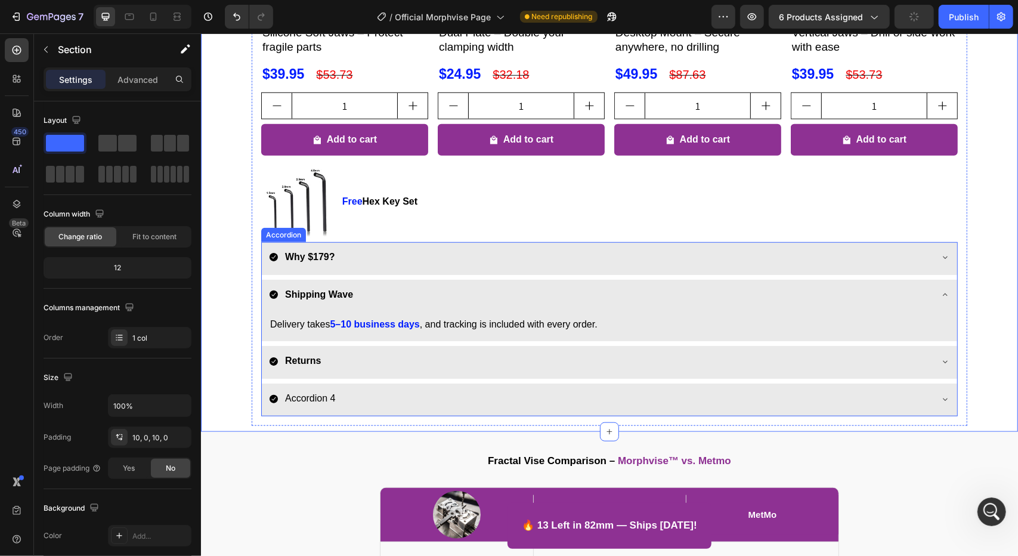
click at [311, 360] on strong "Returns" at bounding box center [302, 360] width 36 height 10
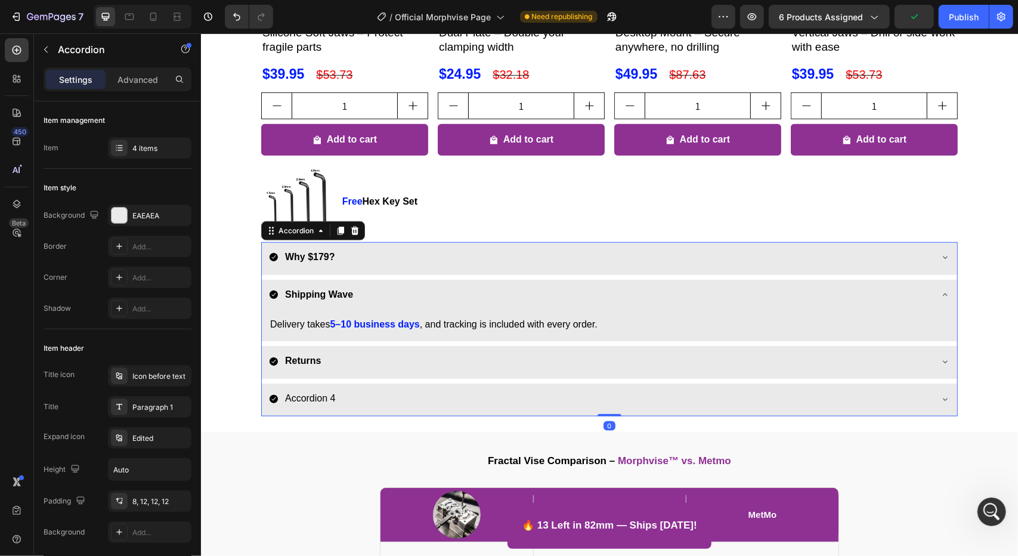
click at [333, 357] on div "Returns" at bounding box center [599, 360] width 662 height 21
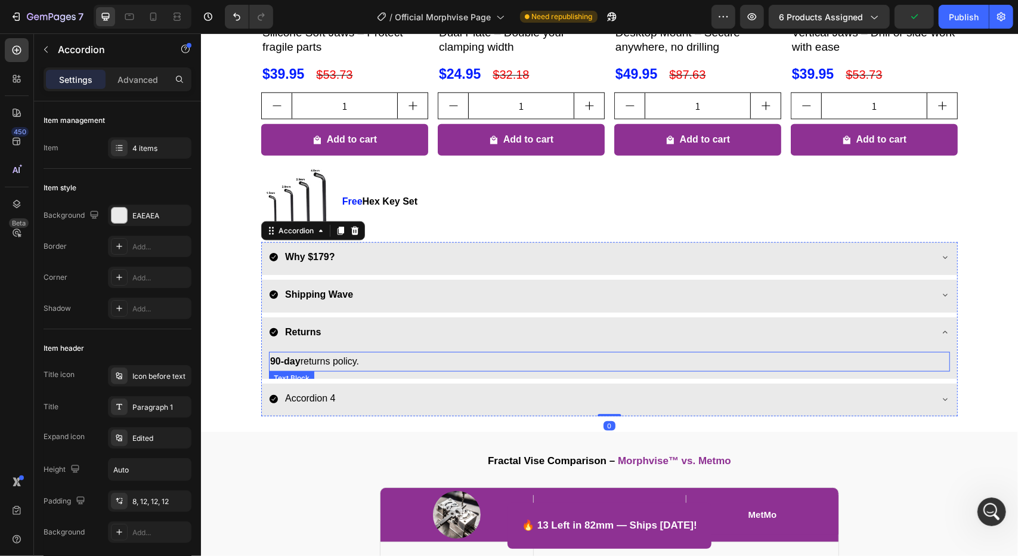
click at [294, 365] on strong "90-day" at bounding box center [284, 360] width 30 height 10
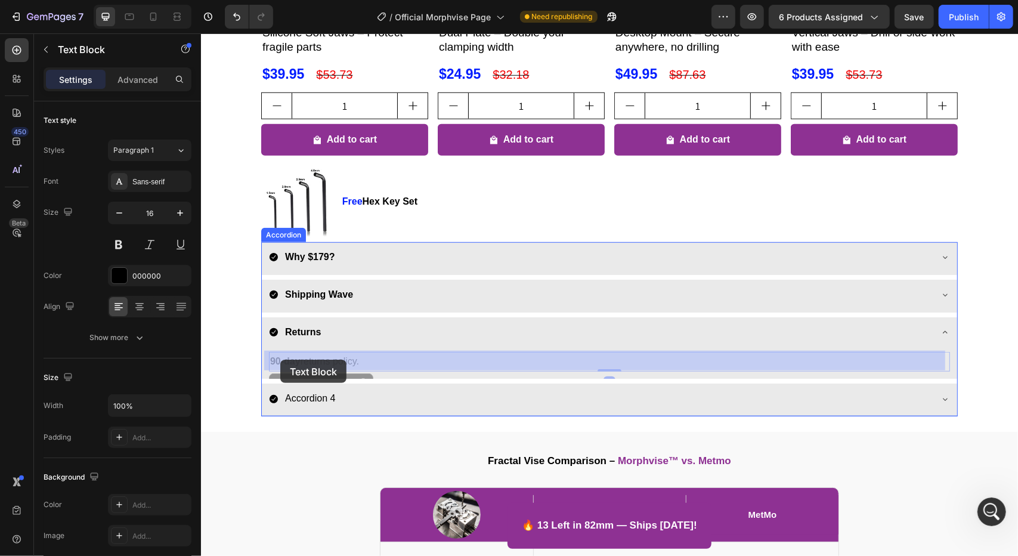
drag, startPoint x: 293, startPoint y: 361, endPoint x: 274, endPoint y: 365, distance: 18.9
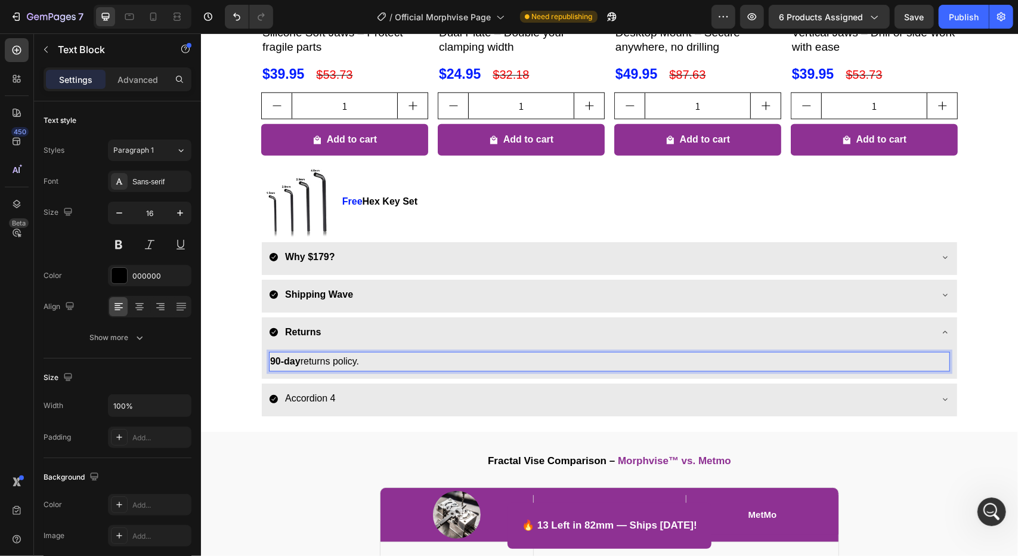
click at [272, 361] on strong "90-day" at bounding box center [284, 360] width 30 height 10
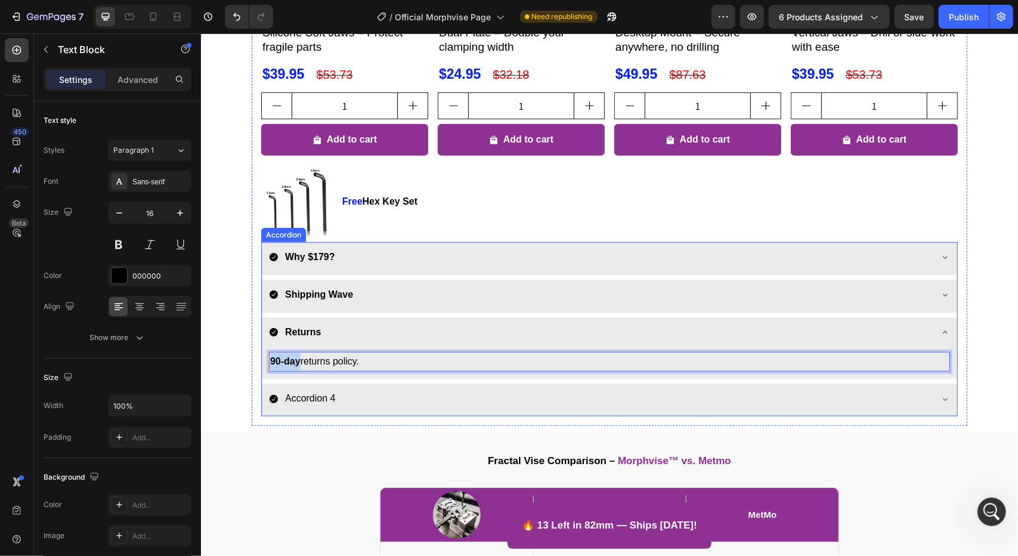
drag, startPoint x: 294, startPoint y: 359, endPoint x: 261, endPoint y: 359, distance: 32.8
click at [261, 359] on div "90-day returns policy. Text Block 0" at bounding box center [608, 363] width 695 height 29
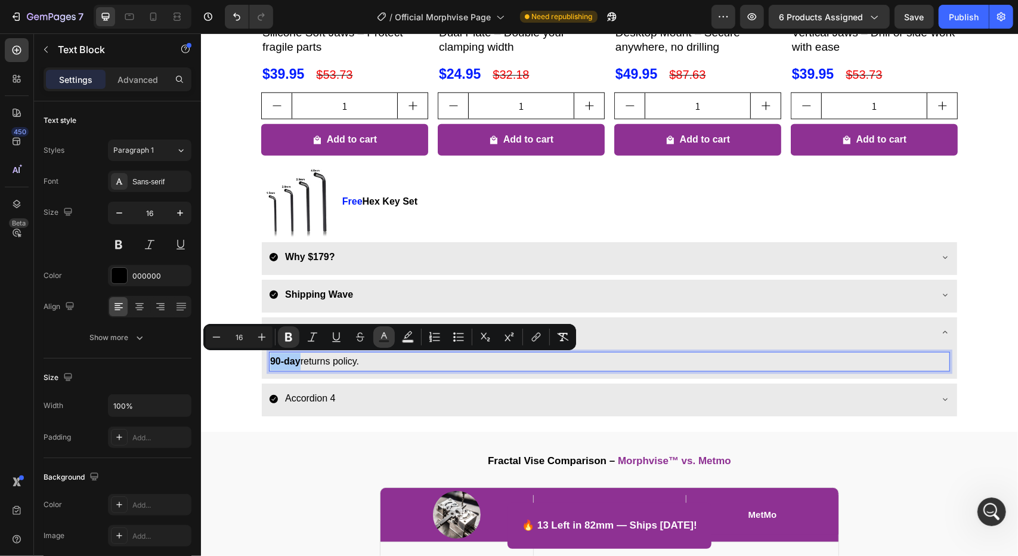
click at [385, 334] on icon "Editor contextual toolbar" at bounding box center [384, 335] width 6 height 7
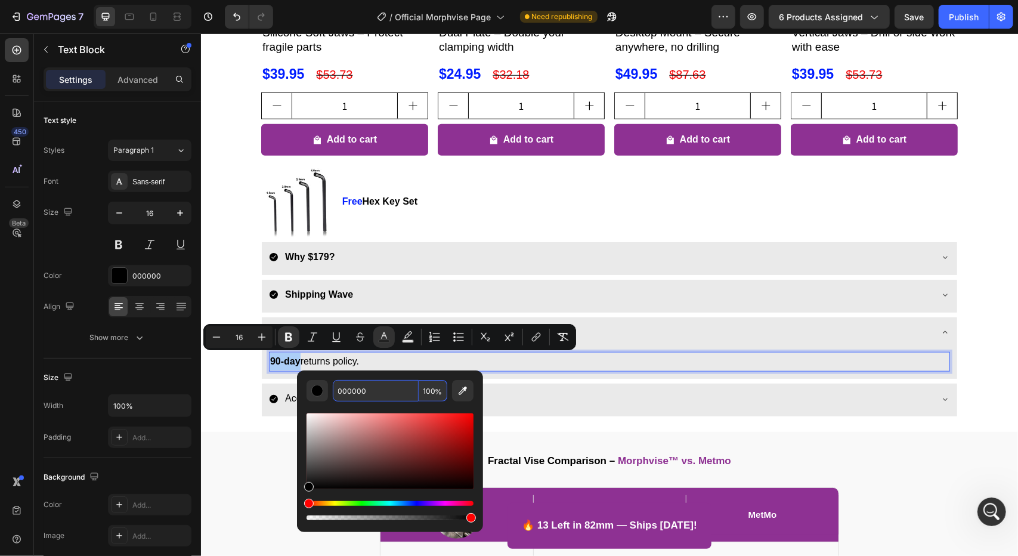
click at [355, 394] on input "000000" at bounding box center [376, 390] width 86 height 21
paste input "1DFF"
type input "001DFF"
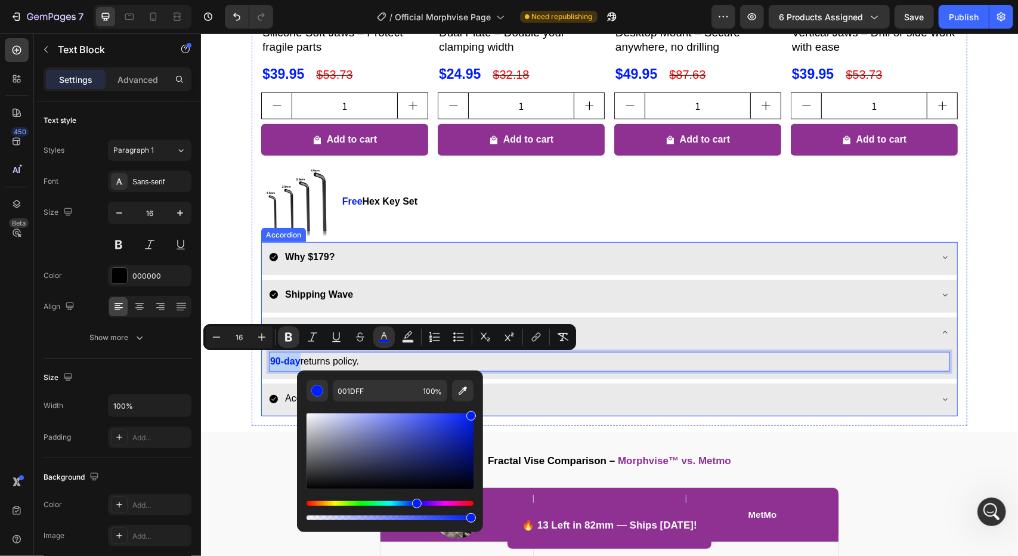
click at [251, 392] on div "Customers who bought Morphvise also grabbed these Heading Product Images Silico…" at bounding box center [608, 118] width 715 height 613
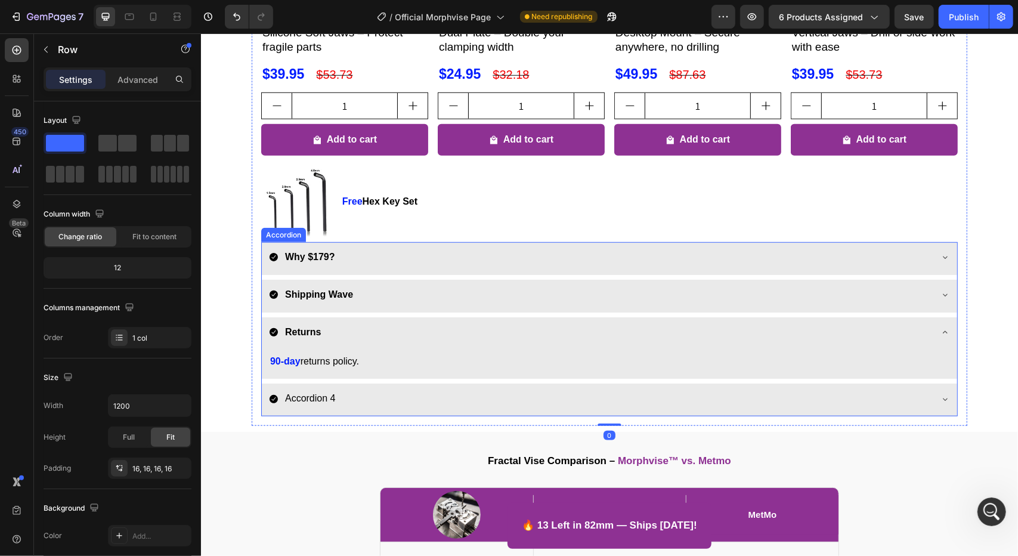
click at [326, 333] on div "Returns" at bounding box center [599, 331] width 662 height 21
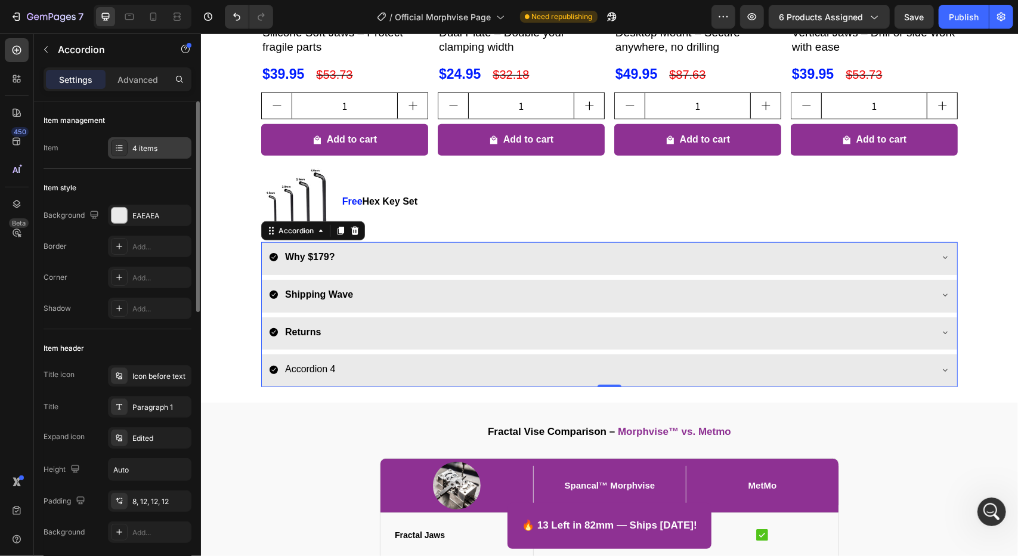
click at [150, 147] on div "4 items" at bounding box center [160, 148] width 56 height 11
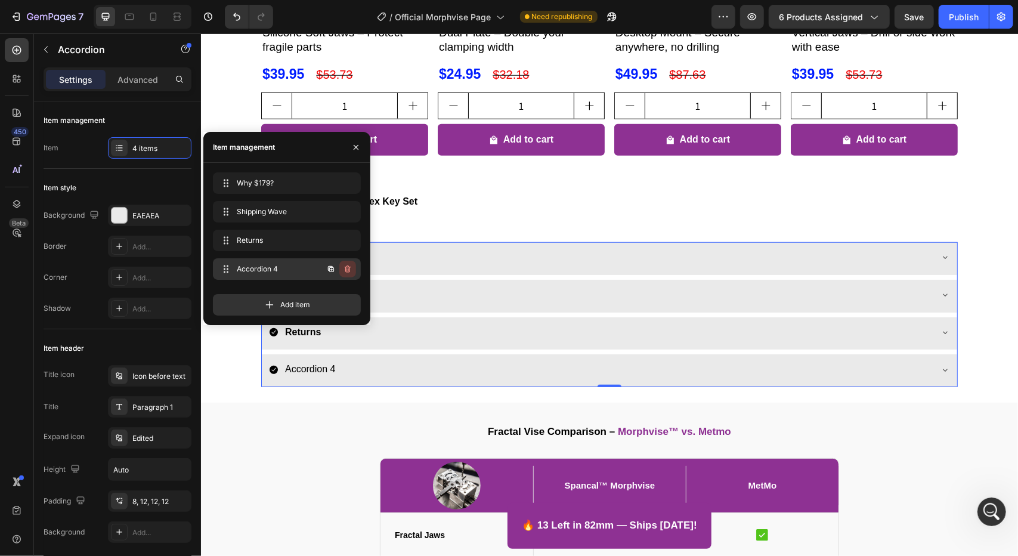
click at [345, 268] on icon "button" at bounding box center [348, 268] width 6 height 7
click at [345, 268] on div "Delete" at bounding box center [339, 269] width 22 height 11
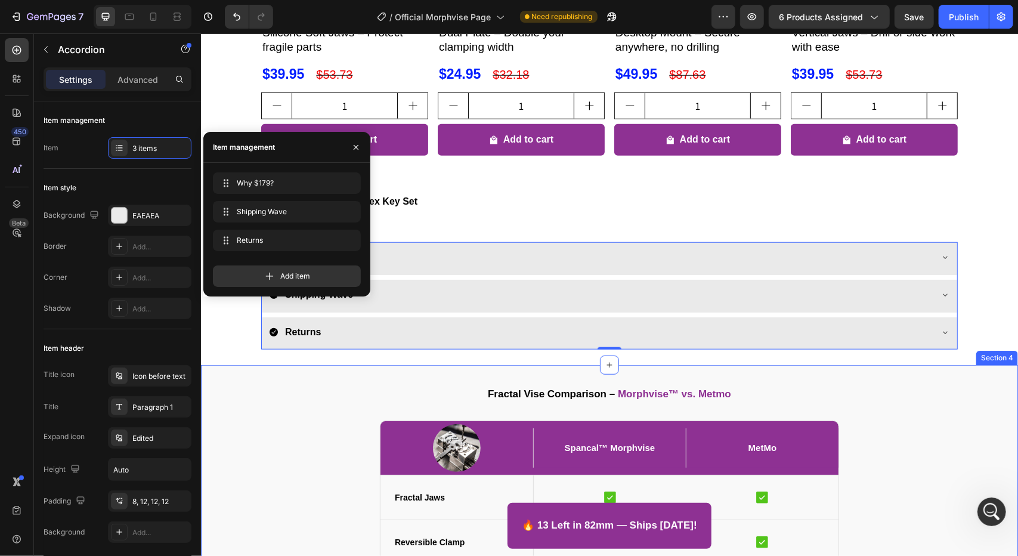
click at [289, 366] on div "Fractal Vise Comparison – Morphvise™ vs. Metmo Heading Image Spancal™ Morphvise…" at bounding box center [608, 563] width 817 height 399
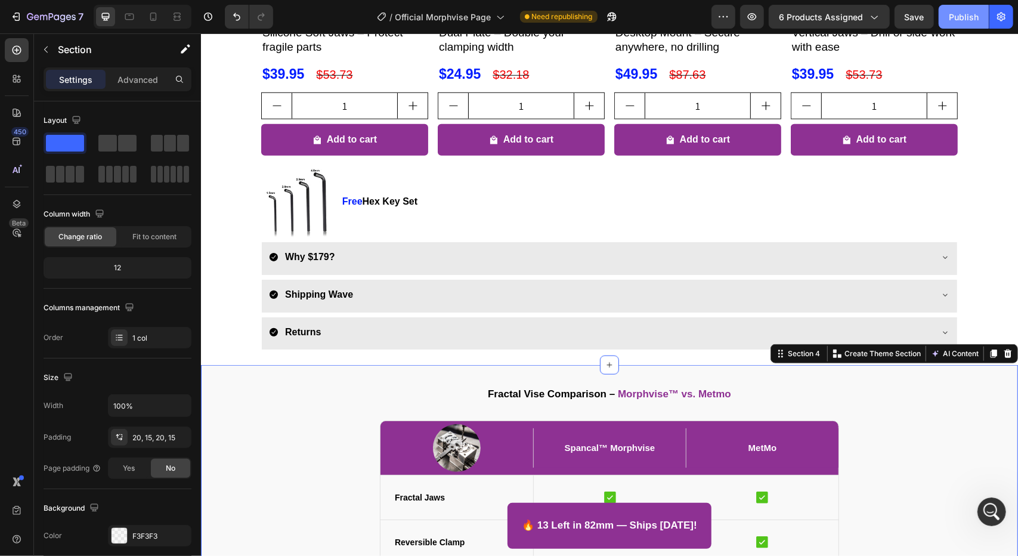
click at [948, 14] on button "Publish" at bounding box center [963, 17] width 50 height 24
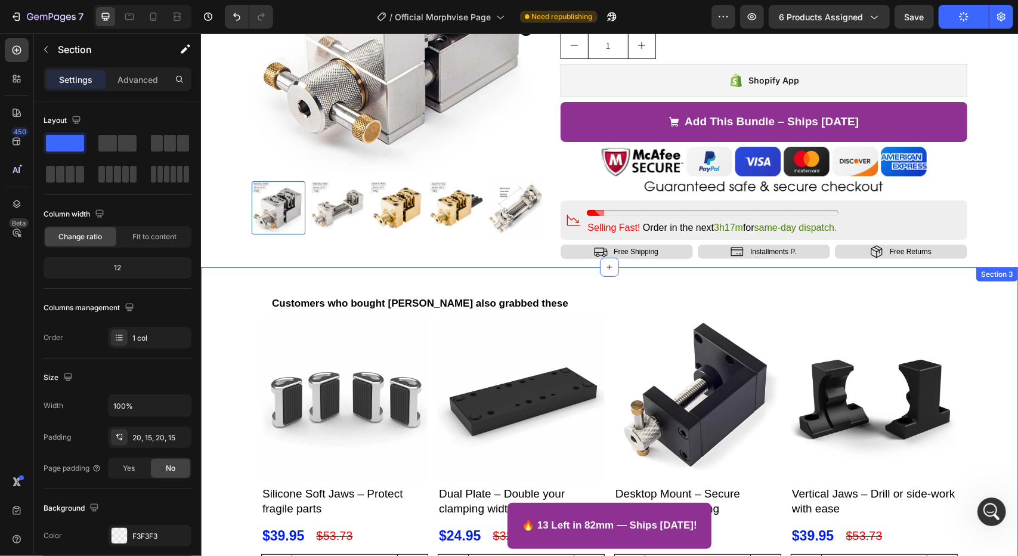
scroll to position [0, 0]
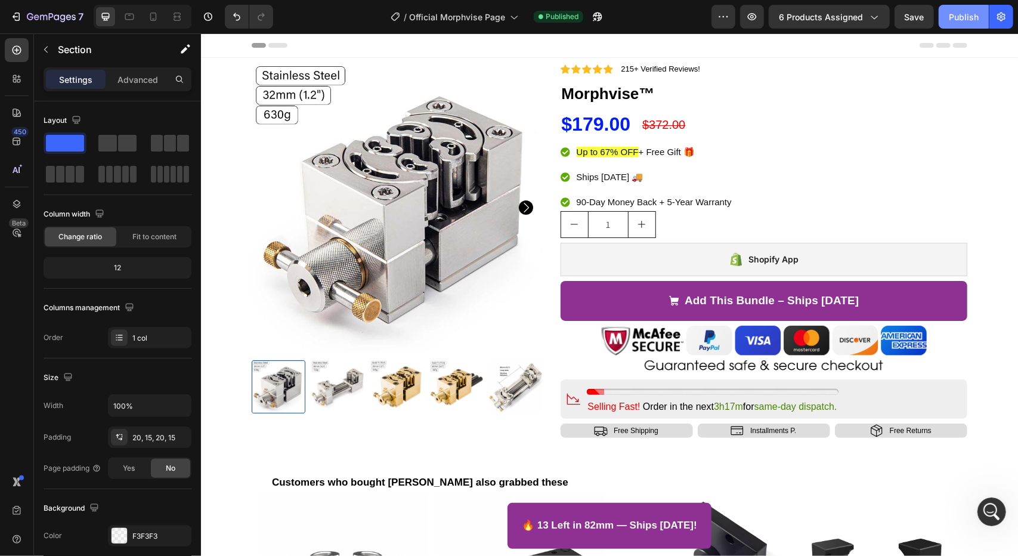
click at [968, 6] on button "Publish" at bounding box center [963, 17] width 50 height 24
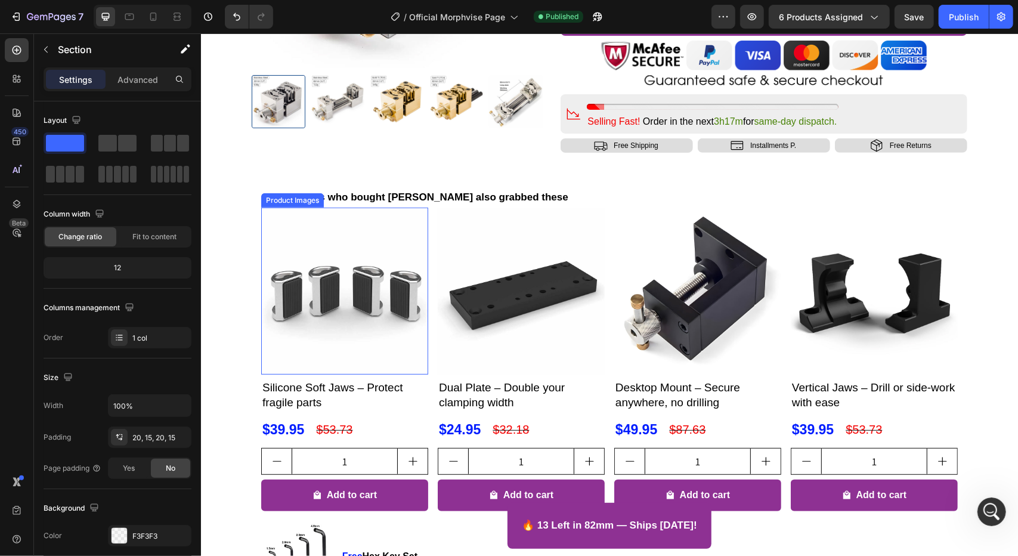
scroll to position [238, 0]
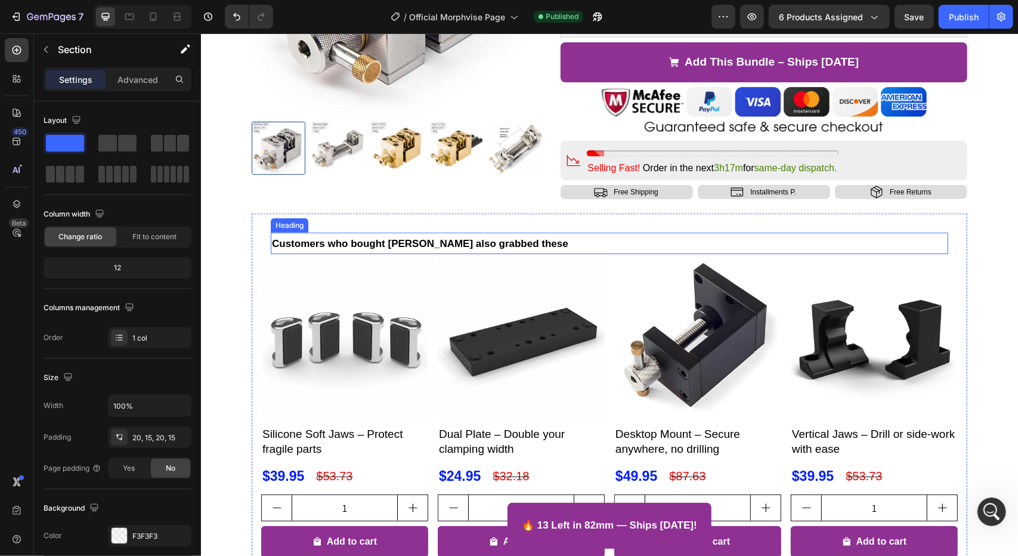
click at [380, 242] on span "Customers who bought [PERSON_NAME] also grabbed these" at bounding box center [419, 242] width 296 height 11
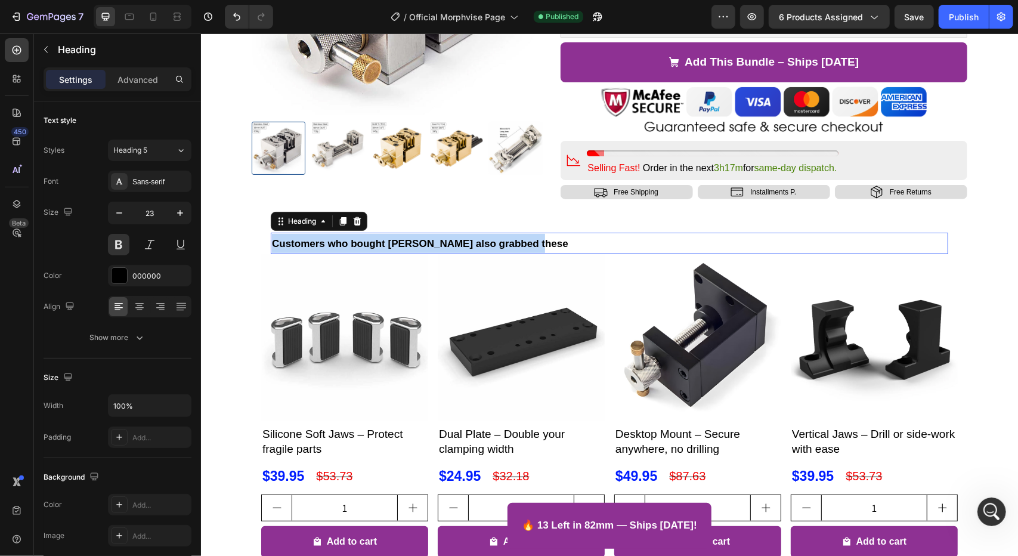
click at [380, 242] on span "Customers who bought [PERSON_NAME] also grabbed these" at bounding box center [419, 242] width 296 height 11
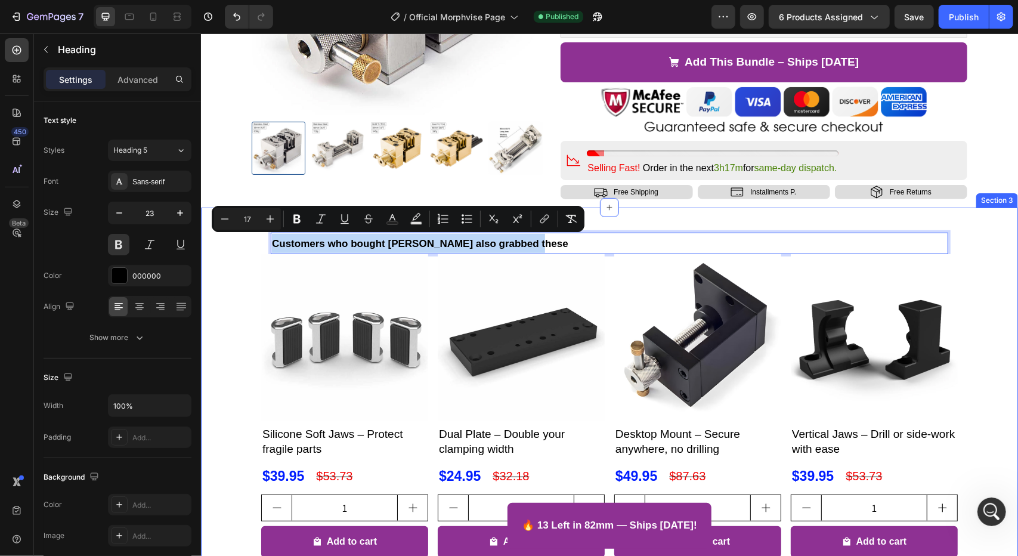
click at [1003, 247] on div "Customers who bought Morphvise also grabbed these Heading 0 Product Images Sili…" at bounding box center [608, 486] width 817 height 547
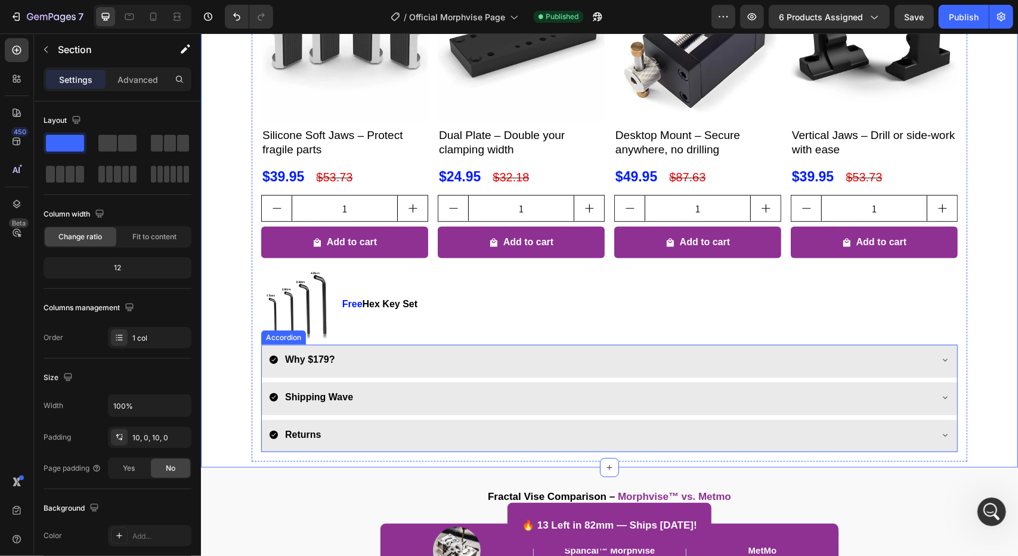
scroll to position [596, 0]
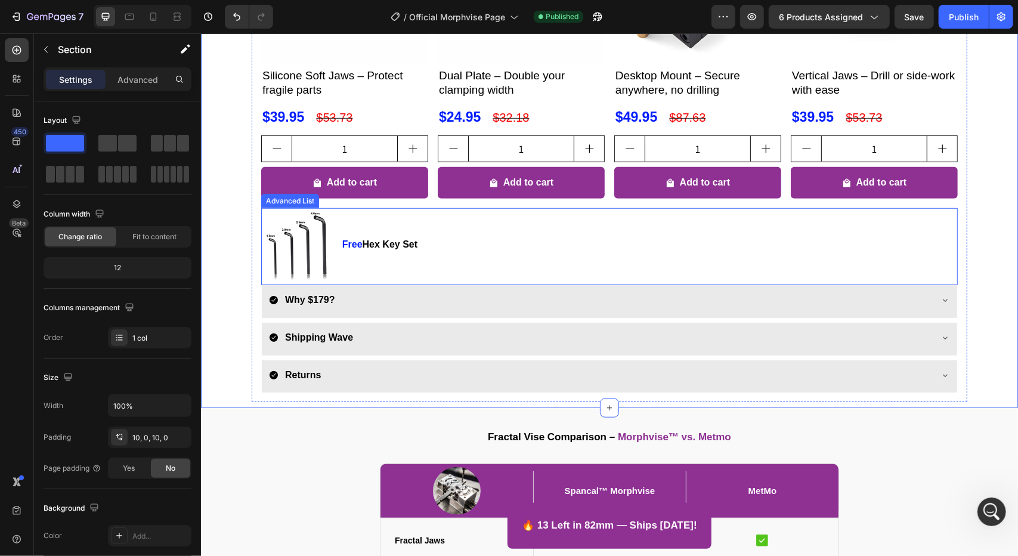
click at [298, 247] on img at bounding box center [297, 243] width 73 height 73
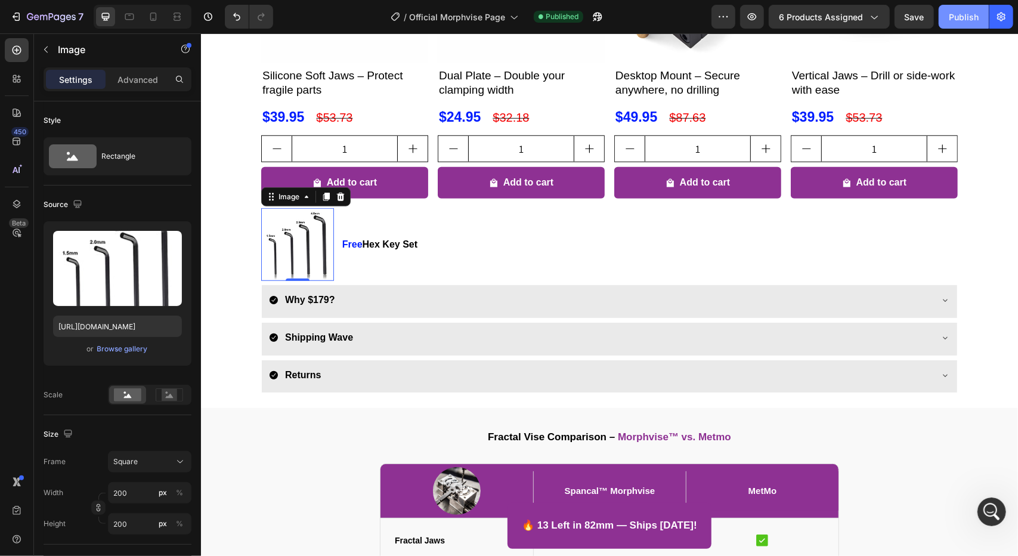
click at [966, 21] on div "Publish" at bounding box center [964, 17] width 30 height 13
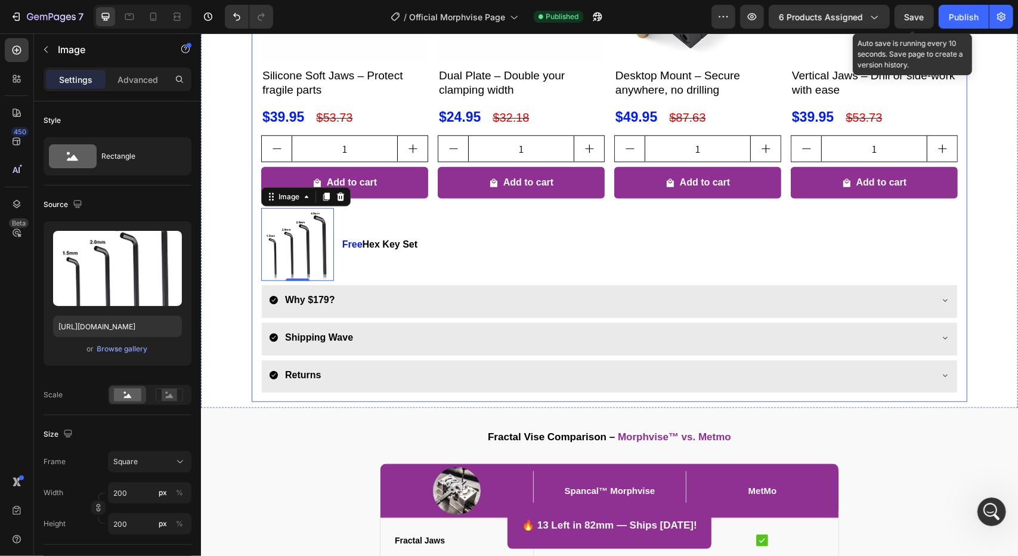
scroll to position [3619, 0]
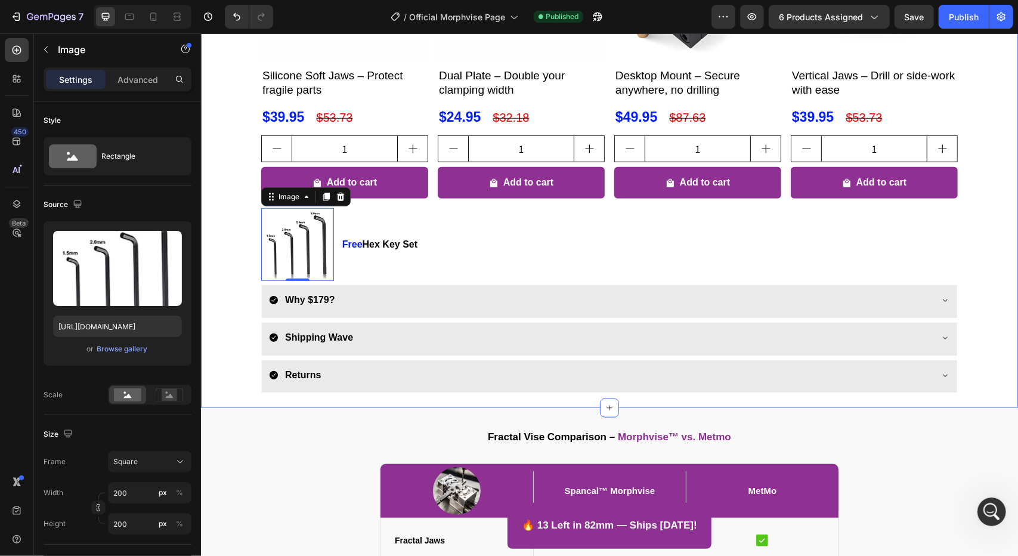
click at [986, 155] on div "⁠⁠⁠⁠⁠⁠⁠ Customers who bought Morphvise also grabbed these Heading Product Image…" at bounding box center [608, 128] width 817 height 547
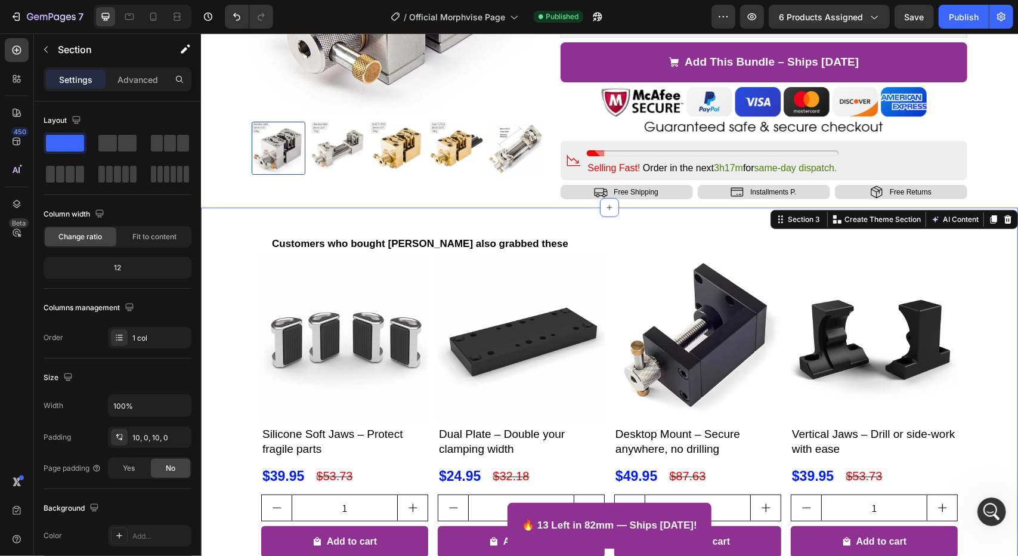
scroll to position [0, 0]
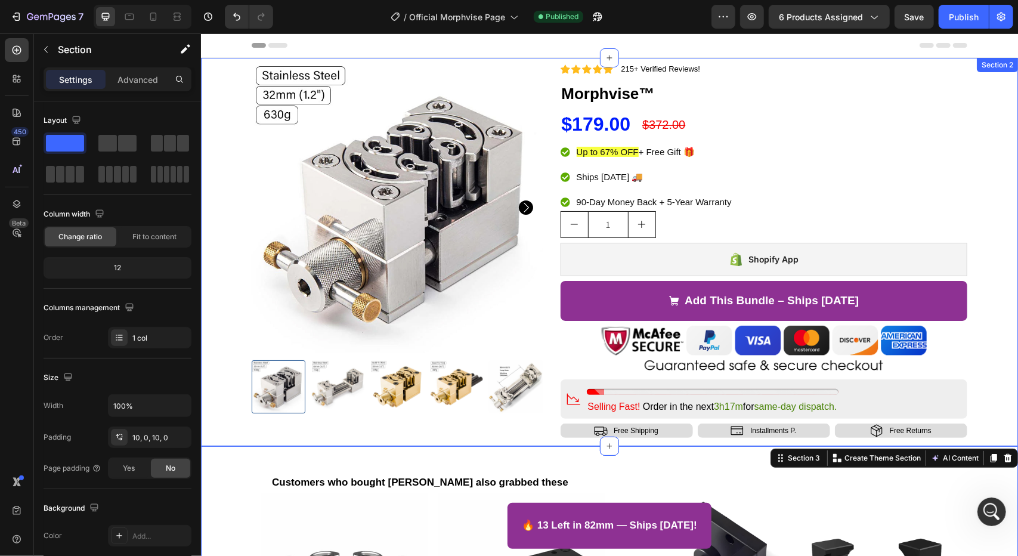
click at [989, 151] on div "Product Images Icon Icon Icon Icon Icon Icon List 215+ Verified Reviews! Text B…" at bounding box center [609, 253] width 812 height 384
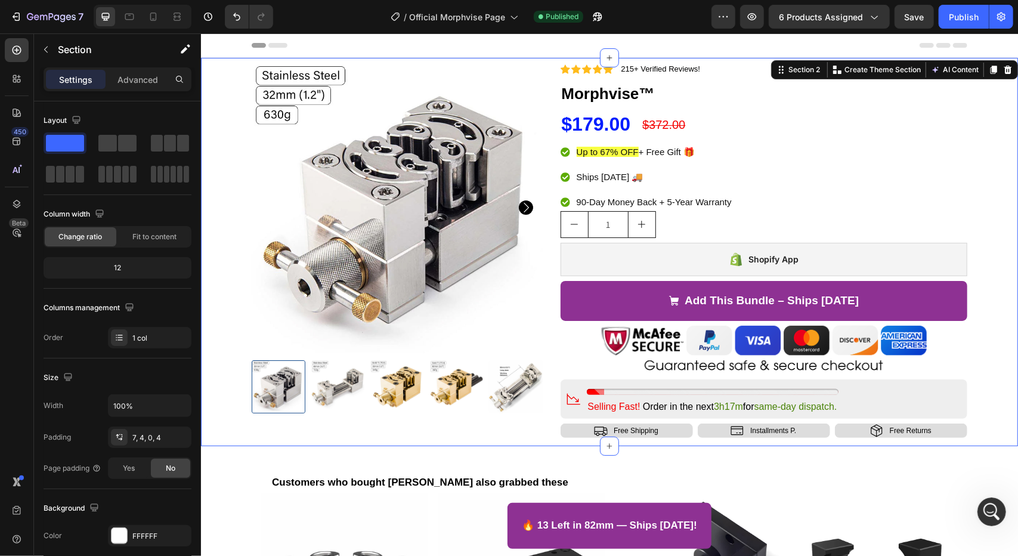
click at [985, 138] on div "Product Images Icon Icon Icon Icon Icon Icon List 215+ Verified Reviews! Text B…" at bounding box center [609, 253] width 812 height 384
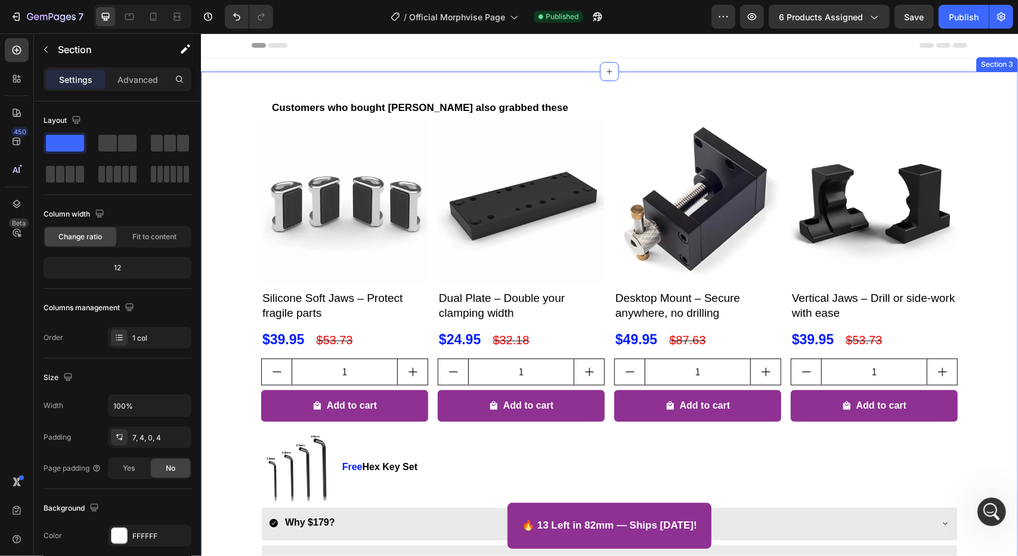
scroll to position [179, 0]
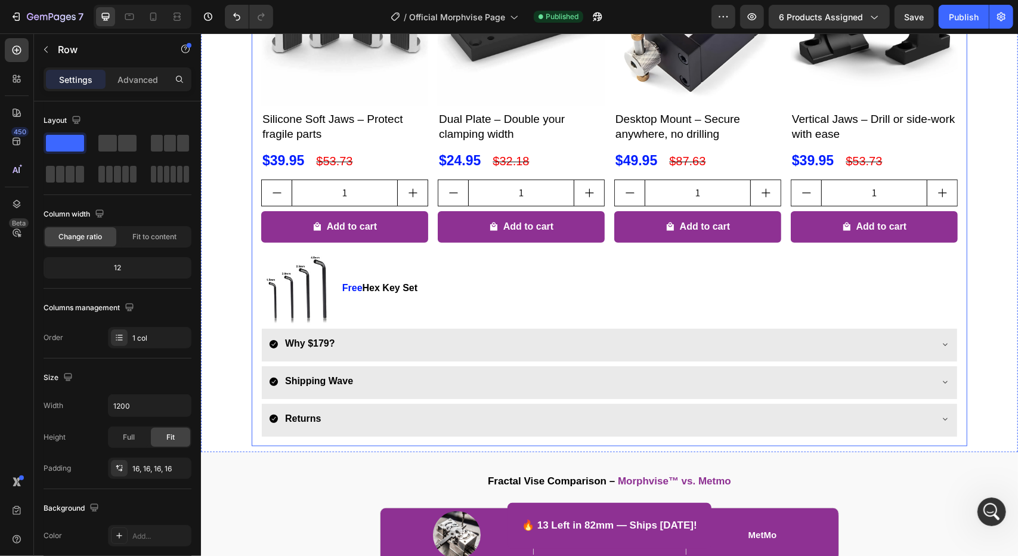
click at [955, 423] on div "⁠⁠⁠⁠⁠⁠⁠ Customers who bought Morphvise also grabbed these Heading Product Image…" at bounding box center [608, 171] width 715 height 547
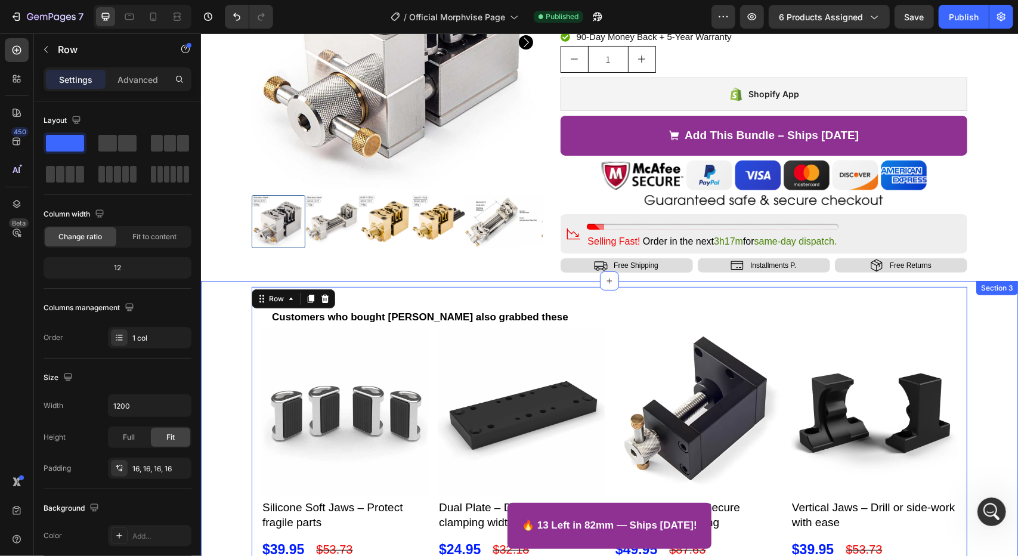
scroll to position [0, 0]
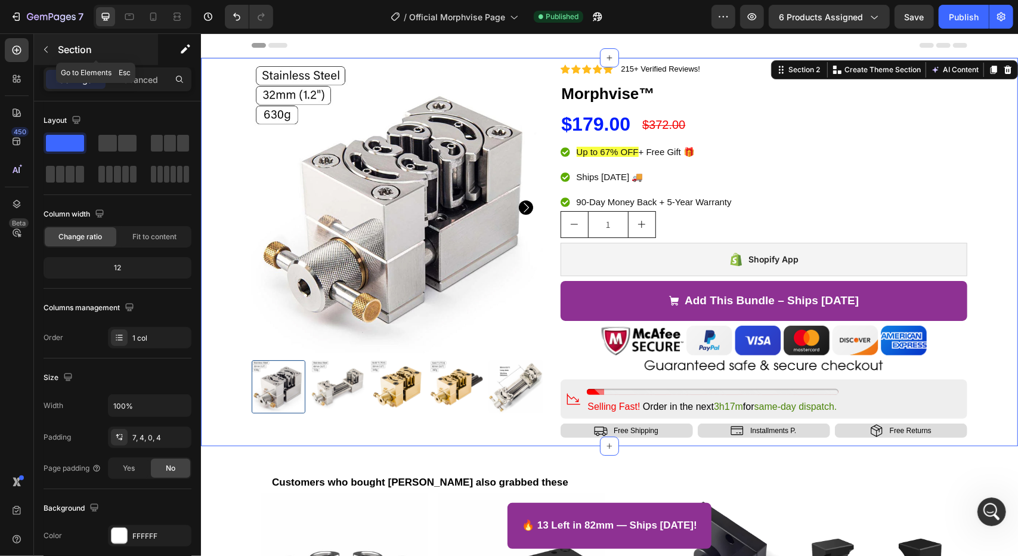
click at [45, 50] on icon "button" at bounding box center [46, 50] width 4 height 7
click at [232, 79] on div "Product Images Icon Icon Icon Icon Icon Icon List 215+ Verified Reviews! Text B…" at bounding box center [609, 253] width 812 height 384
click at [140, 82] on p "Advanced" at bounding box center [137, 79] width 41 height 13
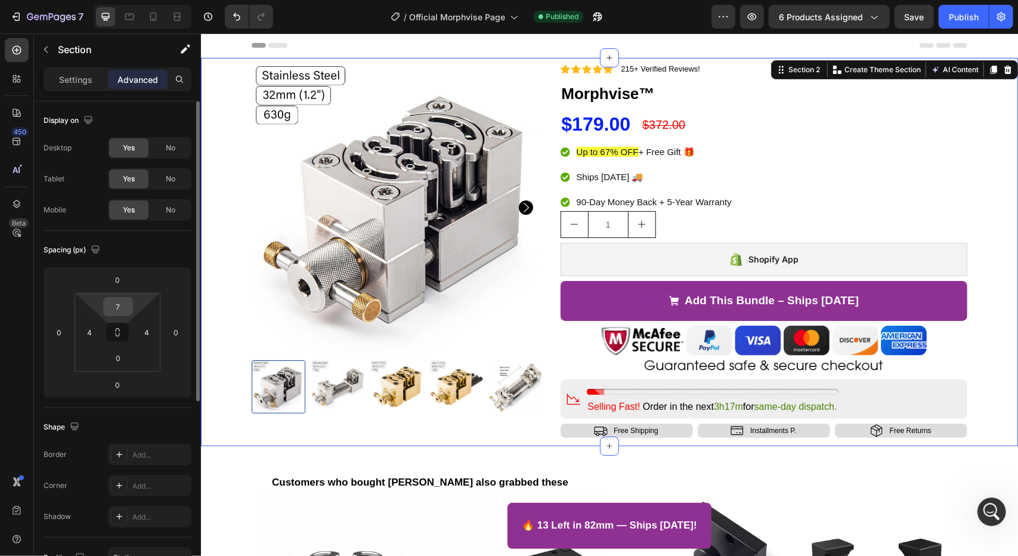
click at [114, 305] on input "7" at bounding box center [118, 306] width 24 height 18
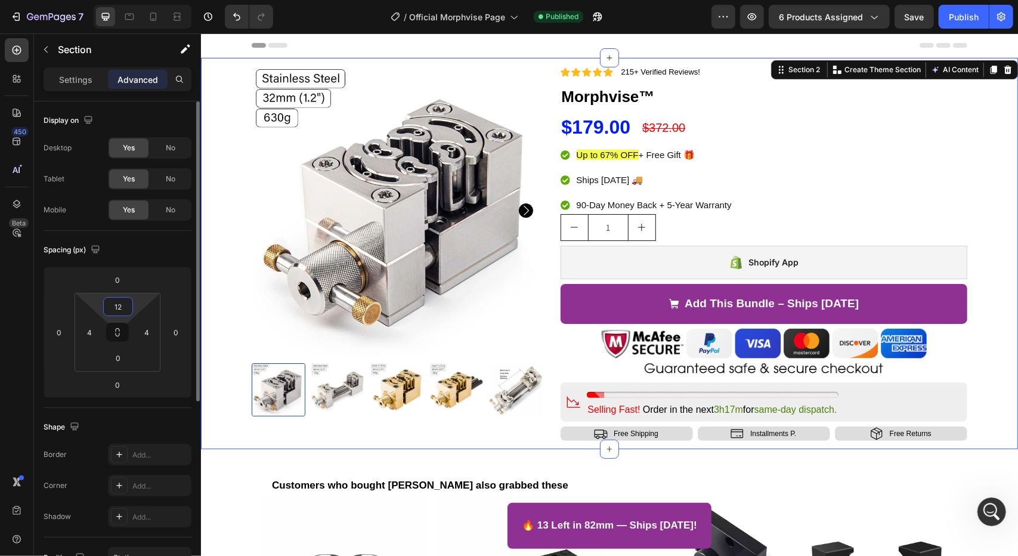
type input "1"
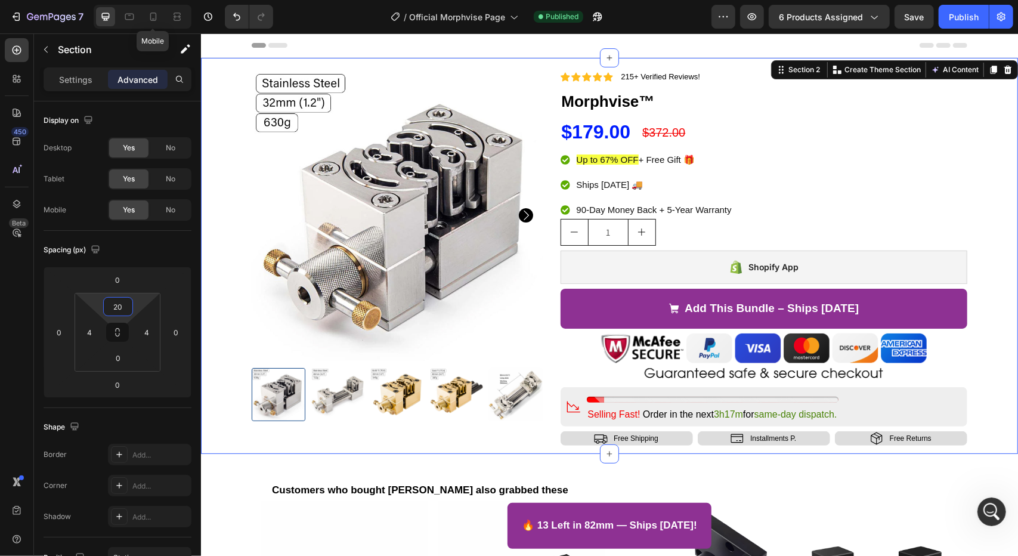
drag, startPoint x: 148, startPoint y: 20, endPoint x: 151, endPoint y: 32, distance: 11.6
click at [148, 21] on icon at bounding box center [153, 17] width 12 height 12
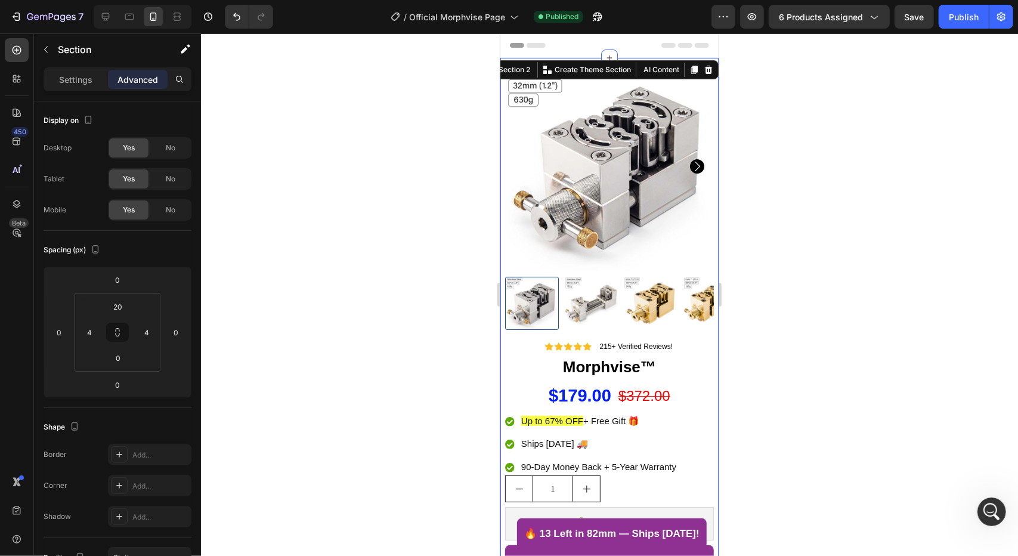
type input "7"
type input "8"
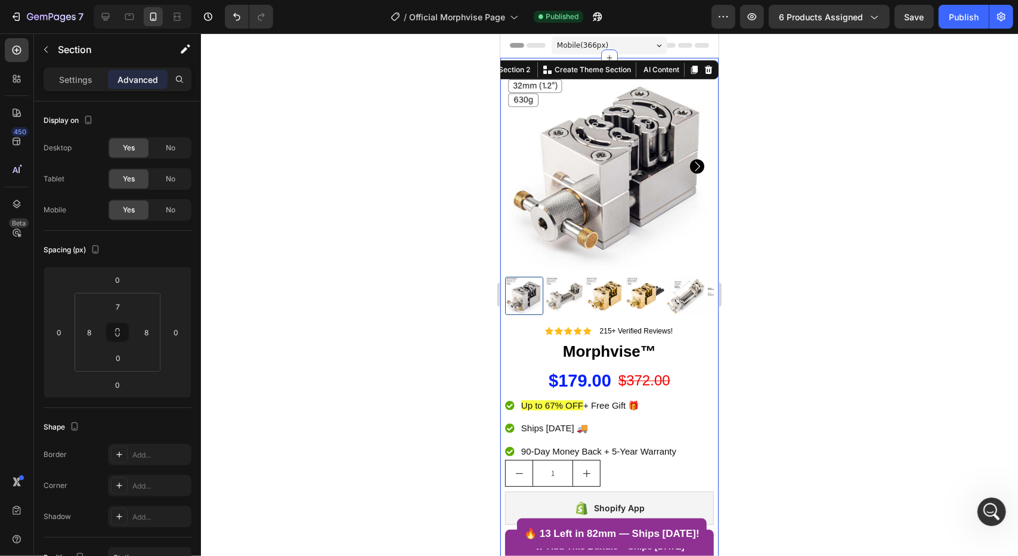
click at [484, 189] on div at bounding box center [609, 294] width 817 height 522
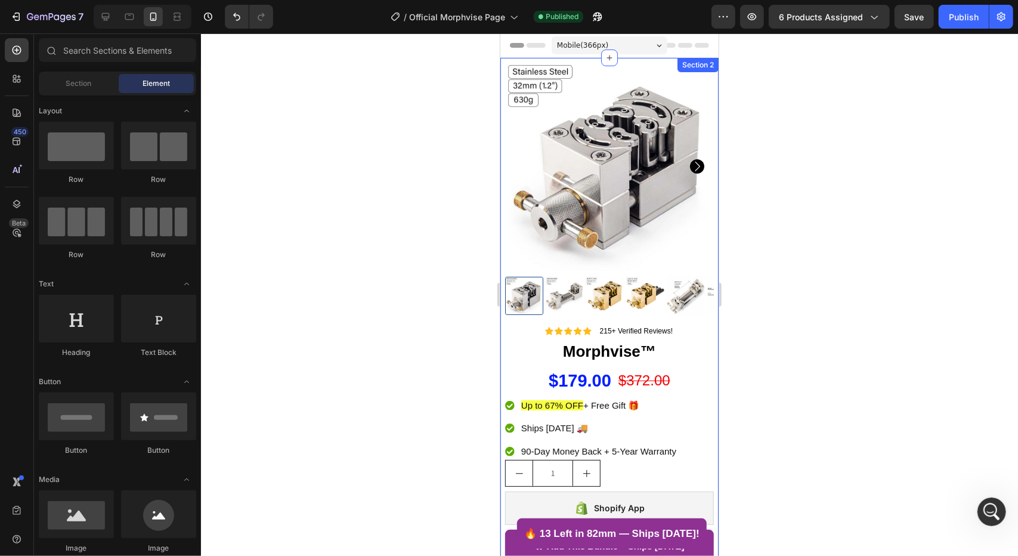
click at [705, 69] on div "Section 2" at bounding box center [697, 64] width 41 height 14
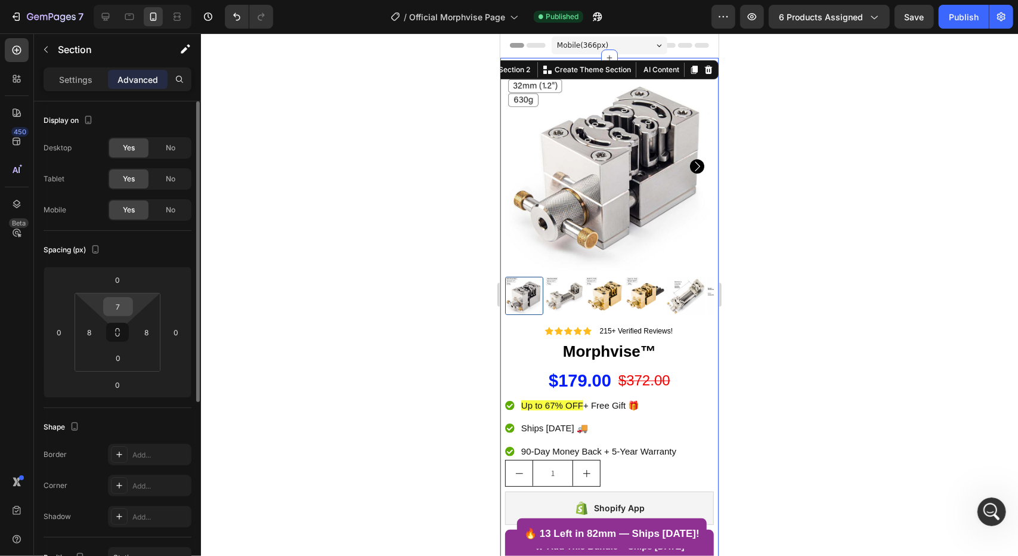
click at [124, 310] on input "7" at bounding box center [118, 306] width 24 height 18
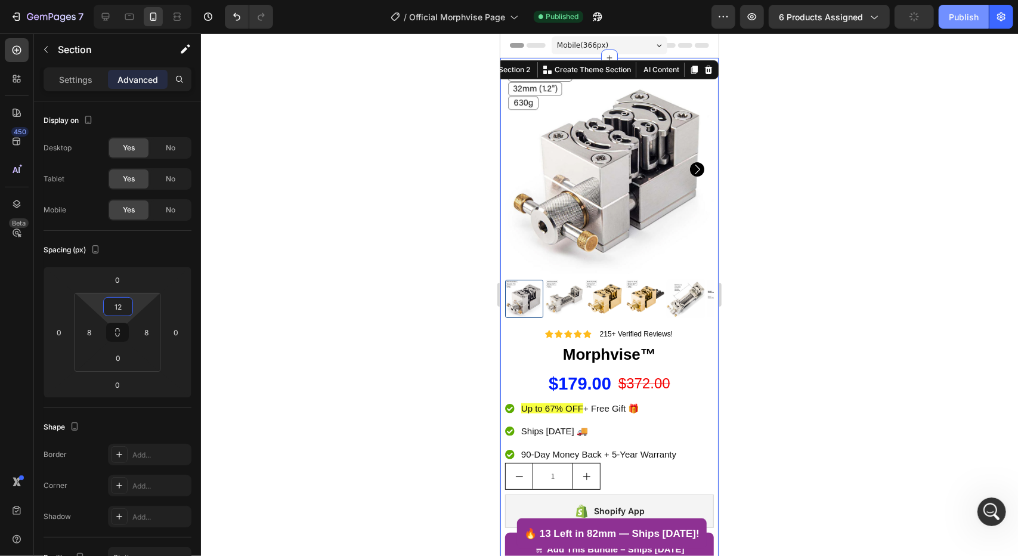
type input "12"
click at [953, 21] on div "Publish" at bounding box center [964, 17] width 30 height 13
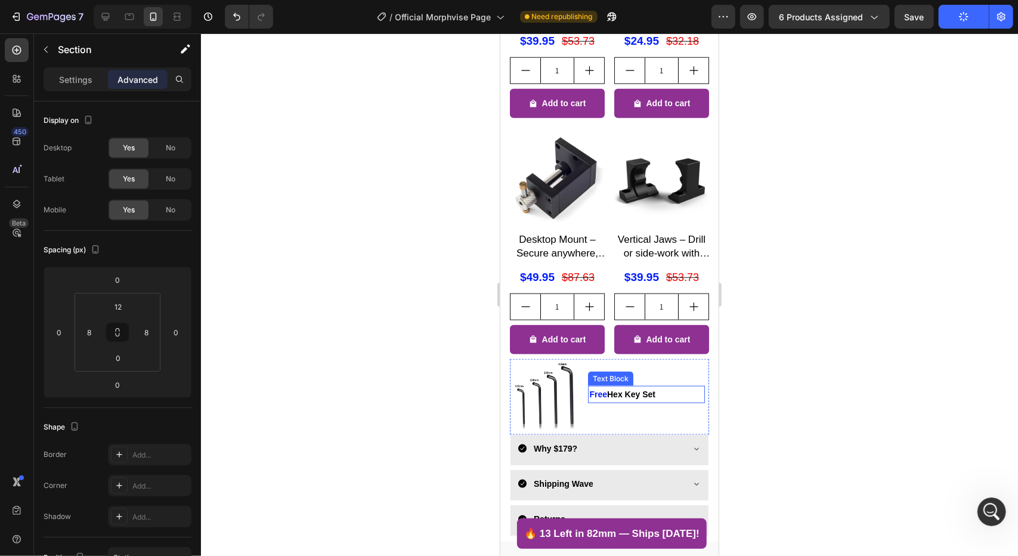
scroll to position [715, 0]
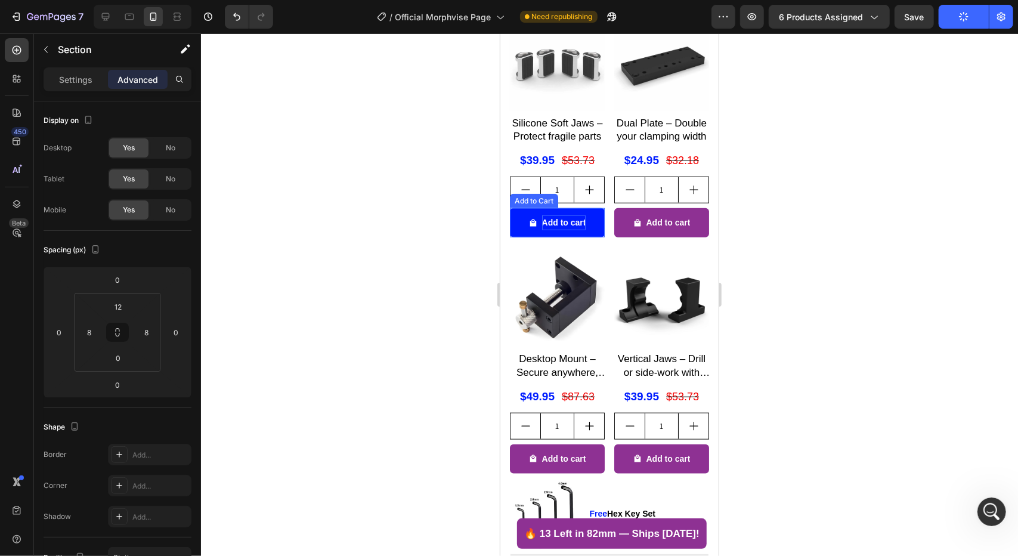
click at [558, 215] on div "Add to cart" at bounding box center [563, 222] width 44 height 15
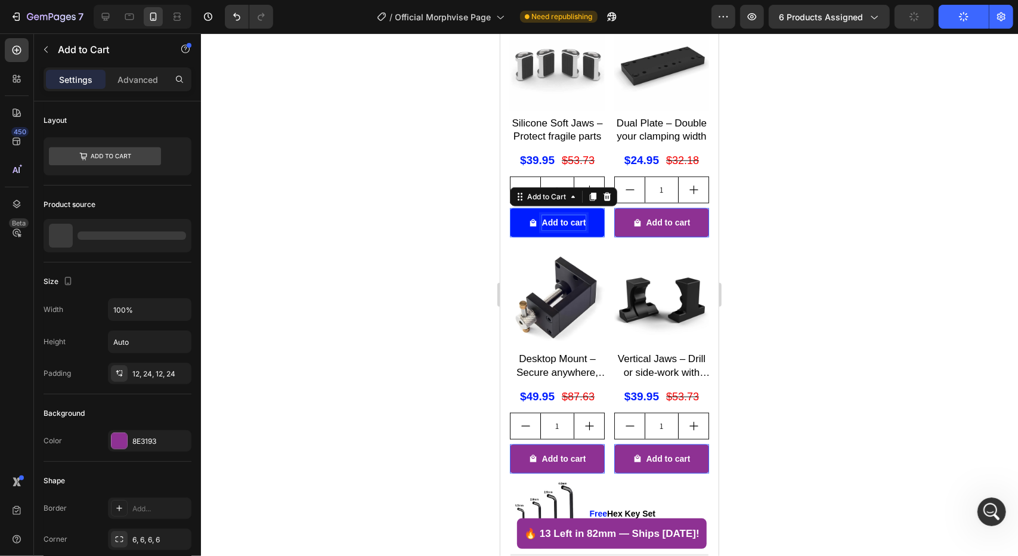
click at [558, 215] on p "Add to cart" at bounding box center [563, 222] width 44 height 15
drag, startPoint x: 555, startPoint y: 200, endPoint x: 586, endPoint y: 197, distance: 31.1
click at [586, 207] on button "Add to cart" at bounding box center [556, 221] width 95 height 29
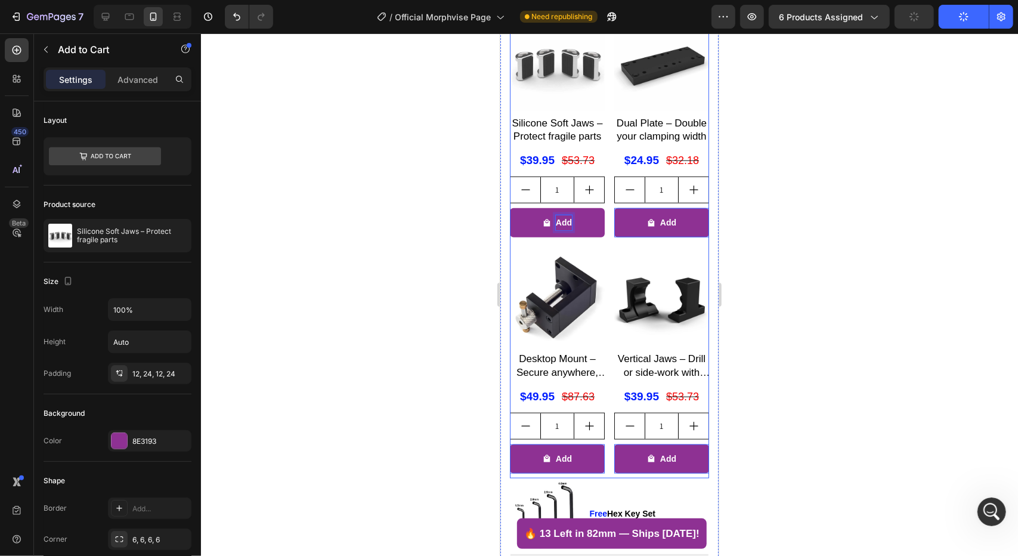
click at [516, 222] on div "Product Images Silicone Soft Jaws – Protect fragile parts Product Title $39.95 …" at bounding box center [608, 247] width 199 height 462
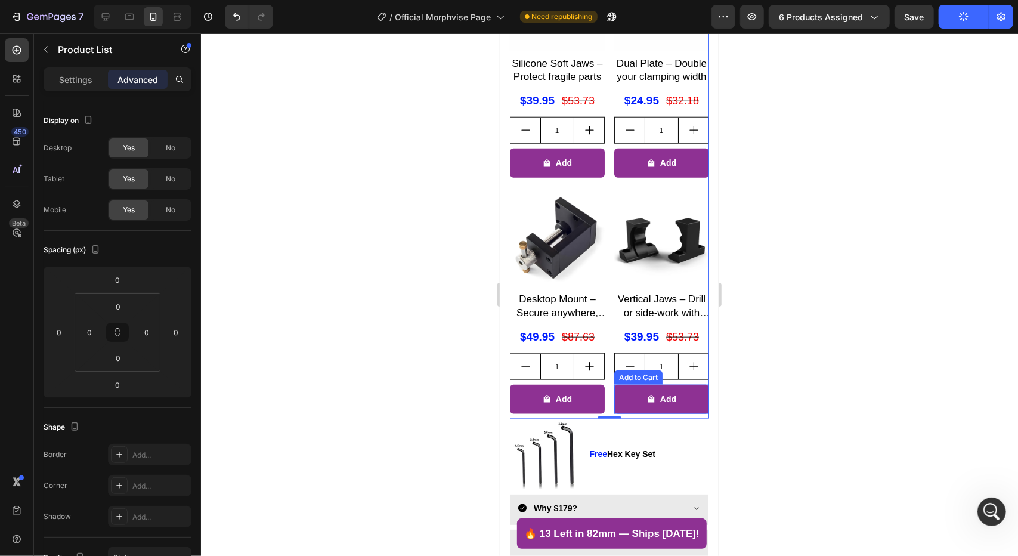
scroll to position [1013, 0]
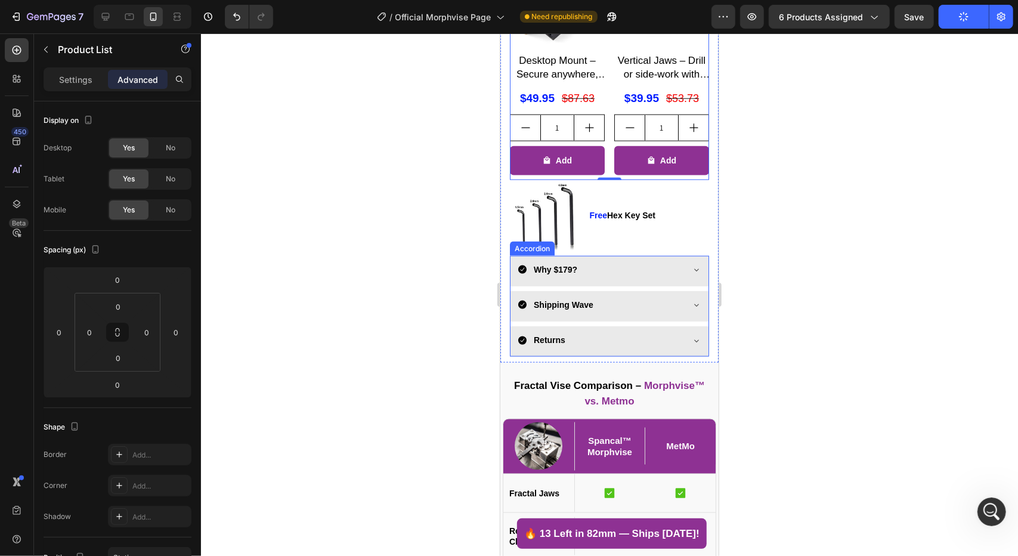
click at [692, 255] on div "Why $179?" at bounding box center [609, 270] width 198 height 30
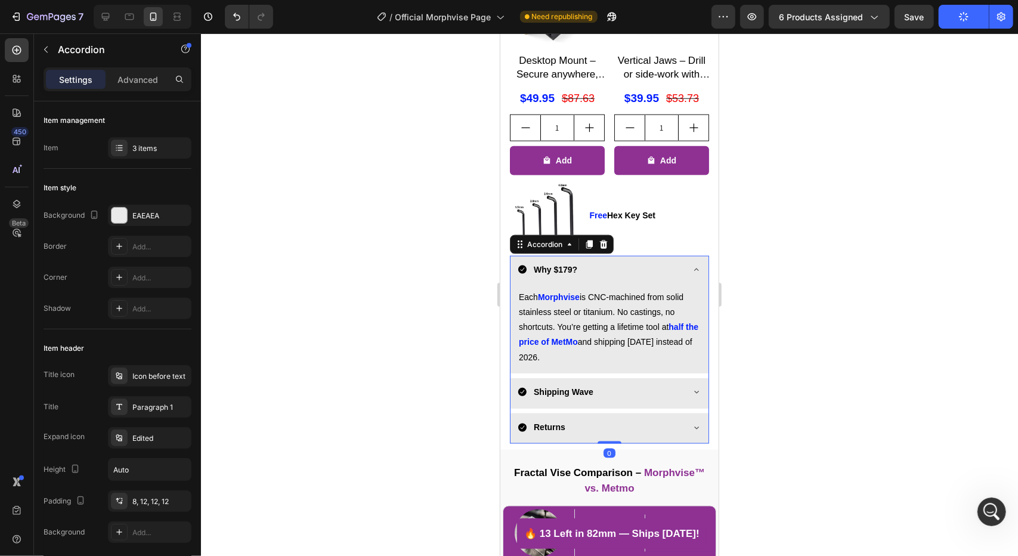
click at [691, 386] on icon at bounding box center [696, 391] width 10 height 10
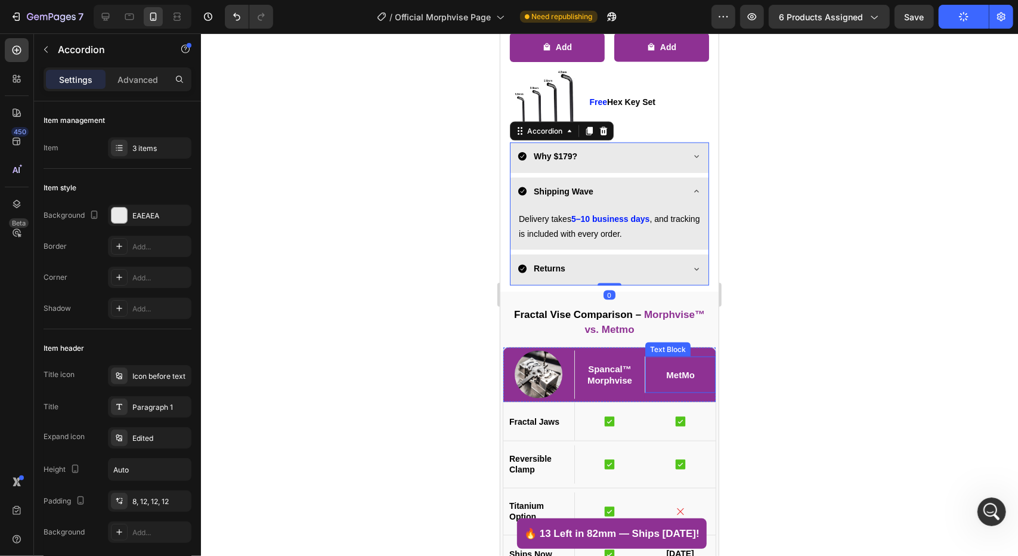
scroll to position [1133, 0]
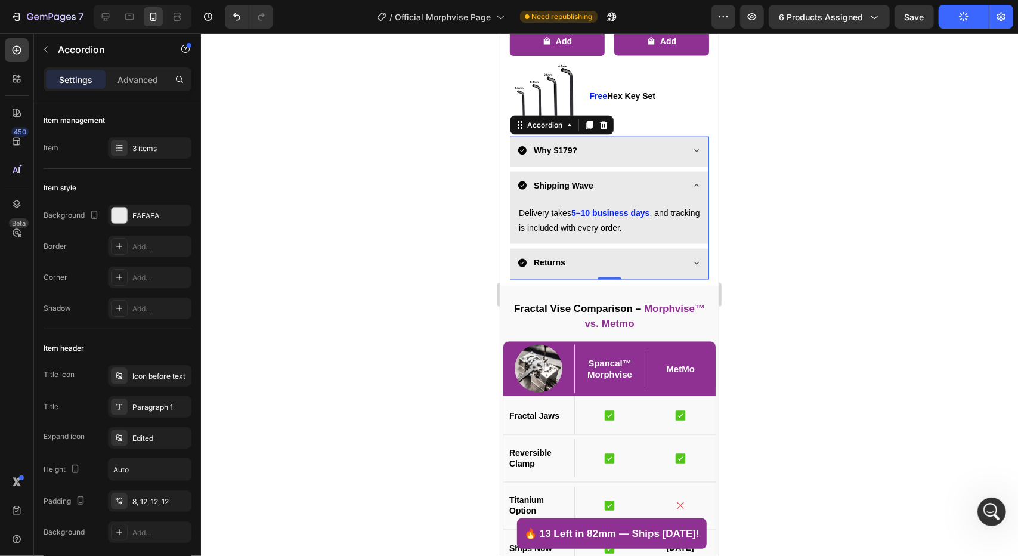
click at [686, 248] on div "Returns" at bounding box center [609, 263] width 198 height 30
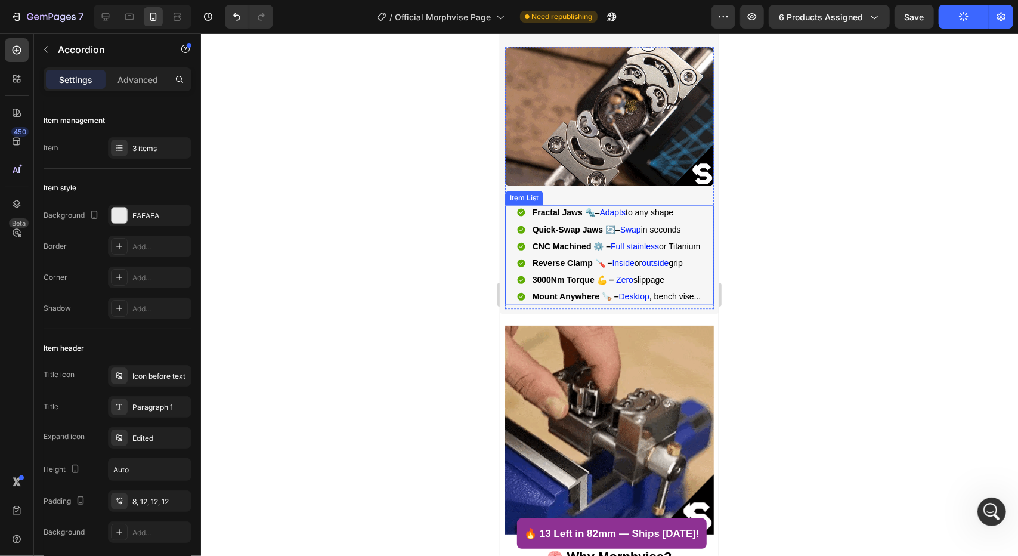
scroll to position [1669, 0]
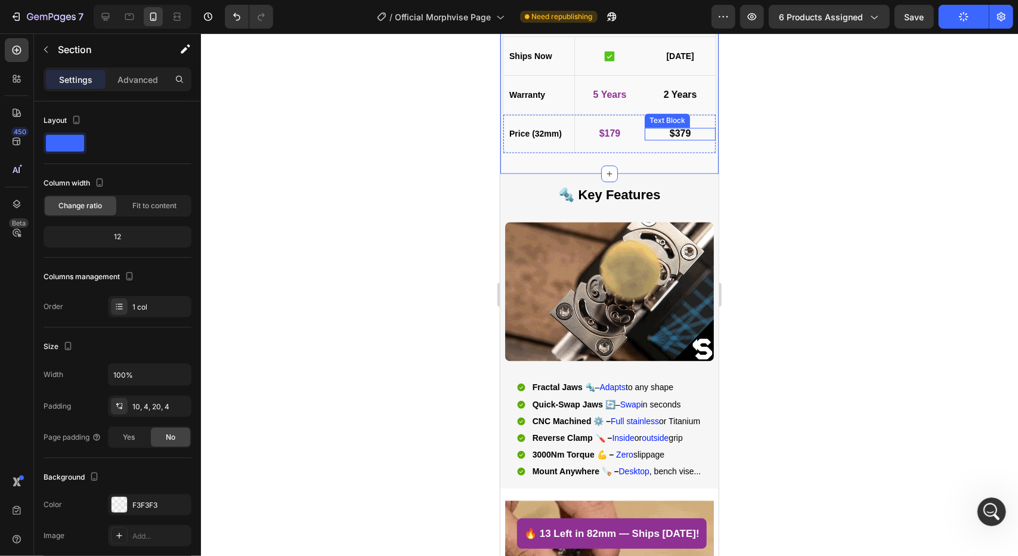
scroll to position [1550, 0]
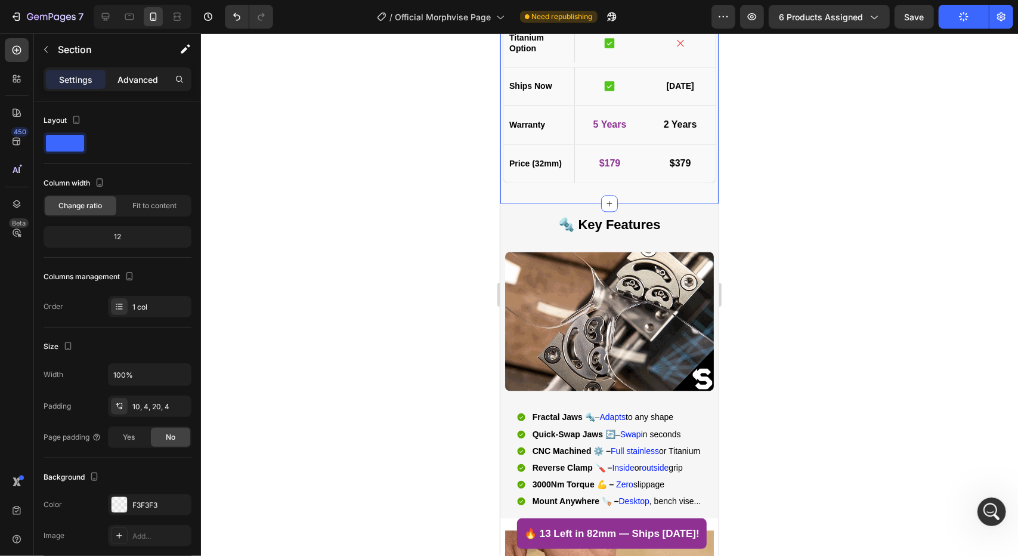
click at [145, 88] on div "Advanced" at bounding box center [138, 79] width 60 height 19
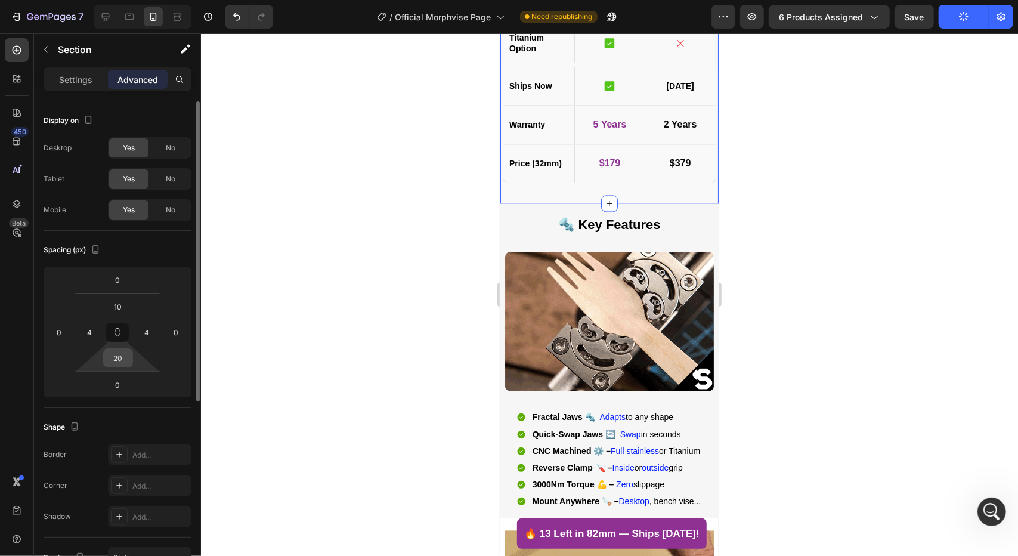
drag, startPoint x: 116, startPoint y: 367, endPoint x: 124, endPoint y: 359, distance: 11.0
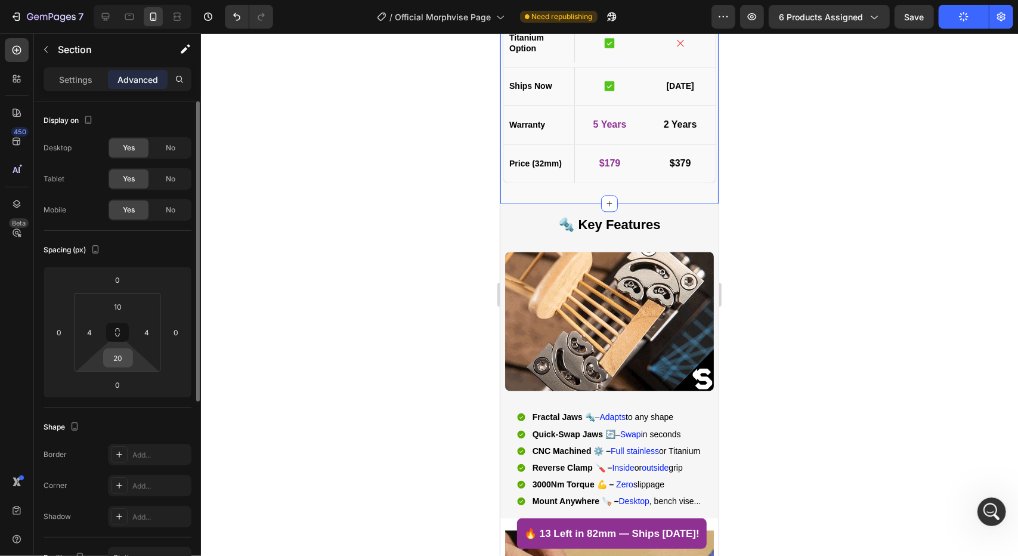
click at [116, 0] on html "7 Version history / Official Morphvise Page Need republishing Preview 6 product…" at bounding box center [509, 0] width 1018 height 0
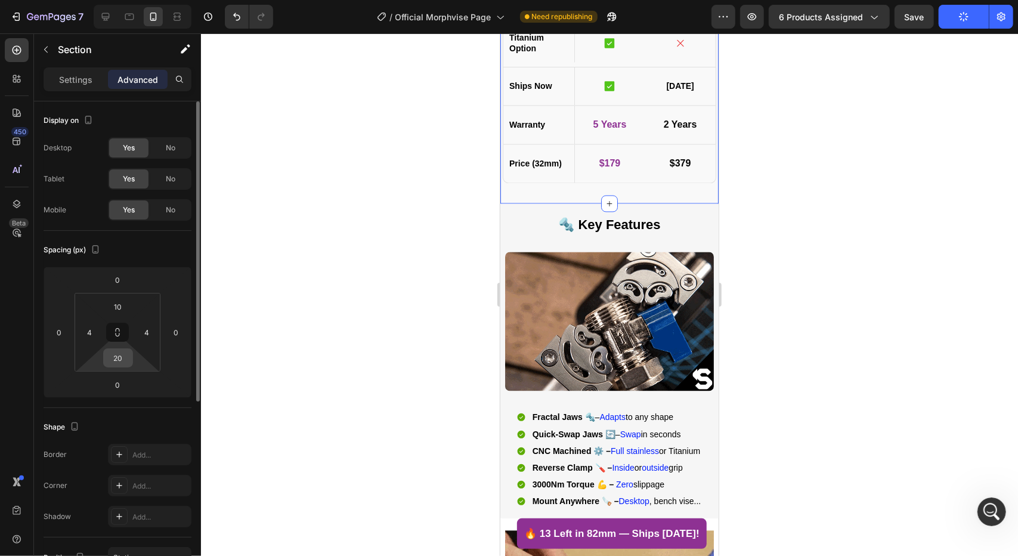
click at [124, 359] on input "20" at bounding box center [118, 358] width 24 height 18
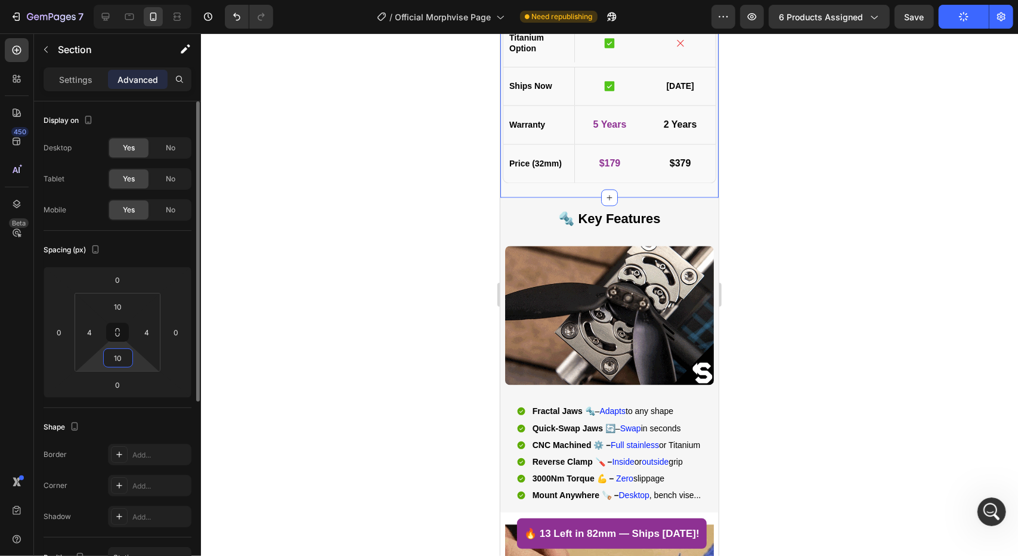
type input "1"
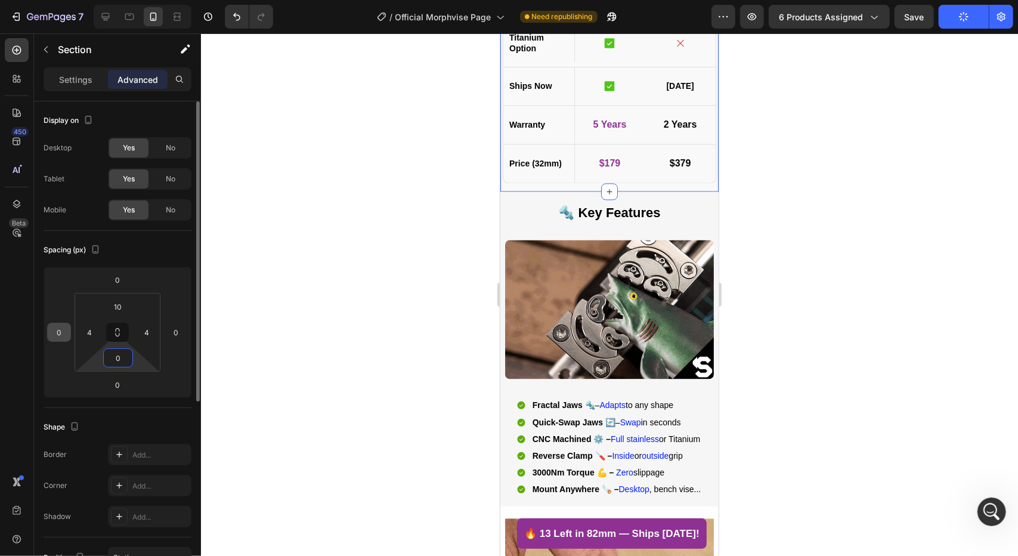
type input "0"
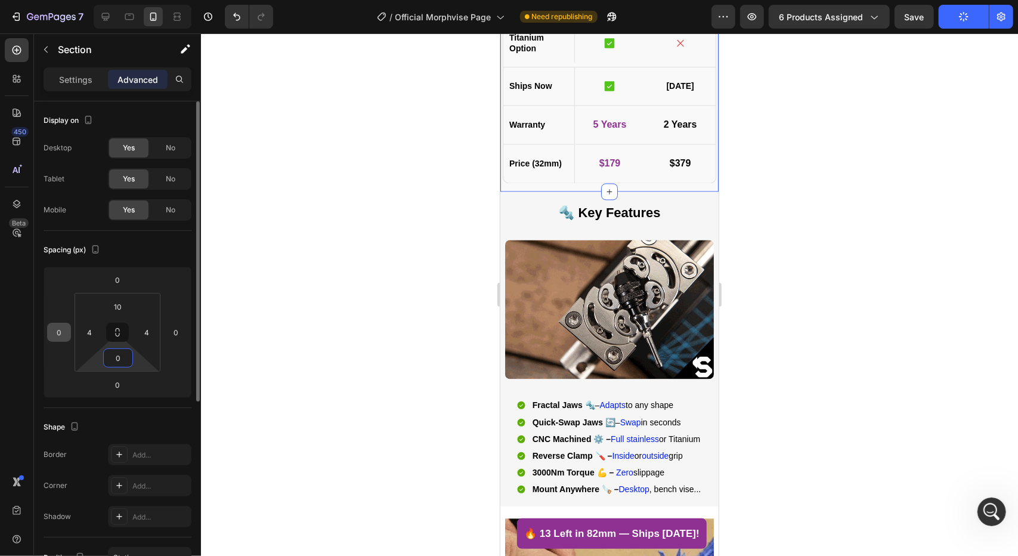
click at [8, 361] on div "450 Beta" at bounding box center [17, 254] width 24 height 432
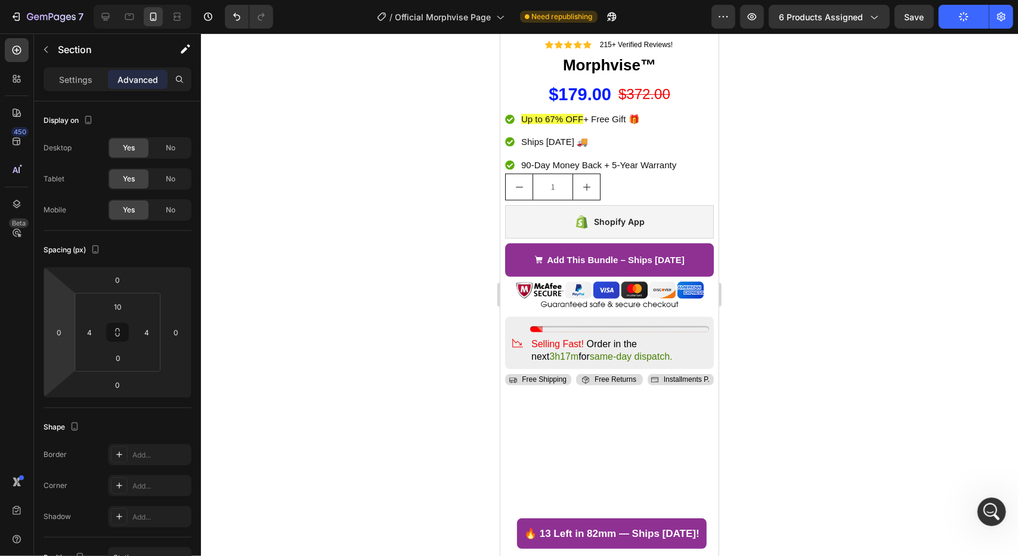
scroll to position [75, 0]
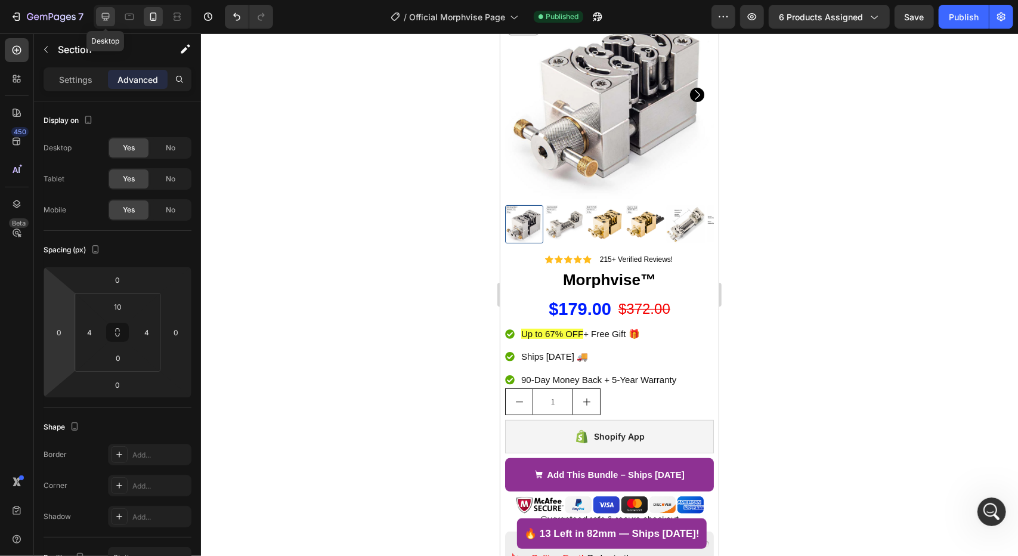
click at [104, 18] on icon at bounding box center [106, 17] width 8 height 8
type input "20"
type input "15"
type input "20"
type input "15"
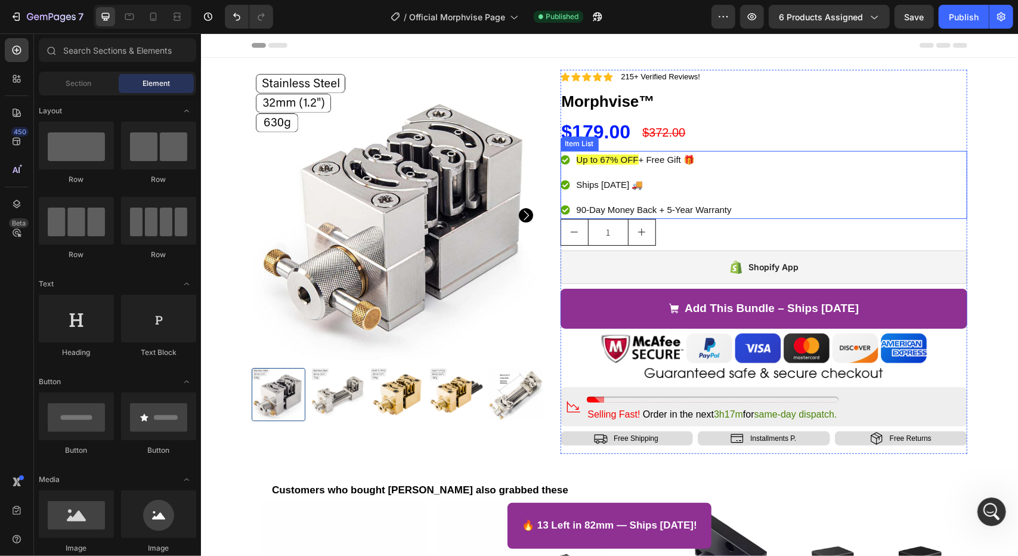
click at [721, 159] on p "Up to 67% OFF + Free Gift 🎁" at bounding box center [653, 159] width 155 height 14
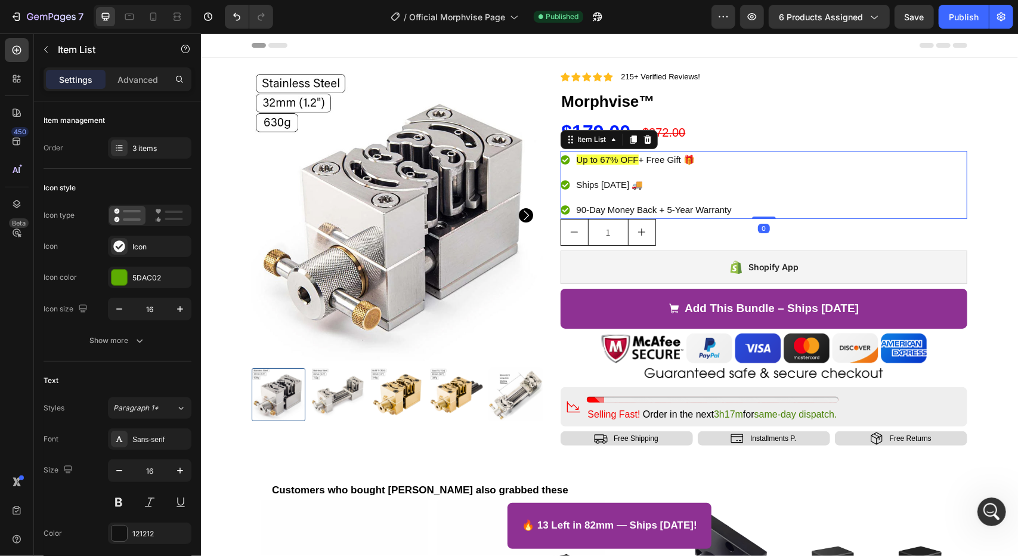
click at [576, 159] on span "Up to 67% OFF" at bounding box center [607, 159] width 62 height 10
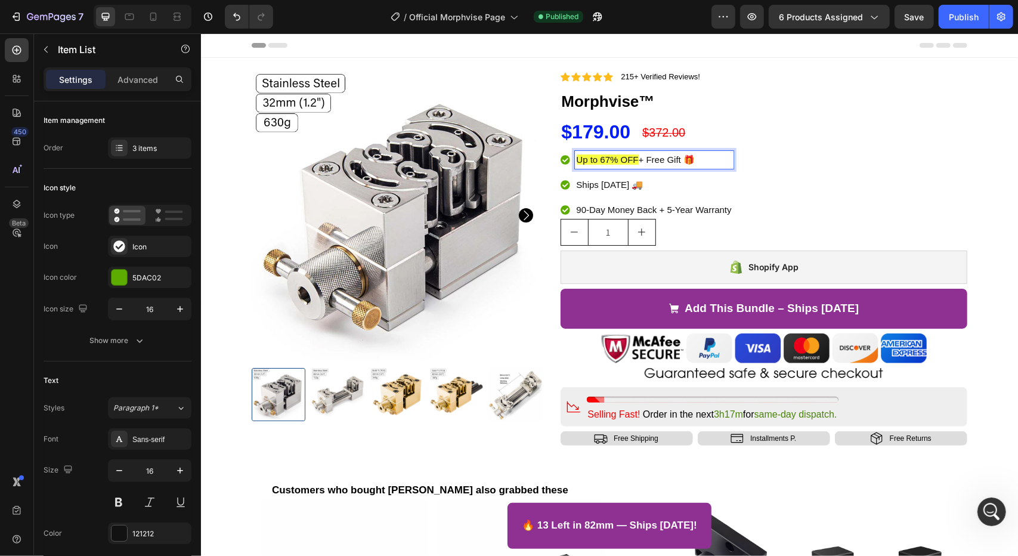
click at [566, 163] on div "Up to 67% OFF + Free Gift 🎁" at bounding box center [646, 159] width 173 height 18
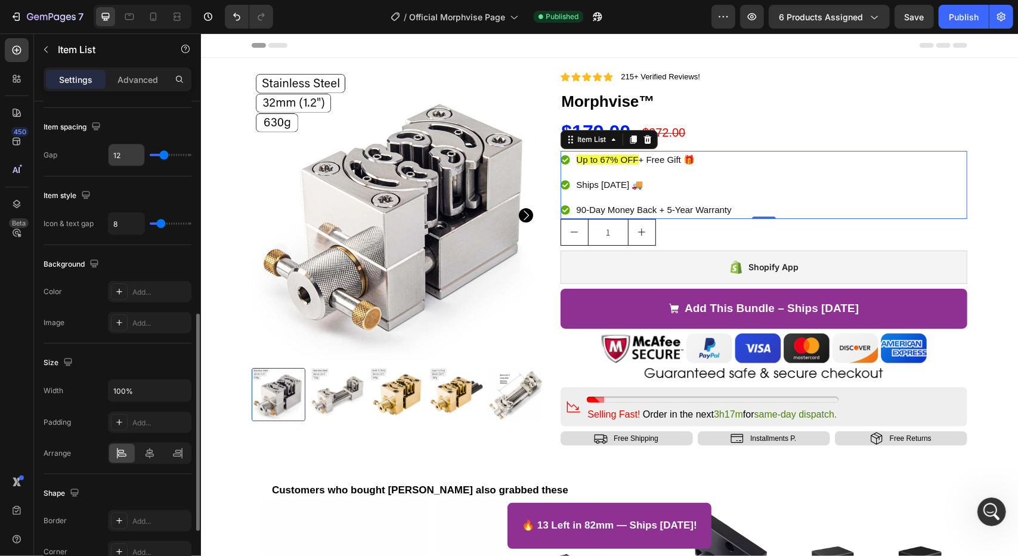
scroll to position [609, 0]
